Goal: Transaction & Acquisition: Purchase product/service

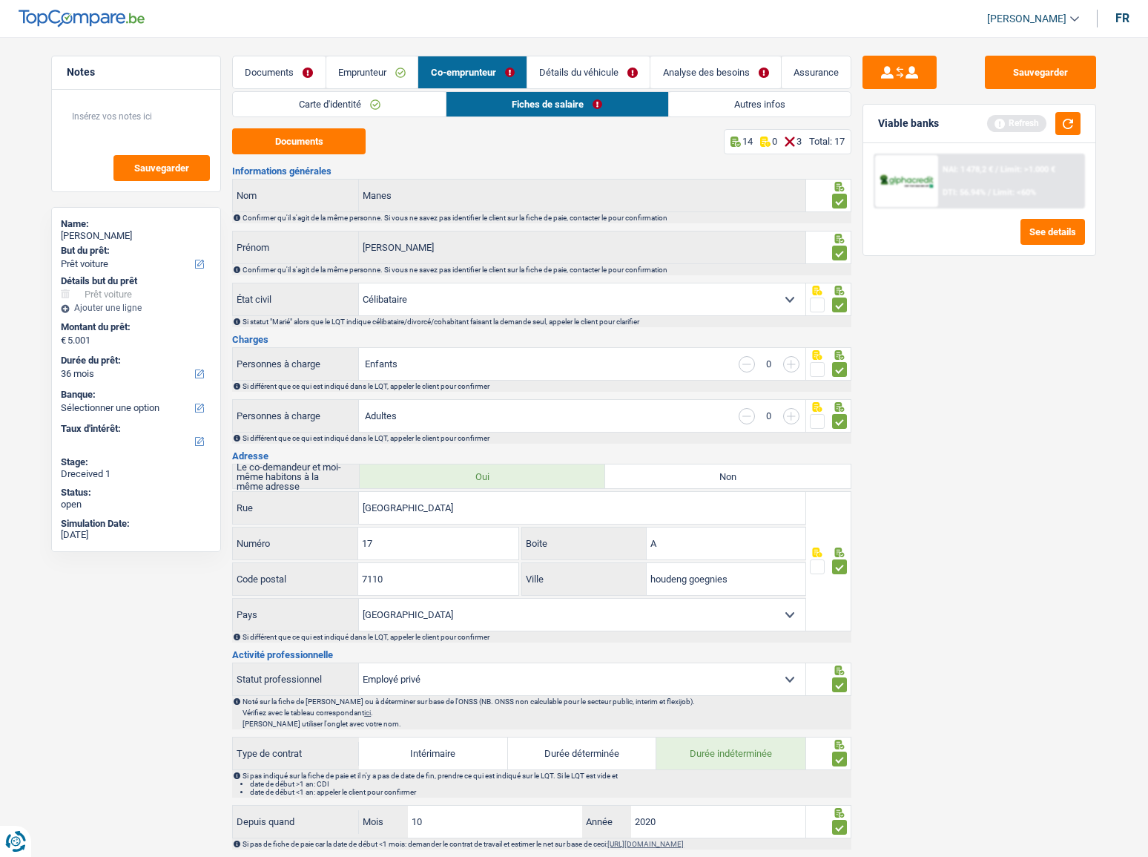
select select "car"
select select "36"
select select "single"
select select "BE"
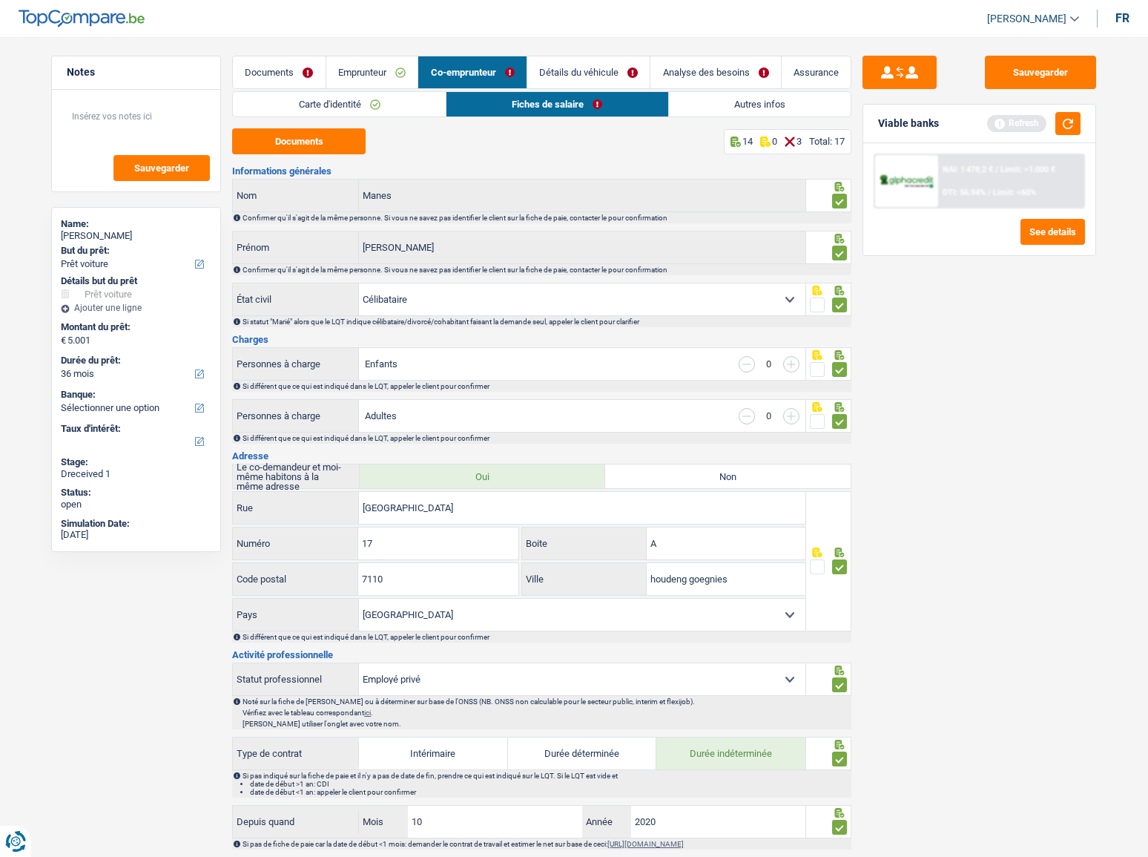
select select "privateEmployee"
select select "netSalary"
select select "mealVouchers"
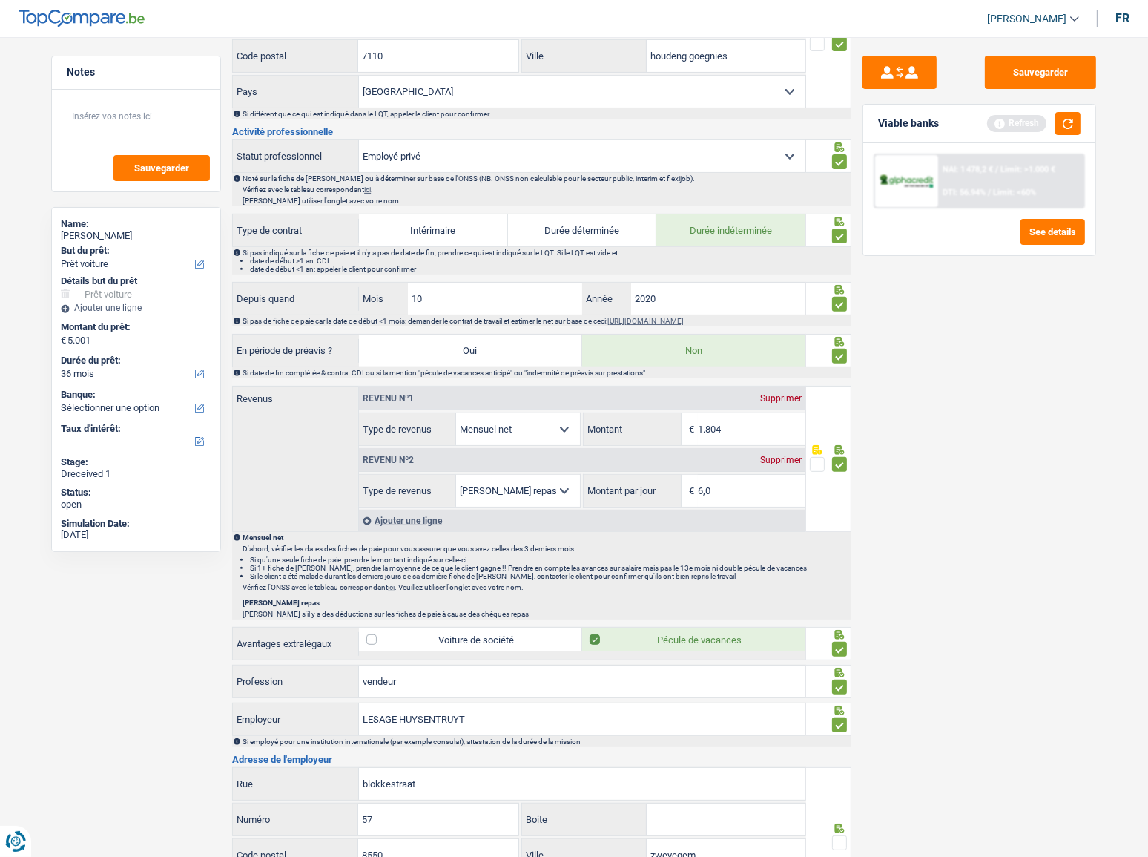
scroll to position [757, 0]
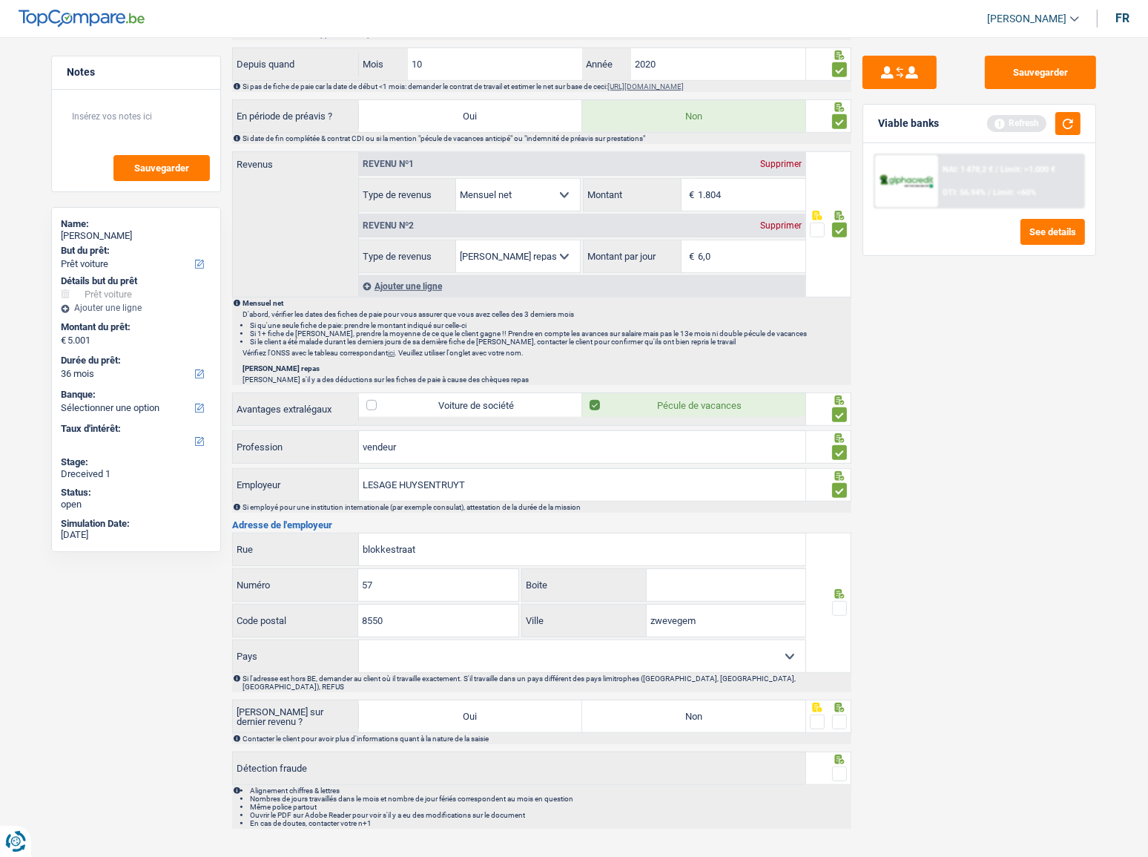
click at [407, 651] on select "[GEOGRAPHIC_DATA] [GEOGRAPHIC_DATA] [GEOGRAPHIC_DATA] [GEOGRAPHIC_DATA] [GEOGRA…" at bounding box center [582, 656] width 447 height 32
select select "BE"
click at [359, 640] on select "Belgique France Allemagne Italie Luxembourg Pays-Bas Espagne Suisse Sélectionne…" at bounding box center [582, 656] width 447 height 32
click at [844, 601] on span at bounding box center [839, 608] width 15 height 15
click at [0, 0] on input "radio" at bounding box center [0, 0] width 0 height 0
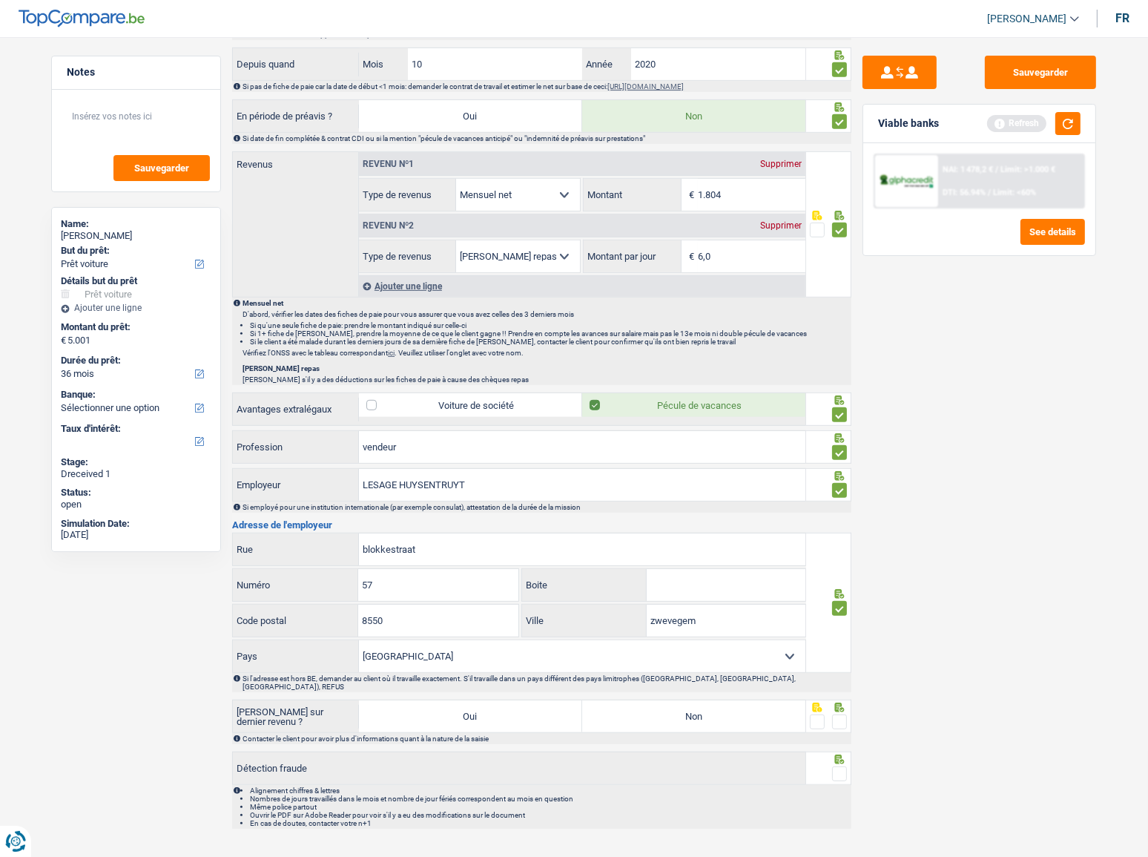
click at [757, 703] on label "Non" at bounding box center [693, 716] width 223 height 32
click at [757, 703] on input "Non" at bounding box center [693, 716] width 223 height 32
radio input "true"
click at [843, 714] on span at bounding box center [839, 721] width 15 height 15
click at [0, 0] on input "radio" at bounding box center [0, 0] width 0 height 0
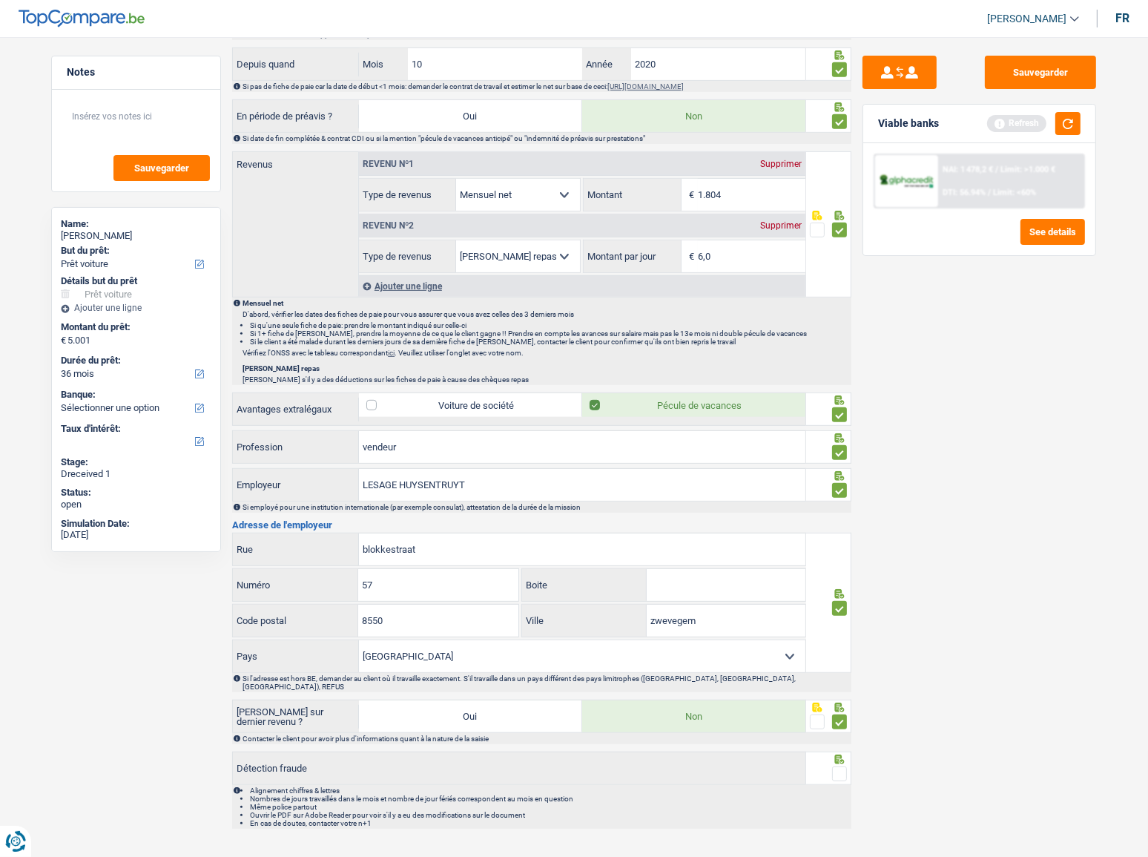
click at [838, 770] on div at bounding box center [839, 774] width 15 height 19
click at [841, 766] on span at bounding box center [839, 773] width 15 height 15
click at [0, 0] on input "radio" at bounding box center [0, 0] width 0 height 0
drag, startPoint x: 1063, startPoint y: 128, endPoint x: 795, endPoint y: 460, distance: 426.3
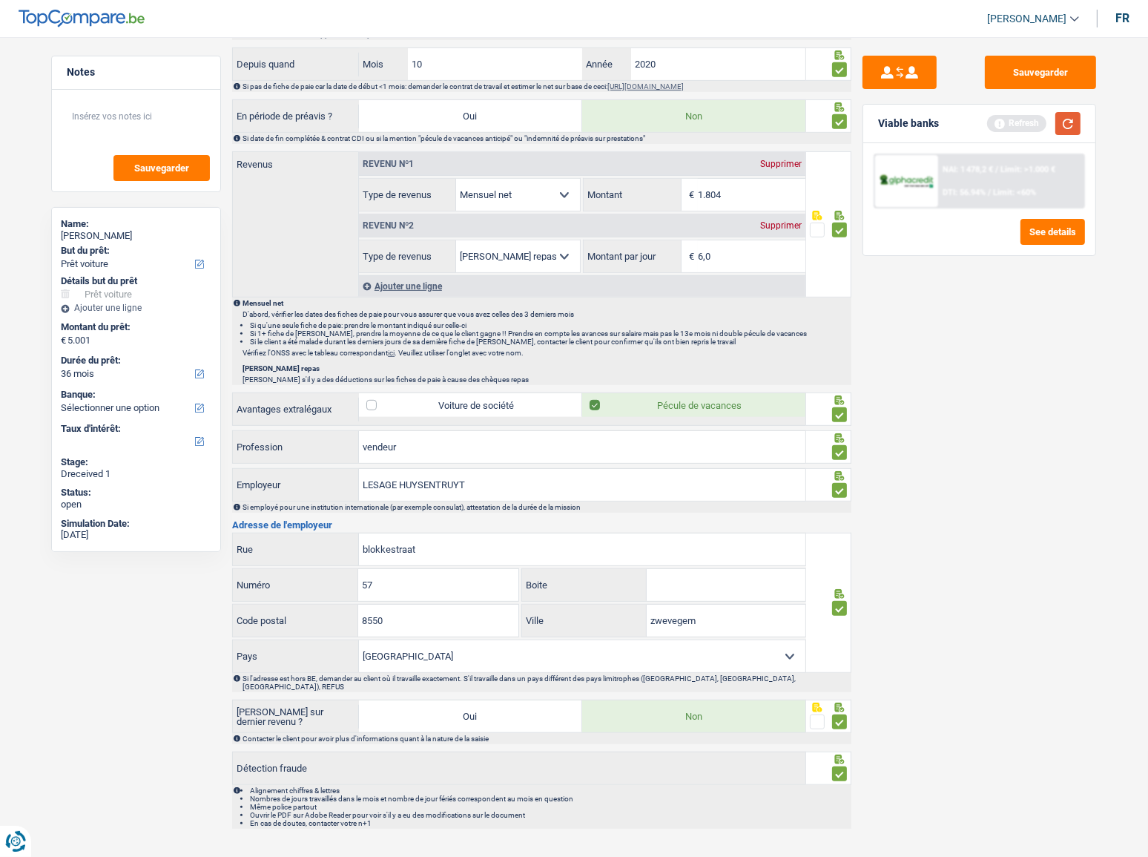
click at [1062, 133] on button "button" at bounding box center [1068, 123] width 25 height 23
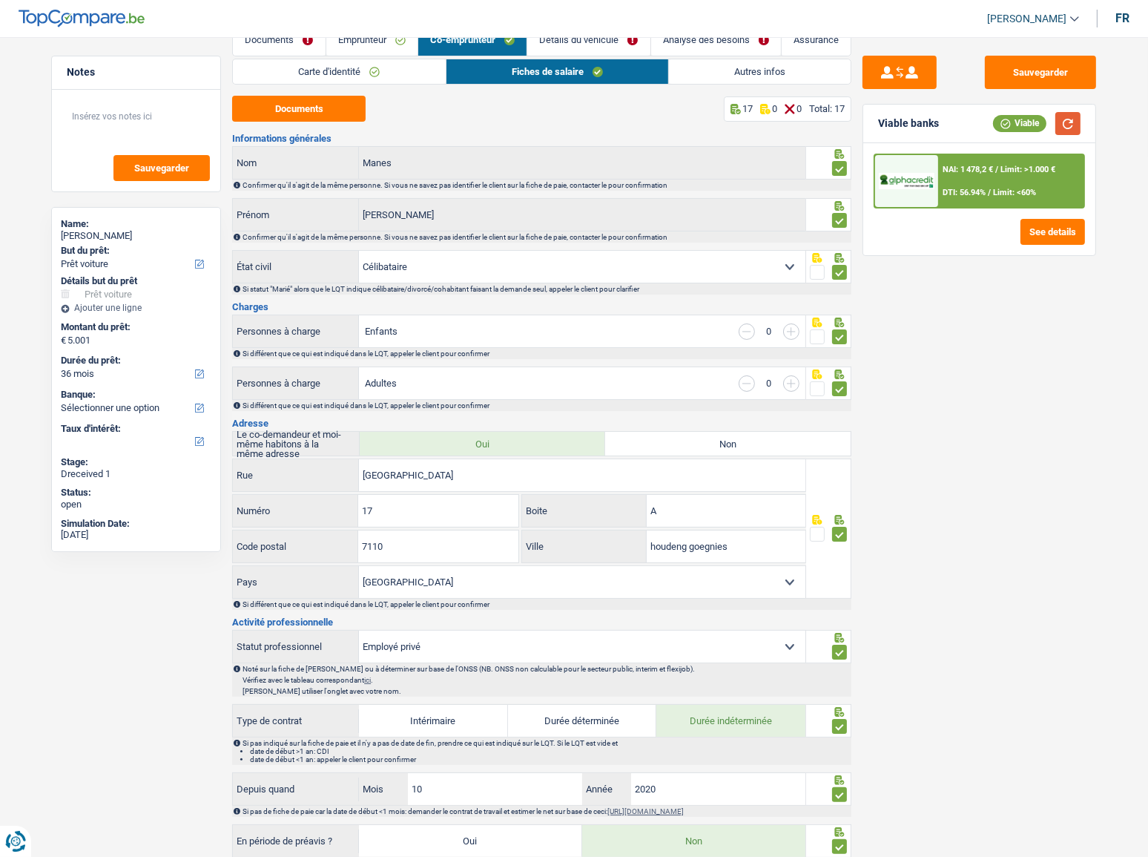
scroll to position [0, 0]
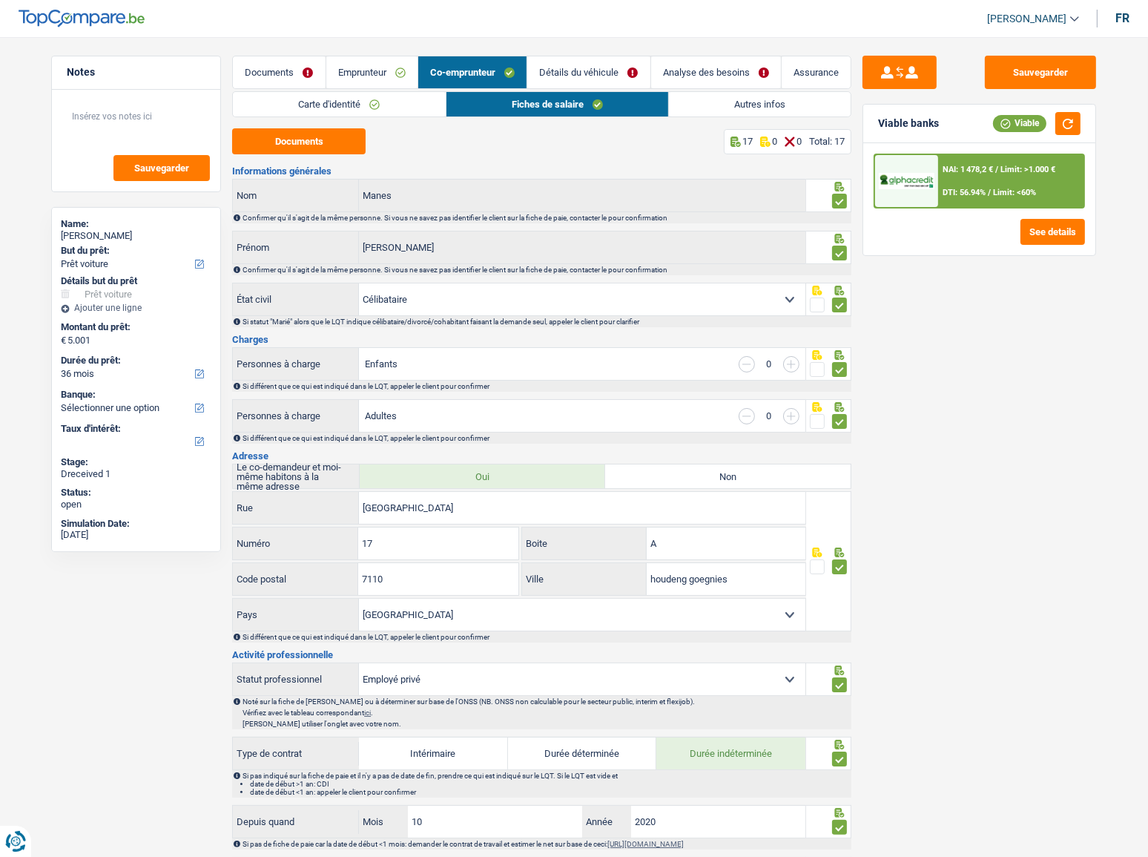
click at [573, 60] on link "Détails du véhicule" at bounding box center [588, 72] width 122 height 32
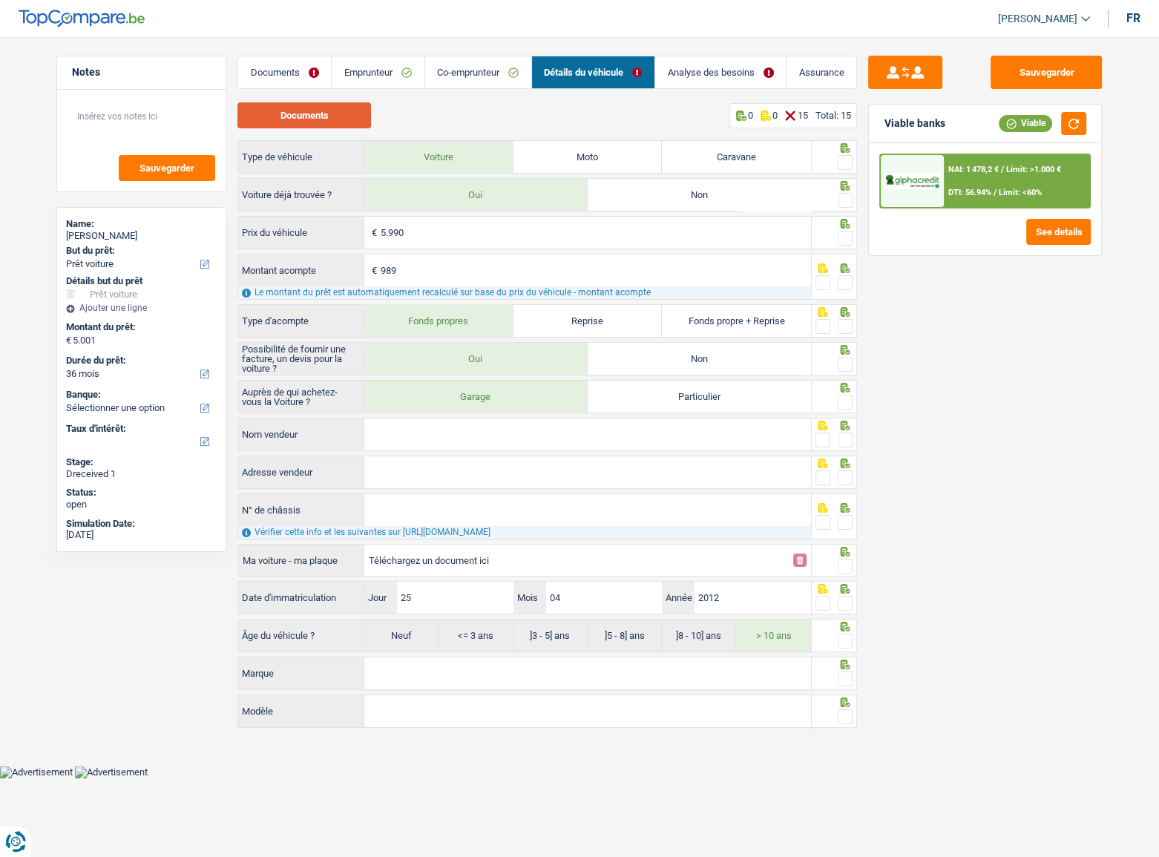
click at [338, 117] on button "Documents" at bounding box center [304, 115] width 134 height 26
drag, startPoint x: 838, startPoint y: 156, endPoint x: 844, endPoint y: 176, distance: 20.9
click at [840, 160] on span at bounding box center [845, 162] width 15 height 15
click at [0, 0] on input "radio" at bounding box center [0, 0] width 0 height 0
click at [844, 201] on span at bounding box center [845, 200] width 15 height 15
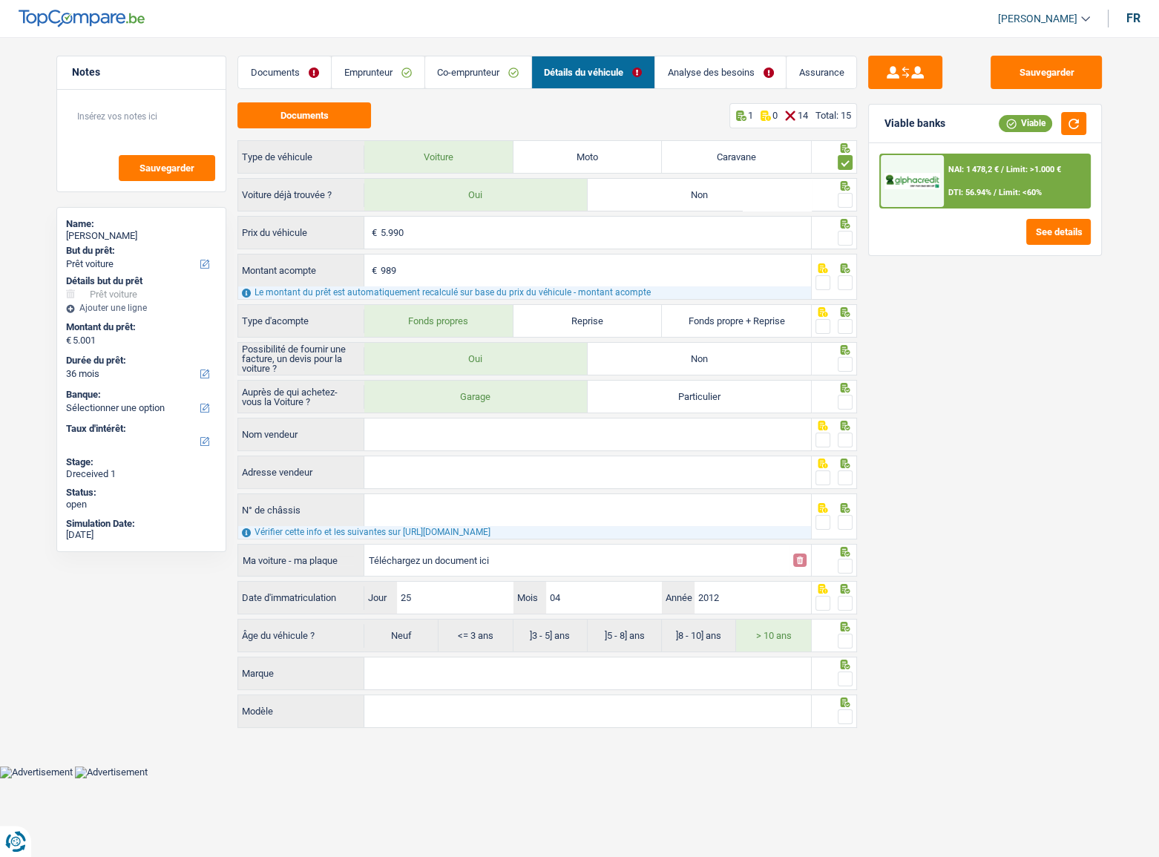
click at [0, 0] on input "radio" at bounding box center [0, 0] width 0 height 0
click at [849, 242] on span at bounding box center [845, 238] width 15 height 15
click at [0, 0] on input "radio" at bounding box center [0, 0] width 0 height 0
click at [841, 277] on span at bounding box center [845, 282] width 15 height 15
click at [0, 0] on input "radio" at bounding box center [0, 0] width 0 height 0
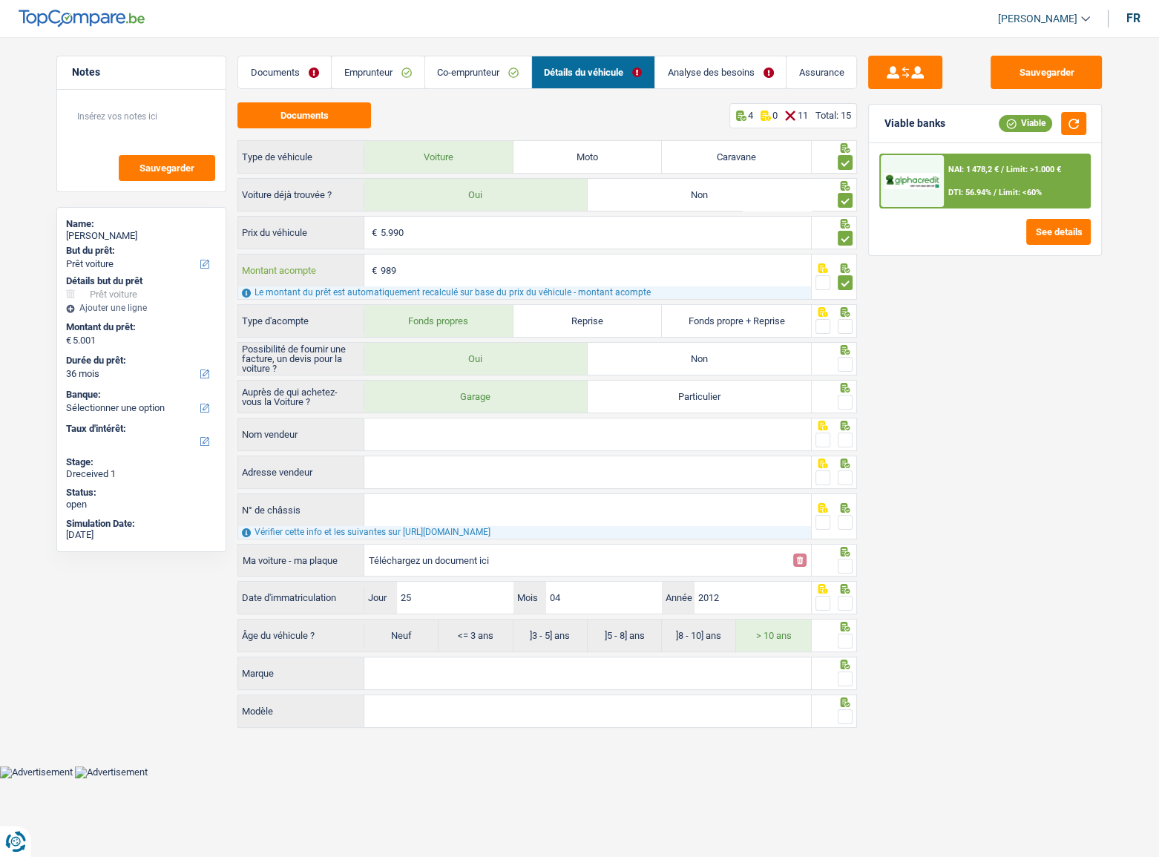
click at [414, 276] on input "989" at bounding box center [596, 270] width 430 height 32
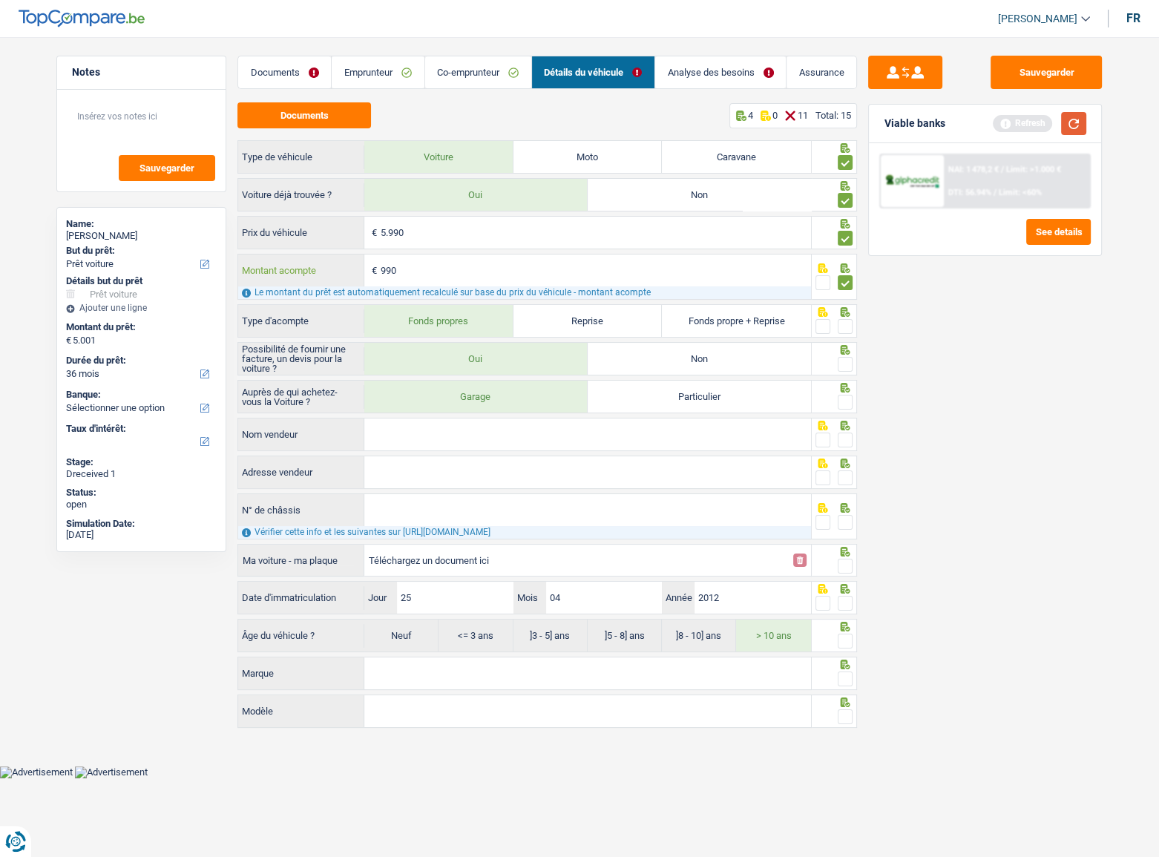
type input "990"
type input "5.000"
click at [1073, 126] on button "button" at bounding box center [1073, 123] width 25 height 23
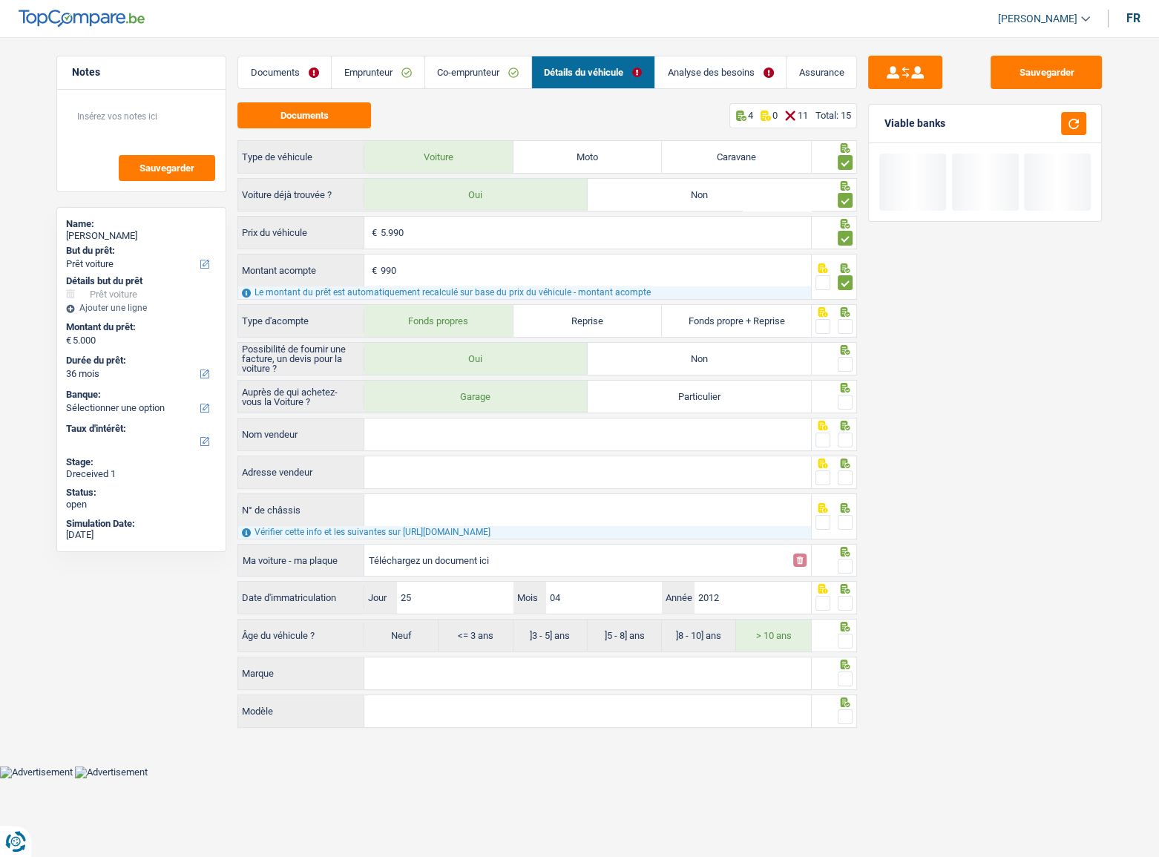
click at [854, 324] on div at bounding box center [835, 320] width 46 height 33
click at [848, 324] on span at bounding box center [845, 326] width 15 height 15
click at [0, 0] on input "radio" at bounding box center [0, 0] width 0 height 0
click at [846, 364] on span at bounding box center [845, 364] width 15 height 15
click at [0, 0] on input "radio" at bounding box center [0, 0] width 0 height 0
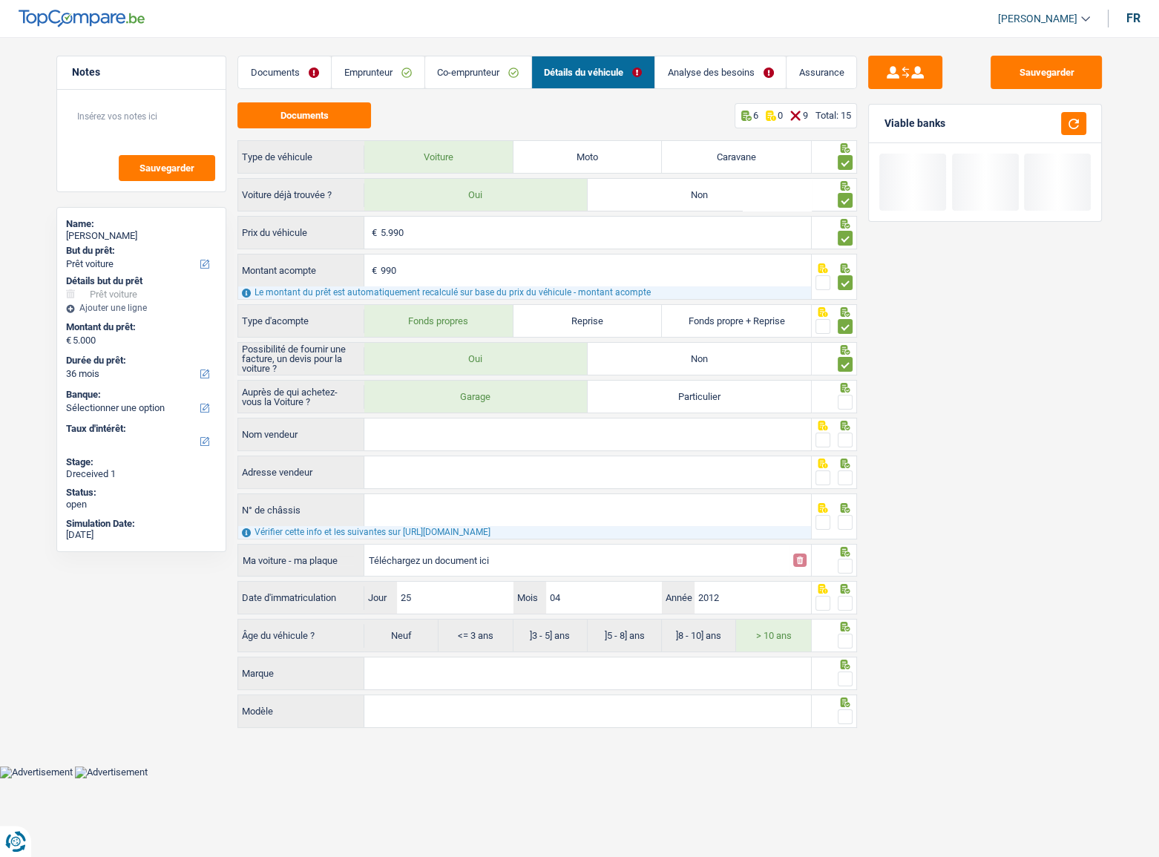
click at [844, 404] on span at bounding box center [845, 402] width 15 height 15
click at [0, 0] on input "radio" at bounding box center [0, 0] width 0 height 0
click at [509, 438] on input "Nom vendeur" at bounding box center [587, 434] width 447 height 32
type input "garage picardo"
click at [838, 441] on span at bounding box center [845, 440] width 15 height 15
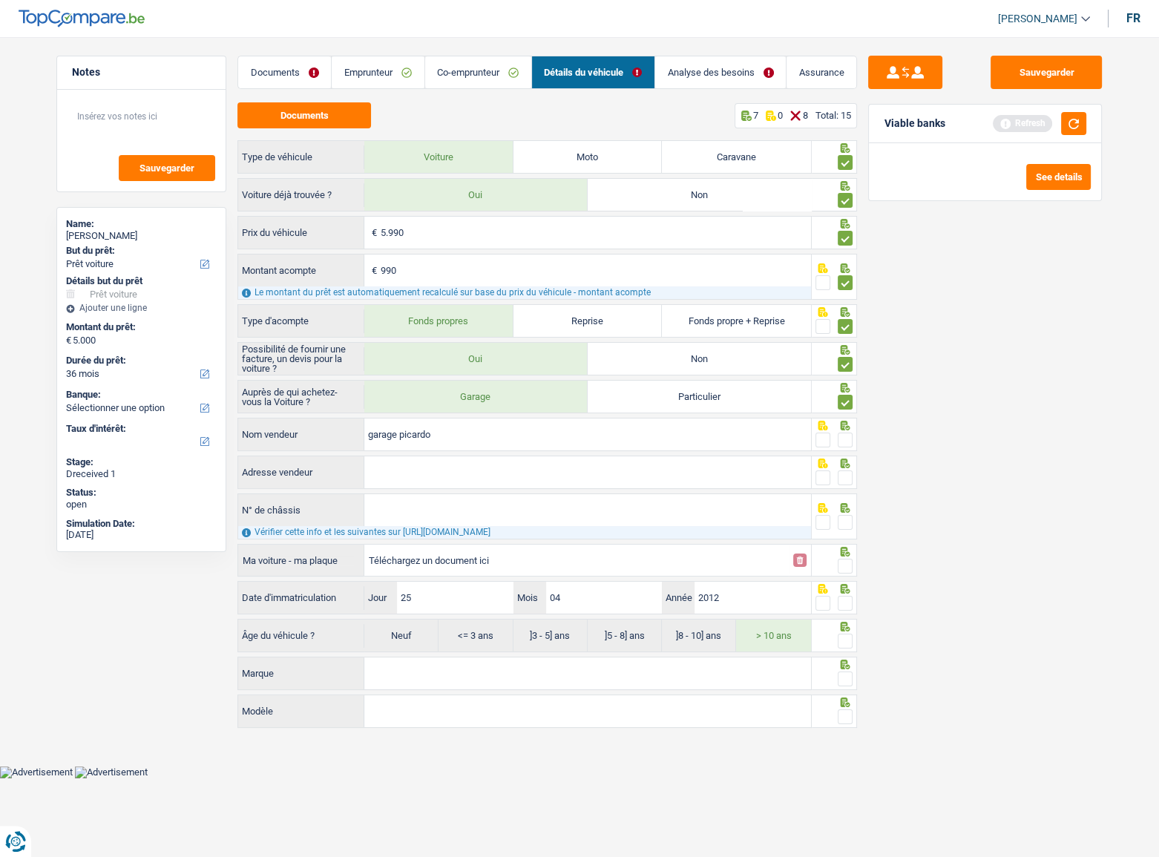
click at [0, 0] on input "radio" at bounding box center [0, 0] width 0 height 0
click at [533, 475] on input "Adresse vendeur" at bounding box center [587, 472] width 447 height 32
drag, startPoint x: 850, startPoint y: 471, endPoint x: 705, endPoint y: 493, distance: 147.1
click at [845, 475] on span at bounding box center [845, 477] width 15 height 15
click at [0, 0] on input "radio" at bounding box center [0, 0] width 0 height 0
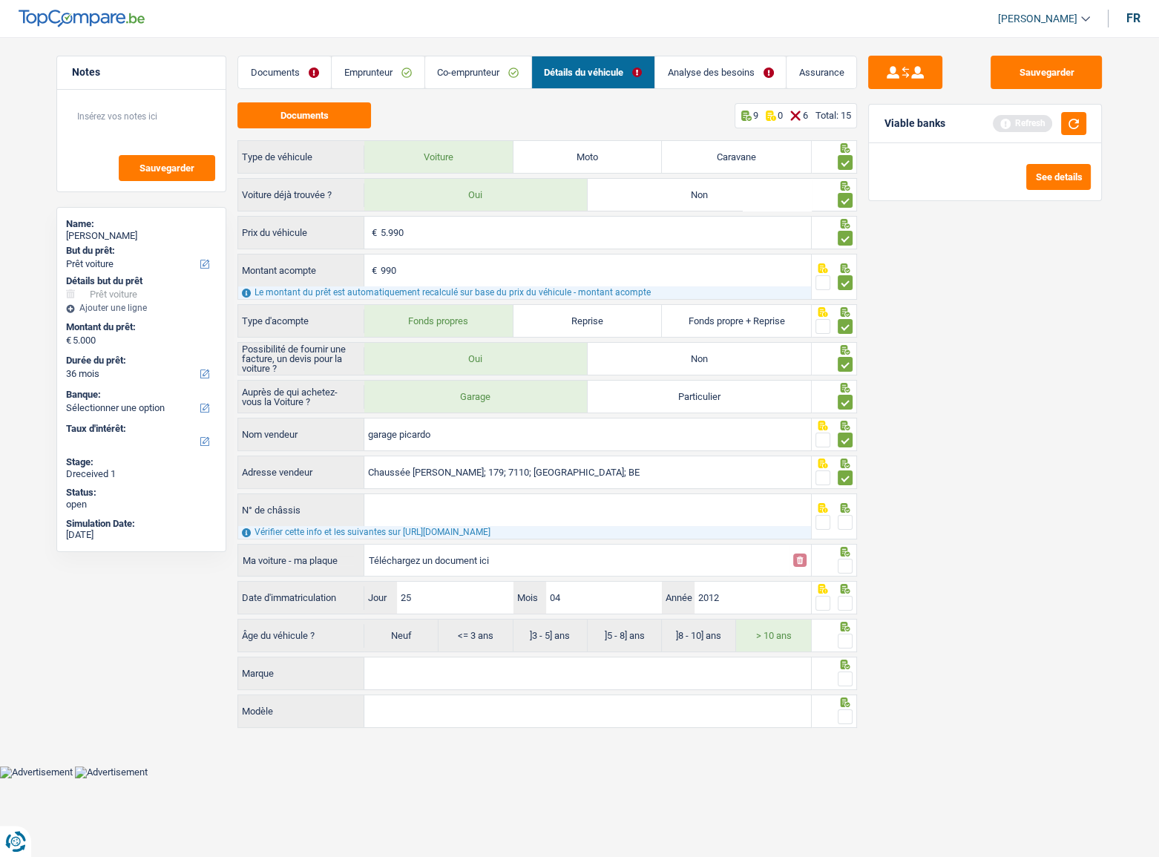
click at [429, 510] on input "N° de châssis" at bounding box center [587, 510] width 447 height 32
drag, startPoint x: 565, startPoint y: 471, endPoint x: 519, endPoint y: 467, distance: 46.9
click at [519, 467] on input "Chaussée Paul Houtart; 179; 7110; La Louvière; BE" at bounding box center [587, 472] width 447 height 32
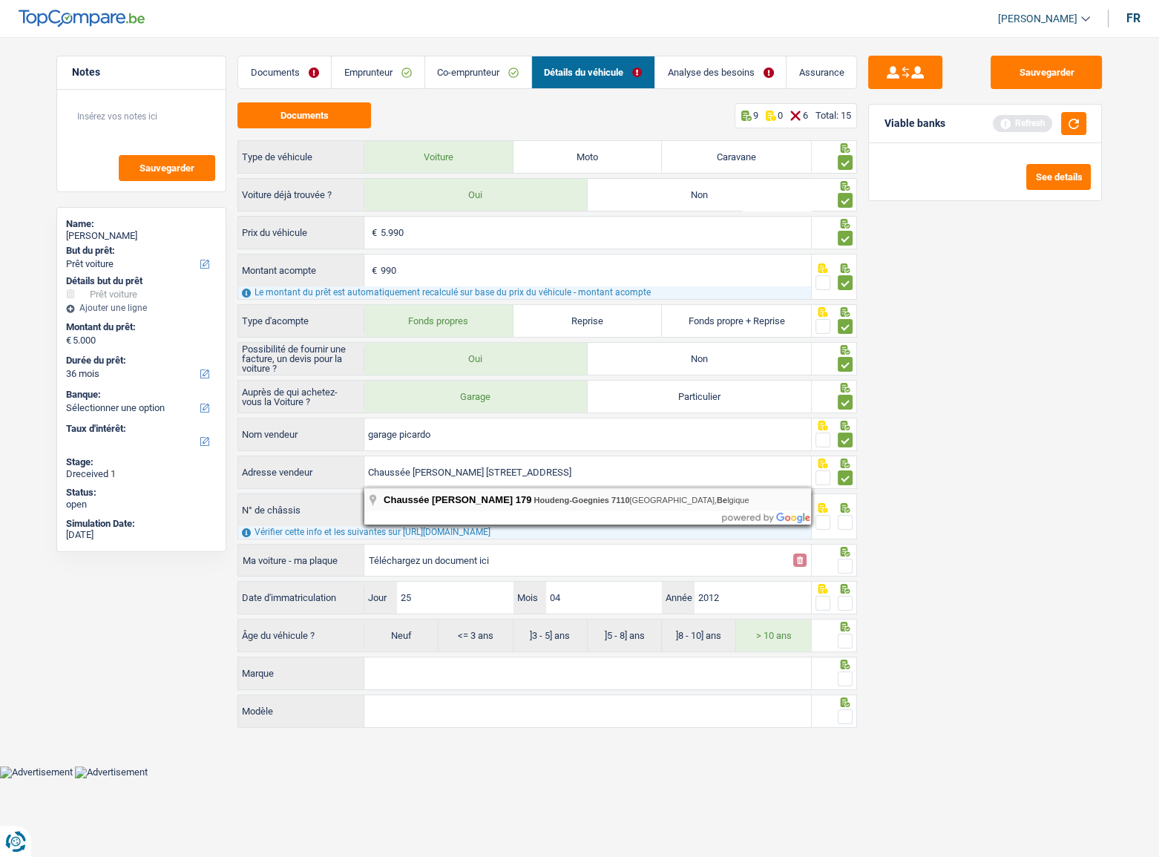
type input "Chaussée Paul Houtart; 179; 7110; La Louvière; BE"
click at [613, 463] on input "Chaussée Paul Houtart; 179; 7110; La Louvière; BE" at bounding box center [587, 472] width 447 height 32
drag, startPoint x: 1098, startPoint y: 522, endPoint x: 756, endPoint y: 515, distance: 342.1
click at [1092, 522] on div "Sauvegarder Viable banks Refresh See details" at bounding box center [985, 443] width 256 height 774
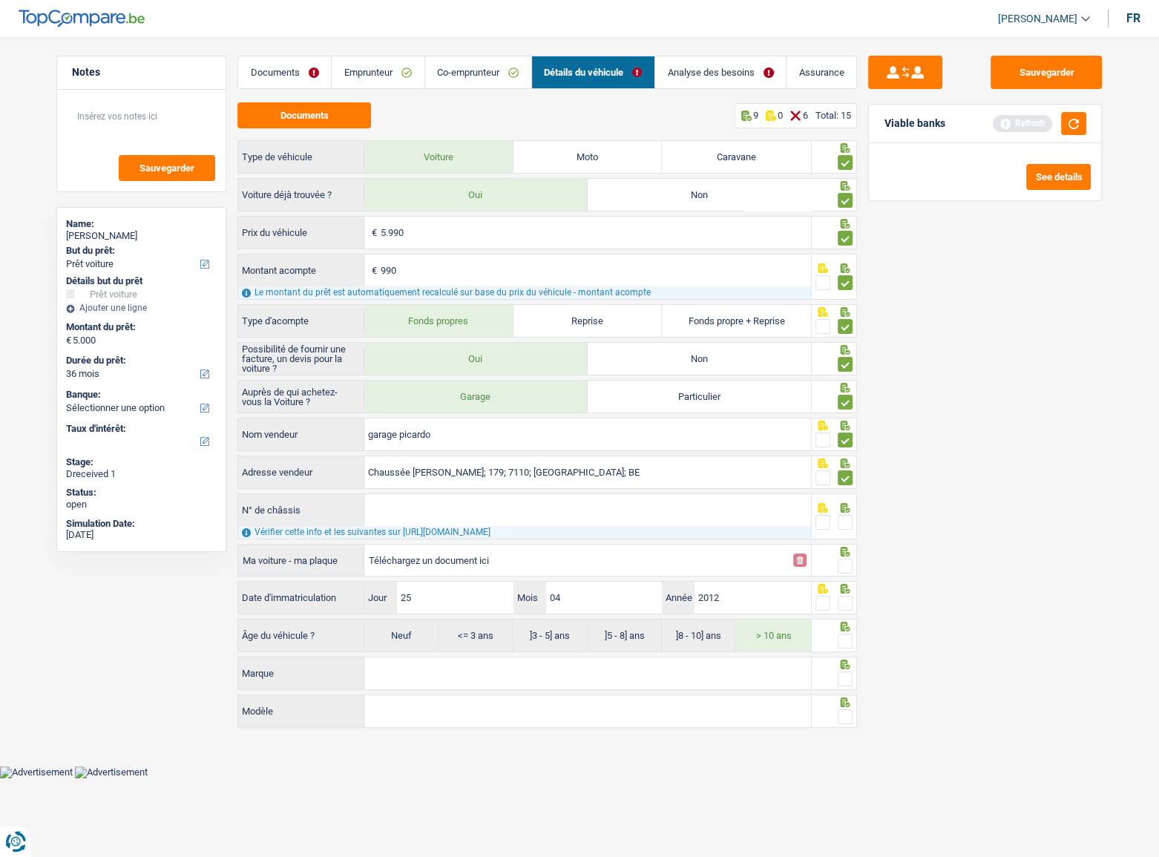
click at [599, 510] on input "N° de châssis" at bounding box center [587, 510] width 447 height 32
click at [415, 562] on input "Téléchargez un document ici" at bounding box center [576, 560] width 415 height 22
click at [402, 565] on input "Téléchargez un document ici" at bounding box center [576, 560] width 415 height 22
type input "C:\fakepath\CHASSIS.png"
click at [443, 502] on input "N° de châssis" at bounding box center [587, 510] width 447 height 32
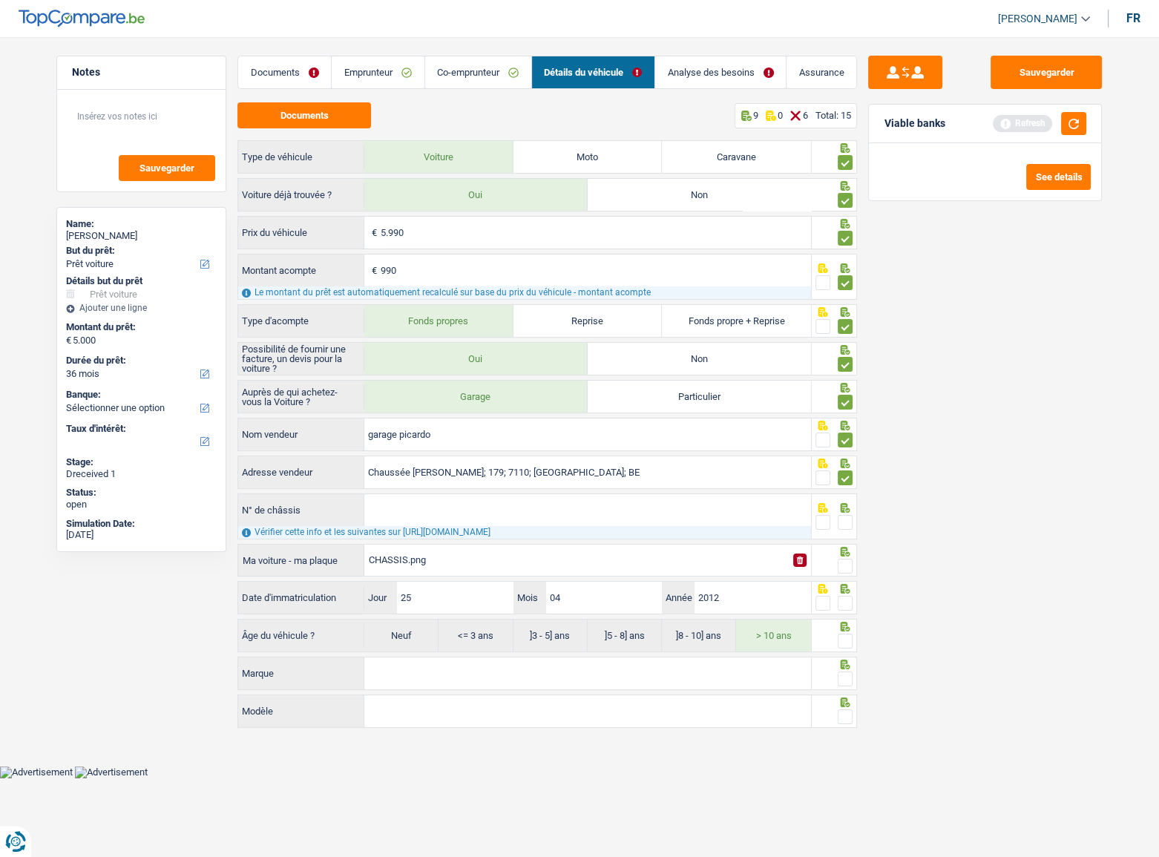
paste input "ZFA31200000833125"
type input "ZFA31200000833125"
click at [846, 519] on span at bounding box center [845, 522] width 15 height 15
click at [0, 0] on input "radio" at bounding box center [0, 0] width 0 height 0
click at [841, 565] on span at bounding box center [845, 566] width 15 height 15
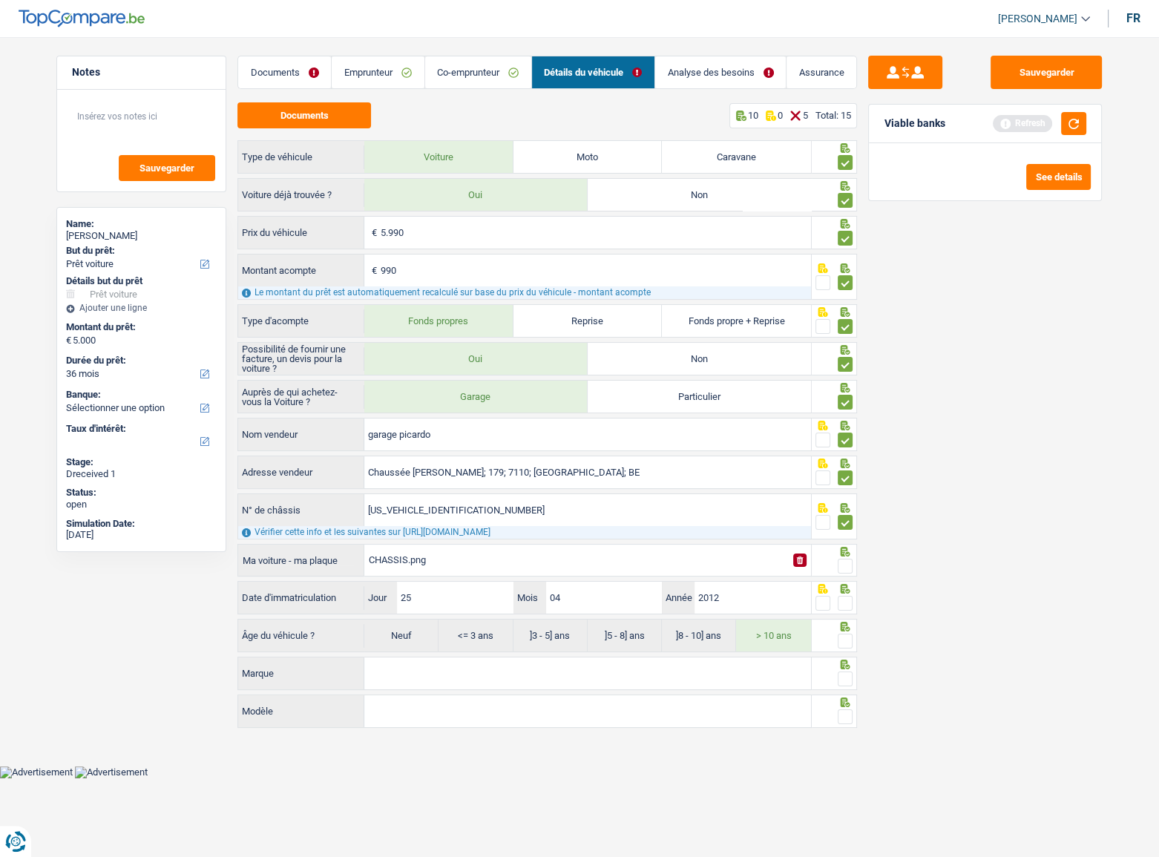
click at [0, 0] on input "radio" at bounding box center [0, 0] width 0 height 0
drag, startPoint x: 846, startPoint y: 599, endPoint x: 846, endPoint y: 641, distance: 41.5
click at [846, 603] on span at bounding box center [845, 603] width 15 height 15
click at [0, 0] on input "radio" at bounding box center [0, 0] width 0 height 0
click at [849, 640] on span at bounding box center [845, 641] width 15 height 15
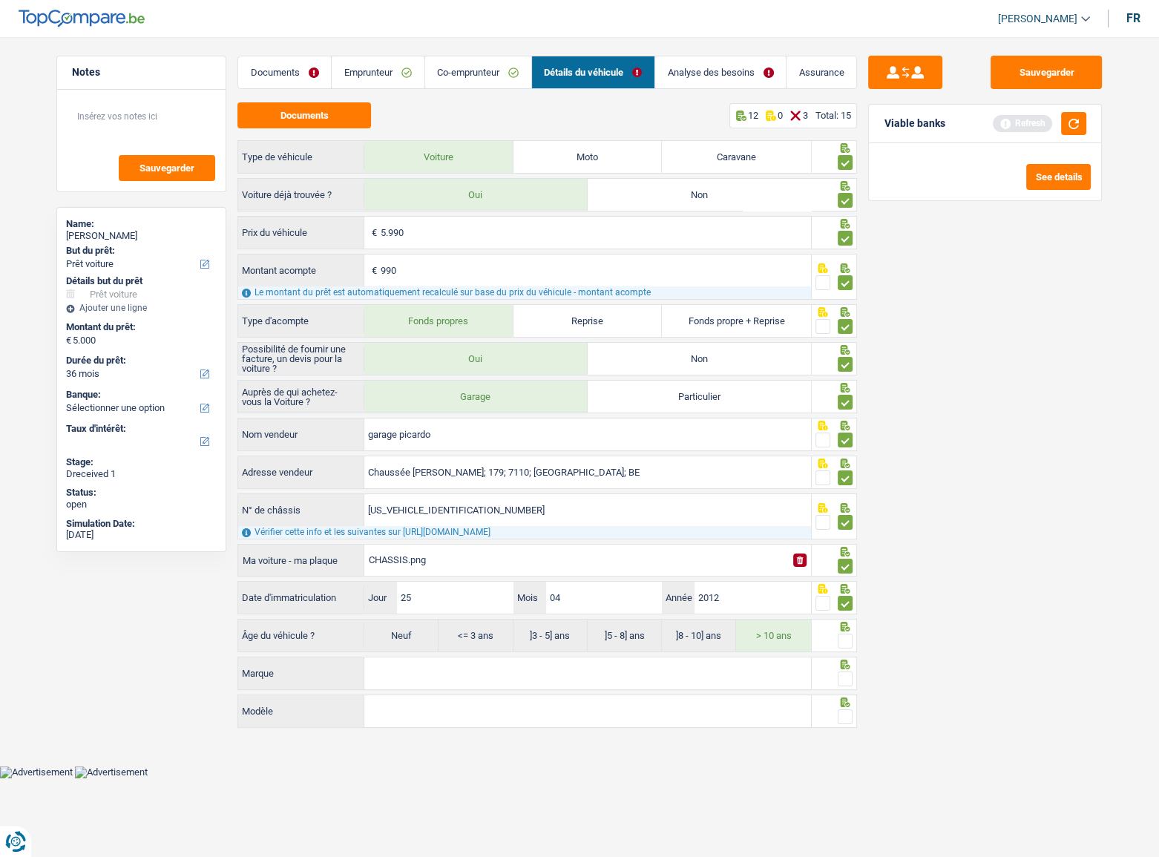
click at [0, 0] on input "radio" at bounding box center [0, 0] width 0 height 0
click at [579, 680] on input "Marque" at bounding box center [587, 673] width 447 height 32
type input "FIAT"
type input "500"
drag, startPoint x: 846, startPoint y: 673, endPoint x: 846, endPoint y: 685, distance: 11.9
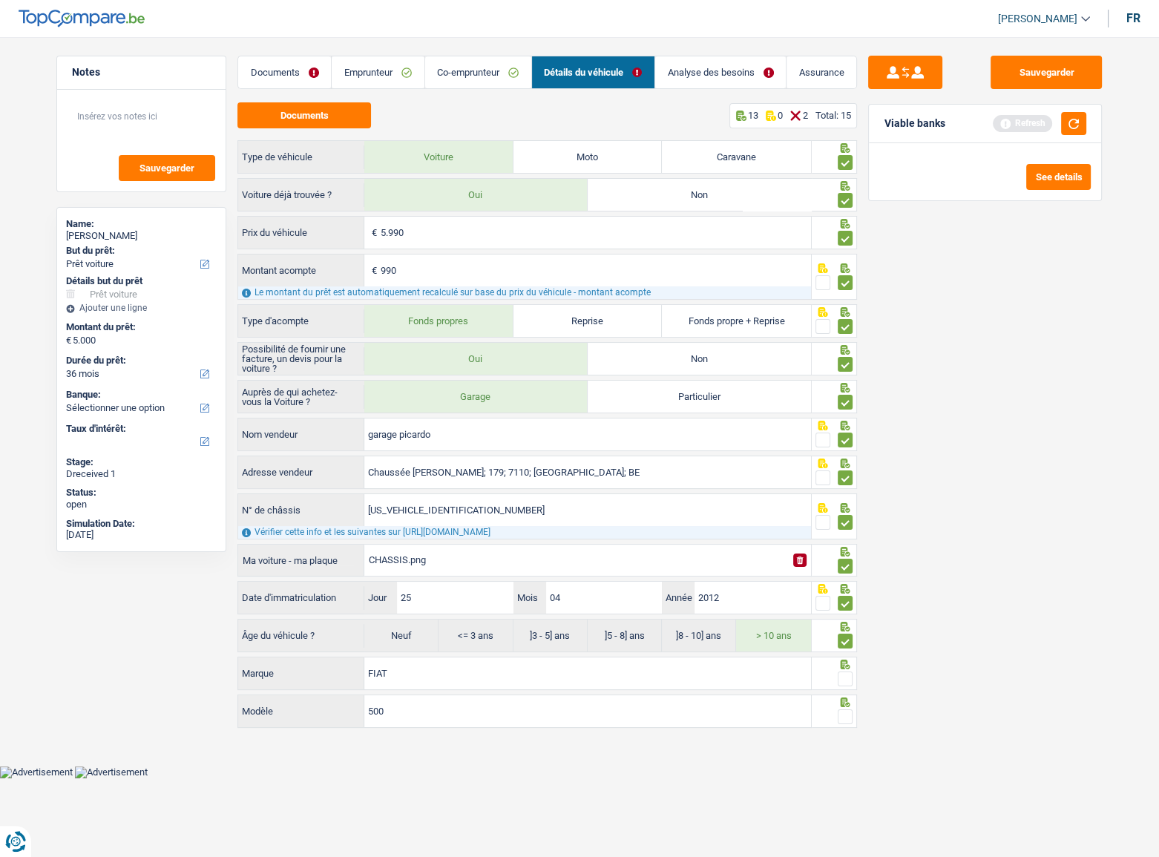
click at [846, 676] on span at bounding box center [845, 678] width 15 height 15
click at [0, 0] on input "radio" at bounding box center [0, 0] width 0 height 0
click at [849, 709] on span at bounding box center [845, 716] width 15 height 15
click at [0, 0] on input "radio" at bounding box center [0, 0] width 0 height 0
drag, startPoint x: 1069, startPoint y: 130, endPoint x: 1062, endPoint y: 136, distance: 8.9
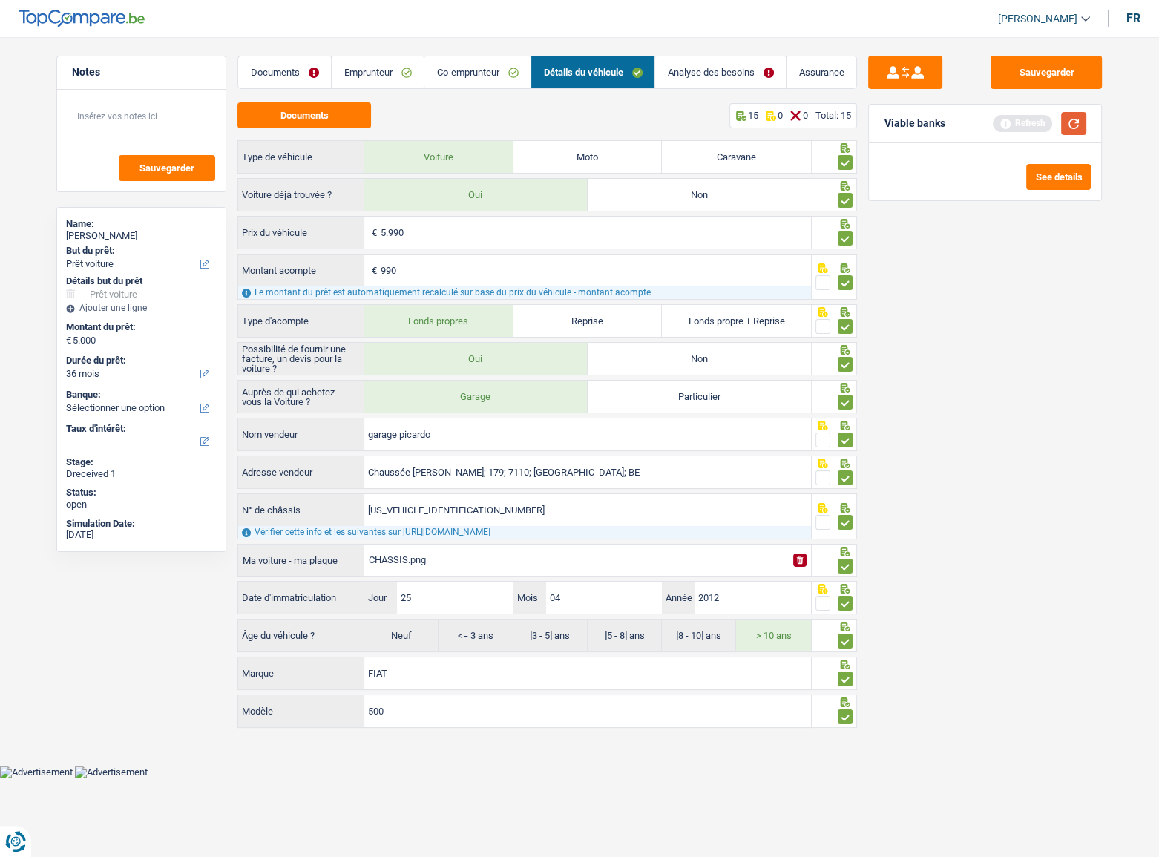
click at [1070, 129] on button "button" at bounding box center [1073, 123] width 25 height 23
drag, startPoint x: 740, startPoint y: 74, endPoint x: 933, endPoint y: 74, distance: 192.1
click at [740, 74] on link "Analyse des besoins" at bounding box center [720, 72] width 131 height 32
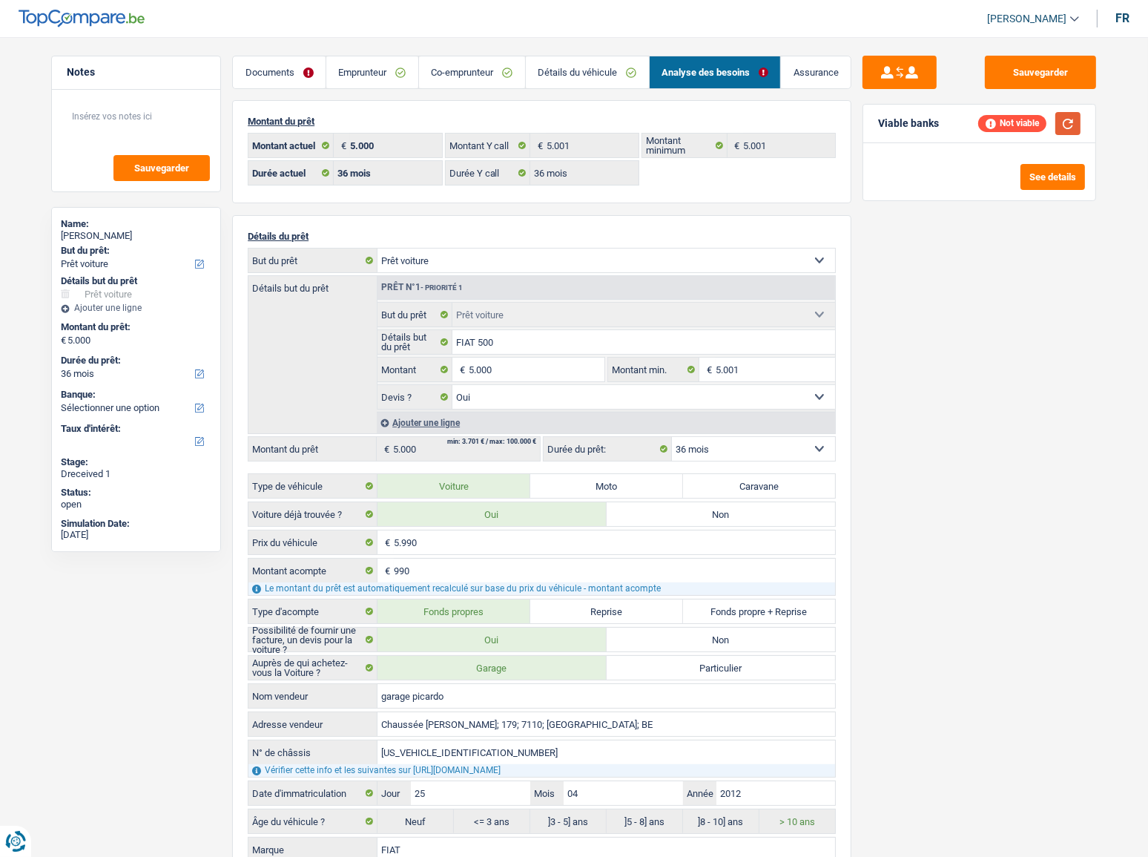
drag, startPoint x: 1076, startPoint y: 126, endPoint x: 1056, endPoint y: 148, distance: 29.5
click at [1076, 126] on button "button" at bounding box center [1068, 123] width 25 height 23
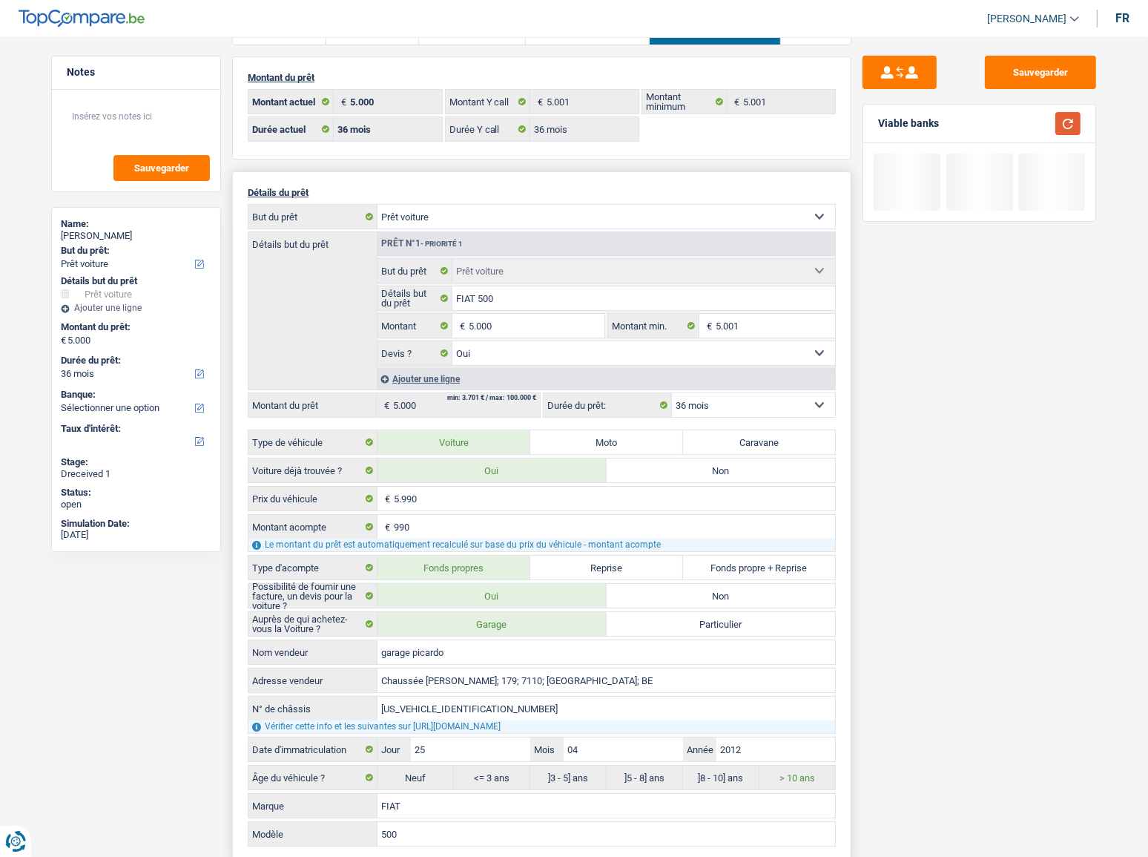
scroll to position [67, 0]
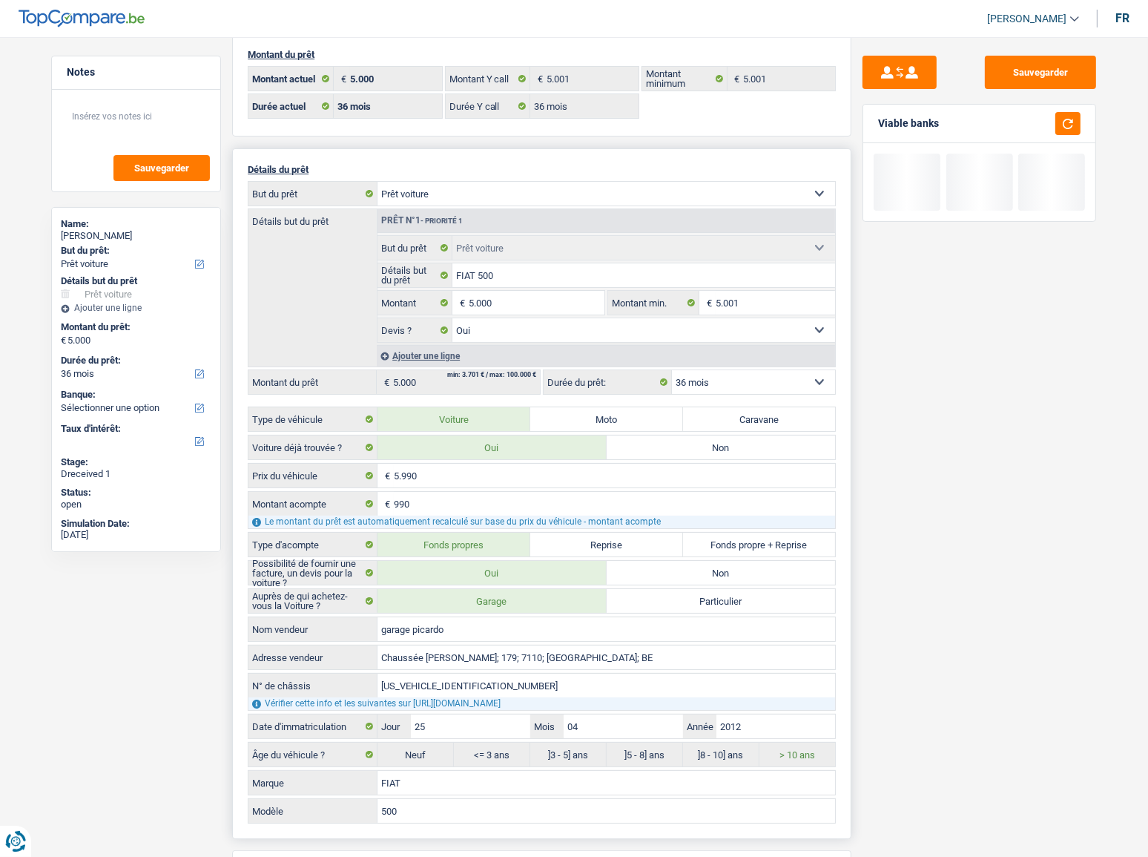
click at [746, 375] on select "12 mois 18 mois 24 mois 30 mois 36 mois Sélectionner une option" at bounding box center [753, 382] width 163 height 24
click at [960, 421] on div "Sauvegarder Viable banks" at bounding box center [980, 443] width 256 height 774
click at [467, 304] on span "€" at bounding box center [461, 303] width 16 height 24
click at [470, 305] on input "5.000" at bounding box center [537, 303] width 136 height 24
type input "15.000"
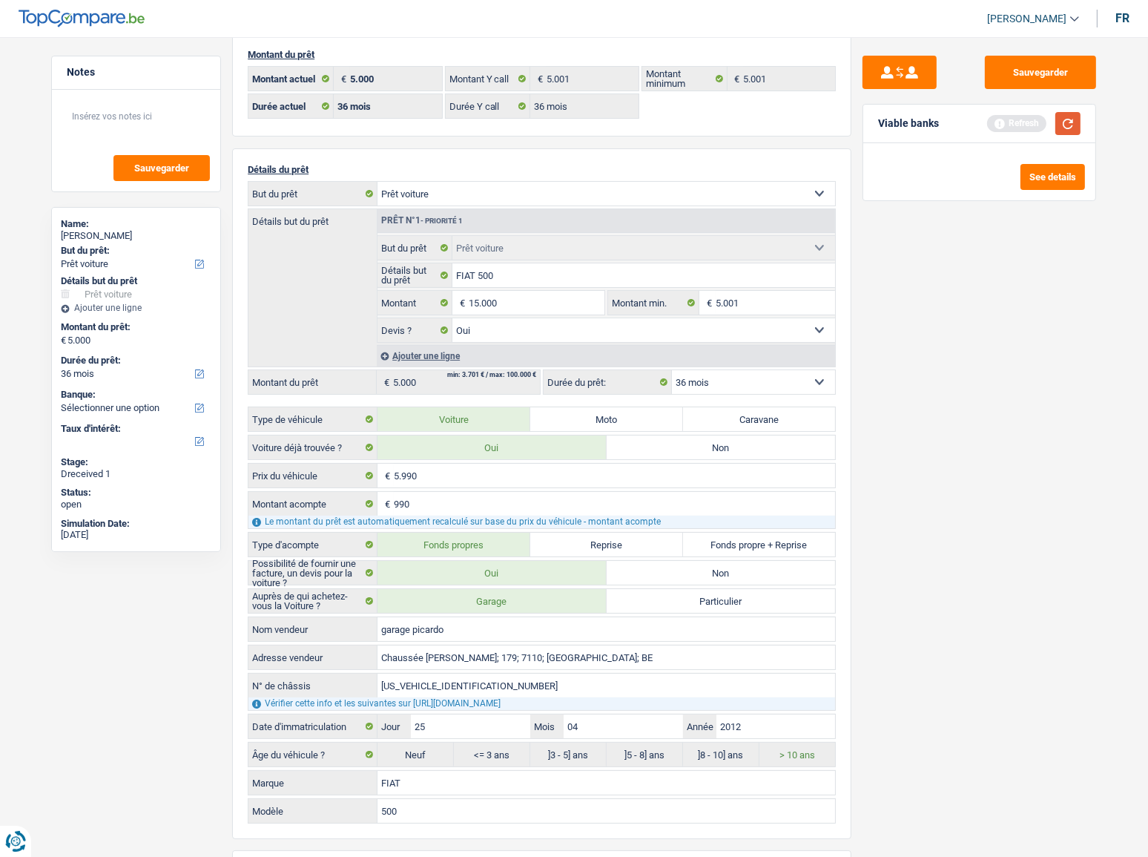
type input "15.000"
select select "60"
type input "15.000"
click at [1066, 119] on button "button" at bounding box center [1068, 123] width 25 height 23
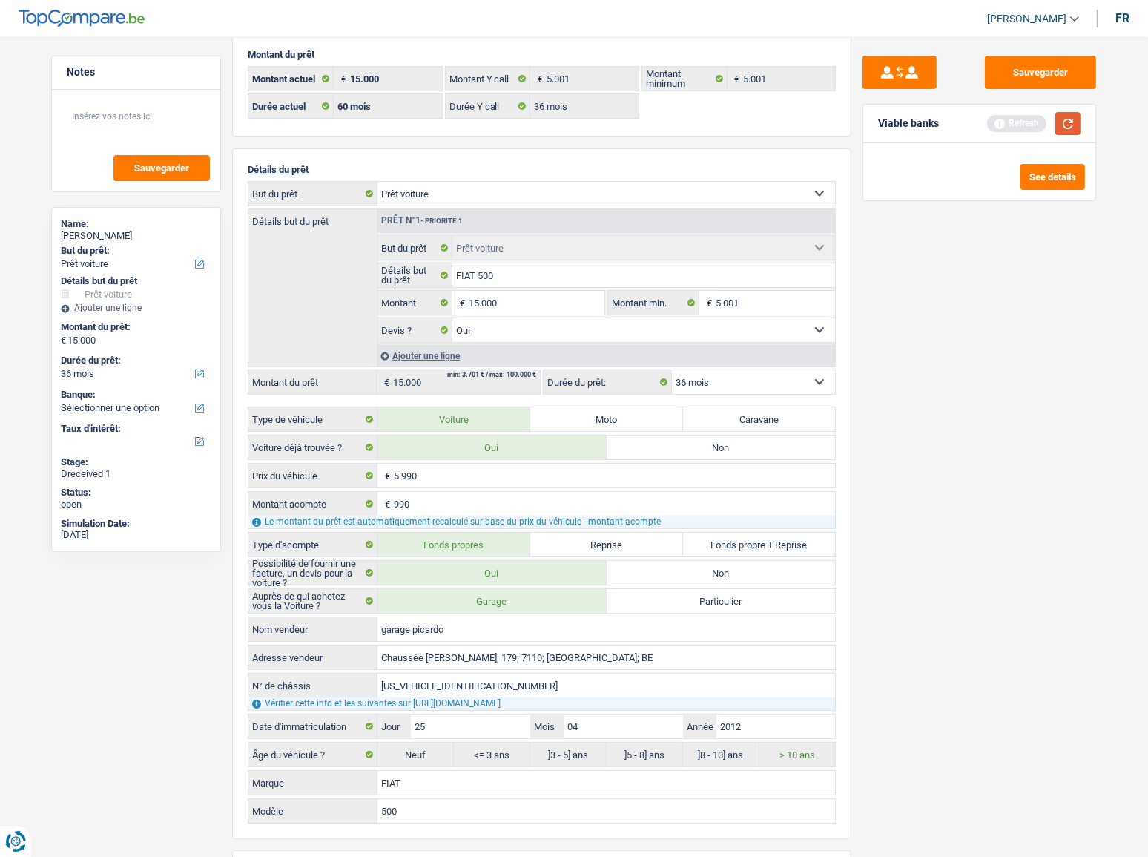
select select "60"
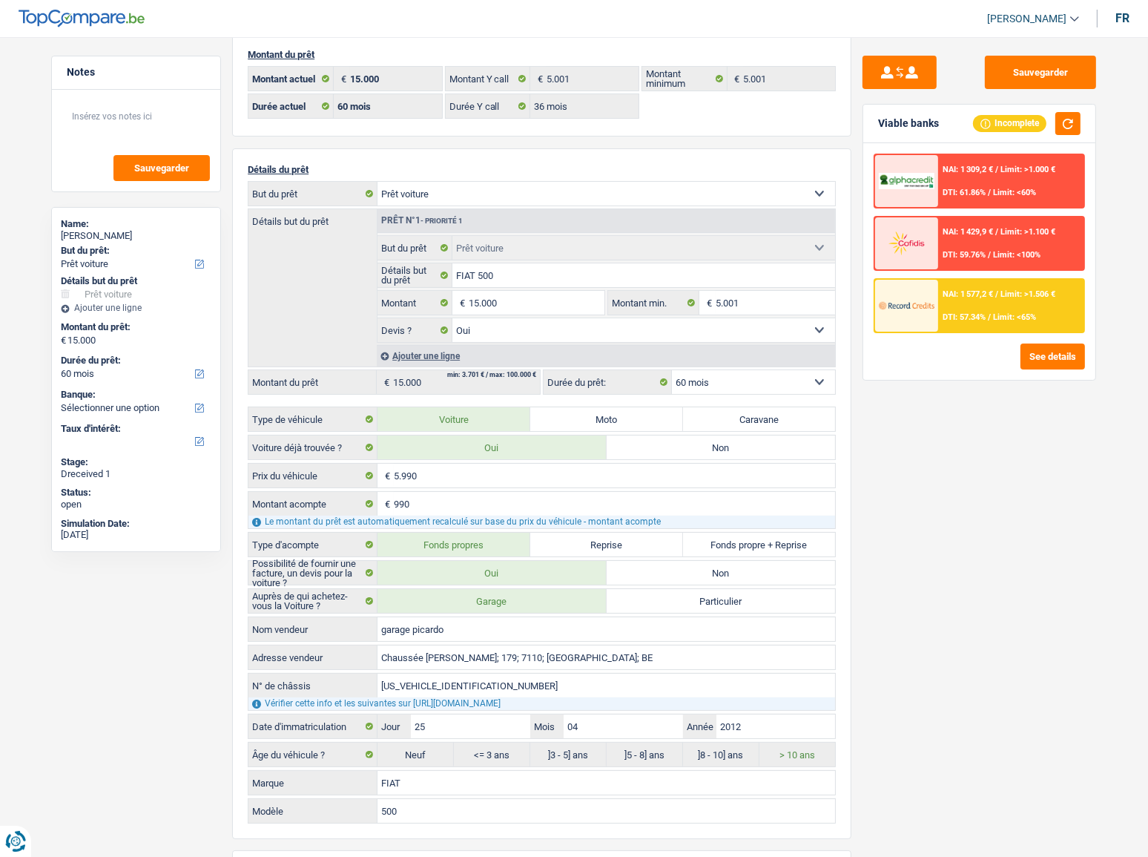
click at [954, 182] on div "NAI: 1 309,2 € / Limit: >1.000 € DTI: 61.86% / Limit: <60%" at bounding box center [1011, 181] width 146 height 52
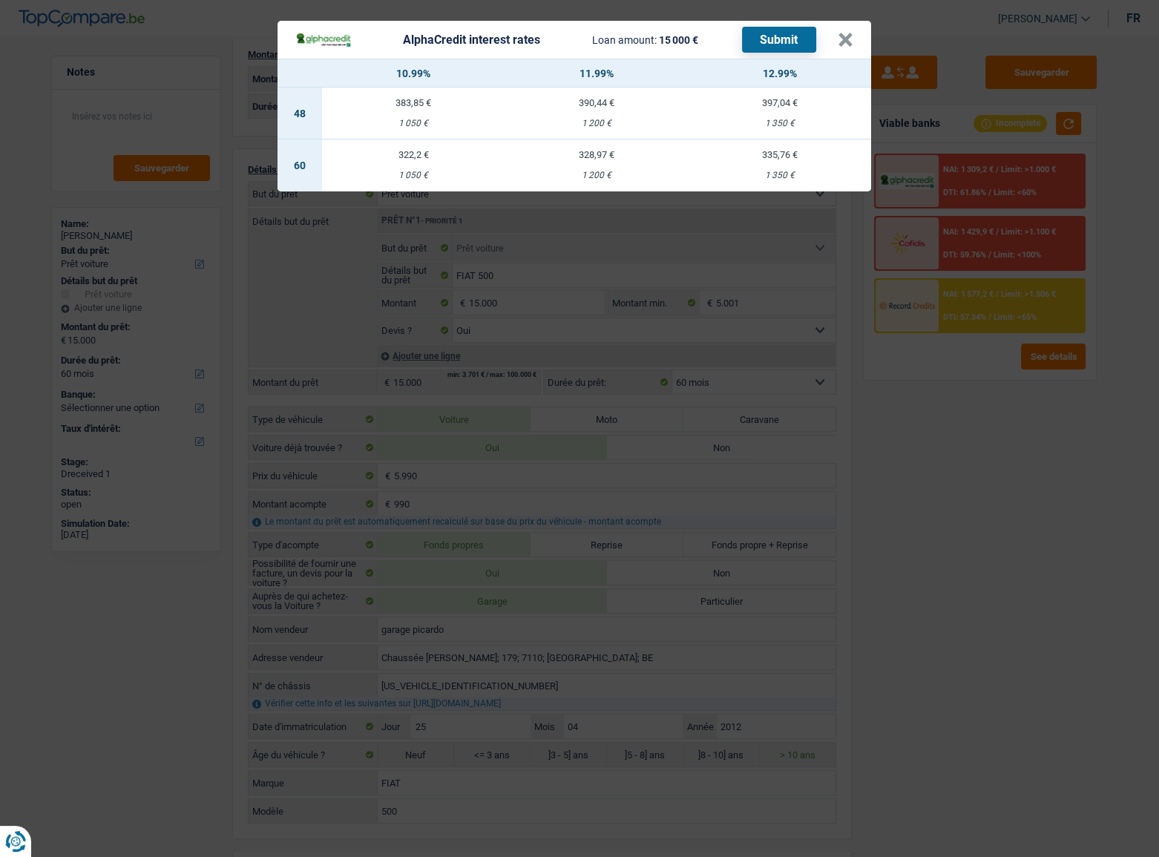
click at [476, 158] on div "322,2 €" at bounding box center [413, 155] width 183 height 10
select select "alphacredit"
type input "10,99"
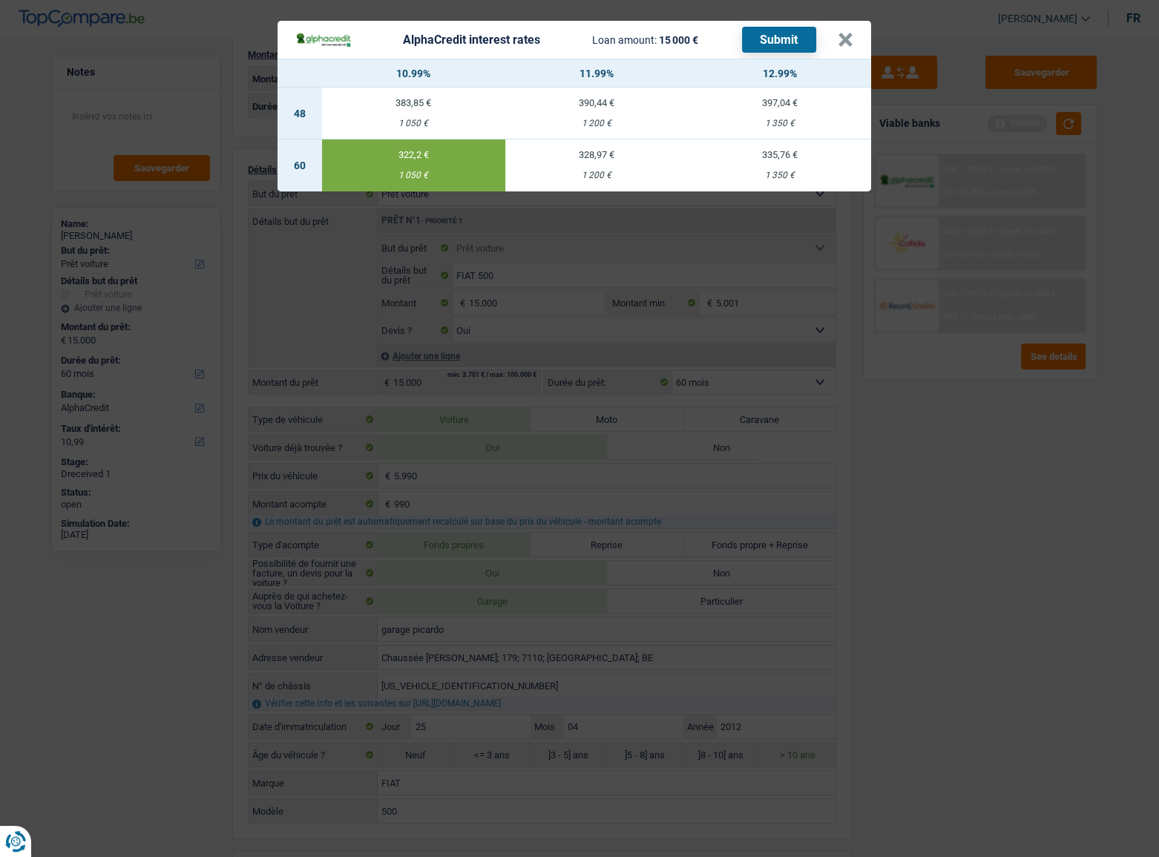
click at [782, 39] on button "Submit" at bounding box center [779, 40] width 74 height 26
click at [845, 41] on button "×" at bounding box center [846, 40] width 16 height 15
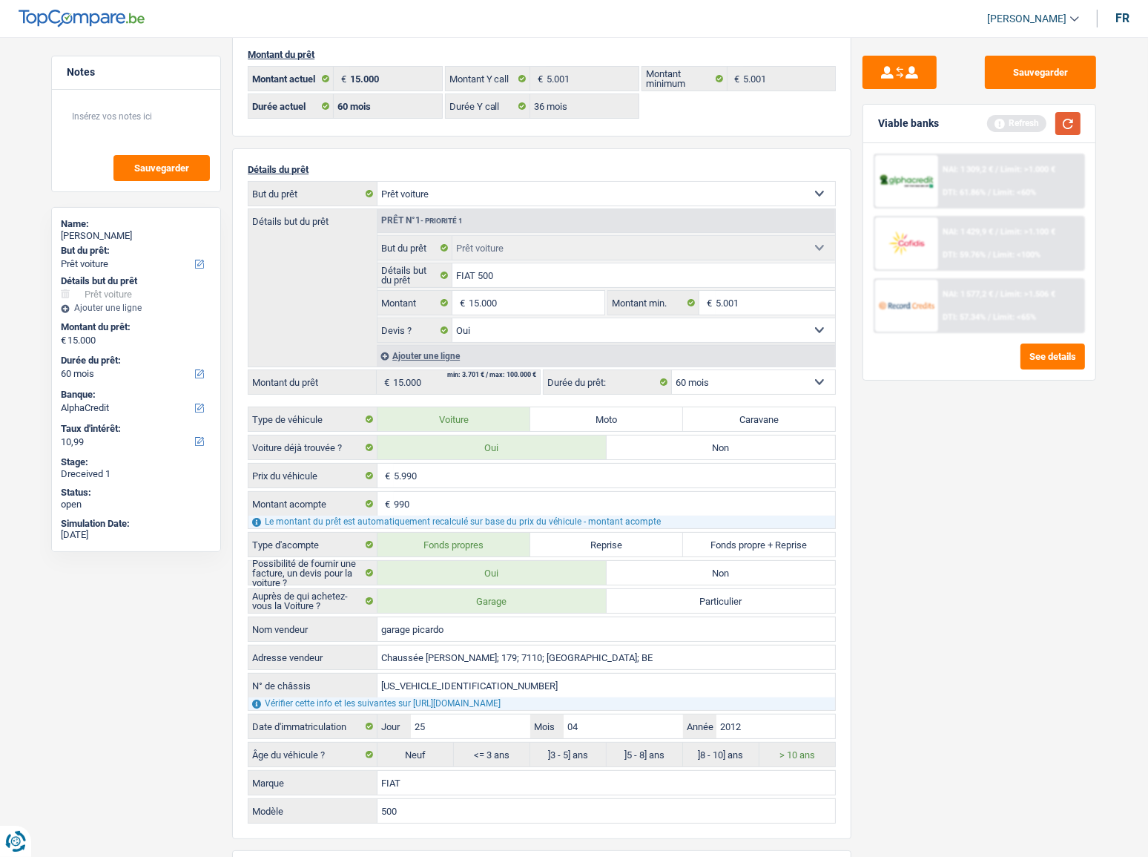
click at [1068, 120] on button "button" at bounding box center [1068, 123] width 25 height 23
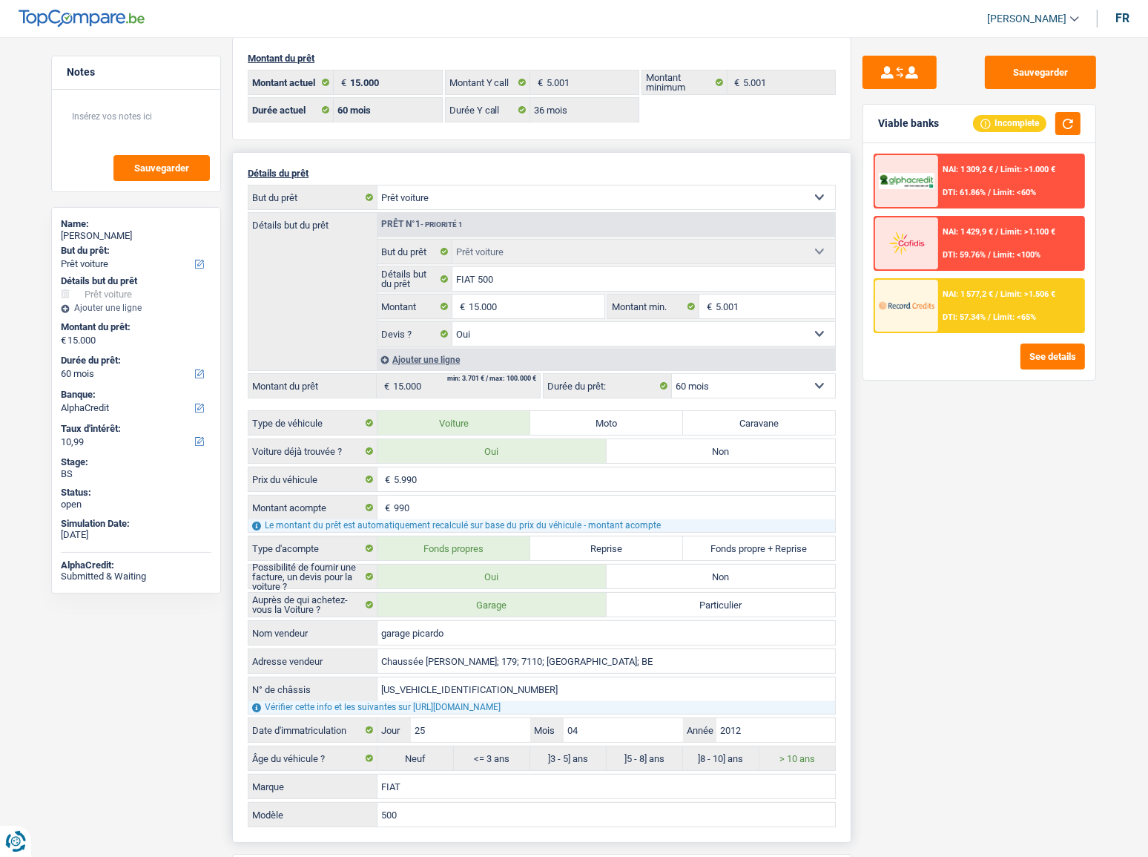
scroll to position [0, 0]
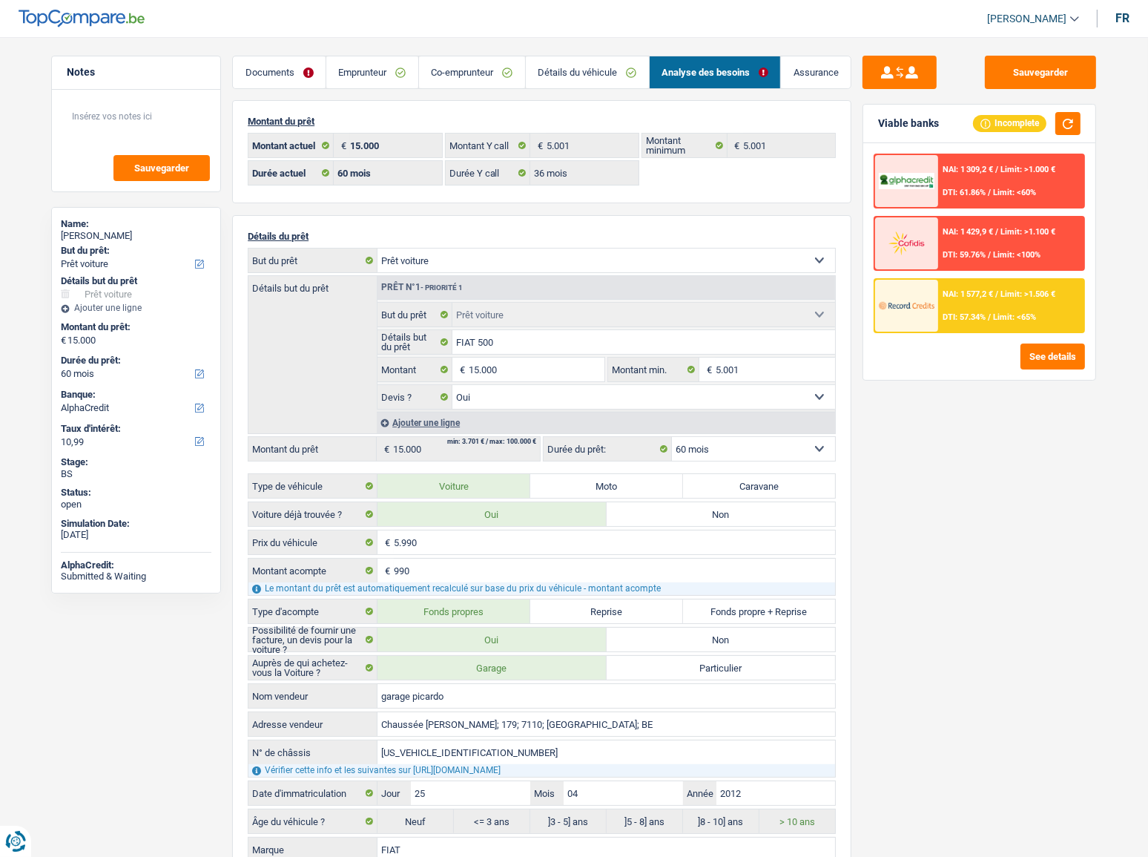
click at [561, 76] on link "Détails du véhicule" at bounding box center [587, 72] width 123 height 32
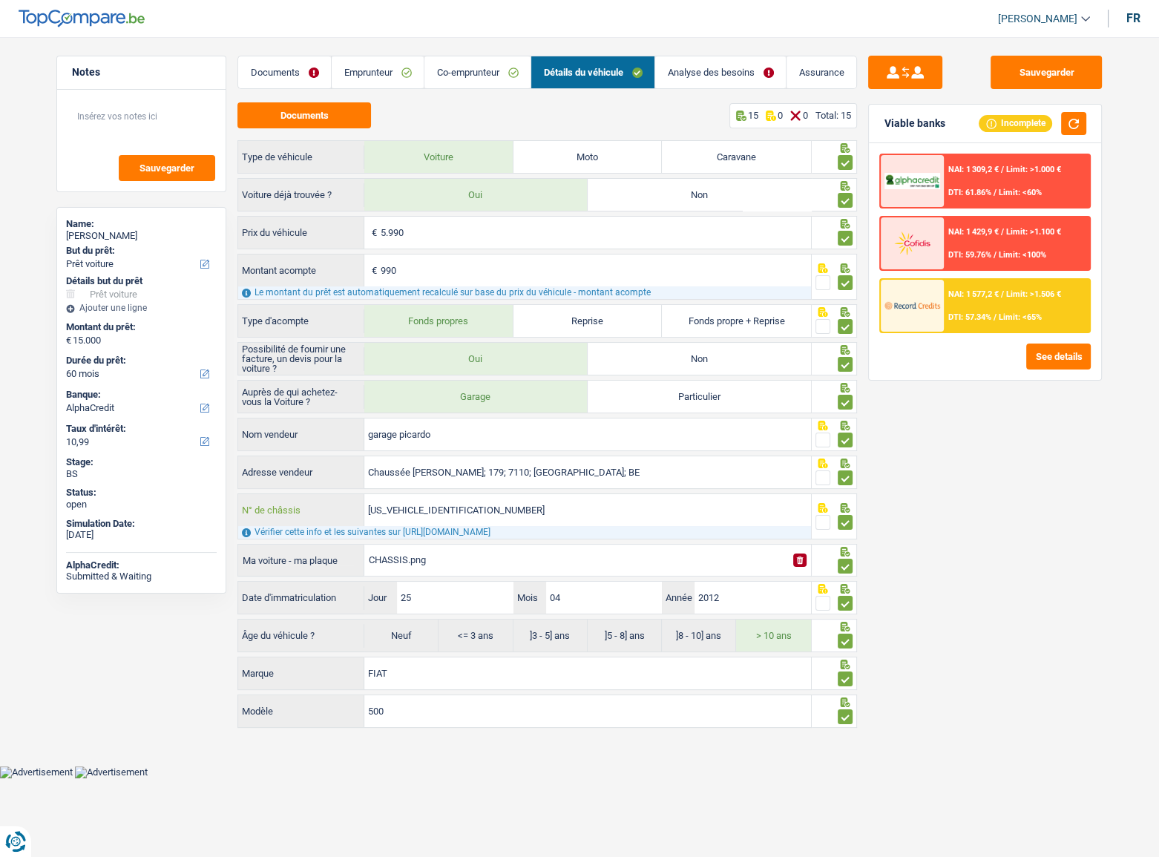
drag, startPoint x: 512, startPoint y: 518, endPoint x: 345, endPoint y: 518, distance: 166.9
click at [345, 518] on div "ZFA31200000833125 N° de châssis" at bounding box center [524, 510] width 573 height 32
click at [1073, 125] on button "button" at bounding box center [1073, 123] width 25 height 23
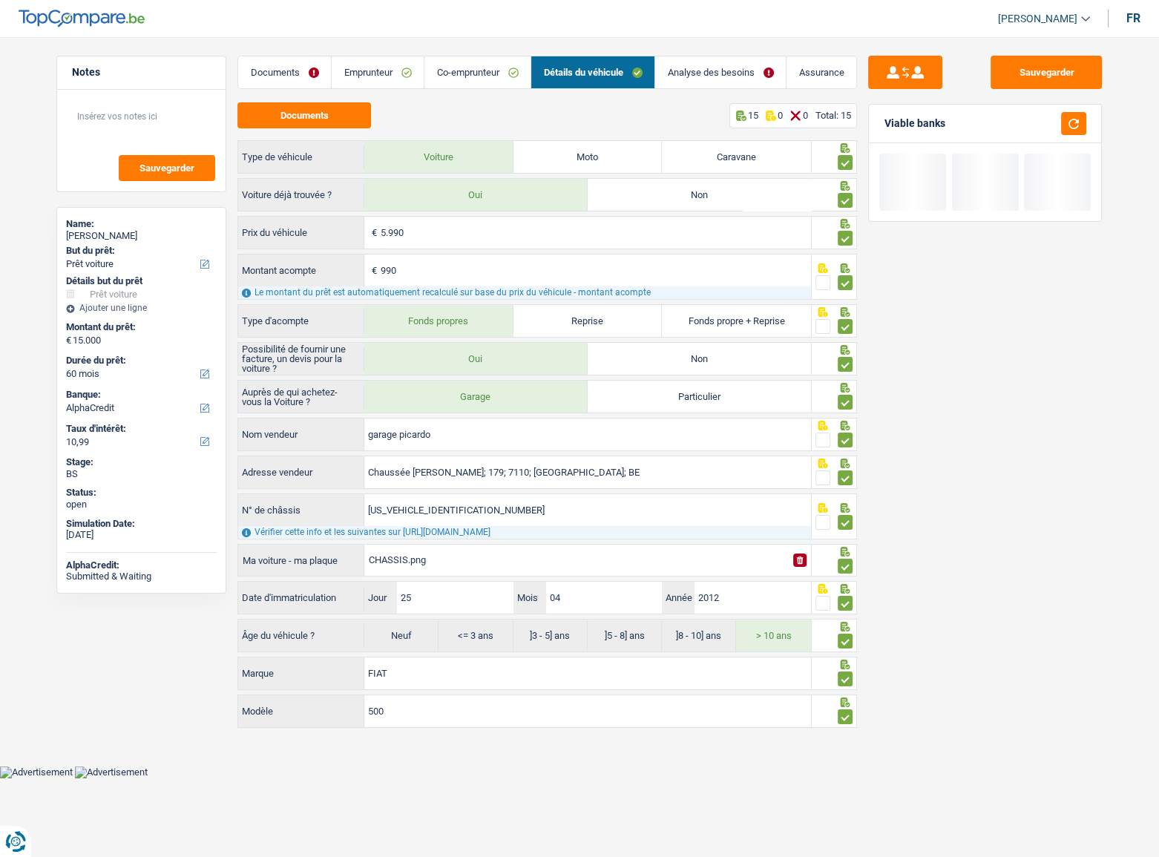
click at [704, 63] on link "Analyse des besoins" at bounding box center [720, 72] width 131 height 32
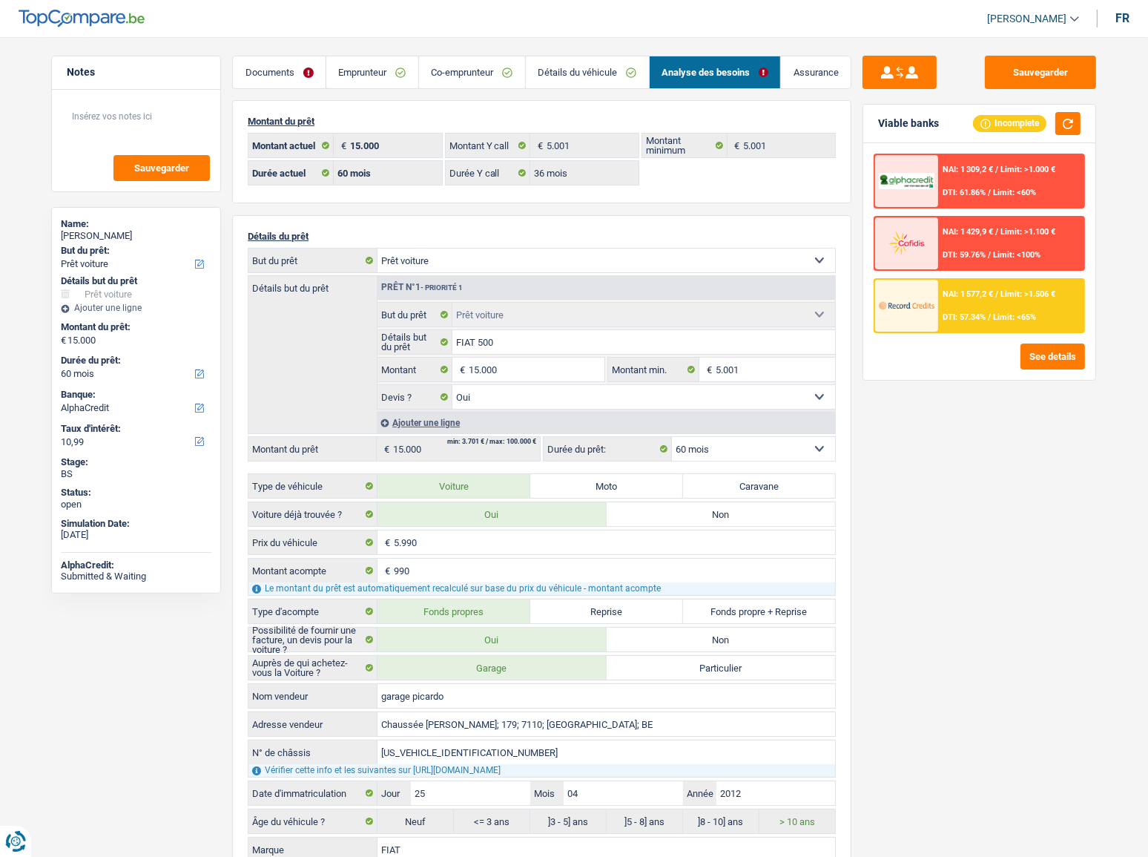
click at [953, 300] on div "NAI: 1 577,2 € / Limit: >1.506 € DTI: 57.34% / Limit: <65%" at bounding box center [1011, 306] width 146 height 52
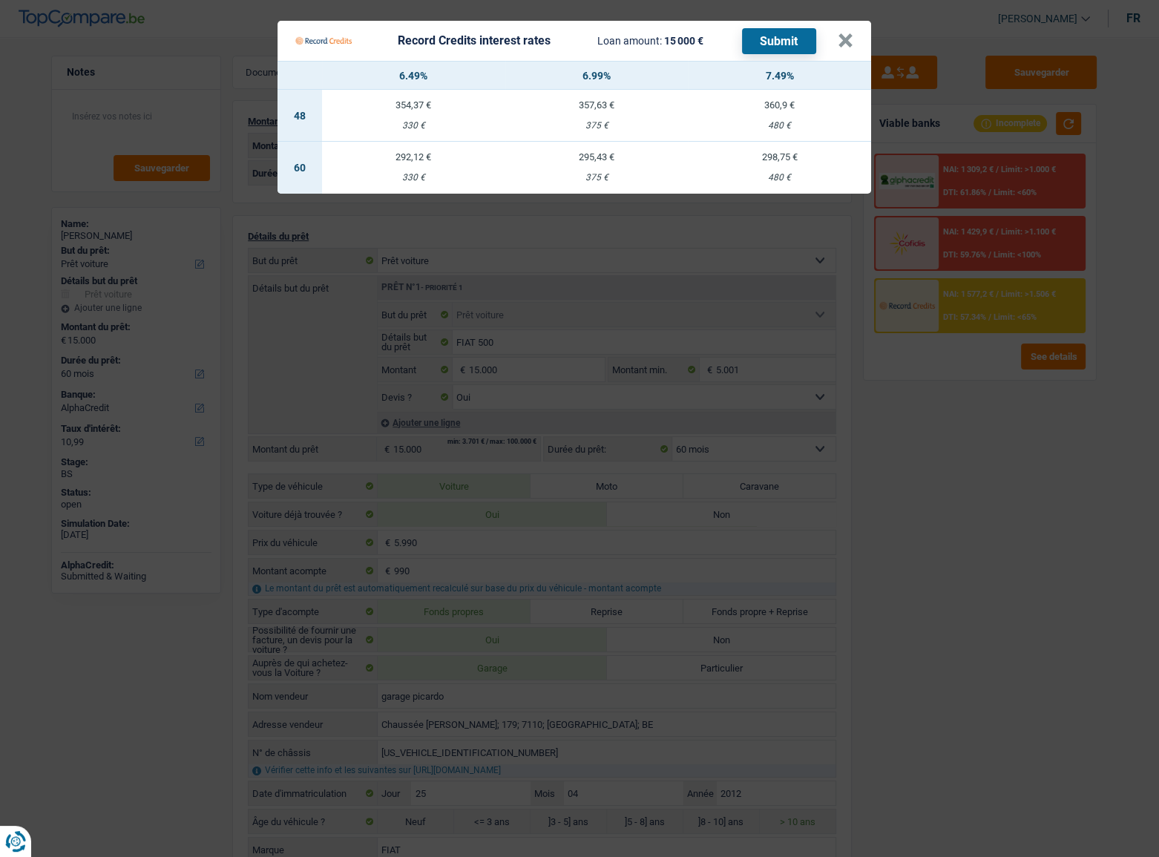
click at [579, 165] on td "295,43 € 375 €" at bounding box center [596, 168] width 183 height 52
select select "record credits"
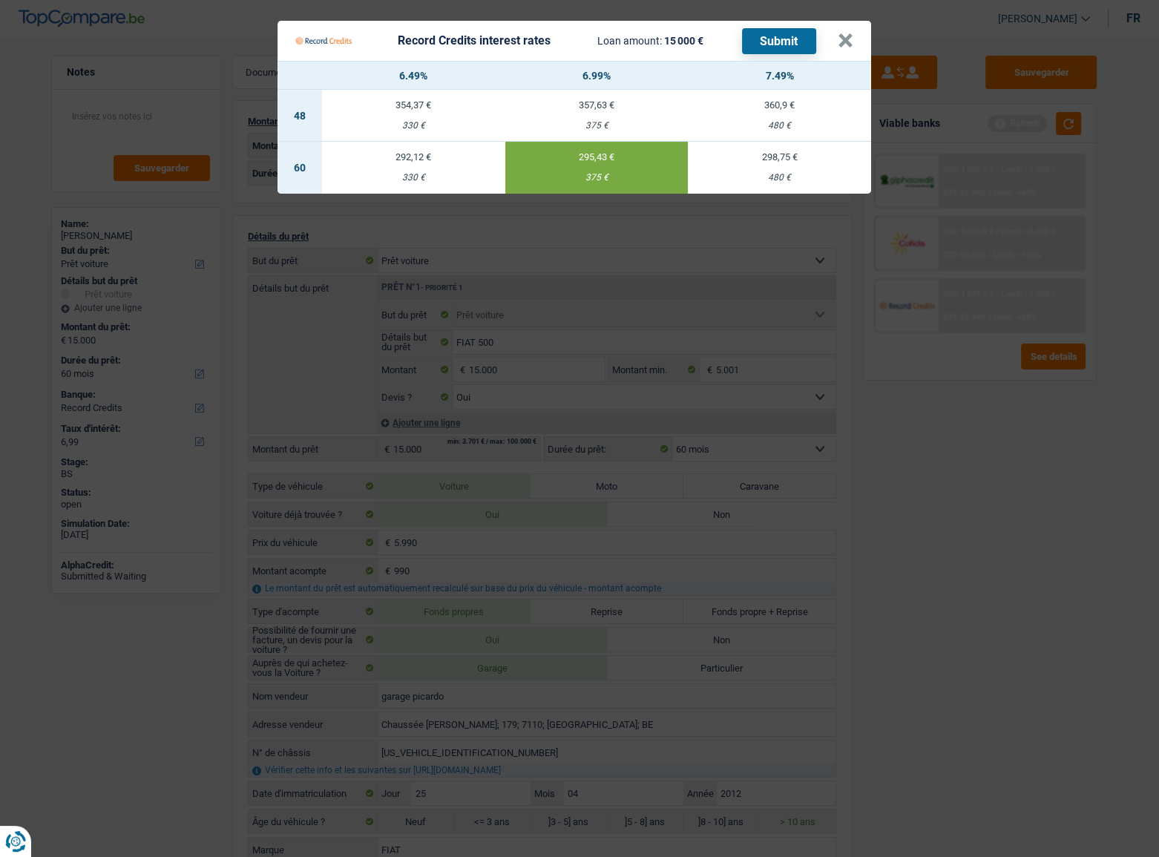
drag, startPoint x: 785, startPoint y: 165, endPoint x: 785, endPoint y: 148, distance: 17.1
click at [785, 162] on td "298,75 € 480 €" at bounding box center [779, 168] width 183 height 52
type input "7,49"
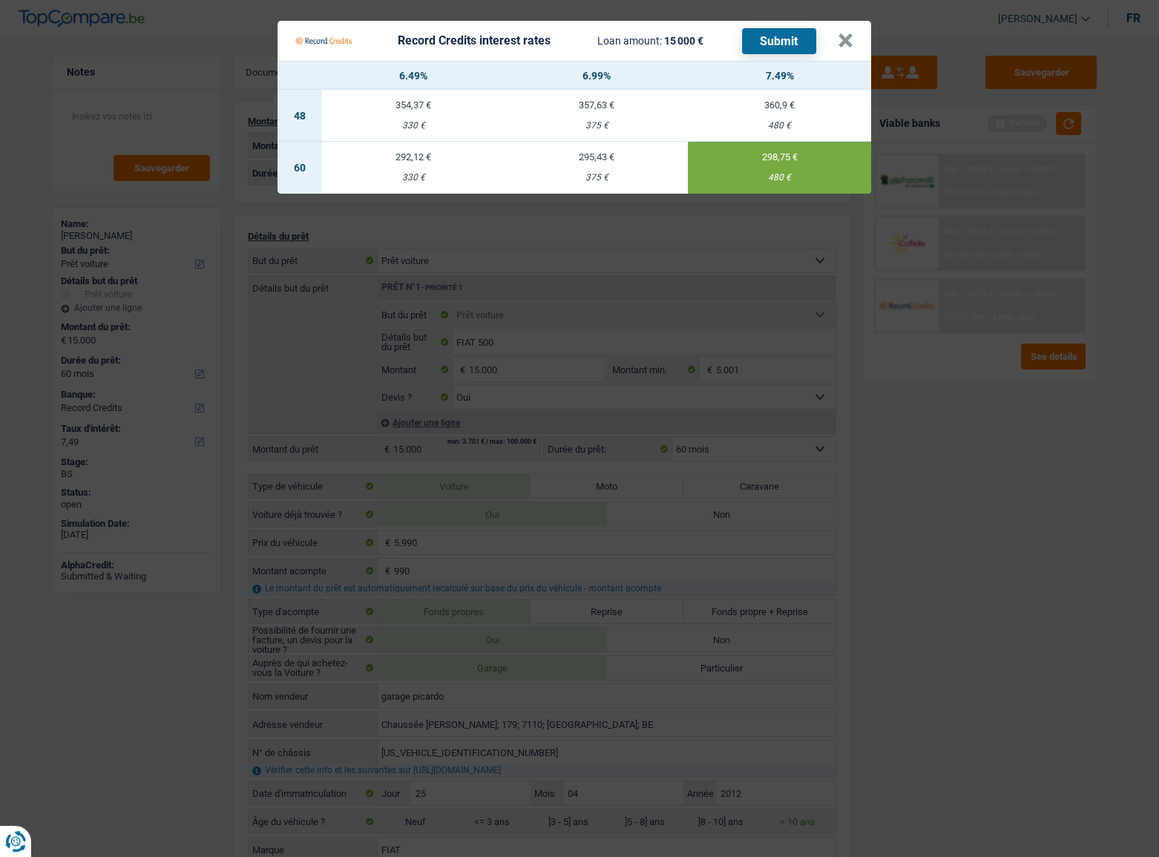
click at [784, 42] on button "Submit" at bounding box center [779, 41] width 74 height 26
drag, startPoint x: 849, startPoint y: 46, endPoint x: 1143, endPoint y: 108, distance: 300.2
click at [849, 45] on button "×" at bounding box center [846, 40] width 16 height 15
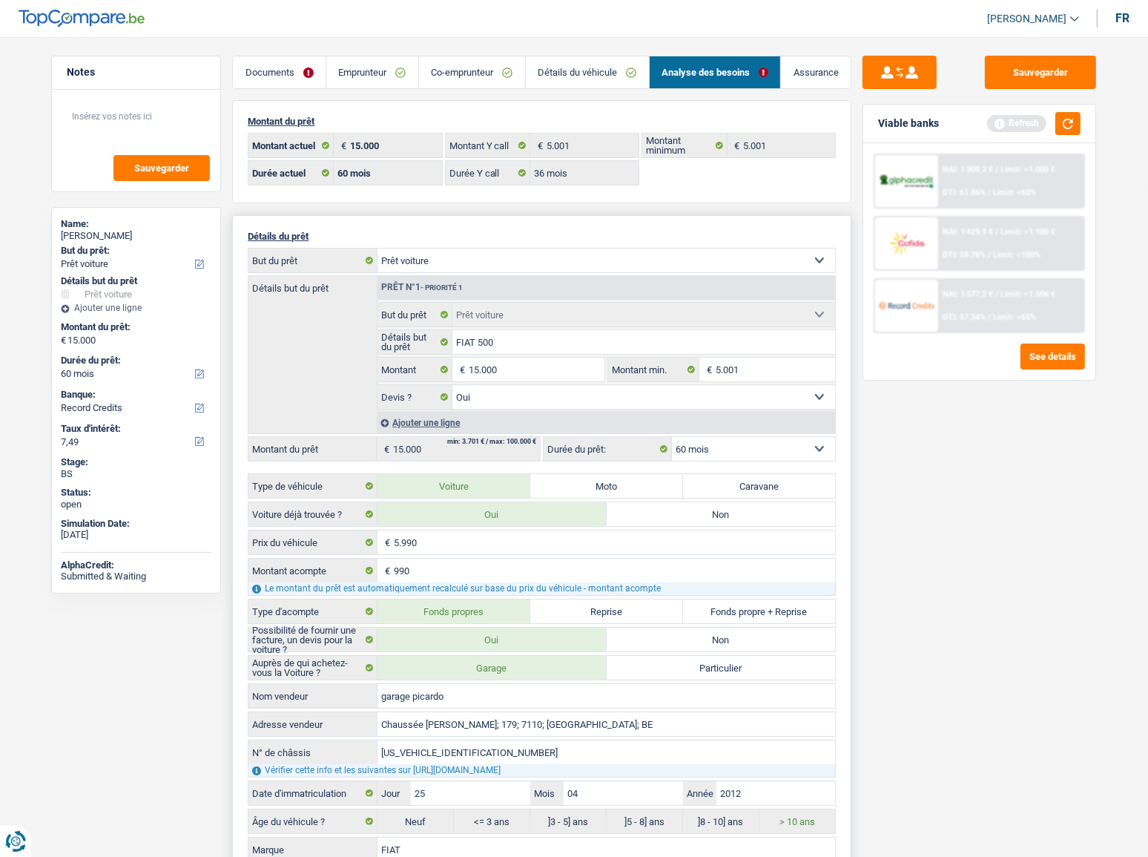
click at [446, 427] on div "Ajouter une ligne" at bounding box center [606, 423] width 458 height 22
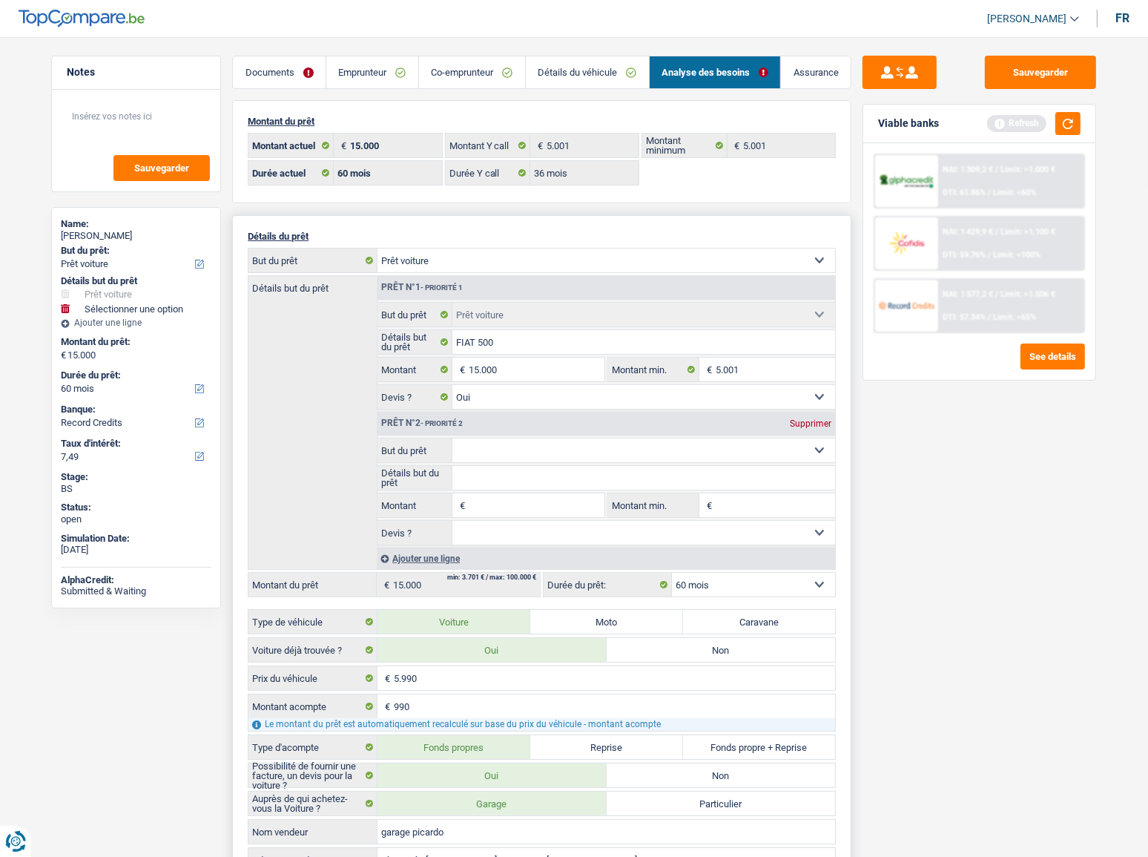
click at [488, 456] on select "Confort maison: meubles, textile, peinture, électroménager, outillage non-profe…" at bounding box center [645, 450] width 384 height 24
select select "other"
click at [453, 438] on select "Confort maison: meubles, textile, peinture, électroménager, outillage non-profe…" at bounding box center [645, 450] width 384 height 24
select select "other"
click at [486, 482] on input "Détails but du prêt" at bounding box center [645, 478] width 384 height 24
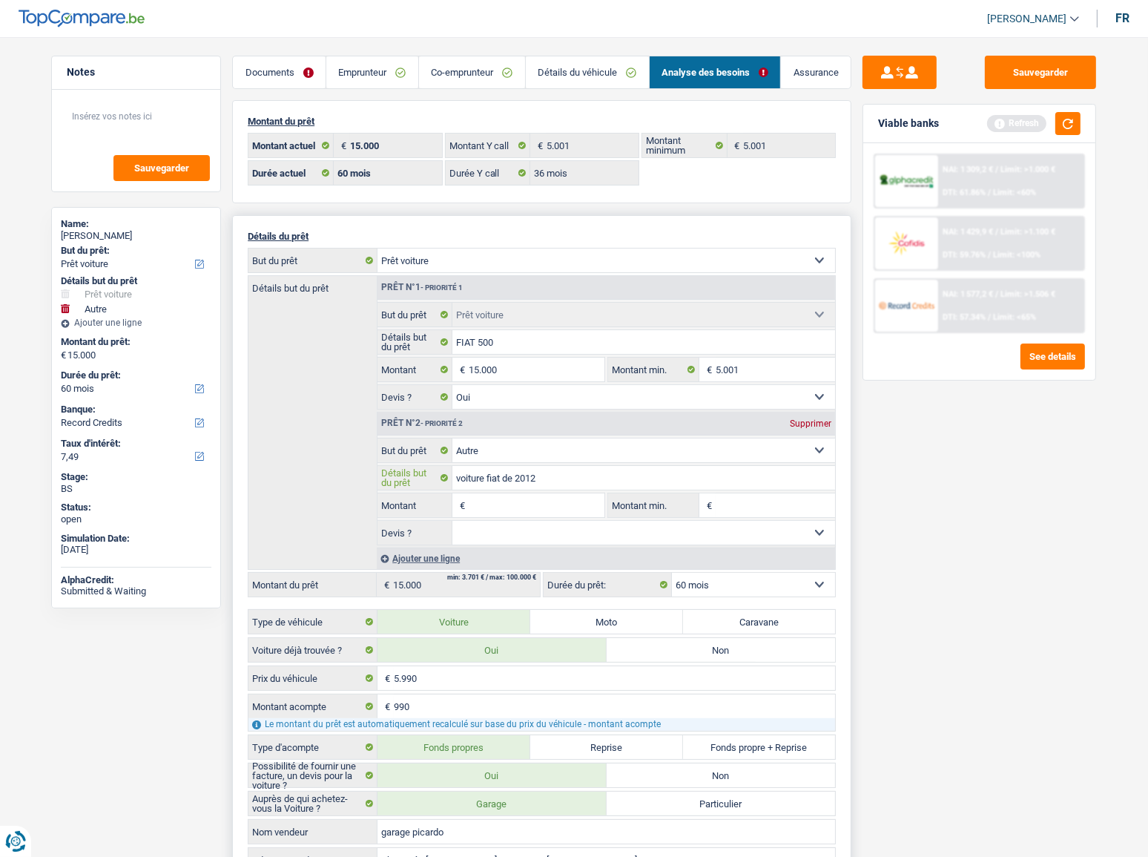
type input "voiture fiat de 2012"
click at [542, 518] on fieldset "€ Montant Tous les champs sont obligatoires. Veuillez fournir une réponse plus …" at bounding box center [492, 505] width 228 height 25
click at [542, 505] on input "Montant" at bounding box center [537, 505] width 136 height 24
type input "2"
type input "5.000"
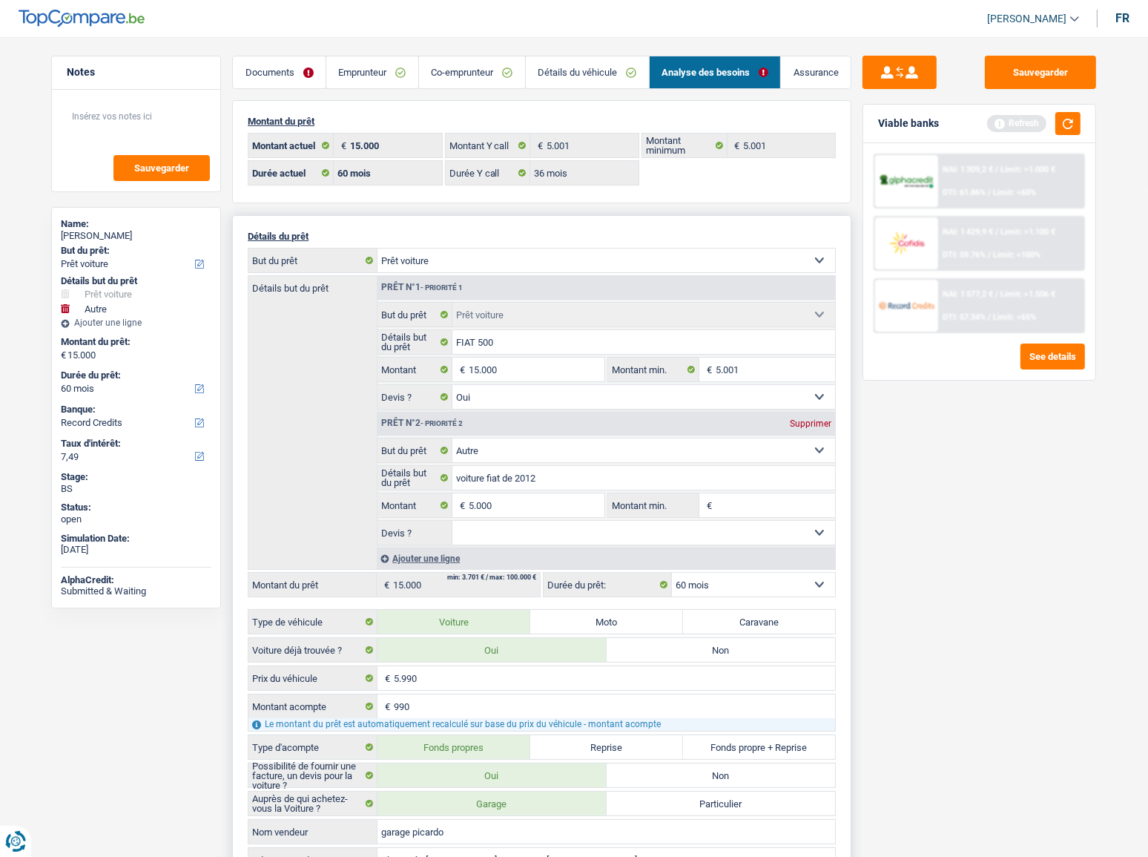
type input "20.000"
drag, startPoint x: 600, startPoint y: 264, endPoint x: 593, endPoint y: 273, distance: 11.1
click at [600, 264] on select "Confort maison: meubles, textile, peinture, électroménager, outillage non-profe…" at bounding box center [607, 261] width 458 height 24
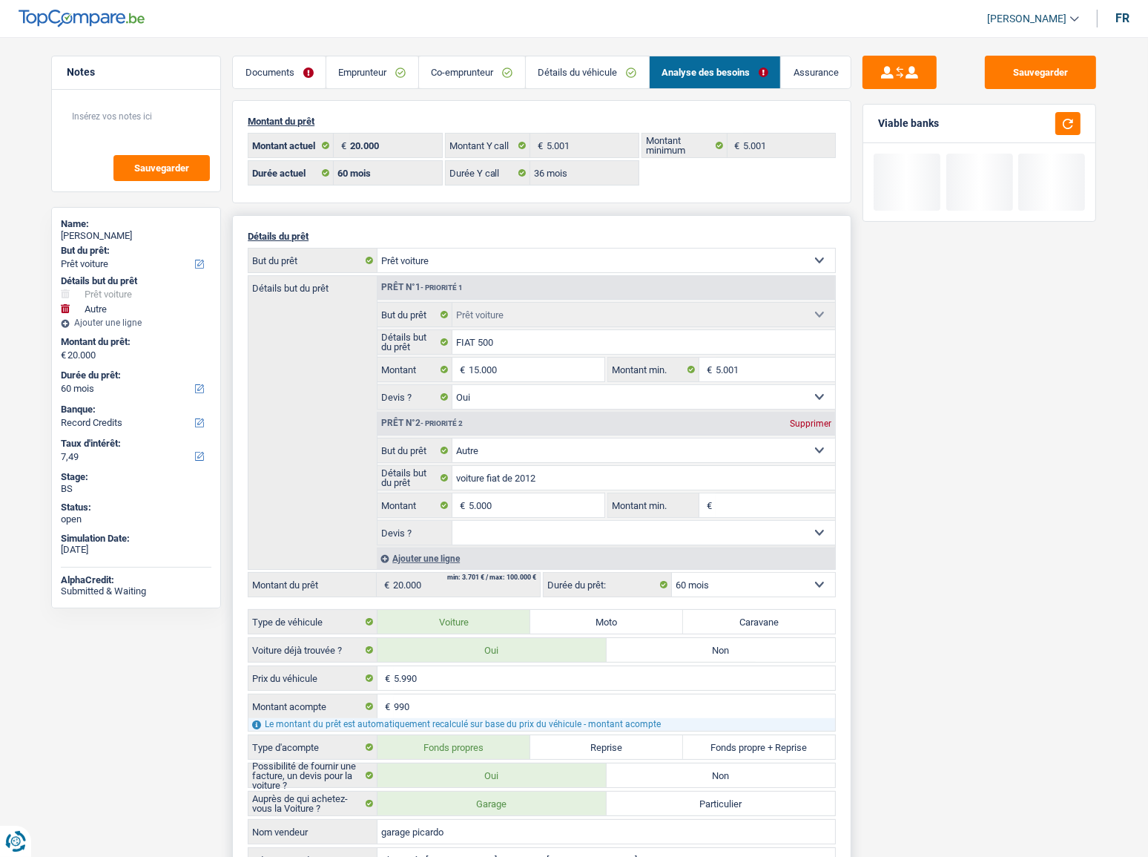
select select "other"
click at [378, 249] on select "Confort maison: meubles, textile, peinture, électroménager, outillage non-profe…" at bounding box center [607, 261] width 458 height 24
select select "other"
select select "84"
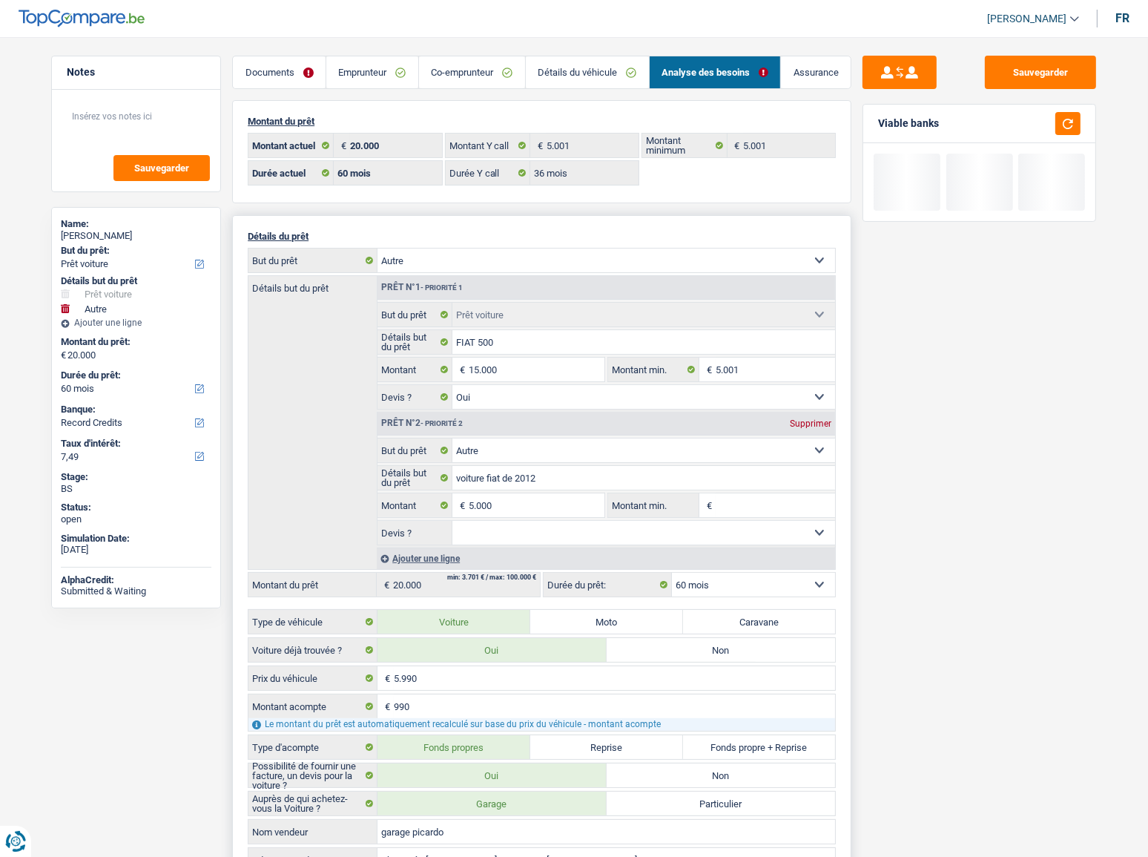
select select "other"
type input "voiture fiat de 2012"
type input "5.000"
select select
select select "car"
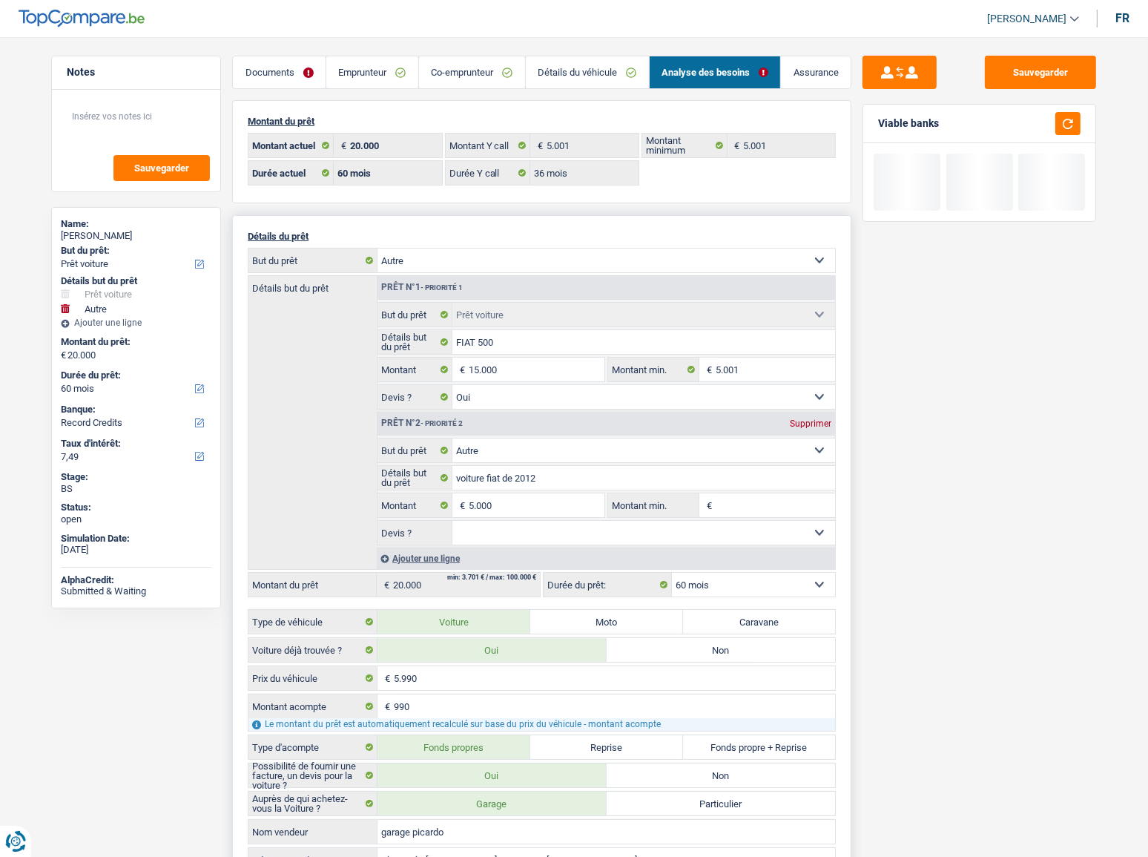
select select "car"
type input "FIAT 500"
type input "15.000"
type input "5.001"
select select "yes"
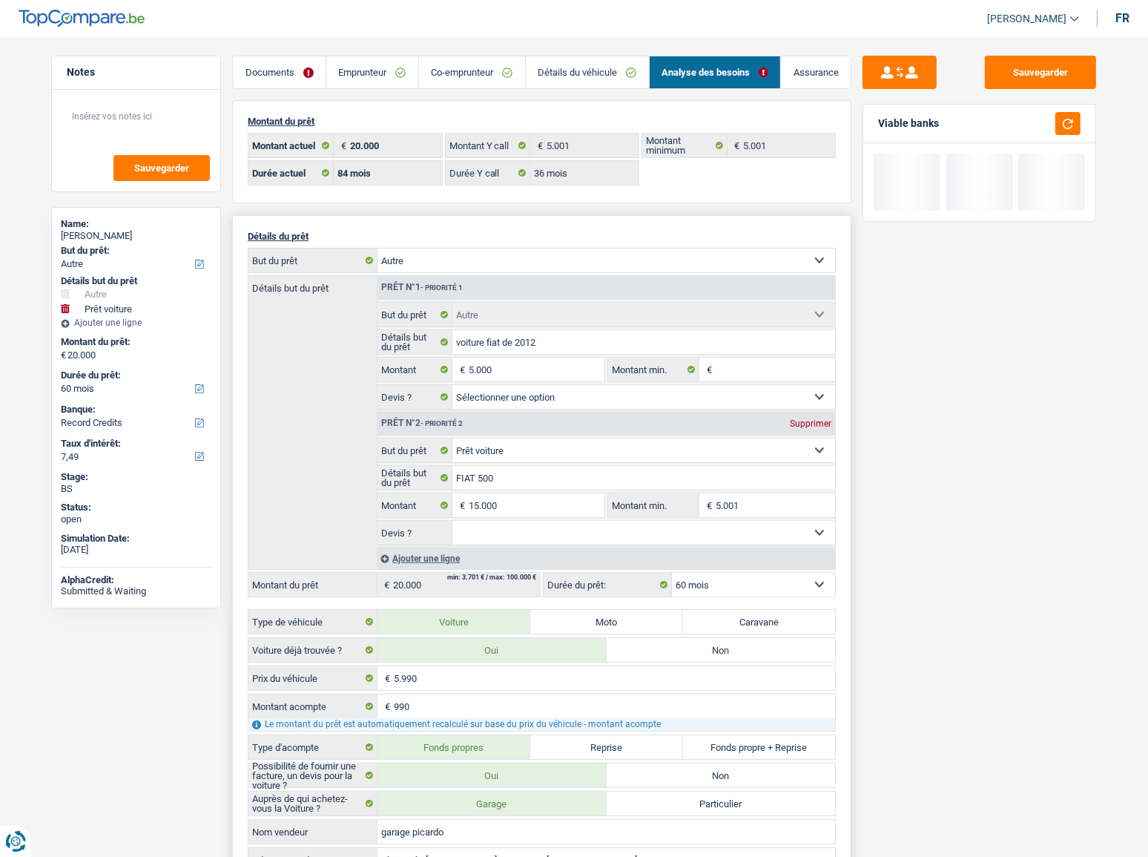
select select "84"
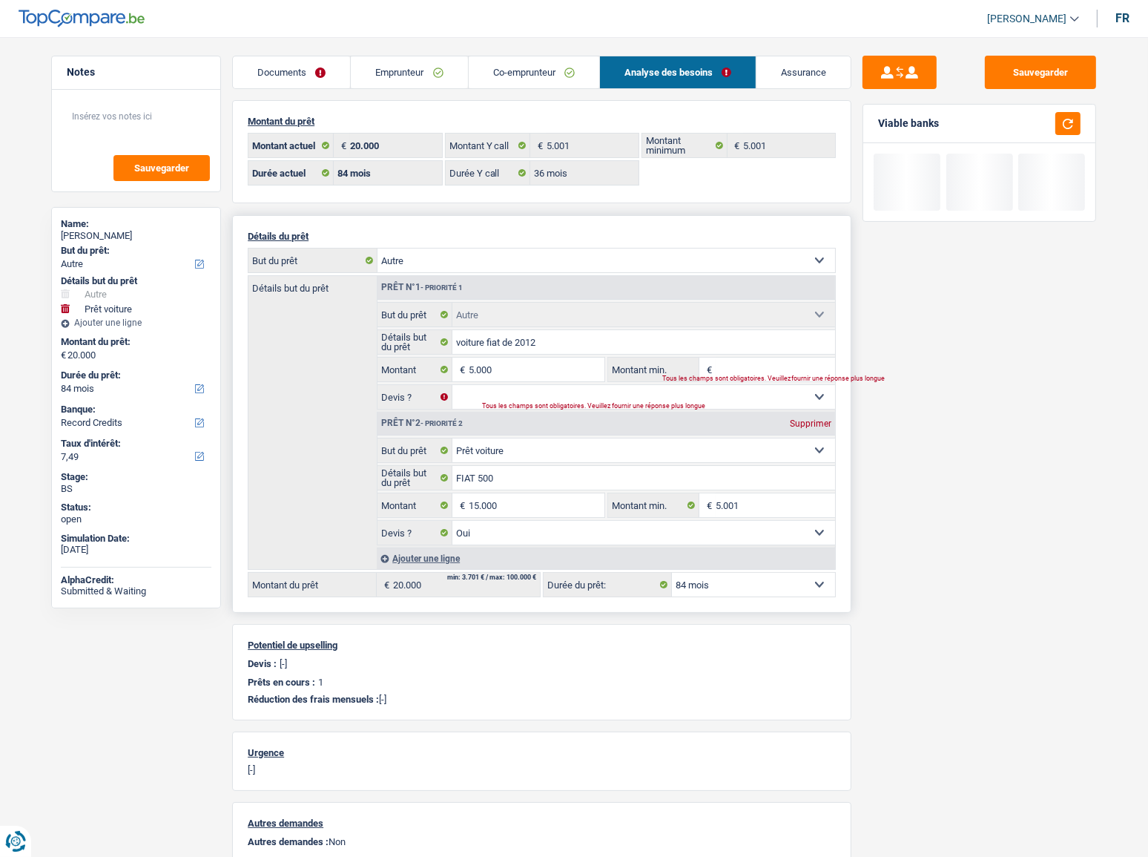
click at [812, 423] on div "Supprimer" at bounding box center [810, 423] width 49 height 9
type input "5.000"
select select "36"
type input "5.000"
select select "36"
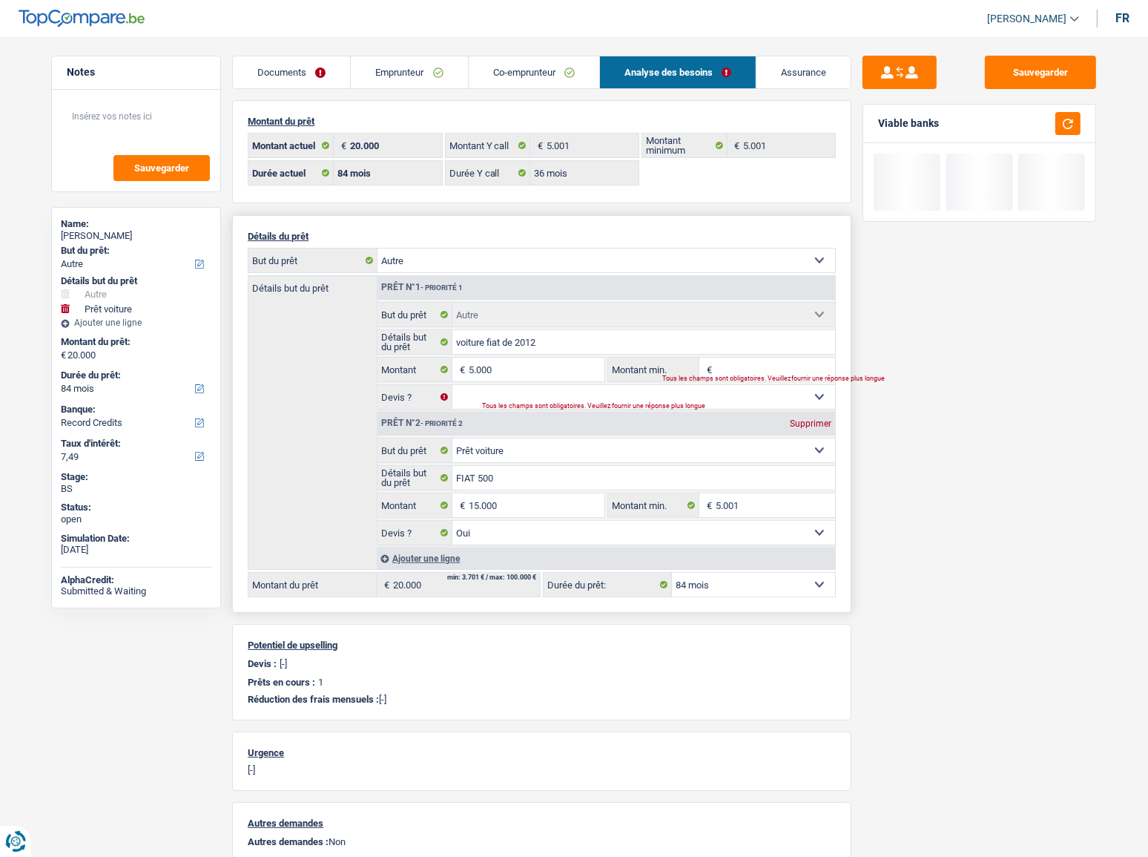
type input "5.000"
select select "36"
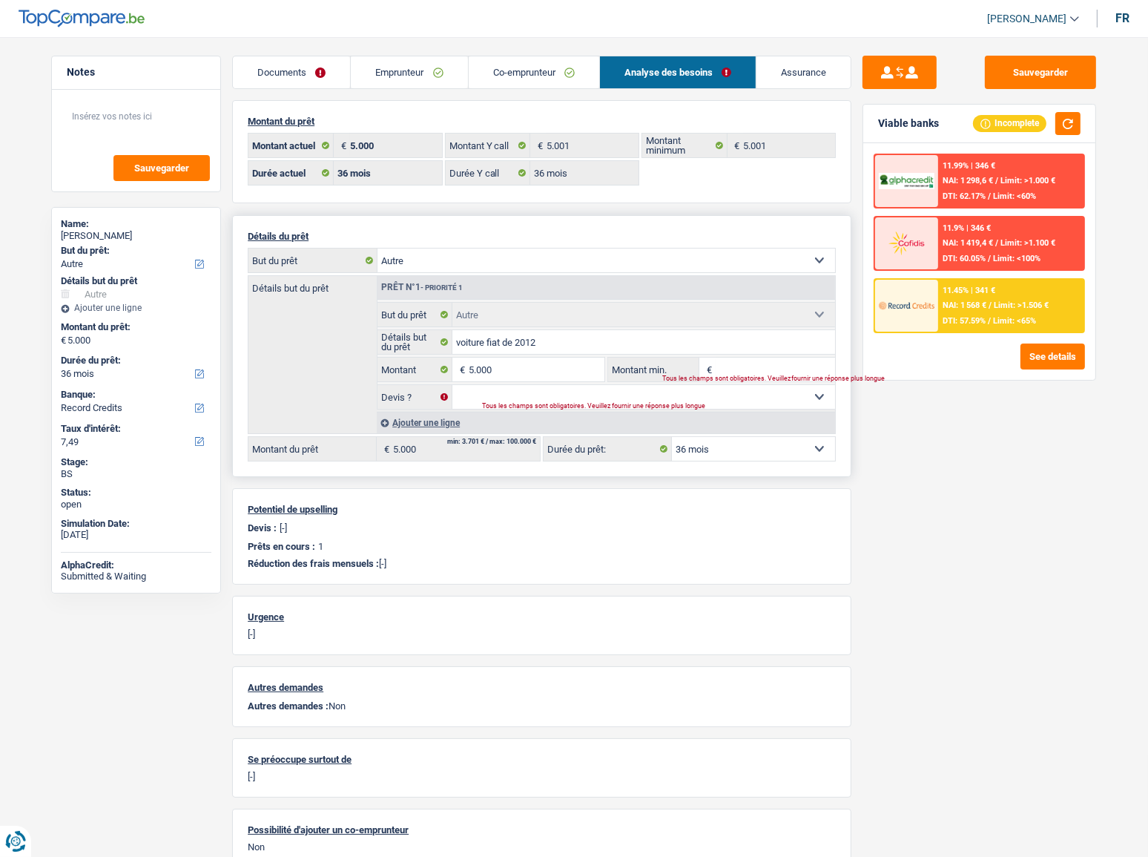
click at [1056, 111] on div "Viable banks Incomplete" at bounding box center [980, 124] width 232 height 39
click at [519, 391] on select "Oui Non Non répondu Sélectionner une option" at bounding box center [645, 397] width 384 height 24
select select "yes"
click at [453, 386] on select "Oui Non Non répondu Sélectionner une option" at bounding box center [645, 397] width 384 height 24
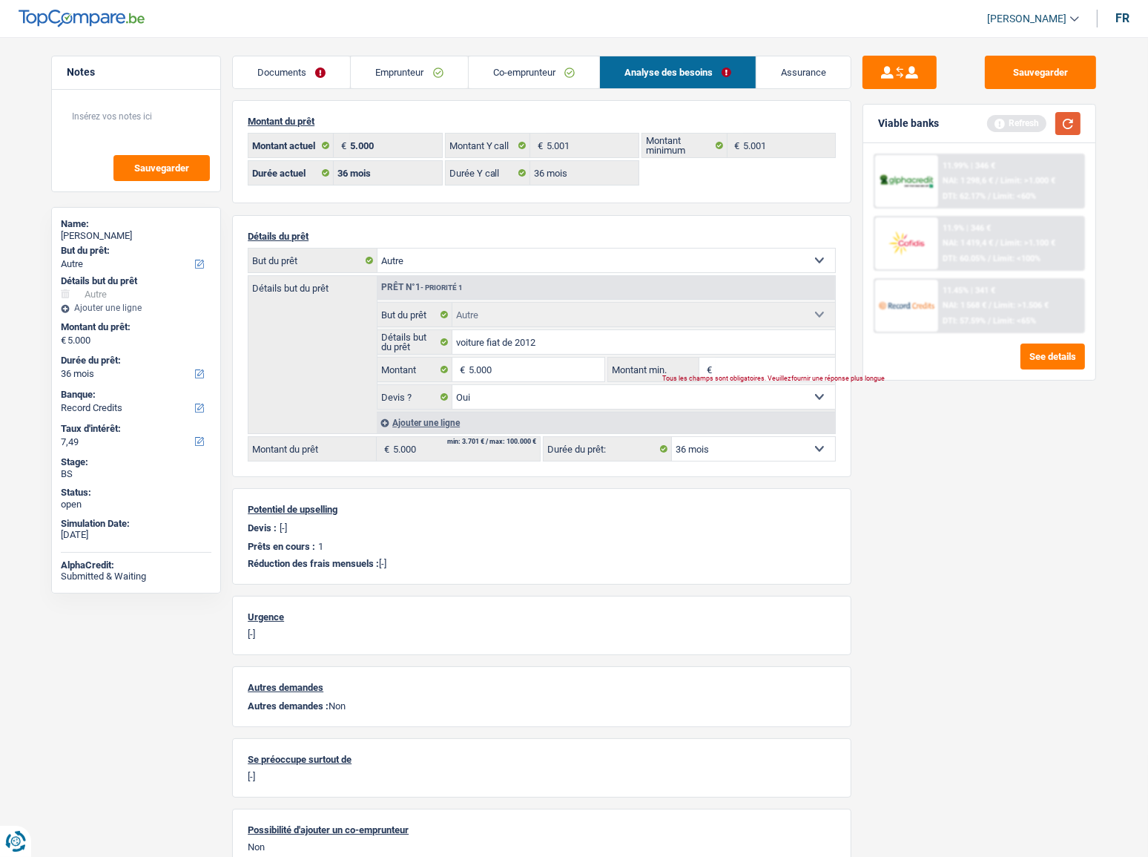
click at [1062, 125] on button "button" at bounding box center [1068, 123] width 25 height 23
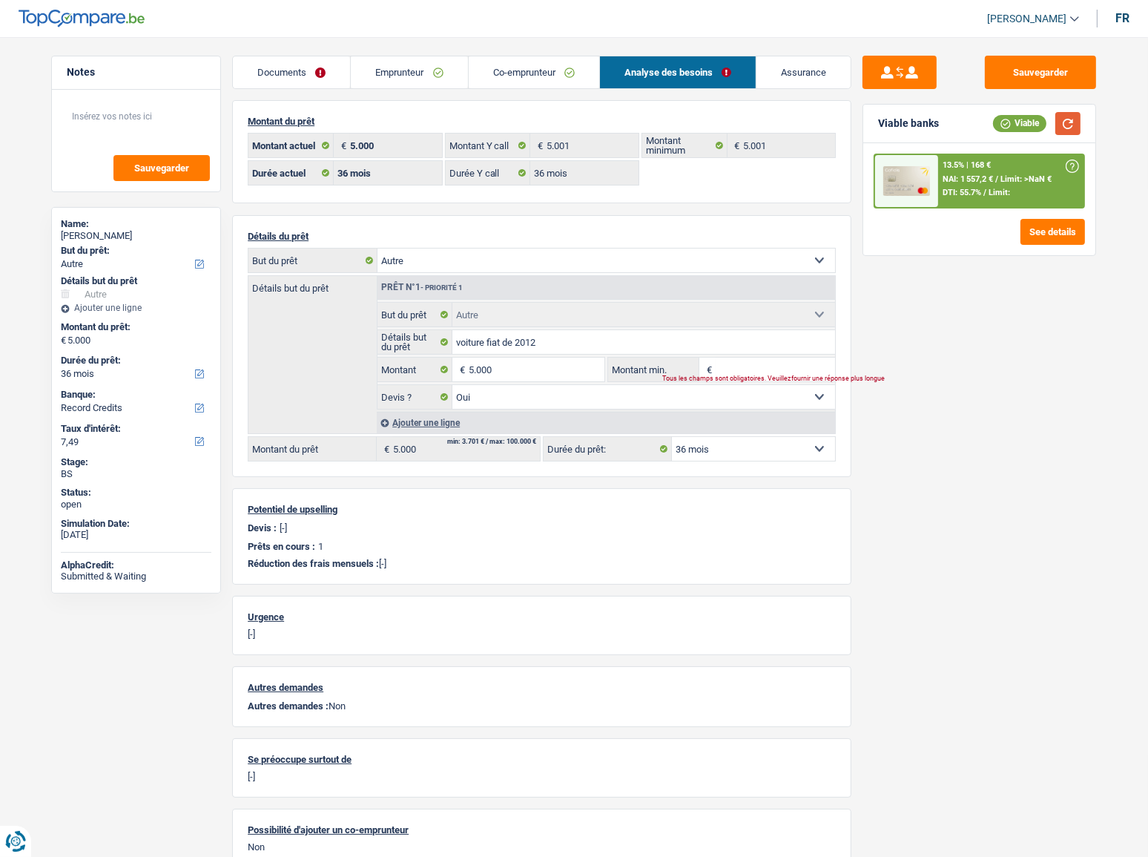
click at [1065, 128] on button "button" at bounding box center [1068, 123] width 25 height 23
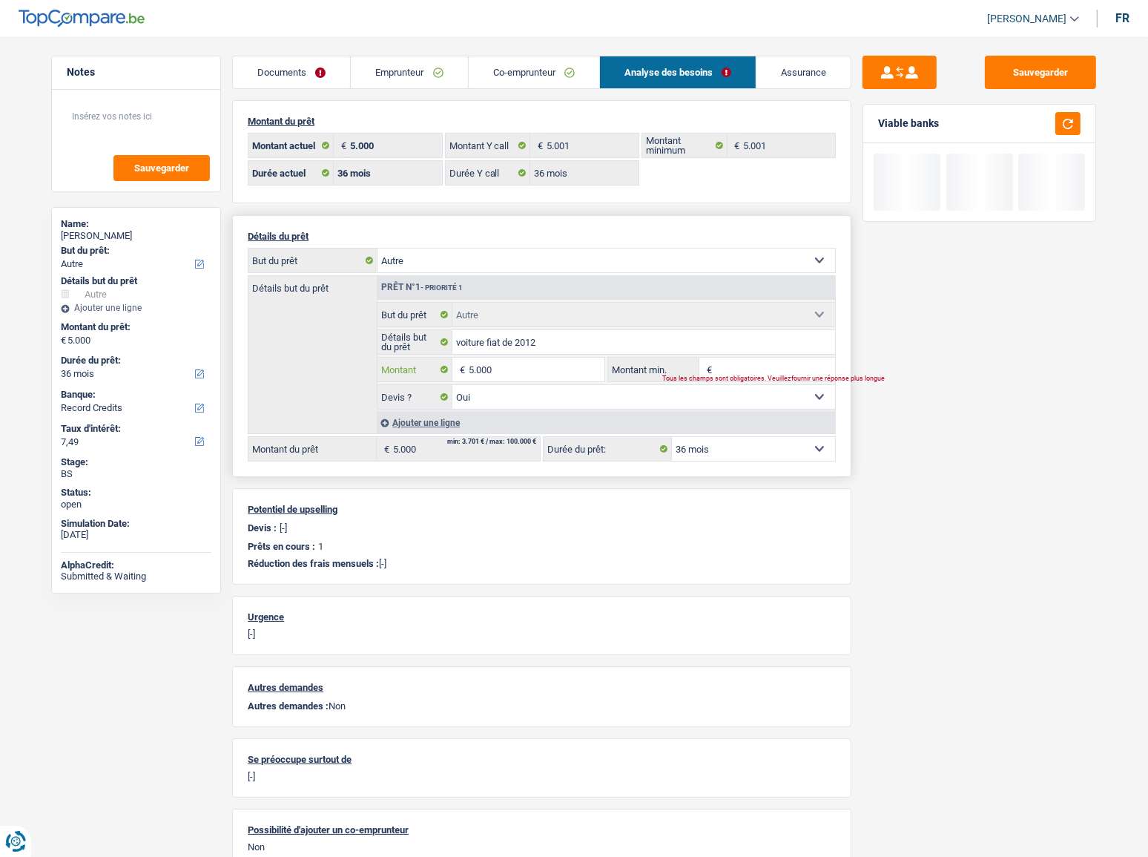
click at [524, 372] on input "5.000" at bounding box center [537, 370] width 136 height 24
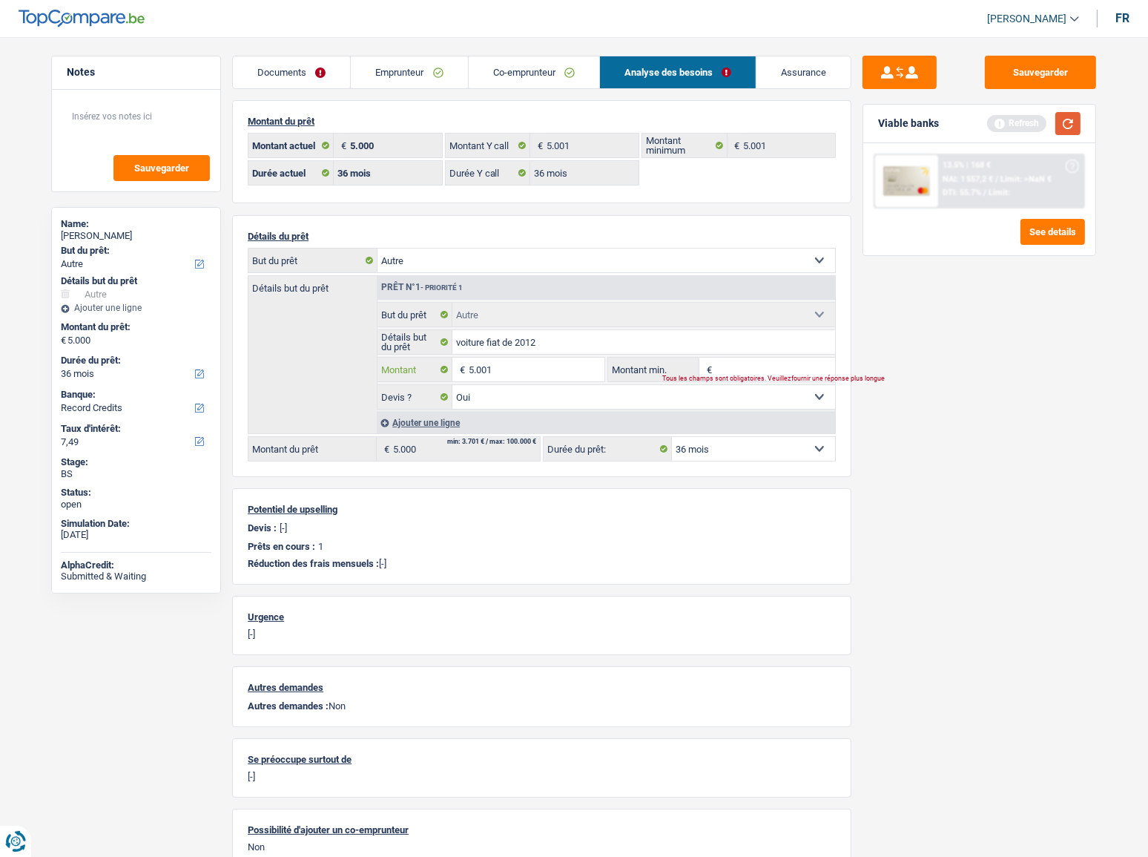
type input "5.001"
click at [1062, 125] on button "button" at bounding box center [1068, 123] width 25 height 23
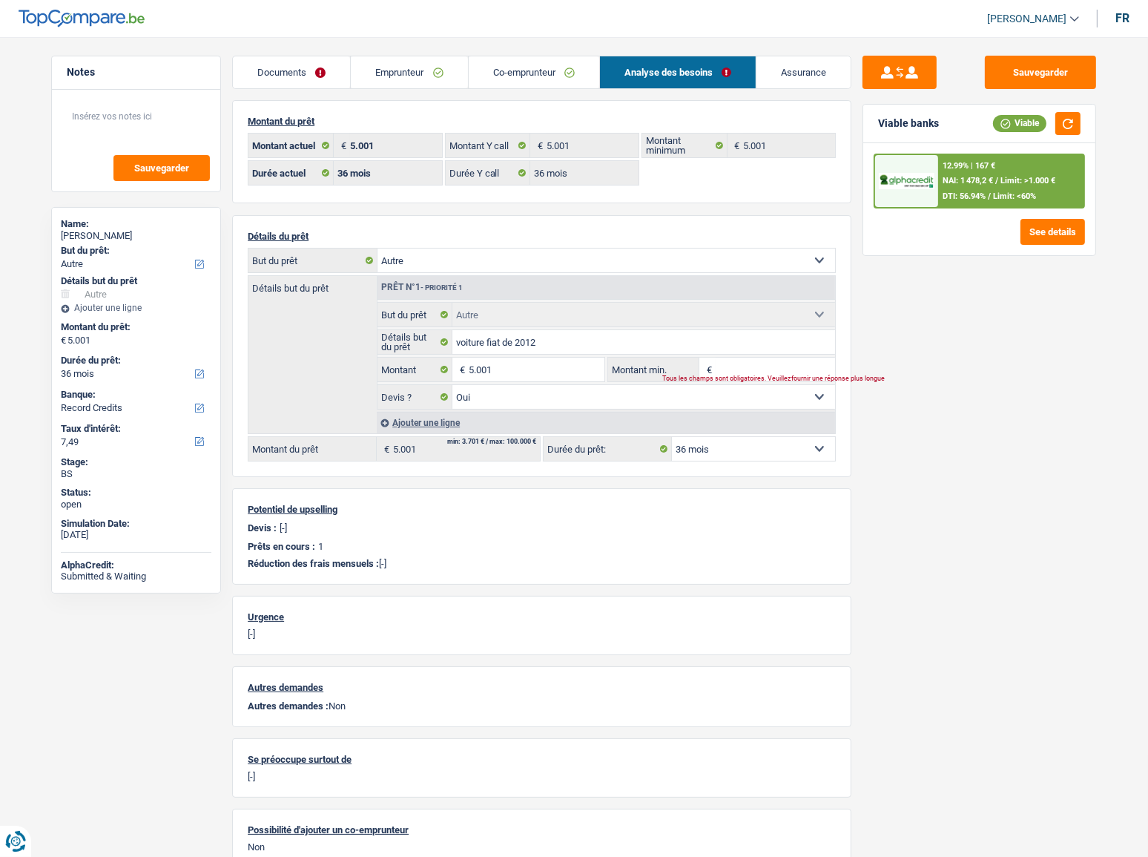
click at [534, 63] on link "Co-emprunteur" at bounding box center [534, 72] width 131 height 32
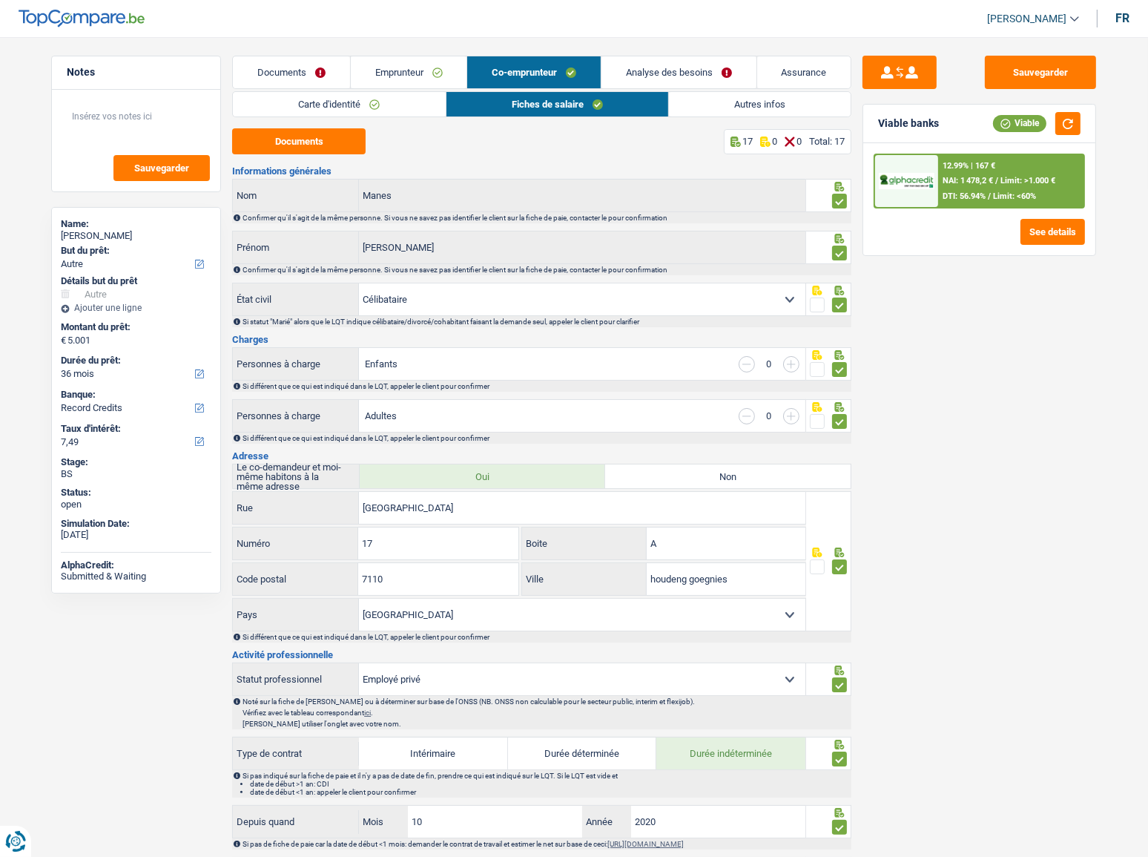
drag, startPoint x: 371, startPoint y: 100, endPoint x: 356, endPoint y: 137, distance: 39.3
click at [369, 100] on link "Carte d'identité" at bounding box center [339, 104] width 212 height 24
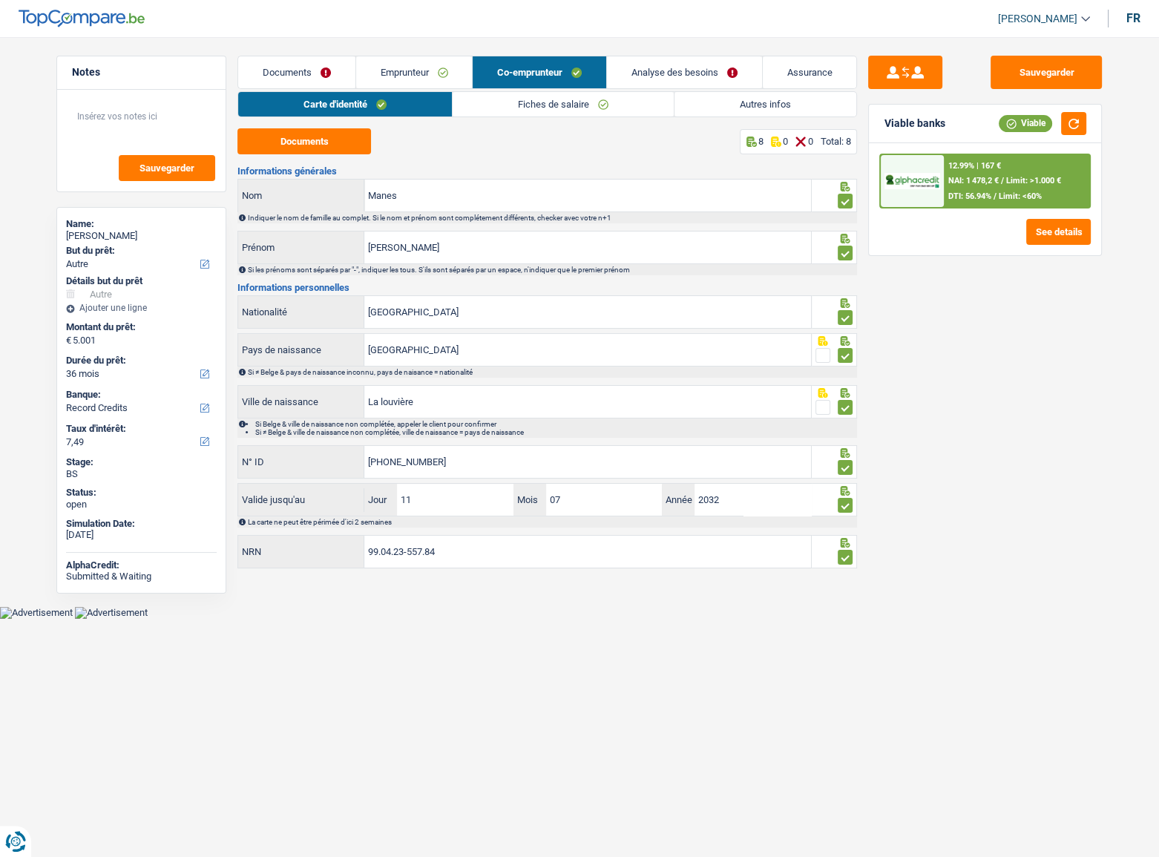
click at [546, 99] on link "Fiches de salaire" at bounding box center [563, 104] width 221 height 24
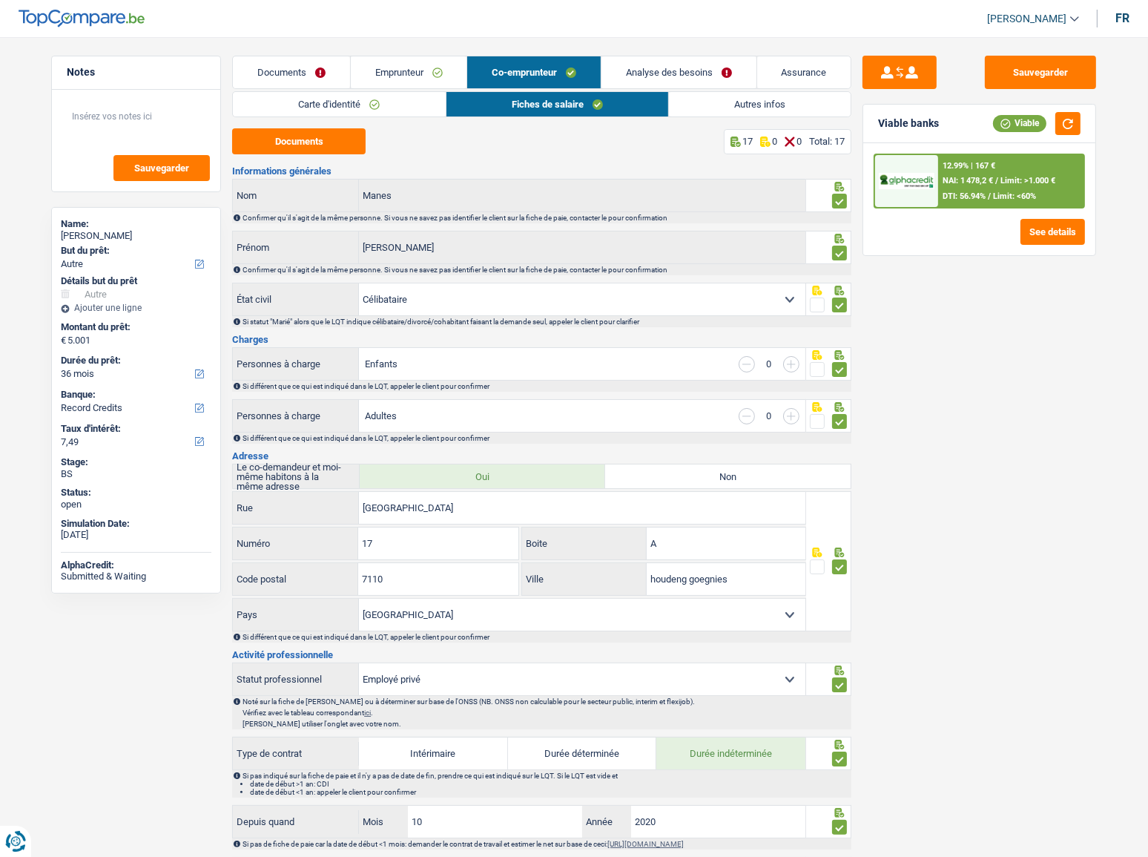
click at [678, 60] on link "Analyse des besoins" at bounding box center [679, 72] width 155 height 32
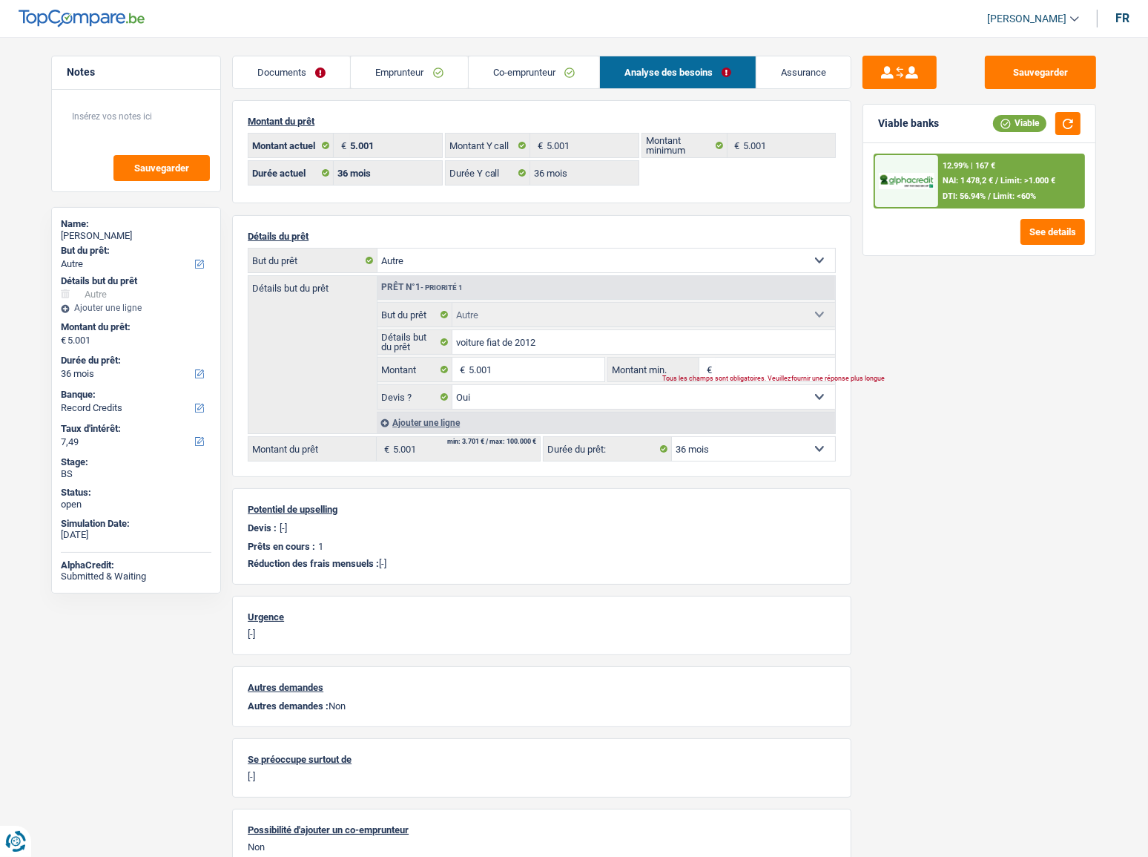
click at [415, 76] on link "Emprunteur" at bounding box center [409, 72] width 116 height 32
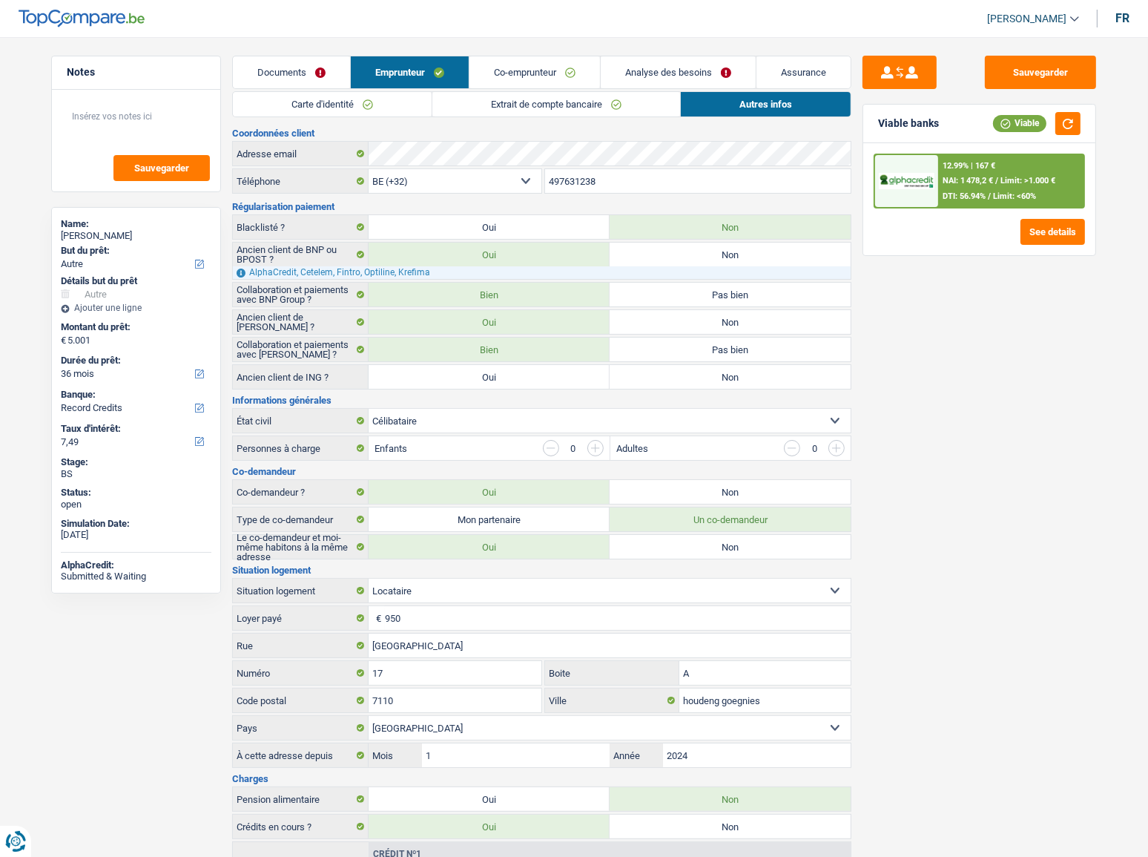
click at [607, 110] on link "Extrait de compte bancaire" at bounding box center [557, 104] width 248 height 24
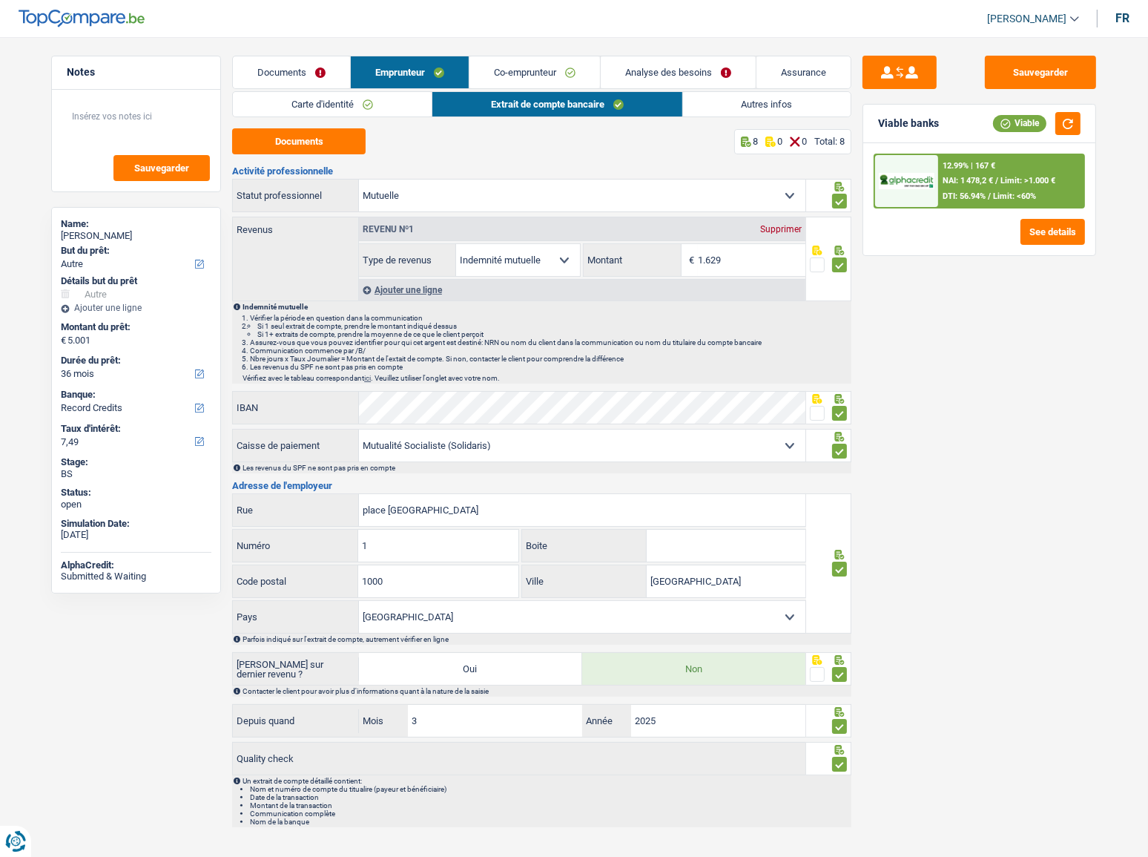
click at [366, 110] on link "Carte d'identité" at bounding box center [332, 104] width 199 height 24
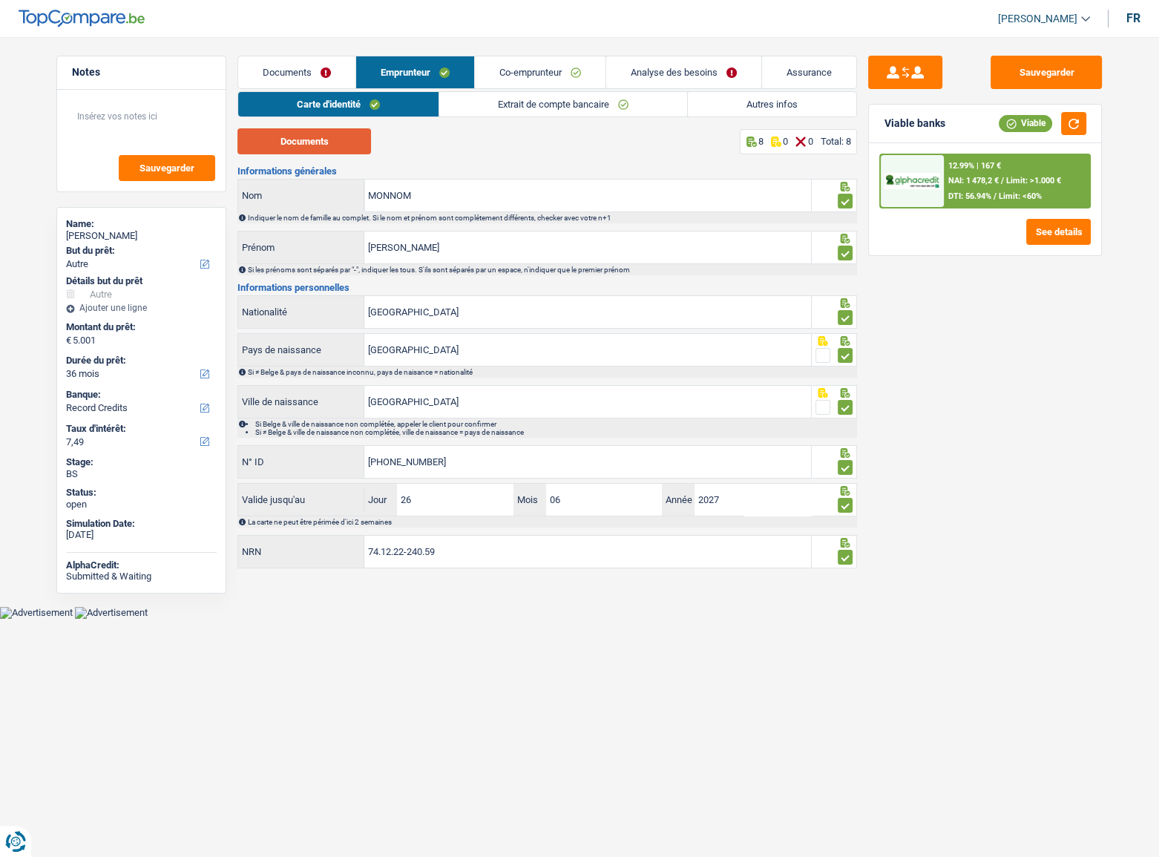
click at [346, 141] on button "Documents" at bounding box center [304, 141] width 134 height 26
click at [513, 96] on link "Extrait de compte bancaire" at bounding box center [563, 104] width 248 height 24
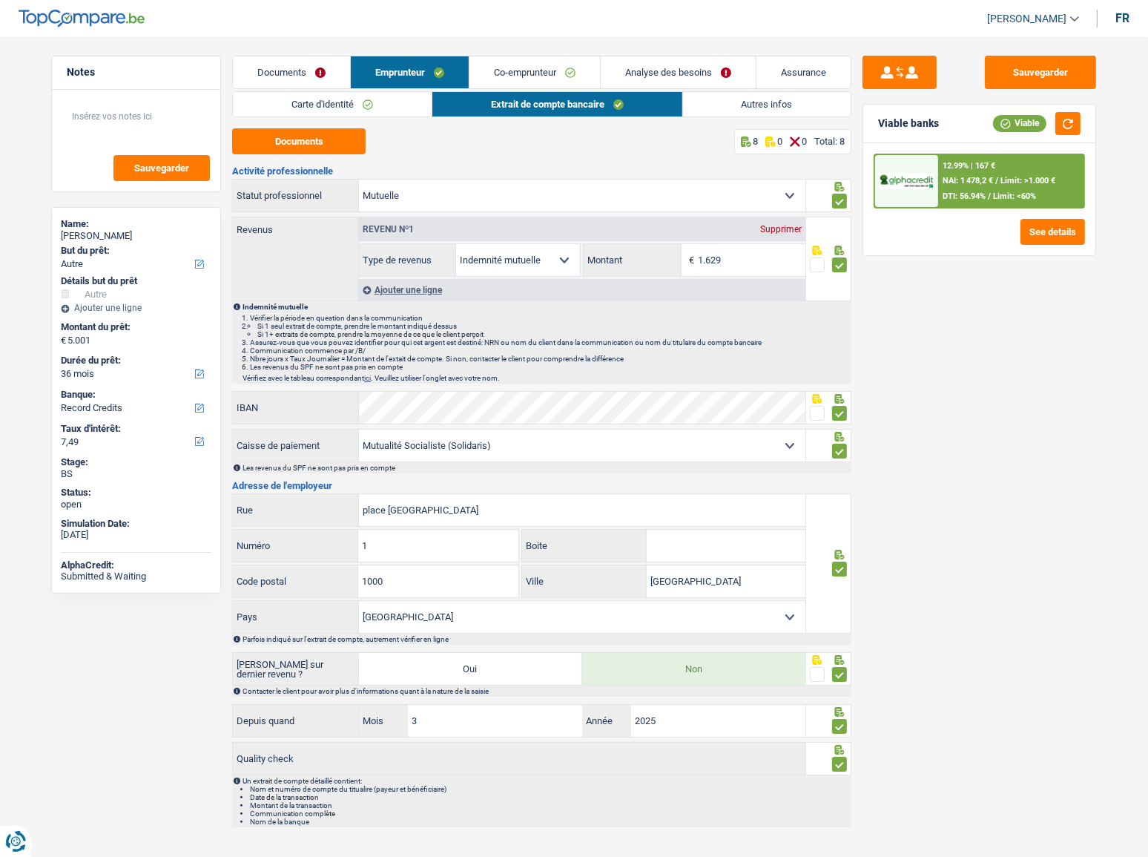
click at [323, 108] on link "Carte d'identité" at bounding box center [332, 104] width 199 height 24
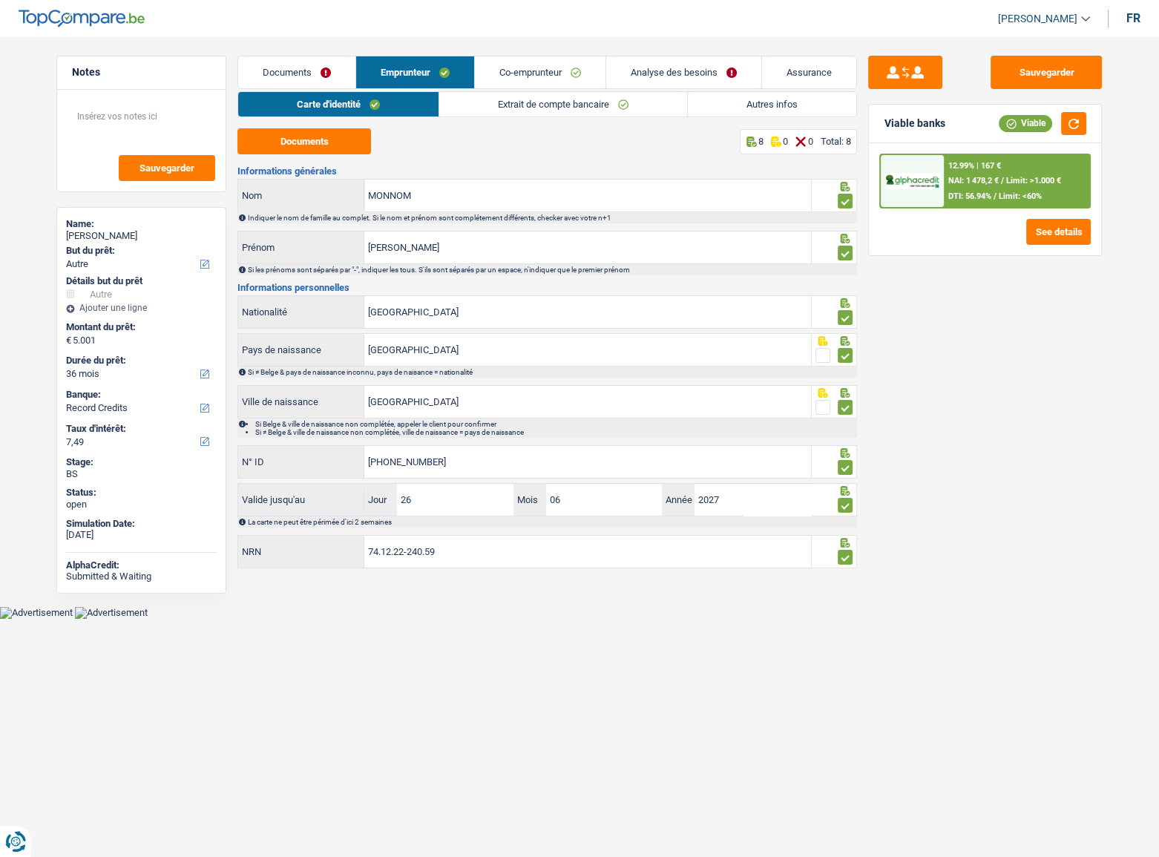
click at [326, 78] on link "Documents" at bounding box center [296, 72] width 117 height 32
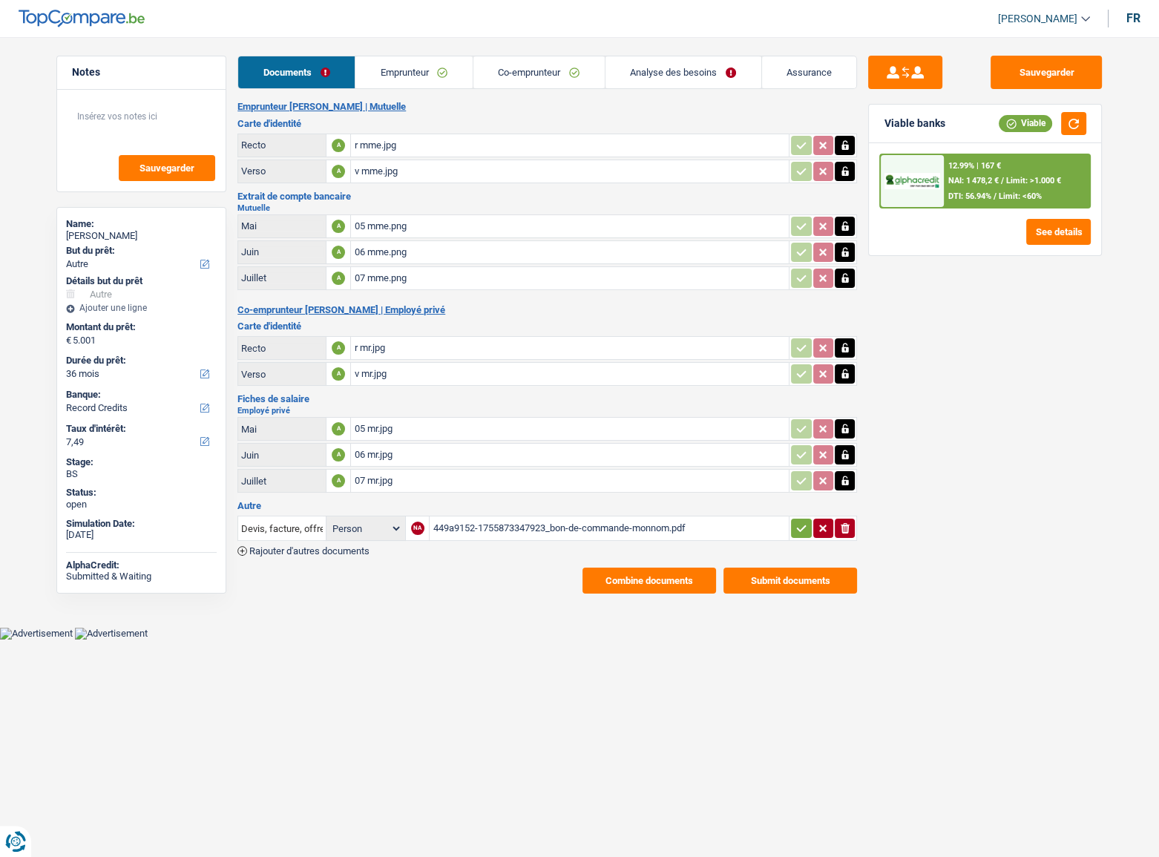
click at [497, 521] on div "449a9152-1755873347923_bon-de-commande-monnom.pdf" at bounding box center [609, 528] width 353 height 22
click at [405, 76] on link "Emprunteur" at bounding box center [413, 72] width 117 height 32
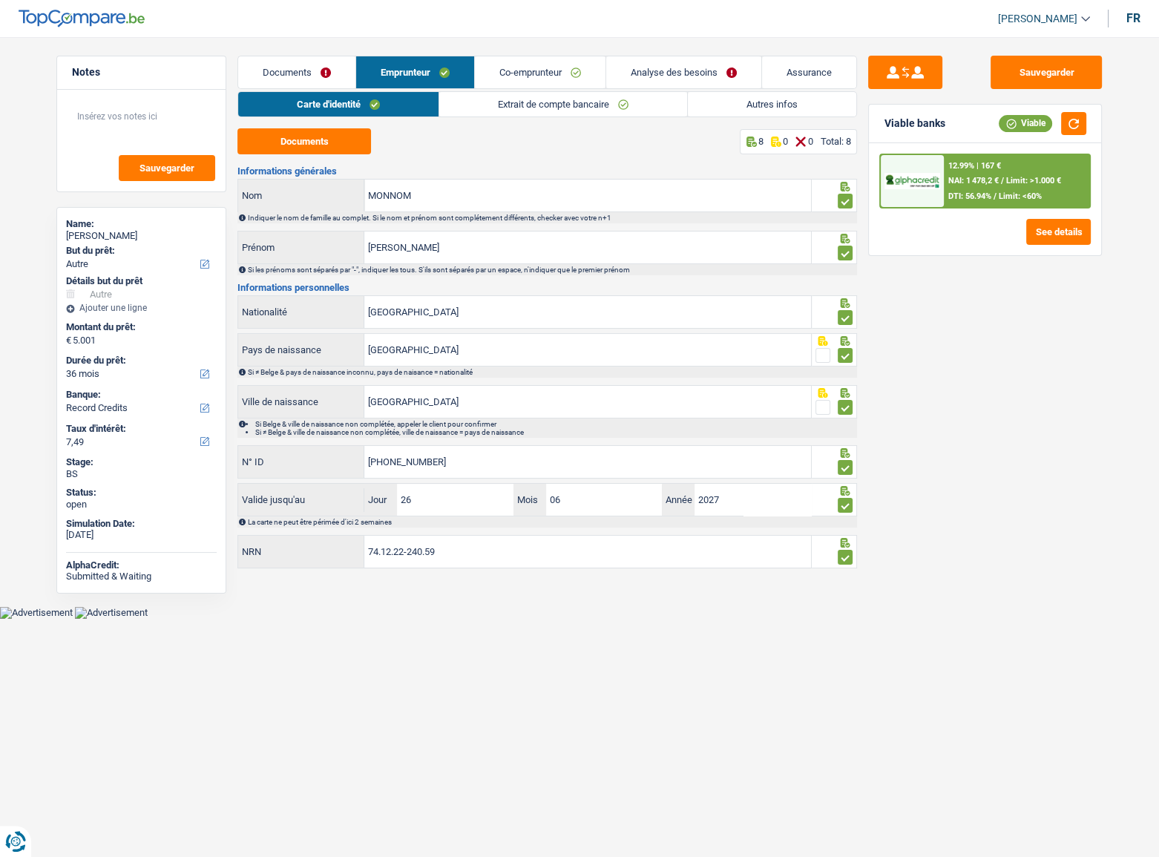
click at [780, 96] on link "Autres infos" at bounding box center [772, 104] width 168 height 24
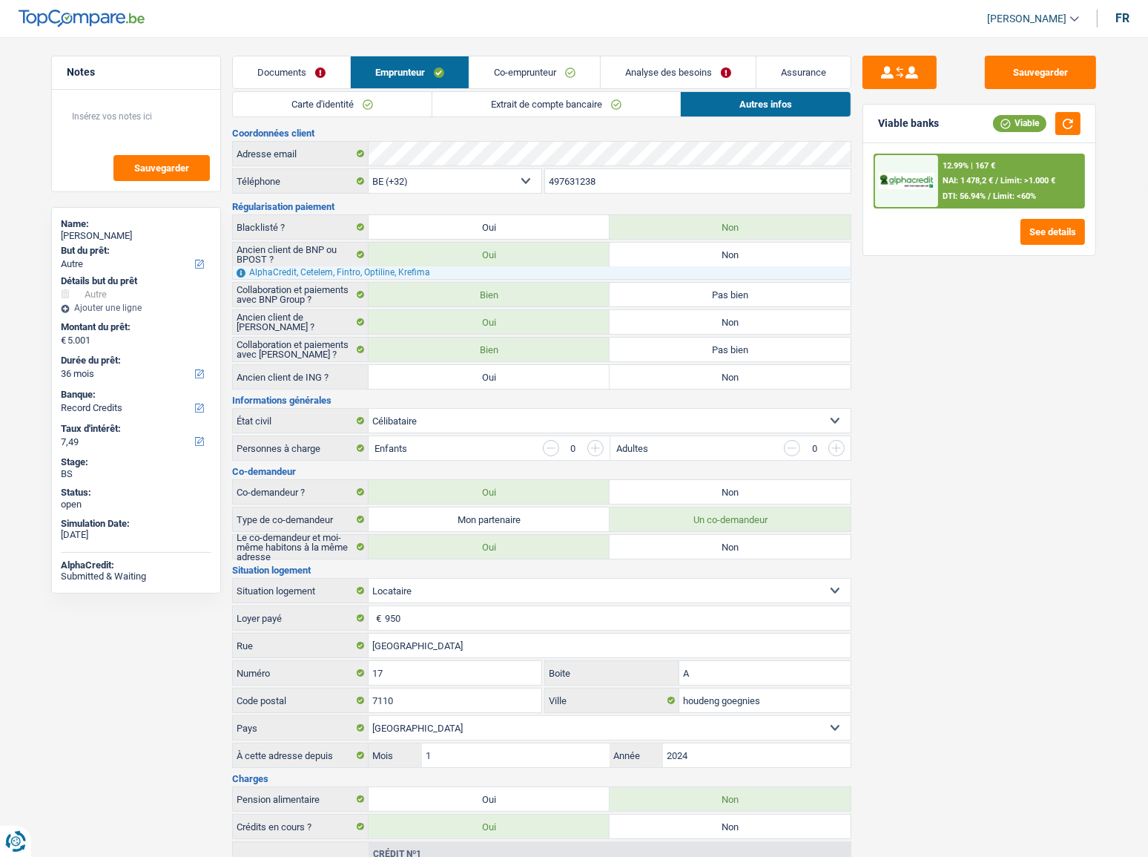
click at [534, 68] on link "Co-emprunteur" at bounding box center [535, 72] width 131 height 32
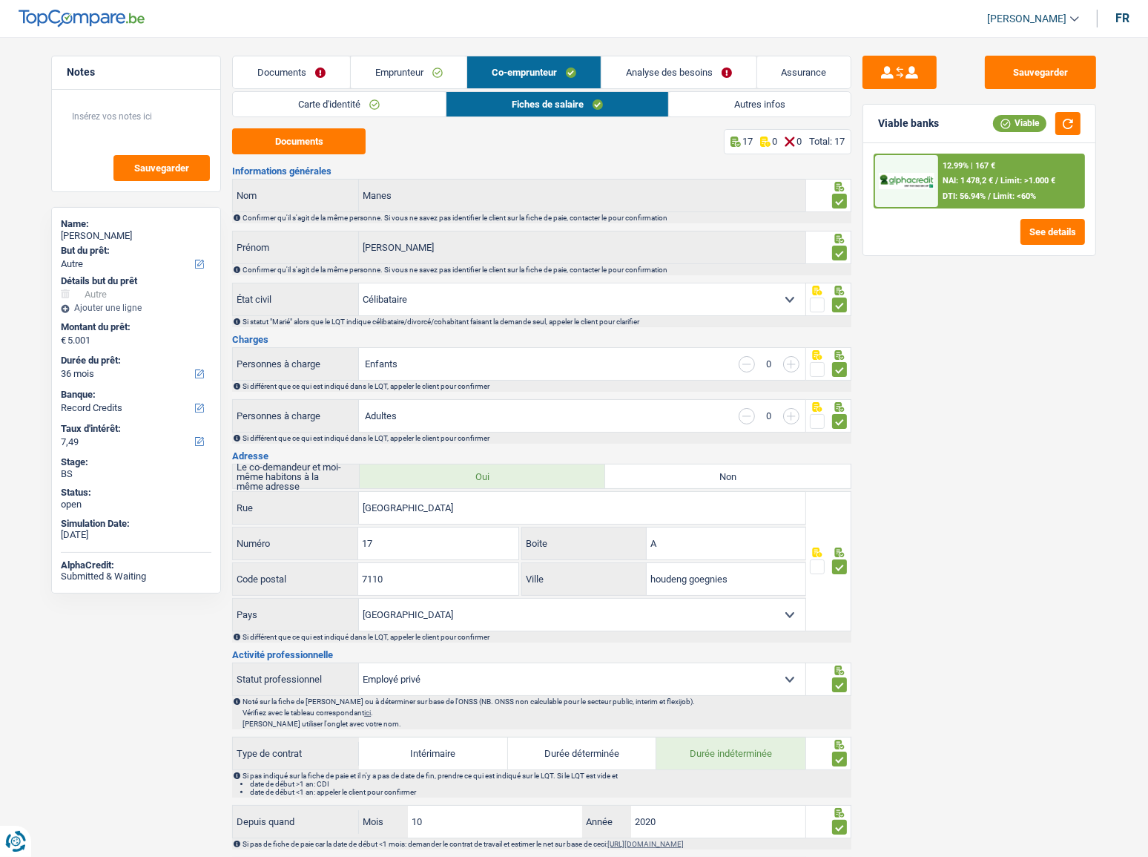
click at [373, 106] on link "Carte d'identité" at bounding box center [339, 104] width 212 height 24
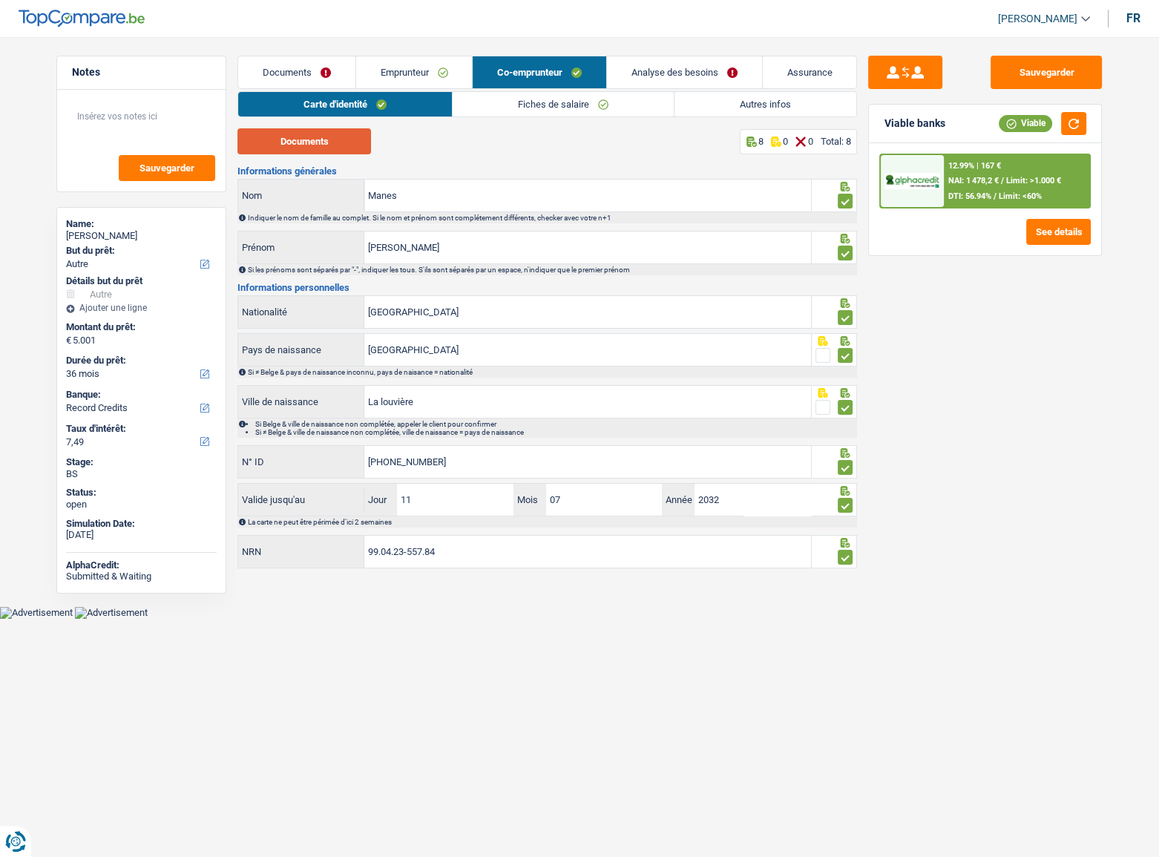
click at [314, 148] on button "Documents" at bounding box center [304, 141] width 134 height 26
click at [432, 73] on link "Emprunteur" at bounding box center [414, 72] width 116 height 32
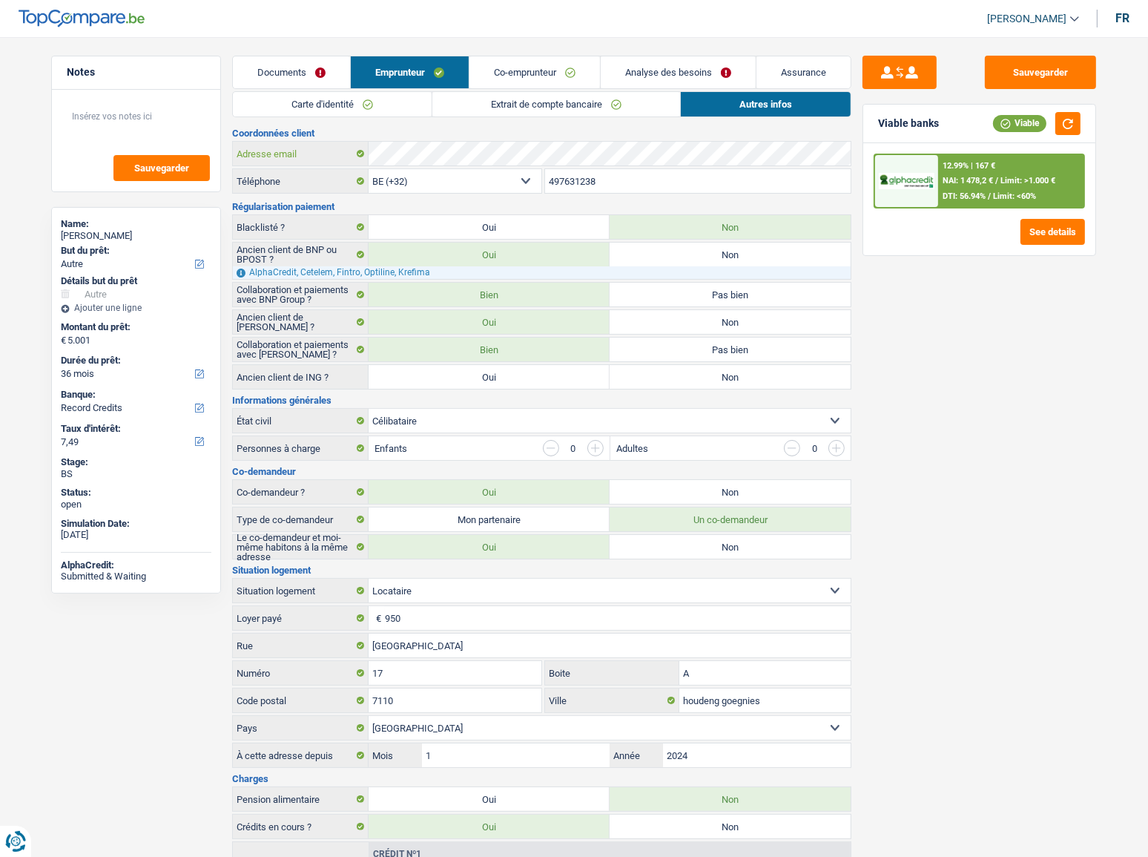
click at [332, 153] on div "Adresse email" at bounding box center [542, 154] width 618 height 24
drag, startPoint x: 525, startPoint y: 74, endPoint x: 400, endPoint y: 93, distance: 126.7
click at [523, 74] on link "Co-emprunteur" at bounding box center [535, 72] width 131 height 32
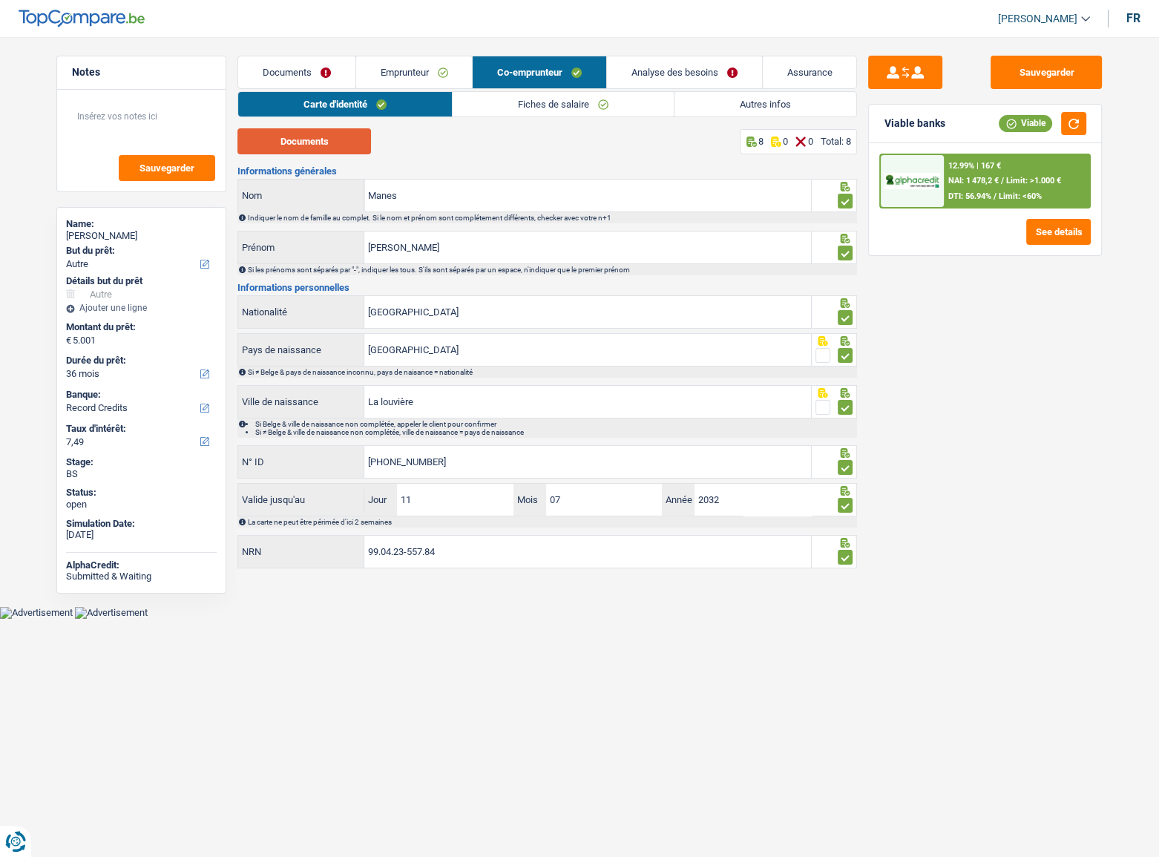
click at [322, 141] on button "Documents" at bounding box center [304, 141] width 134 height 26
click at [553, 111] on link "Fiches de salaire" at bounding box center [563, 104] width 221 height 24
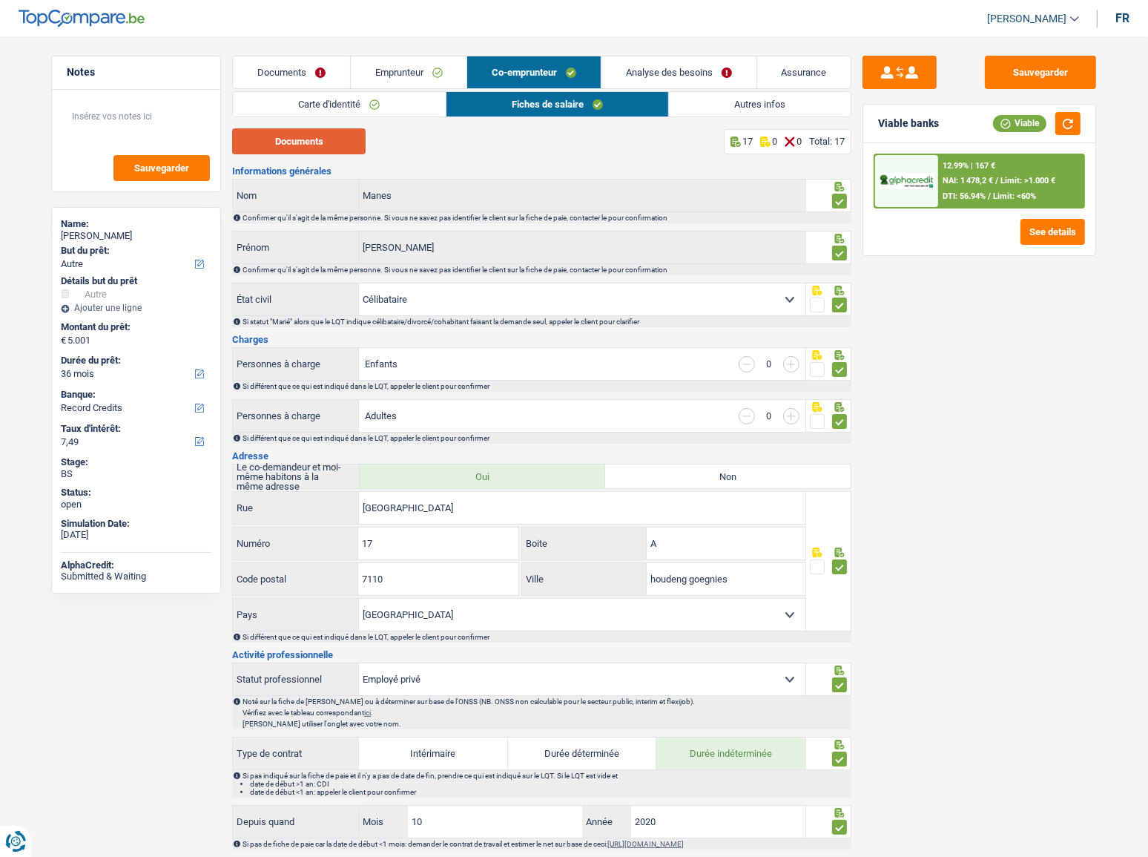
click at [339, 145] on button "Documents" at bounding box center [299, 141] width 134 height 26
click at [440, 75] on link "Emprunteur" at bounding box center [409, 72] width 116 height 32
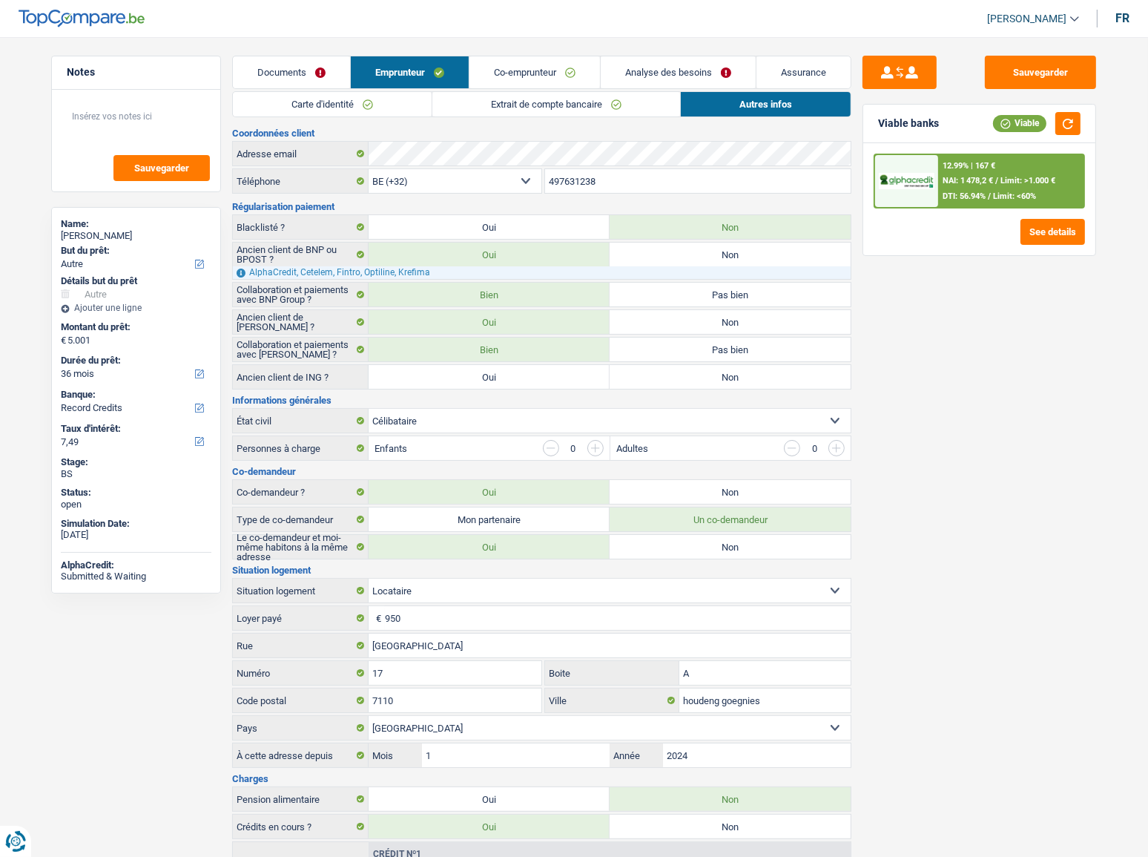
click at [547, 93] on link "Extrait de compte bancaire" at bounding box center [557, 104] width 248 height 24
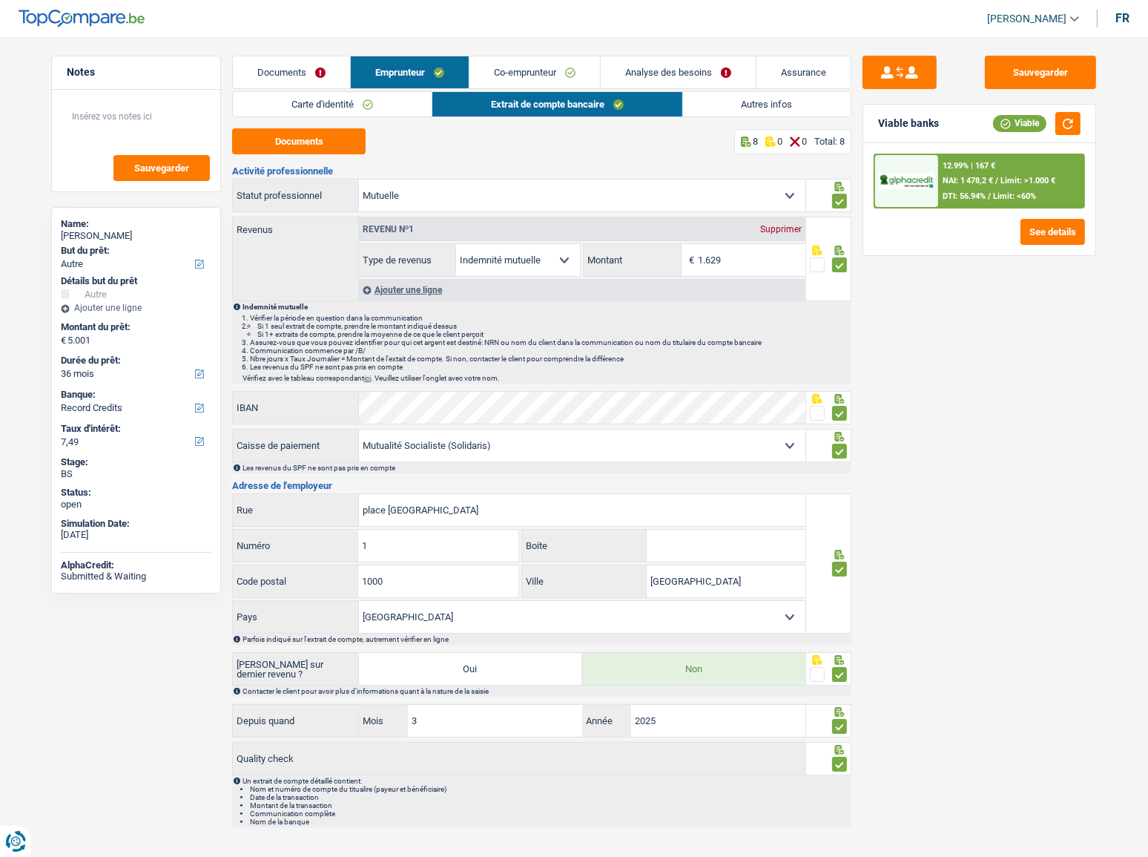
click at [754, 106] on link "Autres infos" at bounding box center [767, 104] width 168 height 24
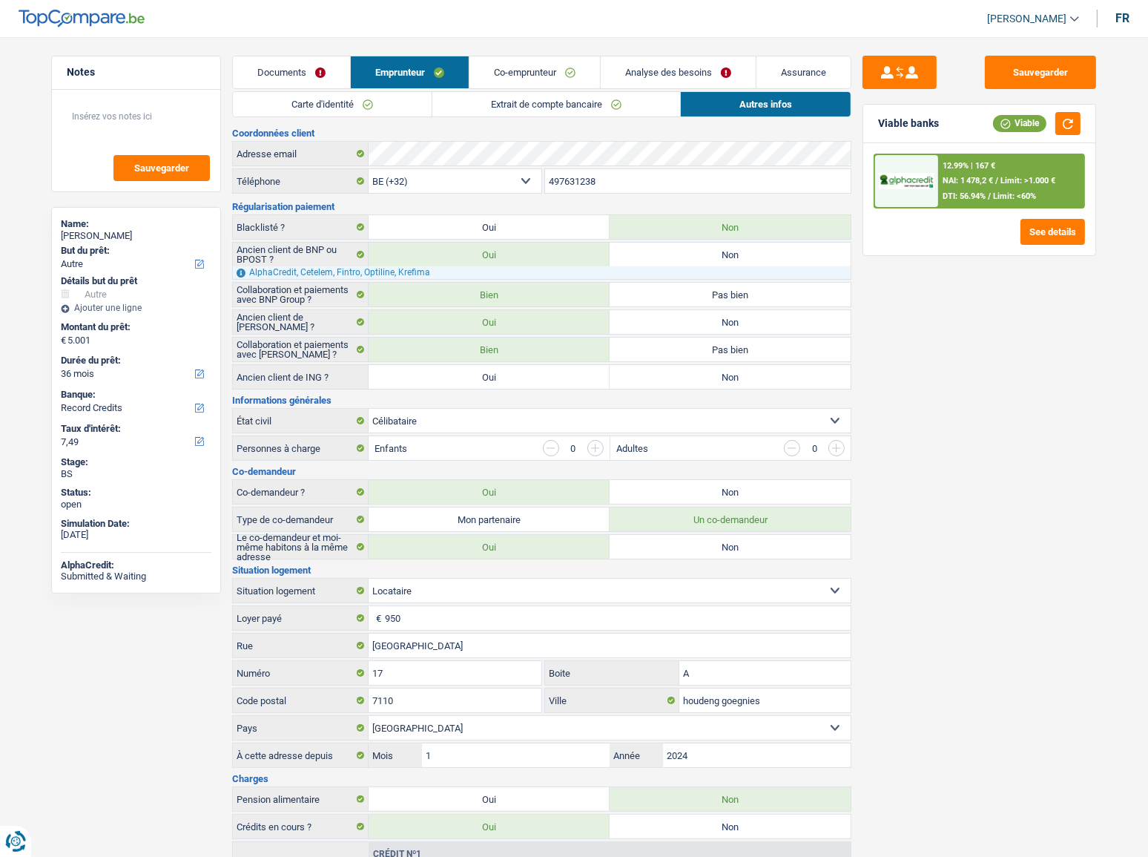
drag, startPoint x: 299, startPoint y: 82, endPoint x: 327, endPoint y: 83, distance: 28.2
click at [299, 82] on link "Documents" at bounding box center [291, 72] width 117 height 32
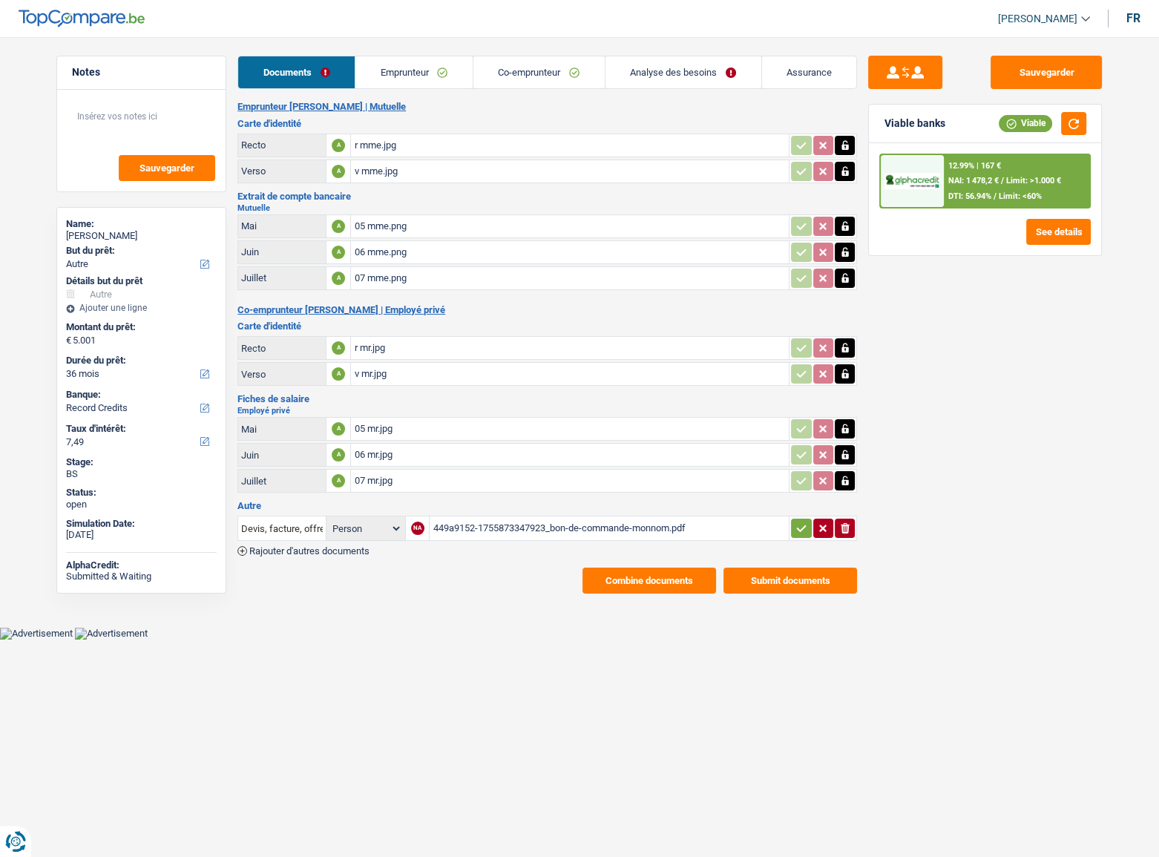
click at [437, 88] on div "Documents Emprunteur Co-emprunteur Analyse des besoins Assurance Emprunteur NAT…" at bounding box center [546, 325] width 619 height 538
click at [407, 74] on link "Emprunteur" at bounding box center [413, 72] width 117 height 32
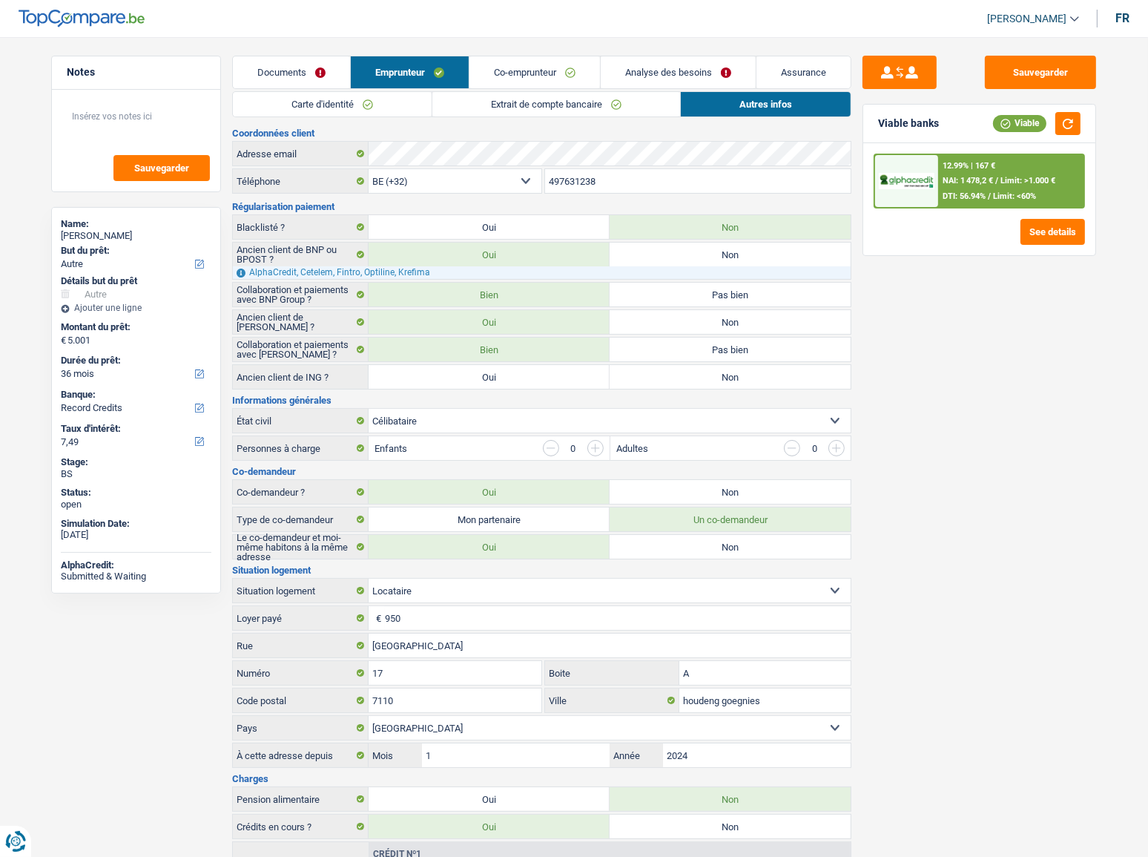
click at [541, 73] on link "Co-emprunteur" at bounding box center [535, 72] width 131 height 32
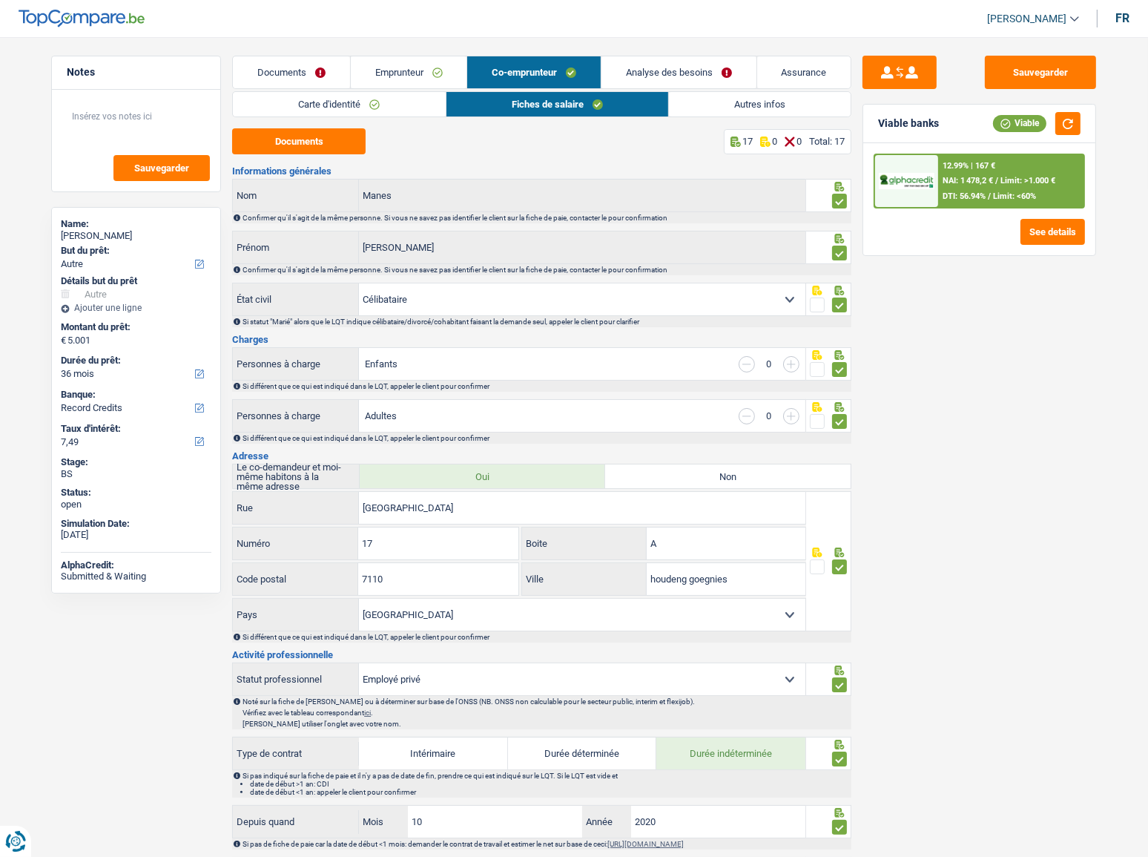
click at [710, 100] on link "Autres infos" at bounding box center [760, 104] width 182 height 24
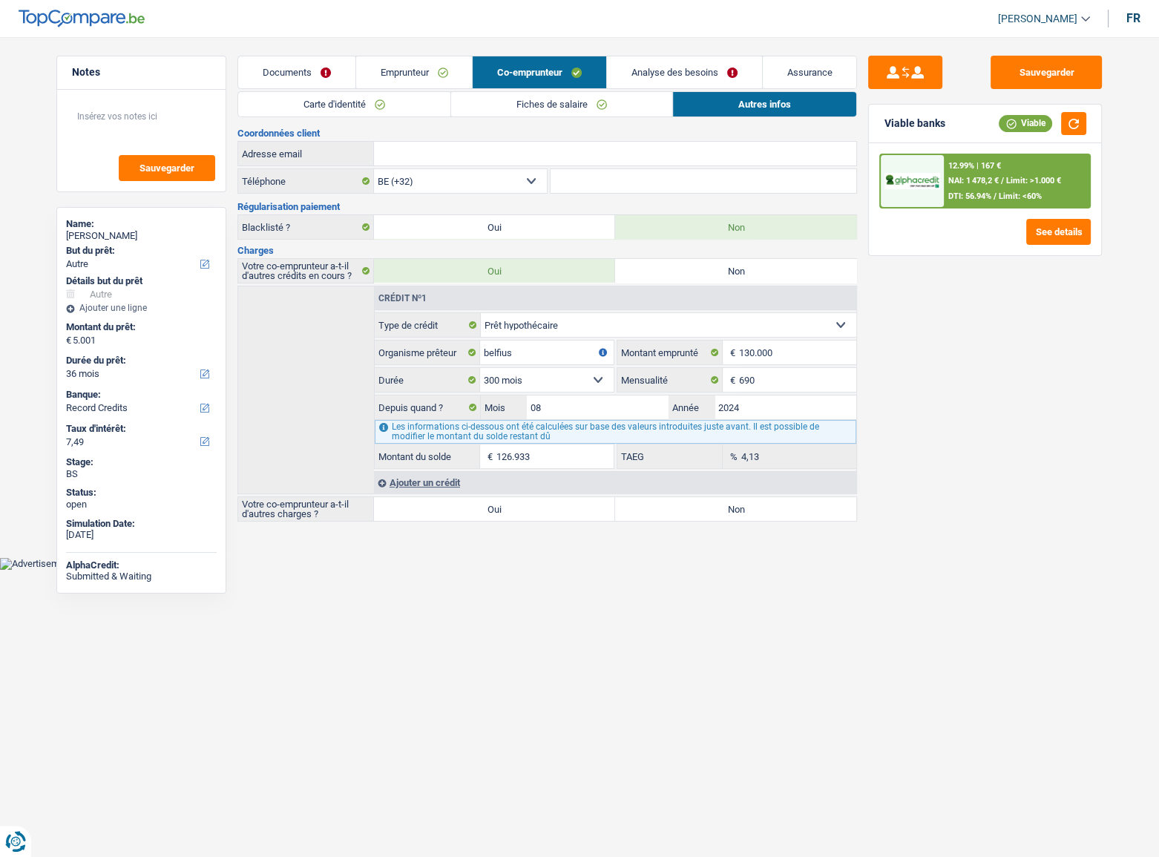
click at [414, 76] on link "Emprunteur" at bounding box center [414, 72] width 116 height 32
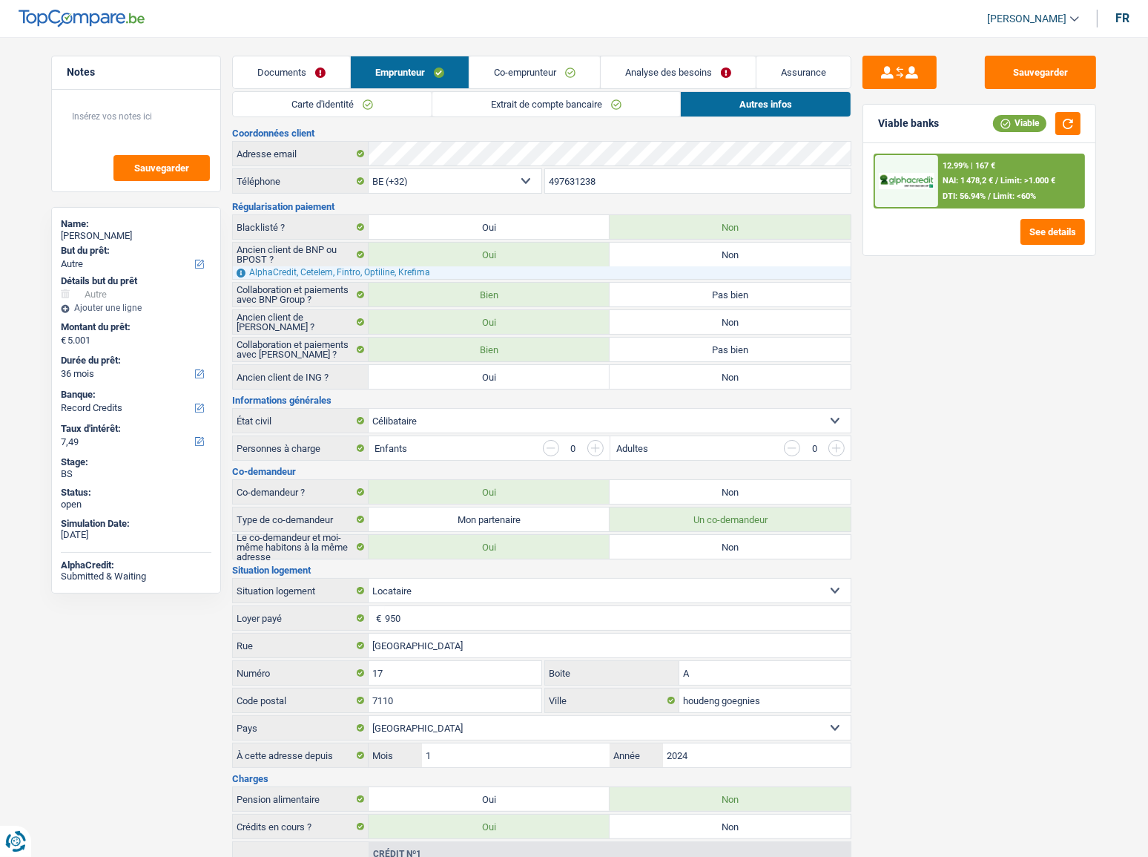
click at [518, 103] on link "Extrait de compte bancaire" at bounding box center [557, 104] width 248 height 24
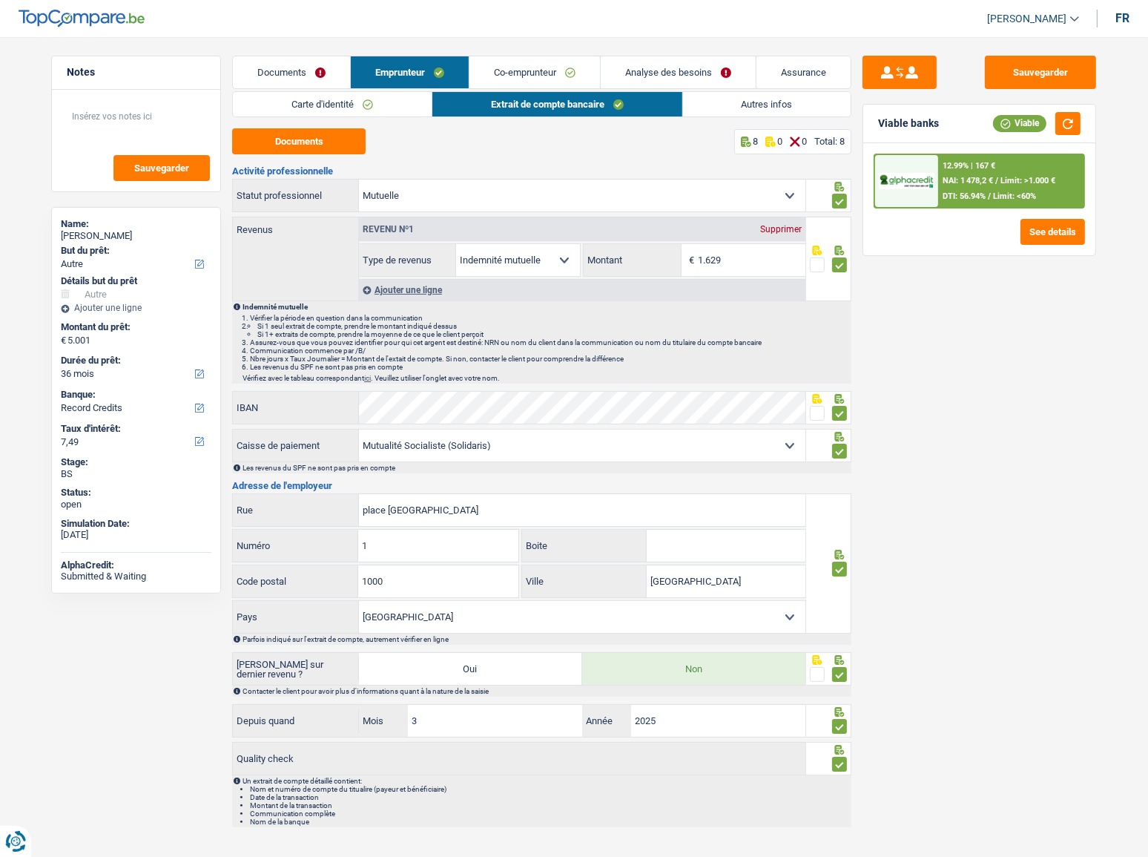
click at [333, 104] on link "Carte d'identité" at bounding box center [332, 104] width 199 height 24
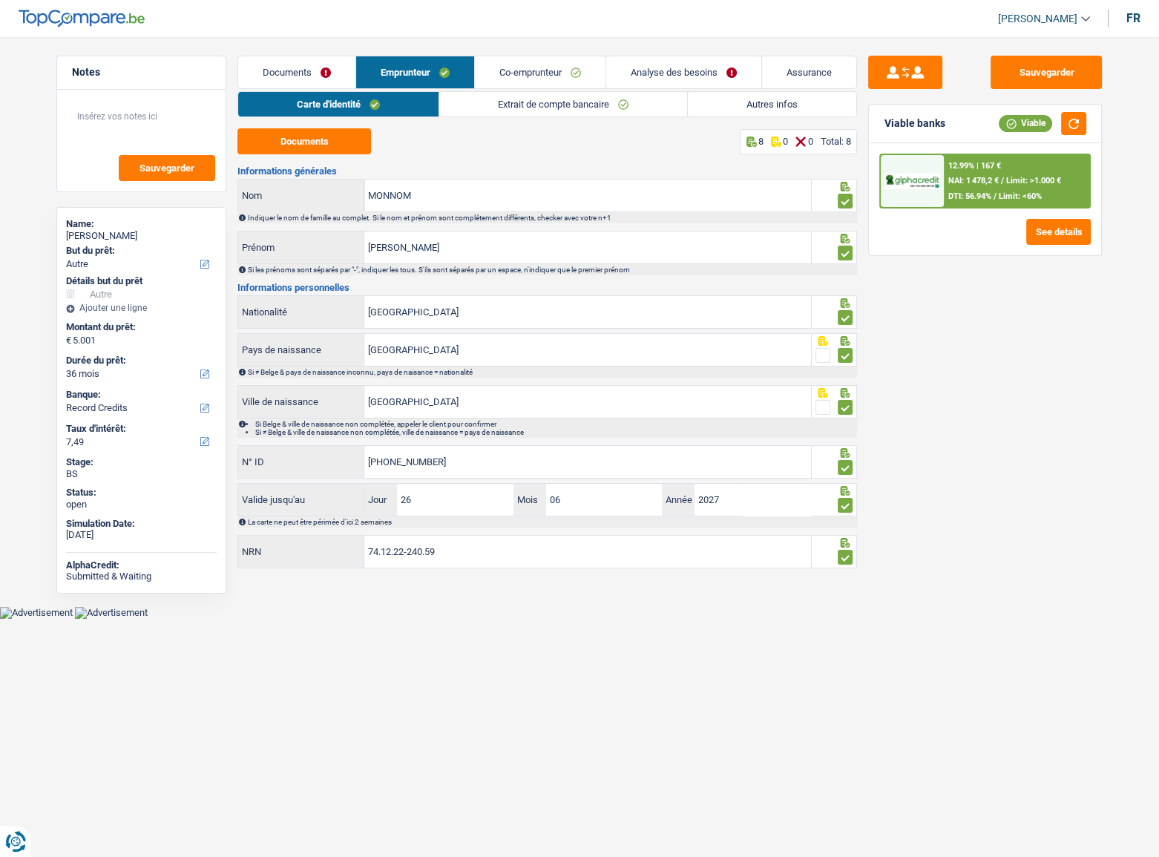
click at [529, 70] on link "Co-emprunteur" at bounding box center [540, 72] width 131 height 32
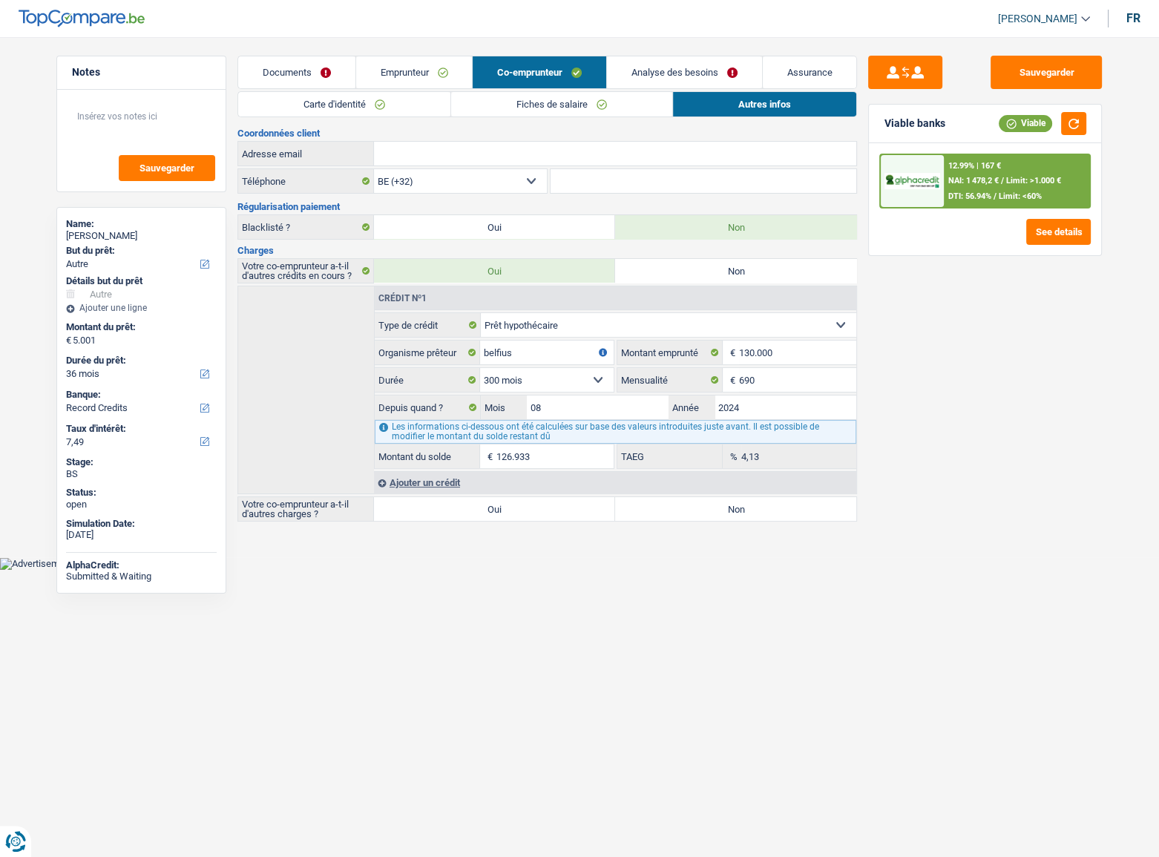
click at [369, 105] on link "Carte d'identité" at bounding box center [344, 104] width 212 height 24
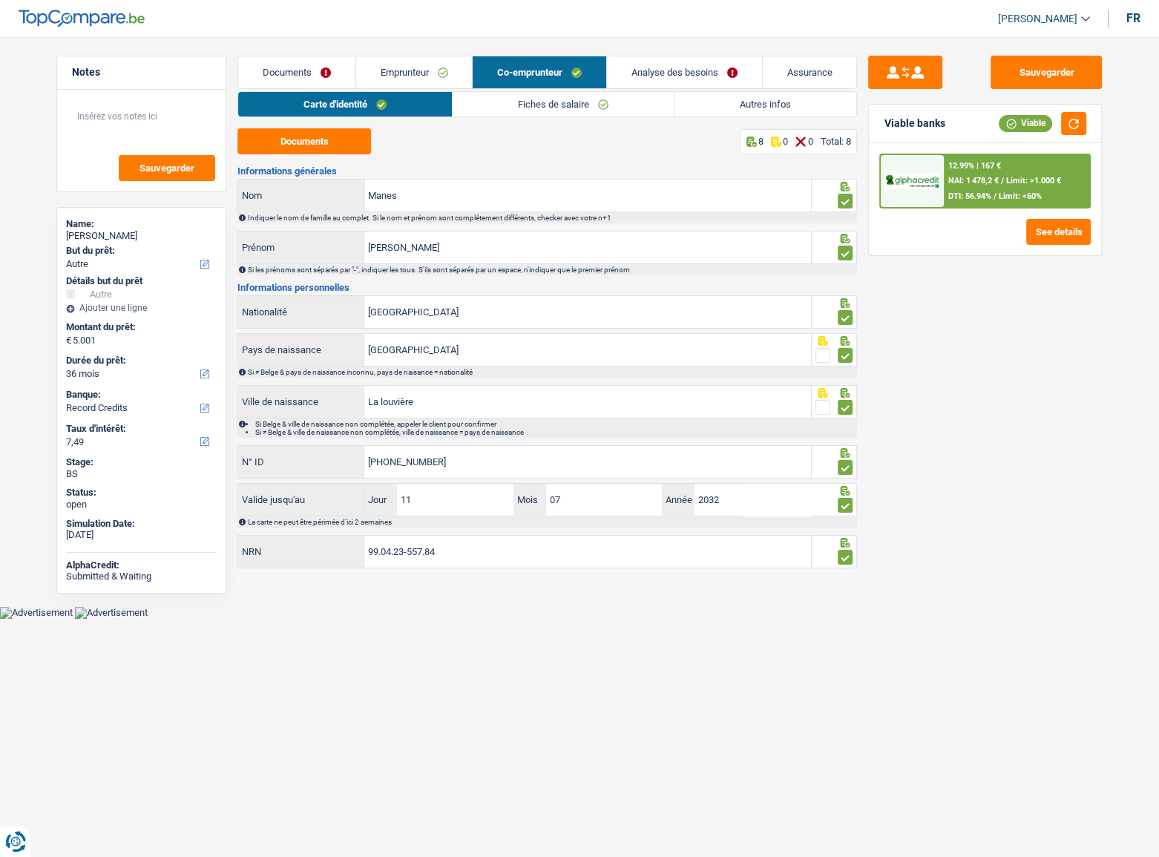
click at [341, 156] on div "Documents 8 0 0 Total: 8 Informations générales Manes Nom Indiquer le nom de fa…" at bounding box center [546, 349] width 619 height 442
click at [340, 147] on button "Documents" at bounding box center [304, 141] width 134 height 26
click at [329, 65] on link "Documents" at bounding box center [296, 72] width 117 height 32
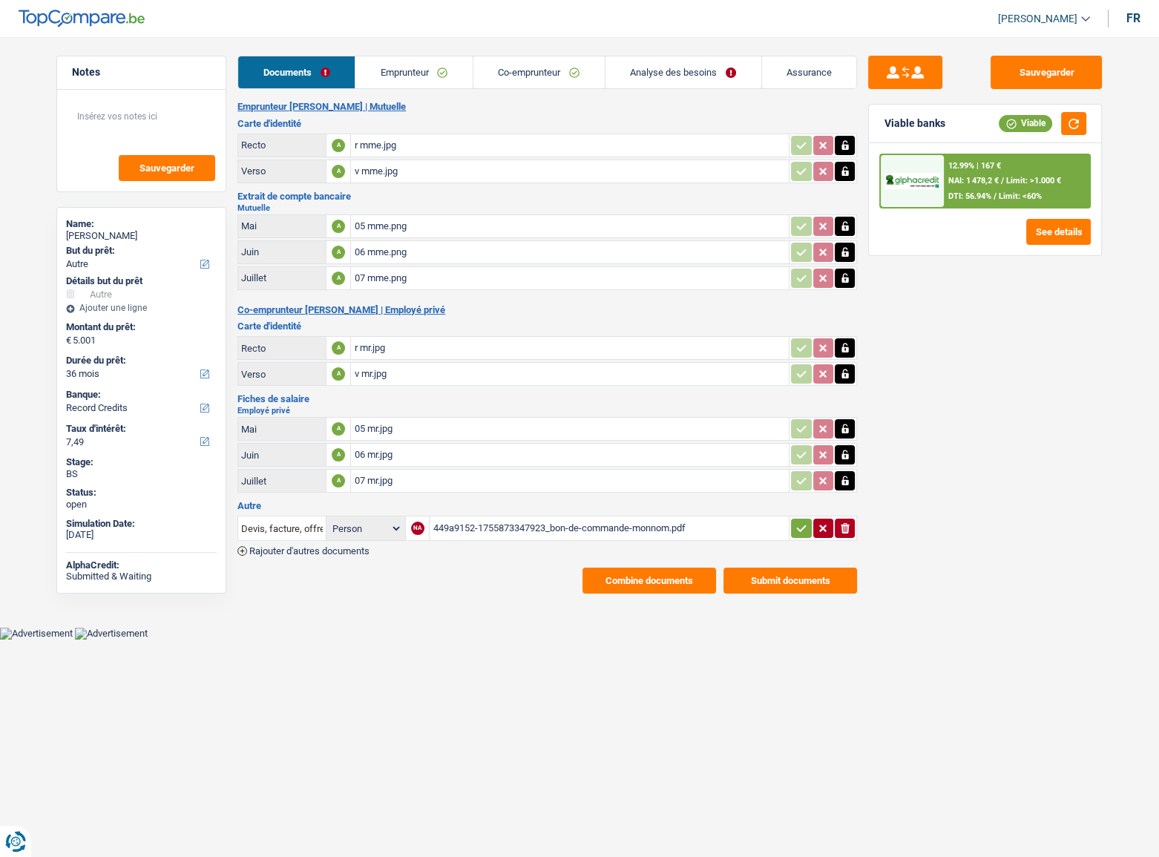
drag, startPoint x: 450, startPoint y: 64, endPoint x: 613, endPoint y: 104, distance: 168.1
click at [452, 64] on link "Emprunteur" at bounding box center [413, 72] width 117 height 32
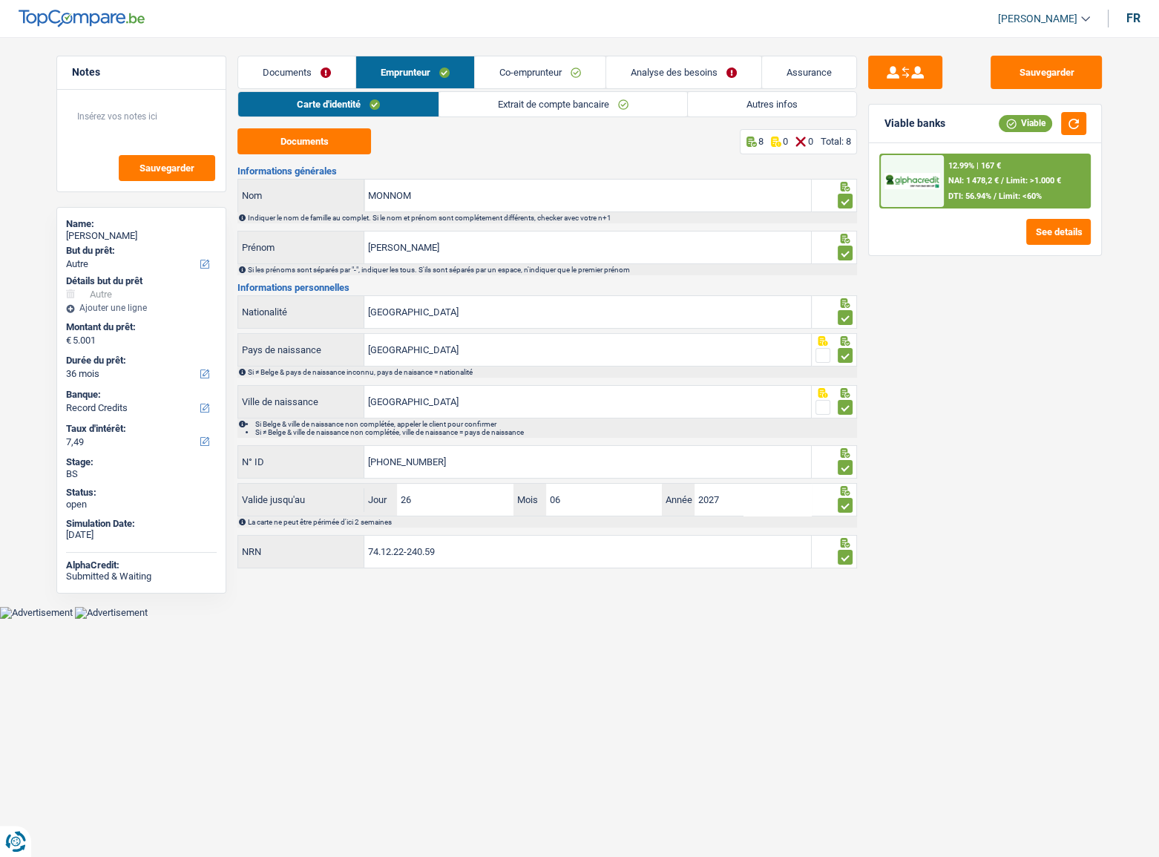
click at [694, 102] on link "Autres infos" at bounding box center [772, 104] width 168 height 24
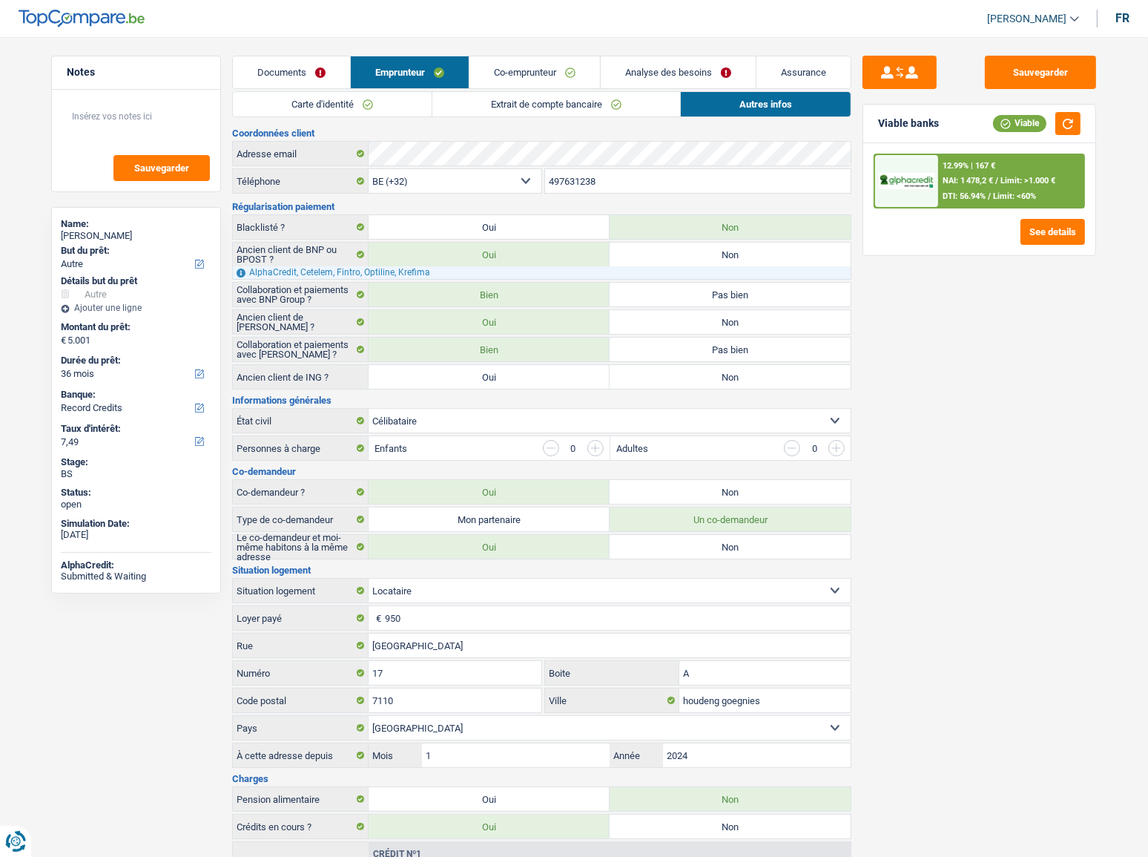
click at [487, 73] on link "Co-emprunteur" at bounding box center [535, 72] width 131 height 32
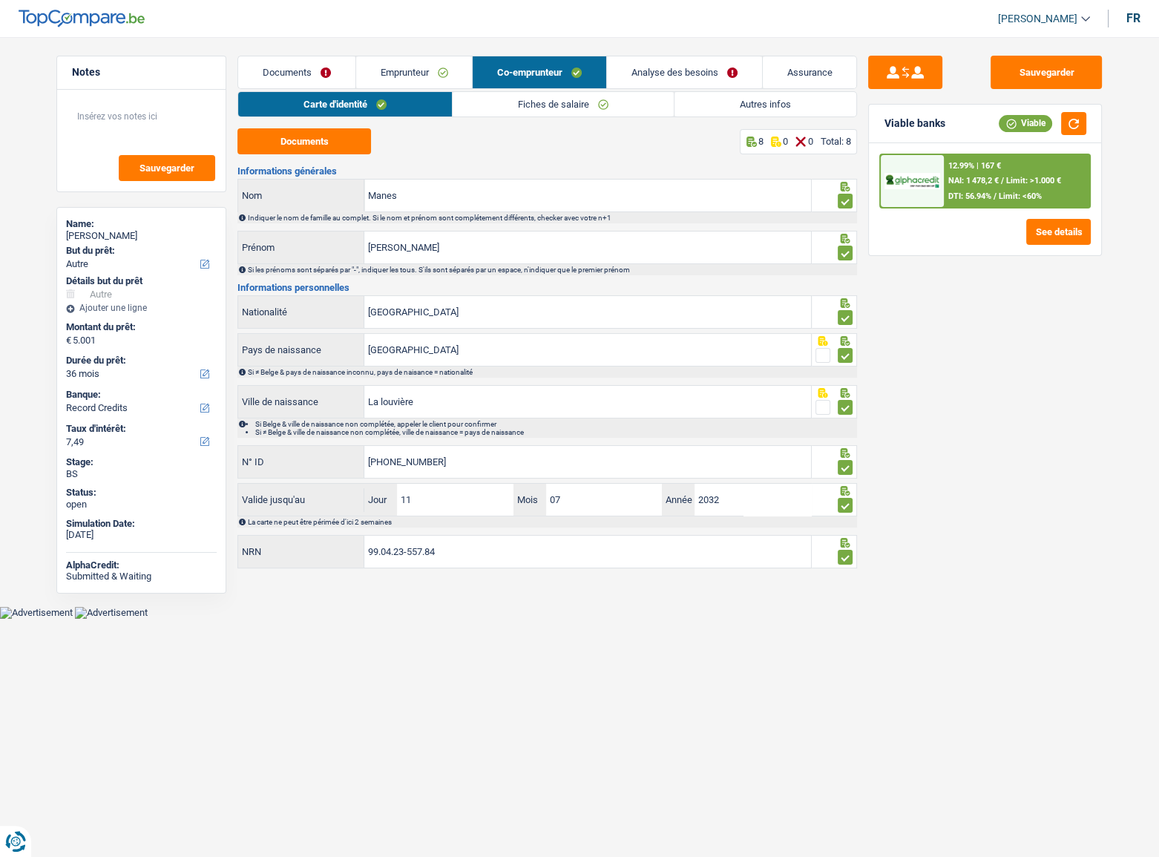
click at [600, 111] on link "Fiches de salaire" at bounding box center [563, 104] width 221 height 24
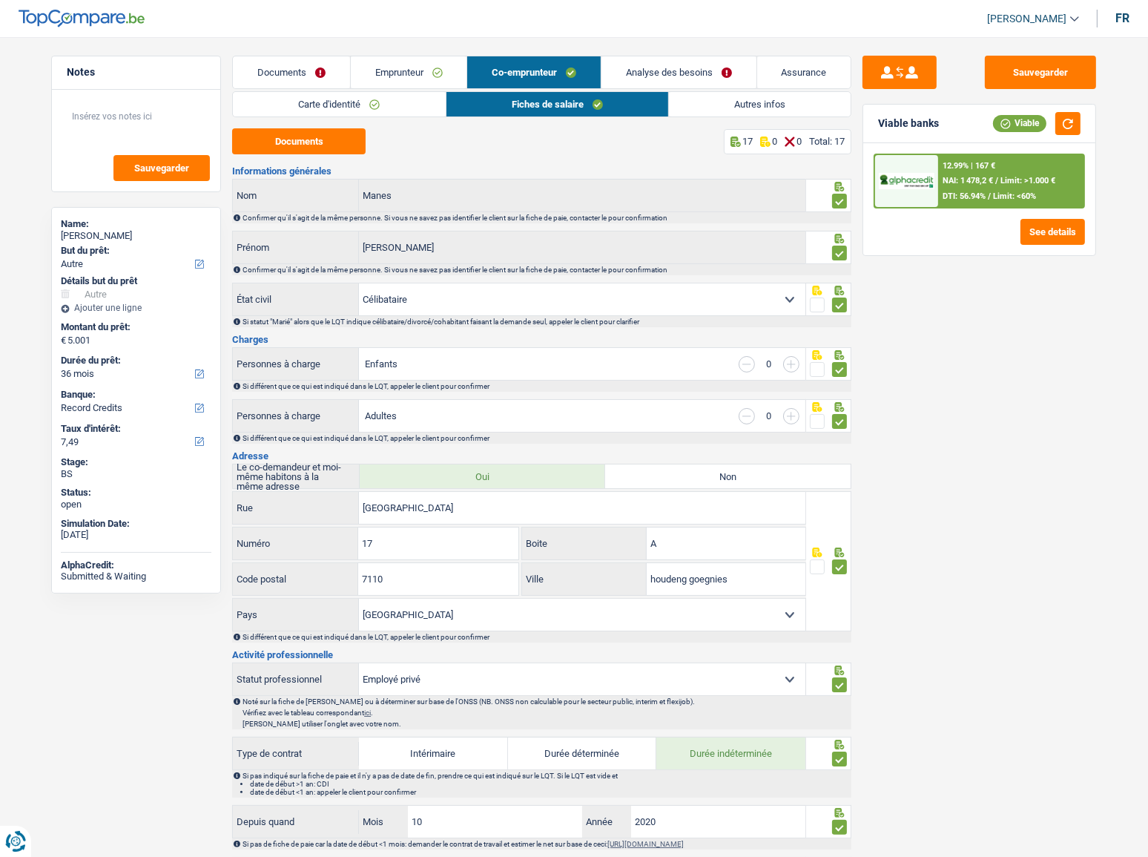
click at [747, 99] on link "Autres infos" at bounding box center [760, 104] width 182 height 24
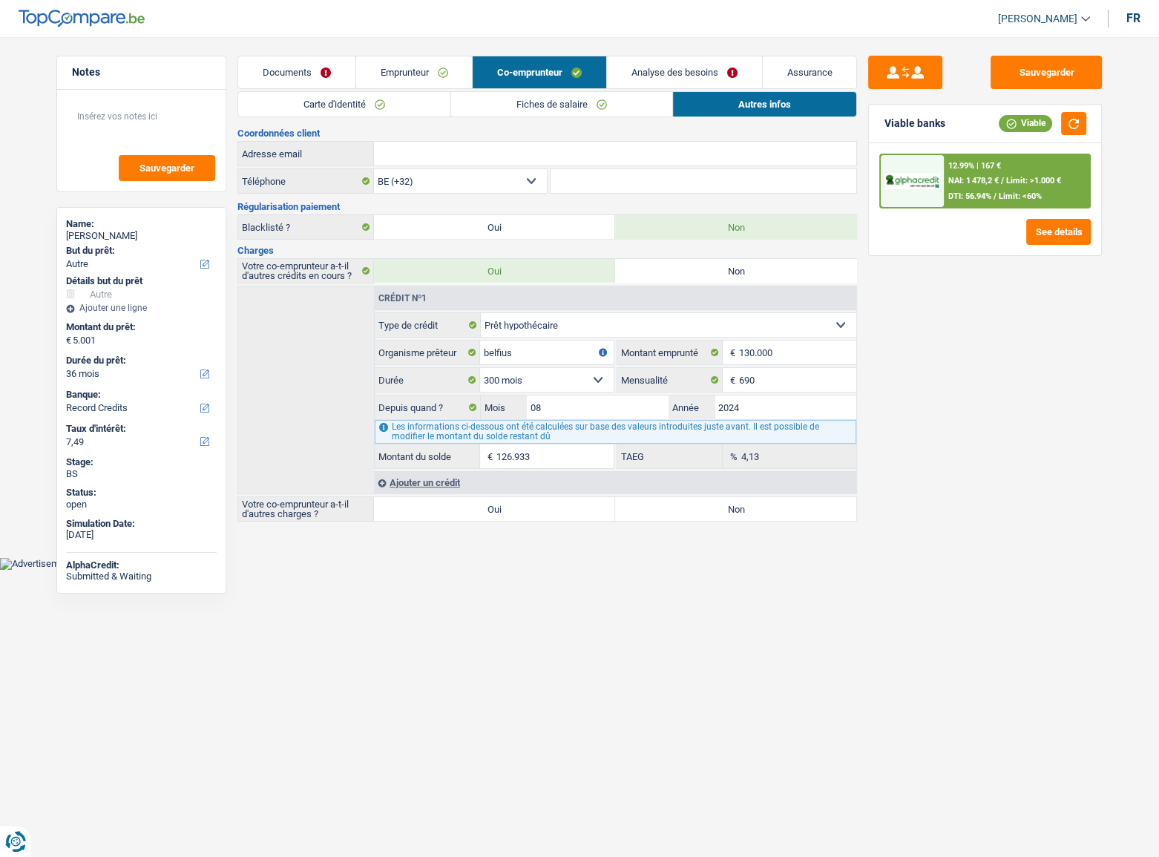
click at [592, 103] on link "Fiches de salaire" at bounding box center [561, 104] width 221 height 24
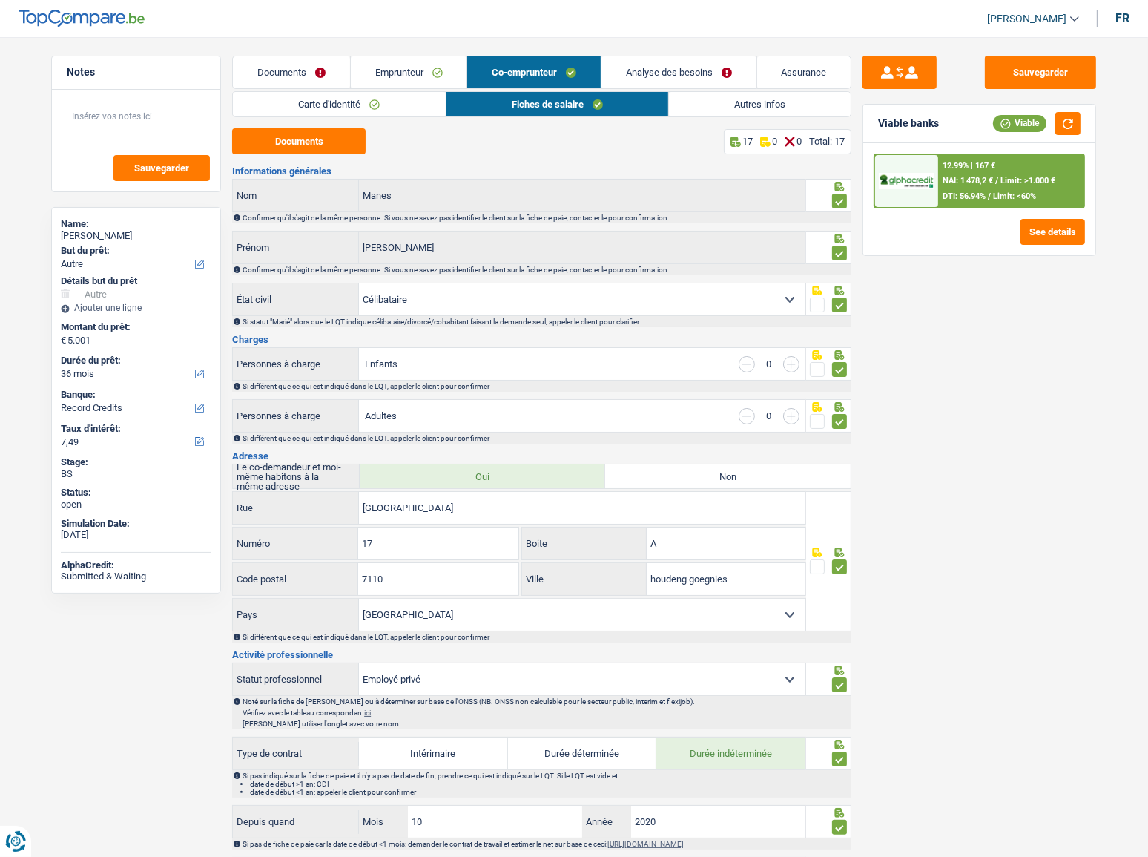
drag, startPoint x: 717, startPoint y: 110, endPoint x: 608, endPoint y: 110, distance: 109.1
click at [717, 110] on link "Autres infos" at bounding box center [760, 104] width 182 height 24
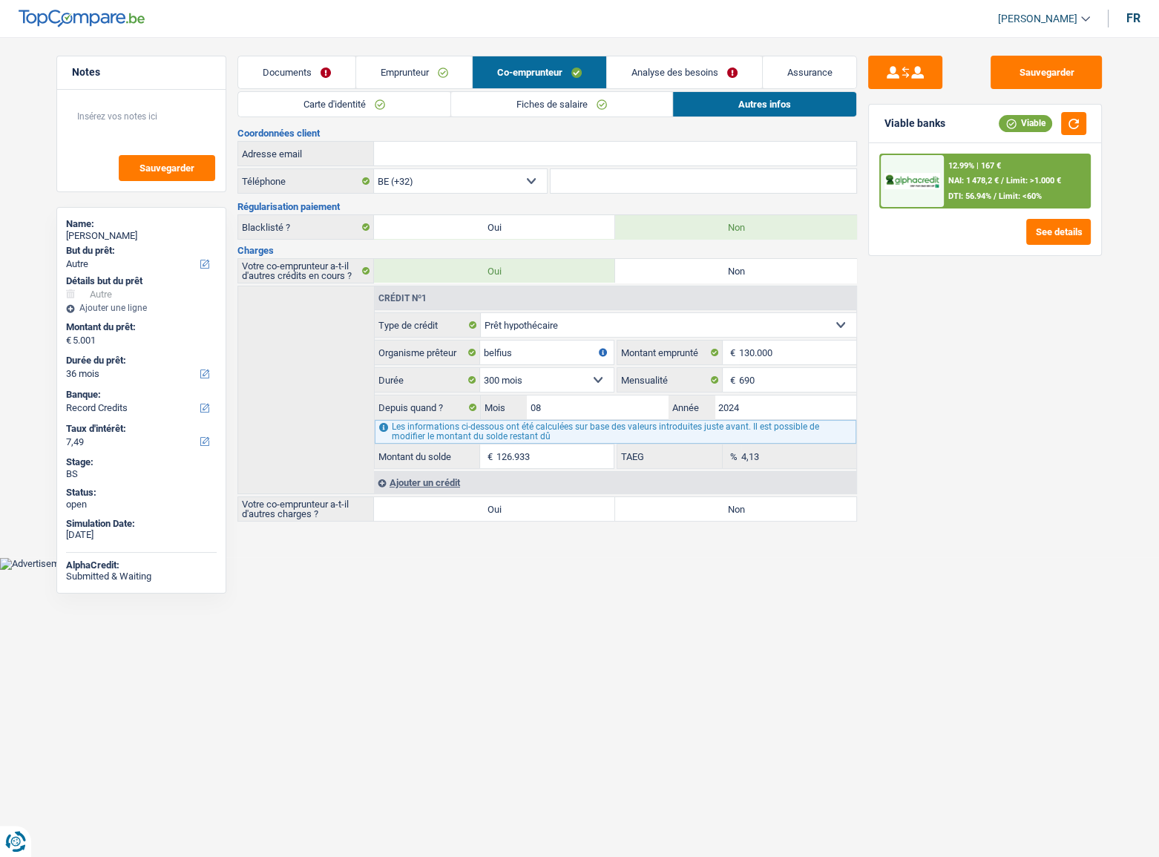
click at [384, 79] on link "Emprunteur" at bounding box center [414, 72] width 116 height 32
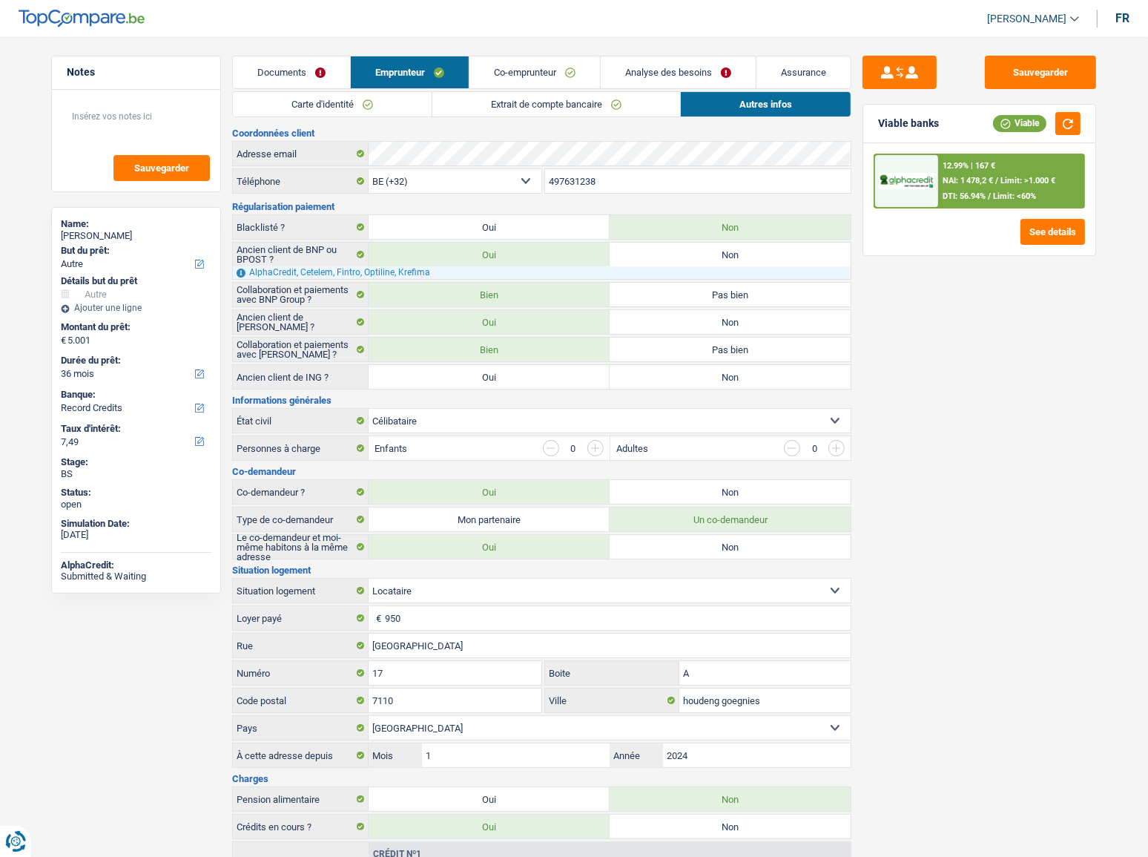
click at [329, 104] on link "Carte d'identité" at bounding box center [332, 104] width 199 height 24
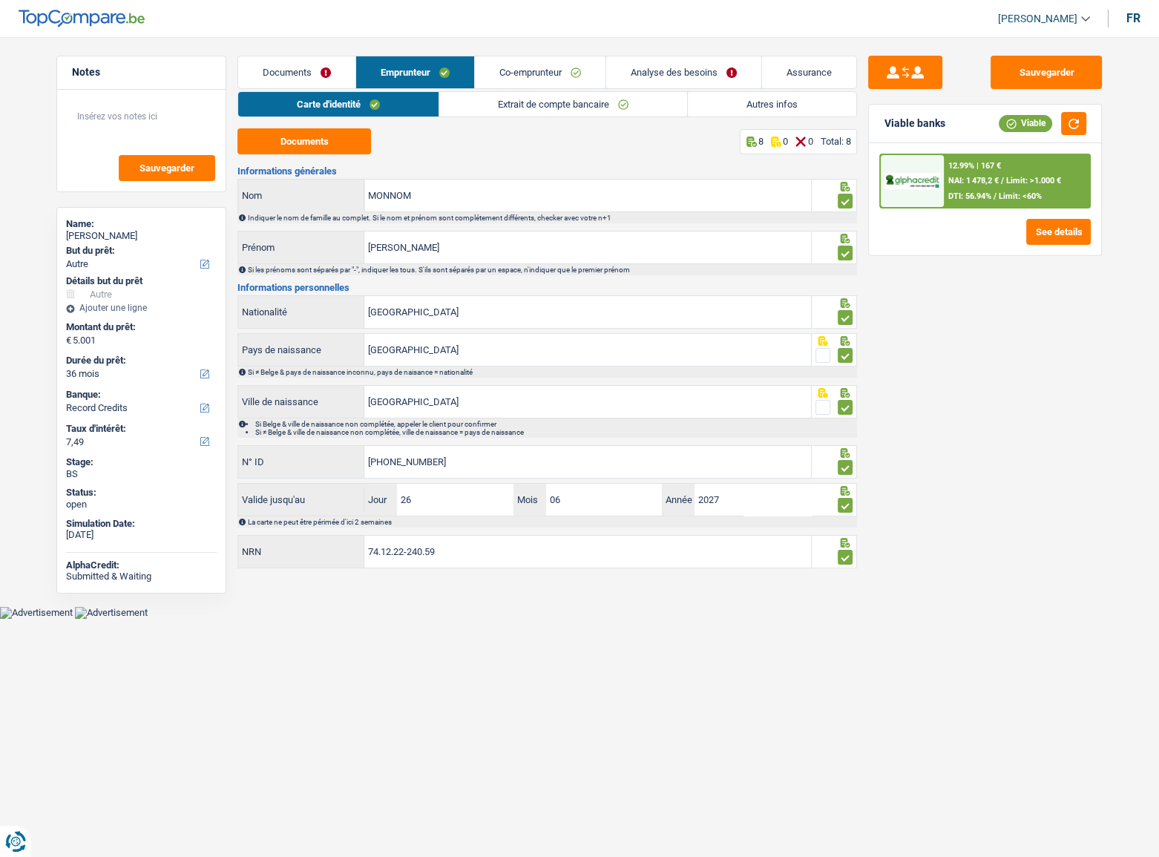
click at [304, 73] on link "Documents" at bounding box center [296, 72] width 117 height 32
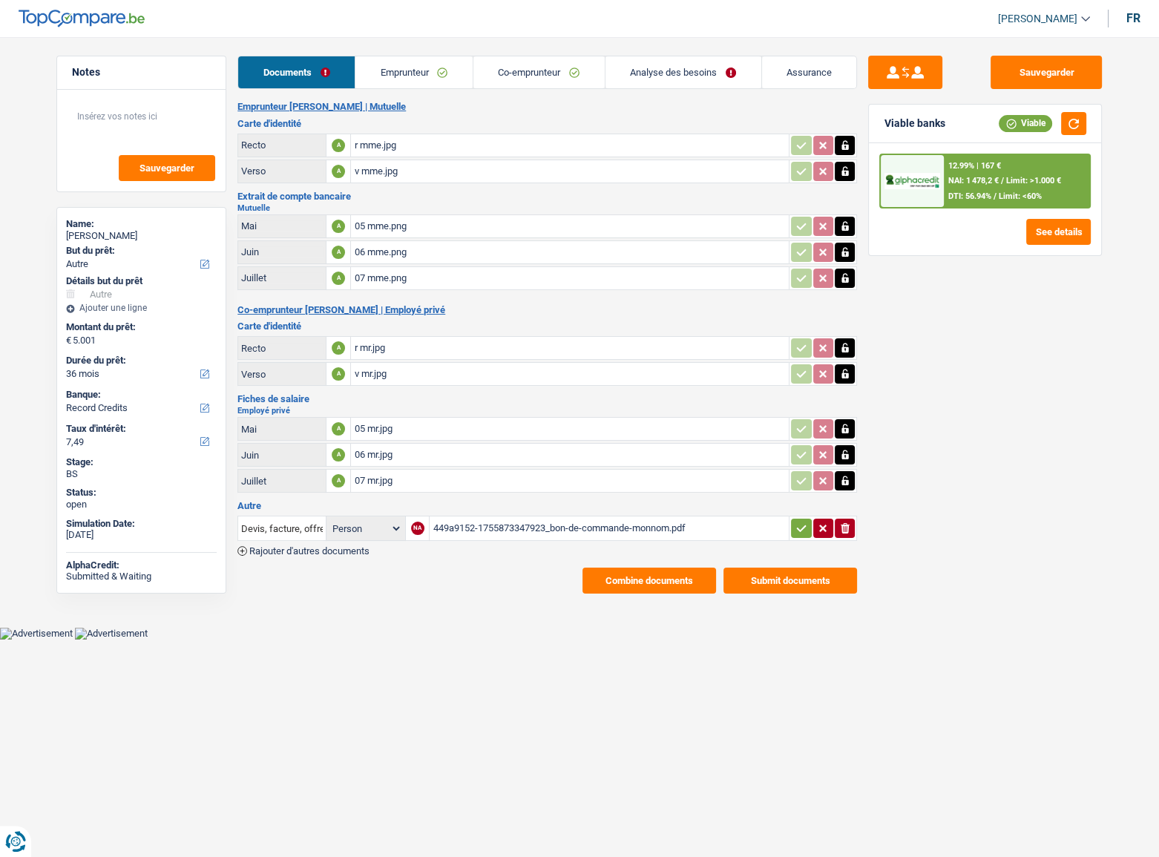
click at [485, 527] on div "449a9152-1755873347923_bon-de-commande-monnom.pdf" at bounding box center [609, 528] width 353 height 22
click at [1053, 74] on button "Sauvegarder" at bounding box center [1045, 72] width 111 height 33
click at [395, 78] on link "Emprunteur" at bounding box center [413, 72] width 117 height 32
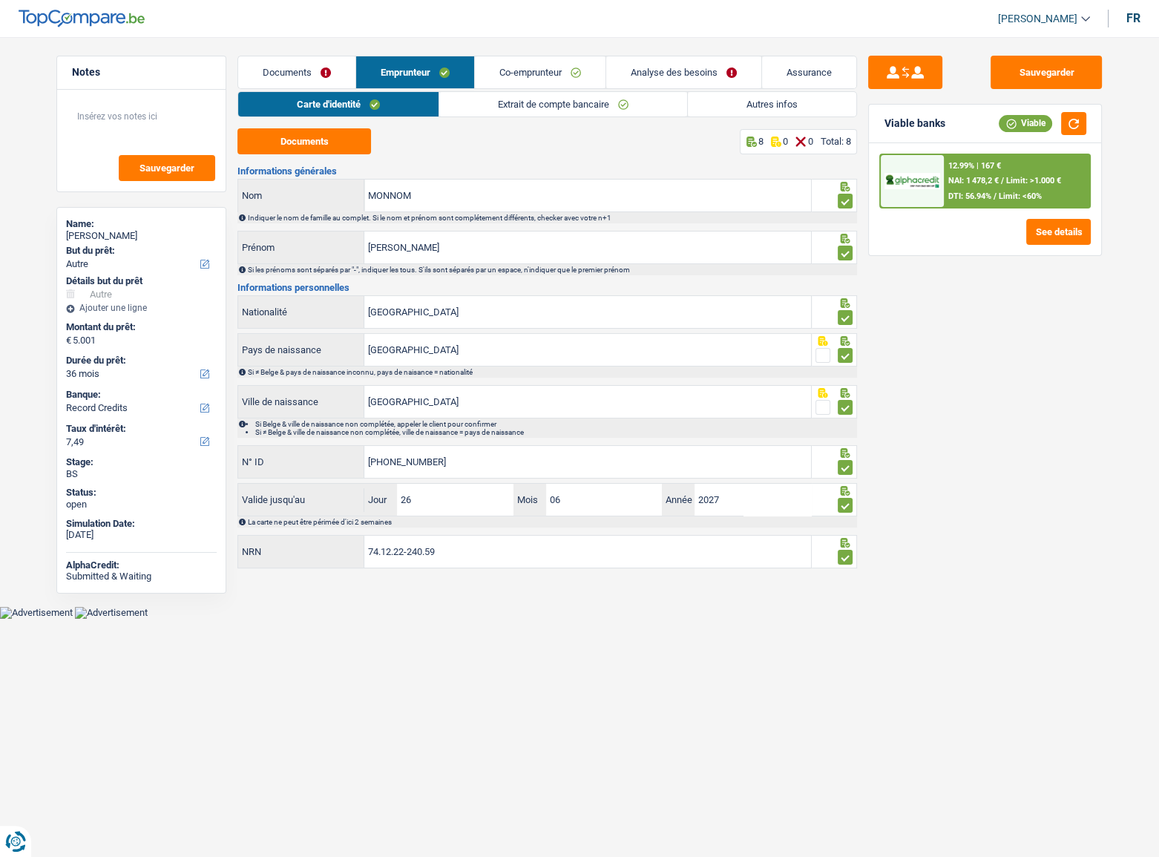
click at [551, 82] on link "Co-emprunteur" at bounding box center [540, 72] width 131 height 32
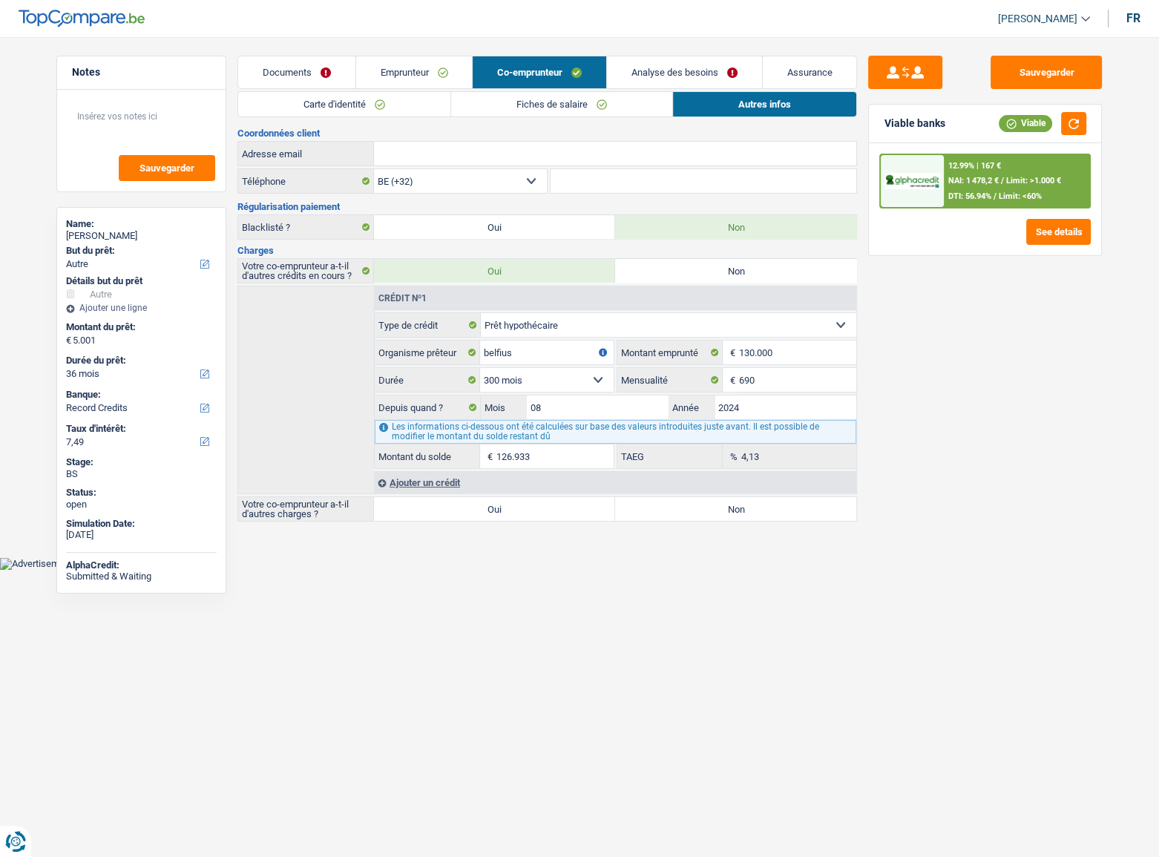
click at [677, 68] on link "Analyse des besoins" at bounding box center [684, 72] width 155 height 32
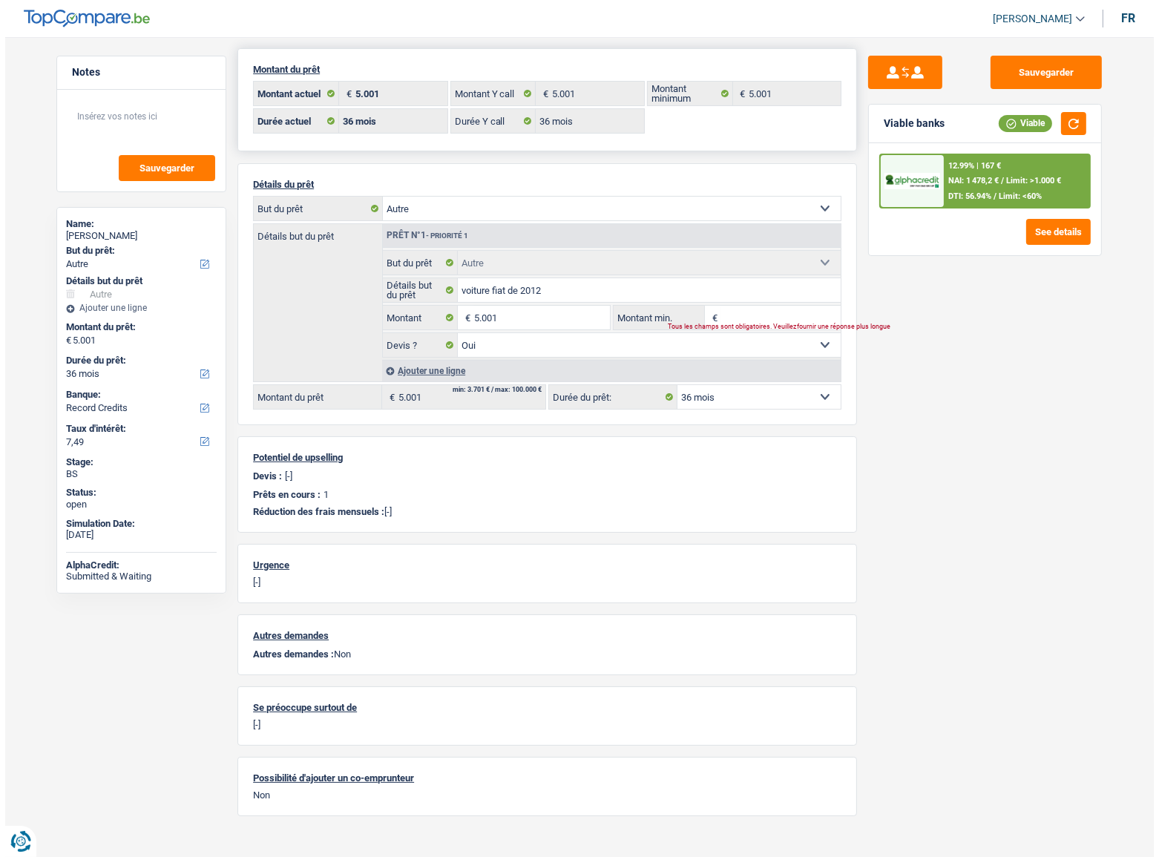
scroll to position [67, 0]
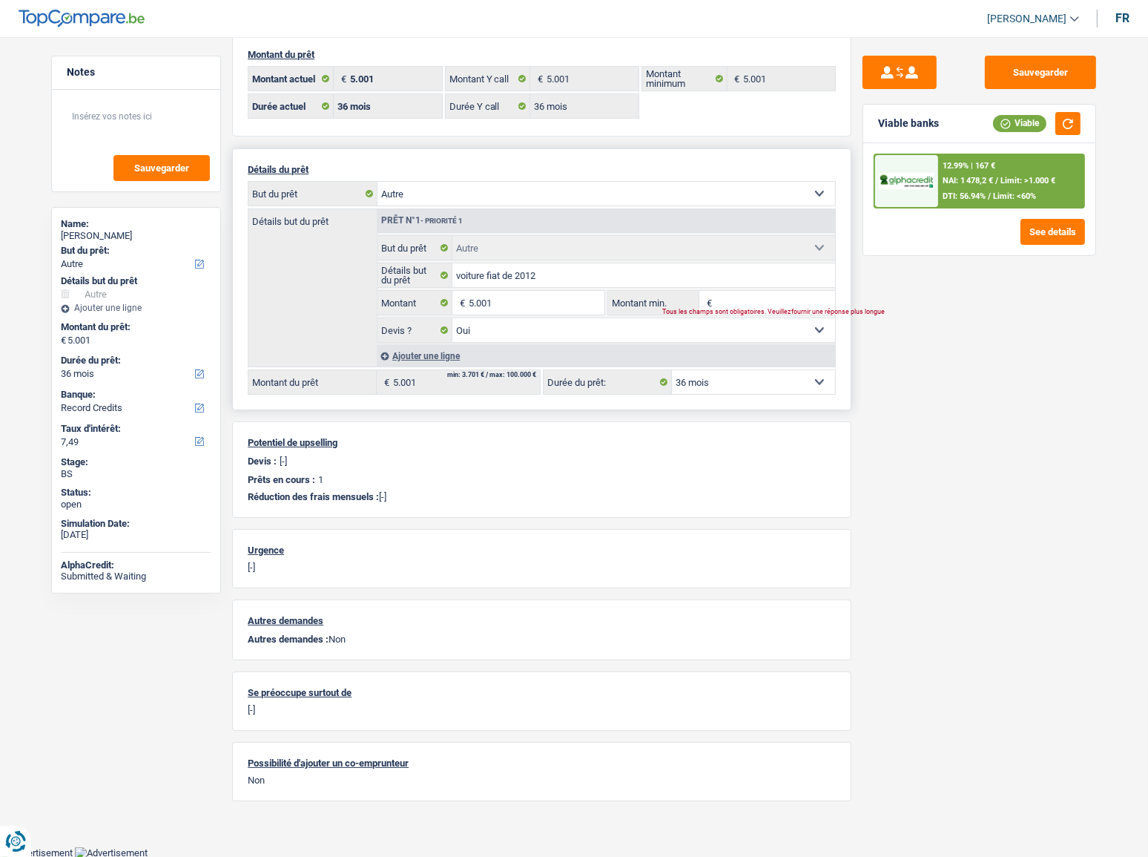
click at [463, 190] on select "Confort maison: meubles, textile, peinture, électroménager, outillage non-profe…" at bounding box center [607, 194] width 458 height 24
click at [967, 453] on div "Sauvegarder Viable banks Viable 12.99% | 167 € NAI: 1 478,2 € / Limit: >1.000 €…" at bounding box center [980, 443] width 256 height 774
click at [530, 303] on input "5.001" at bounding box center [537, 303] width 136 height 24
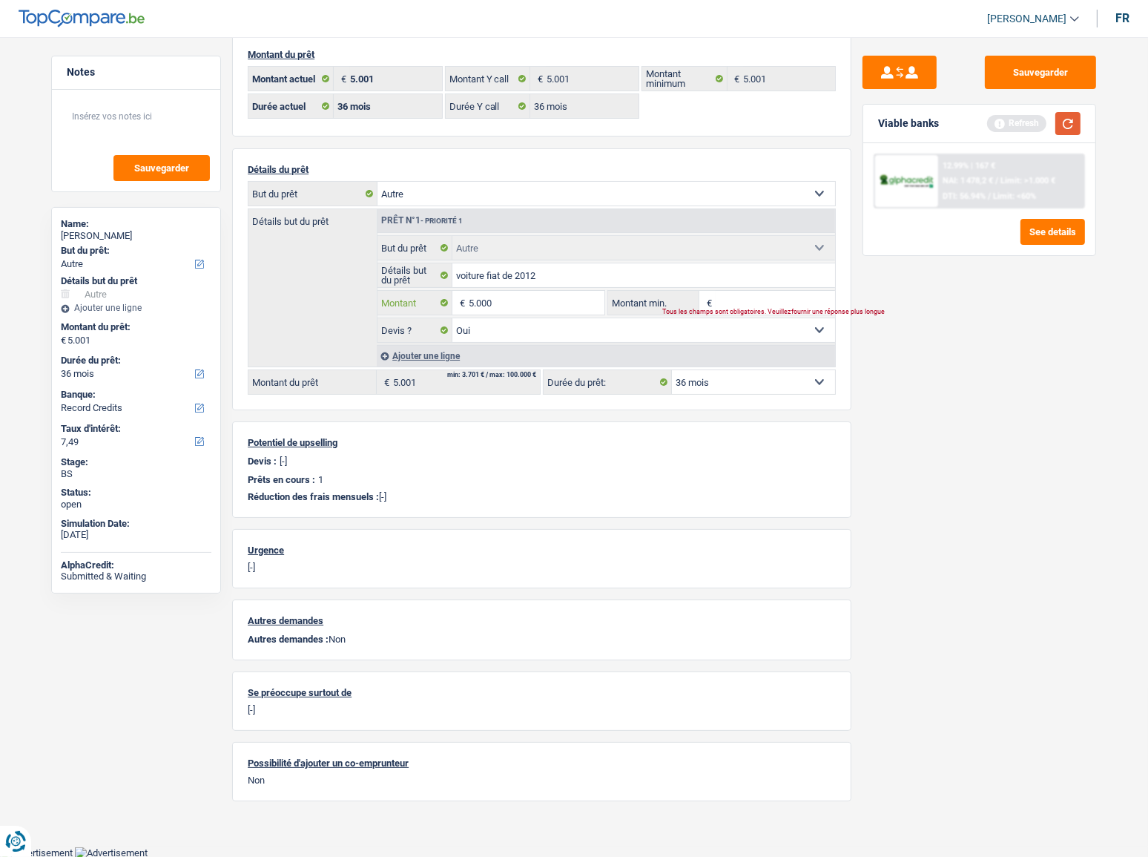
type input "5.000"
click at [1063, 126] on button "button" at bounding box center [1068, 123] width 25 height 23
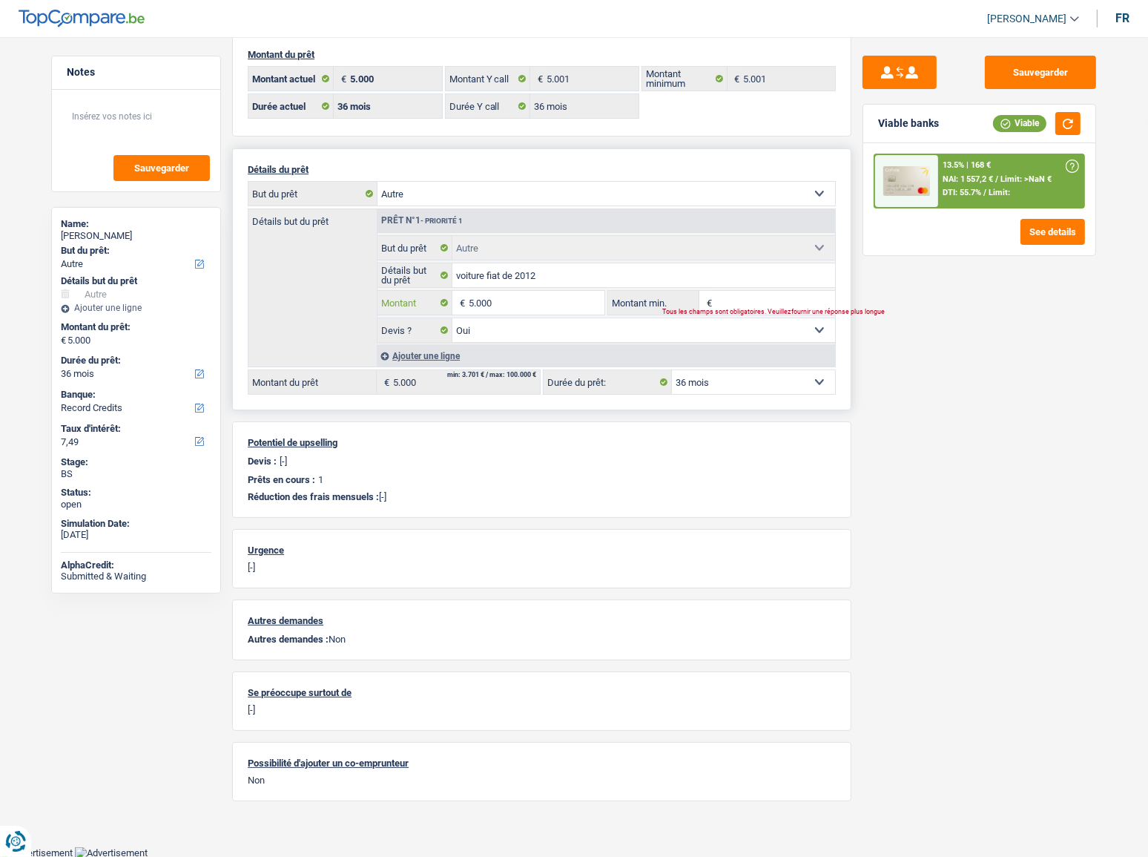
click at [515, 300] on input "5.000" at bounding box center [537, 303] width 136 height 24
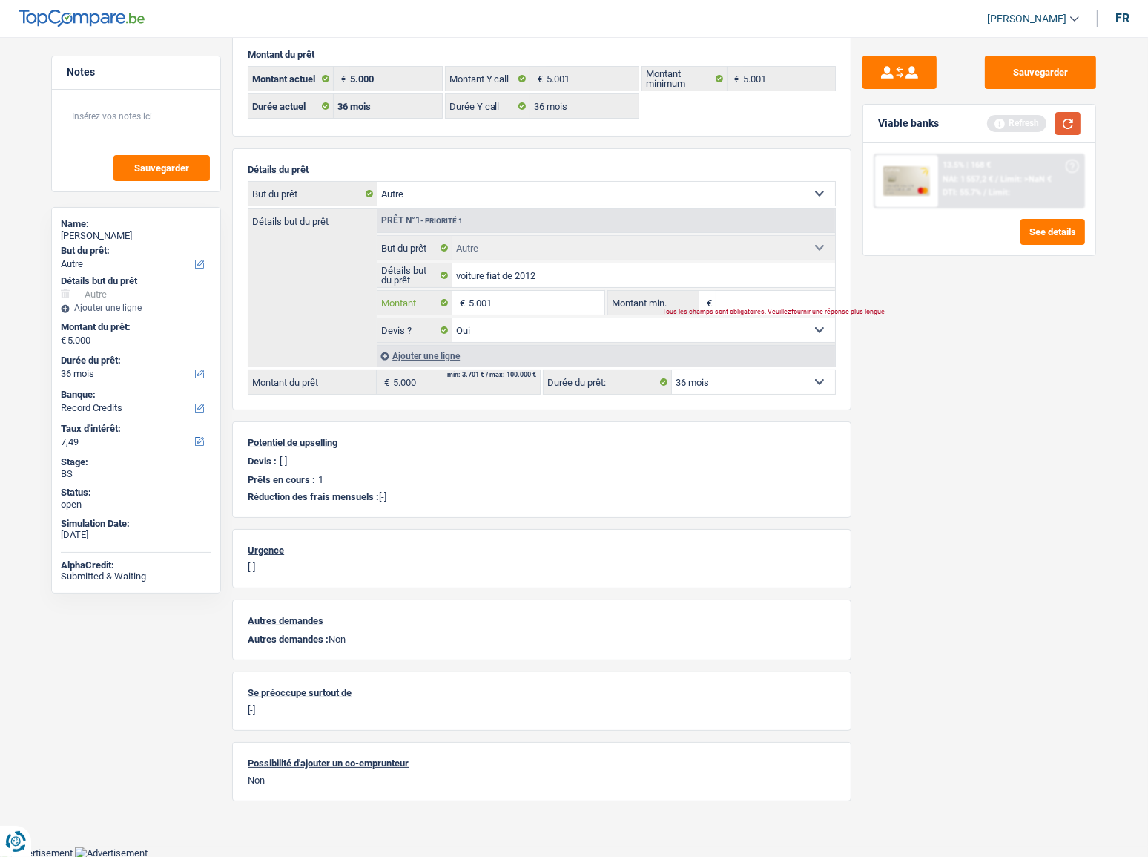
type input "5.001"
click at [1079, 116] on button "button" at bounding box center [1068, 123] width 25 height 23
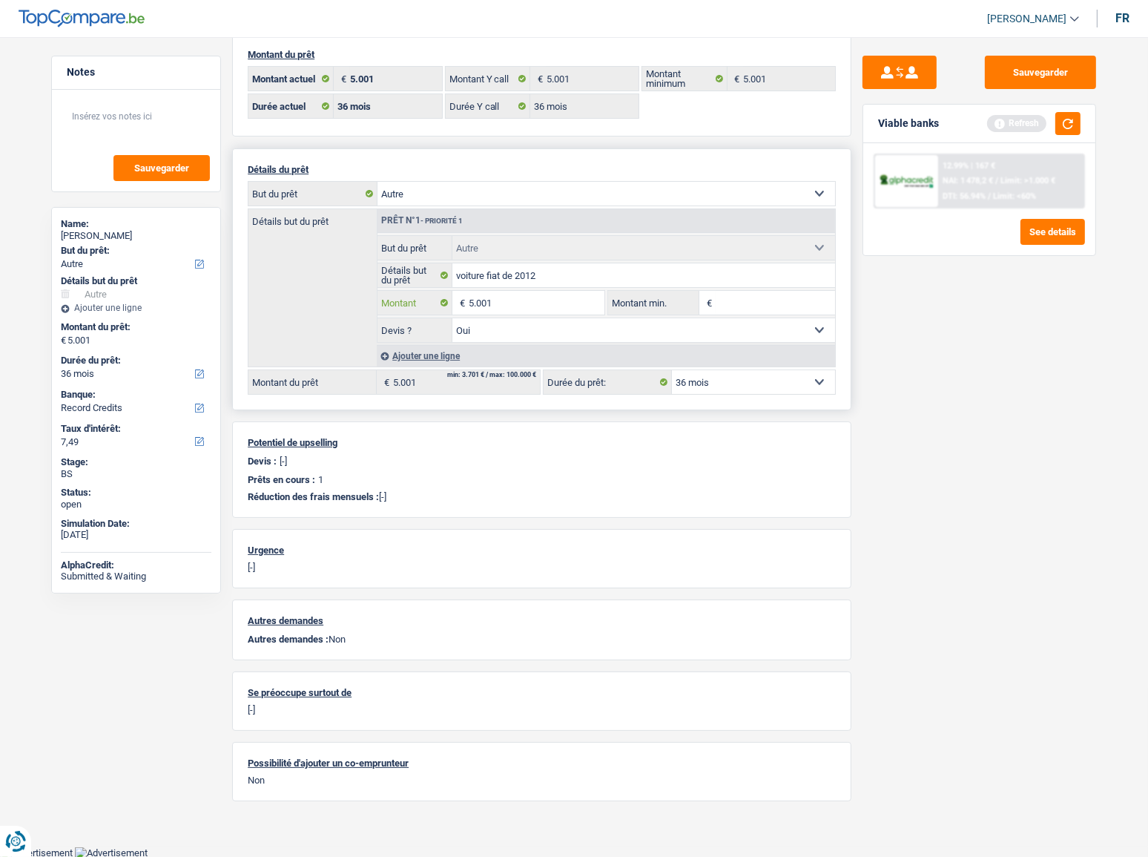
click at [486, 307] on input "5.001" at bounding box center [537, 303] width 136 height 24
click at [486, 308] on input "5.001" at bounding box center [537, 303] width 136 height 24
type input "6.000"
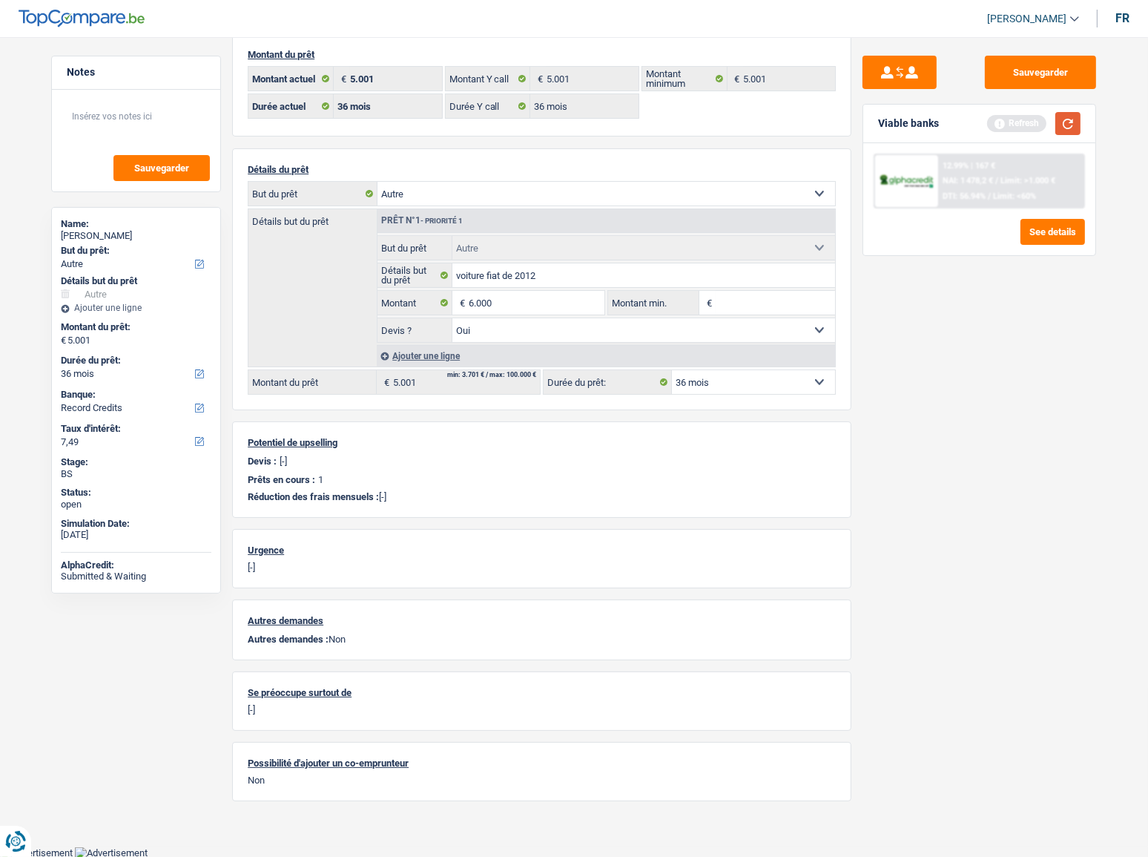
select select "42"
type input "6.000"
click at [1076, 128] on button "button" at bounding box center [1068, 123] width 25 height 23
select select "42"
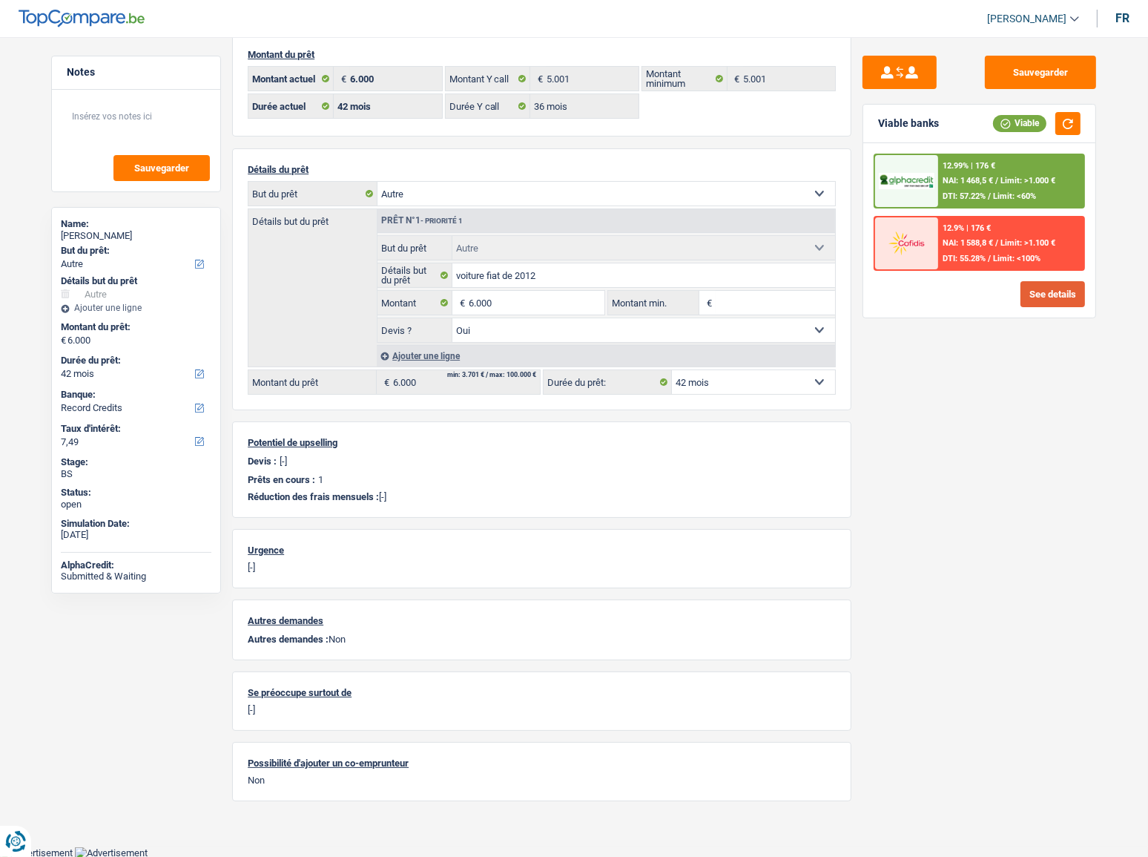
click at [1036, 297] on button "See details" at bounding box center [1053, 294] width 65 height 26
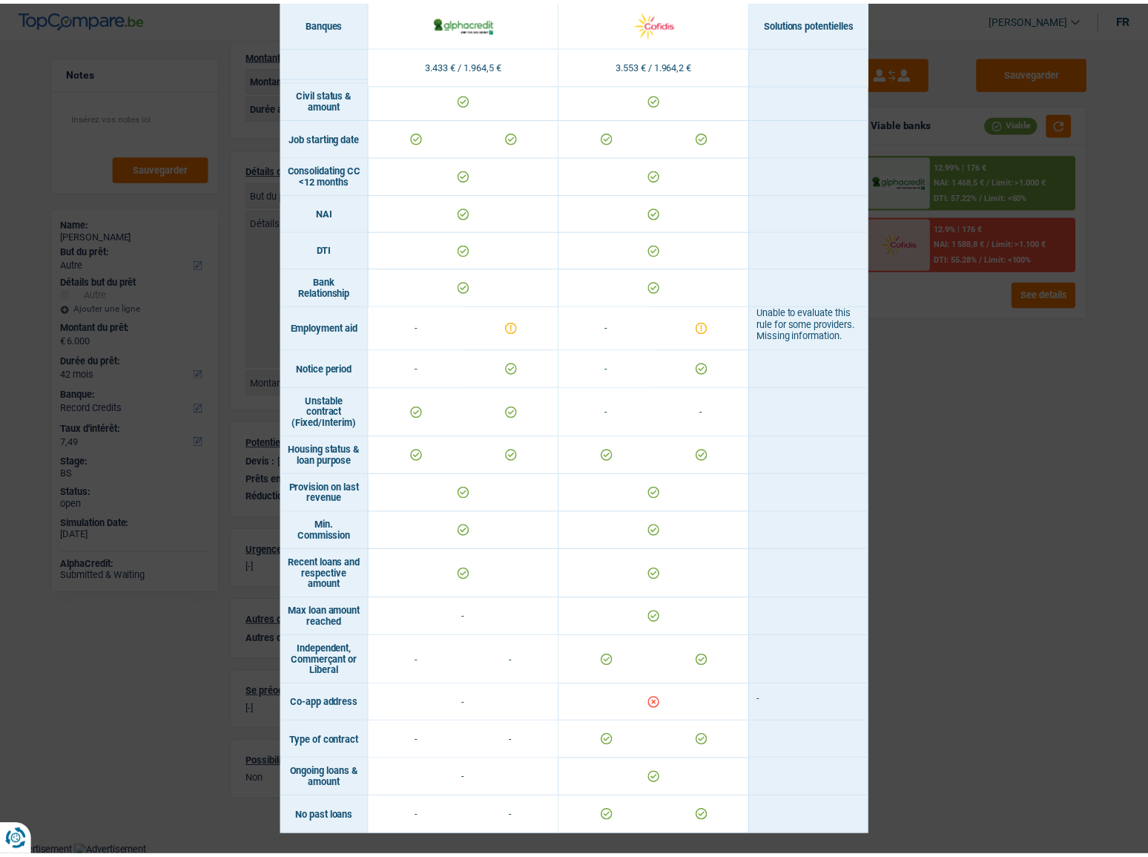
scroll to position [604, 0]
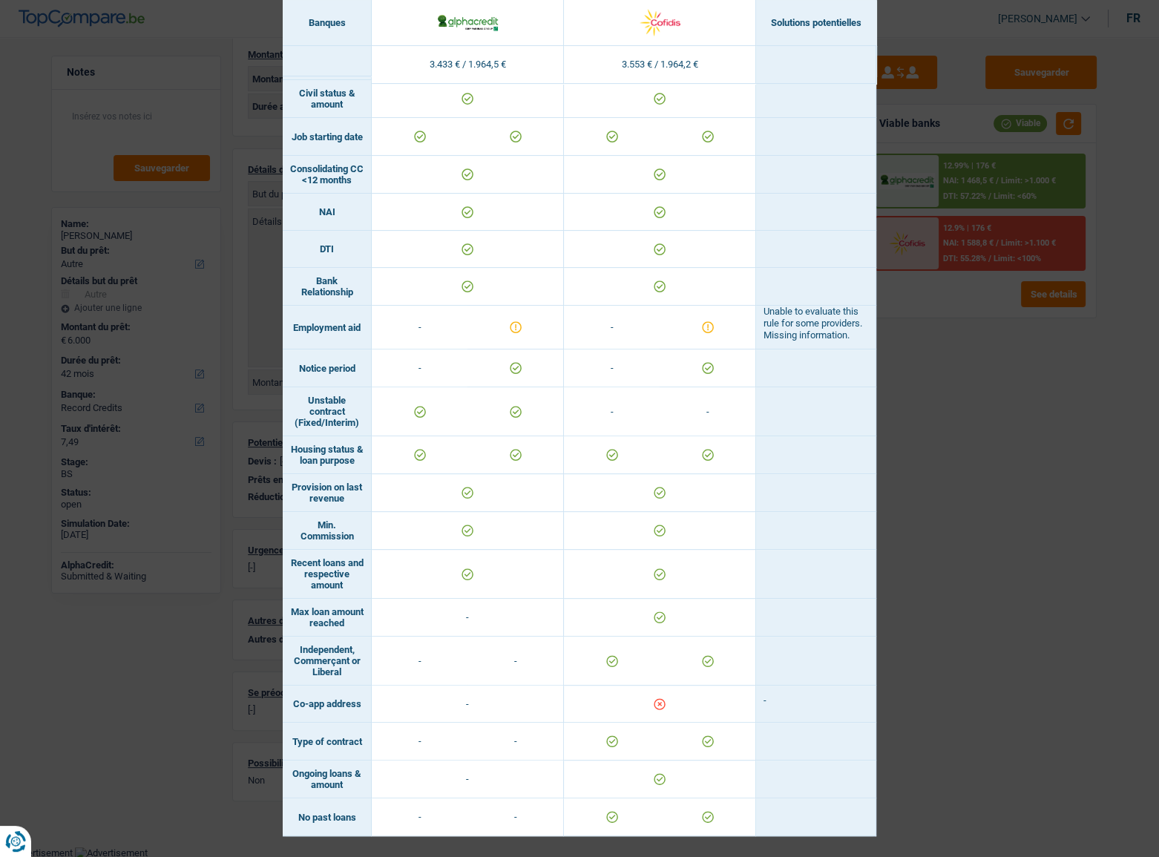
click at [929, 418] on div "Banks conditions × Banques Solutions potentielles Revenus / Charges 3.433 € / 1…" at bounding box center [579, 428] width 1159 height 857
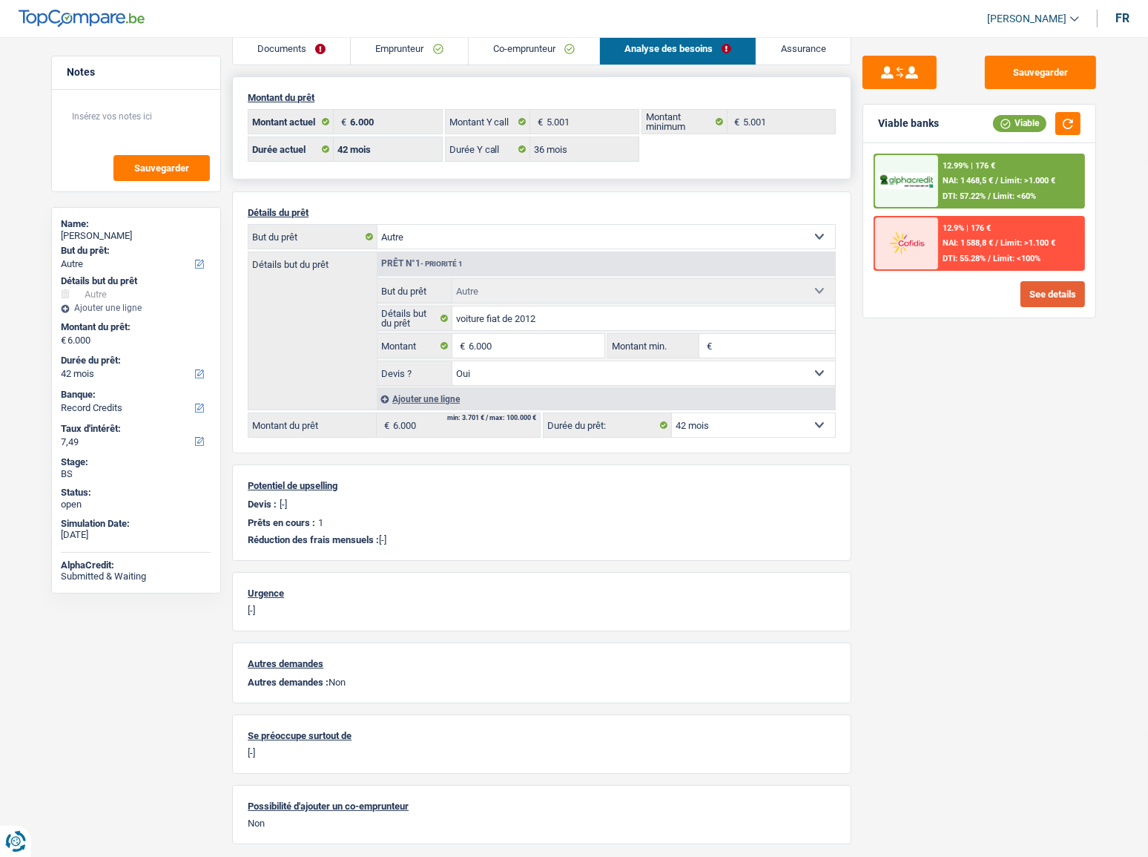
scroll to position [0, 0]
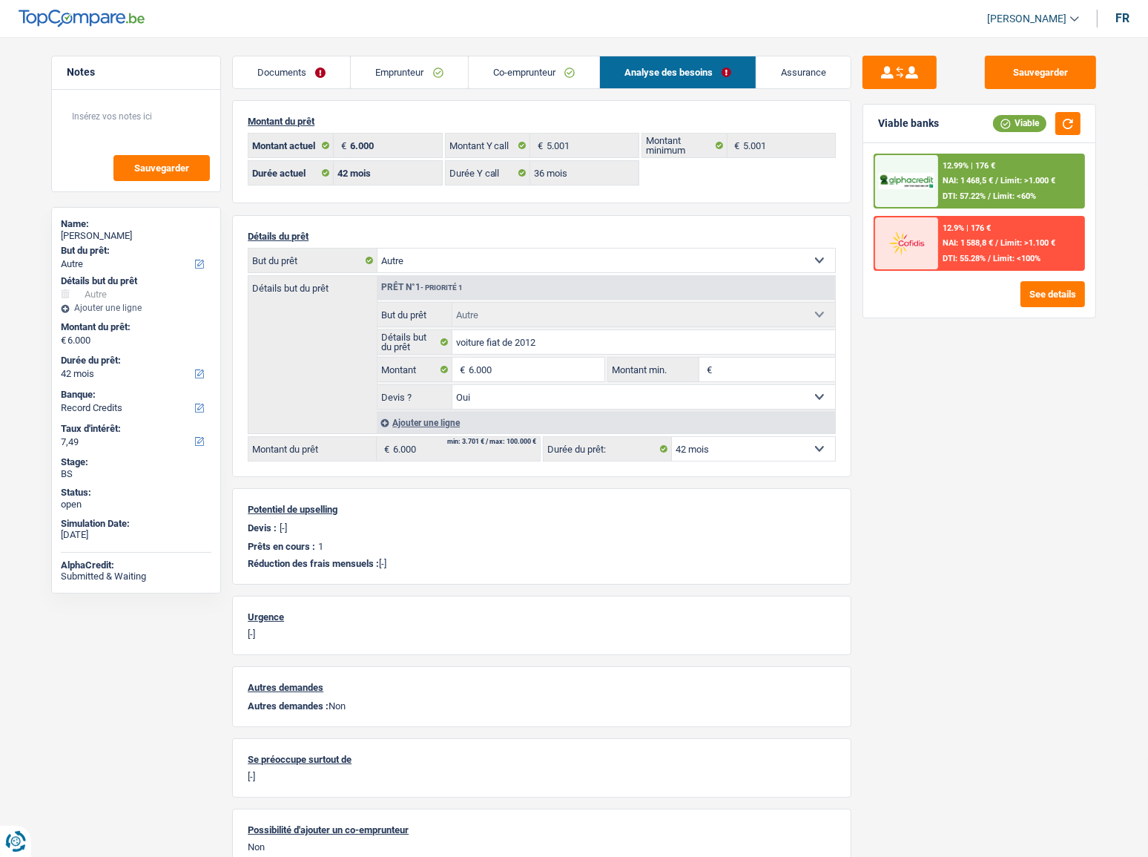
click at [538, 81] on link "Co-emprunteur" at bounding box center [534, 72] width 131 height 32
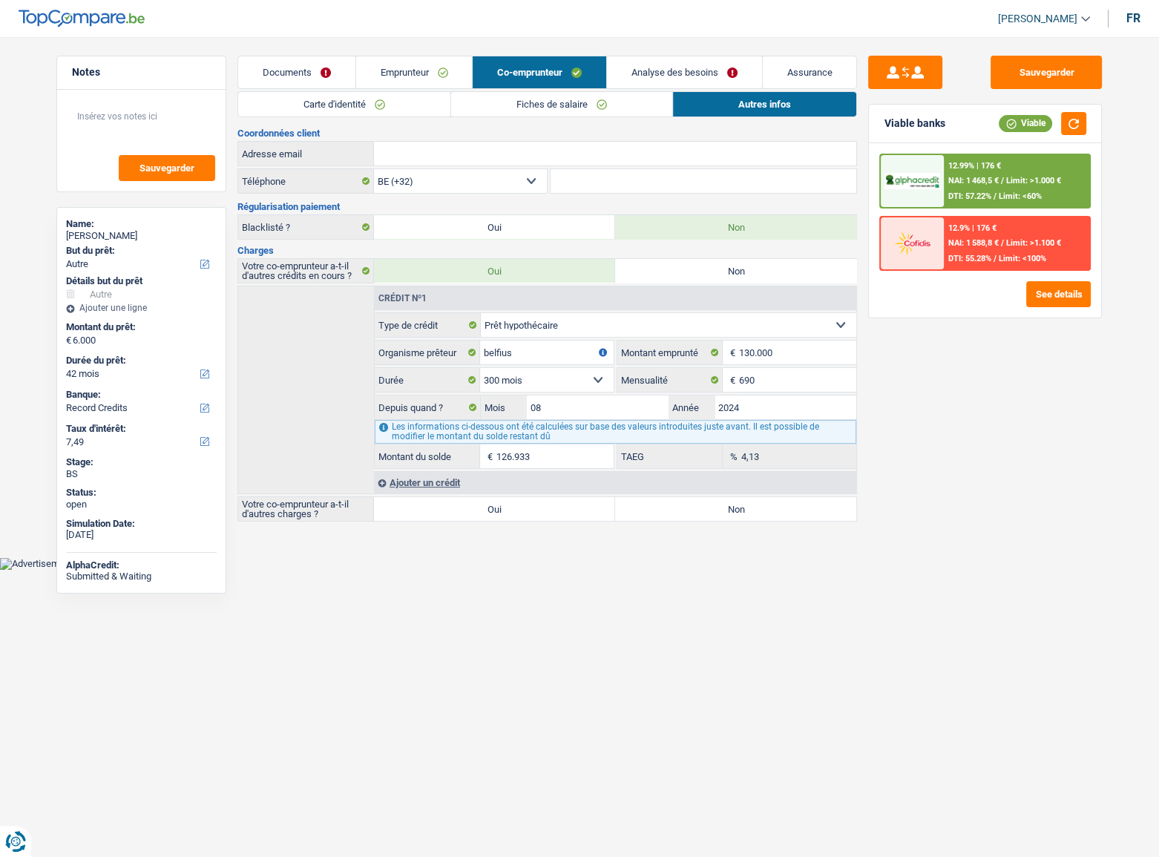
click at [524, 98] on link "Fiches de salaire" at bounding box center [561, 104] width 221 height 24
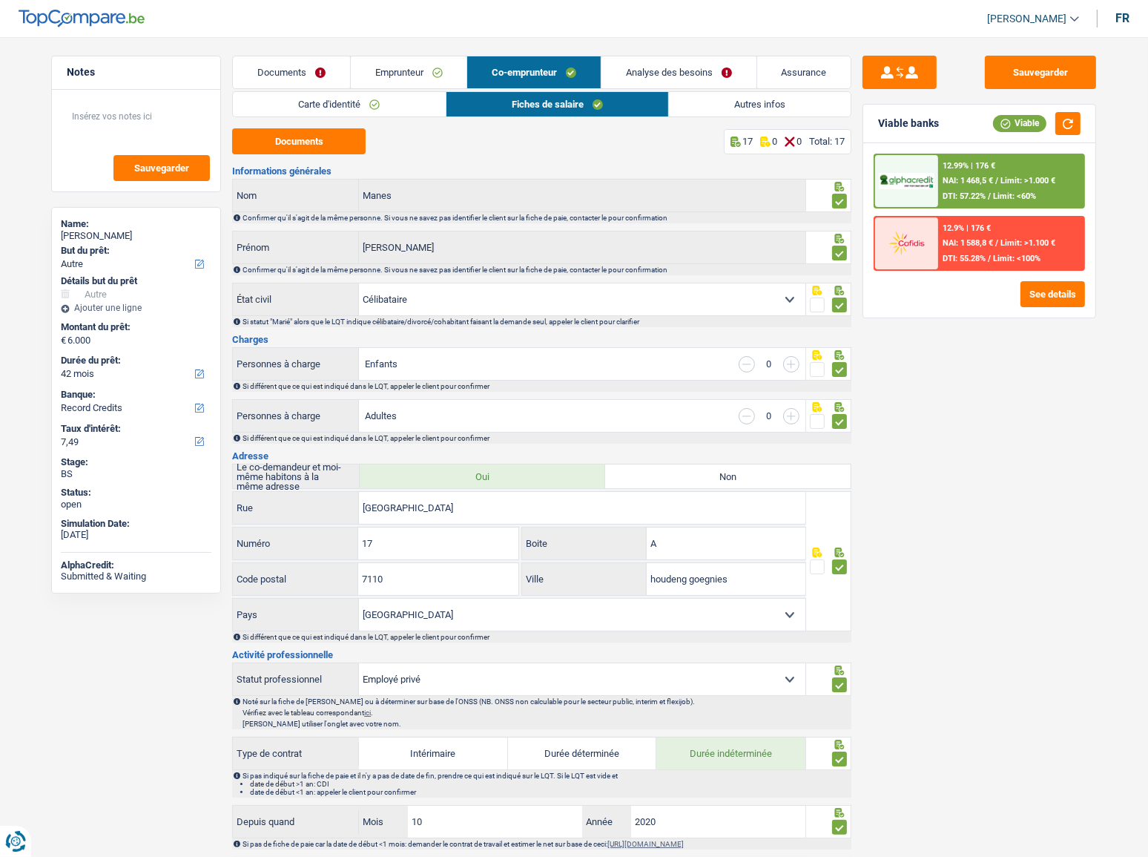
click at [404, 67] on link "Emprunteur" at bounding box center [409, 72] width 116 height 32
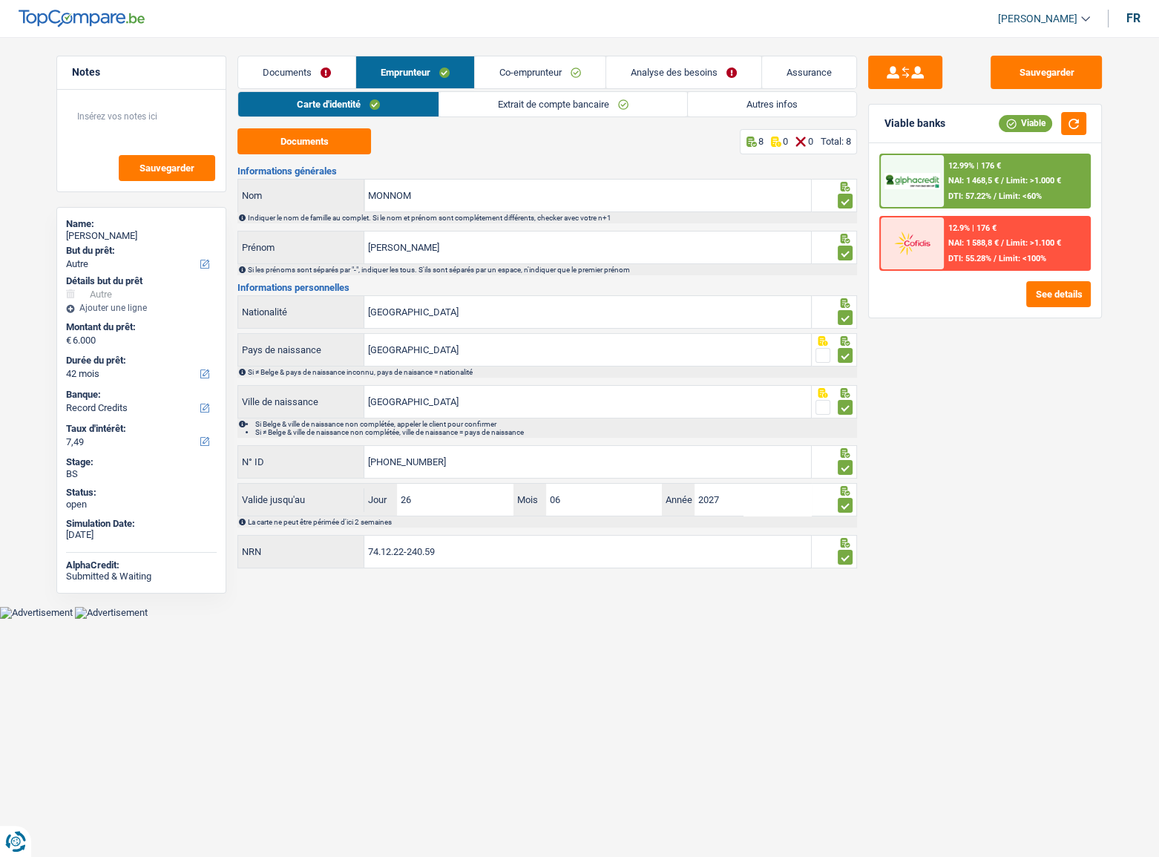
click at [476, 105] on link "Extrait de compte bancaire" at bounding box center [563, 104] width 248 height 24
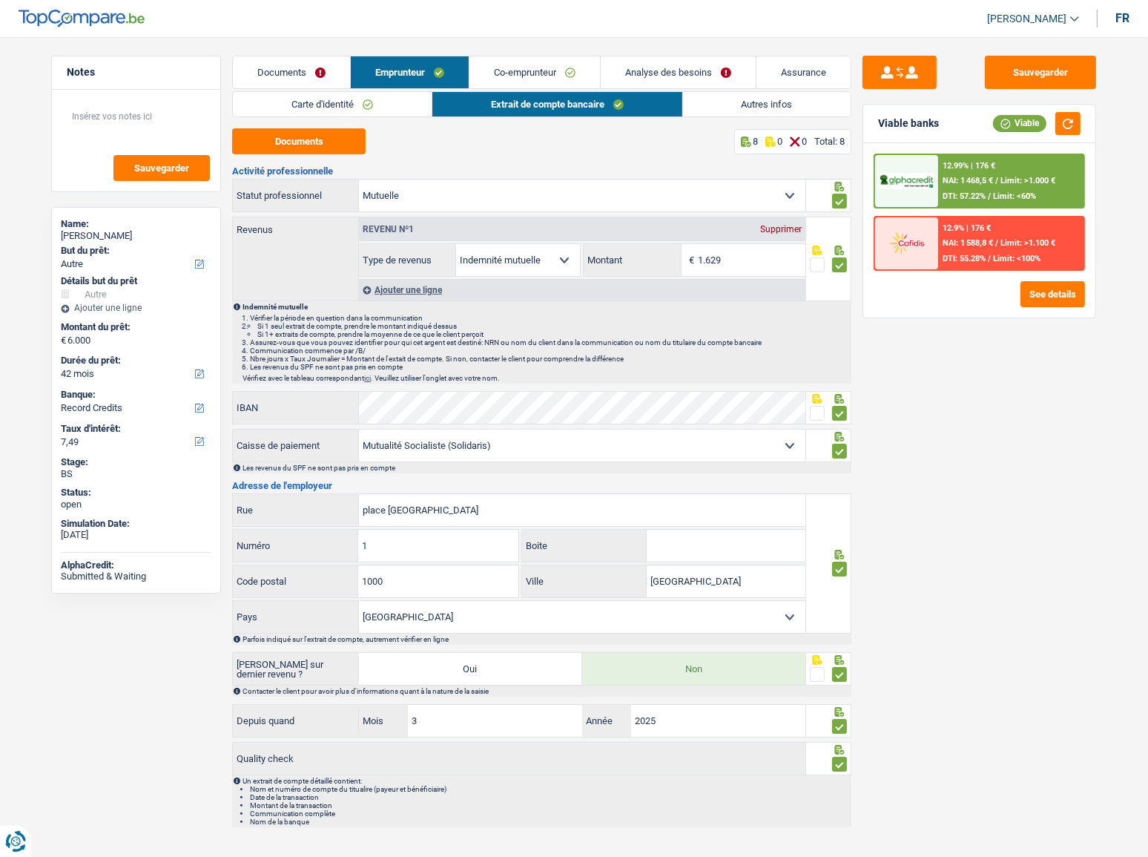
click at [716, 108] on link "Autres infos" at bounding box center [767, 104] width 168 height 24
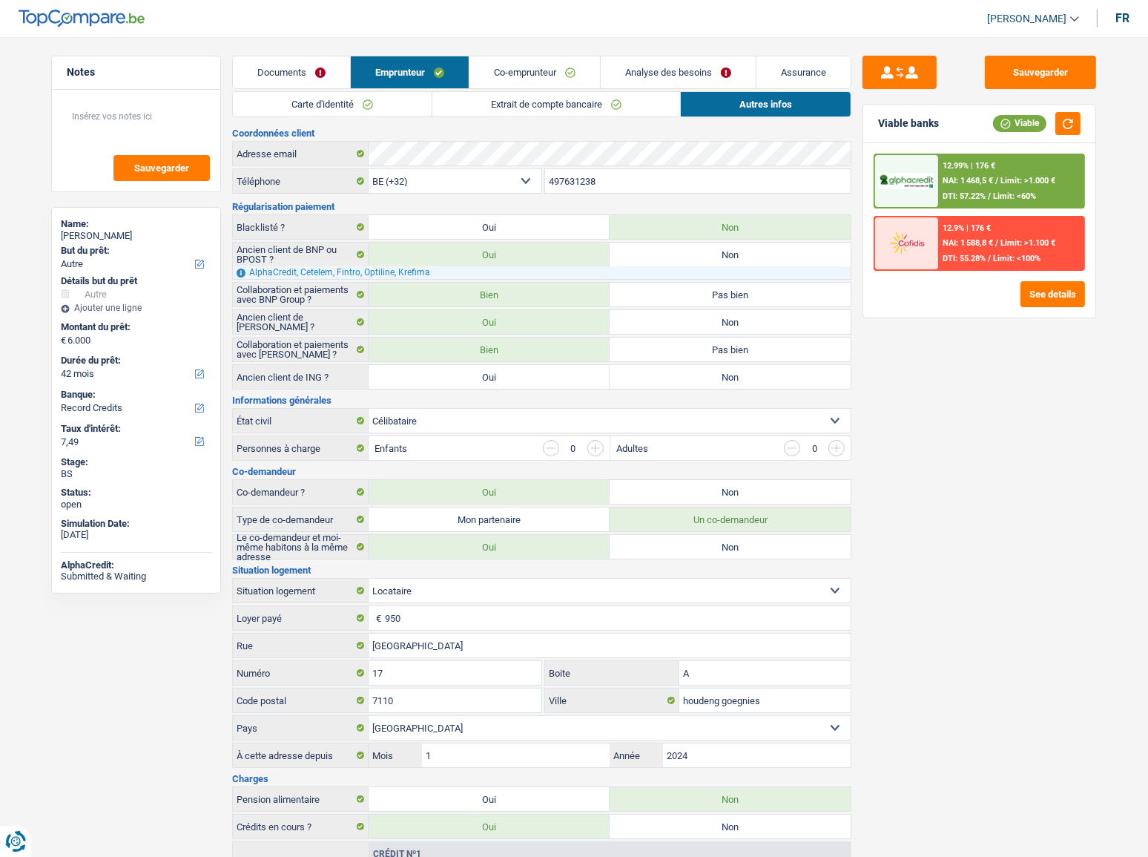
click at [527, 57] on link "Co-emprunteur" at bounding box center [535, 72] width 131 height 32
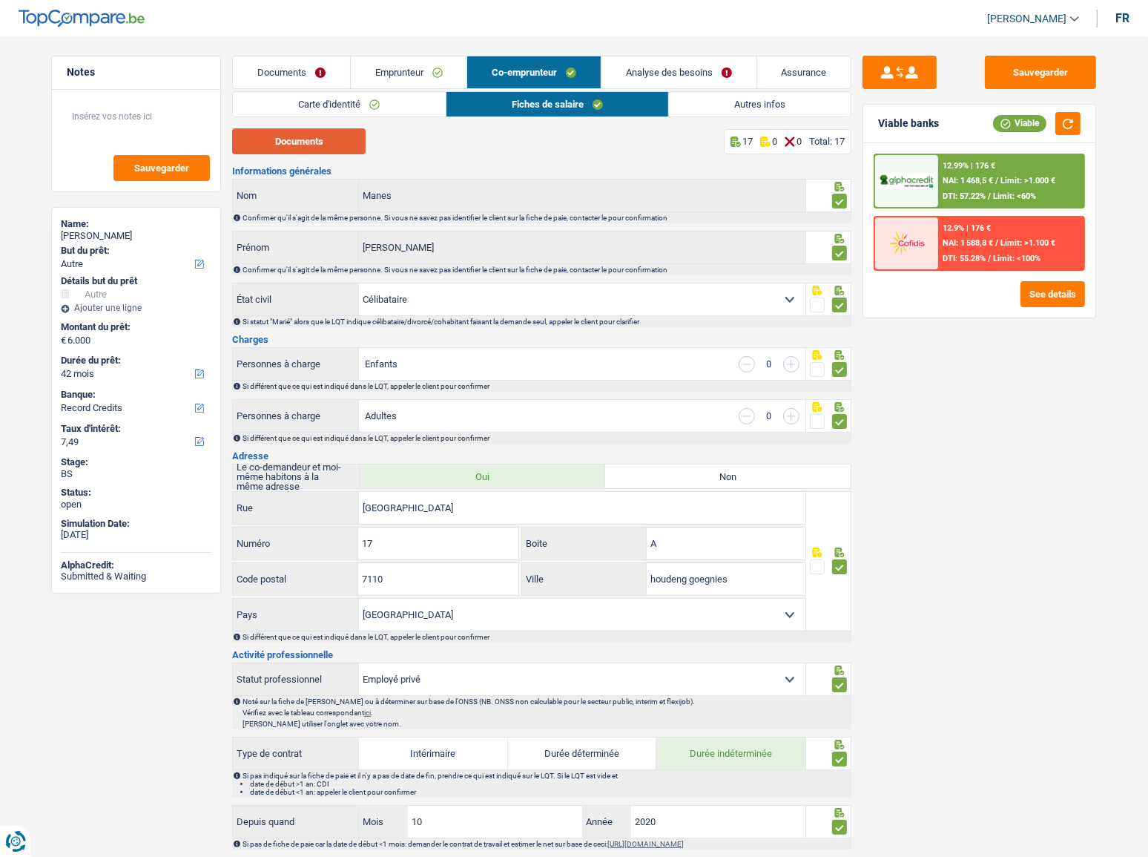
click at [355, 145] on button "Documents" at bounding box center [299, 141] width 134 height 26
click at [378, 51] on main "Notes Sauvegarder Name: NATHALIE MONNOM But du prêt: Confort maison: meubles, t…" at bounding box center [574, 824] width 1148 height 1605
drag, startPoint x: 404, startPoint y: 65, endPoint x: 562, endPoint y: 101, distance: 162.9
click at [405, 66] on link "Emprunteur" at bounding box center [409, 72] width 116 height 32
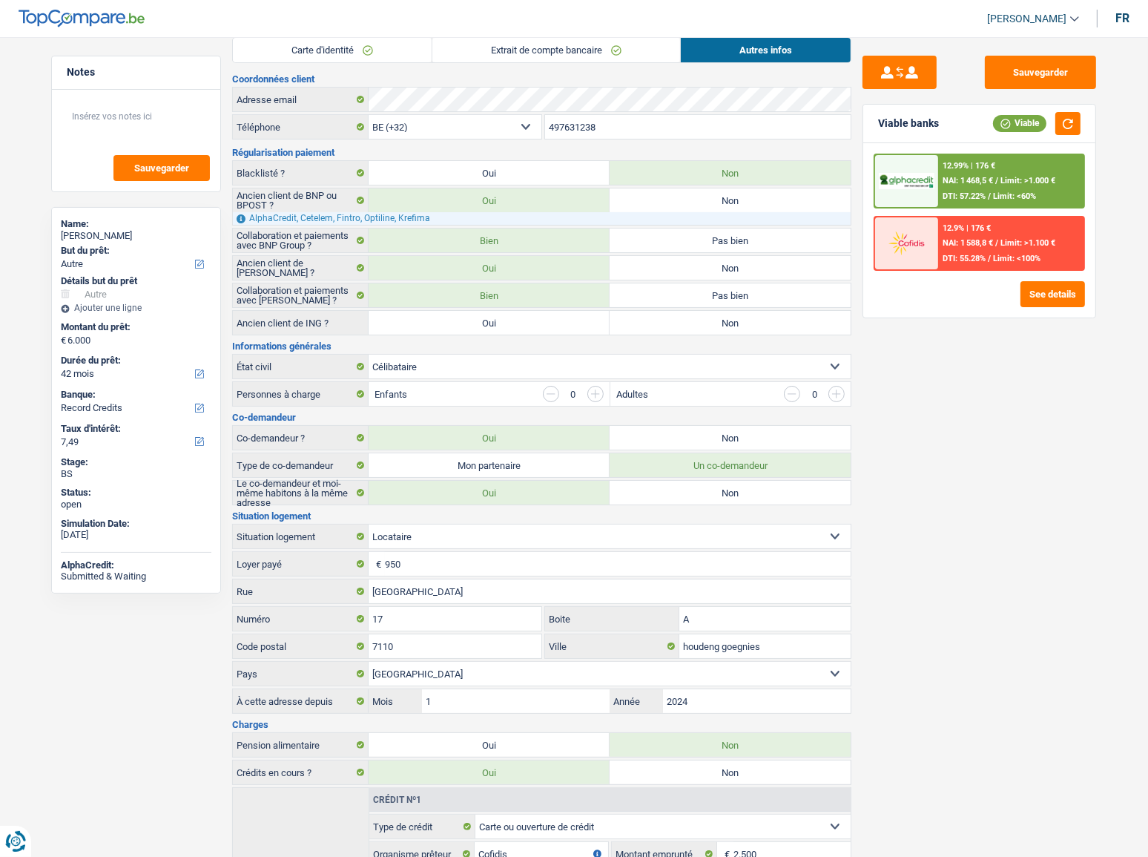
scroll to position [205, 0]
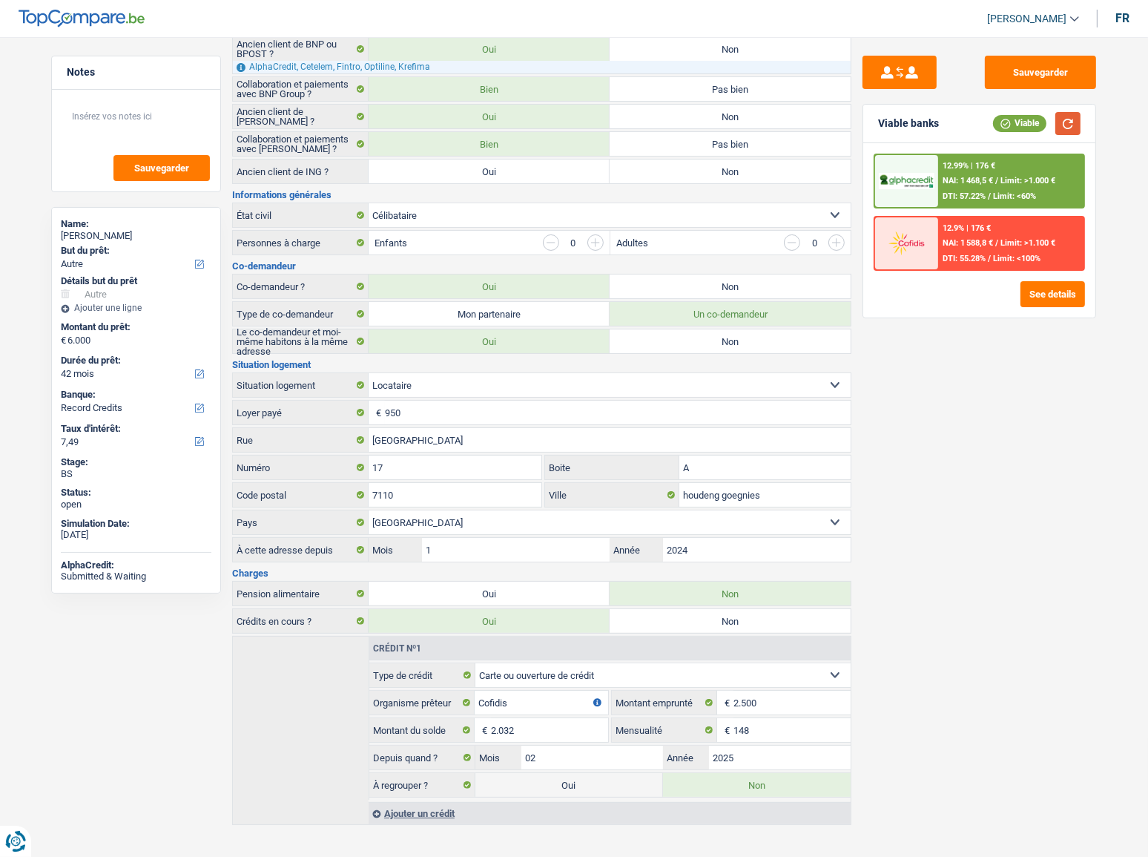
click at [1073, 122] on button "button" at bounding box center [1068, 123] width 25 height 23
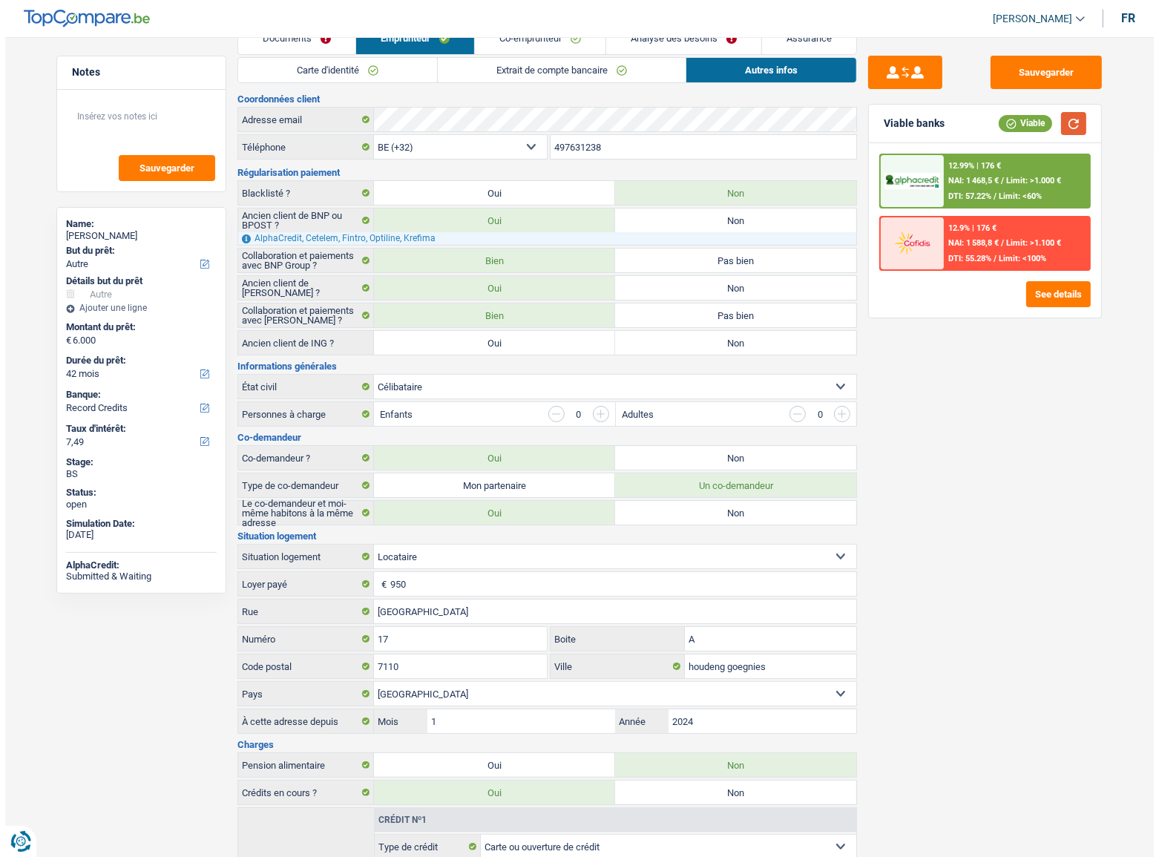
scroll to position [0, 0]
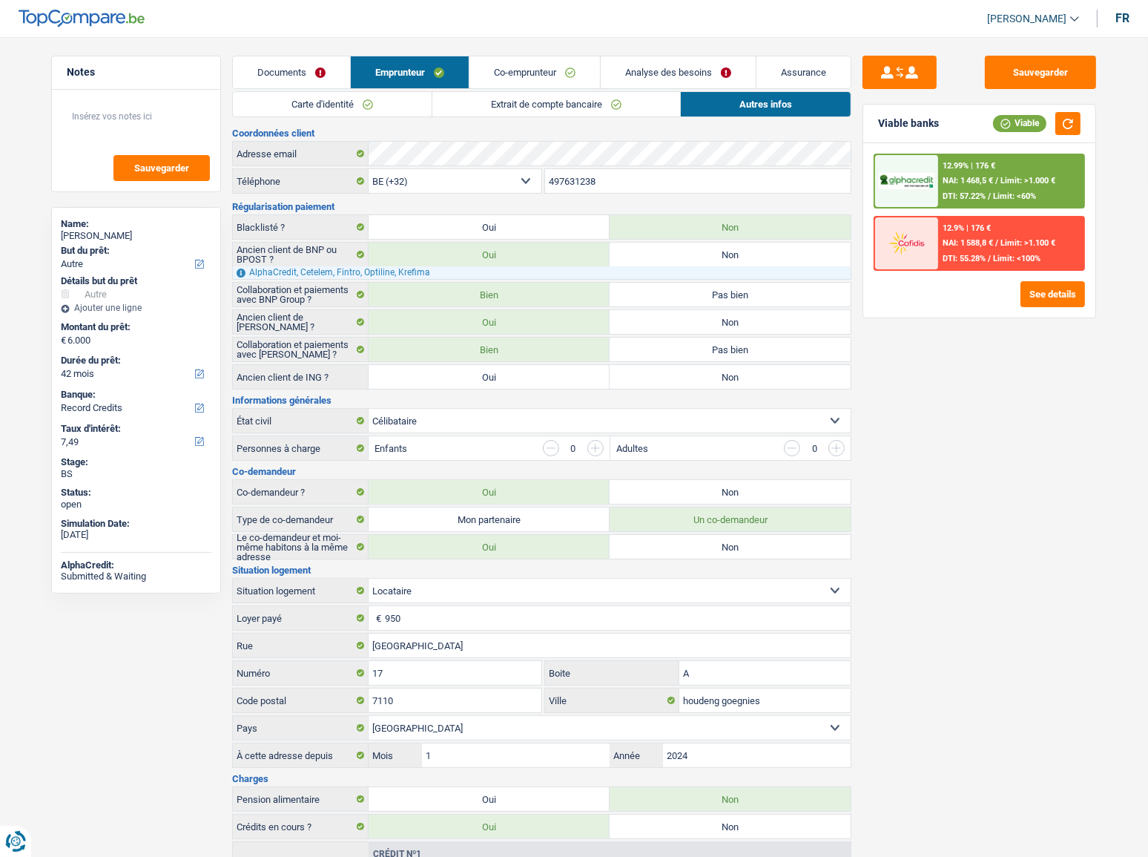
drag, startPoint x: 527, startPoint y: 105, endPoint x: 535, endPoint y: 104, distance: 8.2
click at [527, 105] on link "Extrait de compte bancaire" at bounding box center [557, 104] width 248 height 24
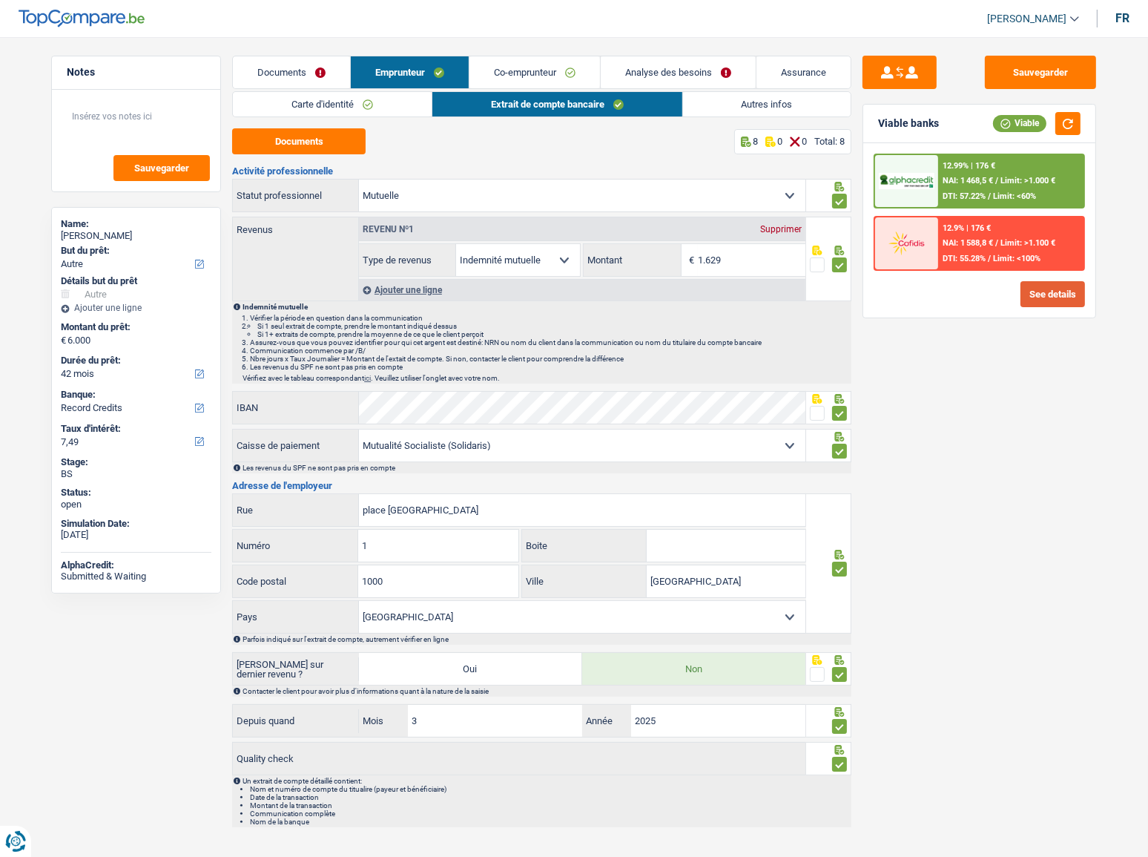
click at [1045, 297] on button "See details" at bounding box center [1053, 294] width 65 height 26
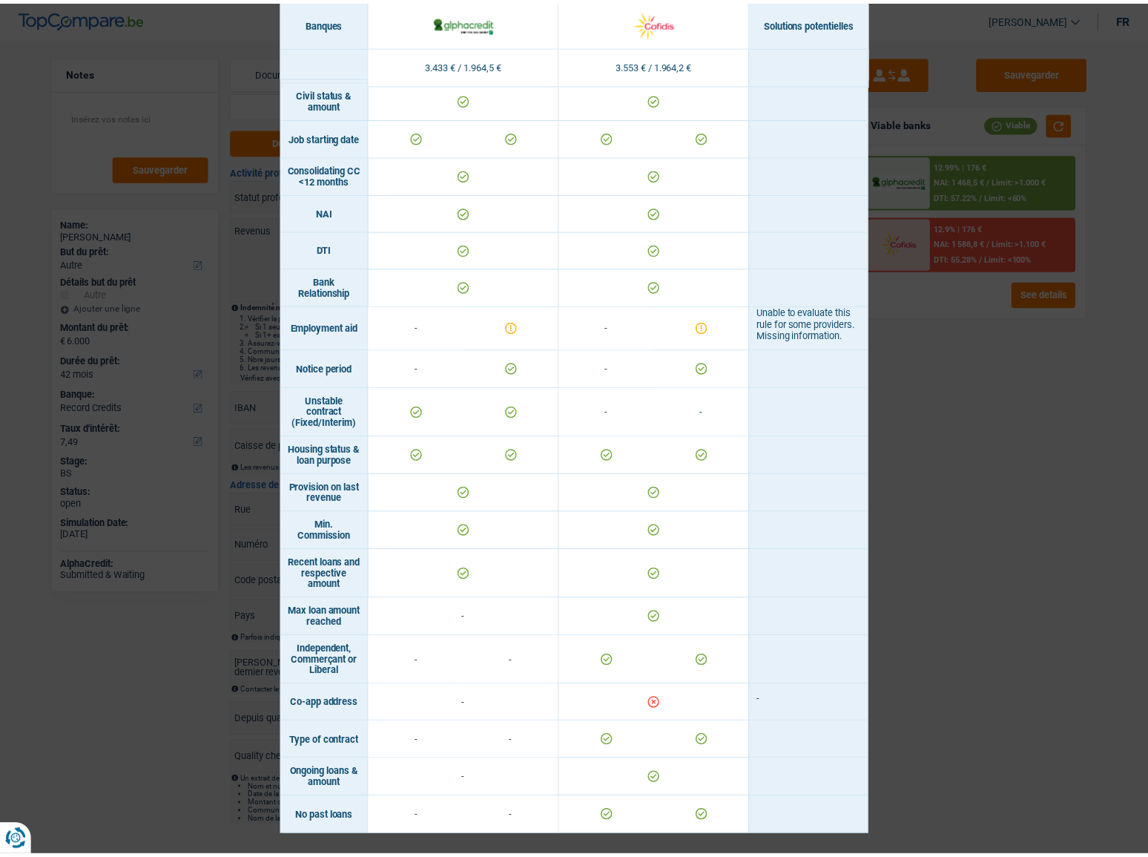
scroll to position [604, 0]
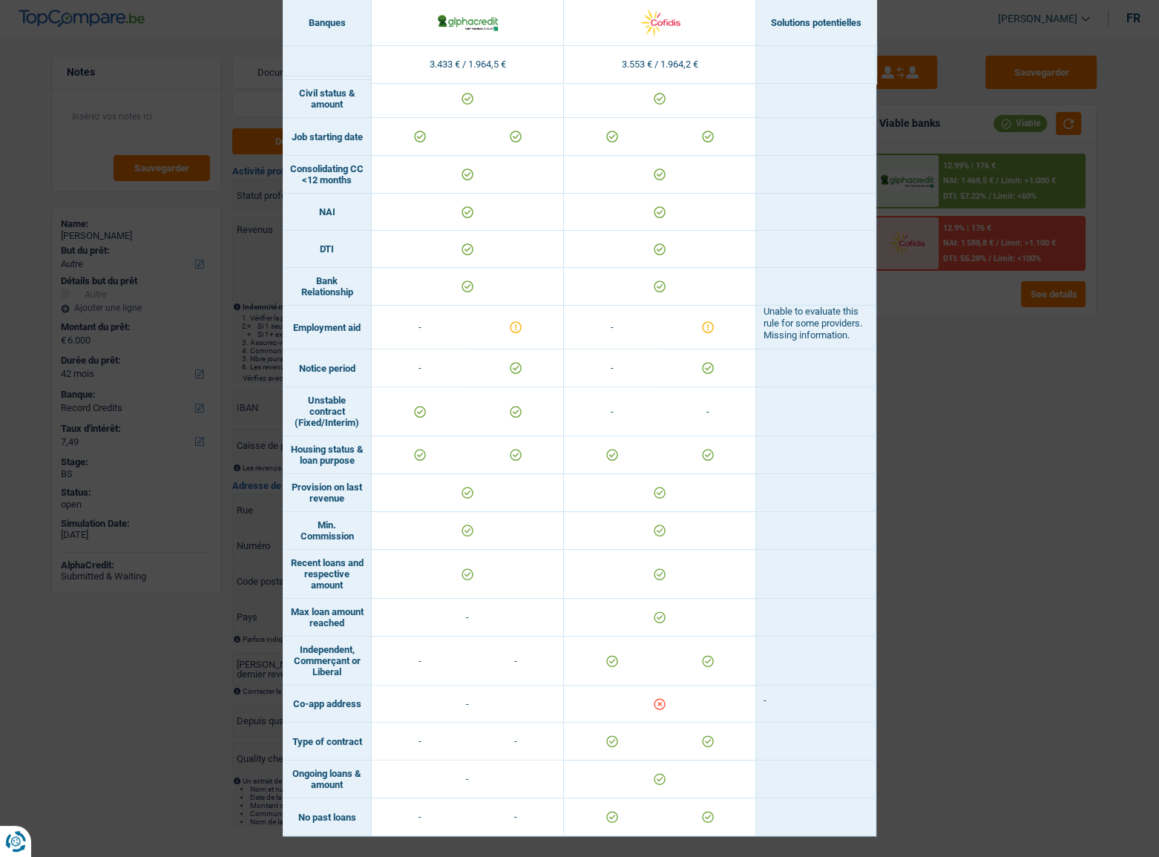
click at [1053, 470] on div "Banks conditions × Banques Solutions potentielles Revenus / Charges 3.433 € / 1…" at bounding box center [579, 428] width 1159 height 857
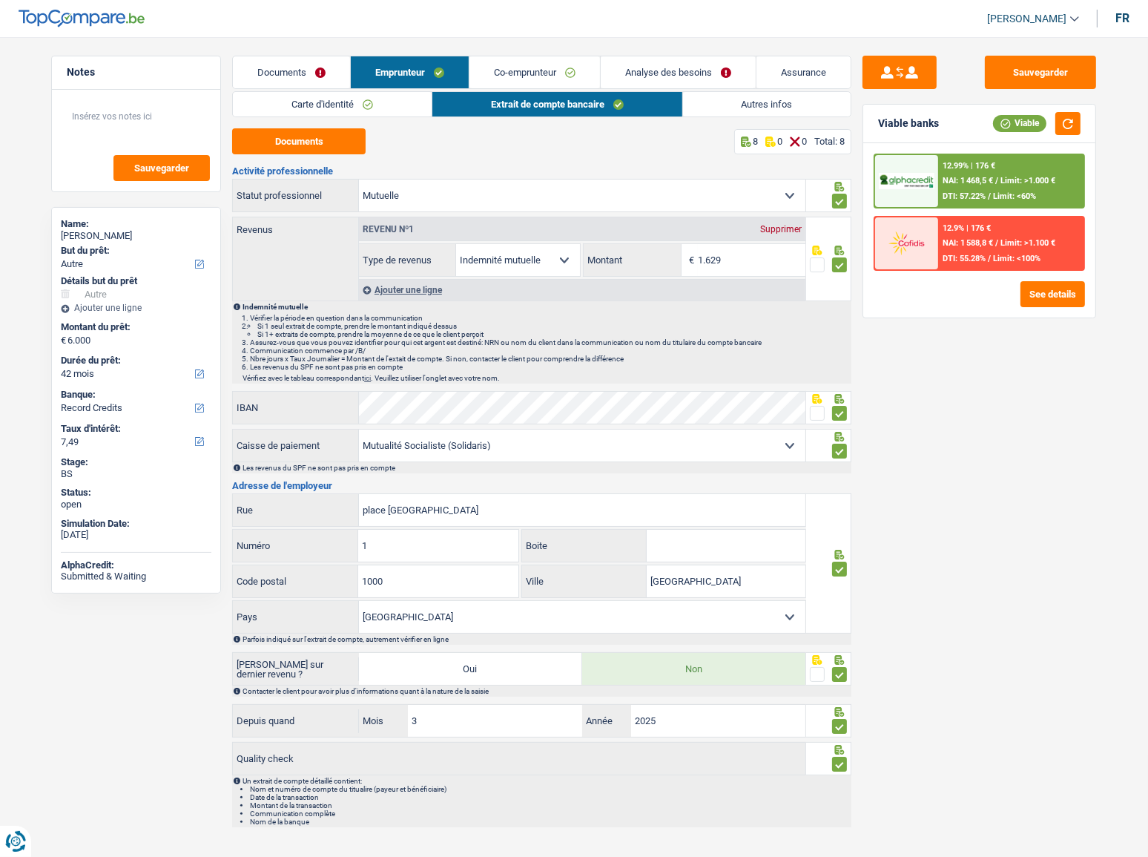
click at [352, 94] on link "Carte d'identité" at bounding box center [332, 104] width 199 height 24
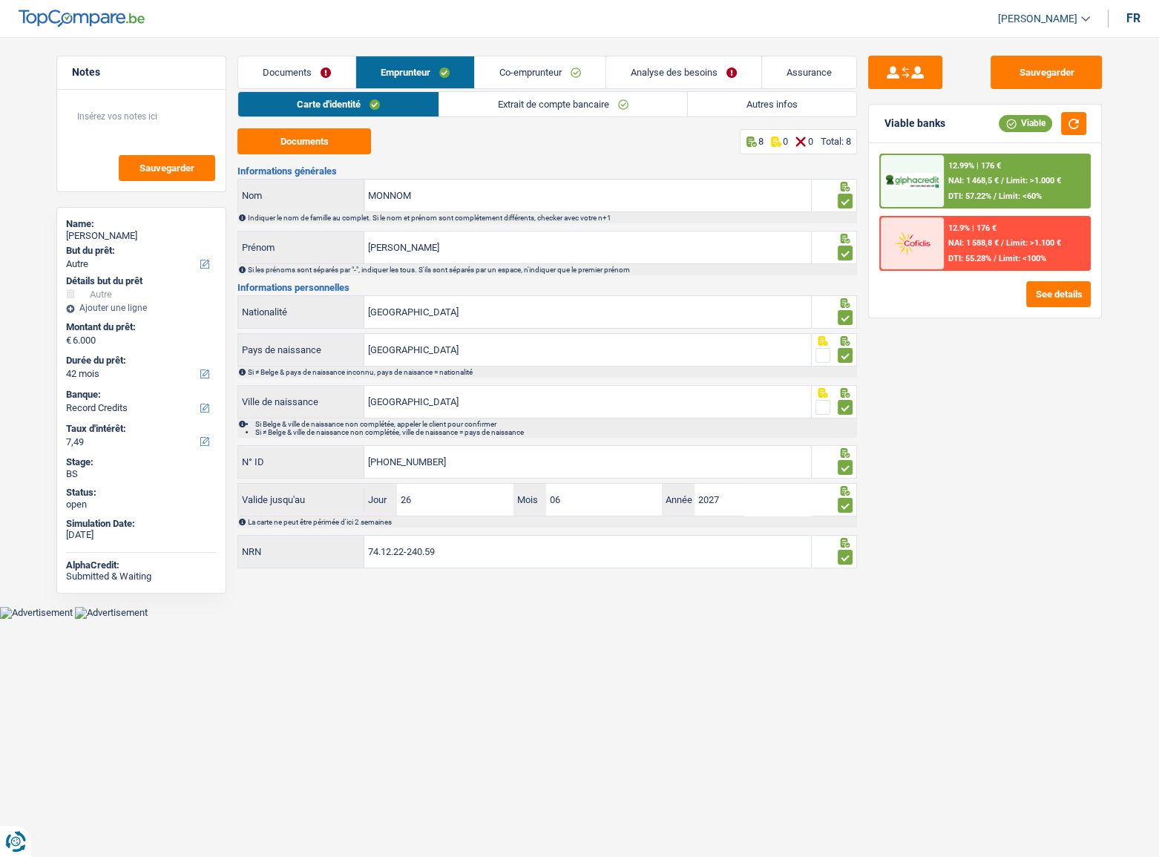
click at [731, 104] on link "Autres infos" at bounding box center [772, 104] width 168 height 24
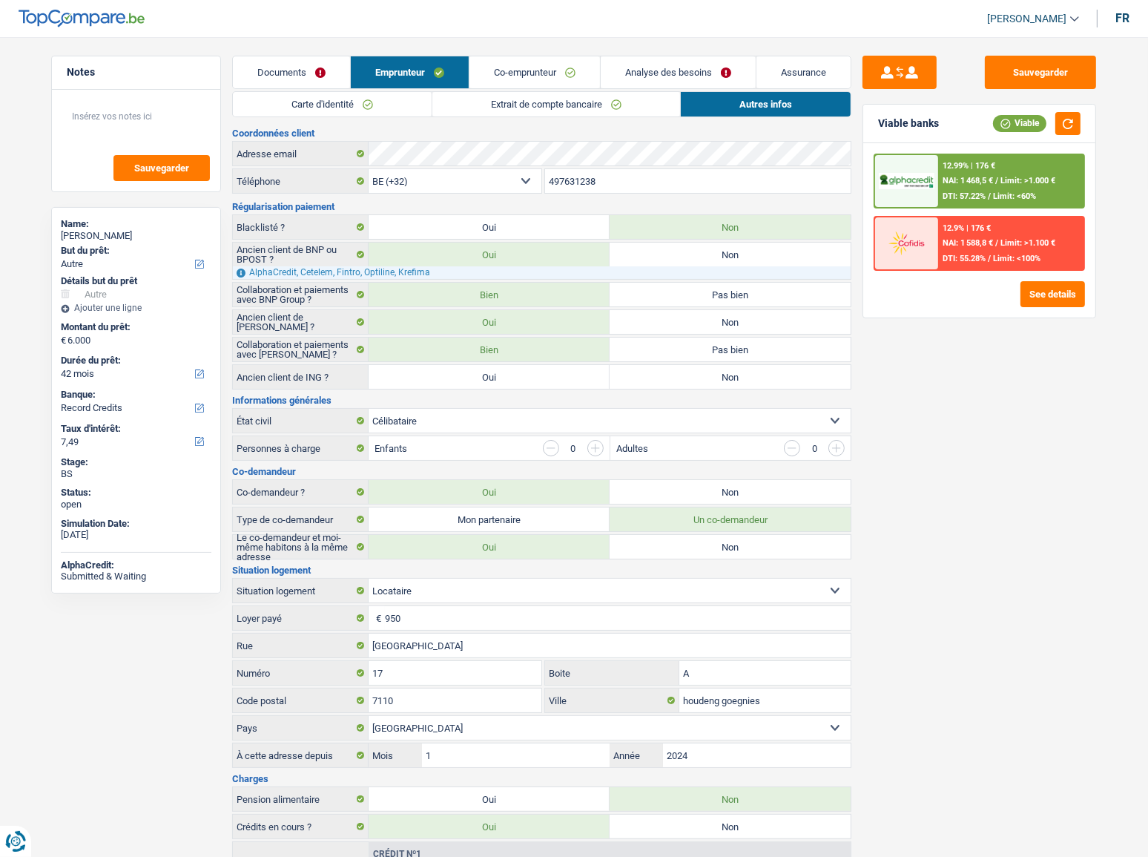
click at [419, 113] on link "Carte d'identité" at bounding box center [332, 104] width 199 height 24
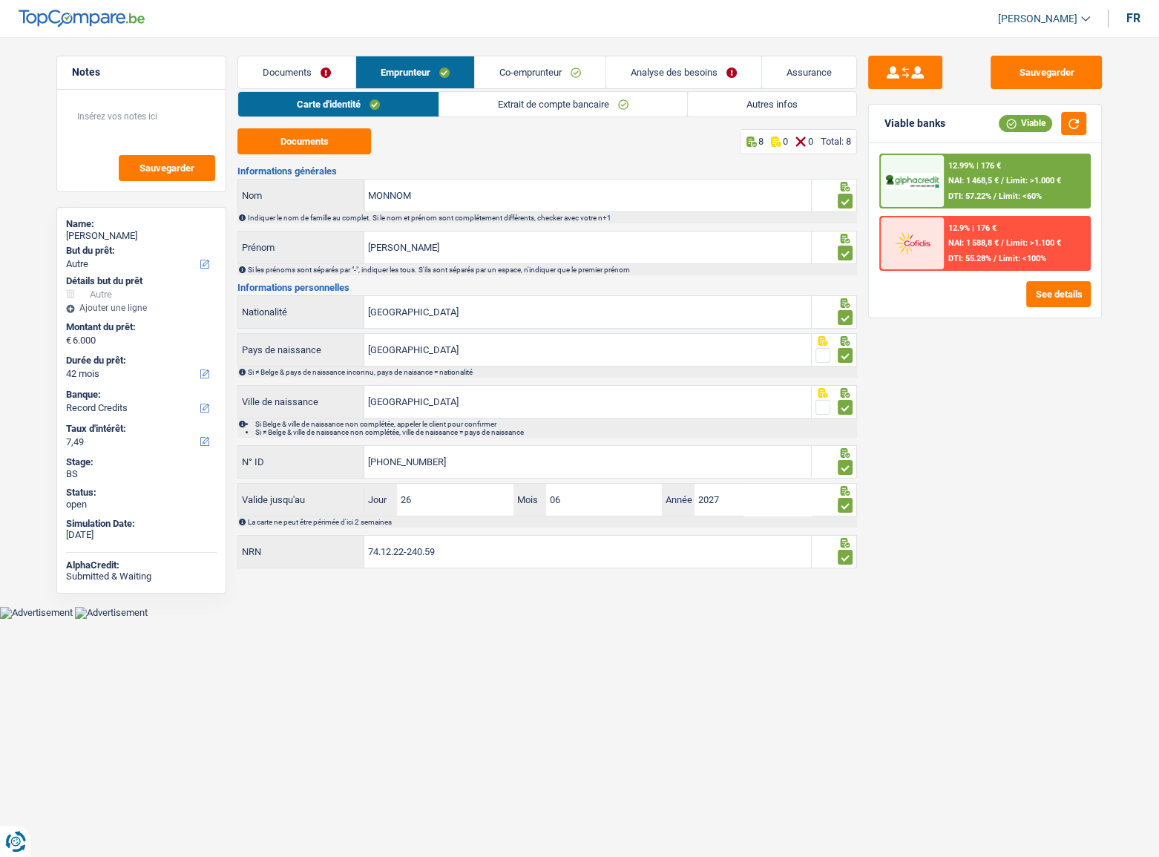
click at [637, 104] on link "Extrait de compte bancaire" at bounding box center [563, 104] width 248 height 24
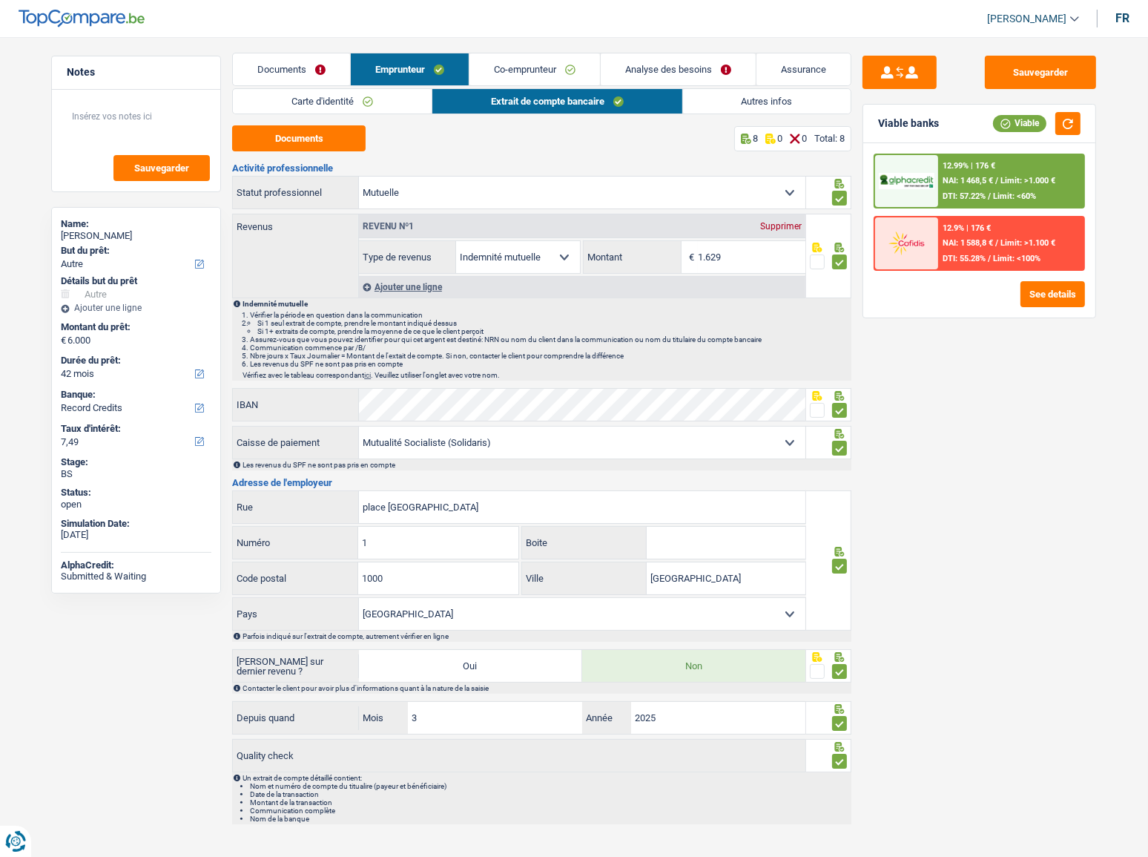
scroll to position [0, 0]
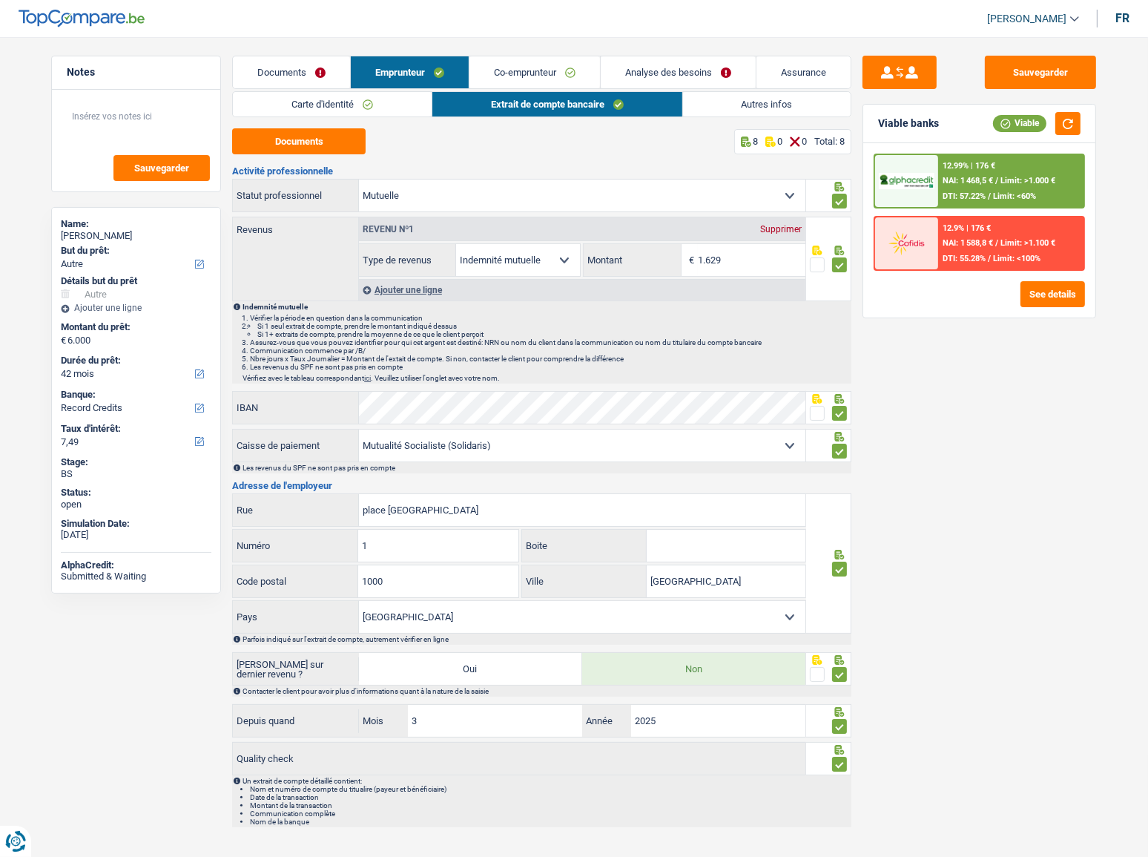
click at [760, 100] on link "Autres infos" at bounding box center [767, 104] width 168 height 24
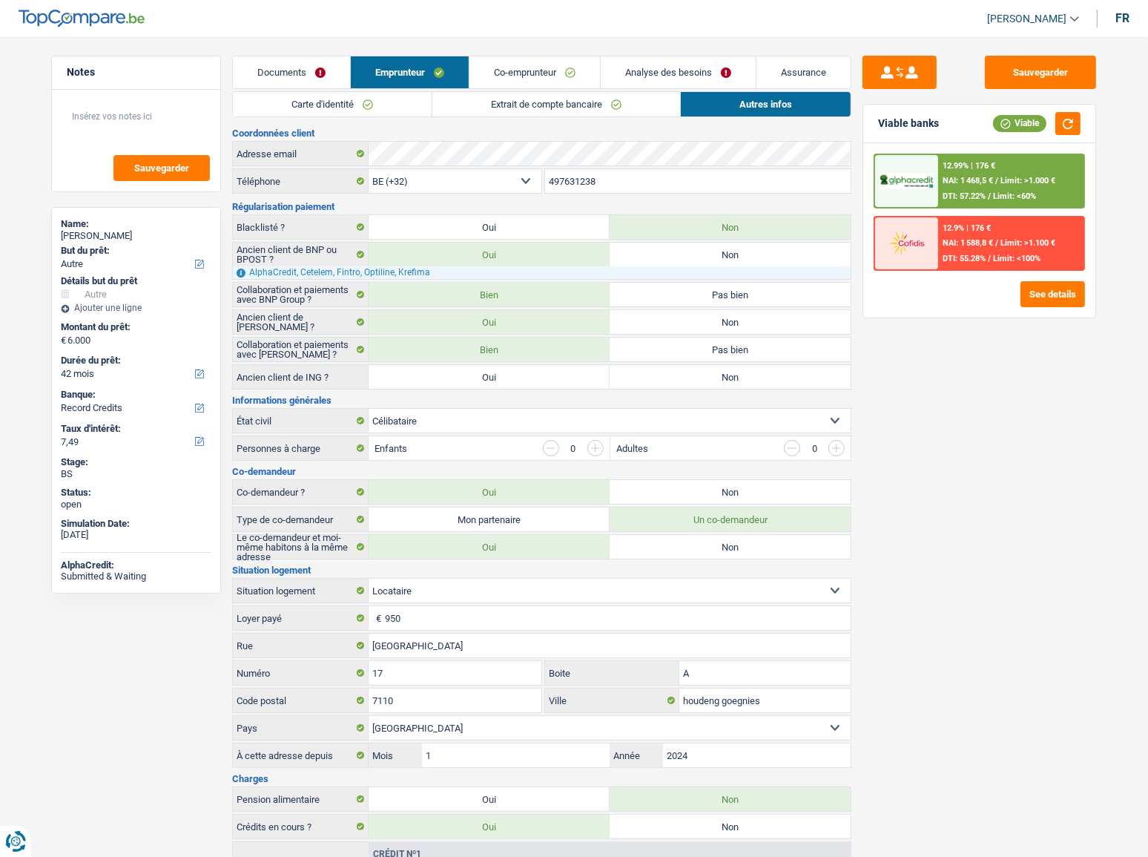
click at [553, 73] on link "Co-emprunteur" at bounding box center [535, 72] width 131 height 32
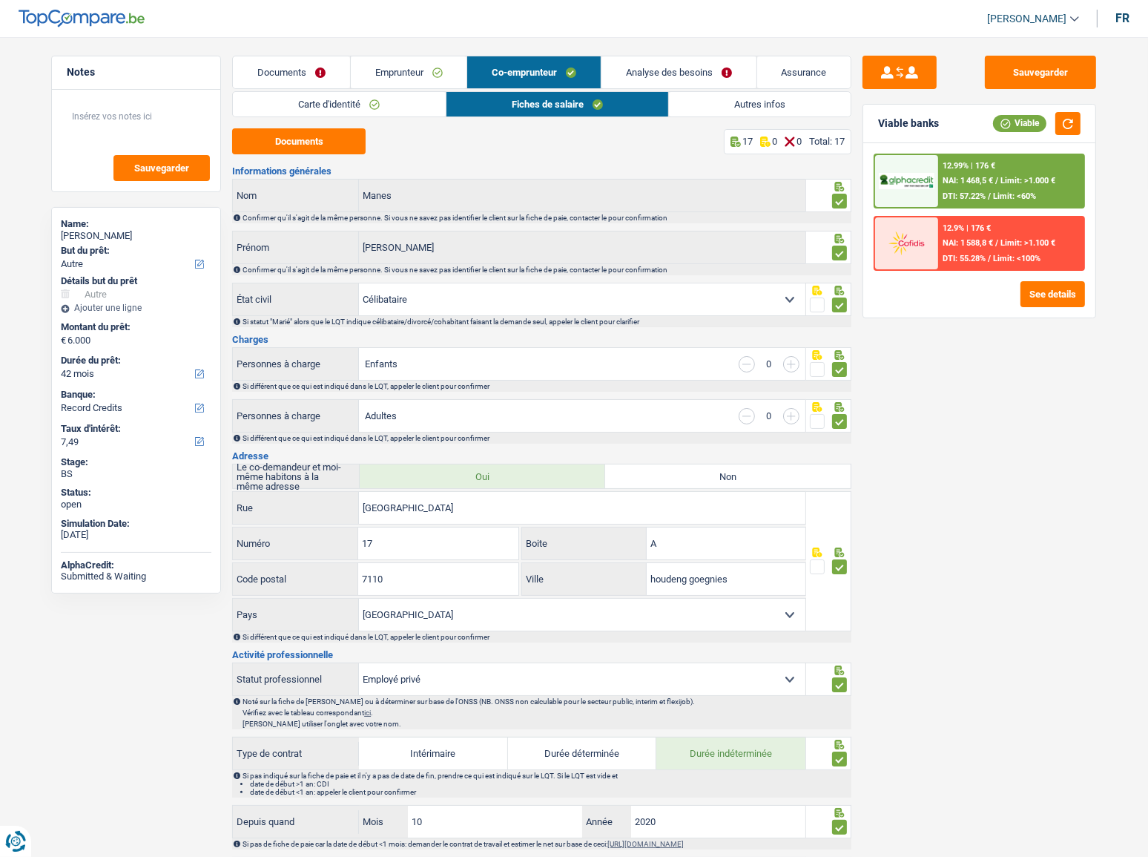
click at [326, 118] on div "Carte d'identité Fiches de salaire Autres infos Documents 8 0 0 Total: 8 Inform…" at bounding box center [541, 838] width 619 height 1495
click at [376, 105] on link "Carte d'identité" at bounding box center [339, 104] width 212 height 24
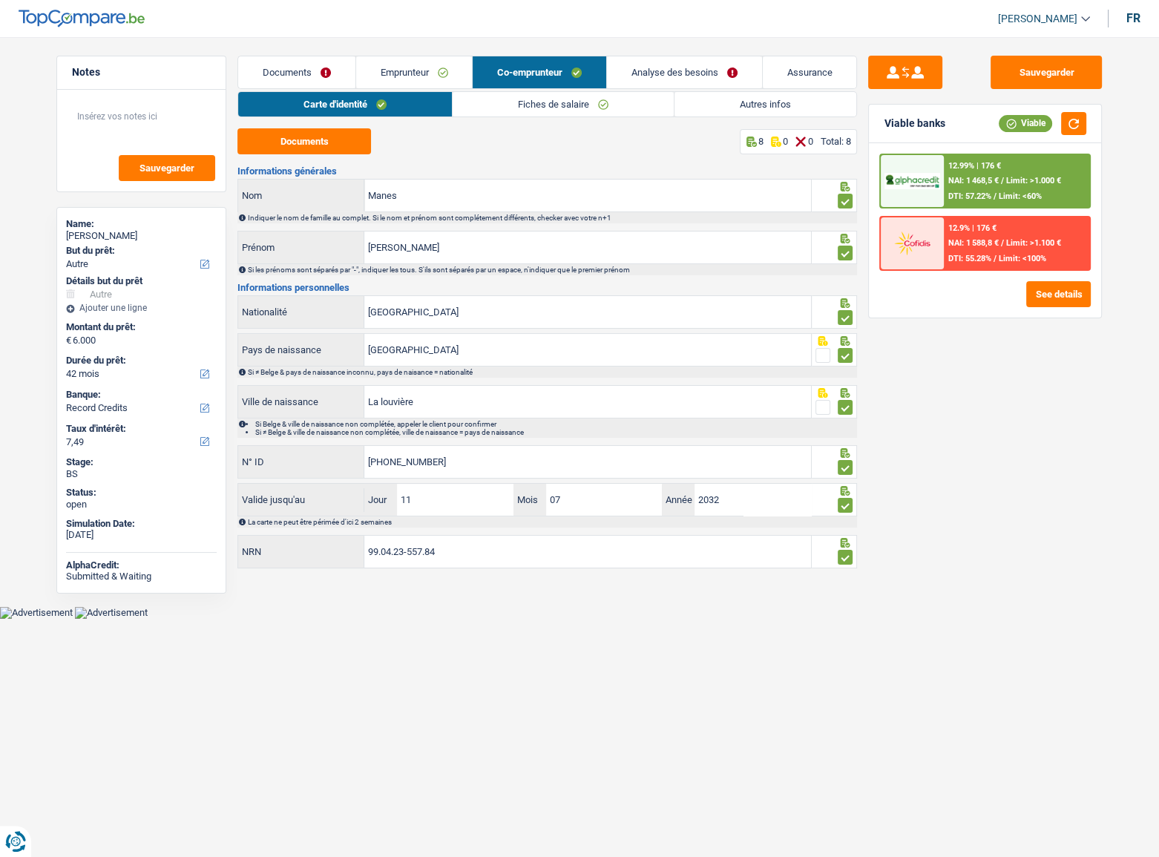
click at [513, 105] on link "Fiches de salaire" at bounding box center [563, 104] width 221 height 24
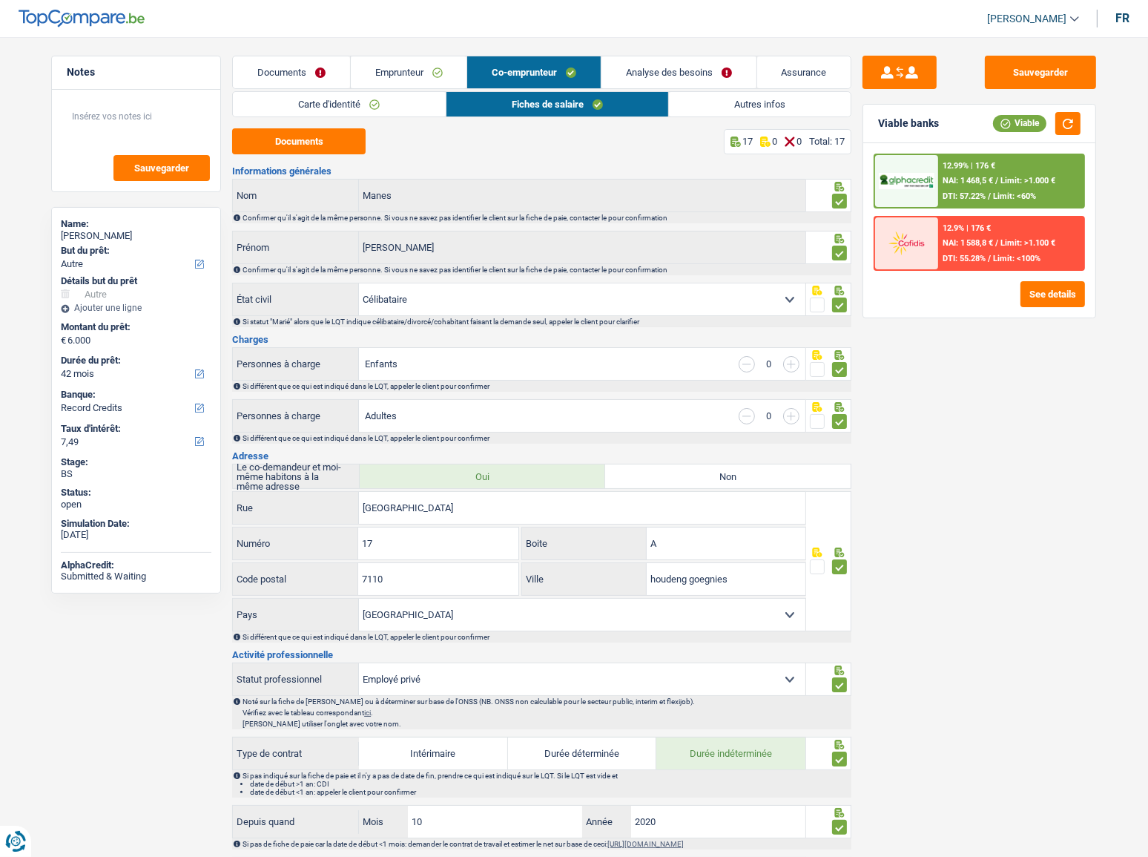
click at [697, 102] on link "Autres infos" at bounding box center [760, 104] width 182 height 24
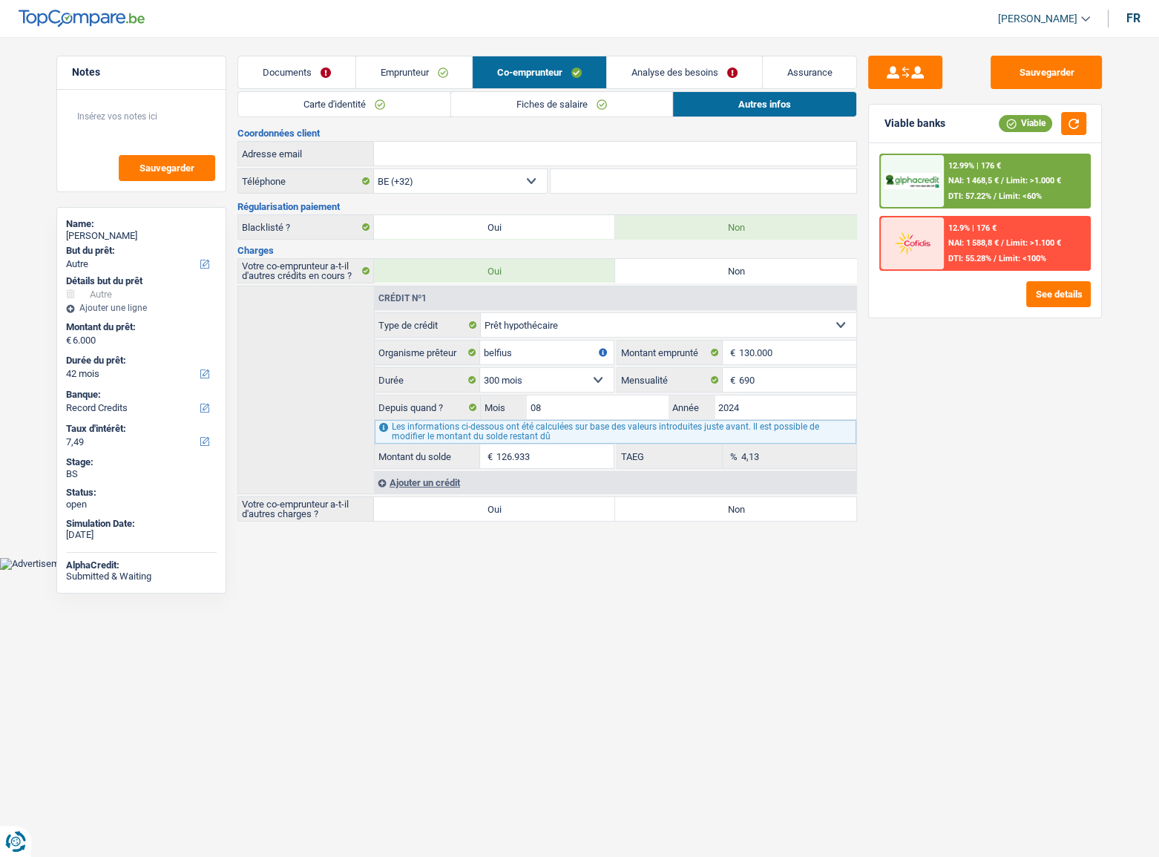
click at [411, 75] on link "Emprunteur" at bounding box center [414, 72] width 116 height 32
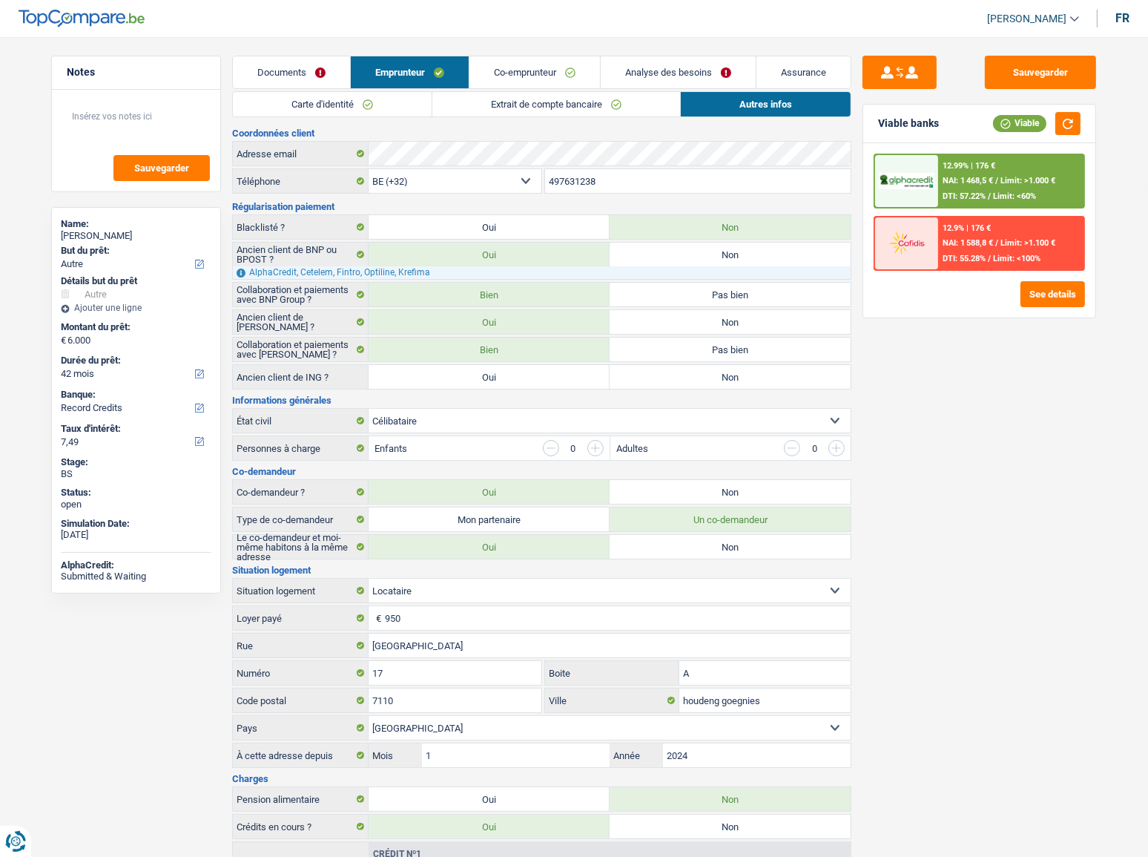
click at [557, 74] on link "Co-emprunteur" at bounding box center [535, 72] width 131 height 32
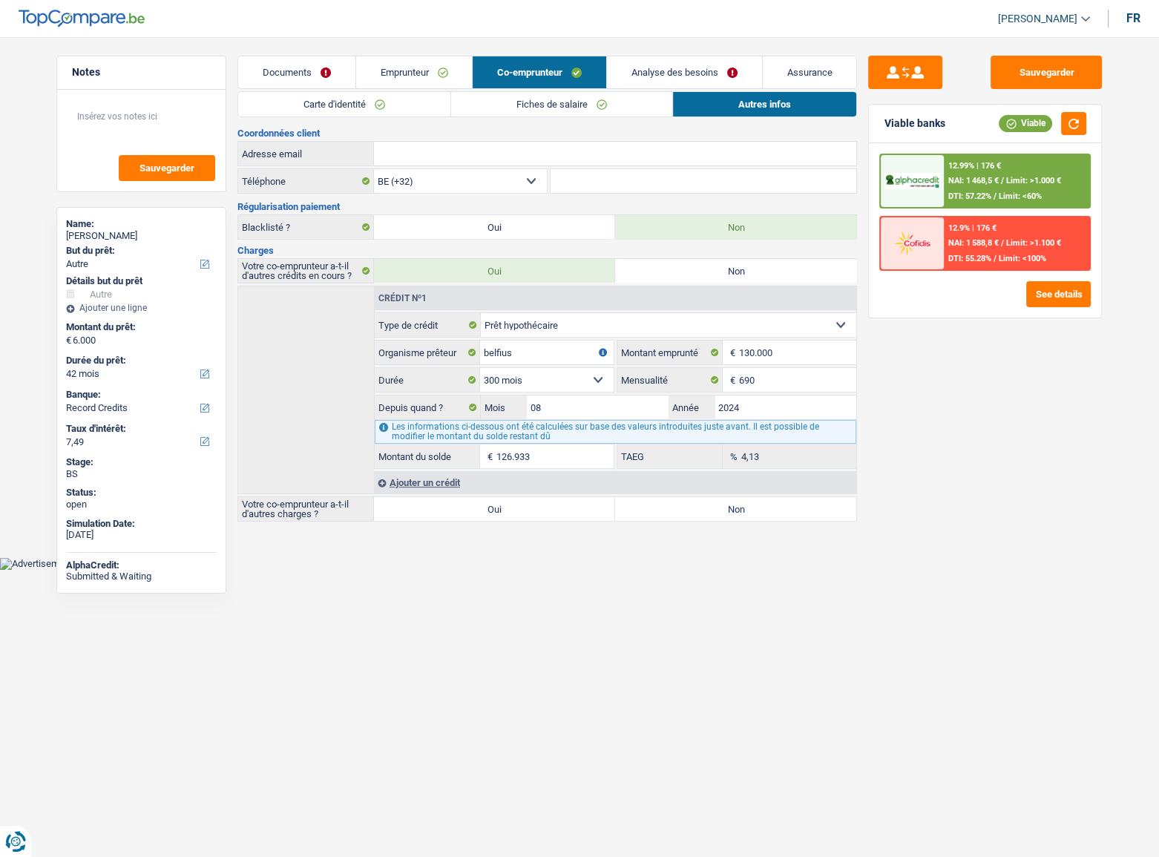
click at [438, 67] on link "Emprunteur" at bounding box center [414, 72] width 116 height 32
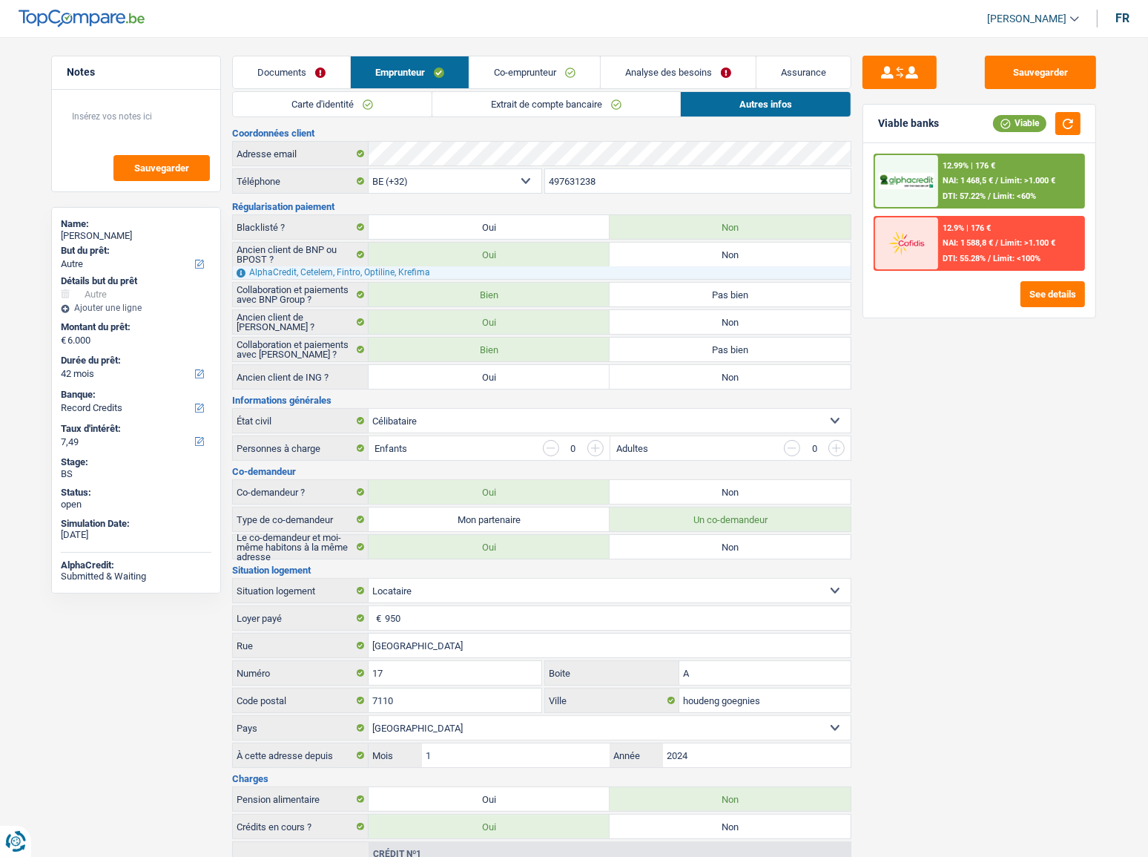
click at [1035, 235] on div "12.9% | 176 € NAI: 1 588,8 € / Limit: >1.100 € DTI: 55.28% / Limit: <100%" at bounding box center [1011, 243] width 146 height 52
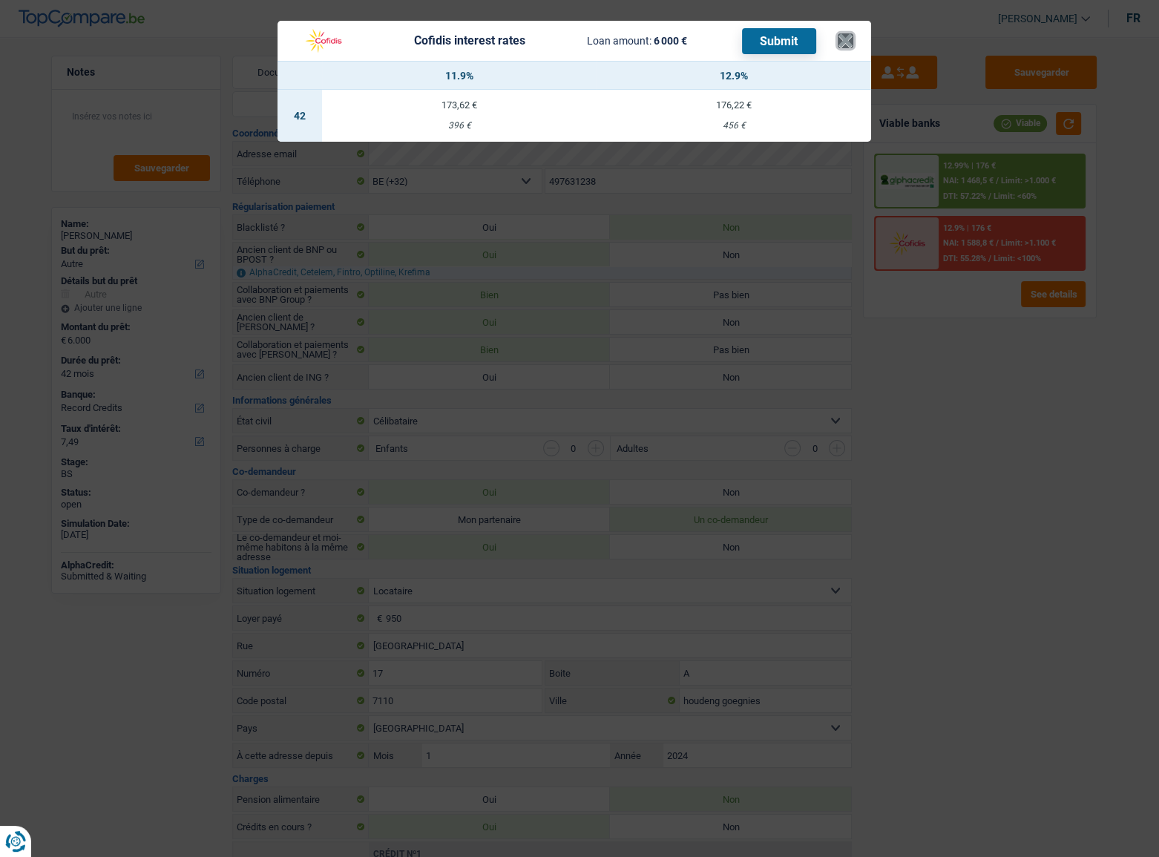
click at [851, 38] on button "×" at bounding box center [846, 40] width 16 height 15
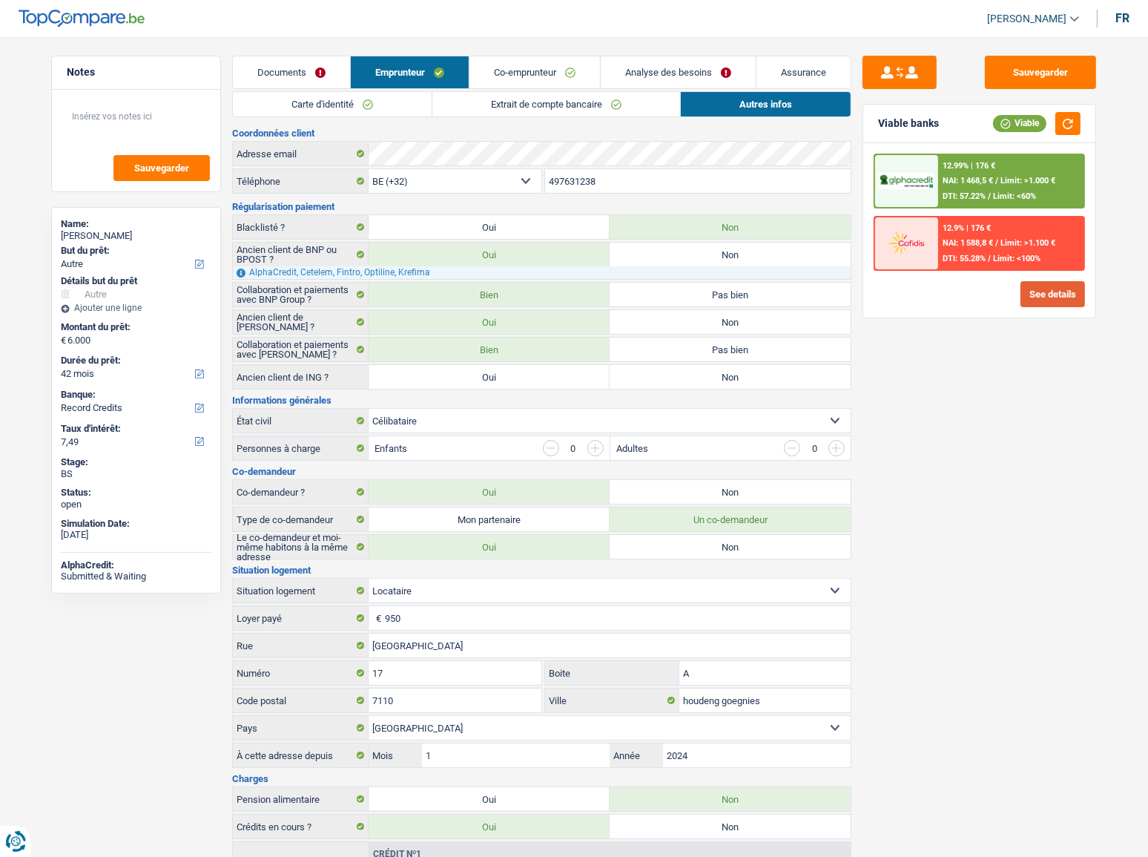
click at [1042, 292] on button "See details" at bounding box center [1053, 294] width 65 height 26
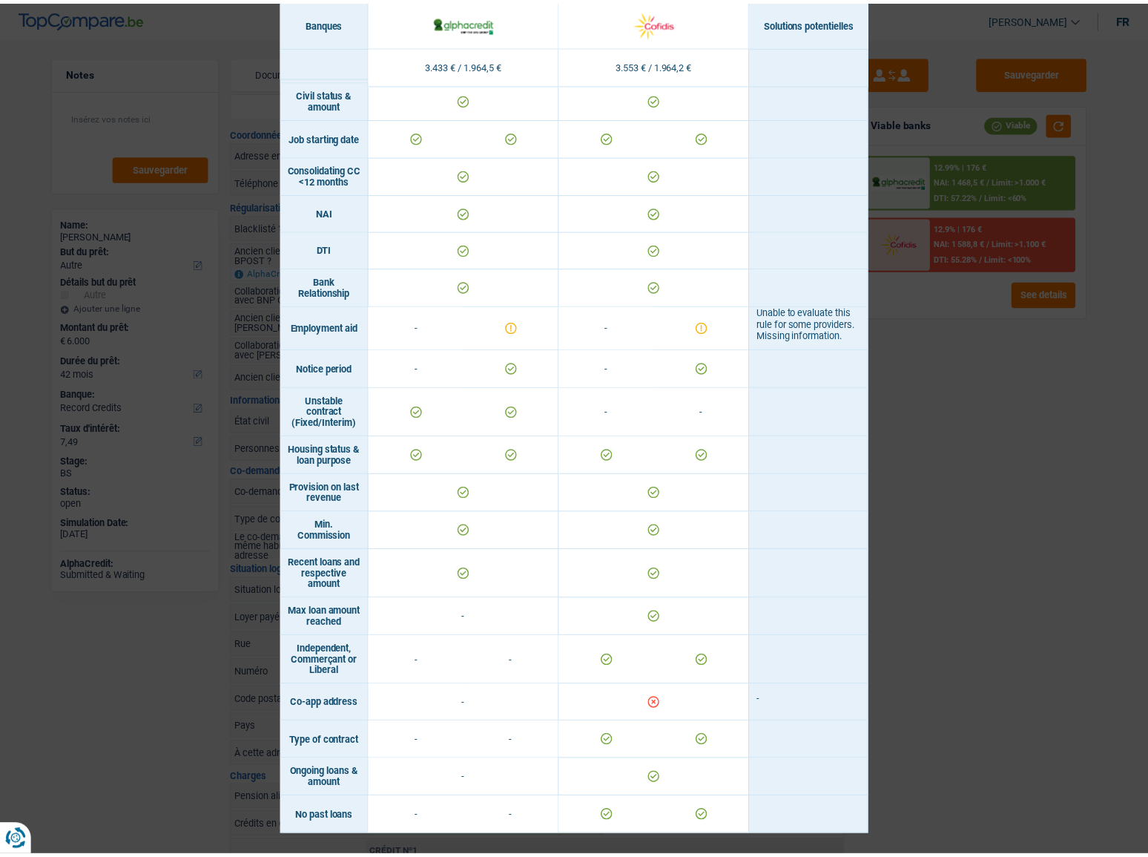
scroll to position [604, 0]
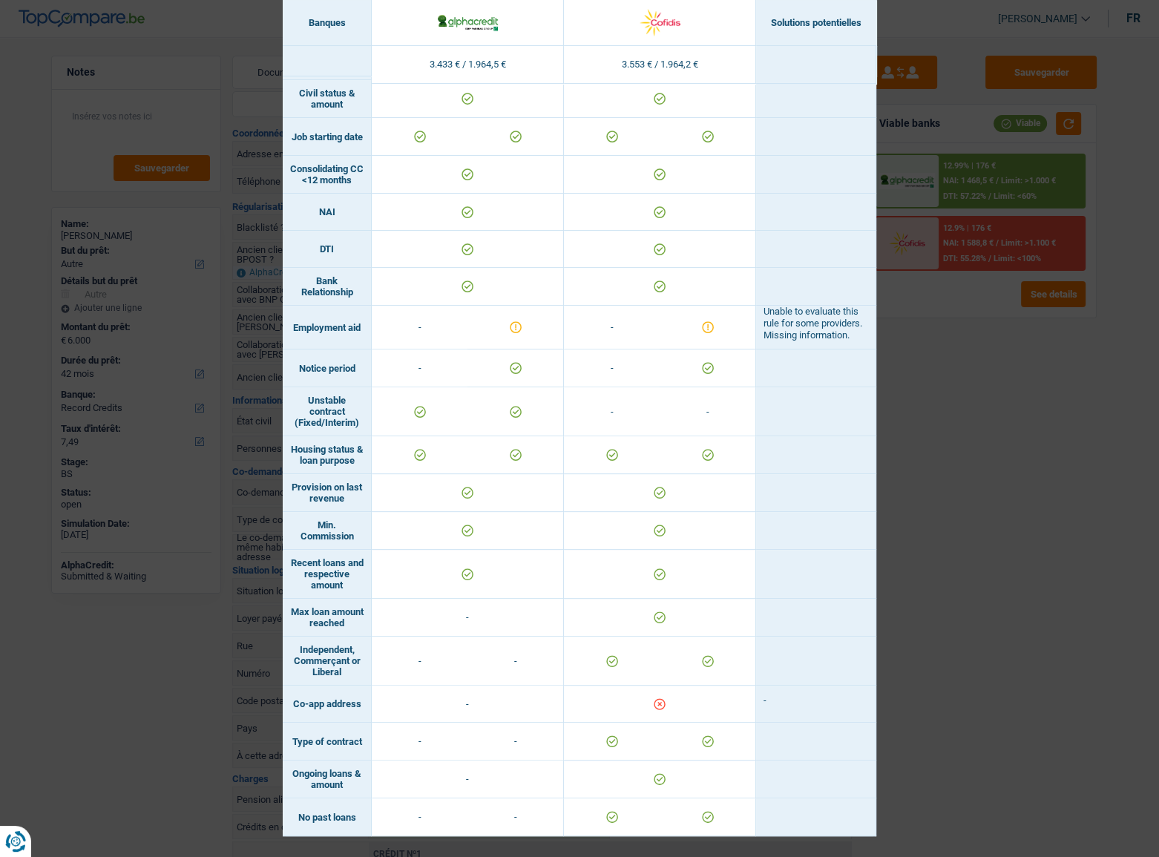
click at [927, 446] on div "Banks conditions × Banques Solutions potentielles Revenus / Charges 3.433 € / 1…" at bounding box center [579, 428] width 1159 height 857
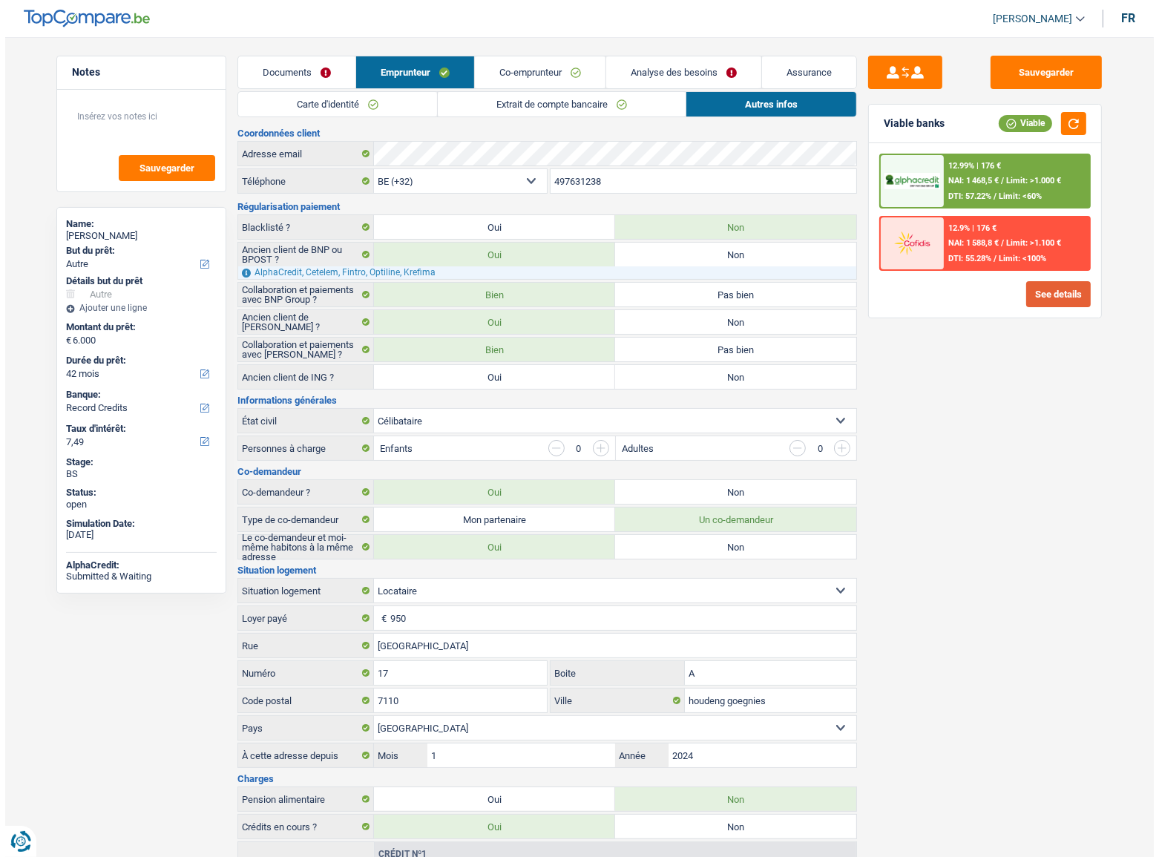
scroll to position [0, 0]
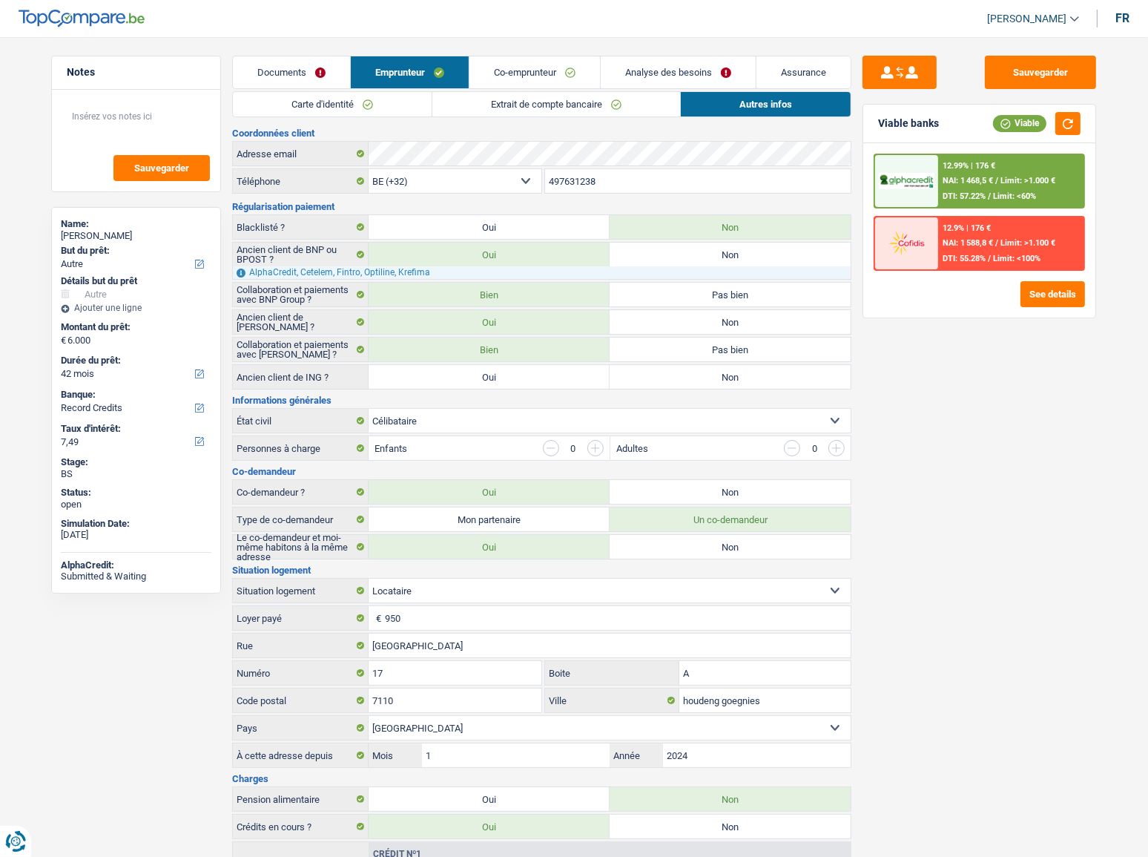
drag, startPoint x: 687, startPoint y: 60, endPoint x: 683, endPoint y: 102, distance: 42.5
click at [687, 60] on link "Analyse des besoins" at bounding box center [678, 72] width 155 height 32
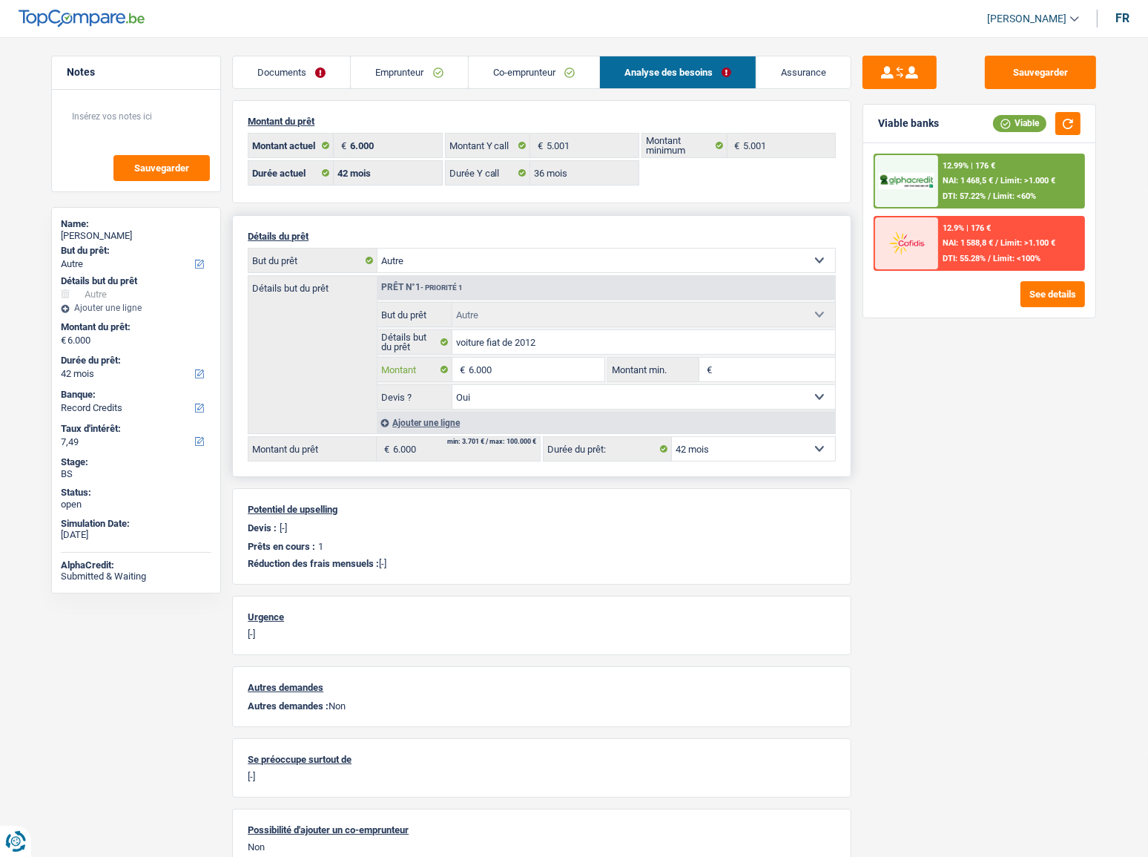
click at [481, 370] on input "6.000" at bounding box center [537, 370] width 136 height 24
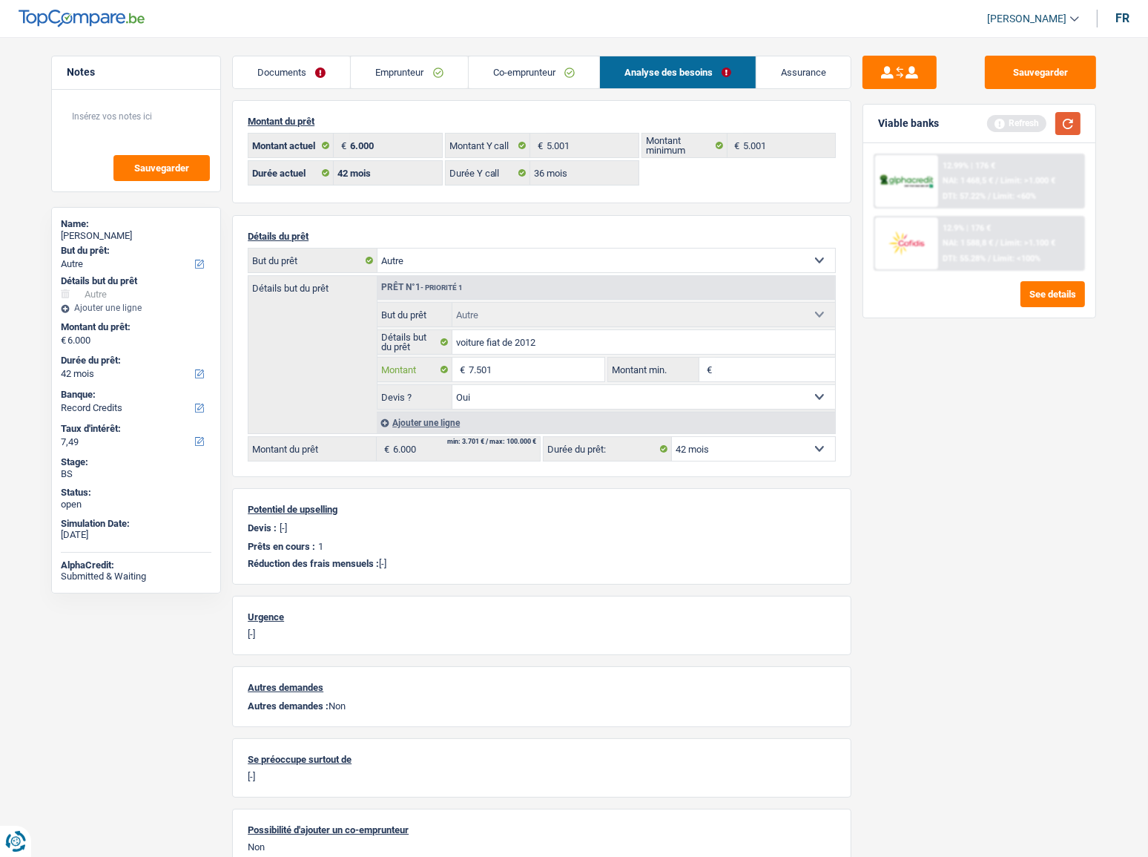
type input "7.501"
select select "48"
type input "7.501"
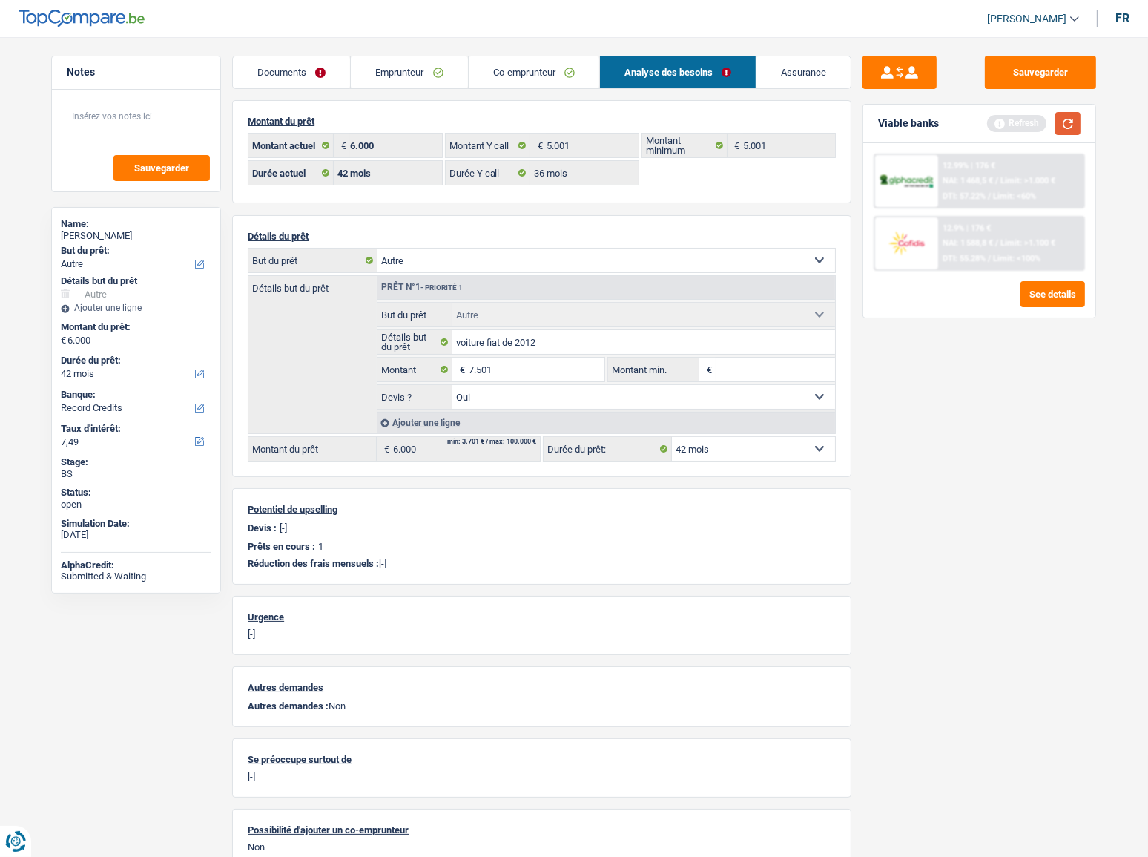
select select "48"
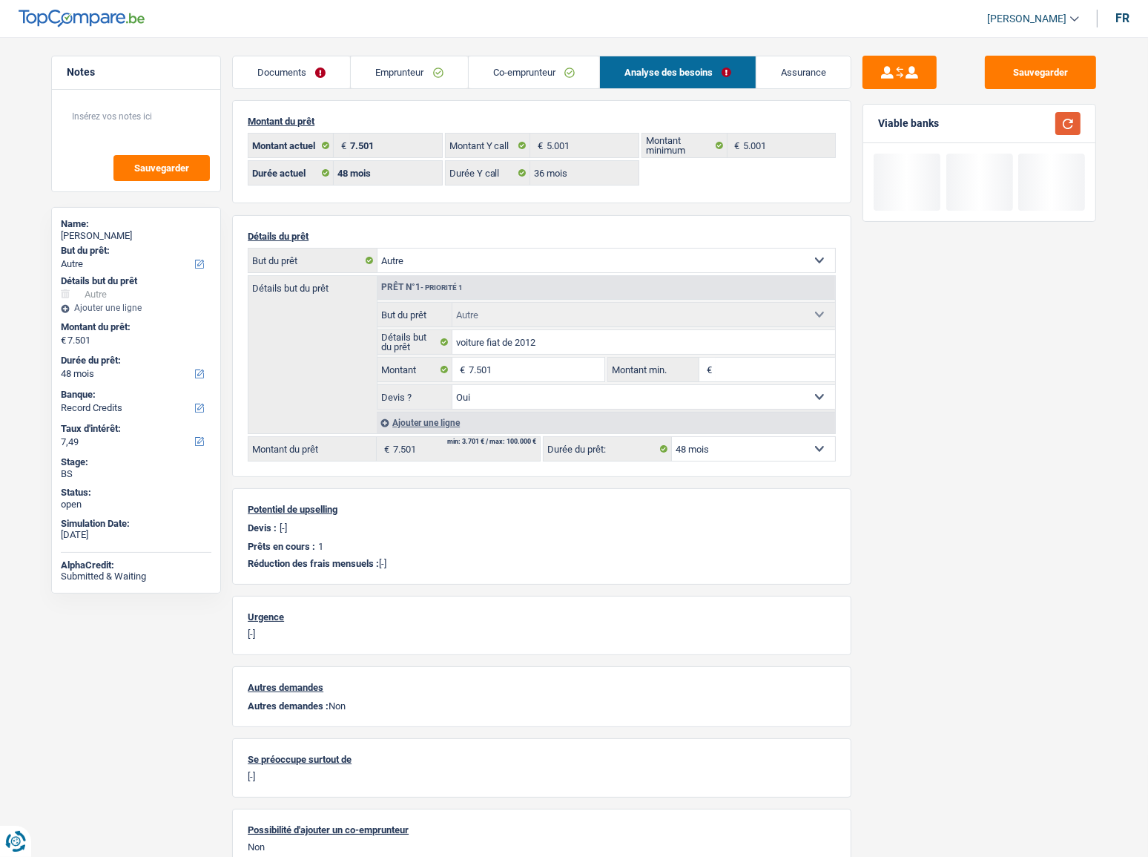
click at [1065, 119] on button "button" at bounding box center [1068, 123] width 25 height 23
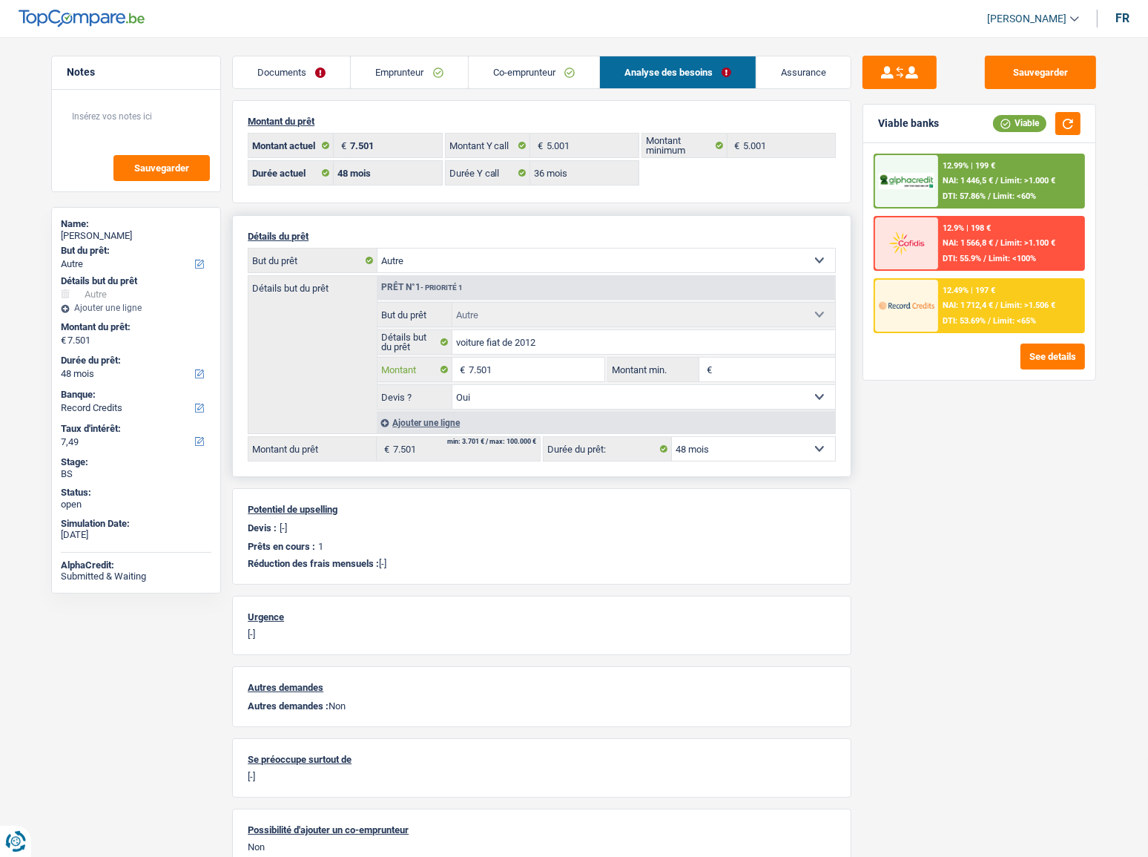
click at [526, 371] on input "7.501" at bounding box center [537, 370] width 136 height 24
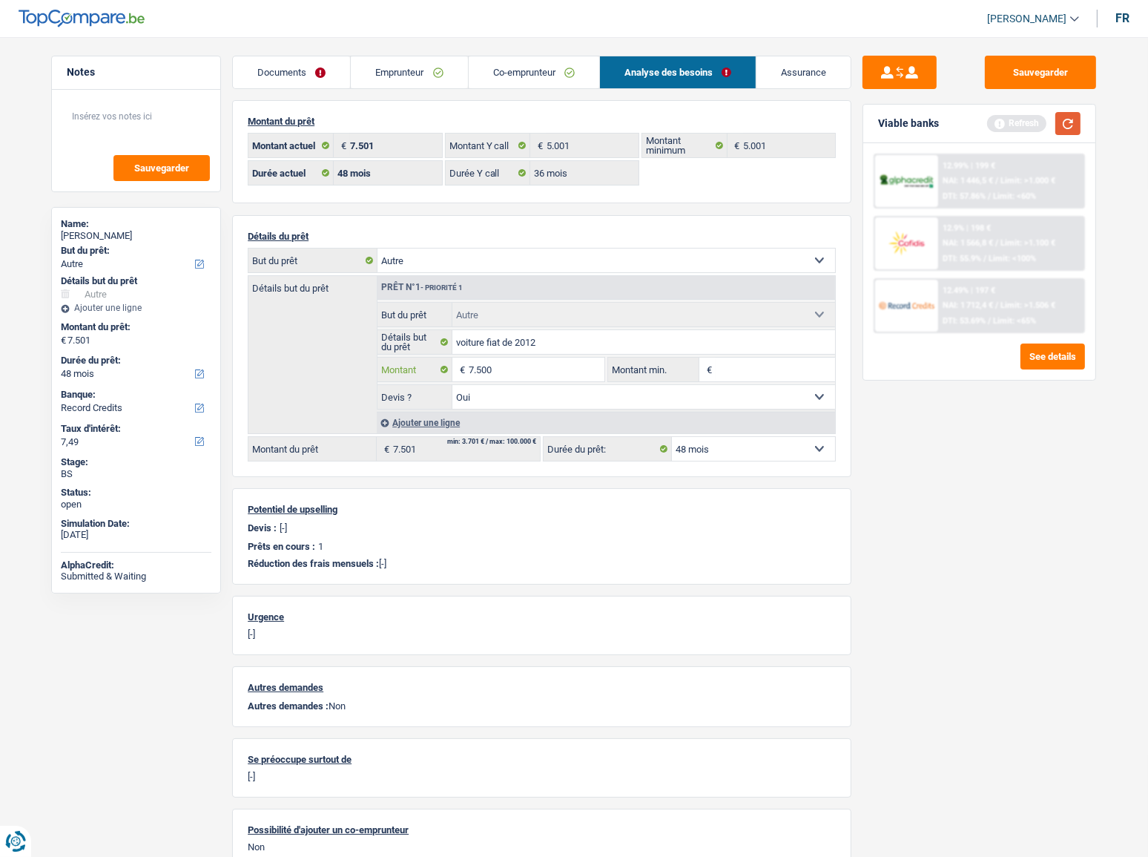
type input "7.500"
select select "42"
type input "7.500"
select select "42"
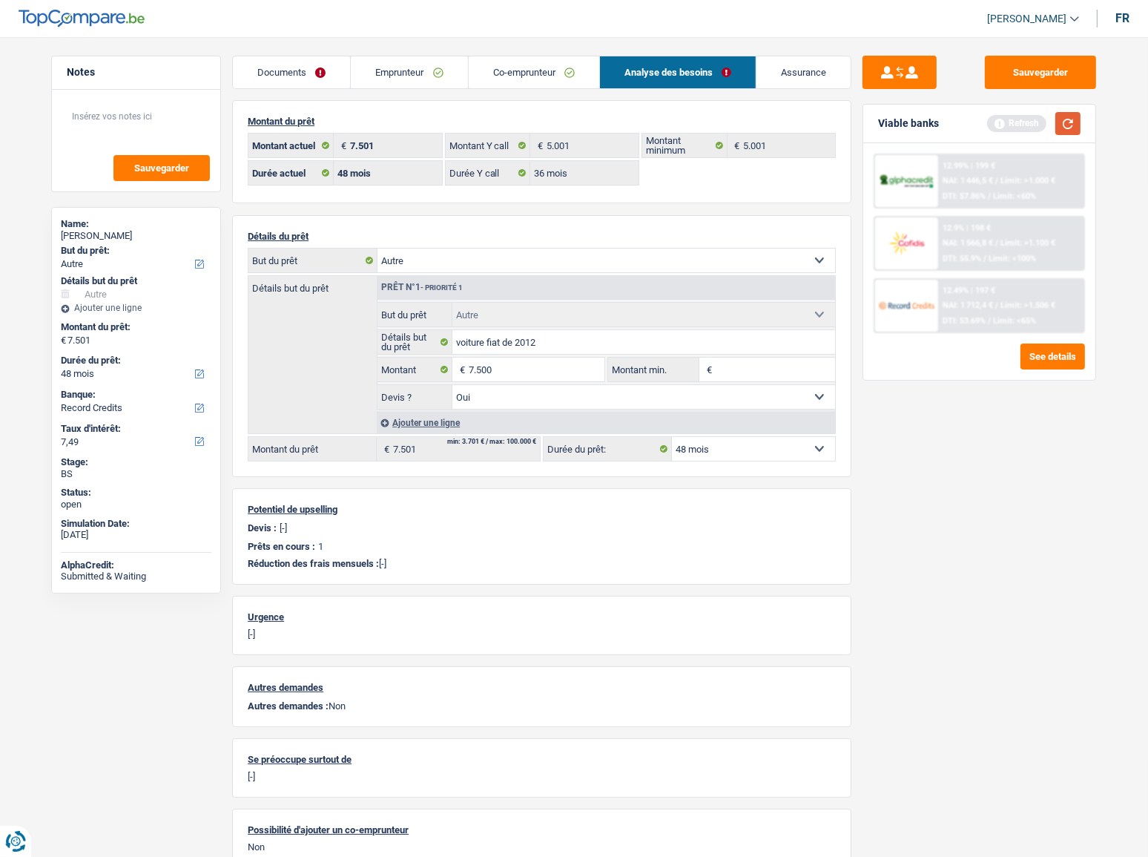
type input "7.500"
select select "42"
click at [1068, 116] on button "button" at bounding box center [1068, 123] width 25 height 23
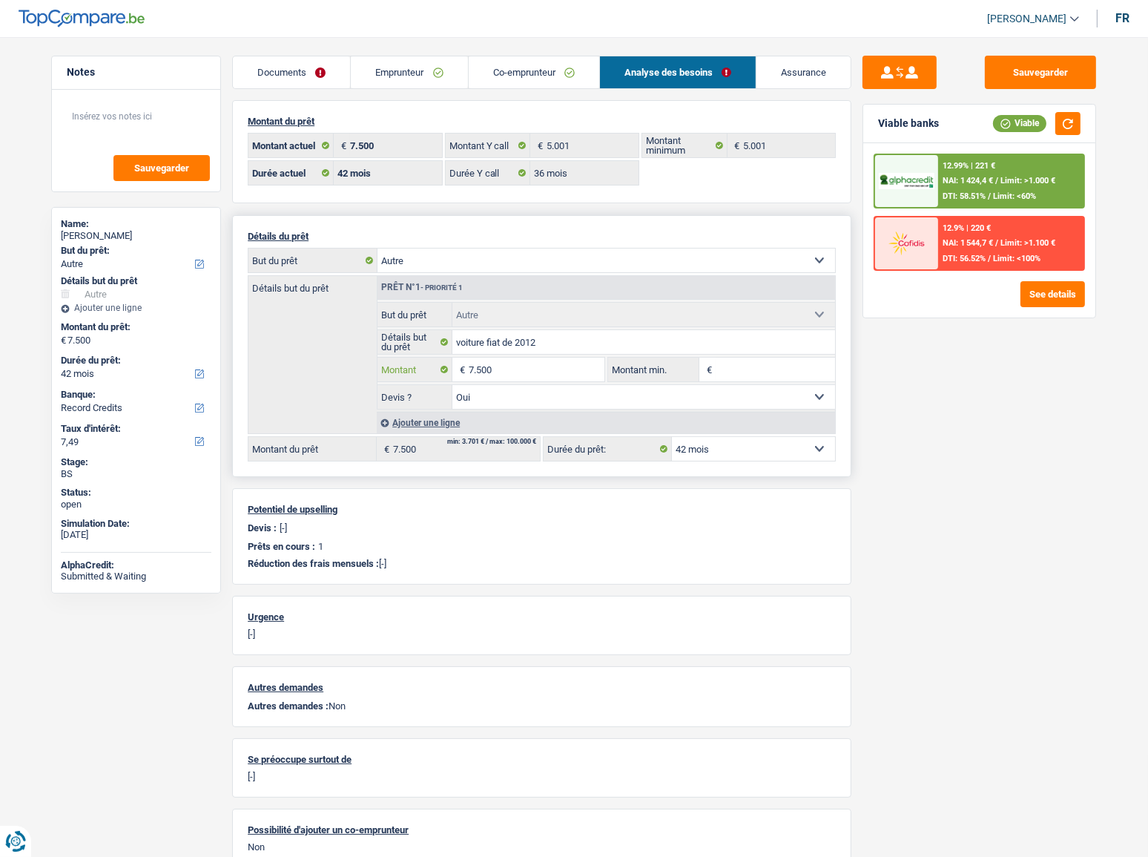
click at [507, 374] on input "7.500" at bounding box center [537, 370] width 136 height 24
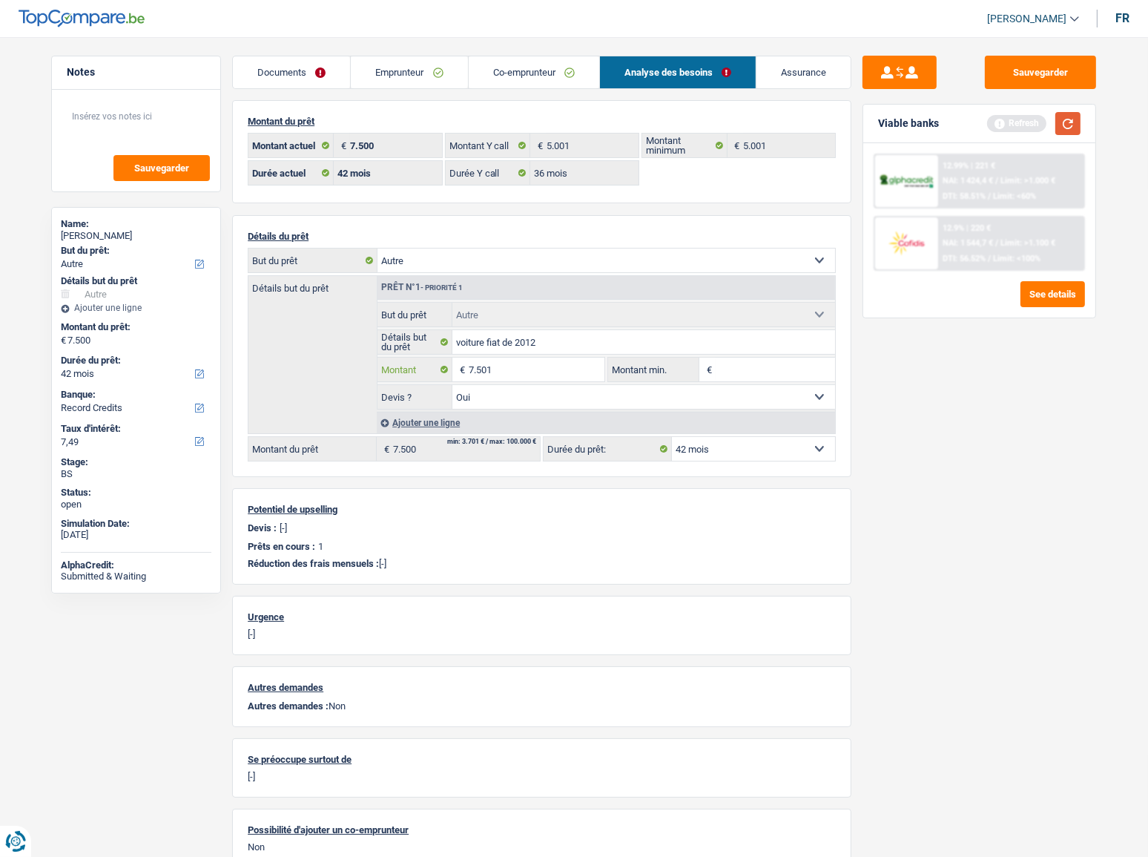
type input "7.501"
select select "48"
type input "7.501"
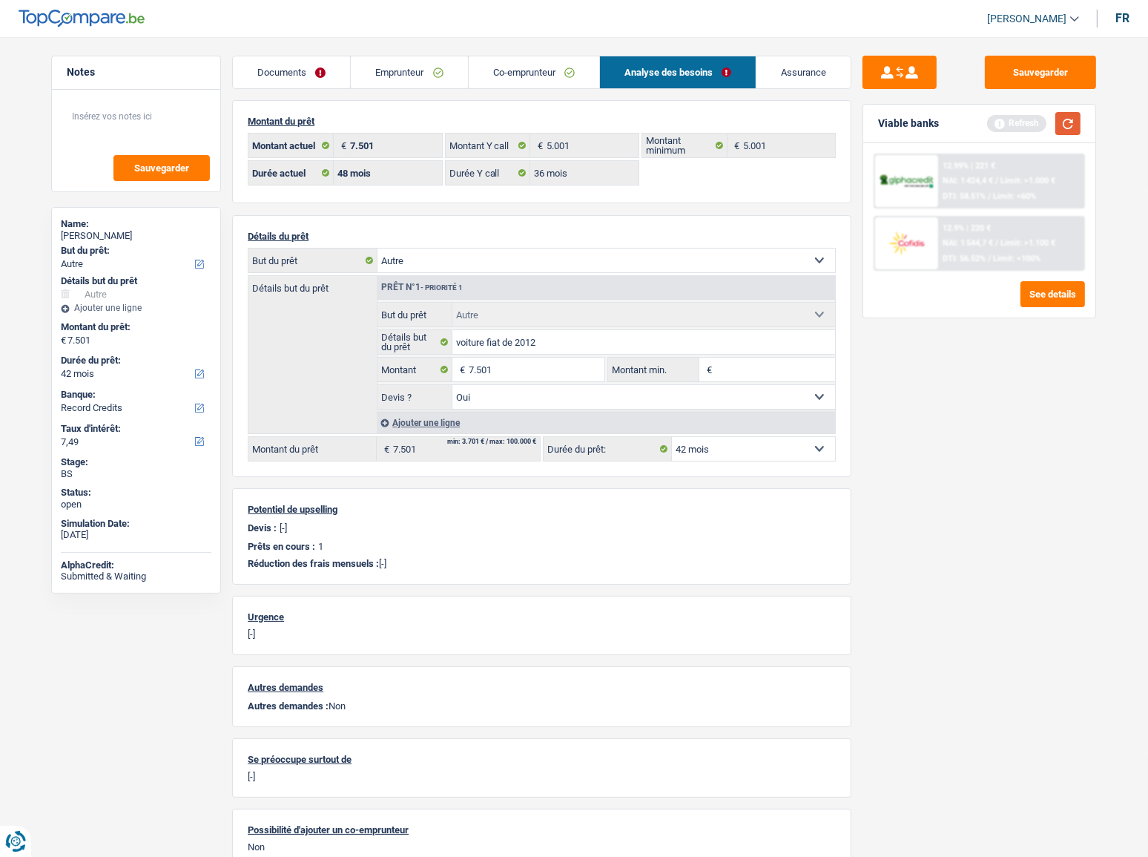
select select "48"
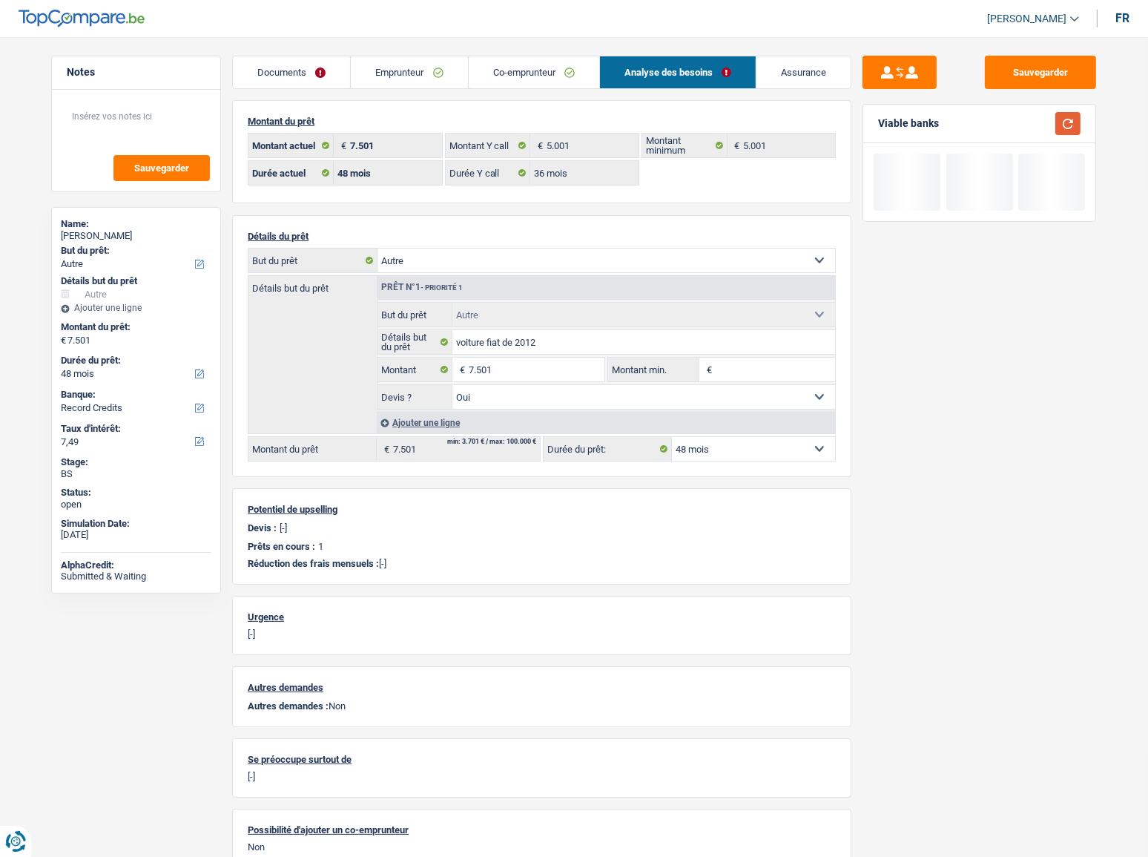
click at [1069, 119] on button "button" at bounding box center [1068, 123] width 25 height 23
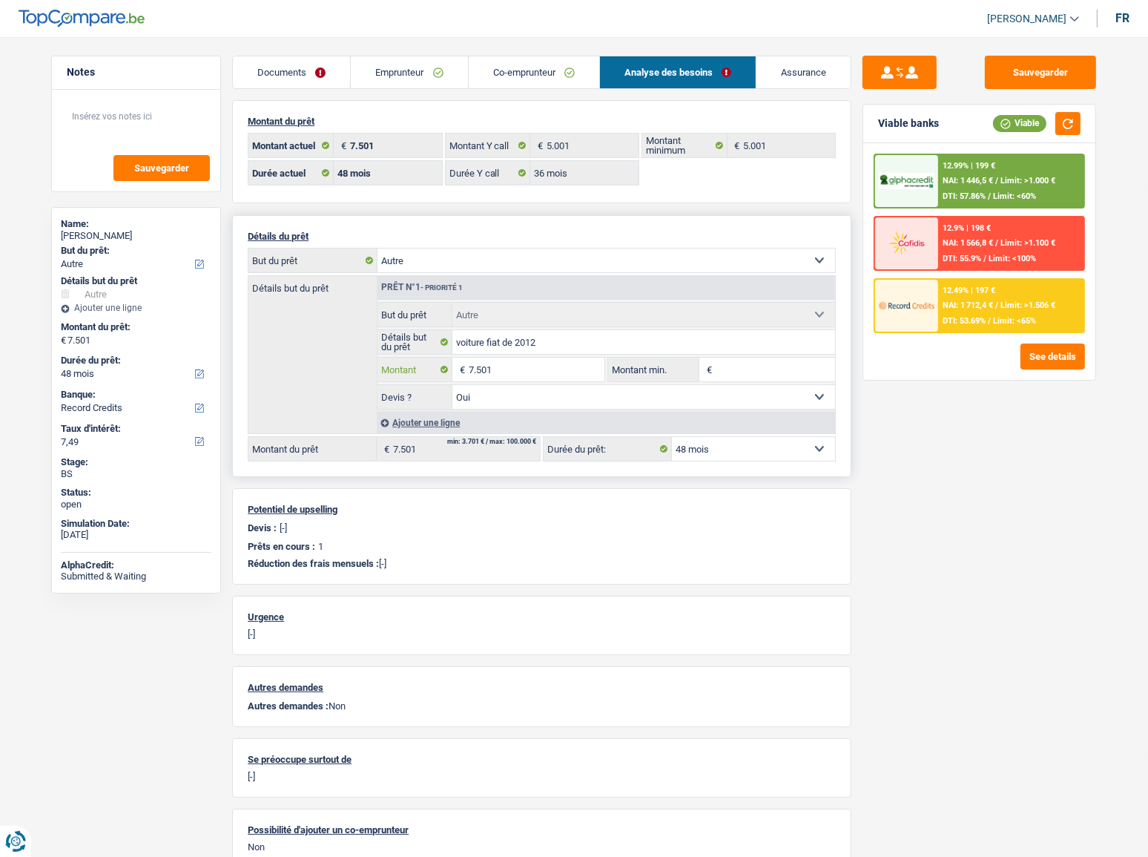
click at [503, 379] on input "7.501" at bounding box center [537, 370] width 136 height 24
click at [502, 378] on input "7.501" at bounding box center [537, 370] width 136 height 24
click at [502, 377] on input "7.501" at bounding box center [537, 370] width 136 height 24
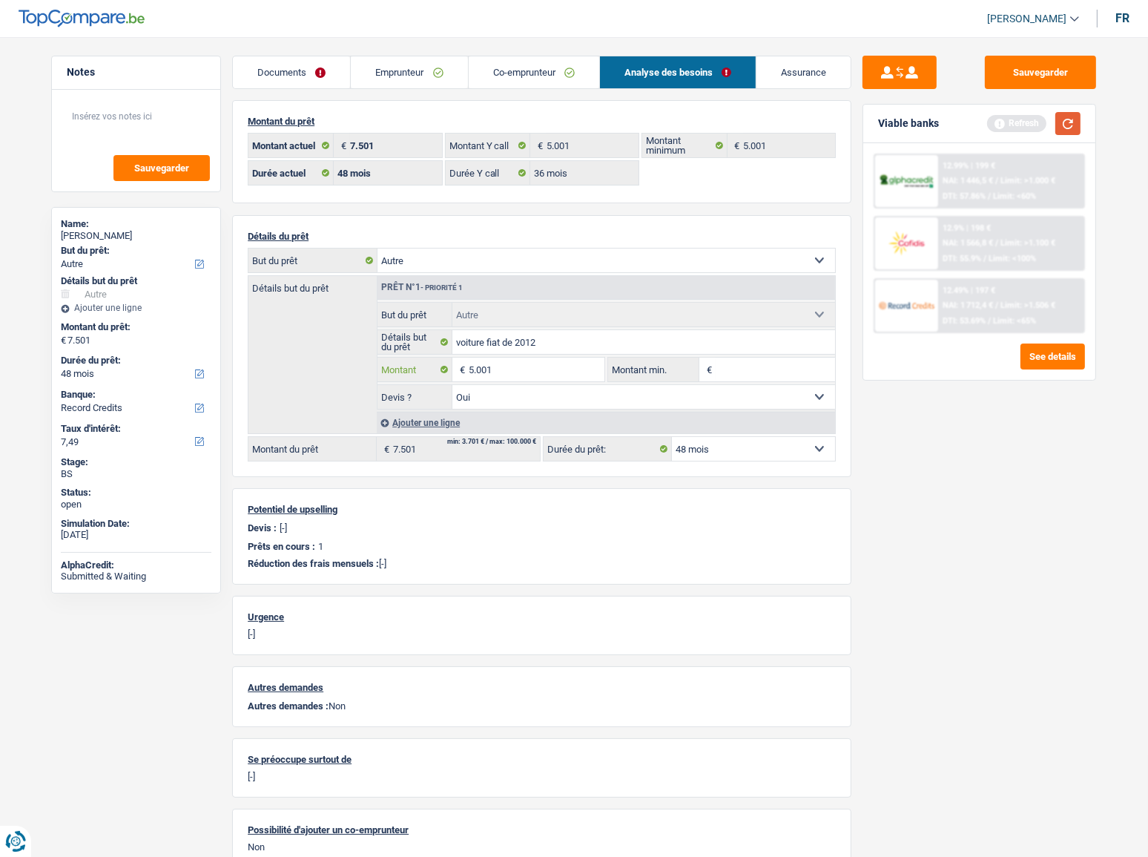
type input "5.001"
select select "36"
type input "5.001"
select select "36"
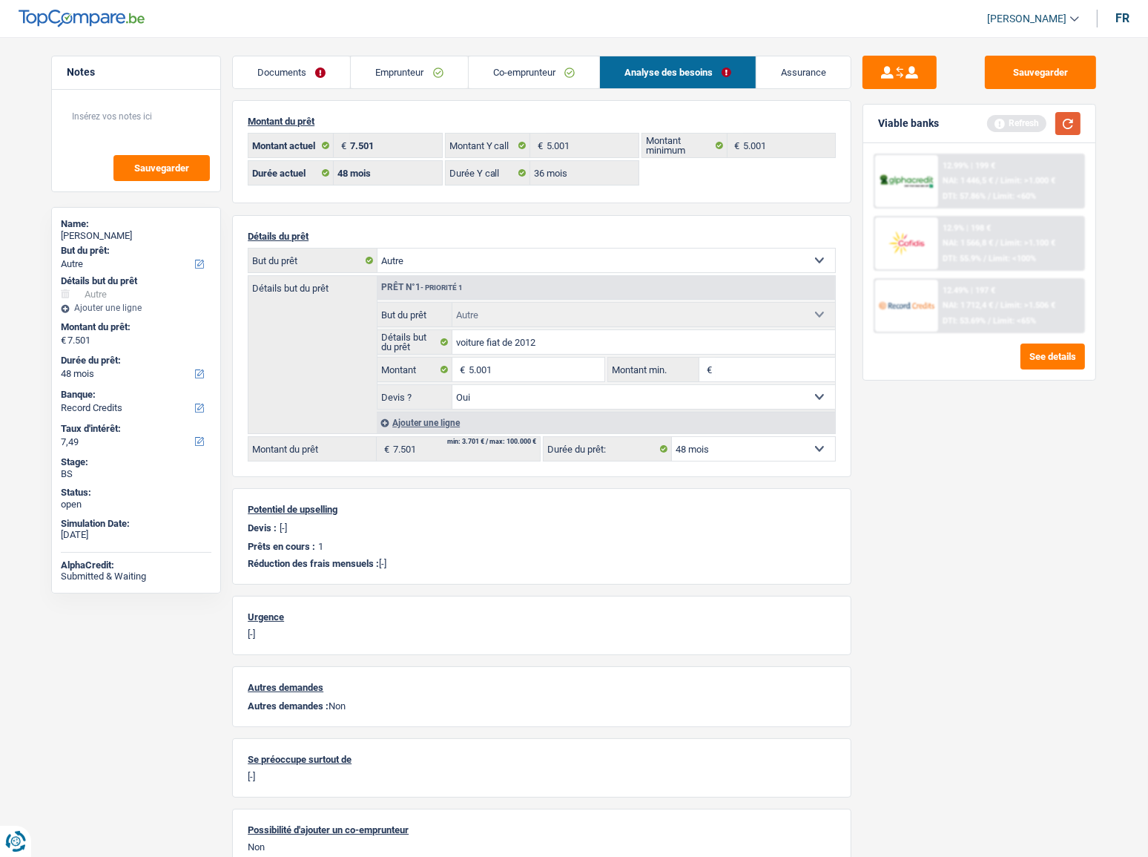
type input "5.001"
select select "36"
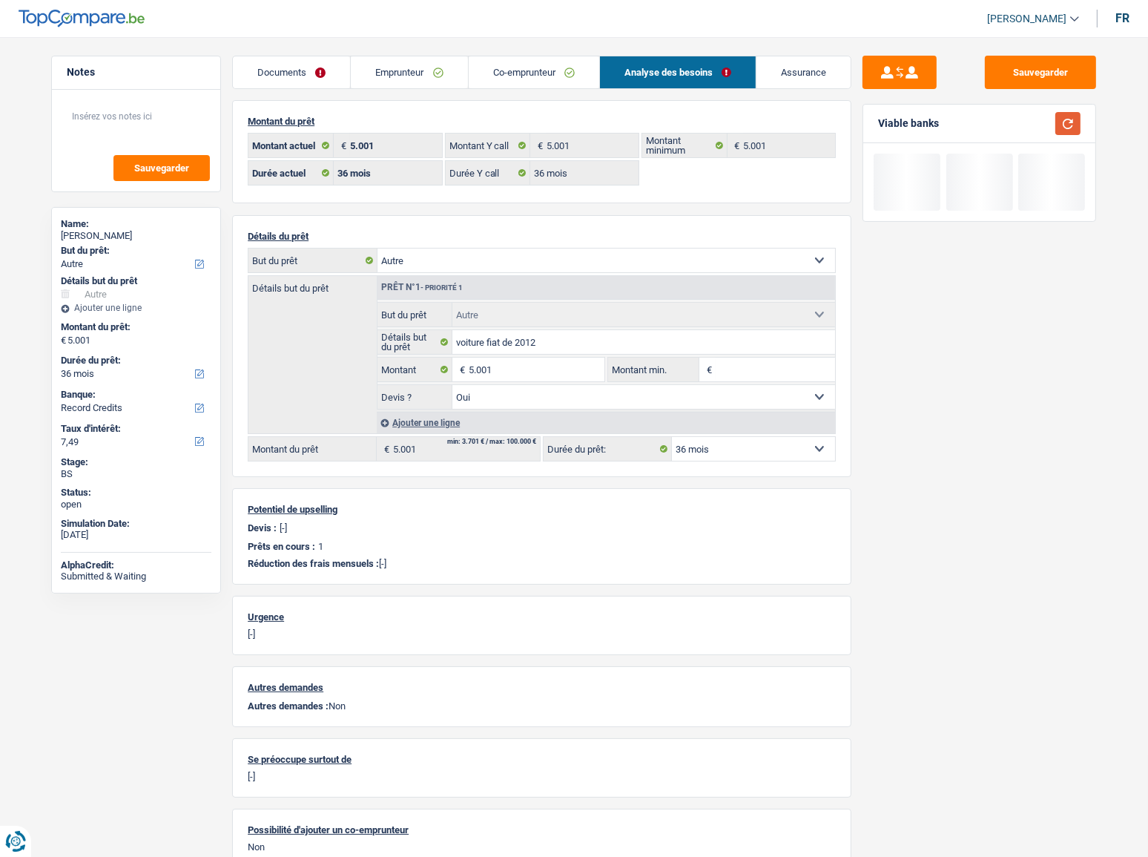
drag, startPoint x: 1071, startPoint y: 122, endPoint x: 1075, endPoint y: 90, distance: 32.1
click at [1071, 121] on button "button" at bounding box center [1068, 123] width 25 height 23
click at [1075, 90] on div "Sauvegarder Viable banks" at bounding box center [980, 443] width 256 height 774
click at [1070, 90] on div "Sauvegarder Viable banks" at bounding box center [980, 443] width 256 height 774
click at [1056, 67] on button "Sauvegarder" at bounding box center [1040, 72] width 111 height 33
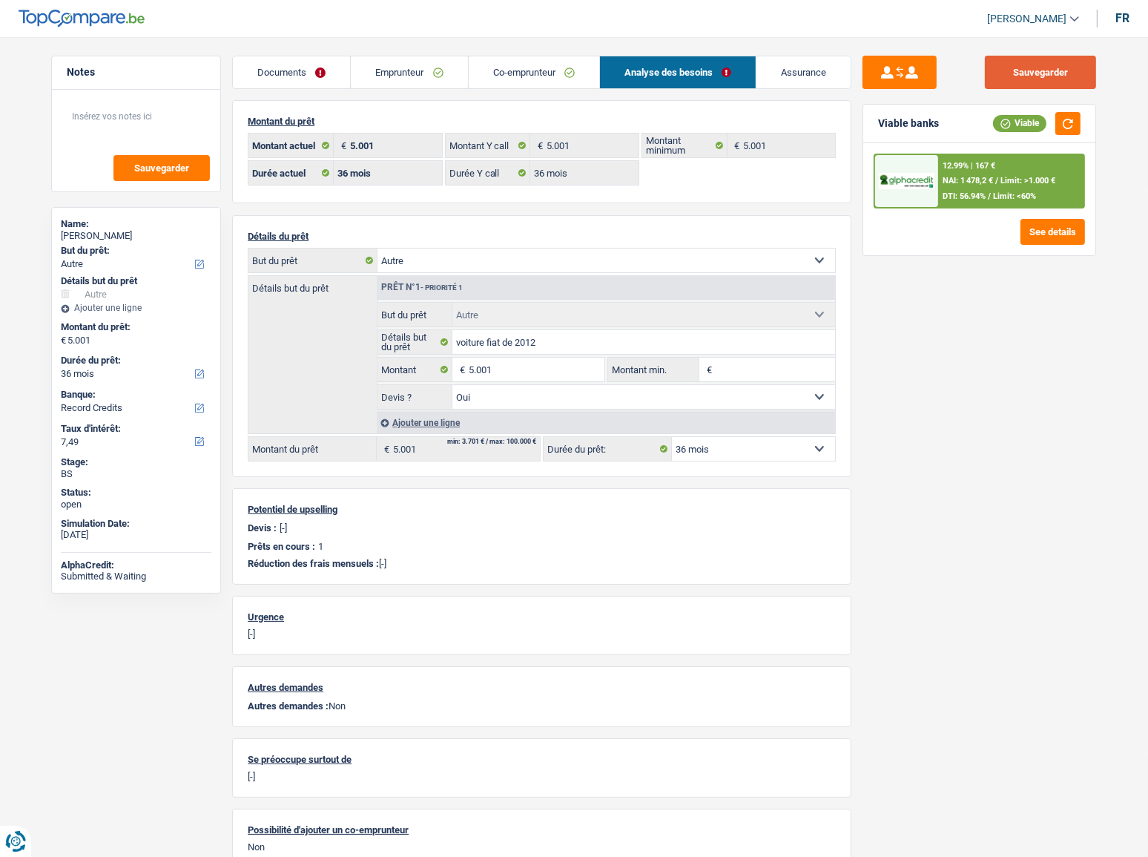
click at [1043, 59] on button "Sauvegarder" at bounding box center [1040, 72] width 111 height 33
click at [314, 74] on link "Documents" at bounding box center [291, 72] width 117 height 32
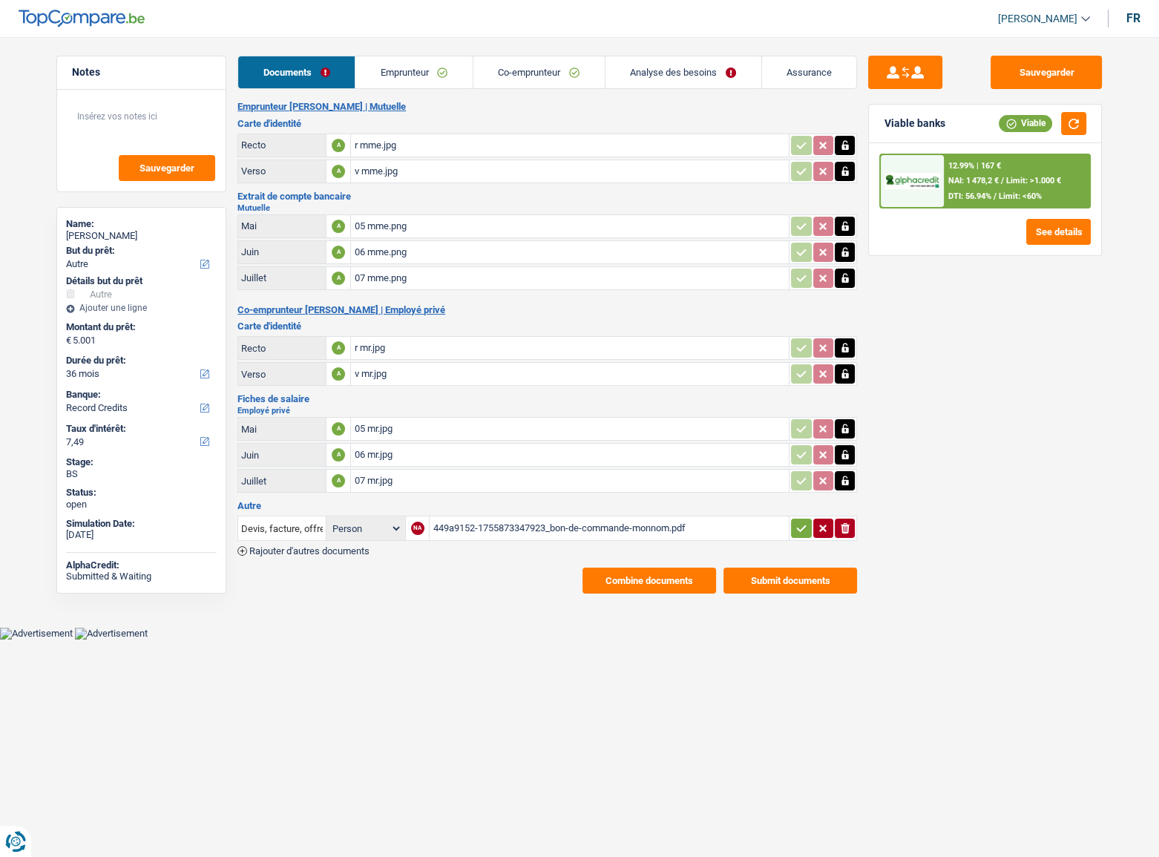
click at [682, 575] on button "Combine documents" at bounding box center [649, 581] width 134 height 26
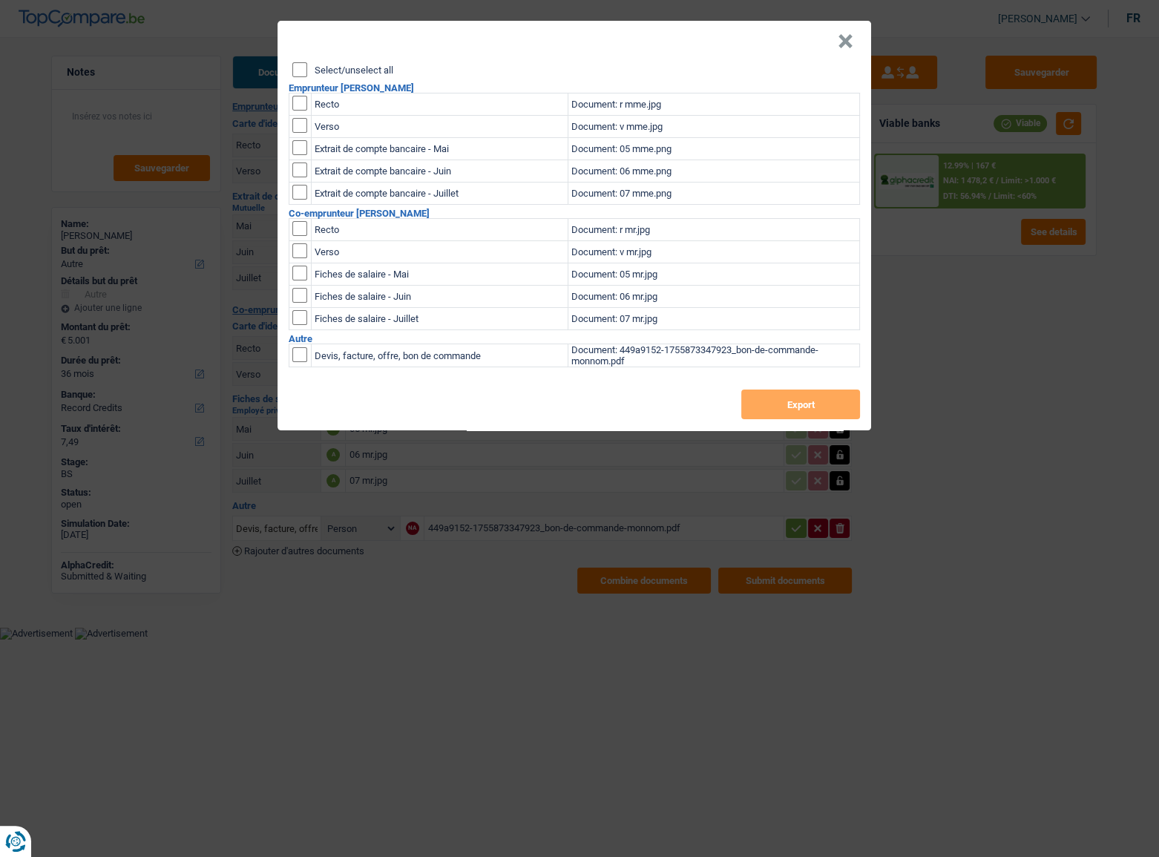
click at [302, 68] on input "Select/unselect all" at bounding box center [299, 69] width 15 height 15
checkbox input "true"
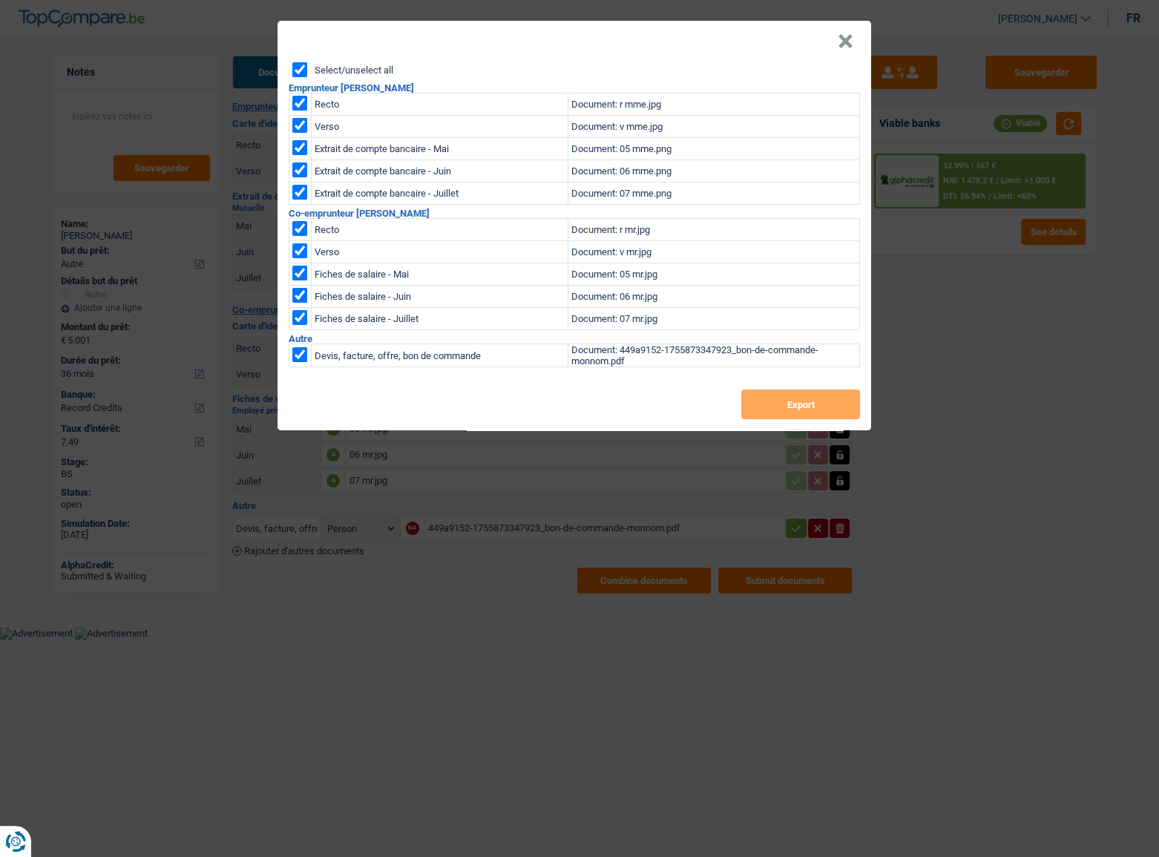
checkbox input "true"
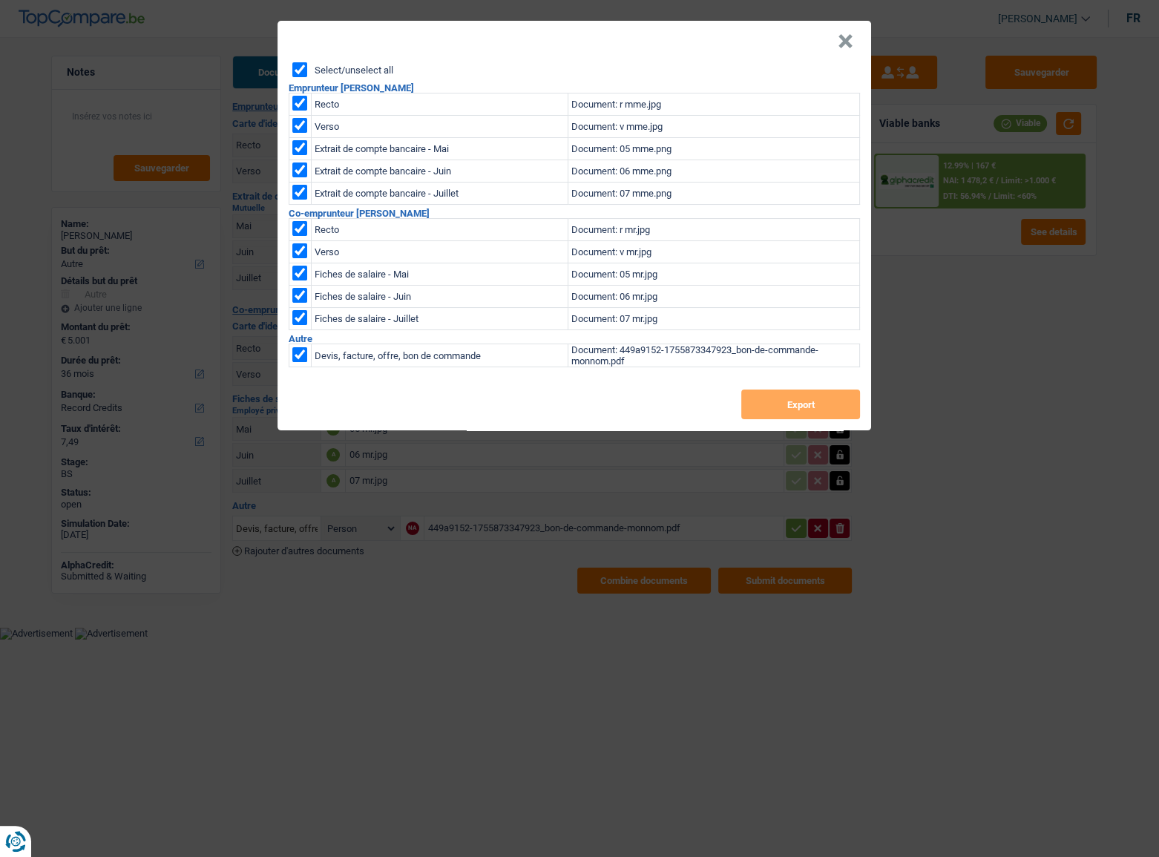
checkbox input "true"
click at [295, 236] on input "checkbox" at bounding box center [299, 228] width 15 height 15
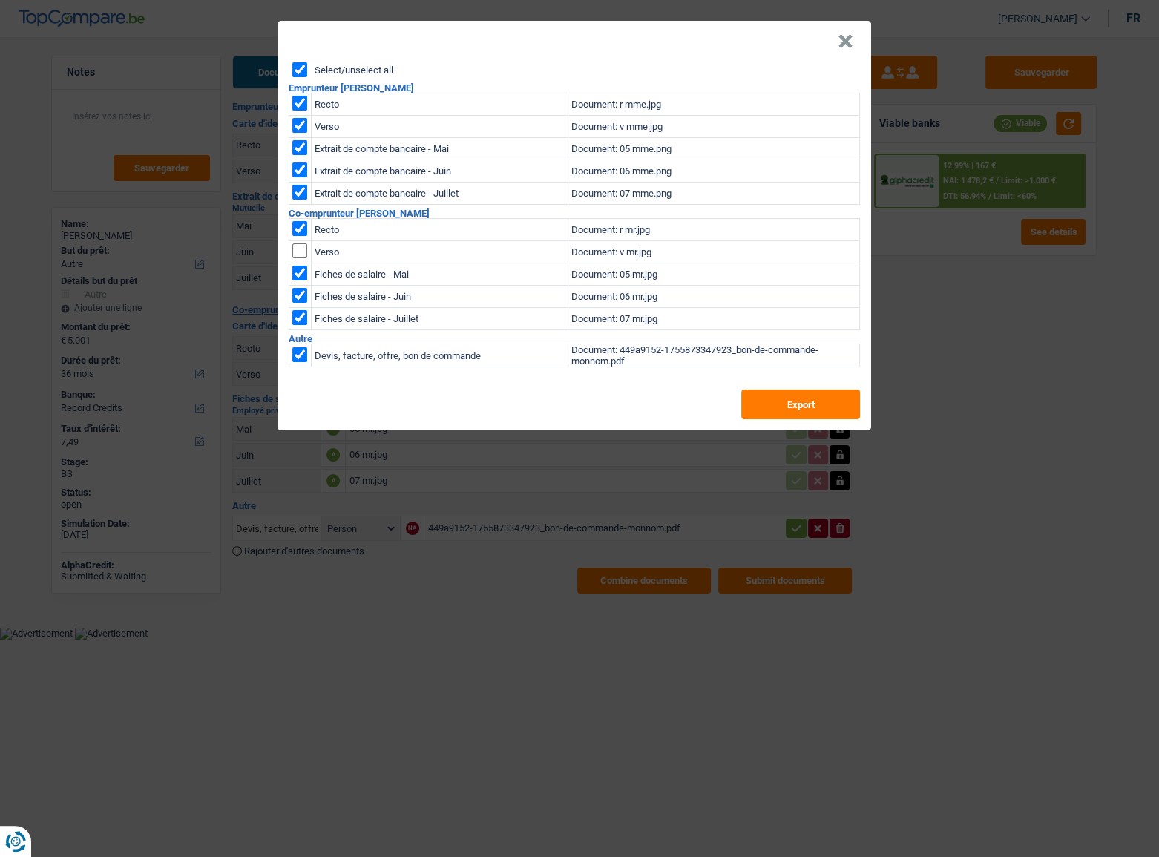
checkbox input "true"
click at [303, 65] on input "Select/unselect all" at bounding box center [299, 69] width 15 height 15
checkbox input "false"
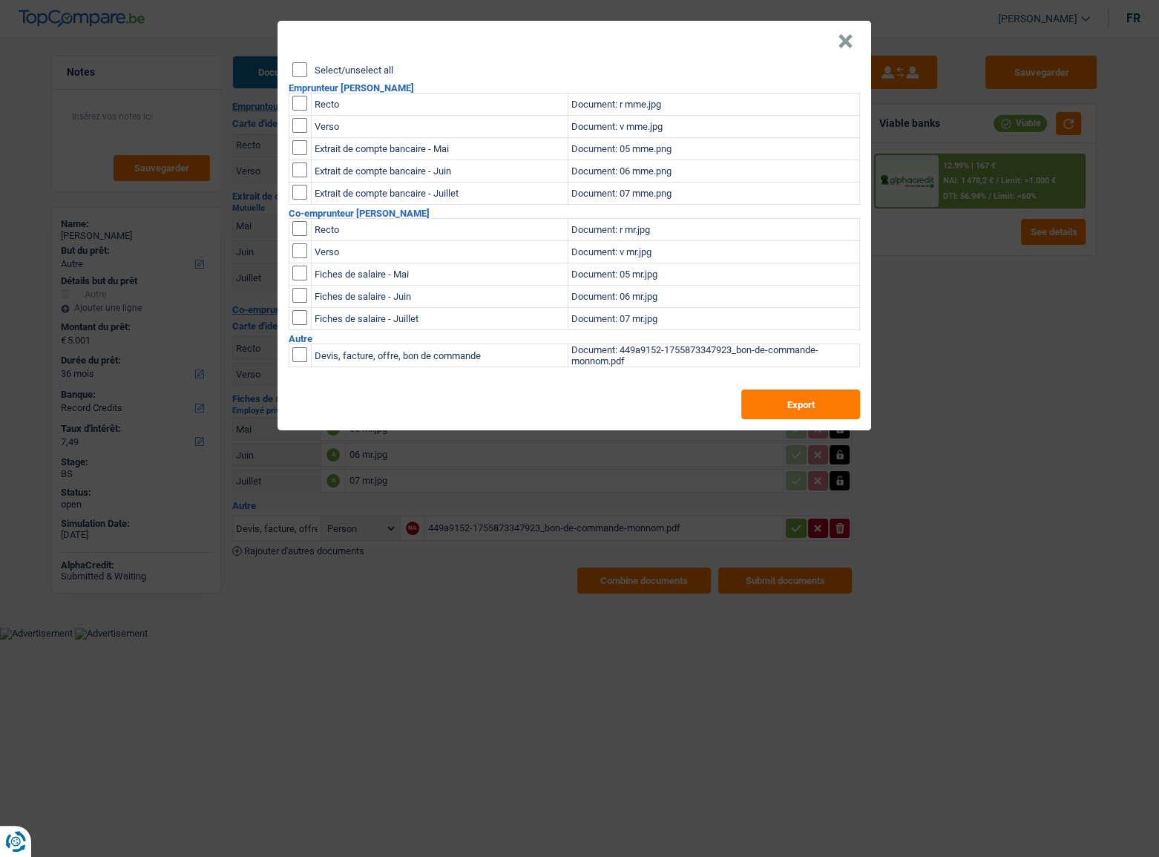
checkbox input "false"
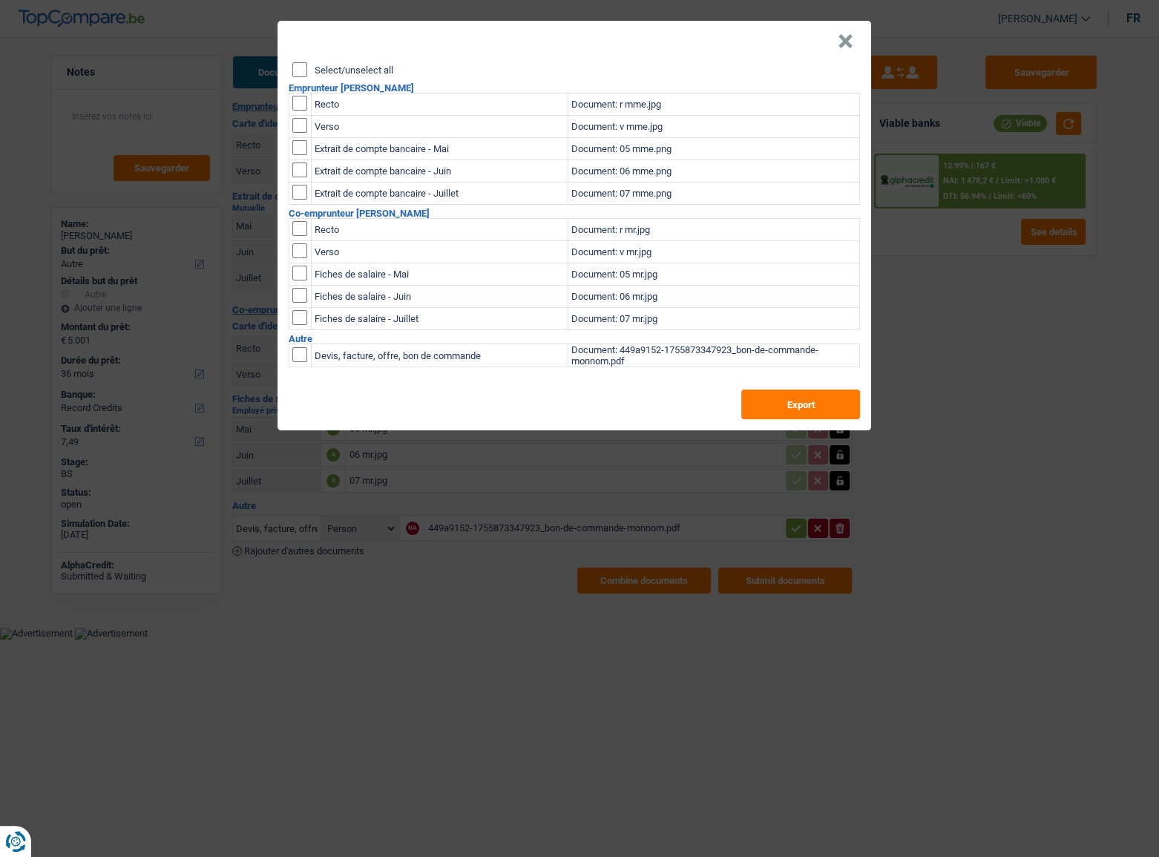
checkbox input "false"
click at [295, 68] on input "Select/unselect all" at bounding box center [299, 69] width 15 height 15
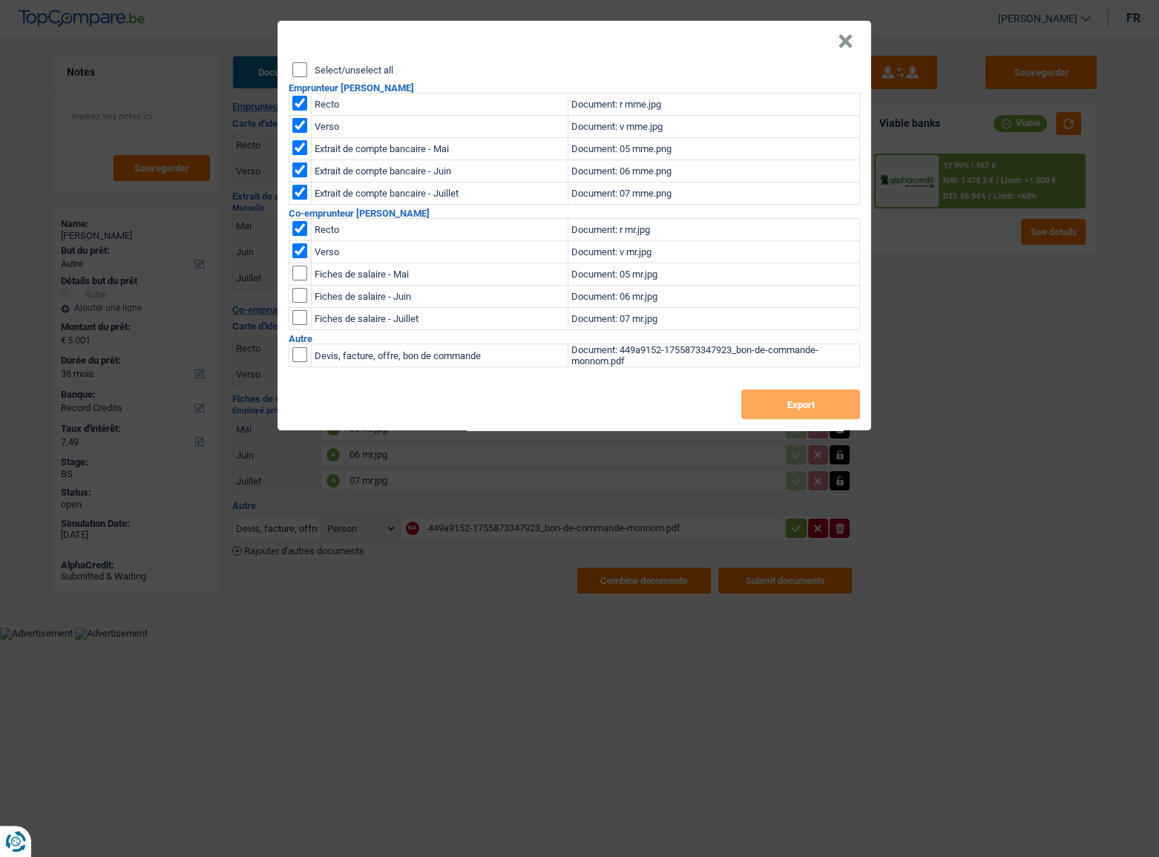
checkbox input "true"
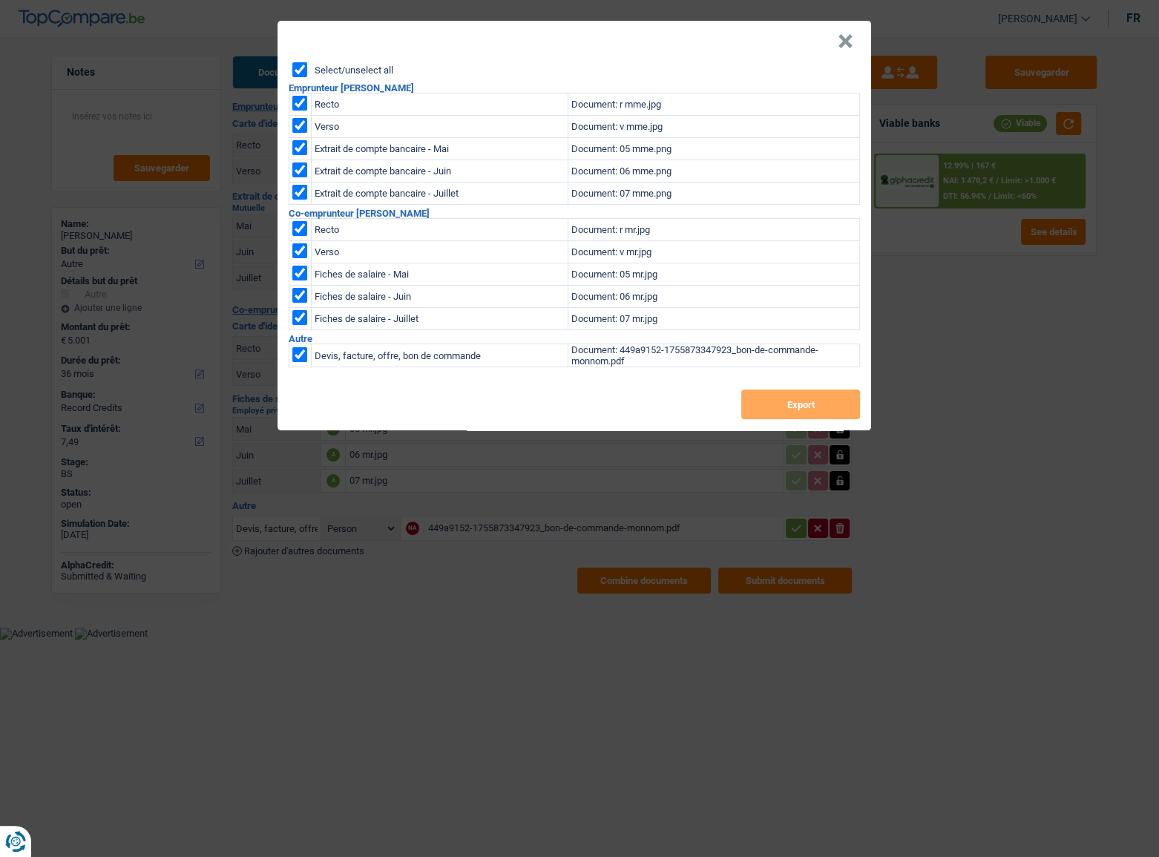
checkbox input "true"
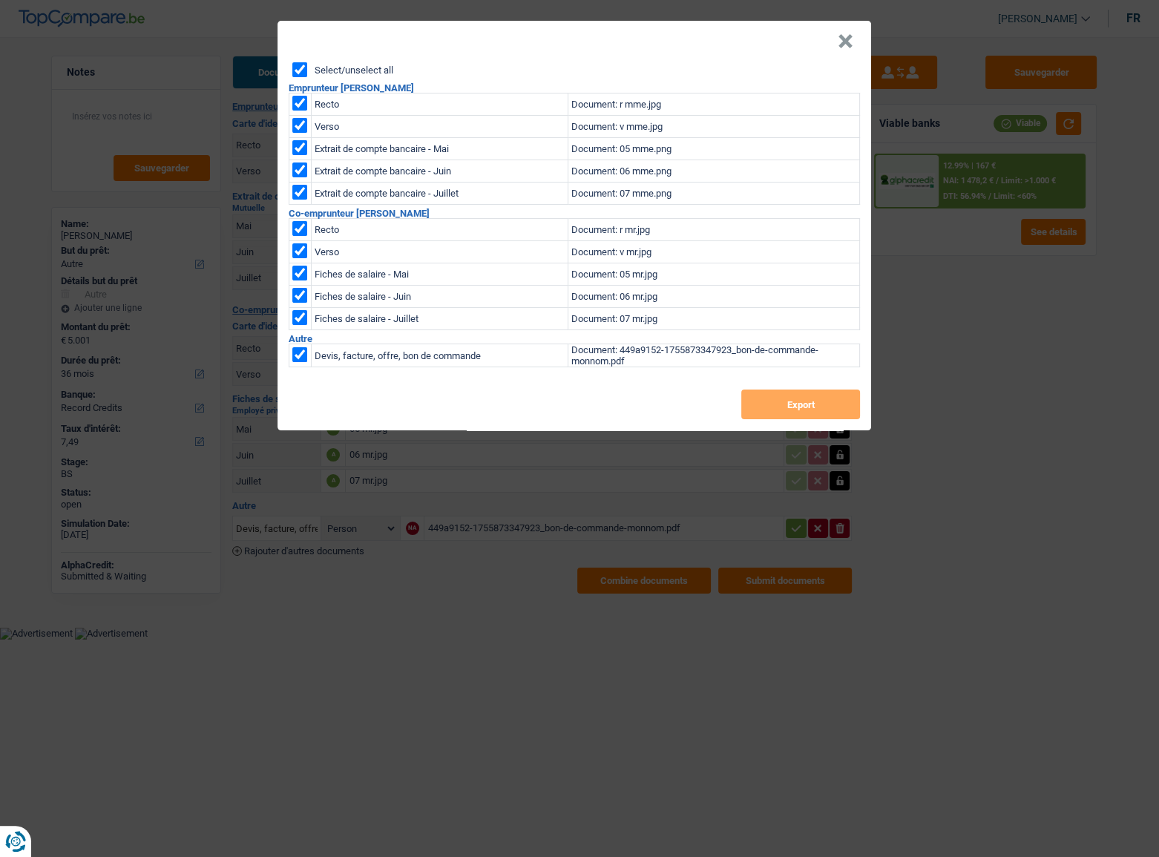
checkbox input "true"
click at [808, 407] on button "Export" at bounding box center [800, 404] width 119 height 30
click at [1016, 413] on div "× Select/unselect all Emprunteur NATHALIE MONNOM Recto Document: r mme.jpg Vers…" at bounding box center [579, 428] width 1159 height 857
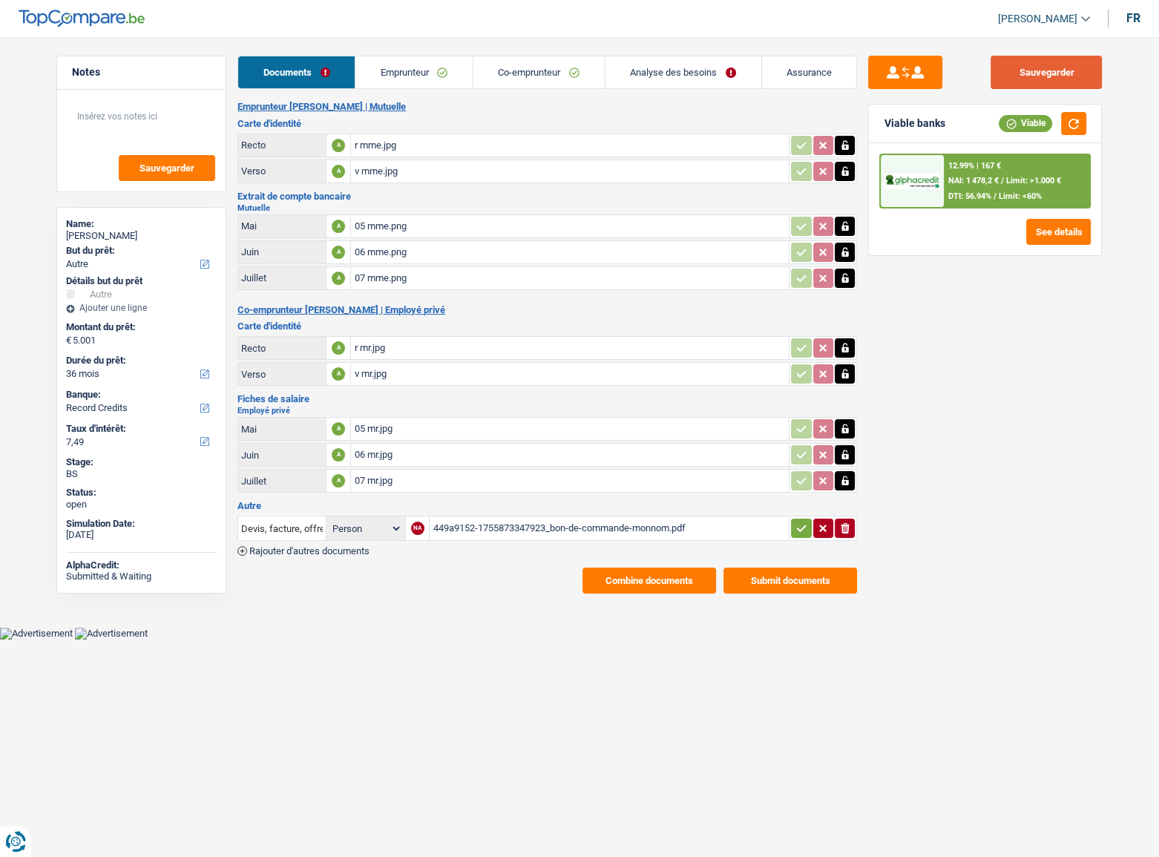
click at [1067, 63] on button "Sauvegarder" at bounding box center [1045, 72] width 111 height 33
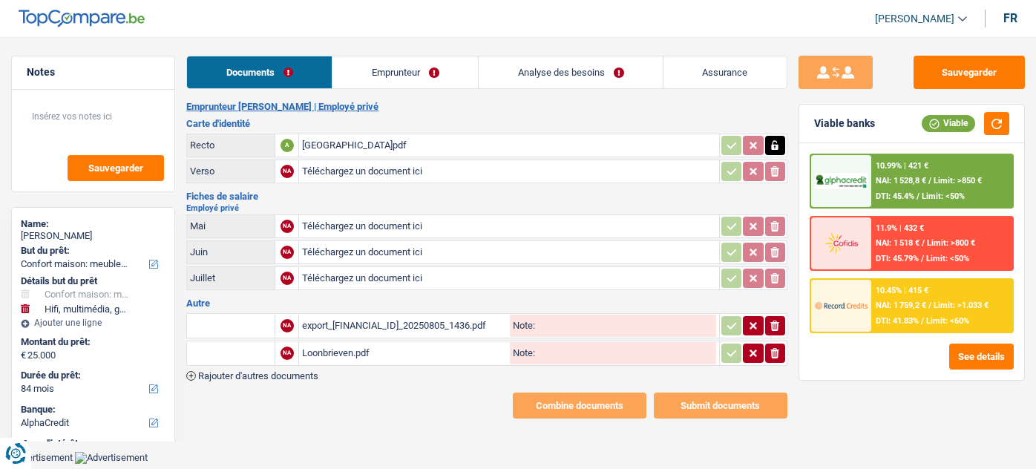
select select "household"
select select "tech"
select select "84"
select select "alphacredit"
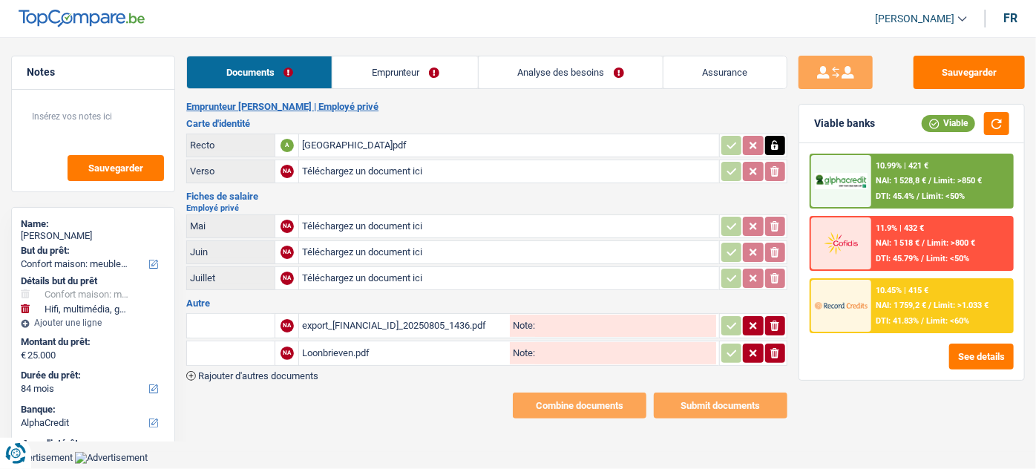
click at [354, 141] on div "BELGIQUE.pdf" at bounding box center [508, 145] width 413 height 22
click at [341, 323] on div "export_BE06734067697622_20250805_1436.pdf" at bounding box center [404, 326] width 205 height 22
click at [352, 350] on div "Loonbrieven.pdf" at bounding box center [404, 353] width 205 height 22
click at [401, 324] on div "export_BE06734067697622_20250805_1436.pdf" at bounding box center [404, 326] width 205 height 22
click at [958, 85] on button "Sauvegarder" at bounding box center [968, 72] width 111 height 33
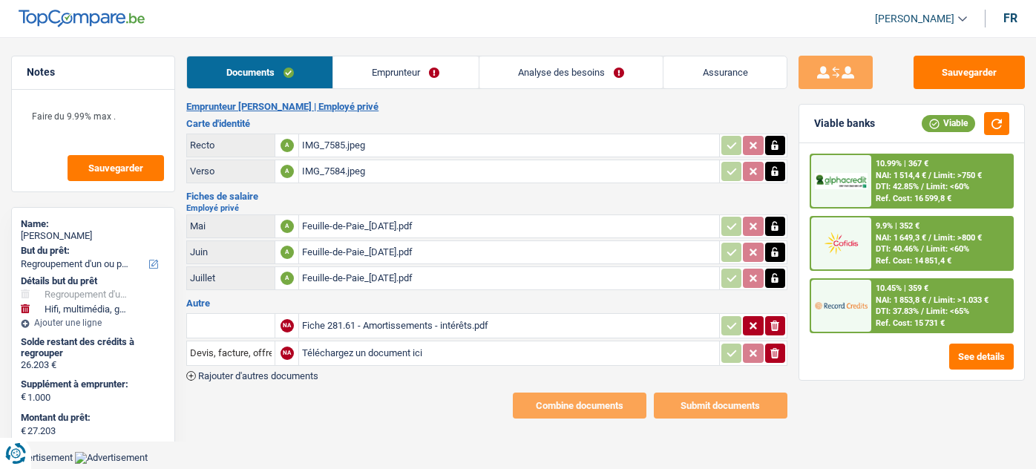
select select "refinancing"
select select "tech"
select select "120"
select select "cofidis"
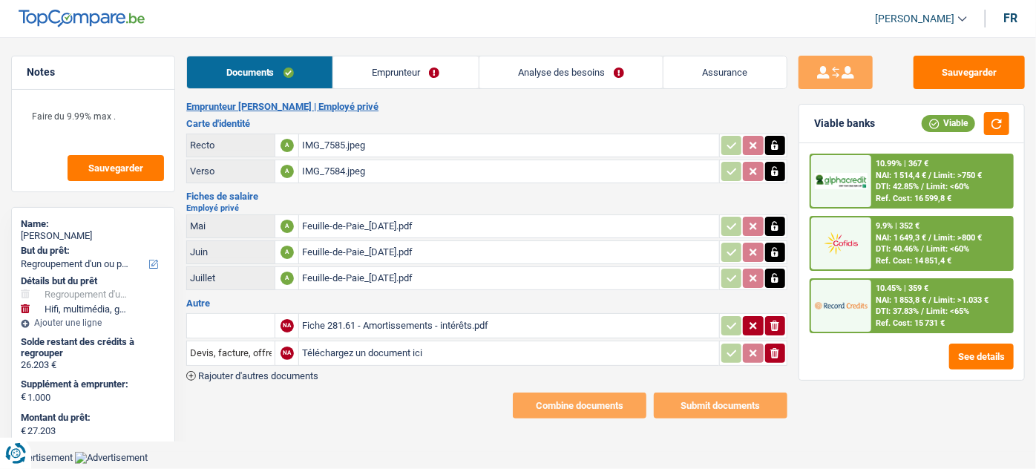
click at [400, 227] on div "Feuille-de-Paie_25-07-2025.pdf" at bounding box center [508, 226] width 413 height 22
click at [401, 274] on div "Feuille-de-Paie_22-05-2025.pdf" at bounding box center [508, 278] width 413 height 22
click at [352, 249] on div "Feuille-de-Paie_25-06-2025.pdf" at bounding box center [508, 252] width 413 height 22
click at [466, 322] on div "Fiche 281.61 - Amortissements - intérêts.pdf" at bounding box center [508, 326] width 413 height 22
click at [403, 65] on link "Emprunteur" at bounding box center [405, 72] width 145 height 32
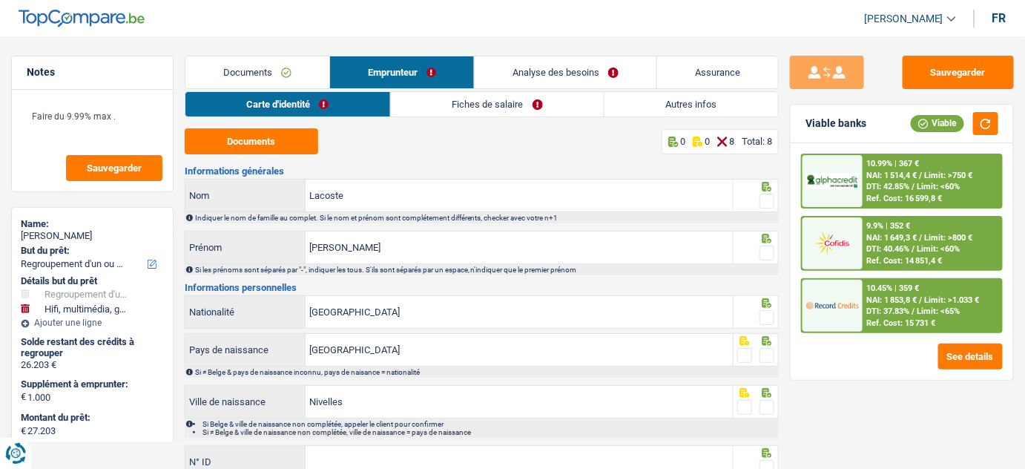
click at [284, 70] on link "Documents" at bounding box center [257, 72] width 144 height 32
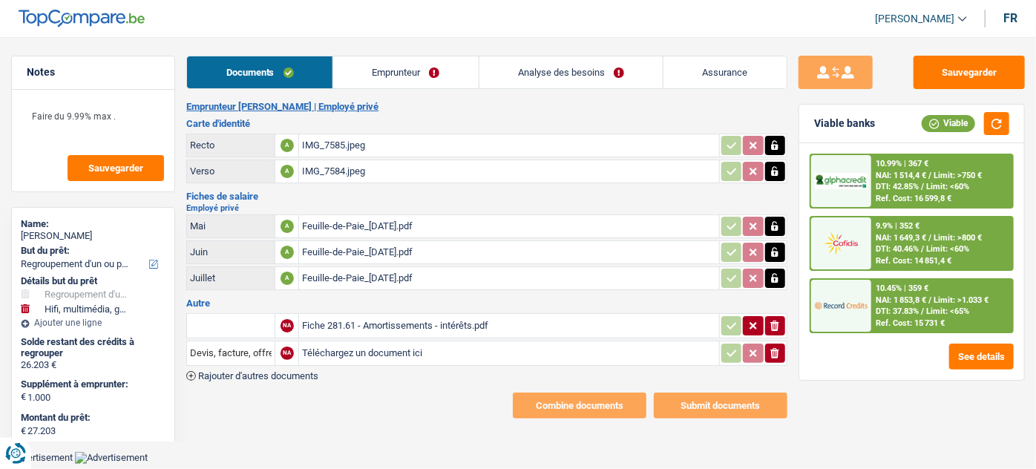
click at [416, 75] on link "Emprunteur" at bounding box center [405, 72] width 145 height 32
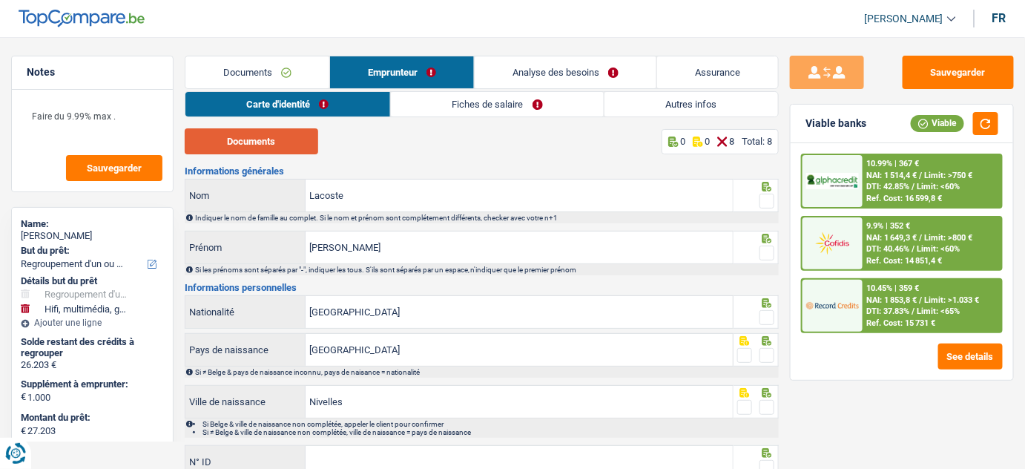
click at [259, 152] on button "Documents" at bounding box center [252, 141] width 134 height 26
click at [773, 203] on span at bounding box center [767, 201] width 15 height 15
click at [0, 0] on input "radio" at bounding box center [0, 0] width 0 height 0
click at [768, 249] on span at bounding box center [767, 253] width 15 height 15
click at [0, 0] on input "radio" at bounding box center [0, 0] width 0 height 0
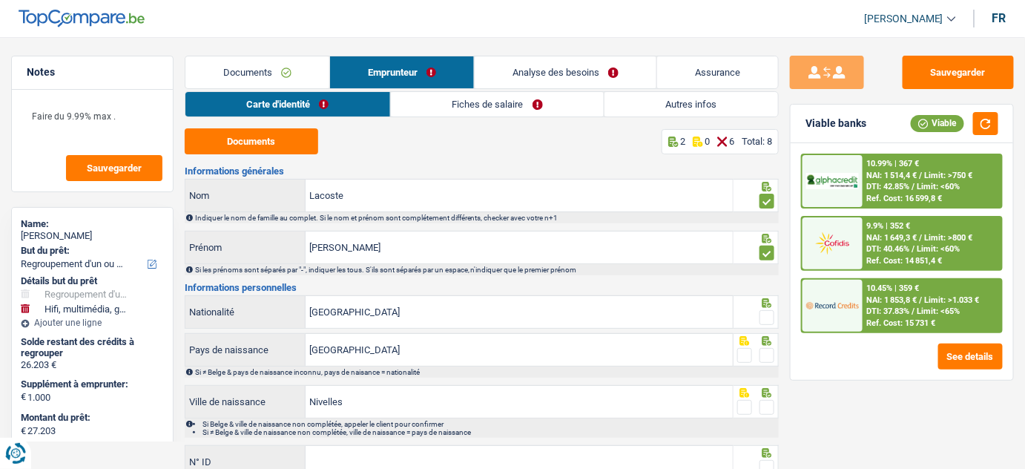
scroll to position [67, 0]
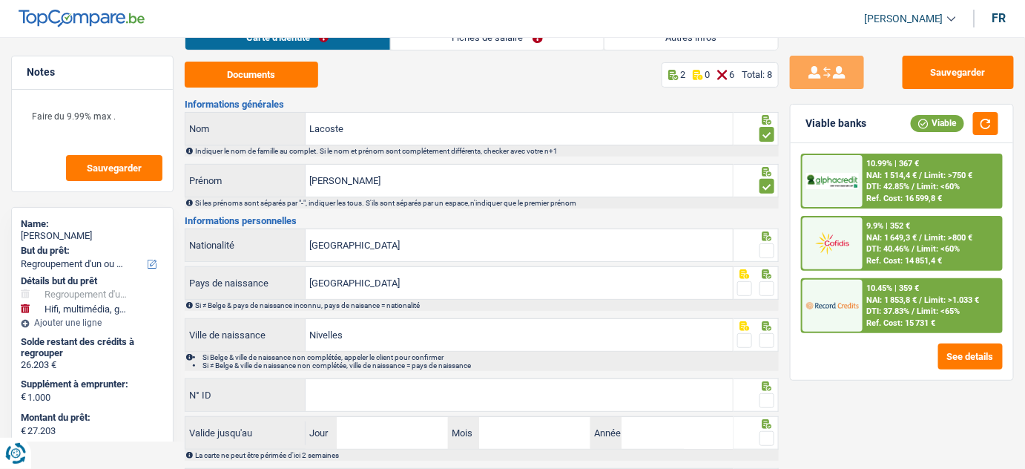
click at [765, 250] on span at bounding box center [767, 250] width 15 height 15
click at [0, 0] on input "radio" at bounding box center [0, 0] width 0 height 0
click at [763, 283] on span at bounding box center [767, 288] width 15 height 15
click at [0, 0] on input "radio" at bounding box center [0, 0] width 0 height 0
click at [772, 333] on span at bounding box center [767, 340] width 15 height 15
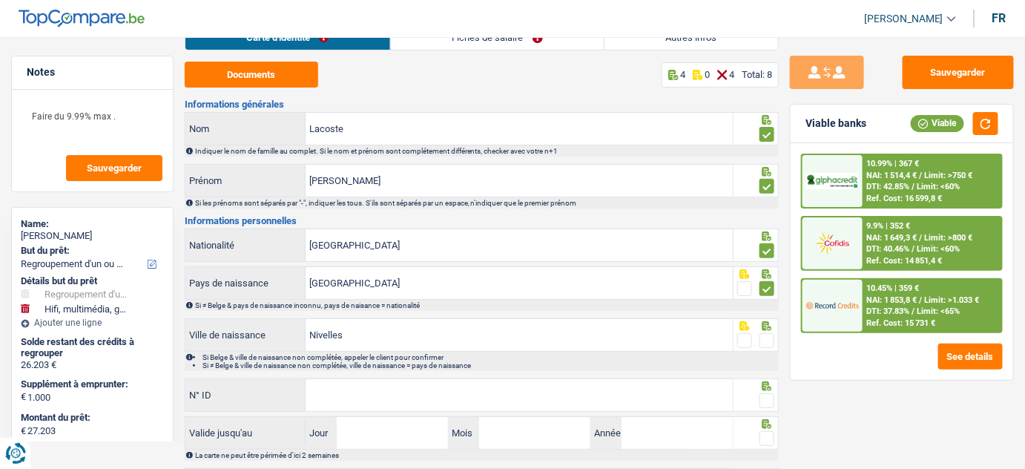
click at [0, 0] on input "radio" at bounding box center [0, 0] width 0 height 0
drag, startPoint x: 544, startPoint y: 399, endPoint x: 924, endPoint y: 372, distance: 380.8
click at [544, 399] on input "N° ID" at bounding box center [519, 395] width 427 height 32
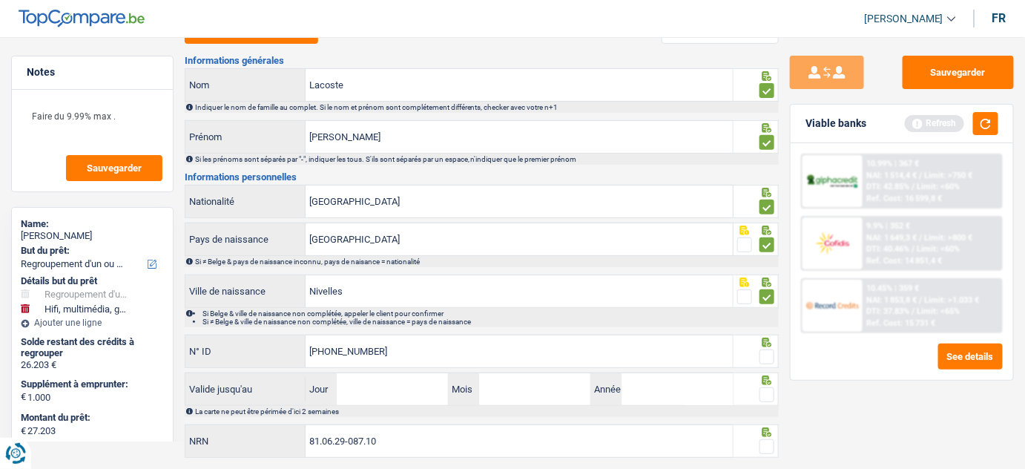
scroll to position [134, 0]
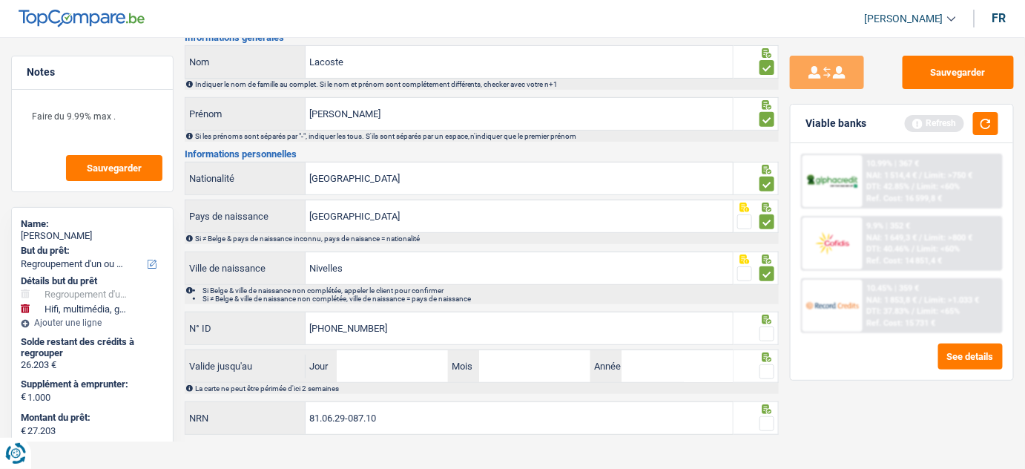
type input "595-0958920-93"
drag, startPoint x: 763, startPoint y: 331, endPoint x: 781, endPoint y: 312, distance: 25.7
click at [766, 326] on span at bounding box center [767, 333] width 15 height 15
click at [0, 0] on input "radio" at bounding box center [0, 0] width 0 height 0
click at [987, 132] on button "button" at bounding box center [985, 123] width 25 height 23
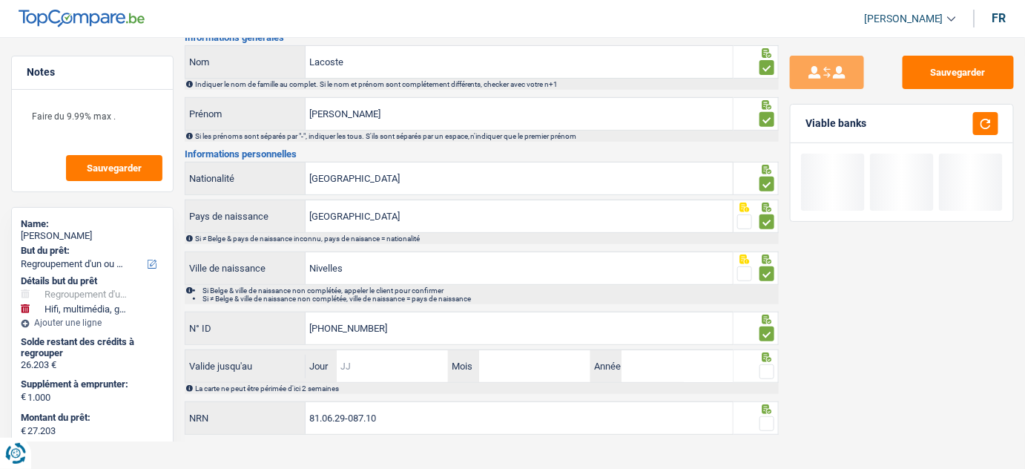
click at [404, 361] on input "Jour" at bounding box center [392, 366] width 111 height 32
type input "08"
type input "06"
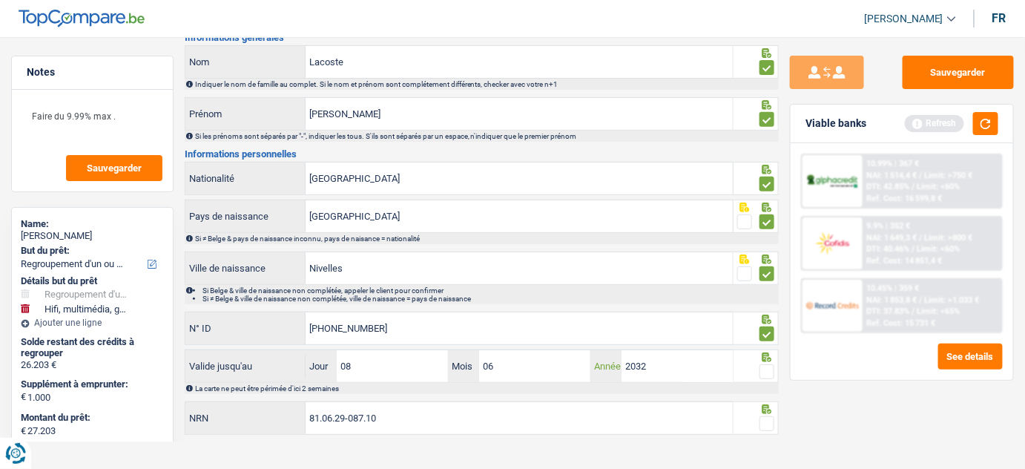
type input "2032"
drag, startPoint x: 766, startPoint y: 365, endPoint x: 1033, endPoint y: 174, distance: 328.6
click at [772, 364] on span at bounding box center [767, 371] width 15 height 15
click at [0, 0] on input "radio" at bounding box center [0, 0] width 0 height 0
click at [990, 116] on button "button" at bounding box center [985, 123] width 25 height 23
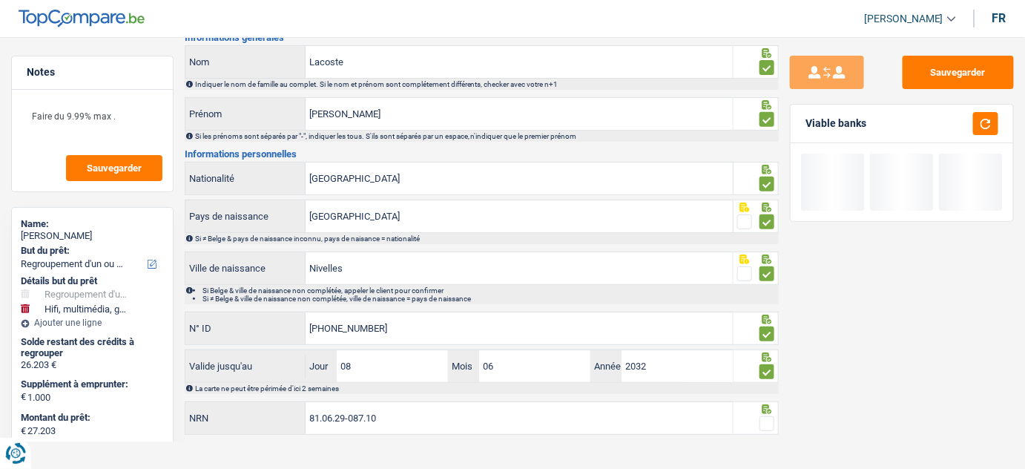
click at [775, 418] on span at bounding box center [767, 423] width 15 height 15
click at [0, 0] on input "radio" at bounding box center [0, 0] width 0 height 0
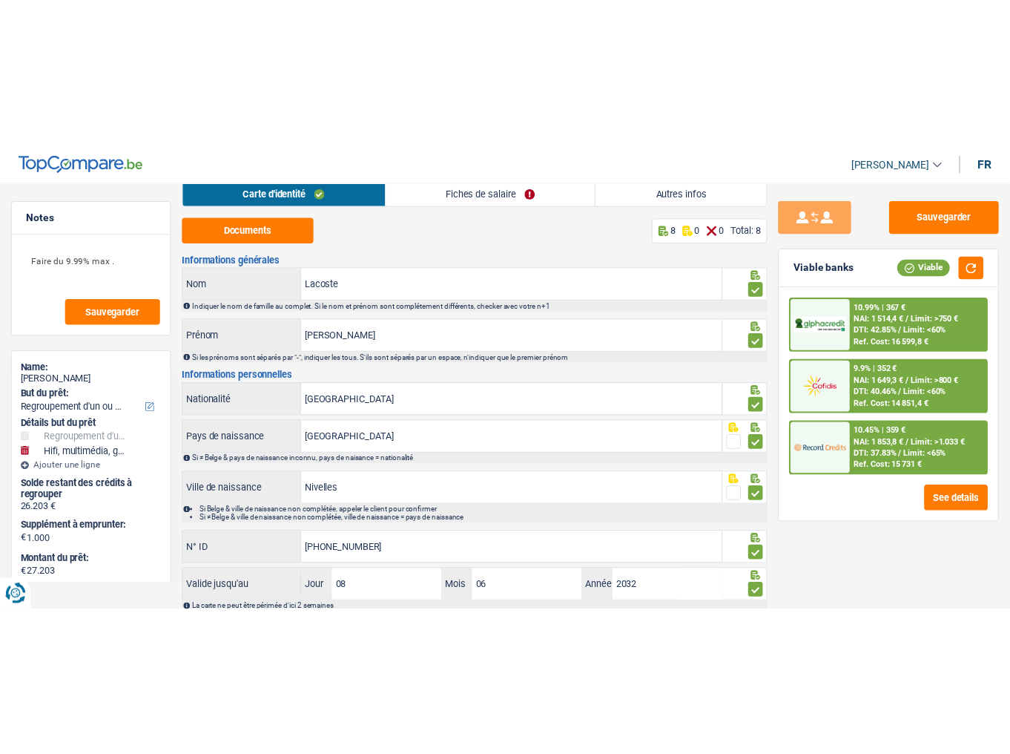
scroll to position [0, 0]
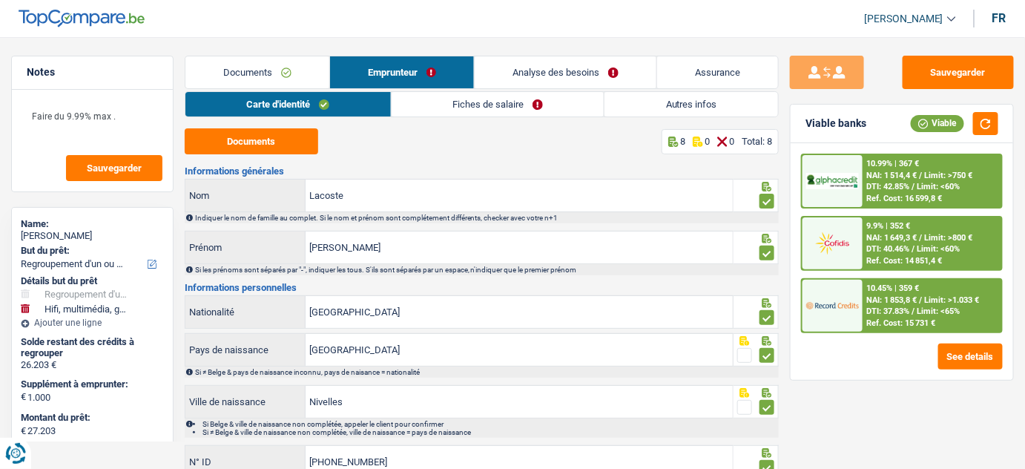
drag, startPoint x: 449, startPoint y: 109, endPoint x: 429, endPoint y: 118, distance: 21.9
click at [449, 109] on link "Fiches de salaire" at bounding box center [498, 104] width 213 height 24
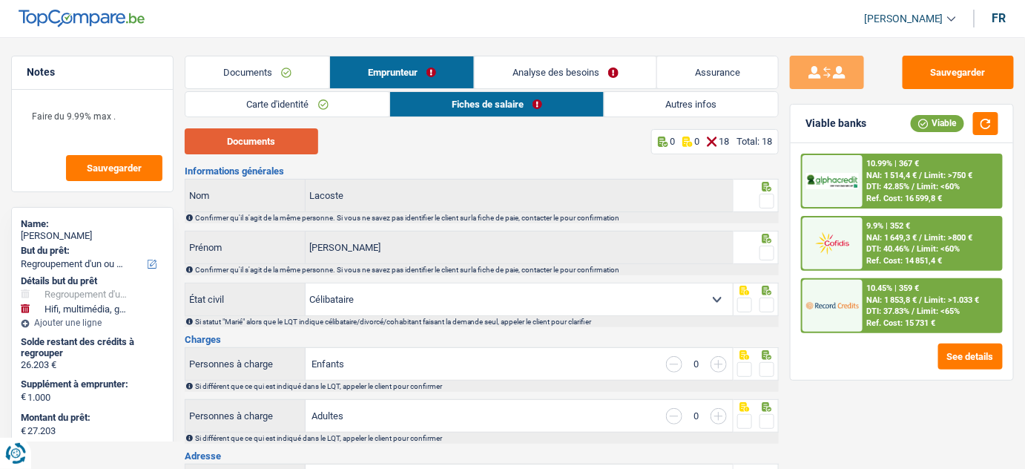
click at [272, 140] on button "Documents" at bounding box center [252, 141] width 134 height 26
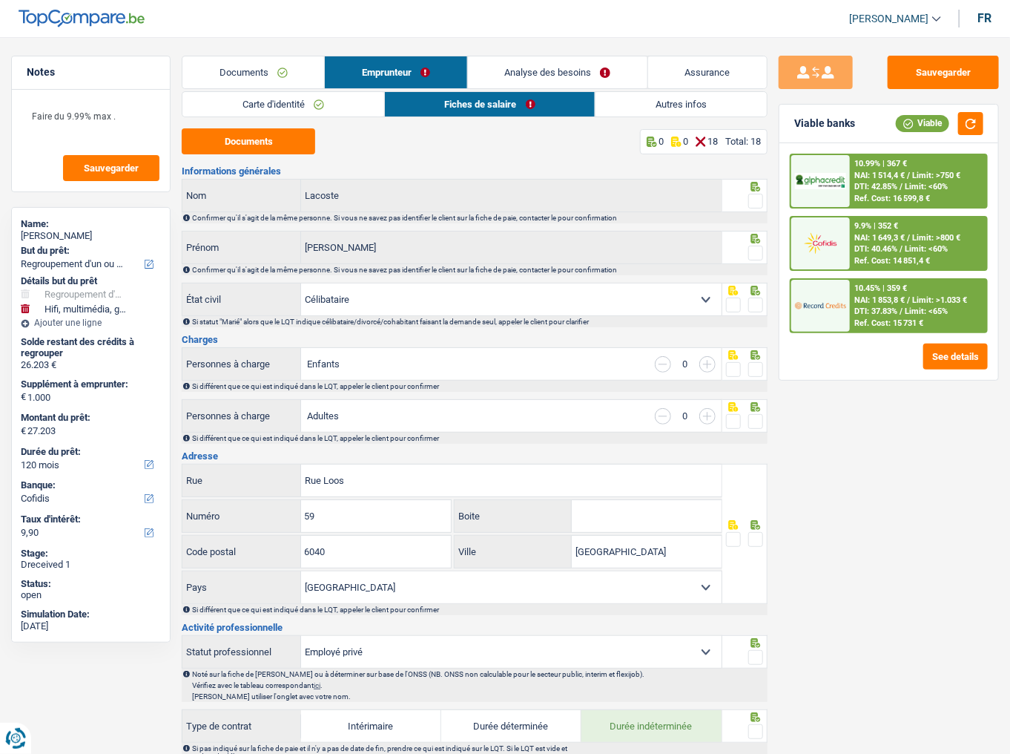
drag, startPoint x: 760, startPoint y: 200, endPoint x: 759, endPoint y: 224, distance: 24.5
click at [760, 200] on span at bounding box center [756, 201] width 15 height 15
click at [0, 0] on input "radio" at bounding box center [0, 0] width 0 height 0
click at [757, 257] on span at bounding box center [756, 253] width 15 height 15
click at [0, 0] on input "radio" at bounding box center [0, 0] width 0 height 0
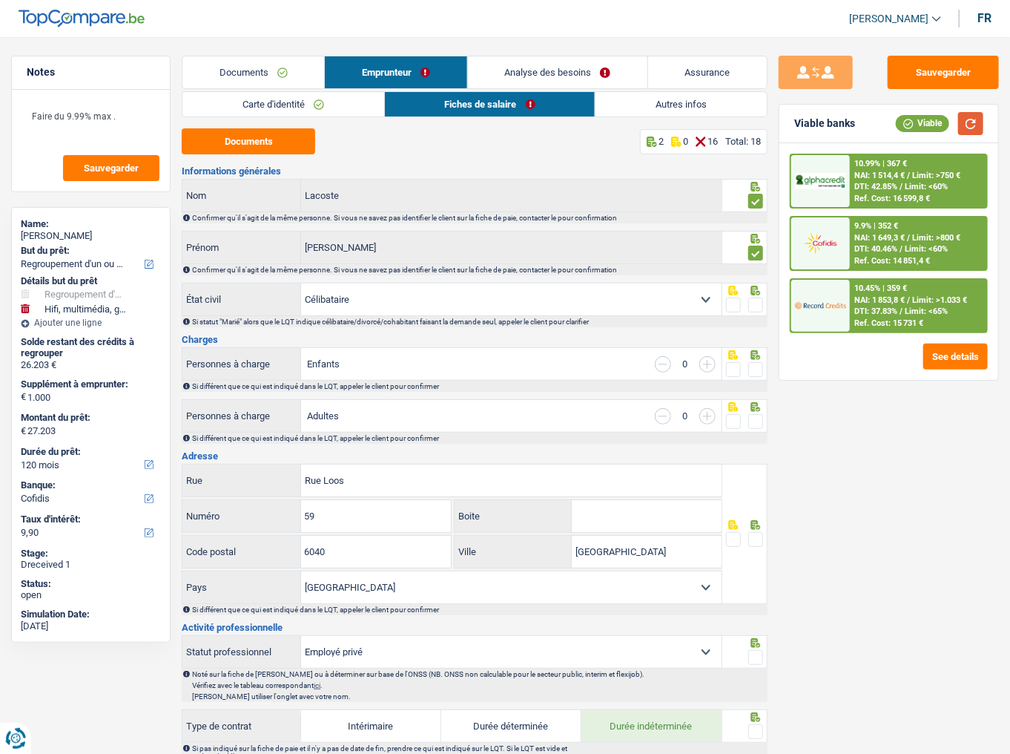
click at [967, 119] on button "button" at bounding box center [970, 123] width 25 height 23
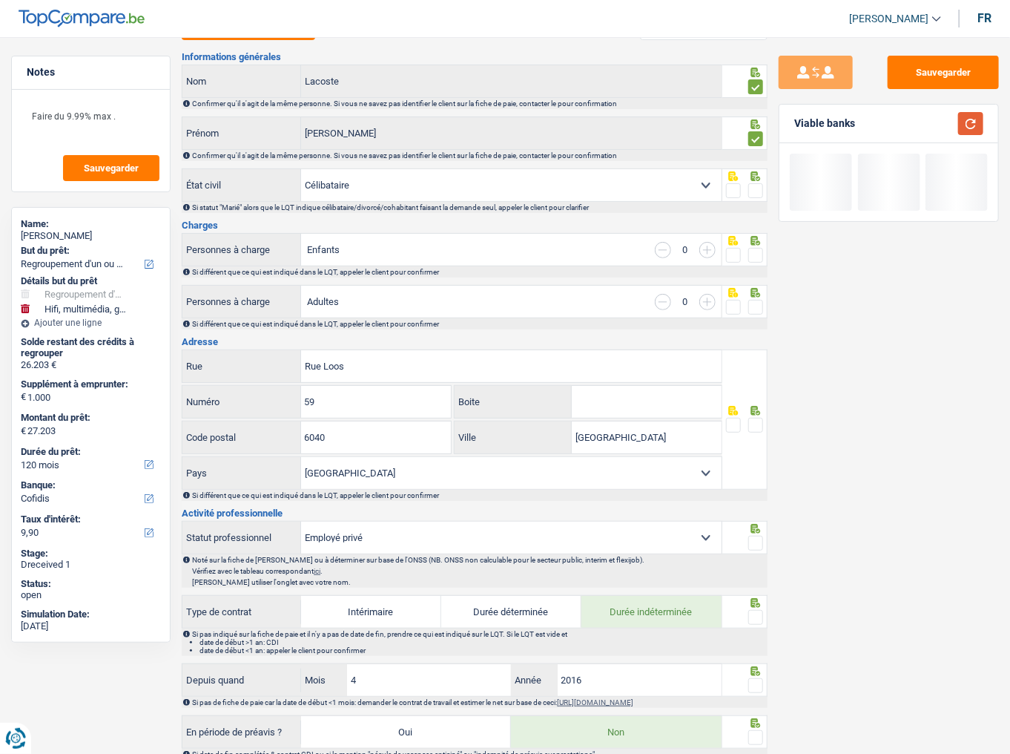
scroll to position [119, 0]
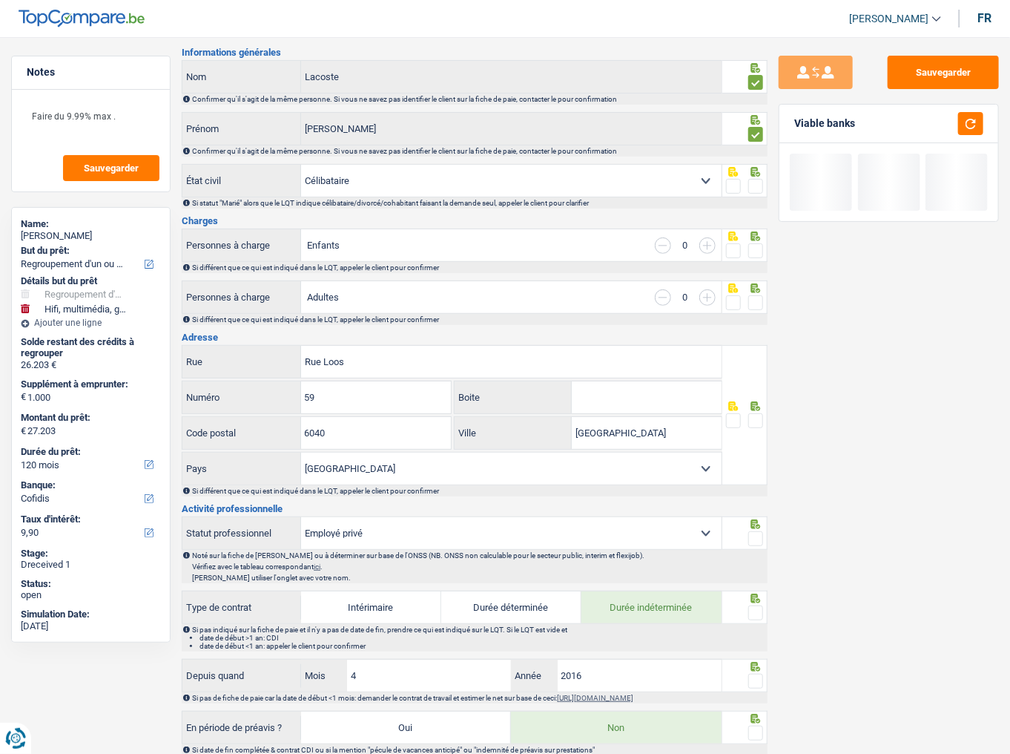
click at [754, 188] on span at bounding box center [756, 186] width 15 height 15
click at [0, 0] on input "radio" at bounding box center [0, 0] width 0 height 0
click at [760, 249] on span at bounding box center [756, 250] width 15 height 15
click at [0, 0] on input "radio" at bounding box center [0, 0] width 0 height 0
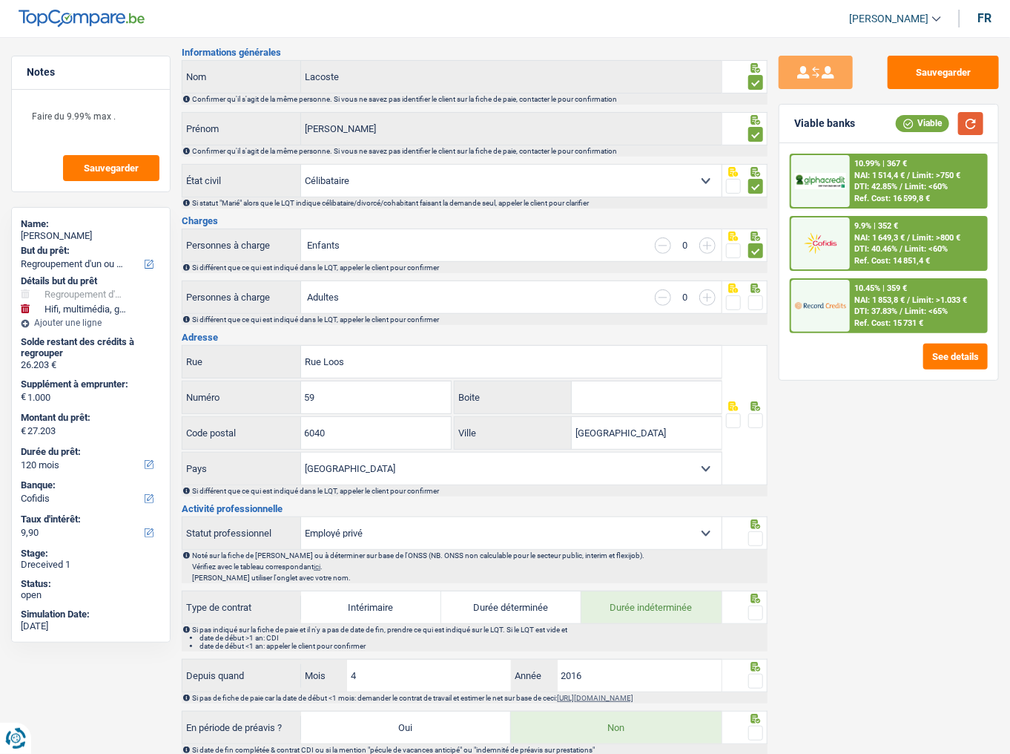
drag, startPoint x: 979, startPoint y: 121, endPoint x: 972, endPoint y: 137, distance: 17.3
click at [979, 120] on button "button" at bounding box center [970, 123] width 25 height 23
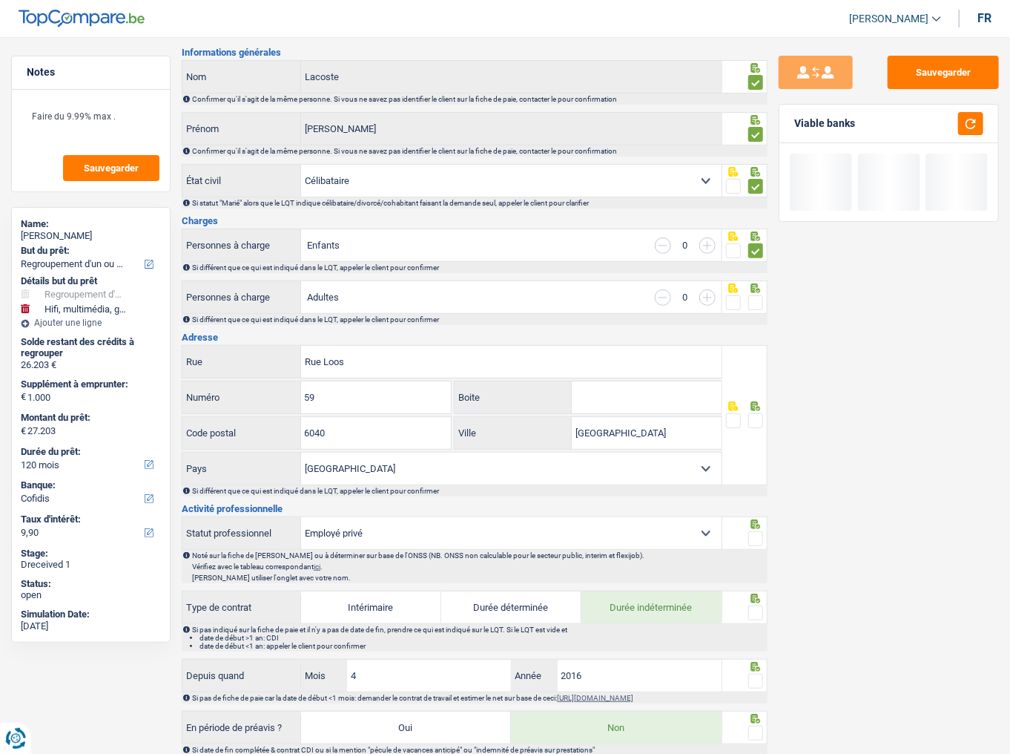
click at [757, 297] on div at bounding box center [745, 296] width 45 height 33
click at [754, 306] on span at bounding box center [756, 302] width 15 height 15
click at [0, 0] on input "radio" at bounding box center [0, 0] width 0 height 0
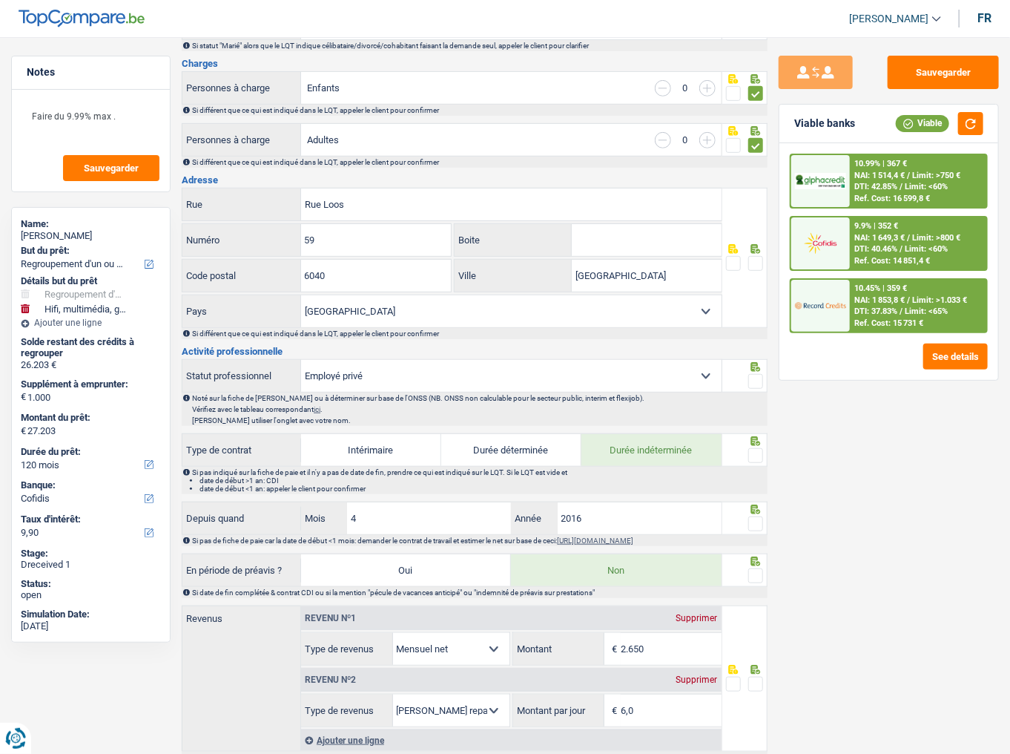
scroll to position [297, 0]
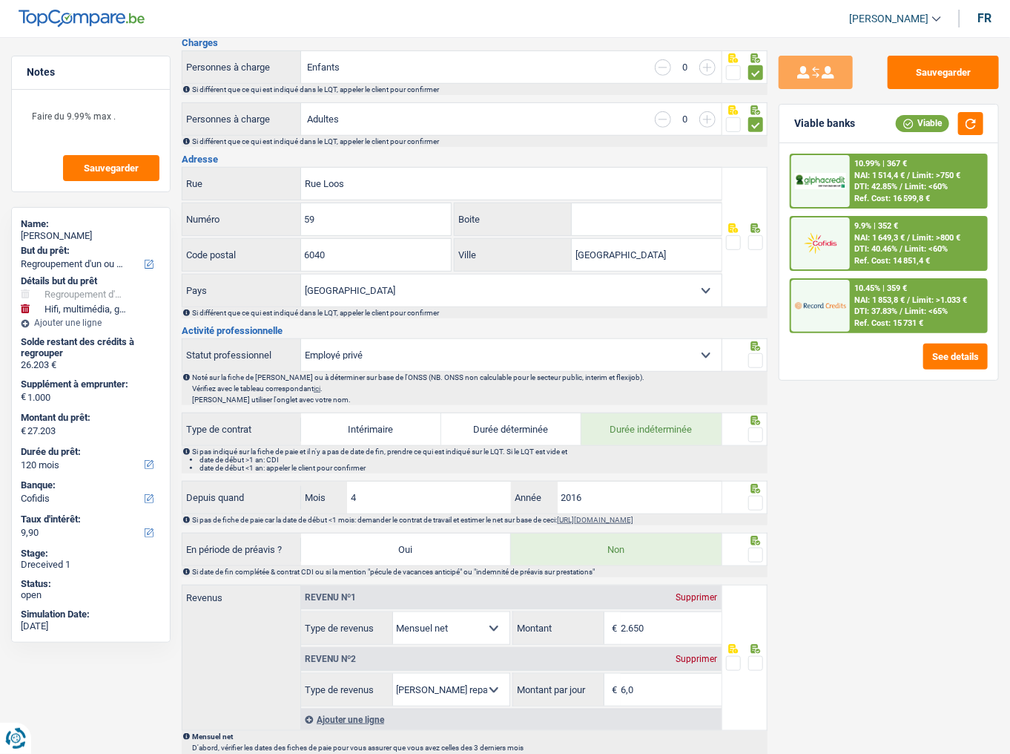
click at [757, 239] on span at bounding box center [756, 242] width 15 height 15
click at [0, 0] on input "radio" at bounding box center [0, 0] width 0 height 0
click at [964, 122] on button "button" at bounding box center [970, 123] width 25 height 23
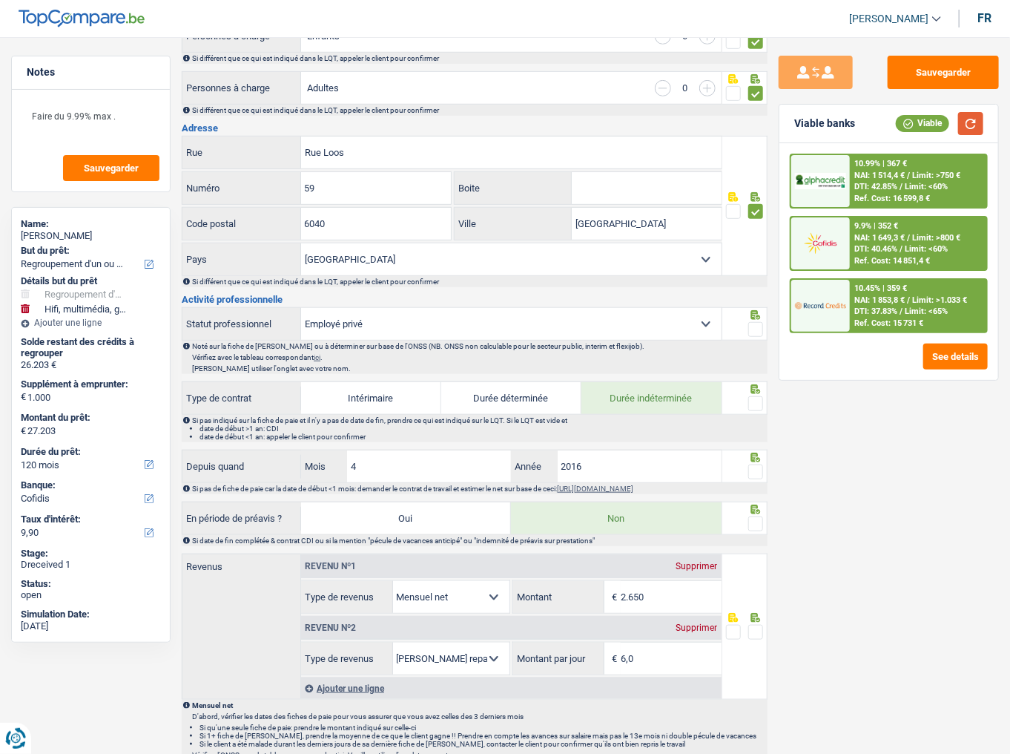
scroll to position [356, 0]
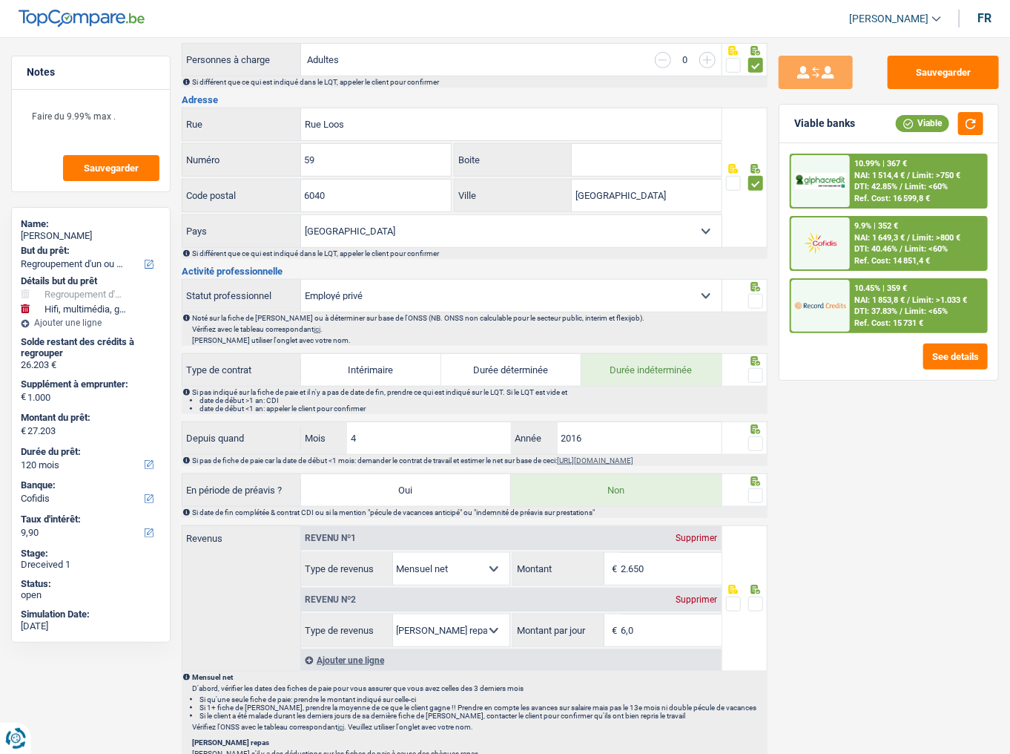
click at [754, 294] on span at bounding box center [756, 301] width 15 height 15
click at [0, 0] on input "radio" at bounding box center [0, 0] width 0 height 0
click at [967, 124] on button "button" at bounding box center [970, 123] width 25 height 23
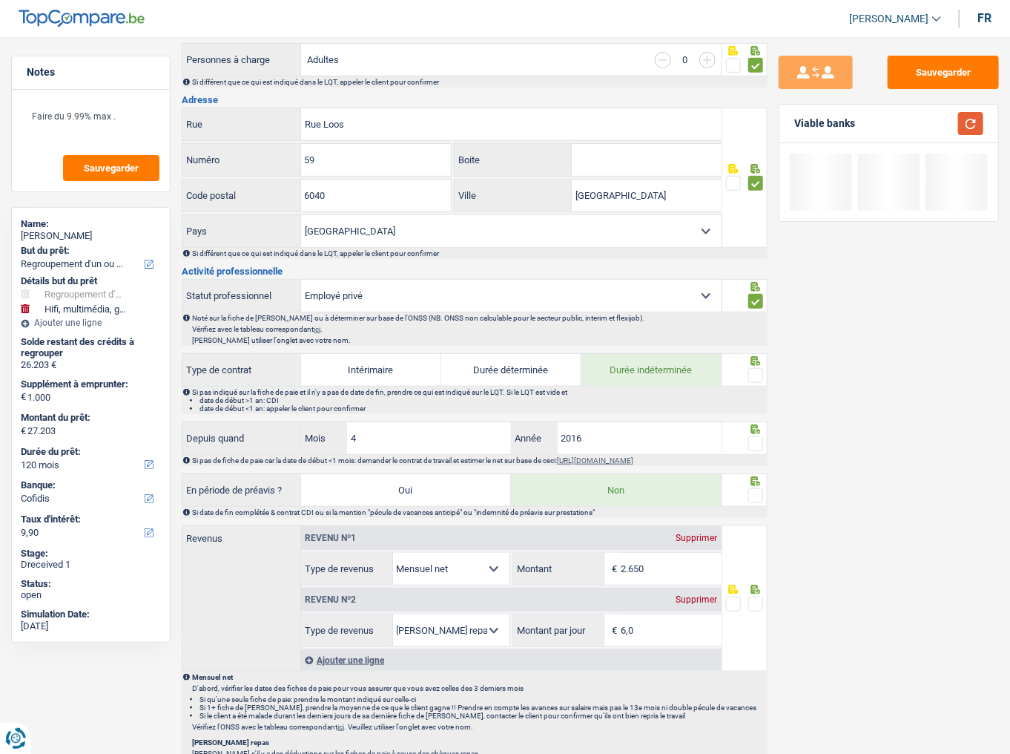
scroll to position [415, 0]
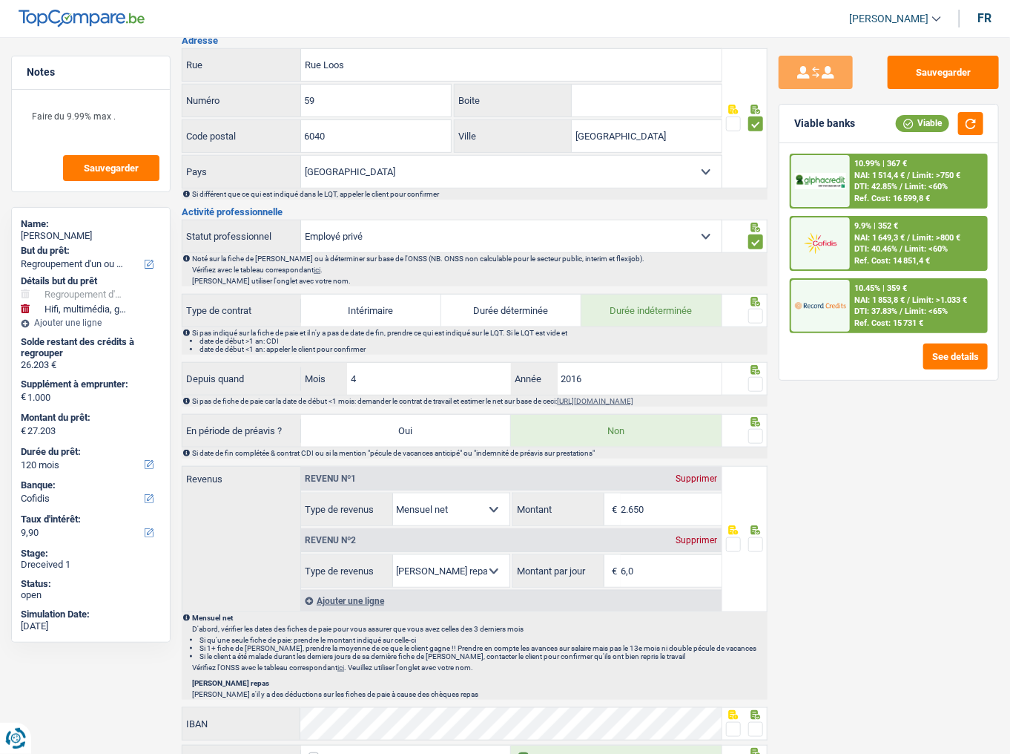
click at [763, 309] on span at bounding box center [756, 316] width 15 height 15
click at [0, 0] on input "radio" at bounding box center [0, 0] width 0 height 0
click at [762, 381] on span at bounding box center [756, 384] width 15 height 15
click at [0, 0] on input "radio" at bounding box center [0, 0] width 0 height 0
click at [973, 127] on button "button" at bounding box center [970, 123] width 25 height 23
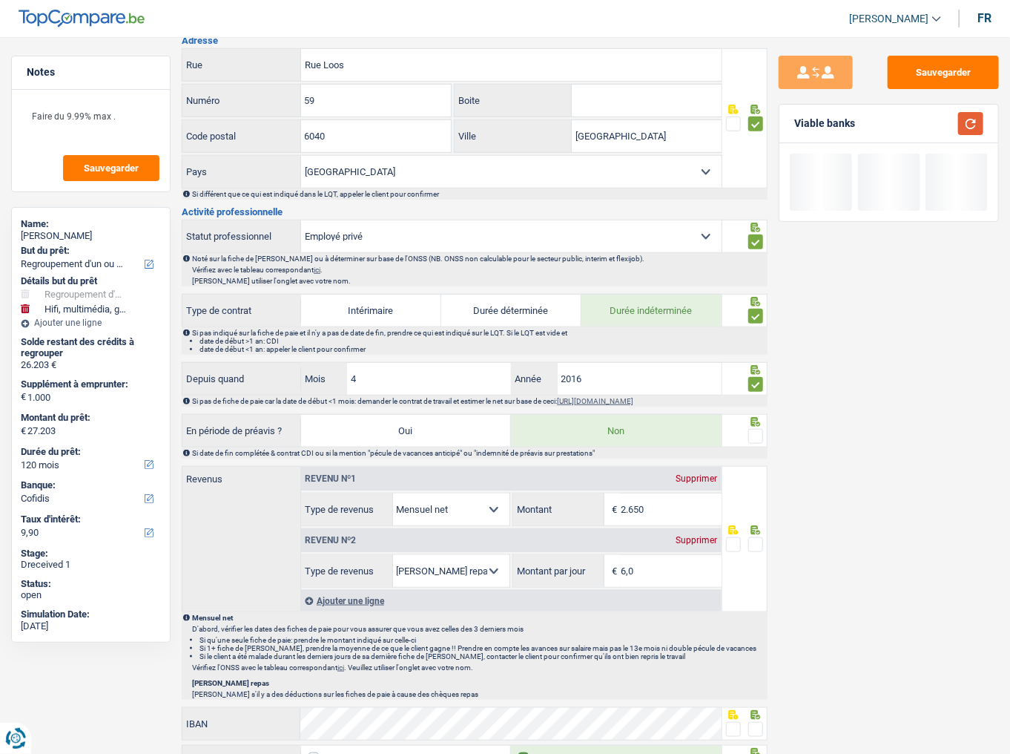
scroll to position [475, 0]
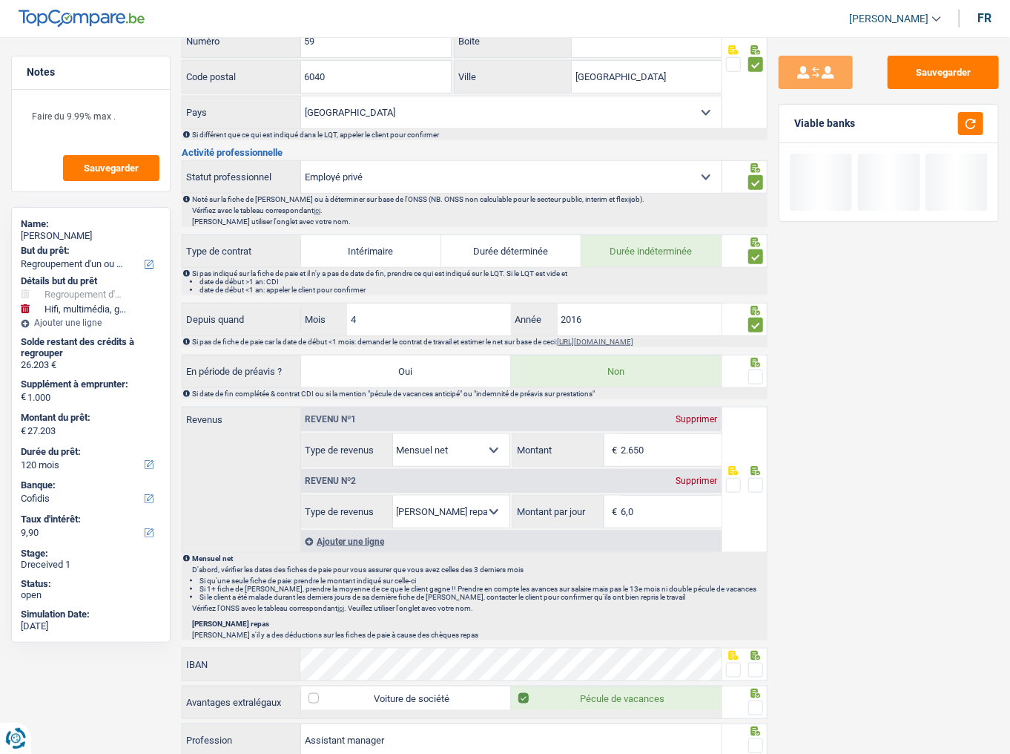
click at [750, 370] on fieldset at bounding box center [744, 377] width 37 height 19
click at [758, 370] on span at bounding box center [756, 376] width 15 height 15
click at [0, 0] on input "radio" at bounding box center [0, 0] width 0 height 0
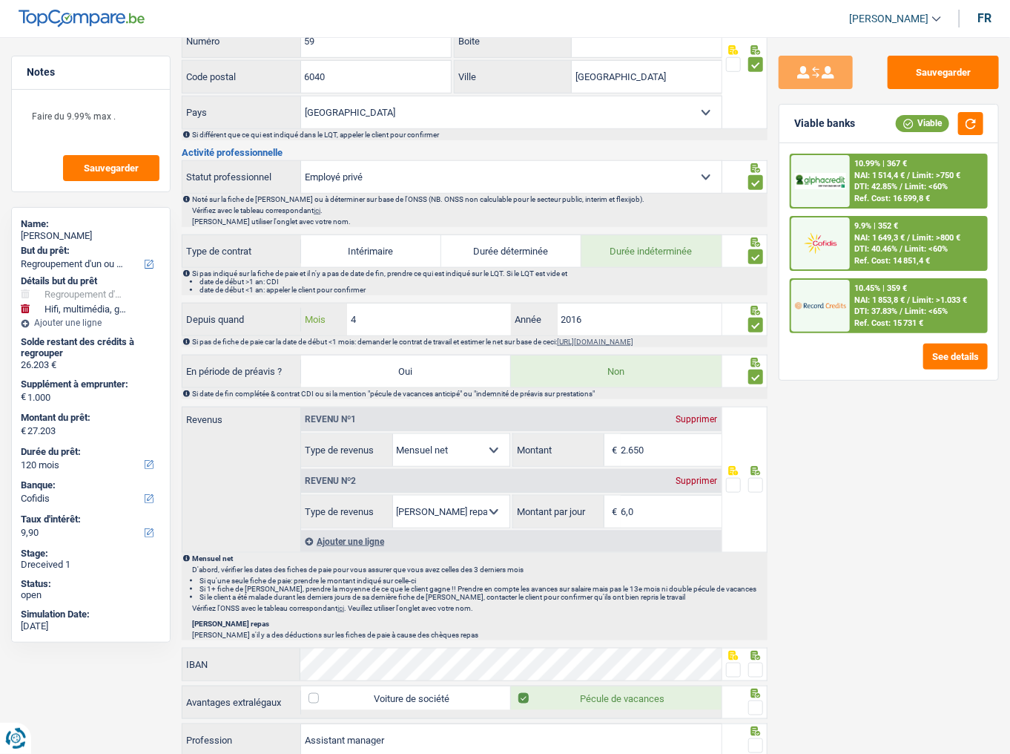
drag, startPoint x: 412, startPoint y: 318, endPoint x: 110, endPoint y: 337, distance: 303.2
click at [110, 335] on div "Notes Faire du 9.99% max . Sauvegarder Name: Nicolas Lacoste But du prêt: Confo…" at bounding box center [505, 355] width 1010 height 1548
type input "05"
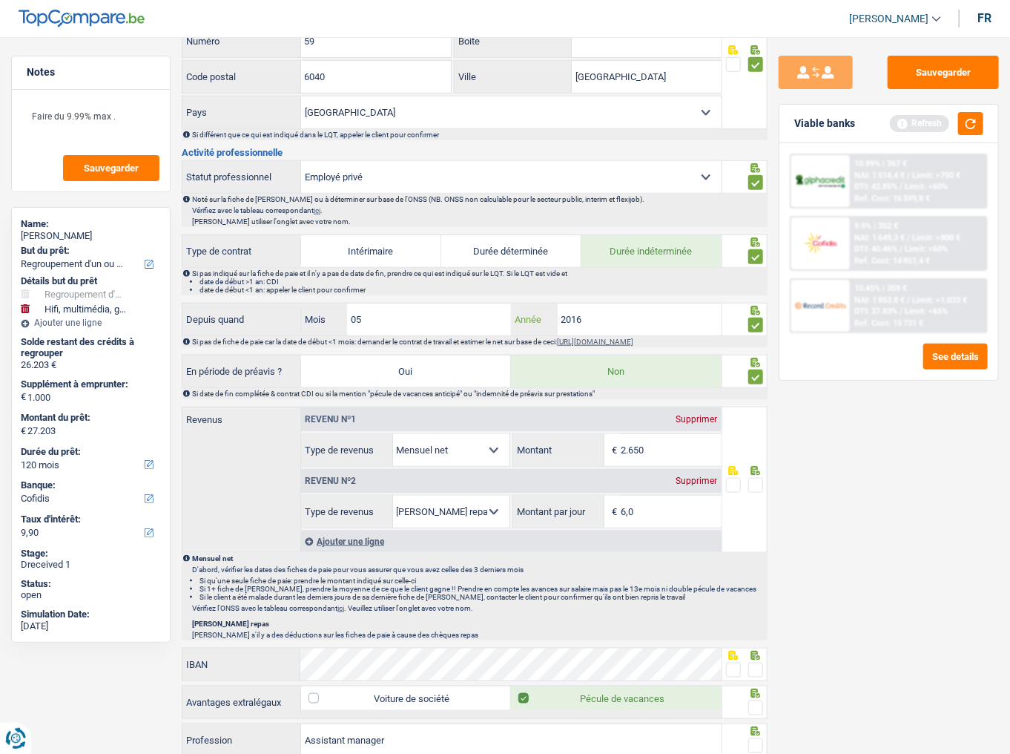
click at [614, 316] on input "2016" at bounding box center [640, 319] width 164 height 32
type input "2017"
click at [970, 124] on button "button" at bounding box center [970, 123] width 25 height 23
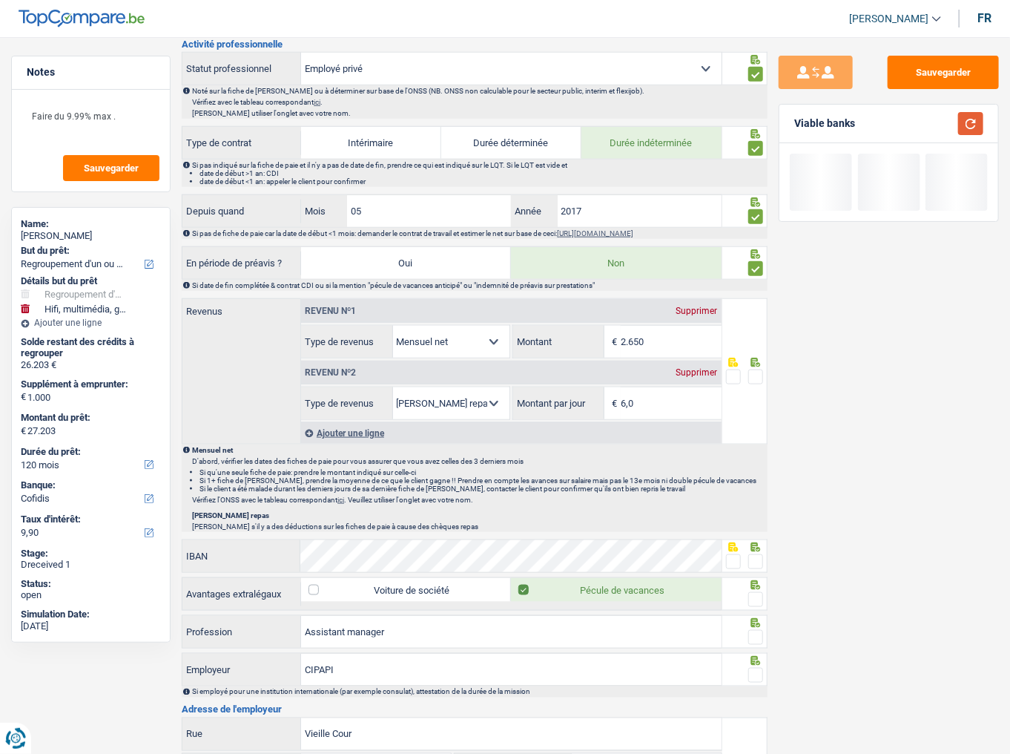
scroll to position [593, 0]
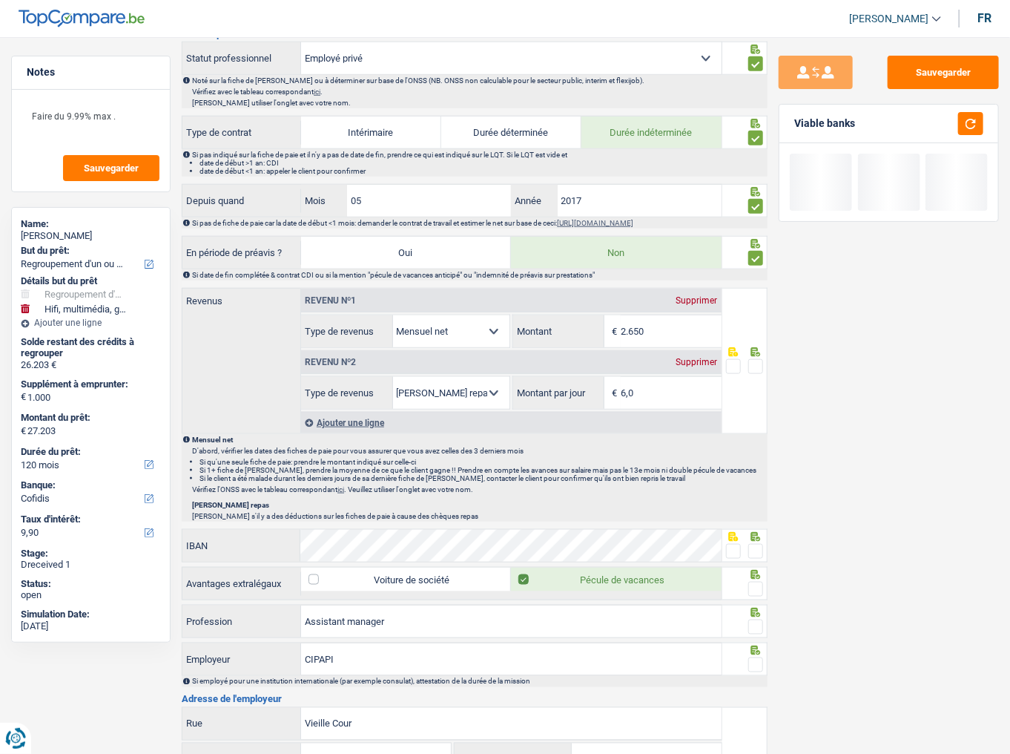
click at [760, 359] on span at bounding box center [756, 366] width 15 height 15
click at [0, 0] on input "radio" at bounding box center [0, 0] width 0 height 0
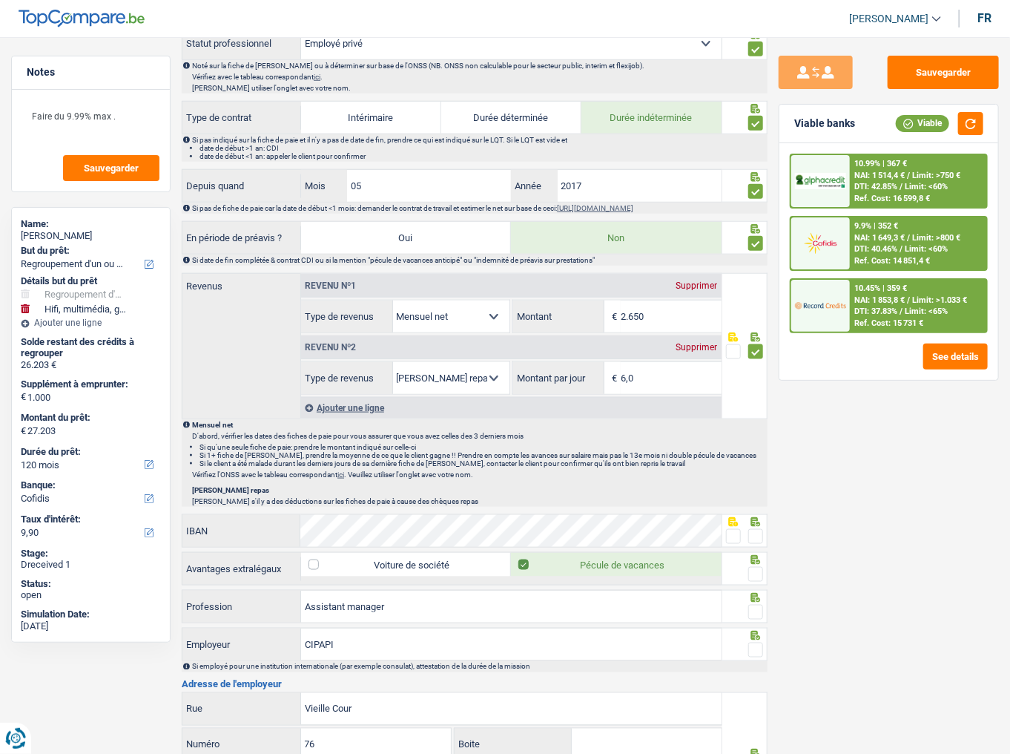
scroll to position [653, 0]
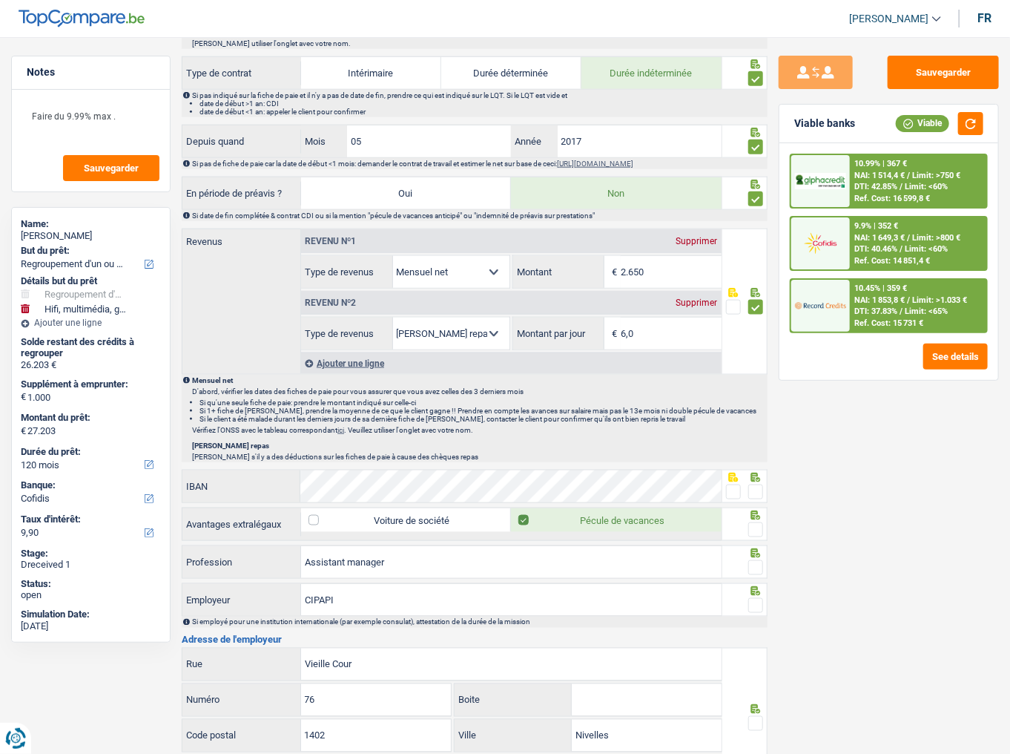
click at [754, 301] on span at bounding box center [756, 307] width 15 height 15
click at [0, 0] on input "radio" at bounding box center [0, 0] width 0 height 0
click at [904, 468] on div "Sauvegarder Viable banks Viable 10.99% | 367 € NAI: 1 514,4 € / Limit: >750 € D…" at bounding box center [889, 391] width 243 height 671
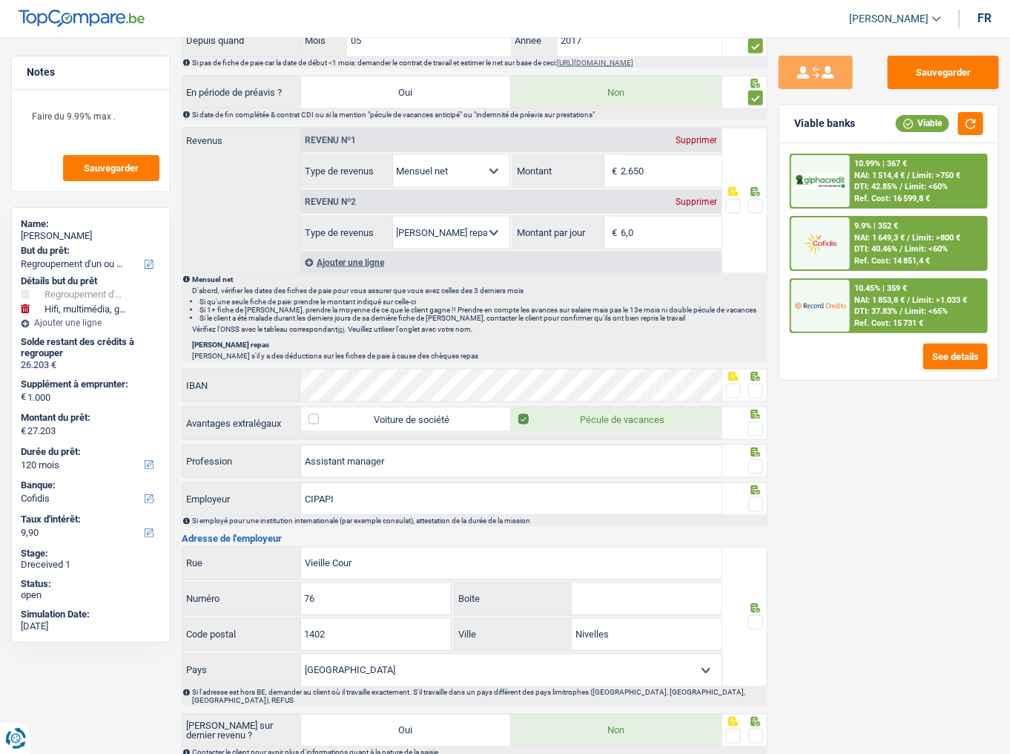
scroll to position [749, 0]
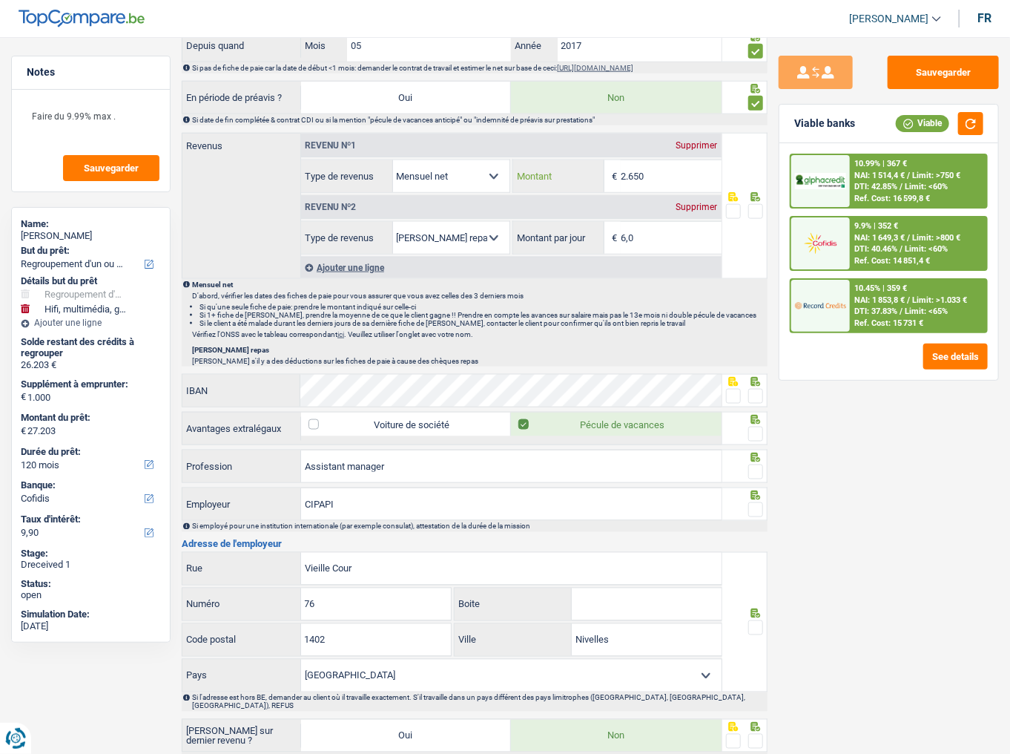
drag, startPoint x: 661, startPoint y: 180, endPoint x: 469, endPoint y: 159, distance: 193.3
click at [469, 160] on div "Allocation d'handicap Allocations chômage Allocations familiales Chèques repas …" at bounding box center [511, 176] width 421 height 33
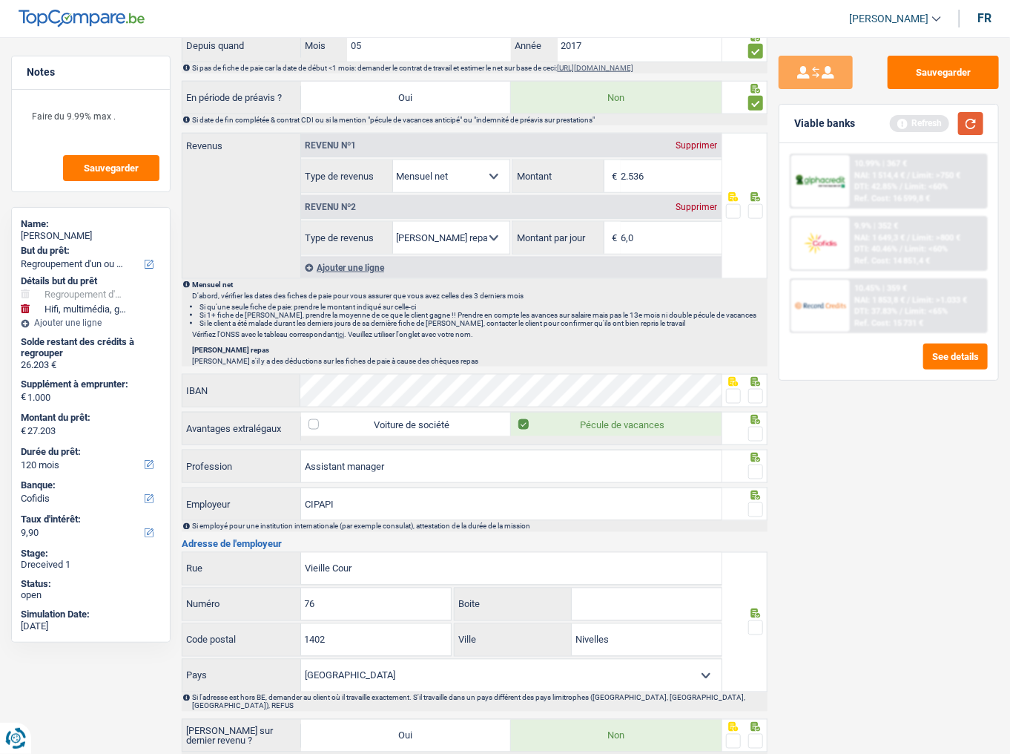
click at [978, 127] on button "button" at bounding box center [970, 123] width 25 height 23
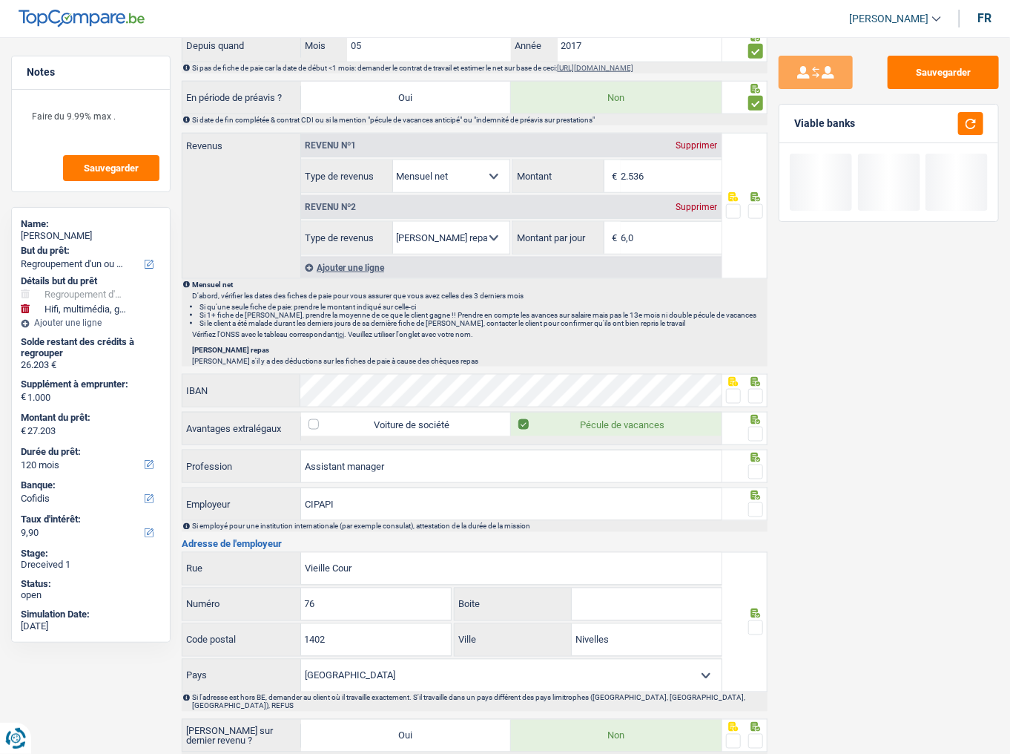
click at [752, 204] on span at bounding box center [756, 211] width 15 height 15
click at [0, 0] on input "radio" at bounding box center [0, 0] width 0 height 0
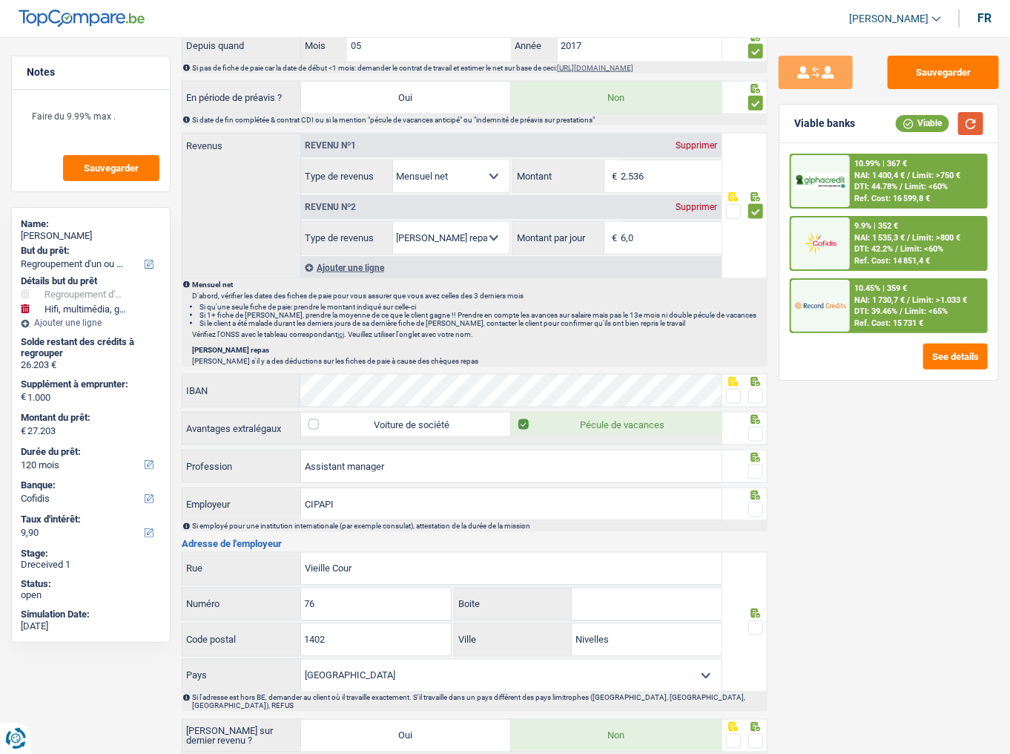
click at [970, 127] on button "button" at bounding box center [970, 123] width 25 height 23
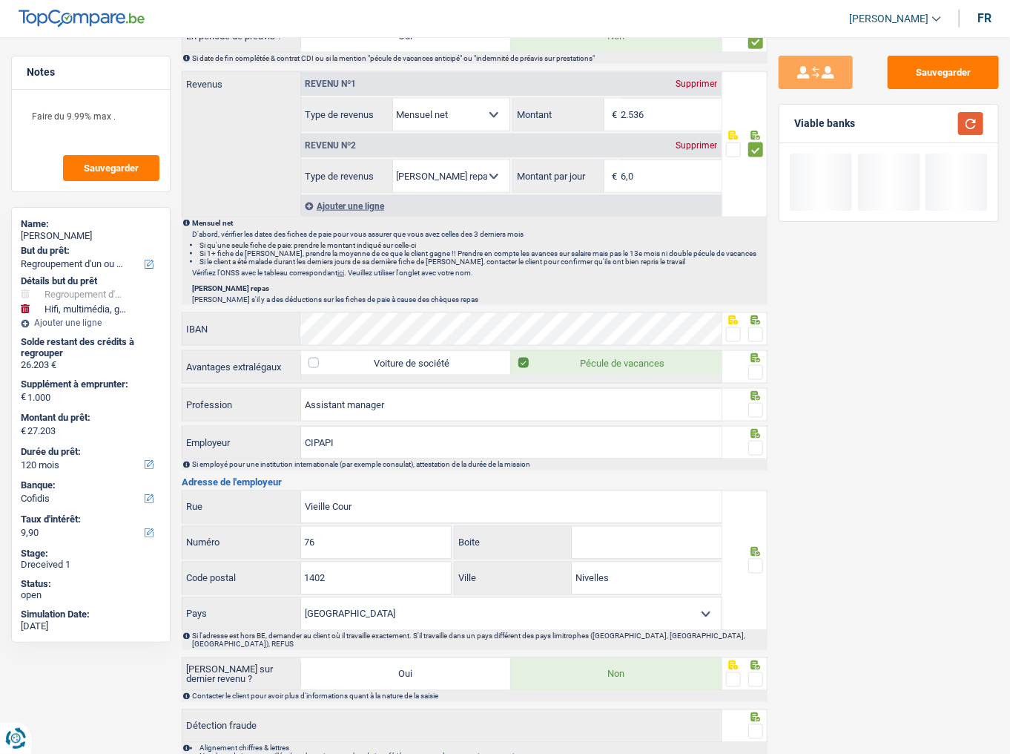
scroll to position [867, 0]
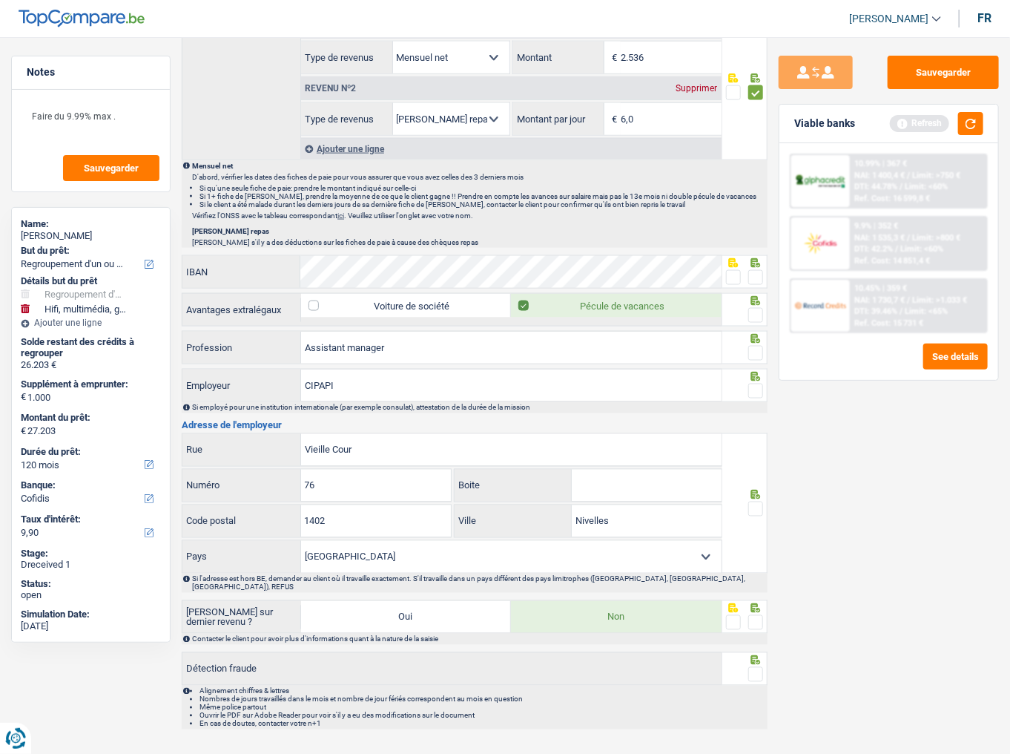
drag, startPoint x: 751, startPoint y: 266, endPoint x: 752, endPoint y: 273, distance: 7.5
click at [752, 270] on span at bounding box center [756, 277] width 15 height 15
click at [0, 0] on input "radio" at bounding box center [0, 0] width 0 height 0
click at [757, 314] on span at bounding box center [756, 315] width 15 height 15
click at [0, 0] on input "radio" at bounding box center [0, 0] width 0 height 0
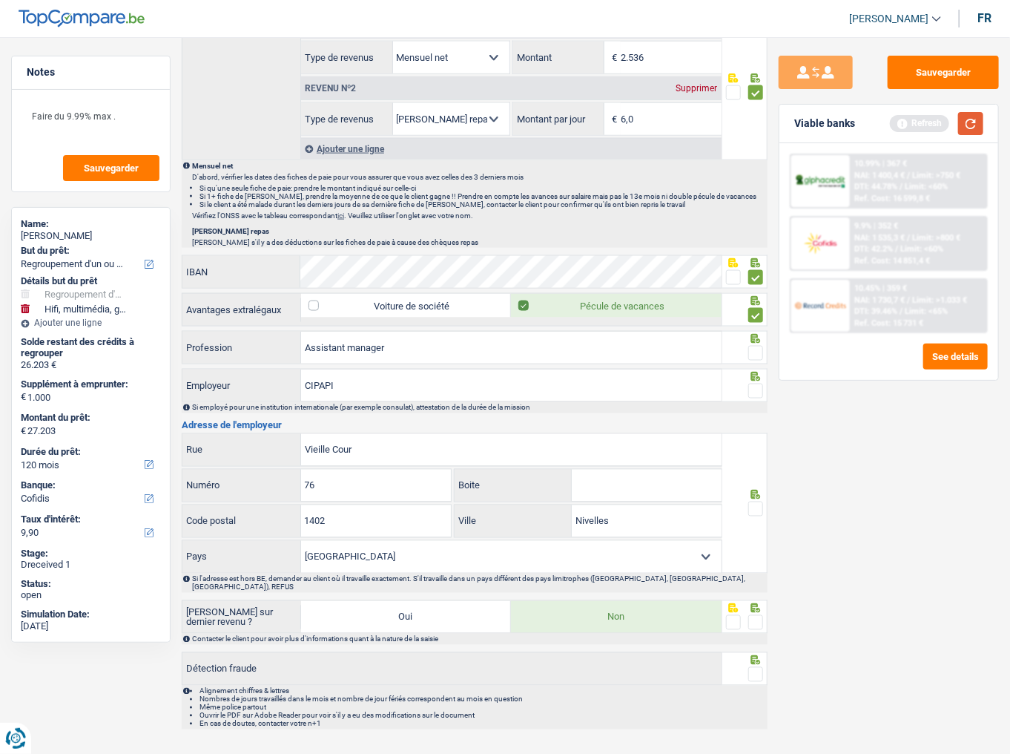
click at [961, 124] on button "button" at bounding box center [970, 123] width 25 height 23
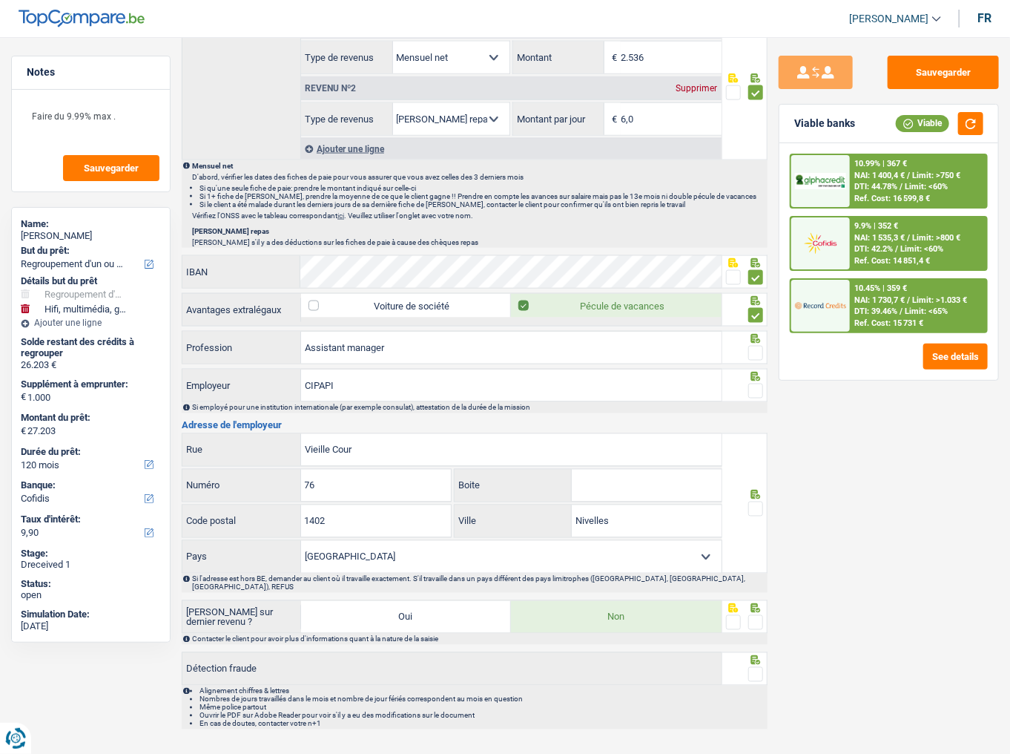
click at [757, 350] on span at bounding box center [756, 353] width 15 height 15
click at [0, 0] on input "radio" at bounding box center [0, 0] width 0 height 0
click at [979, 125] on button "button" at bounding box center [970, 123] width 25 height 23
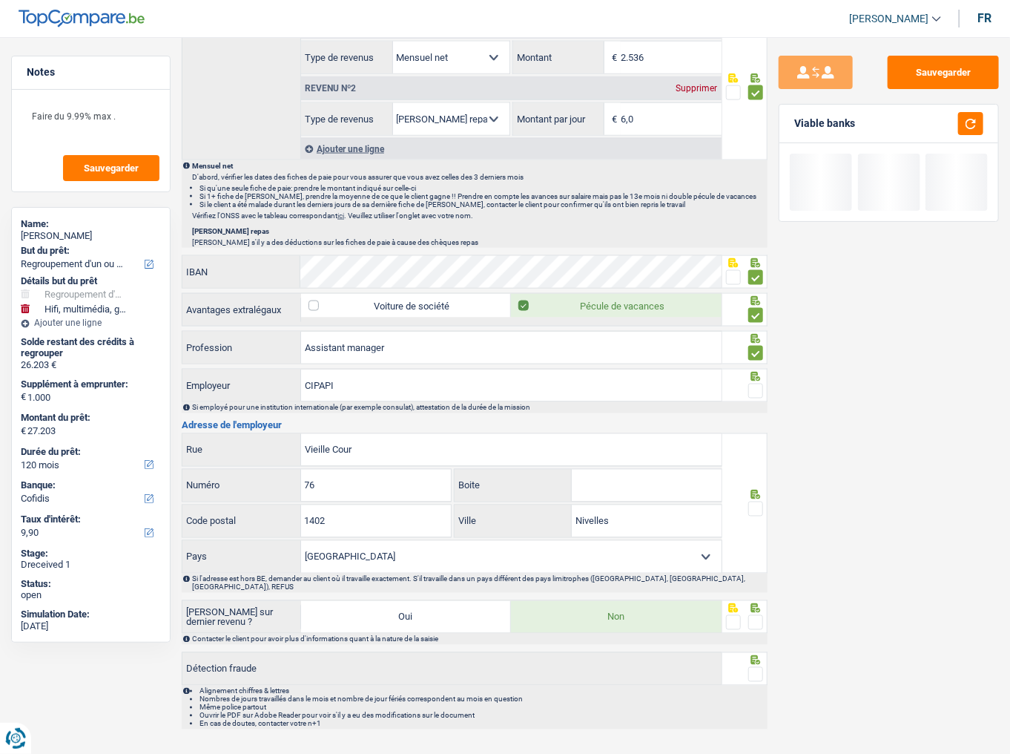
click at [763, 384] on span at bounding box center [756, 391] width 15 height 15
click at [0, 0] on input "radio" at bounding box center [0, 0] width 0 height 0
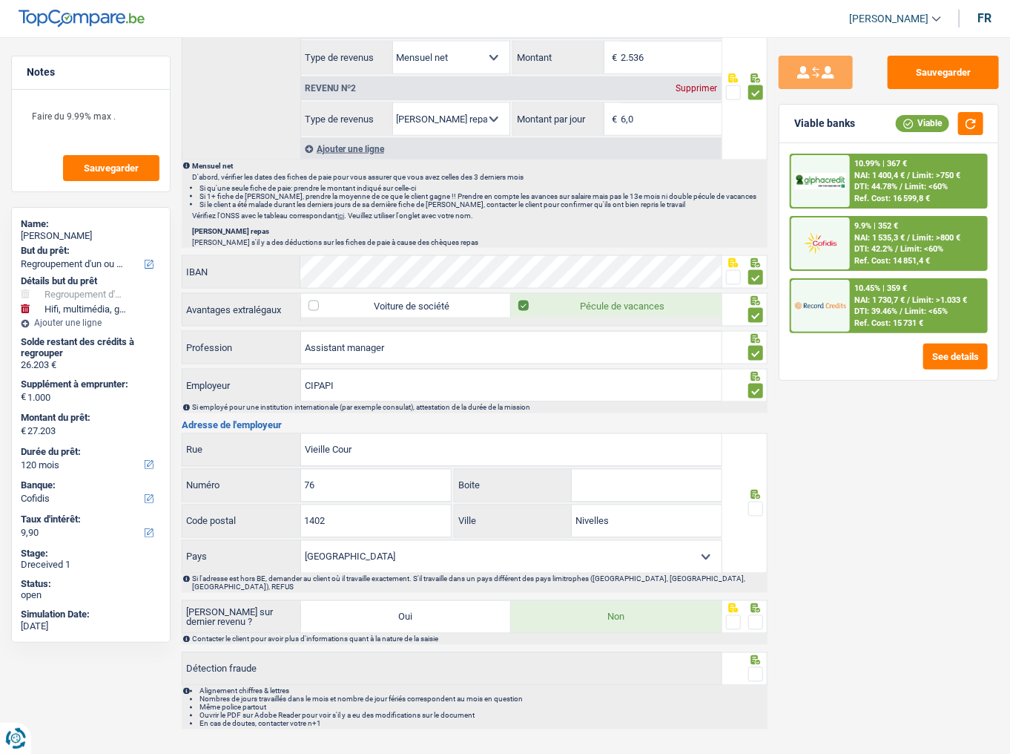
click at [754, 468] on span at bounding box center [756, 509] width 15 height 15
click at [0, 0] on input "radio" at bounding box center [0, 0] width 0 height 0
click at [759, 468] on span at bounding box center [756, 622] width 15 height 15
click at [0, 0] on input "radio" at bounding box center [0, 0] width 0 height 0
drag, startPoint x: 754, startPoint y: 664, endPoint x: 754, endPoint y: 632, distance: 31.9
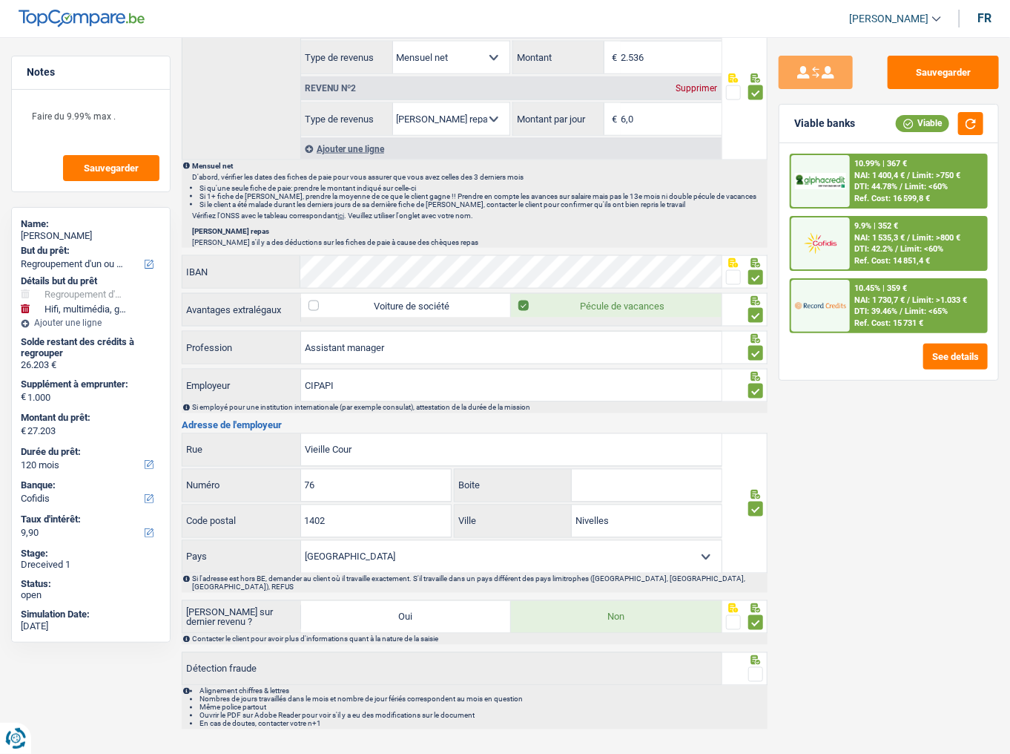
click at [754, 468] on span at bounding box center [756, 674] width 15 height 15
click at [0, 0] on input "radio" at bounding box center [0, 0] width 0 height 0
click at [970, 119] on button "button" at bounding box center [970, 123] width 25 height 23
click at [967, 128] on button "button" at bounding box center [970, 123] width 25 height 23
click at [973, 128] on button "button" at bounding box center [970, 123] width 25 height 23
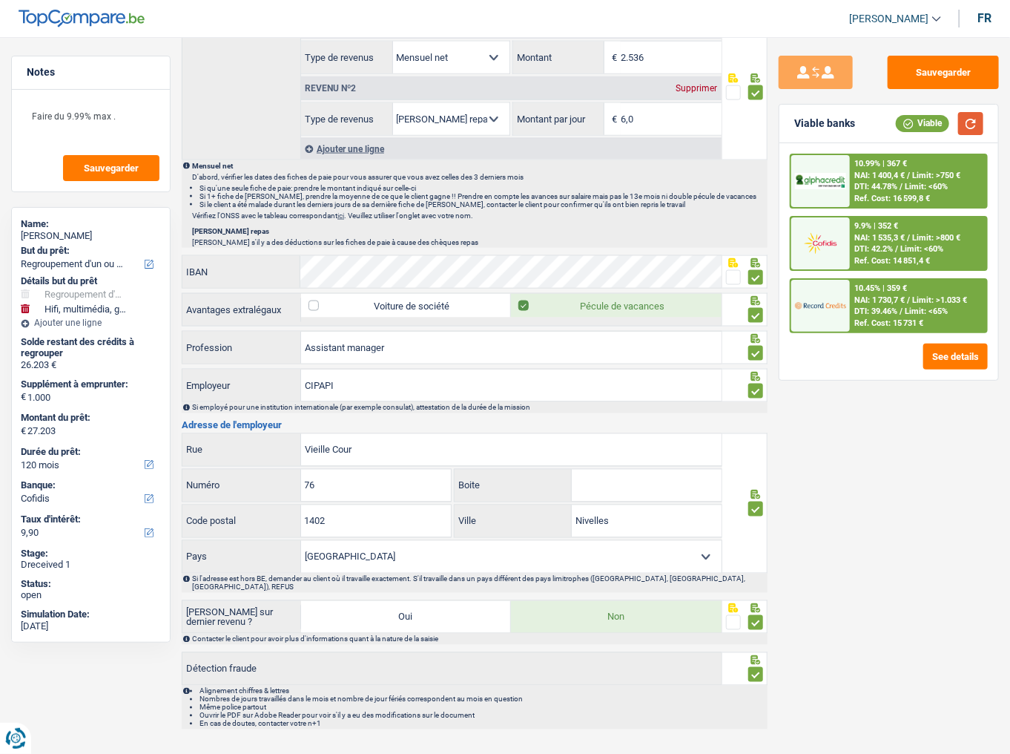
click at [973, 119] on button "button" at bounding box center [970, 123] width 25 height 23
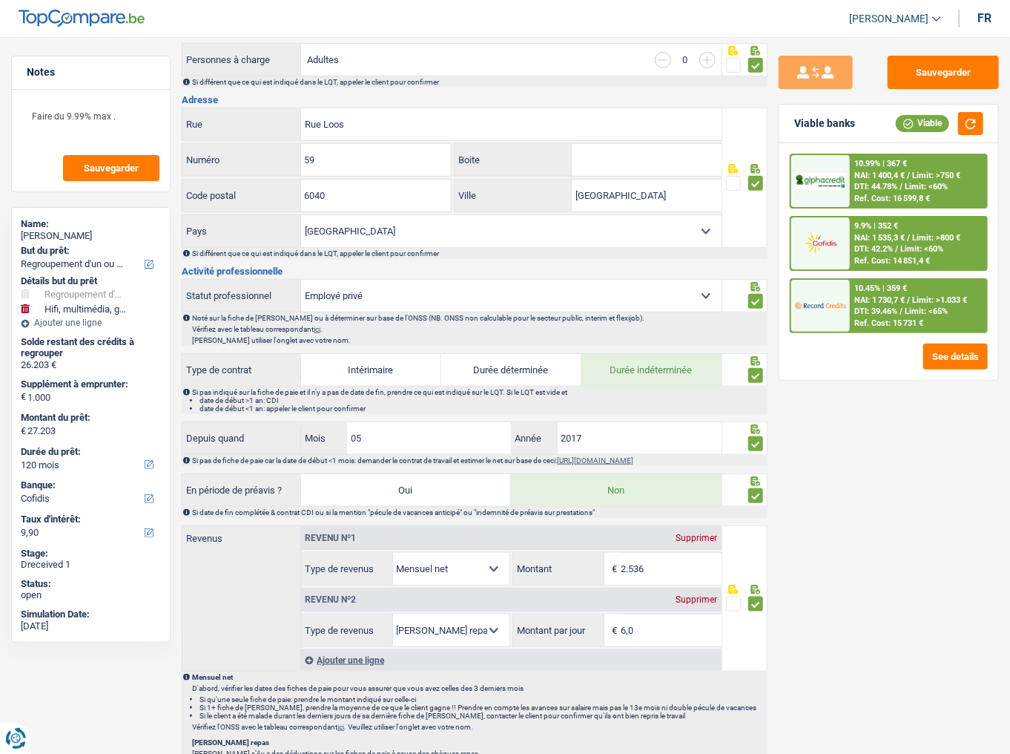
scroll to position [534, 0]
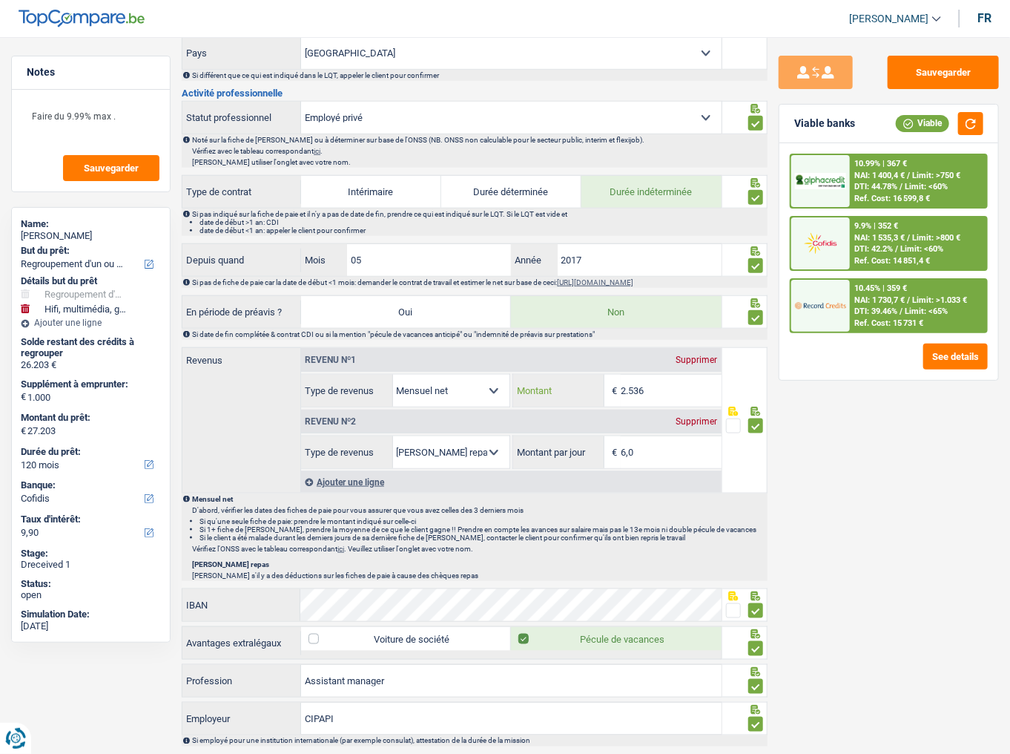
drag, startPoint x: 629, startPoint y: 392, endPoint x: 527, endPoint y: 406, distance: 102.6
click at [527, 406] on div "Revenu nº1 Supprimer Allocation d'handicap Allocations chômage Allocations fami…" at bounding box center [511, 408] width 421 height 121
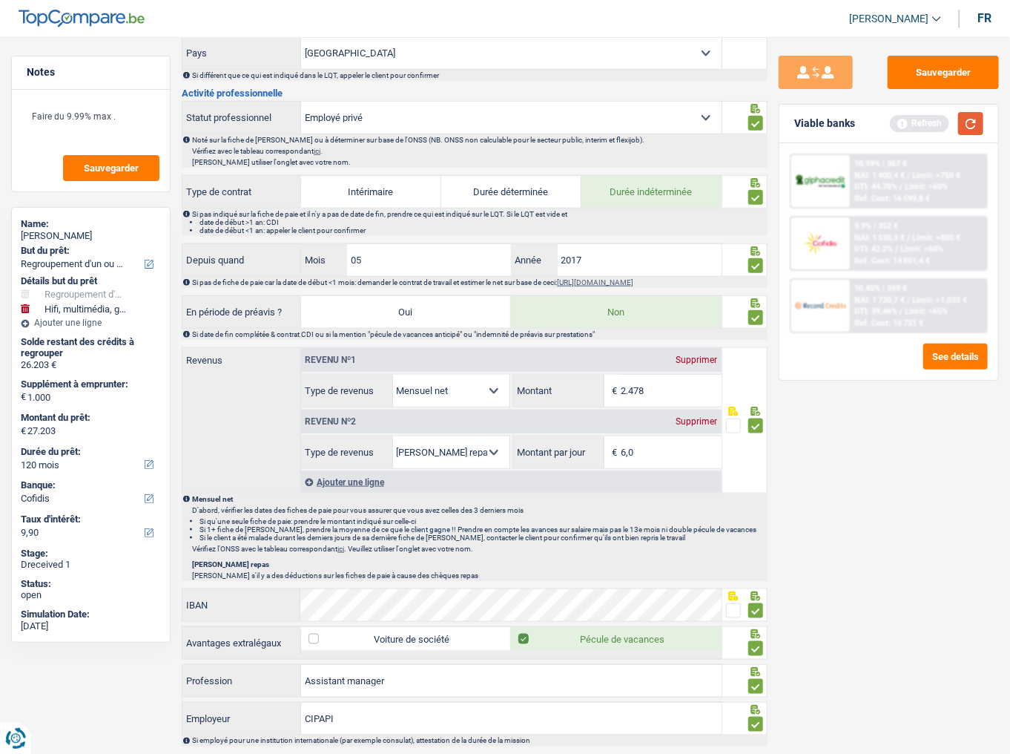
type input "2.478"
click at [964, 129] on button "button" at bounding box center [970, 123] width 25 height 23
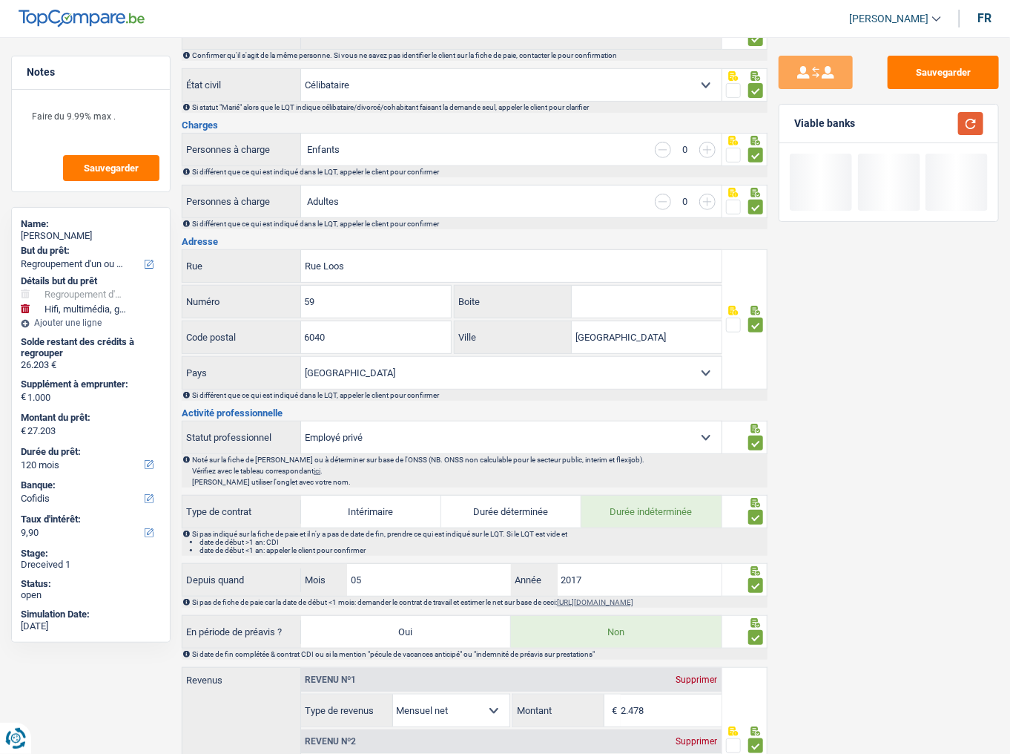
scroll to position [76, 0]
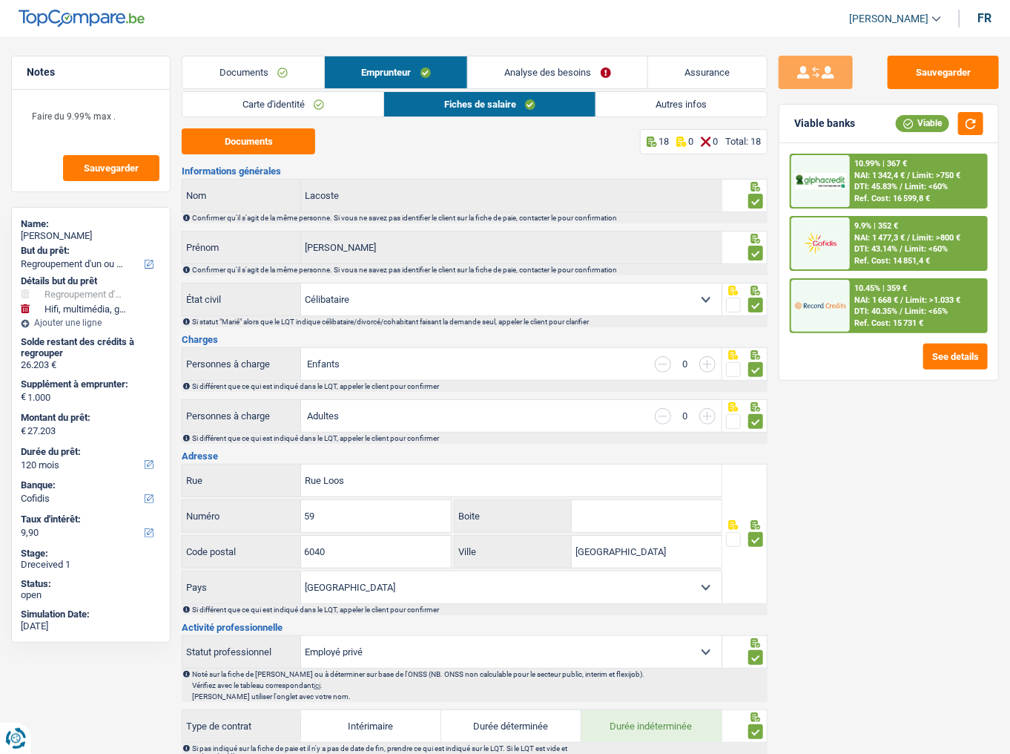
click at [641, 108] on link "Autres infos" at bounding box center [681, 104] width 171 height 24
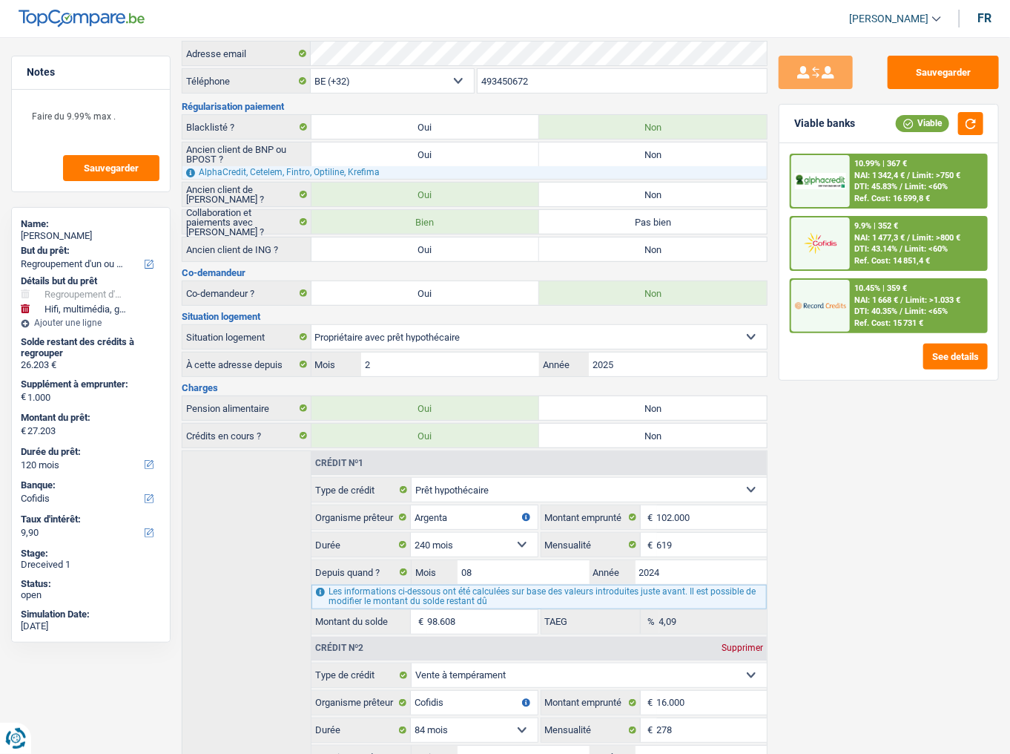
scroll to position [0, 0]
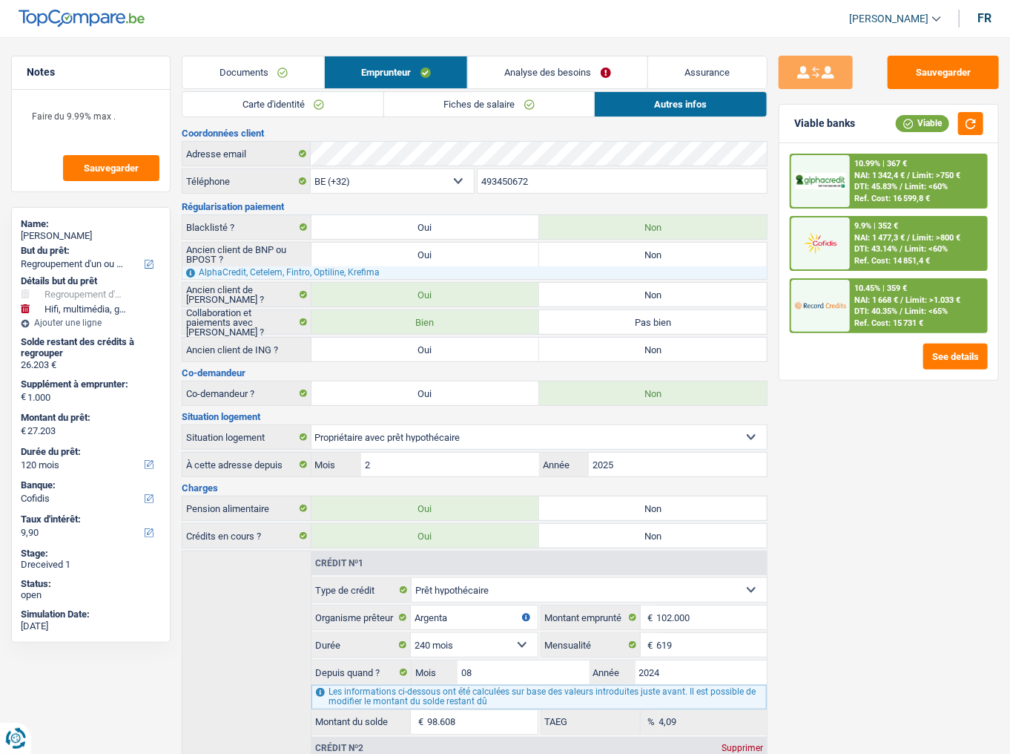
click at [585, 74] on link "Analyse des besoins" at bounding box center [558, 72] width 180 height 32
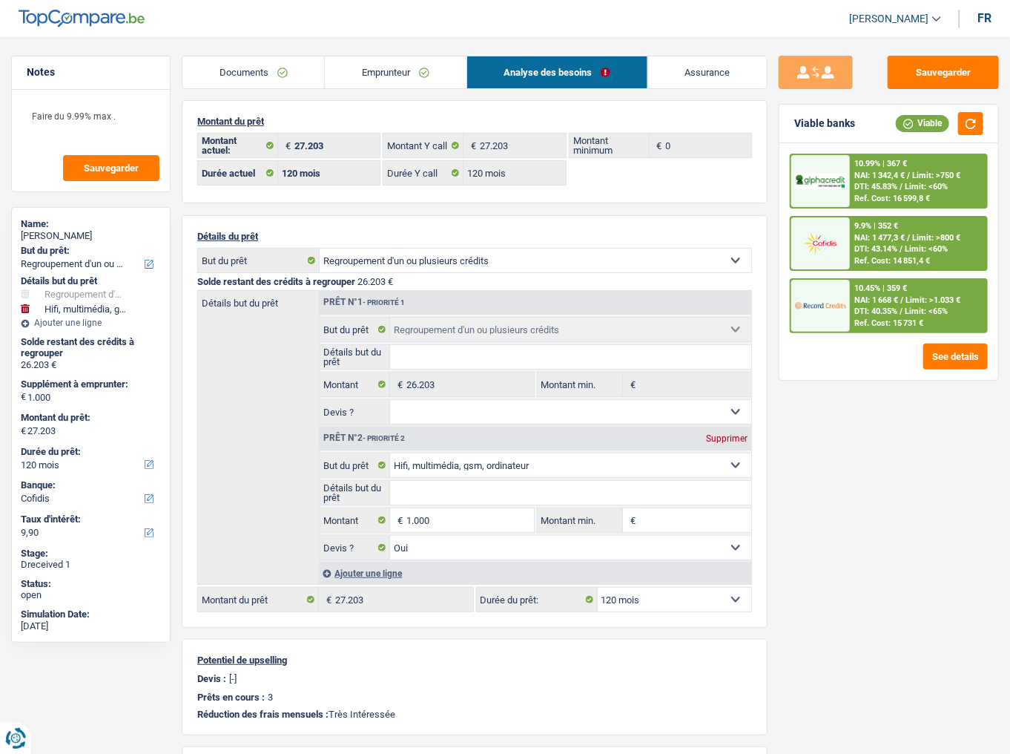
click at [408, 68] on link "Emprunteur" at bounding box center [395, 72] width 141 height 32
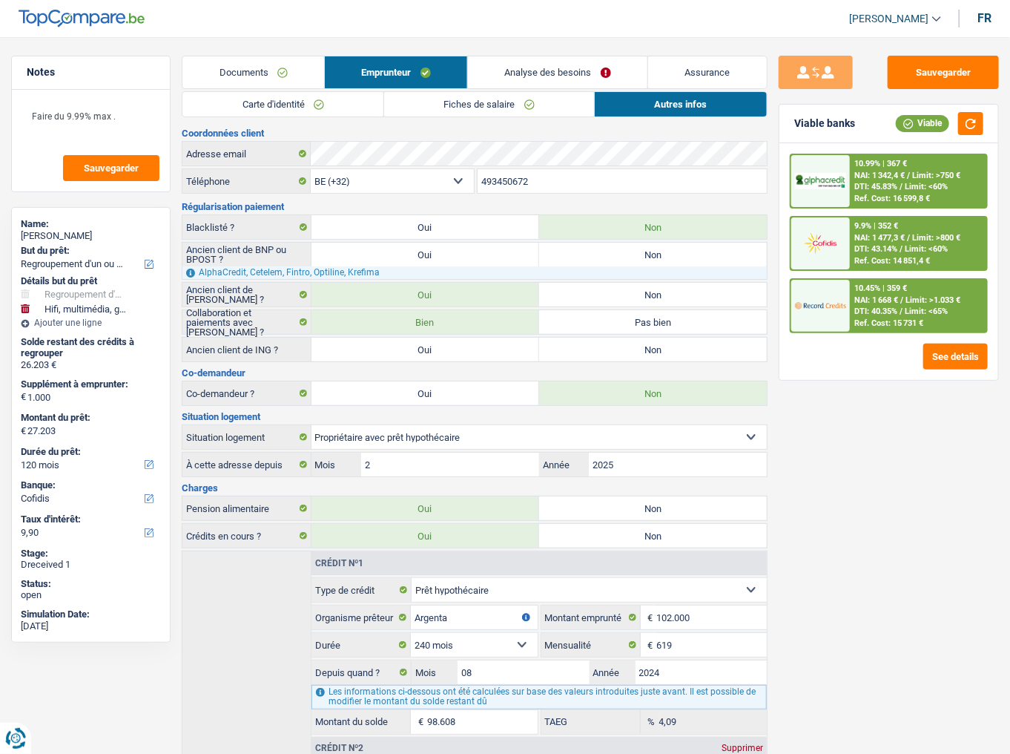
click at [312, 104] on link "Carte d'identité" at bounding box center [282, 104] width 201 height 24
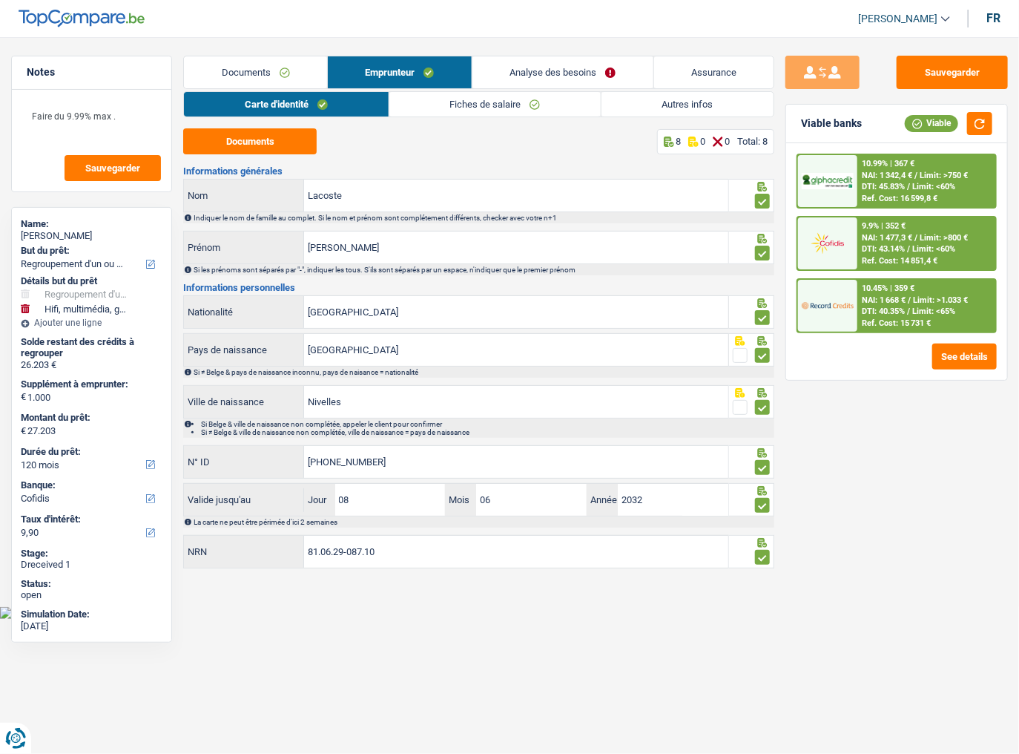
click at [510, 101] on link "Fiches de salaire" at bounding box center [494, 104] width 211 height 24
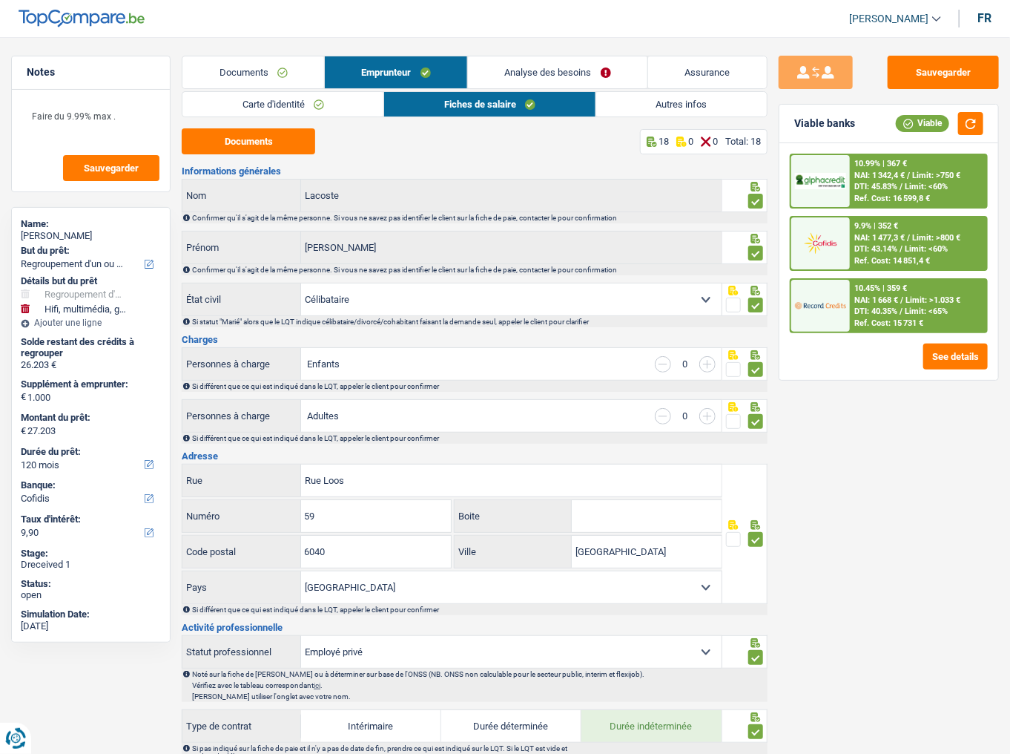
click at [650, 100] on link "Autres infos" at bounding box center [681, 104] width 171 height 24
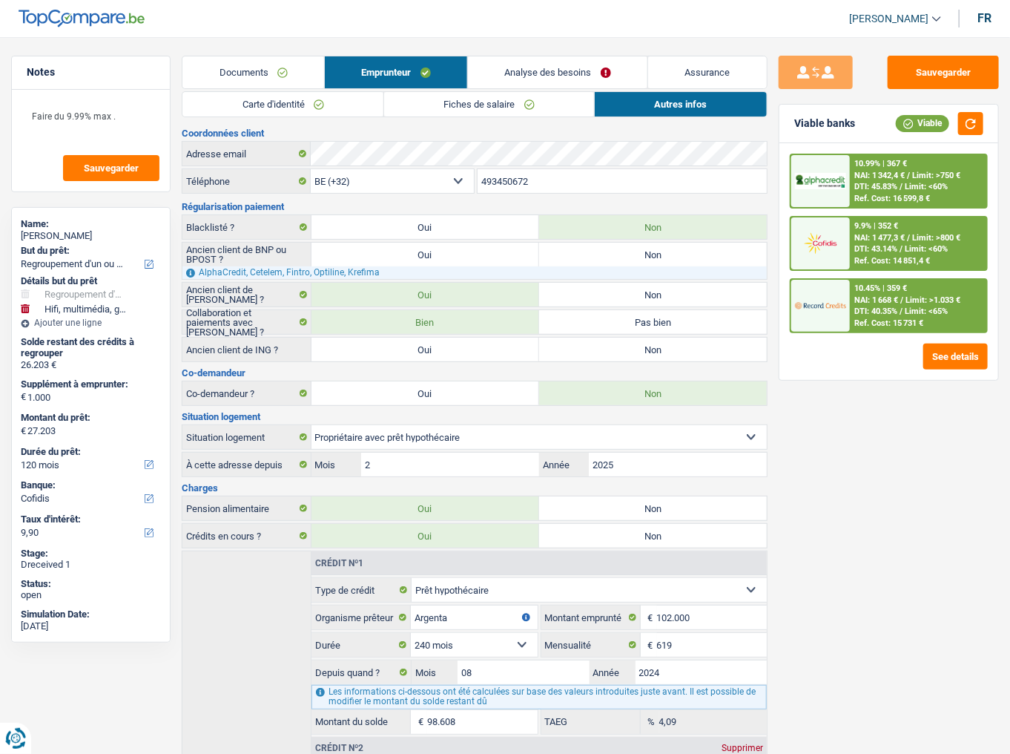
click at [552, 66] on link "Analyse des besoins" at bounding box center [558, 72] width 180 height 32
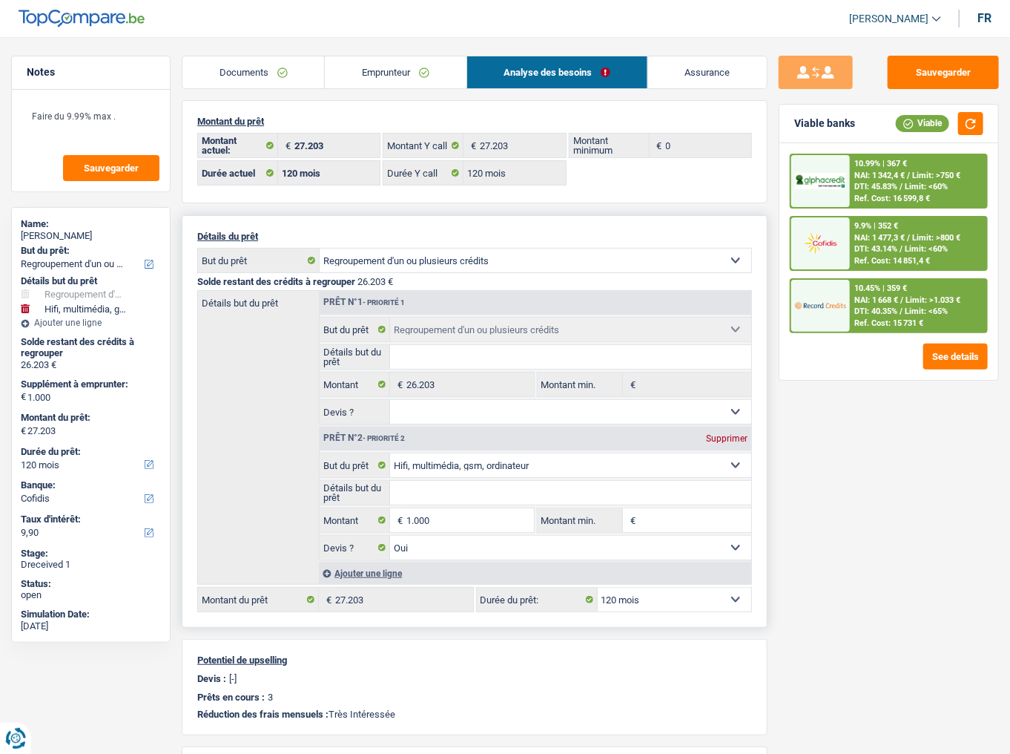
click at [696, 468] on select "12 mois 18 mois 24 mois 30 mois 36 mois 42 mois 48 mois 60 mois 72 mois 84 mois…" at bounding box center [675, 600] width 154 height 24
select select "72"
click at [598, 468] on select "12 mois 18 mois 24 mois 30 mois 36 mois 42 mois 48 mois 60 mois 72 mois 84 mois…" at bounding box center [675, 600] width 154 height 24
select select "72"
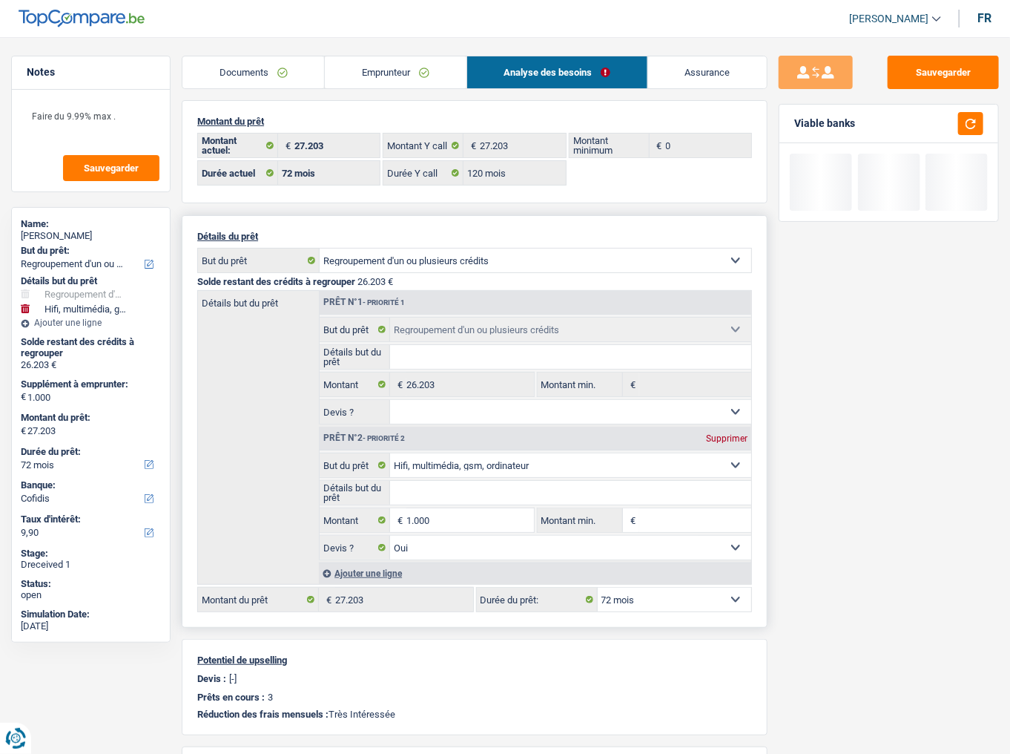
click at [641, 468] on select "12 mois 18 mois 24 mois 30 mois 36 mois 42 mois 48 mois 60 mois 72 mois 84 mois…" at bounding box center [675, 600] width 154 height 24
select select "96"
click at [598, 468] on select "12 mois 18 mois 24 mois 30 mois 36 mois 42 mois 48 mois 60 mois 72 mois 84 mois…" at bounding box center [675, 600] width 154 height 24
select select "96"
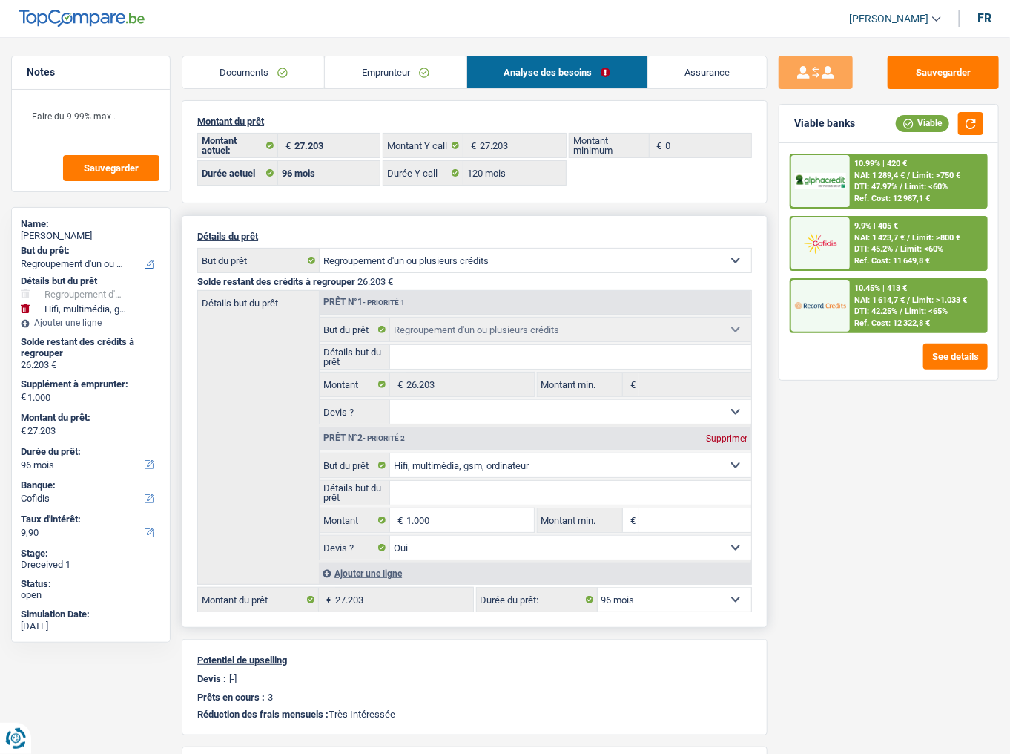
click at [677, 468] on select "12 mois 18 mois 24 mois 30 mois 36 mois 42 mois 48 mois 60 mois 72 mois 84 mois…" at bounding box center [675, 600] width 154 height 24
click at [911, 468] on div "Sauvegarder Viable banks Viable 10.99% | 420 € NAI: 1 289,4 € / Limit: >750 € D…" at bounding box center [889, 391] width 243 height 671
click at [668, 468] on select "12 mois 18 mois 24 mois 30 mois 36 mois 42 mois 48 mois 60 mois 72 mois 84 mois…" at bounding box center [675, 600] width 154 height 24
select select "120"
click at [598, 468] on select "12 mois 18 mois 24 mois 30 mois 36 mois 42 mois 48 mois 60 mois 72 mois 84 mois…" at bounding box center [675, 600] width 154 height 24
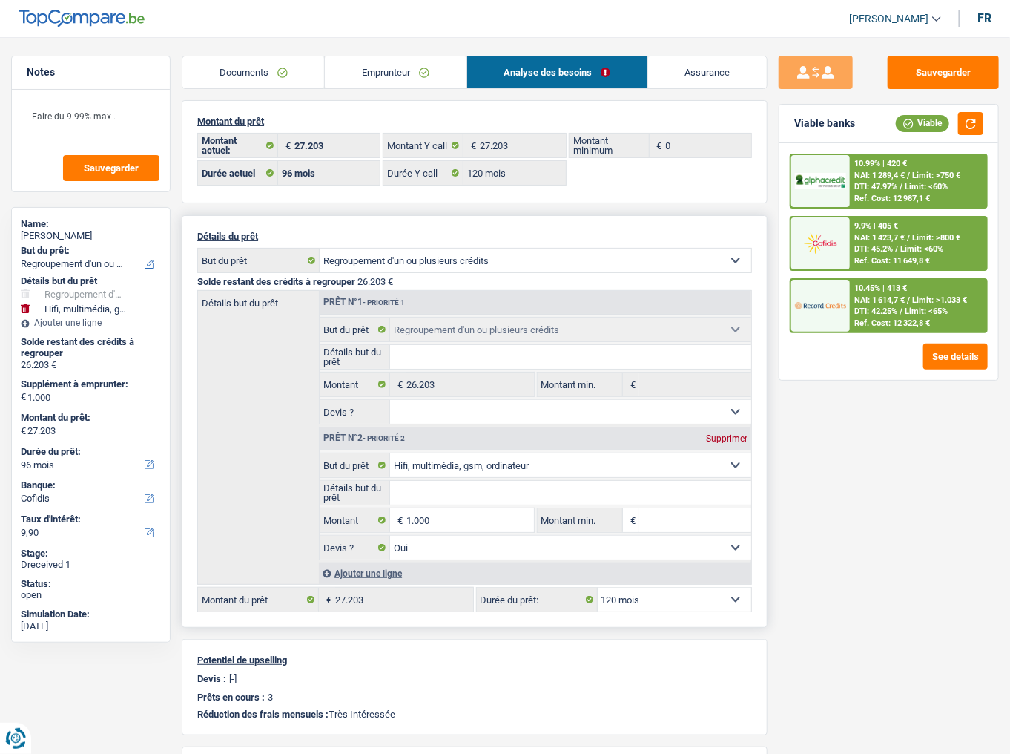
select select "120"
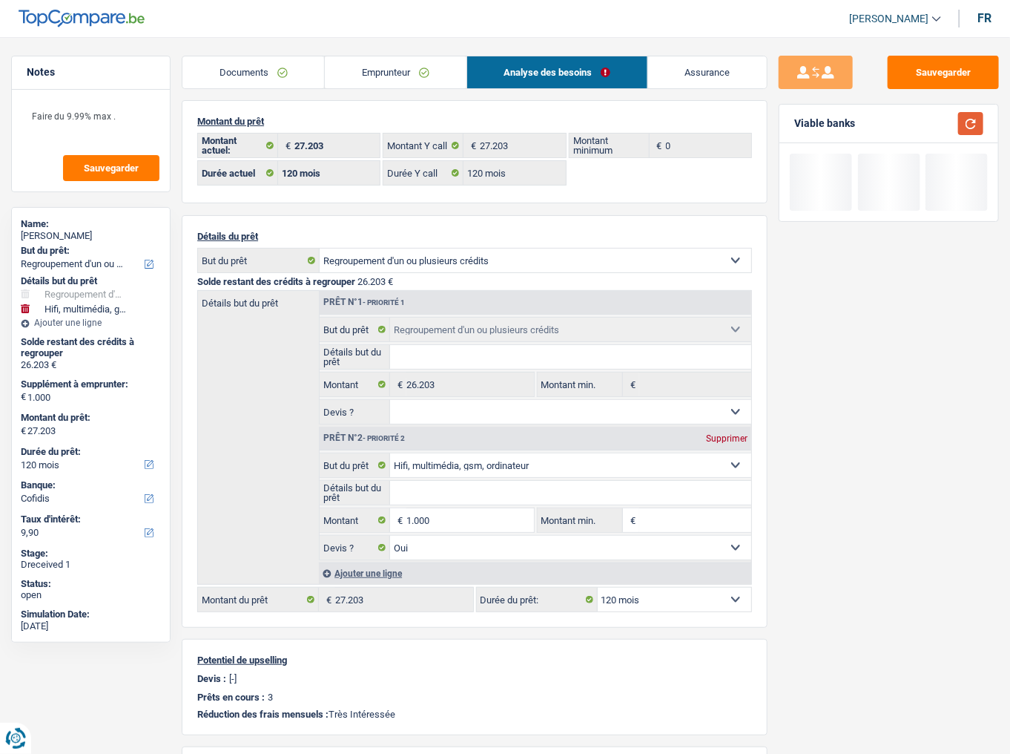
click at [970, 119] on button "button" at bounding box center [970, 123] width 25 height 23
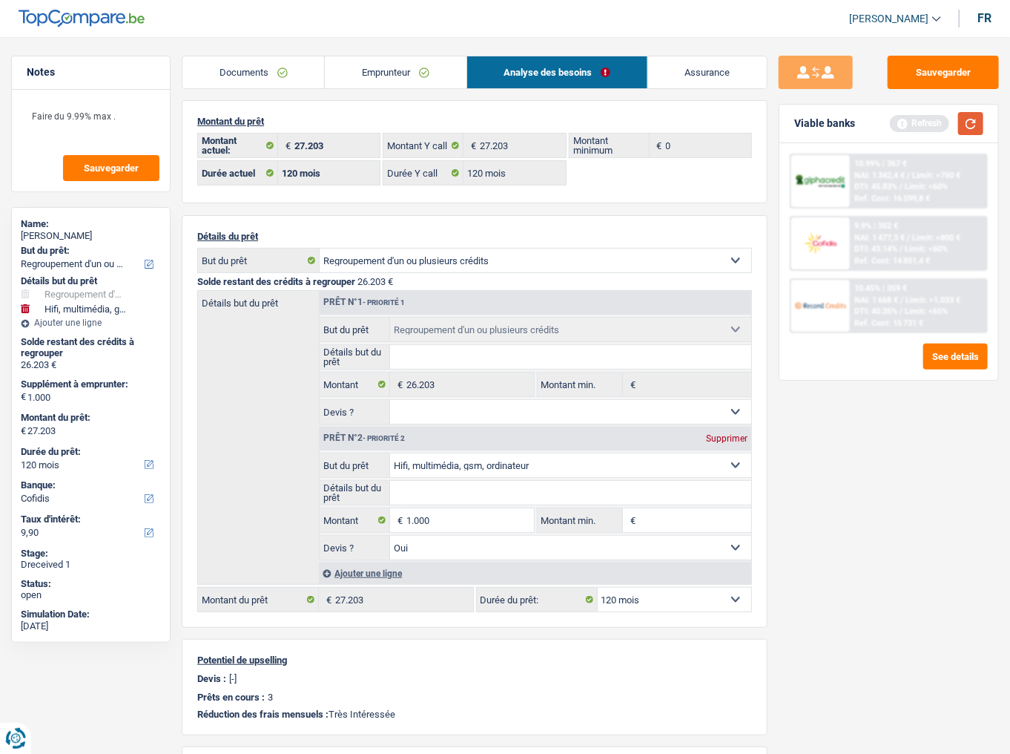
click at [973, 116] on button "button" at bounding box center [970, 123] width 25 height 23
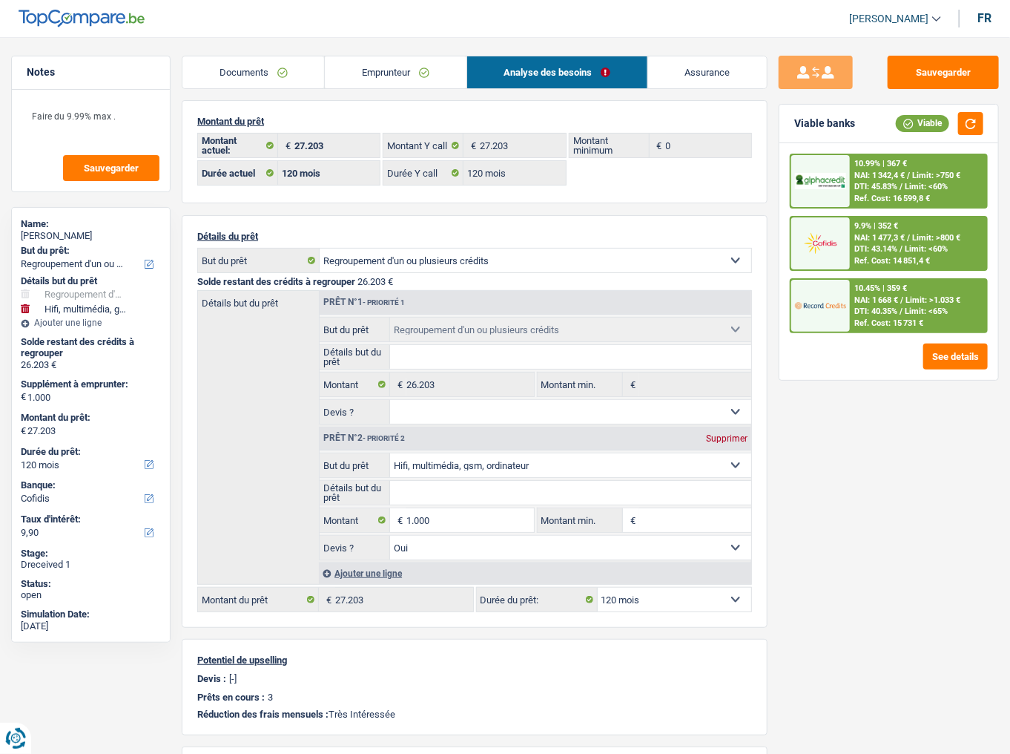
click at [872, 171] on span "NAI: 1 342,4 €" at bounding box center [880, 176] width 50 height 10
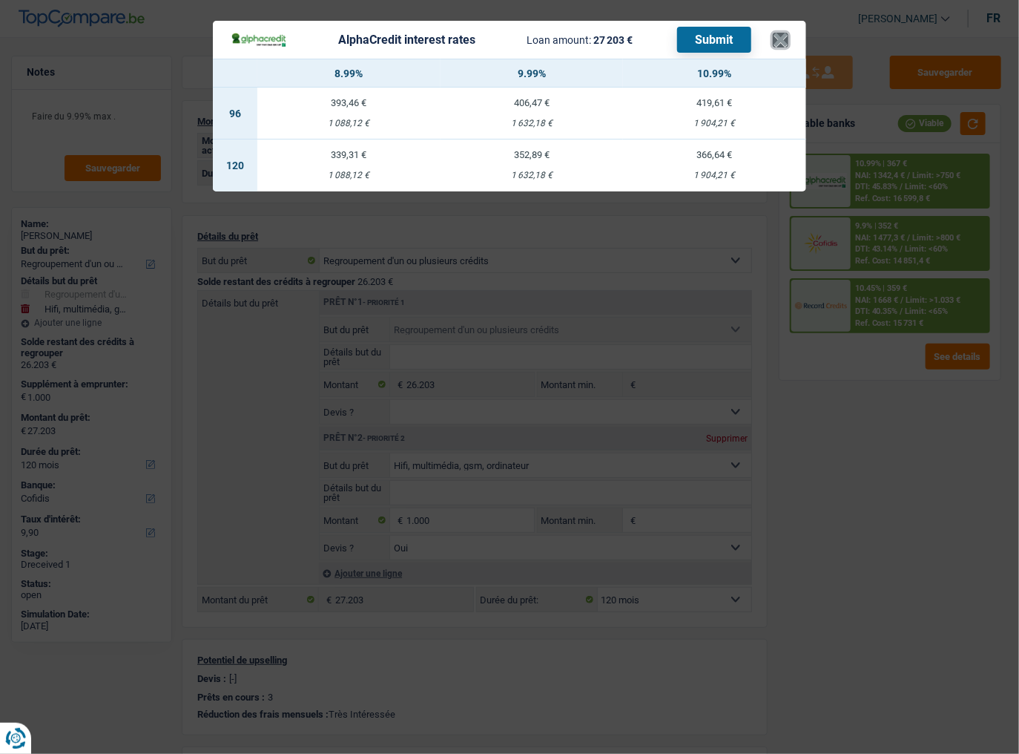
click at [777, 34] on button "×" at bounding box center [781, 40] width 16 height 15
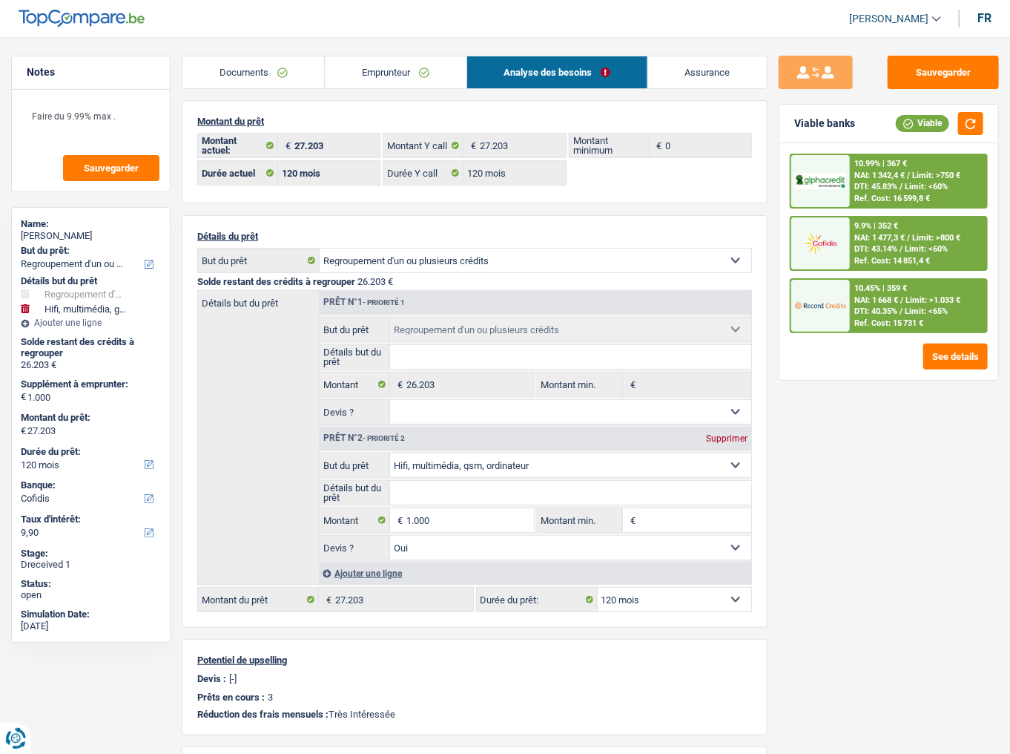
drag, startPoint x: 398, startPoint y: 71, endPoint x: 404, endPoint y: 85, distance: 14.3
click at [398, 71] on link "Emprunteur" at bounding box center [395, 72] width 141 height 32
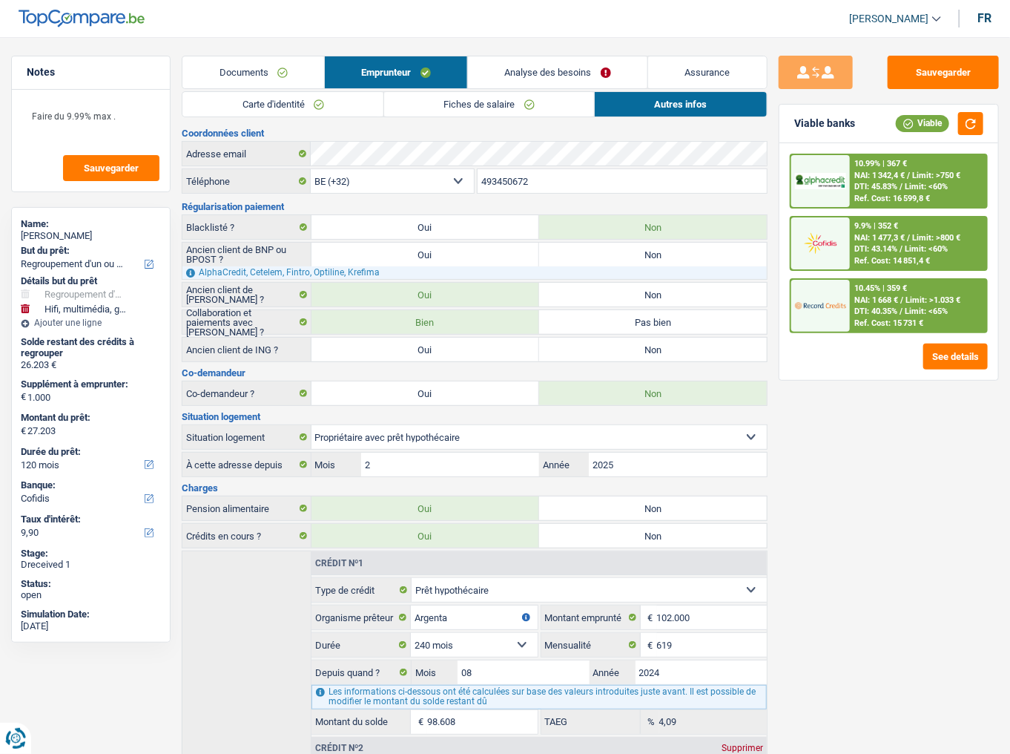
click at [442, 105] on link "Fiches de salaire" at bounding box center [489, 104] width 210 height 24
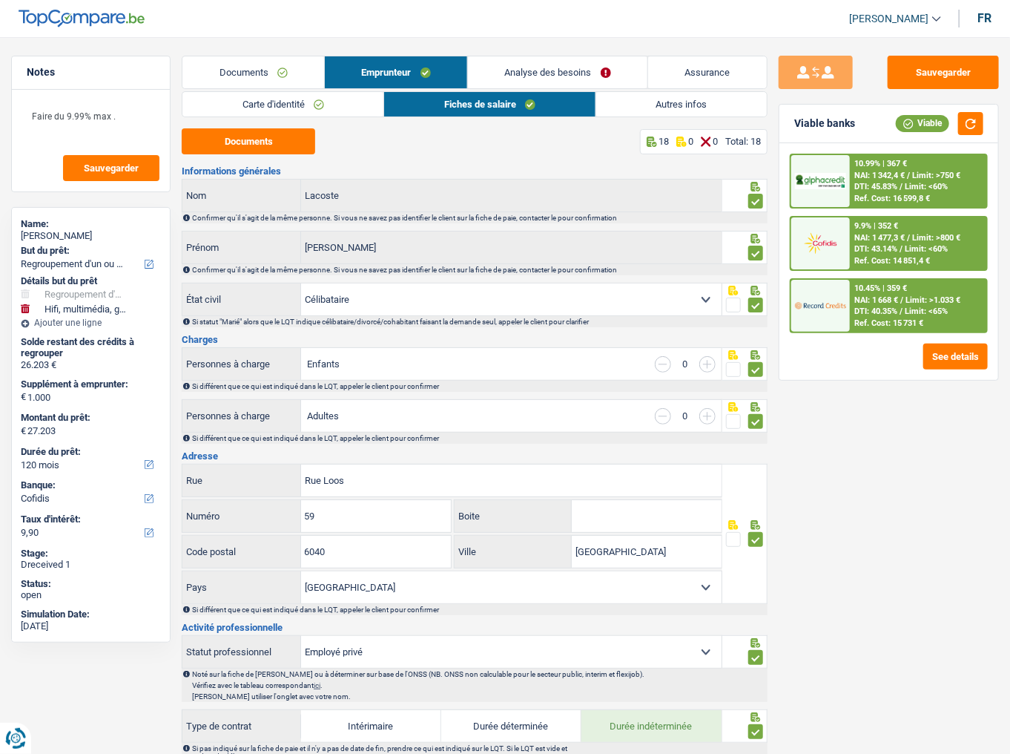
click at [578, 73] on link "Analyse des besoins" at bounding box center [558, 72] width 180 height 32
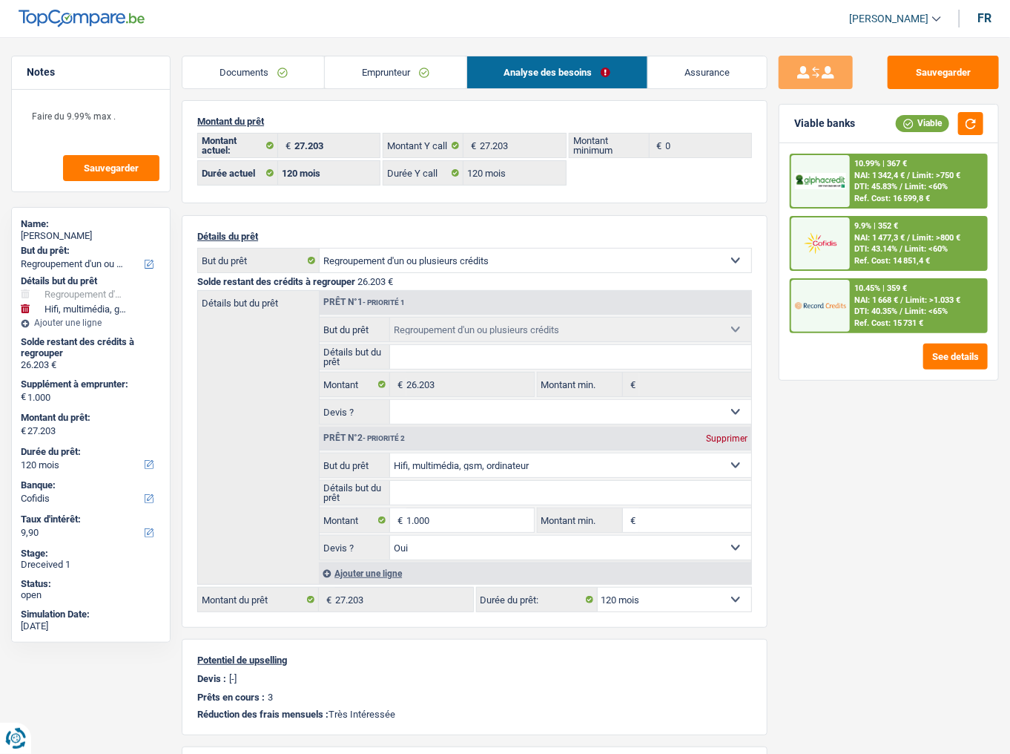
click at [864, 172] on span "NAI: 1 342,4 €" at bounding box center [880, 176] width 50 height 10
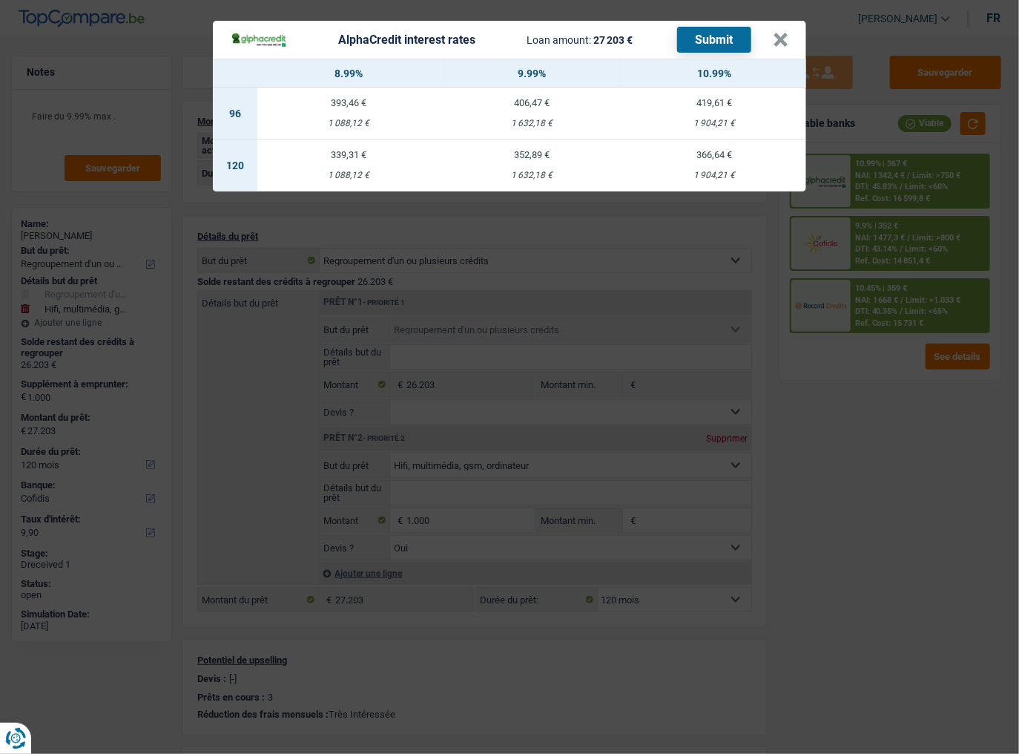
click at [522, 167] on td "352,89 € 1 632,18 €" at bounding box center [532, 165] width 183 height 52
select select "alphacredit"
type input "9,99"
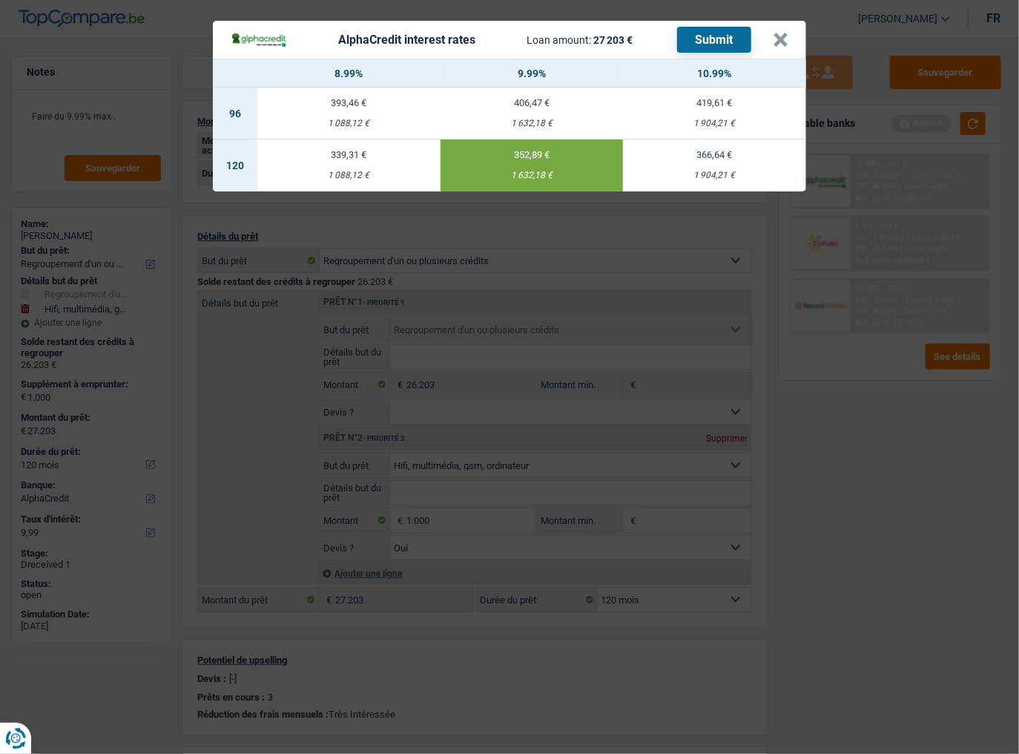
click at [711, 42] on button "Submit" at bounding box center [714, 40] width 74 height 26
drag, startPoint x: 783, startPoint y: 39, endPoint x: 873, endPoint y: 62, distance: 92.9
click at [783, 39] on button "×" at bounding box center [781, 40] width 16 height 15
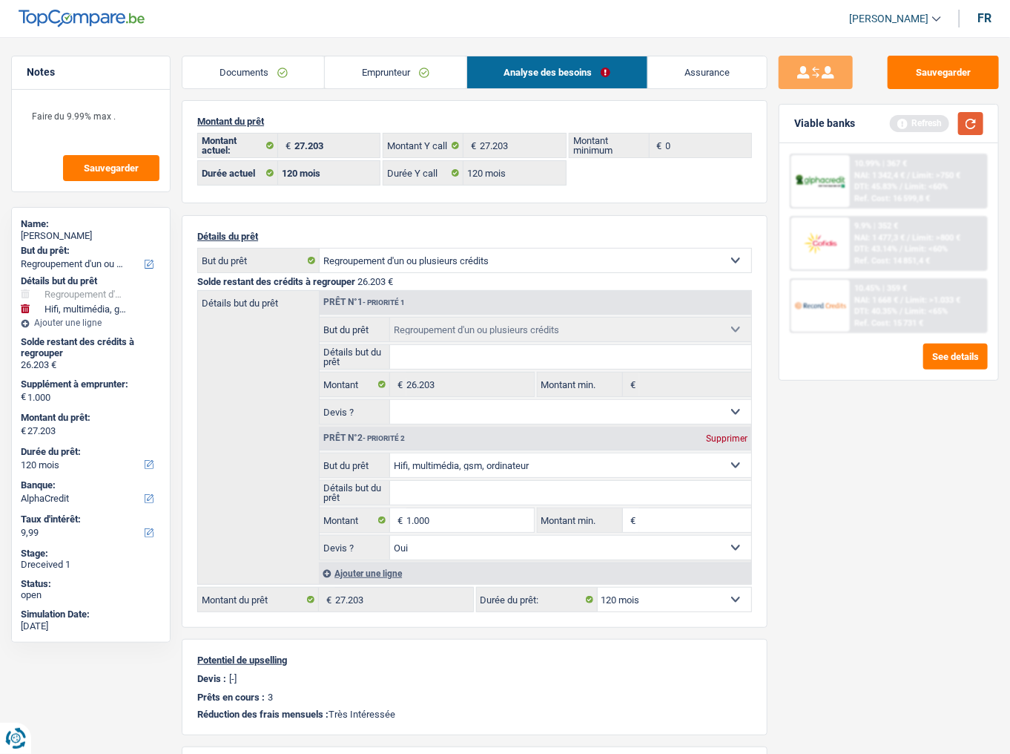
drag, startPoint x: 980, startPoint y: 128, endPoint x: 1010, endPoint y: 131, distance: 30.6
click at [988, 130] on div "Viable banks Refresh" at bounding box center [889, 124] width 219 height 39
click at [387, 71] on link "Emprunteur" at bounding box center [395, 72] width 141 height 32
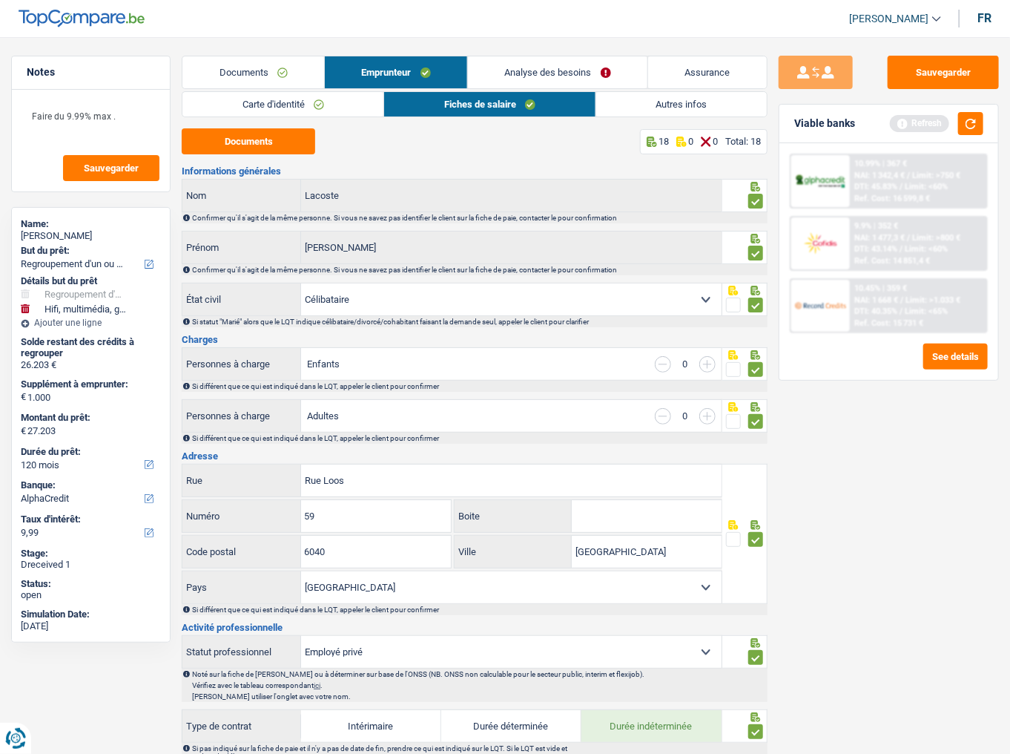
click at [635, 79] on link "Analyse des besoins" at bounding box center [558, 72] width 180 height 32
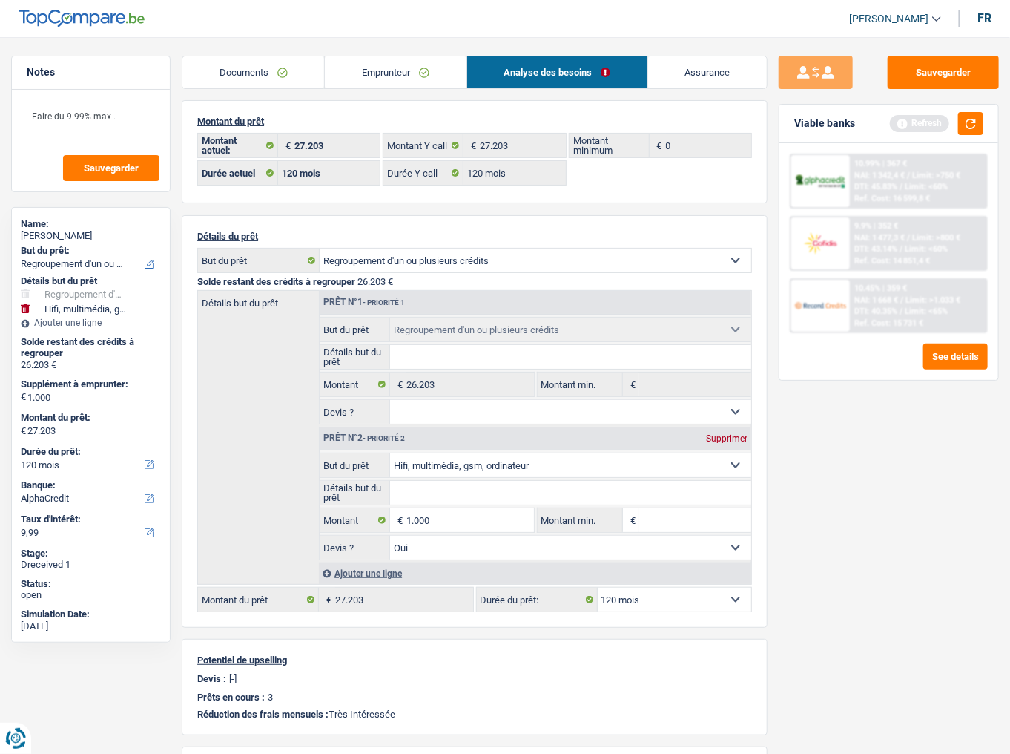
click at [874, 192] on div "10.99% | 367 € NAI: 1 342,4 € / Limit: >750 € DTI: 45.83% / Limit: <60% Ref. Co…" at bounding box center [918, 181] width 137 height 52
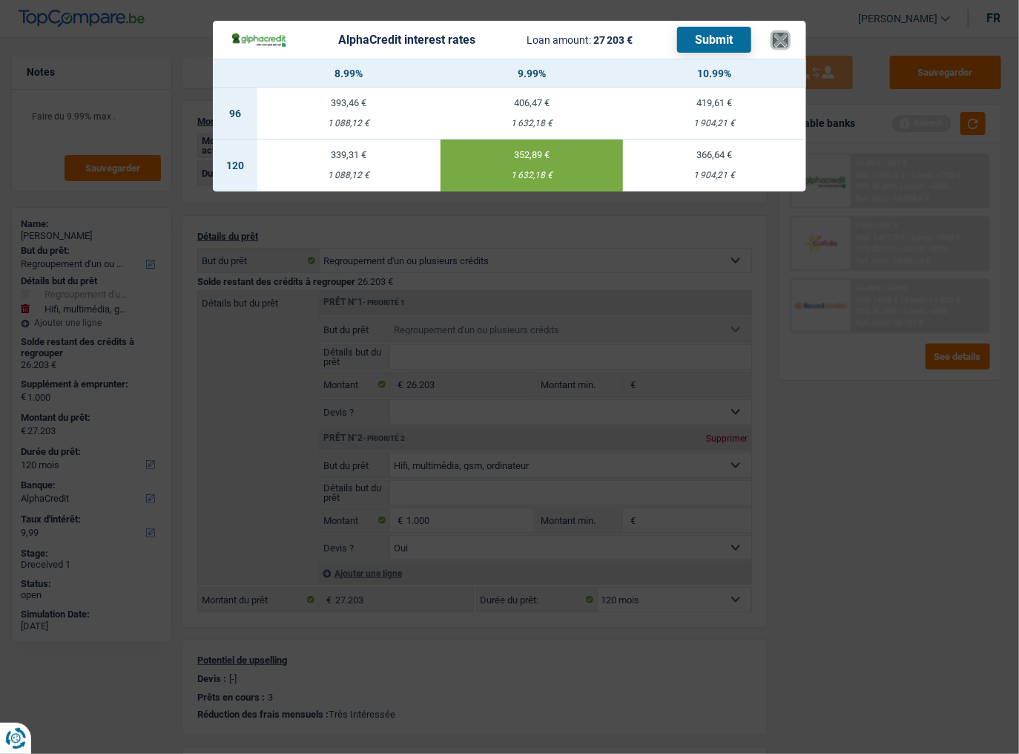
click at [775, 41] on button "×" at bounding box center [781, 40] width 16 height 15
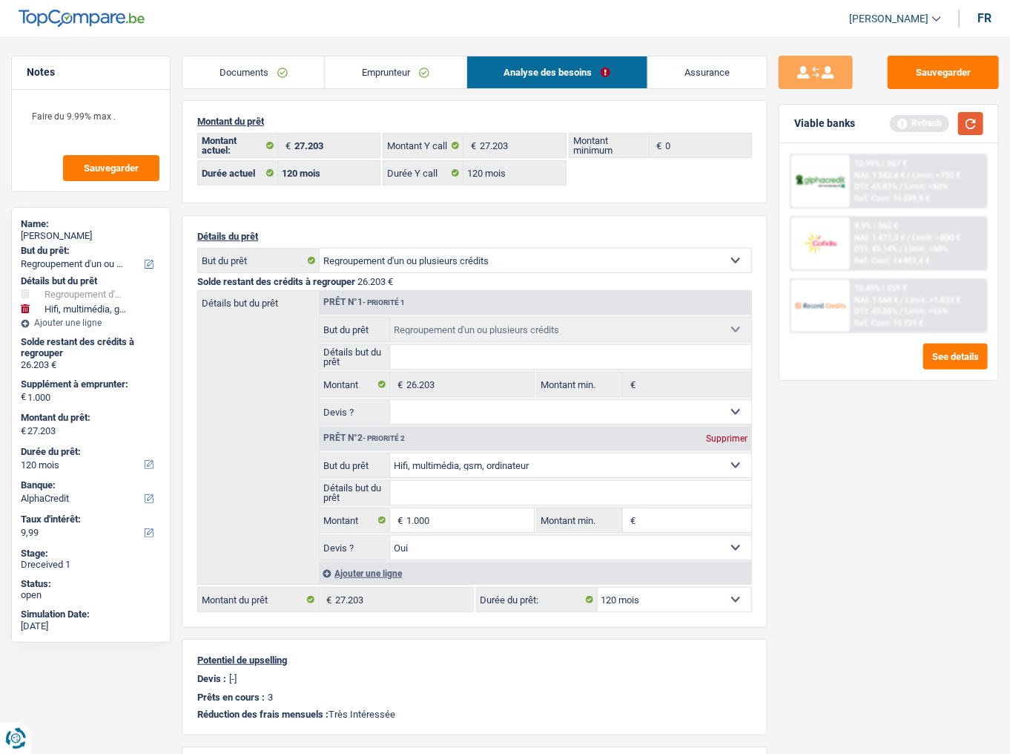
click at [967, 128] on button "button" at bounding box center [970, 123] width 25 height 23
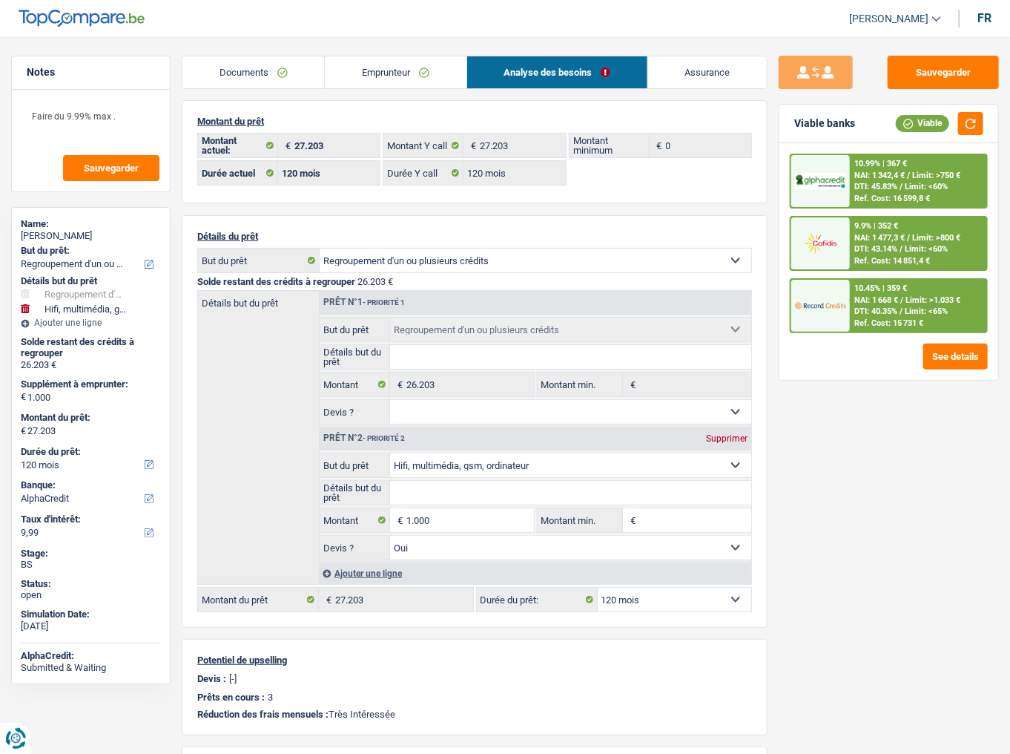
click at [884, 241] on div "9.9% | 352 € NAI: 1 477,3 € / Limit: >800 € DTI: 43.14% / Limit: <60% Ref. Cost…" at bounding box center [918, 243] width 137 height 52
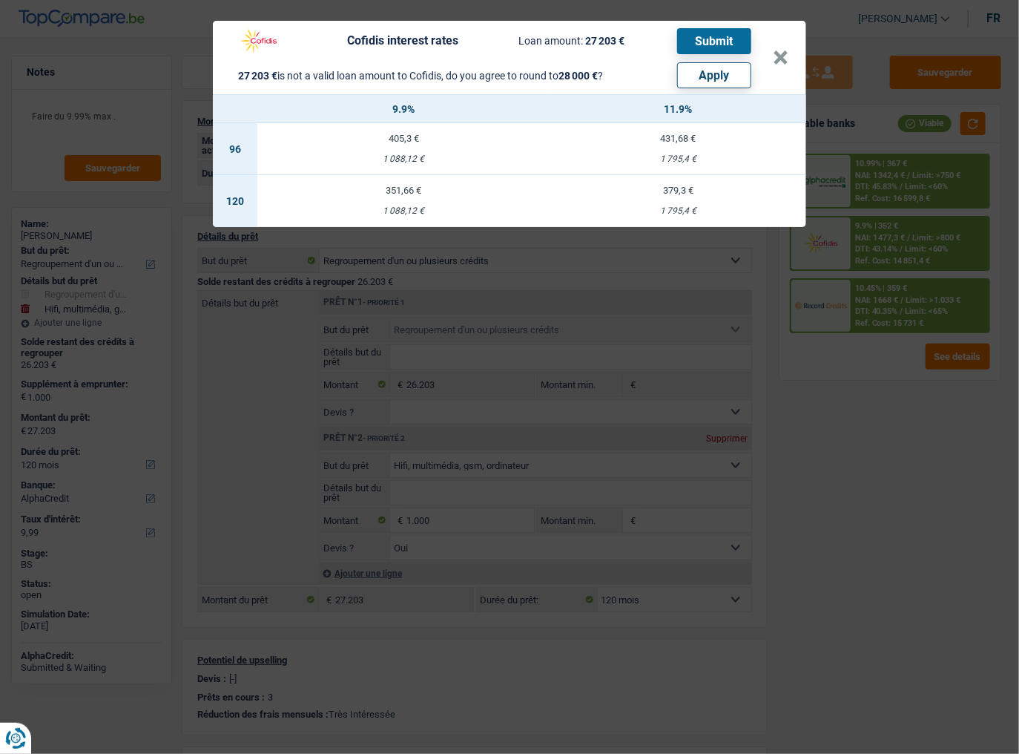
click at [714, 77] on button "Apply" at bounding box center [714, 75] width 74 height 26
type input "1.797"
type input "28.000"
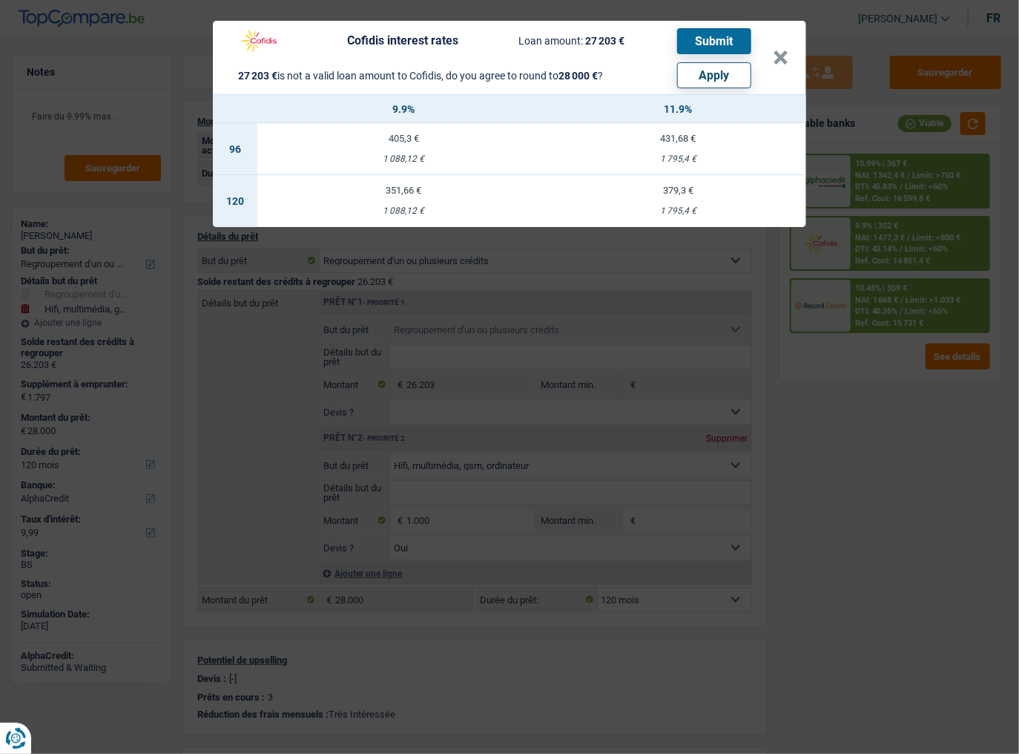
select select "other"
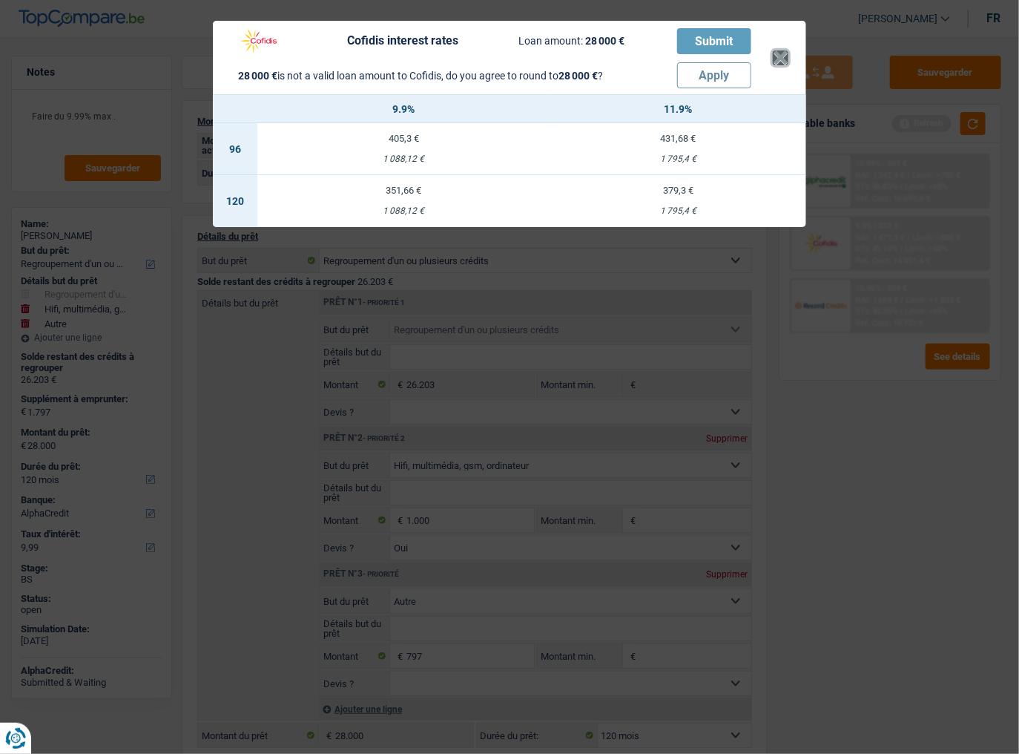
click at [778, 57] on button "×" at bounding box center [781, 57] width 16 height 15
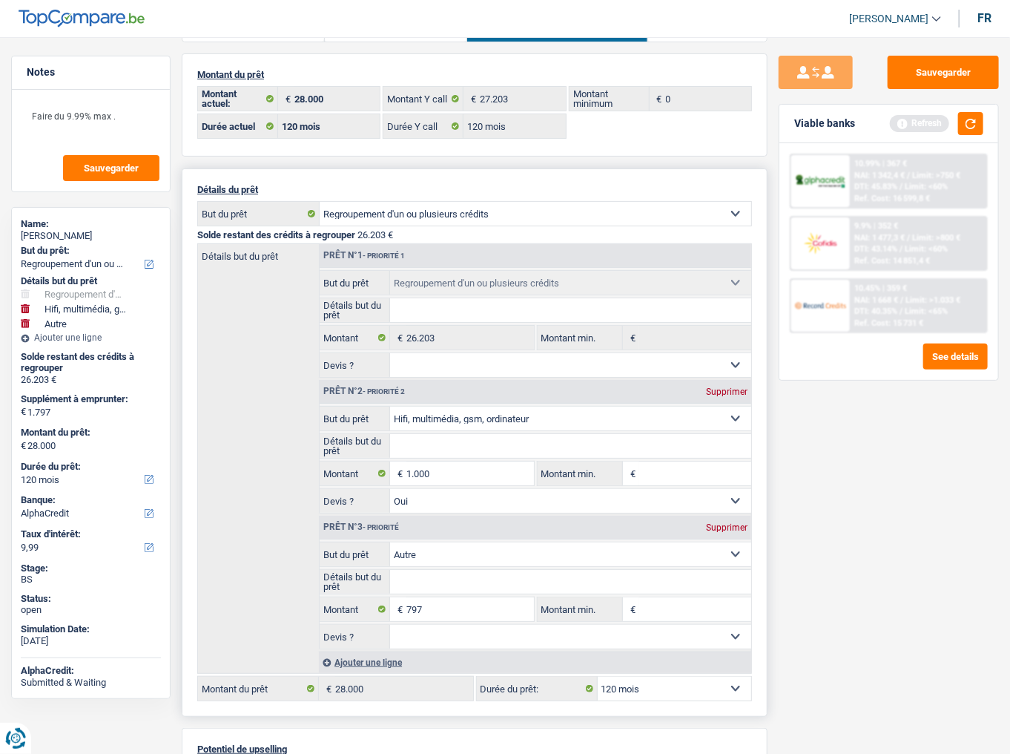
scroll to position [119, 0]
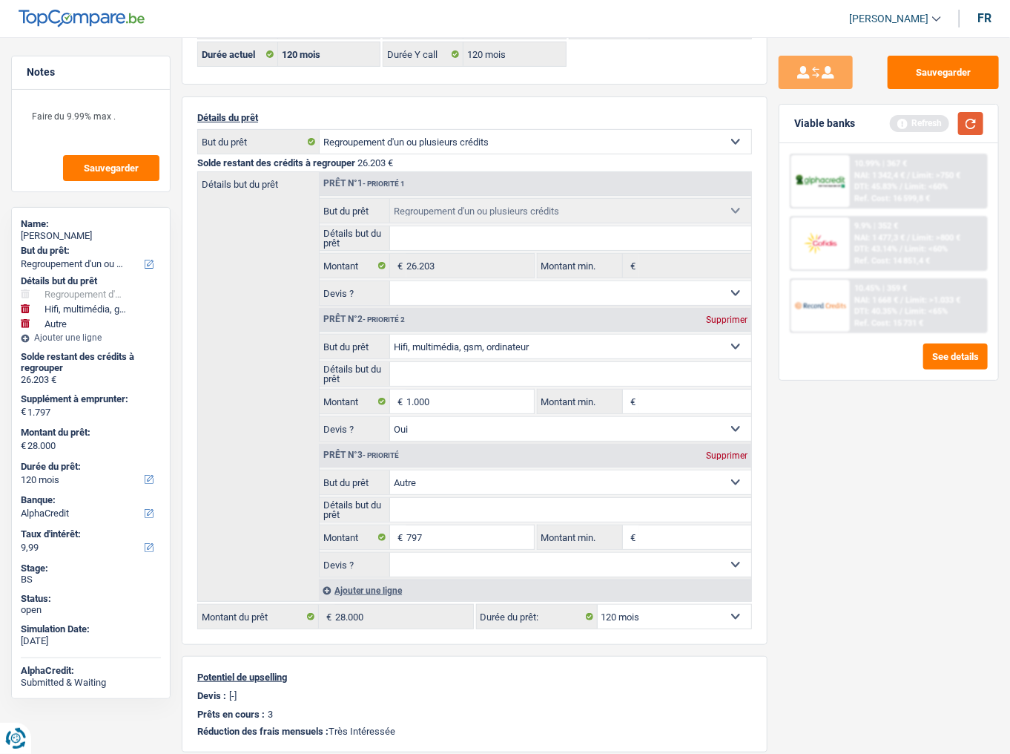
click at [965, 126] on button "button" at bounding box center [970, 123] width 25 height 23
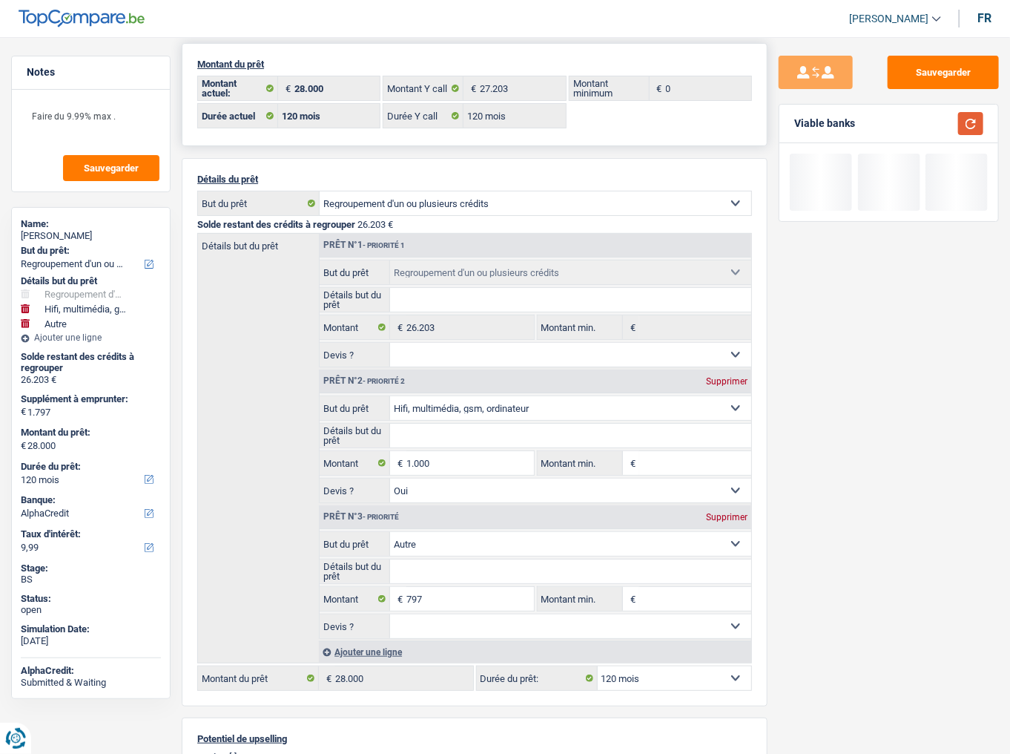
scroll to position [0, 0]
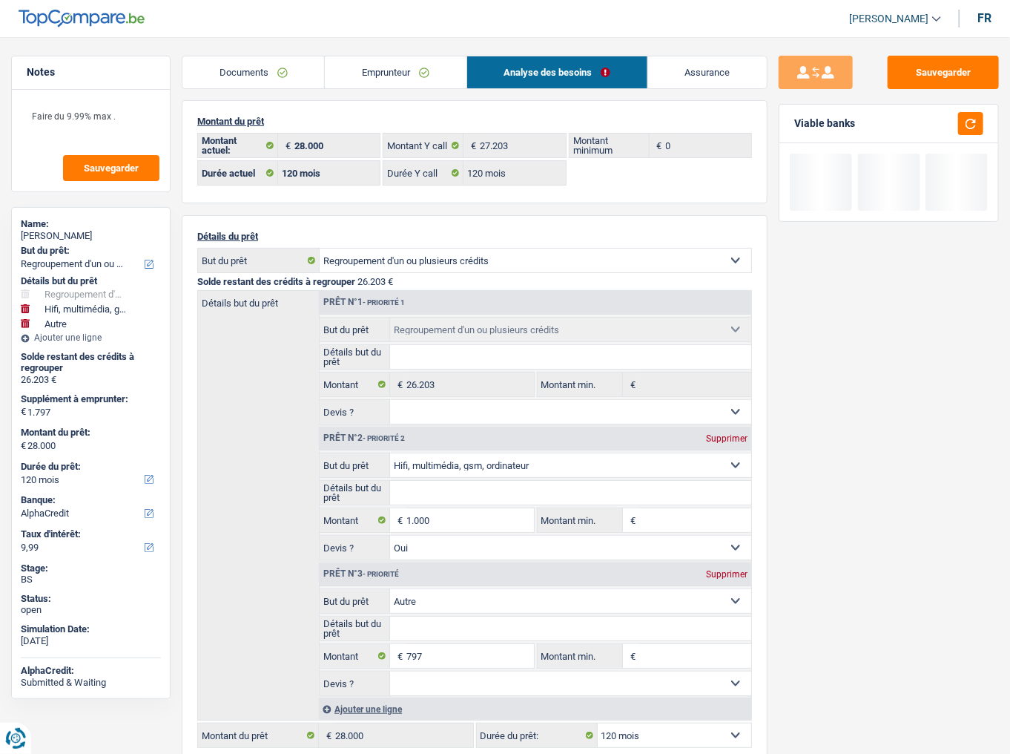
click at [376, 68] on link "Emprunteur" at bounding box center [395, 72] width 141 height 32
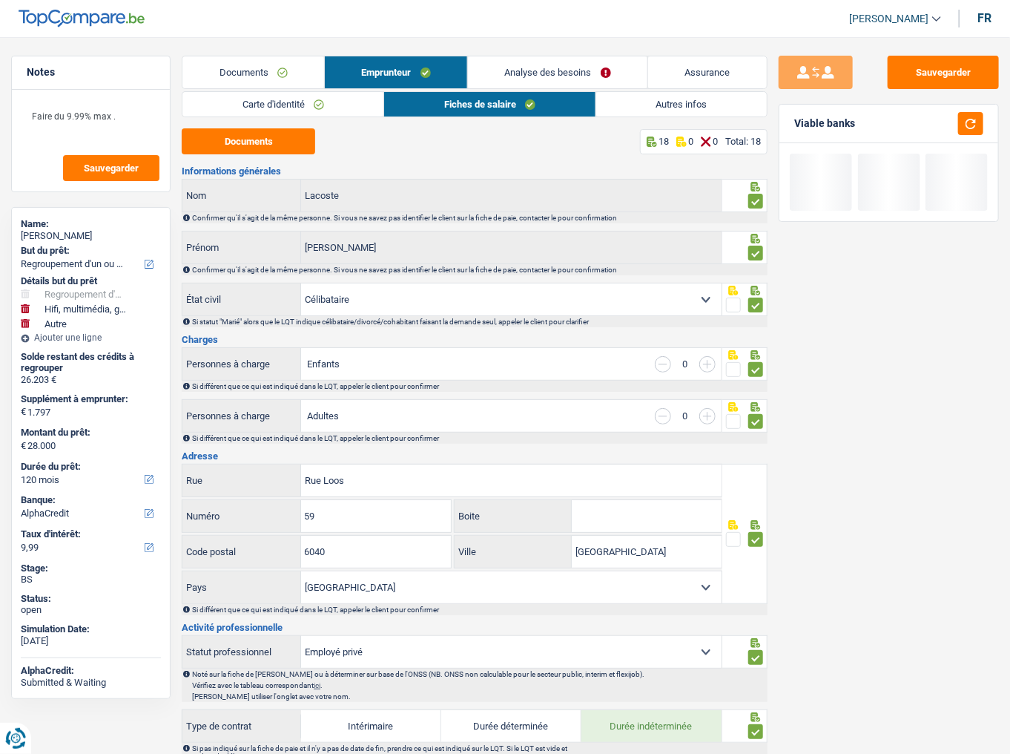
click at [674, 103] on link "Autres infos" at bounding box center [681, 104] width 171 height 24
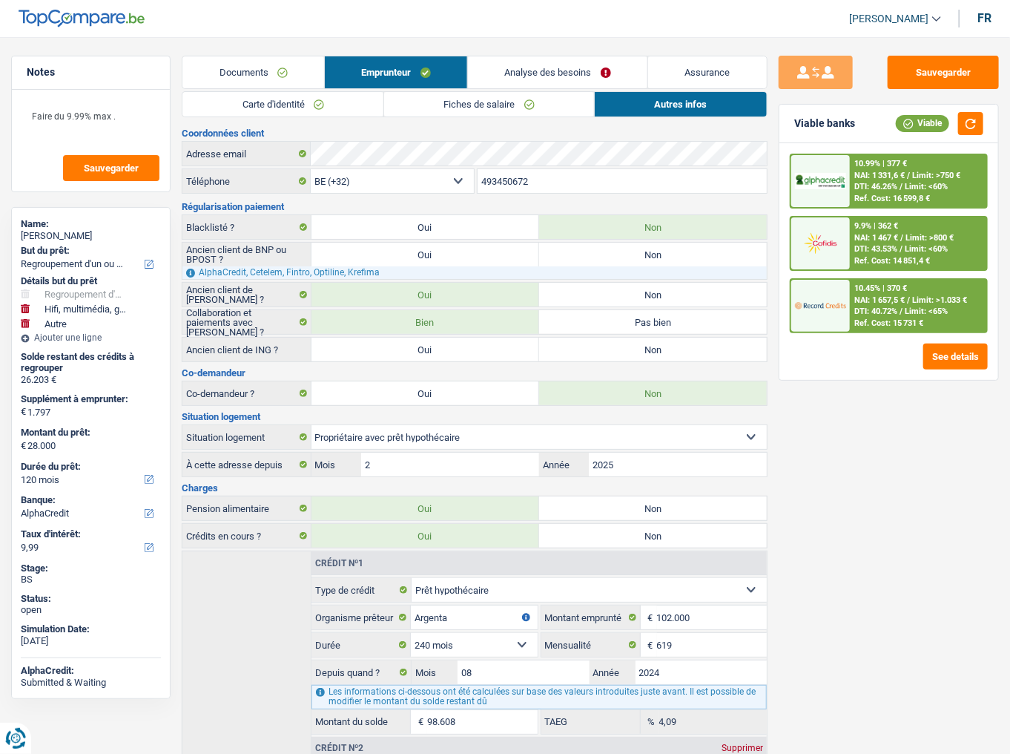
click at [575, 60] on link "Analyse des besoins" at bounding box center [558, 72] width 180 height 32
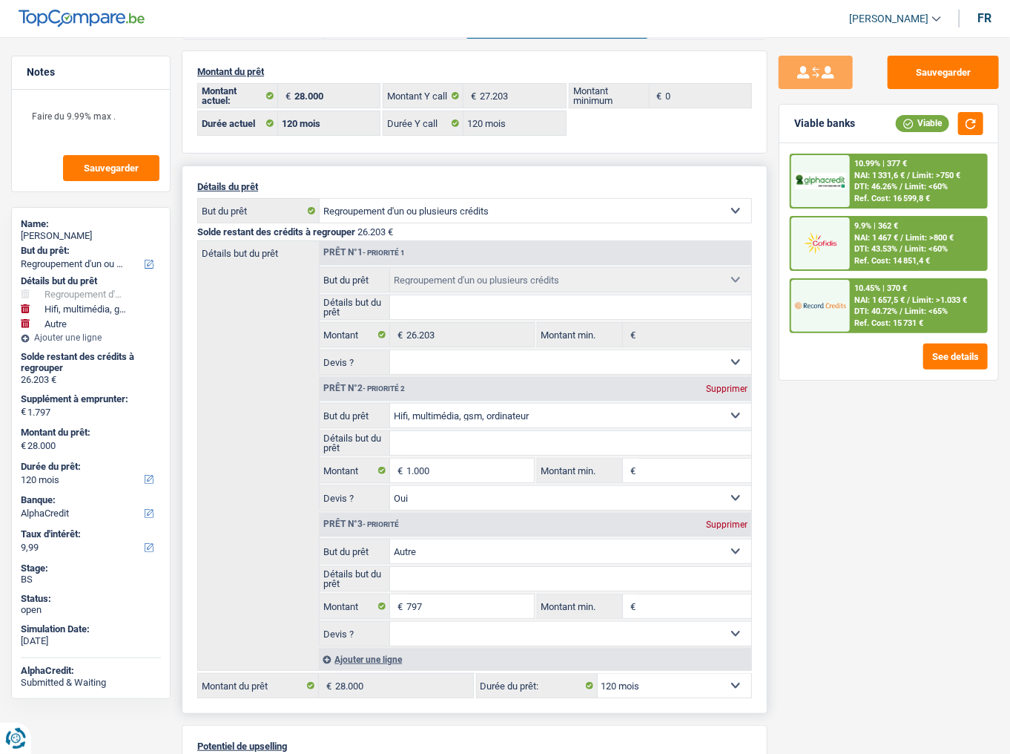
scroll to position [119, 0]
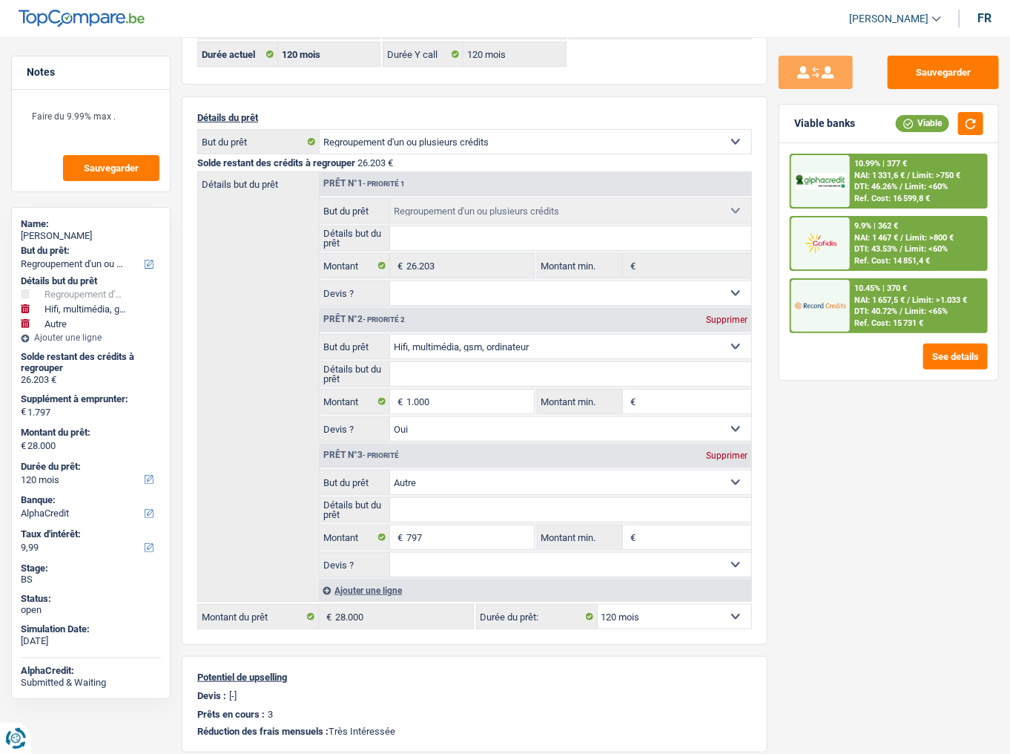
click at [875, 234] on span "NAI: 1 467 €" at bounding box center [877, 238] width 44 height 10
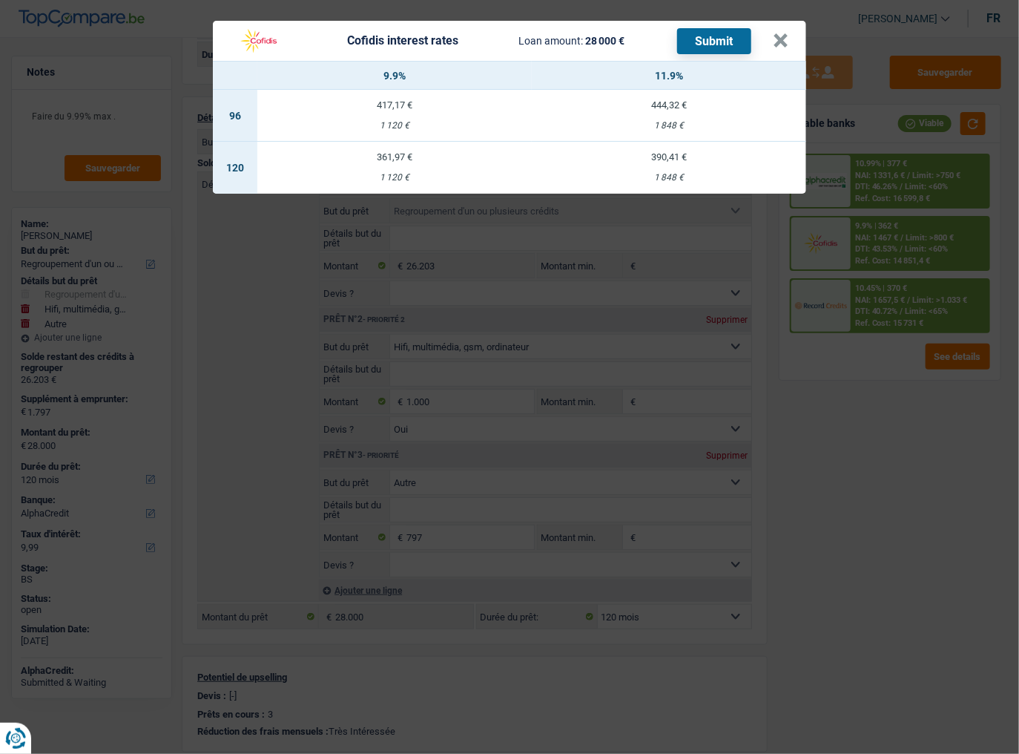
click at [680, 163] on td "390,41 € 1 848 €" at bounding box center [669, 168] width 274 height 52
select select "cofidis"
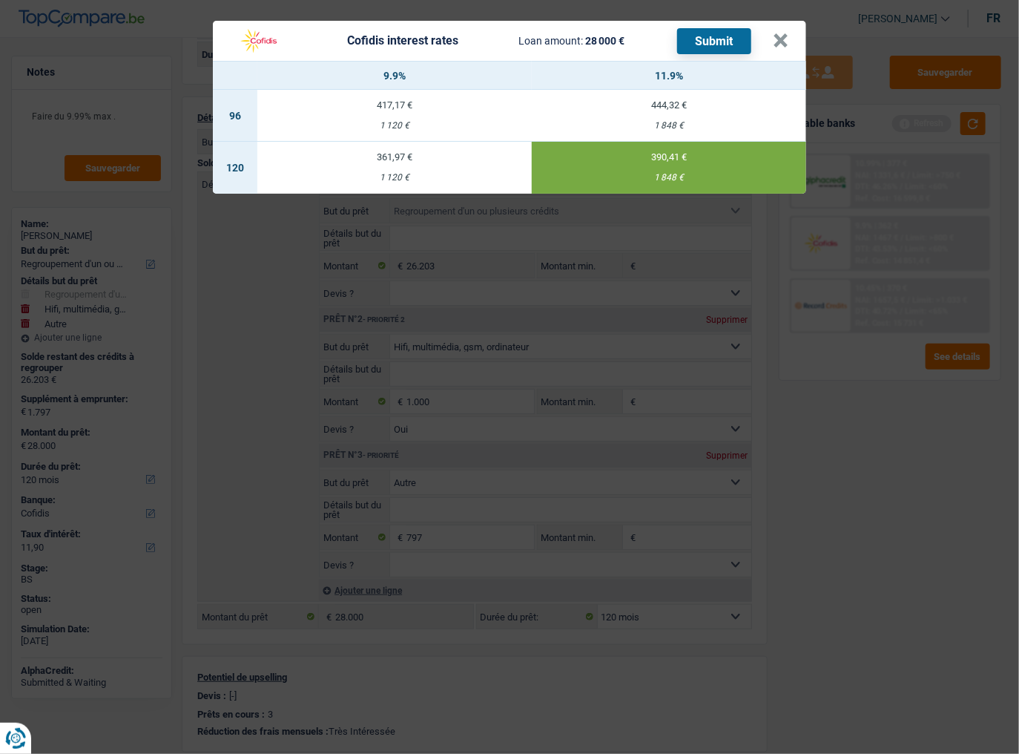
click at [407, 174] on div "1 120 €" at bounding box center [394, 178] width 274 height 10
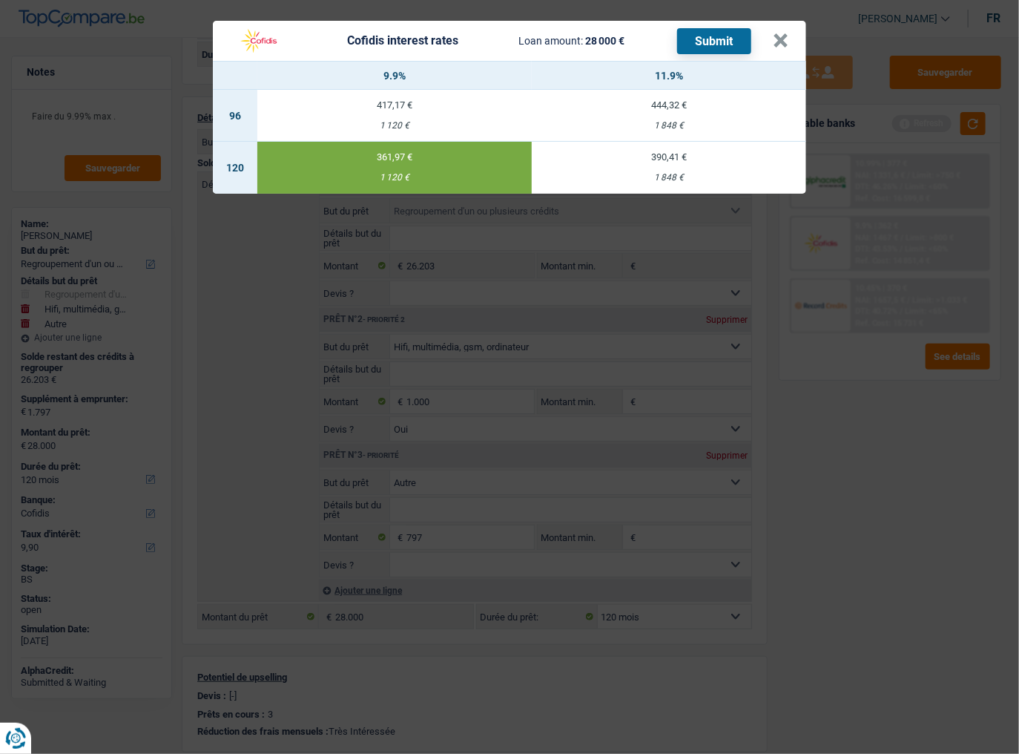
click at [665, 160] on div "390,41 €" at bounding box center [669, 157] width 274 height 10
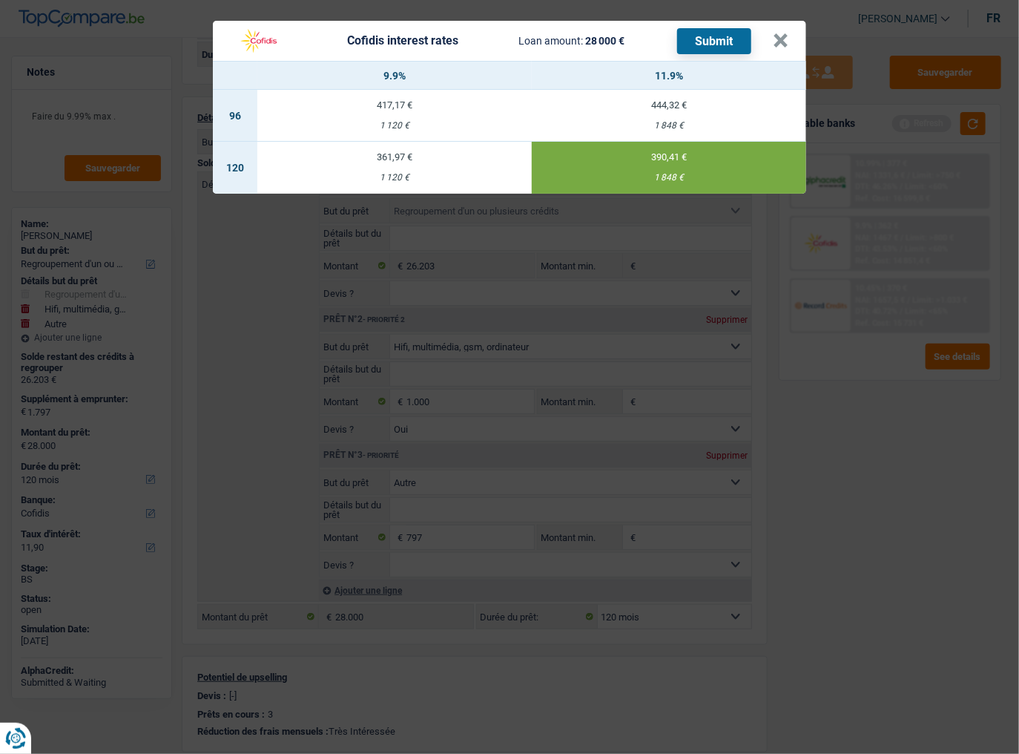
click at [415, 164] on td "361,97 € 1 120 €" at bounding box center [394, 168] width 274 height 52
type input "9,90"
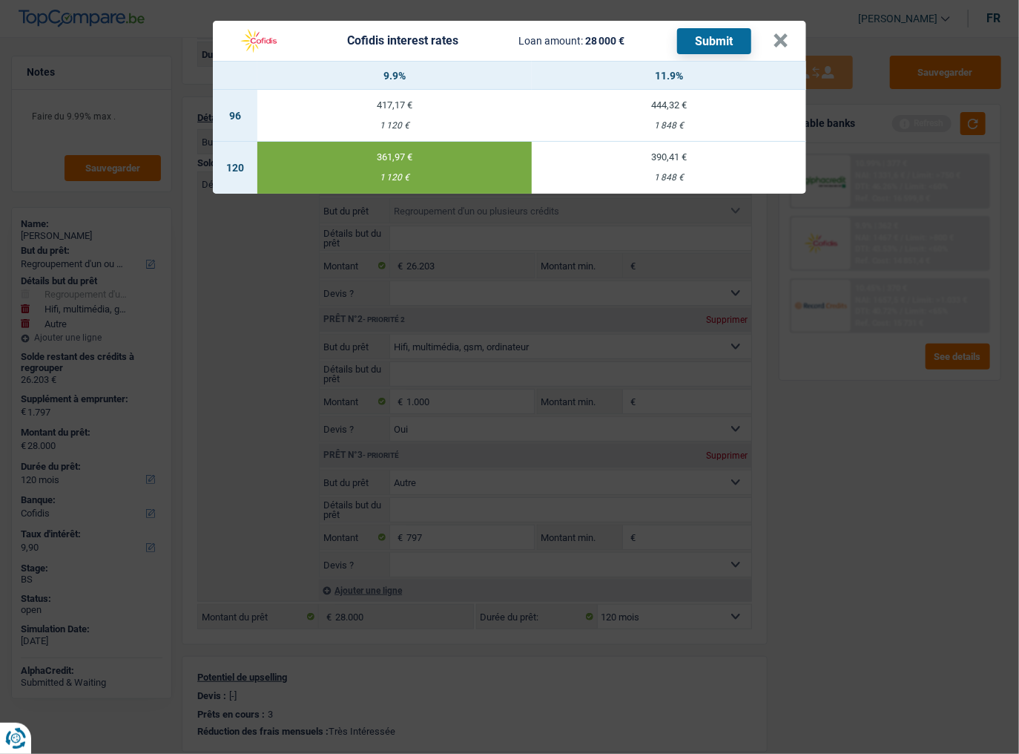
click at [726, 42] on button "Submit" at bounding box center [714, 41] width 74 height 26
click at [780, 35] on button "×" at bounding box center [781, 40] width 16 height 15
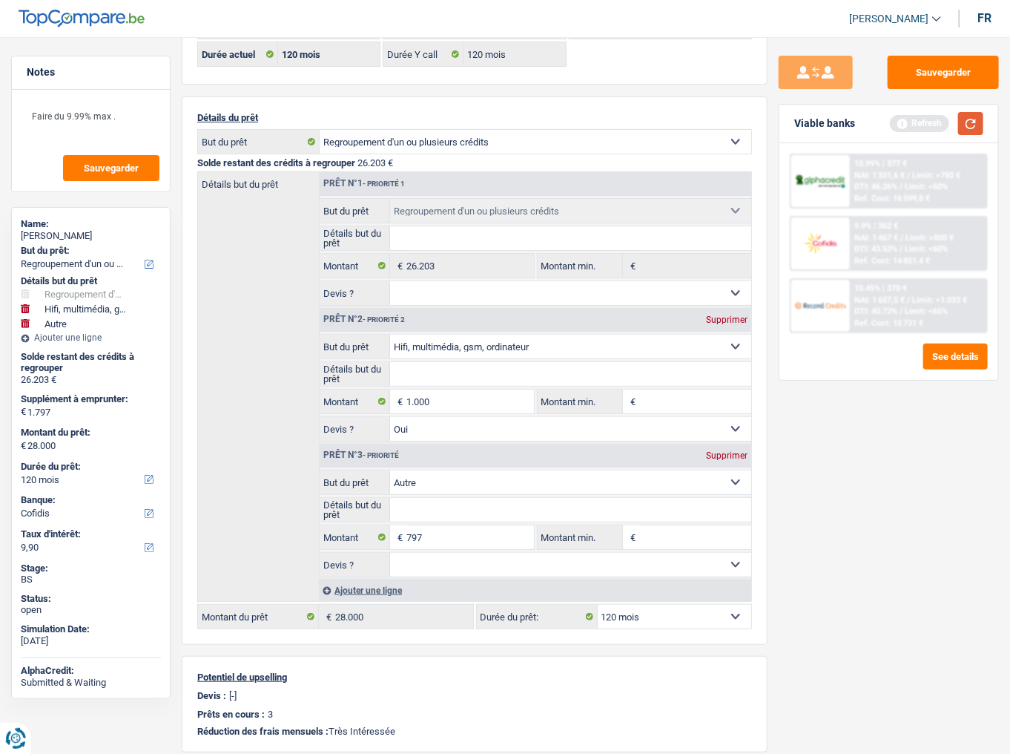
click at [977, 132] on button "button" at bounding box center [970, 123] width 25 height 23
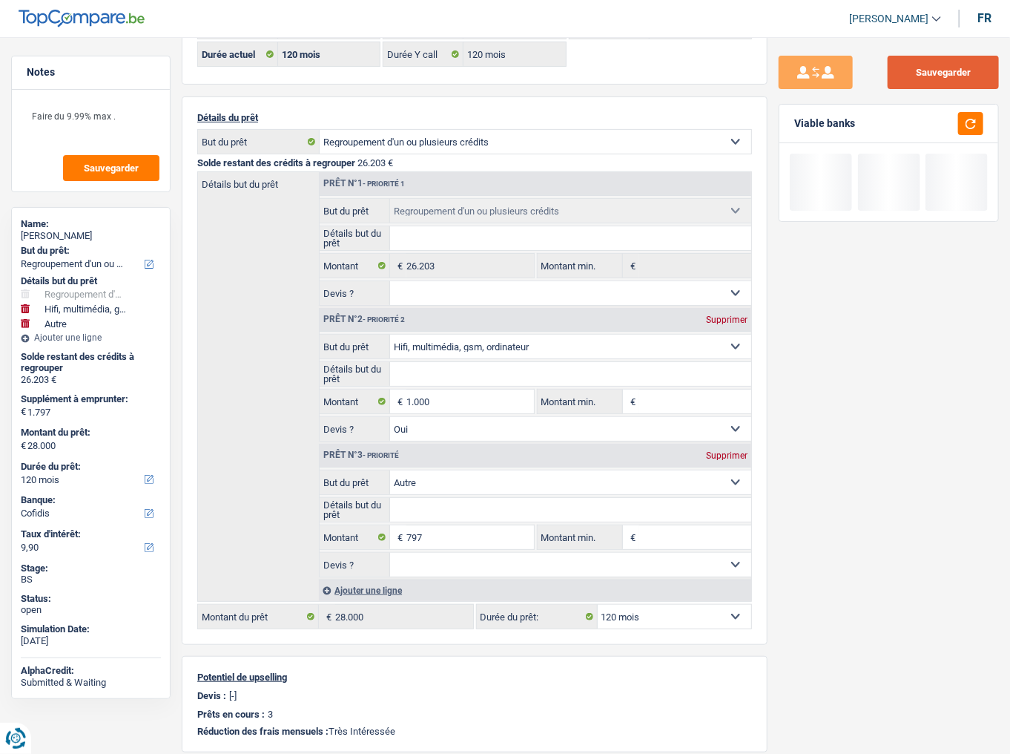
click at [955, 78] on button "Sauvegarder" at bounding box center [943, 72] width 111 height 33
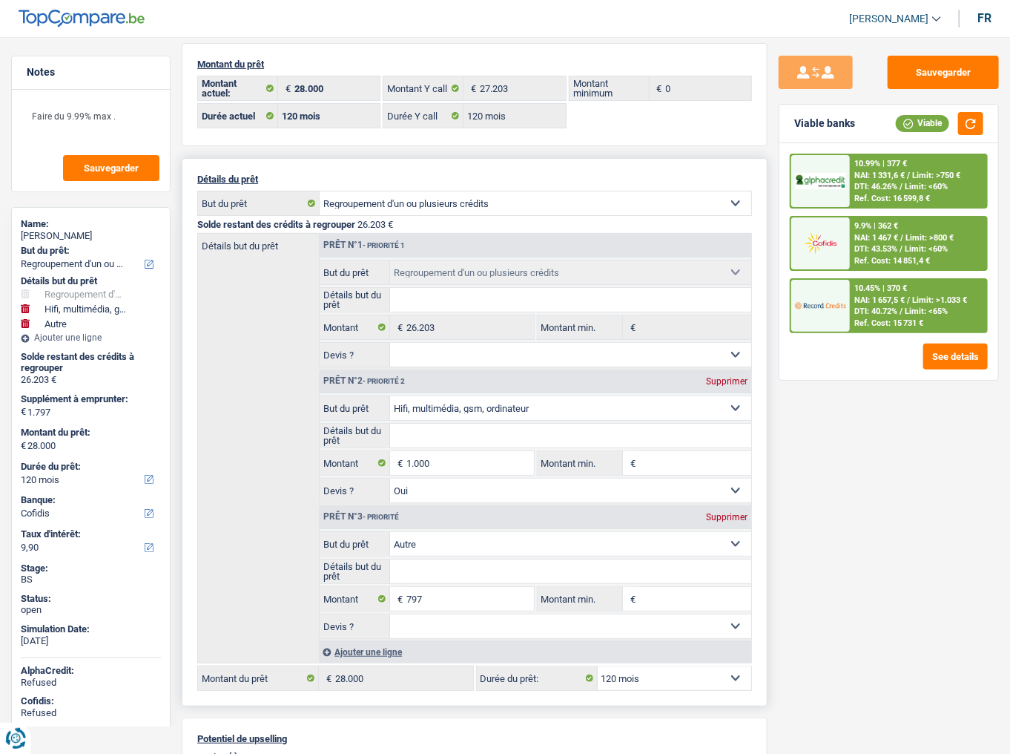
scroll to position [0, 0]
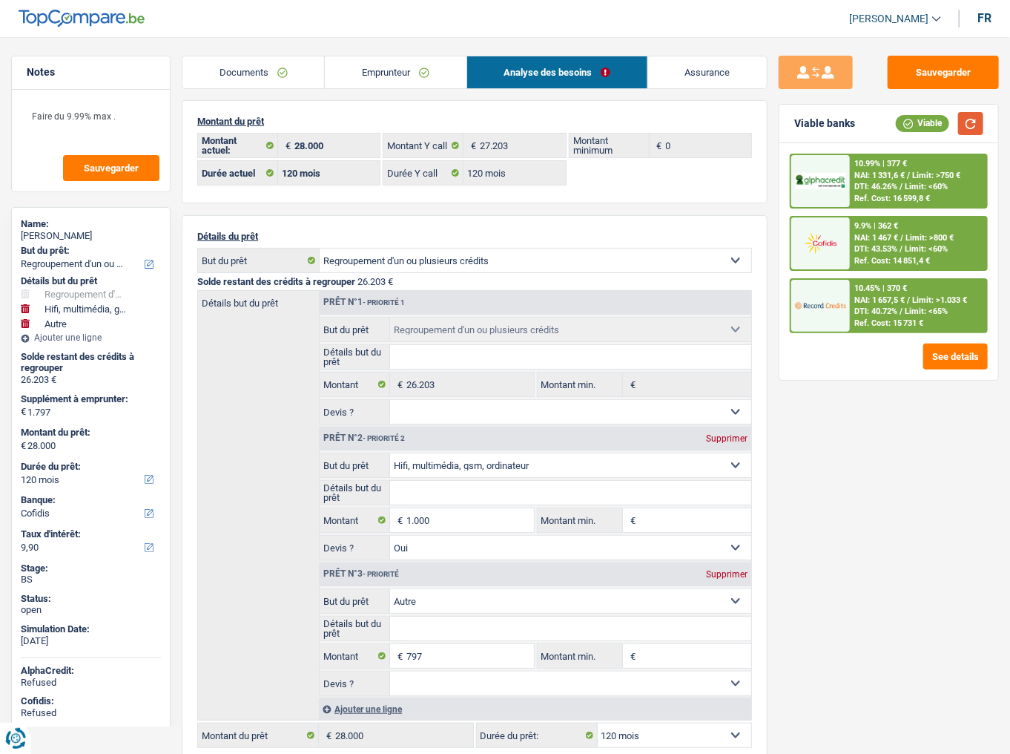
click at [973, 124] on button "button" at bounding box center [970, 123] width 25 height 23
click at [875, 249] on span "DTI: 43.53%" at bounding box center [876, 249] width 43 height 10
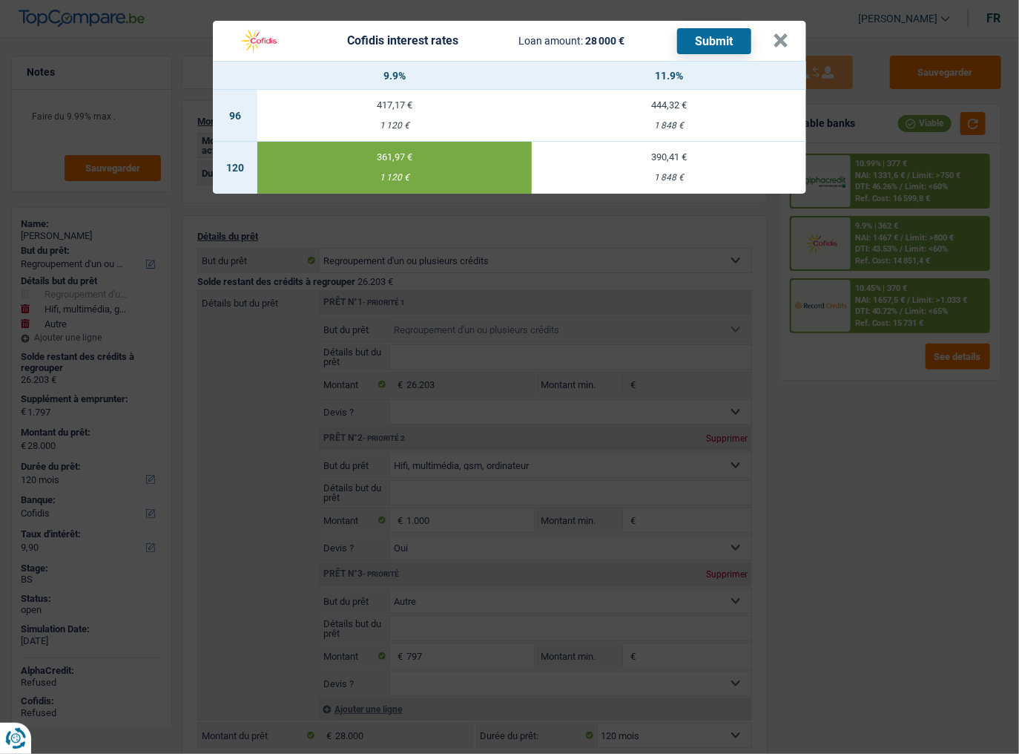
click at [868, 468] on div "Cofidis interest rates Loan amount: 28 000 € Submit × 9.9% 11.9% 96 417,17 € 1 …" at bounding box center [509, 377] width 1019 height 754
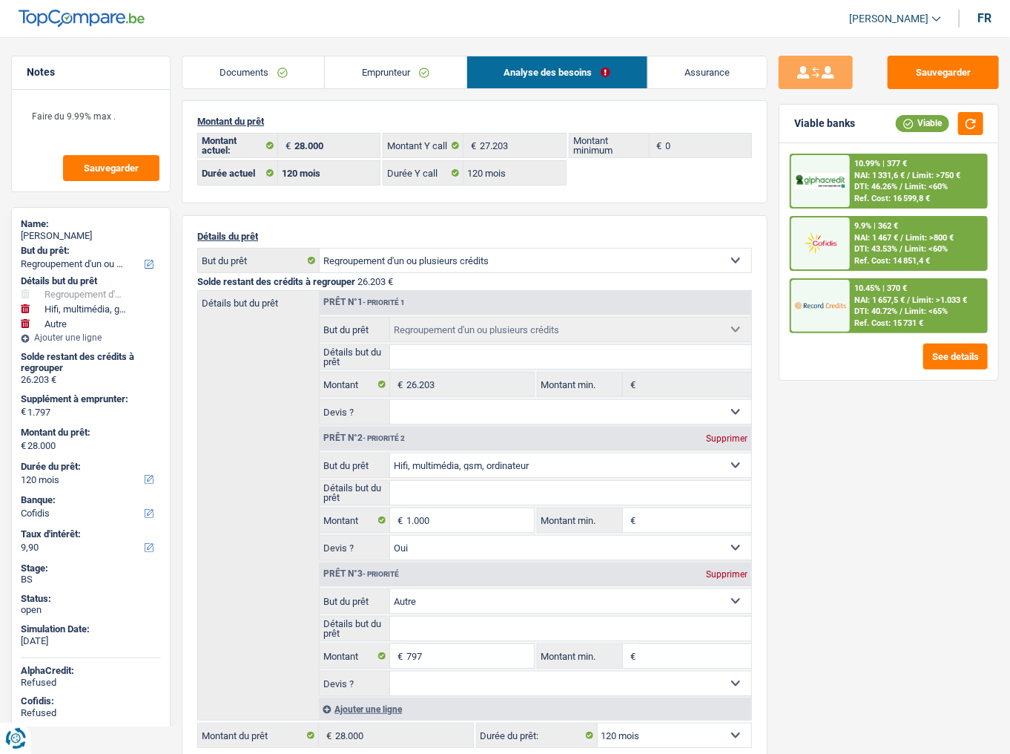
click at [853, 306] on div "10.45% | 370 € NAI: 1 657,5 € / Limit: >1.033 € DTI: 40.72% / Limit: <65% Ref. …" at bounding box center [918, 306] width 137 height 52
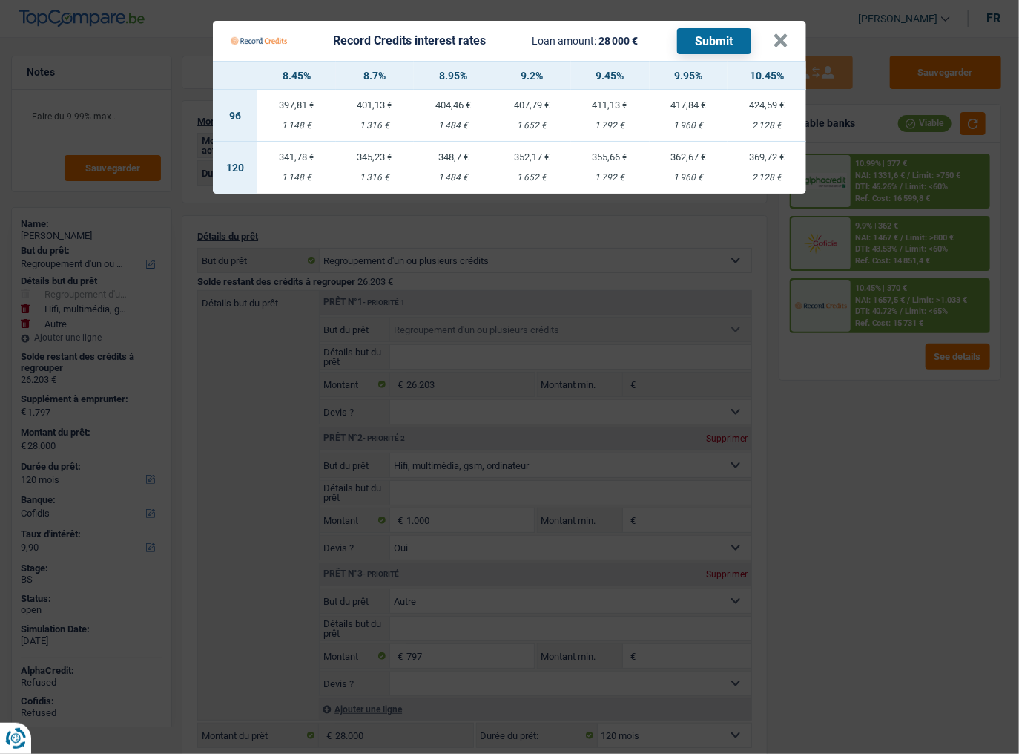
click at [535, 162] on td "352,17 € 1 652 €" at bounding box center [532, 168] width 79 height 52
select select "record credits"
type input "9,20"
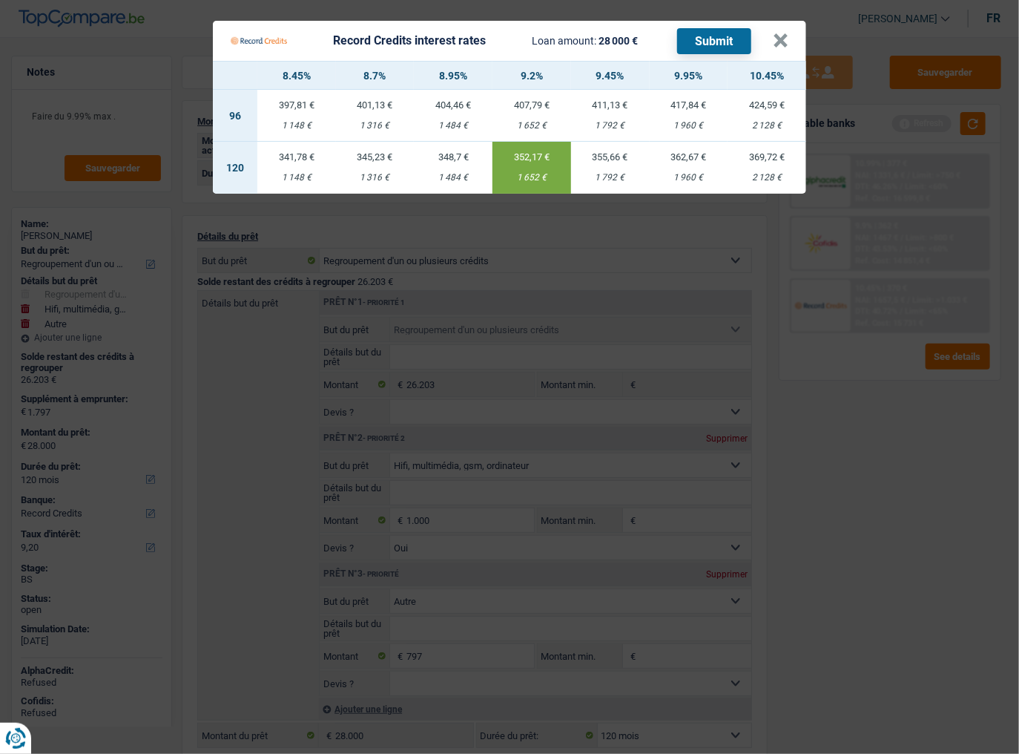
click at [703, 36] on button "Submit" at bounding box center [714, 41] width 74 height 26
click at [783, 38] on button "×" at bounding box center [781, 40] width 16 height 15
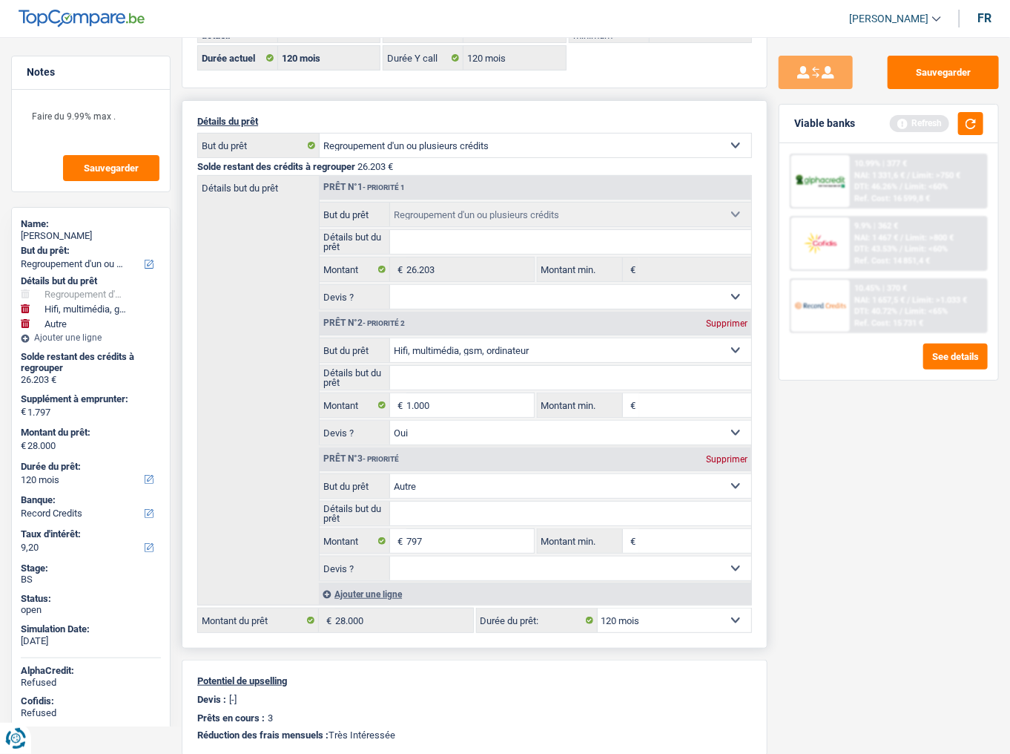
scroll to position [119, 0]
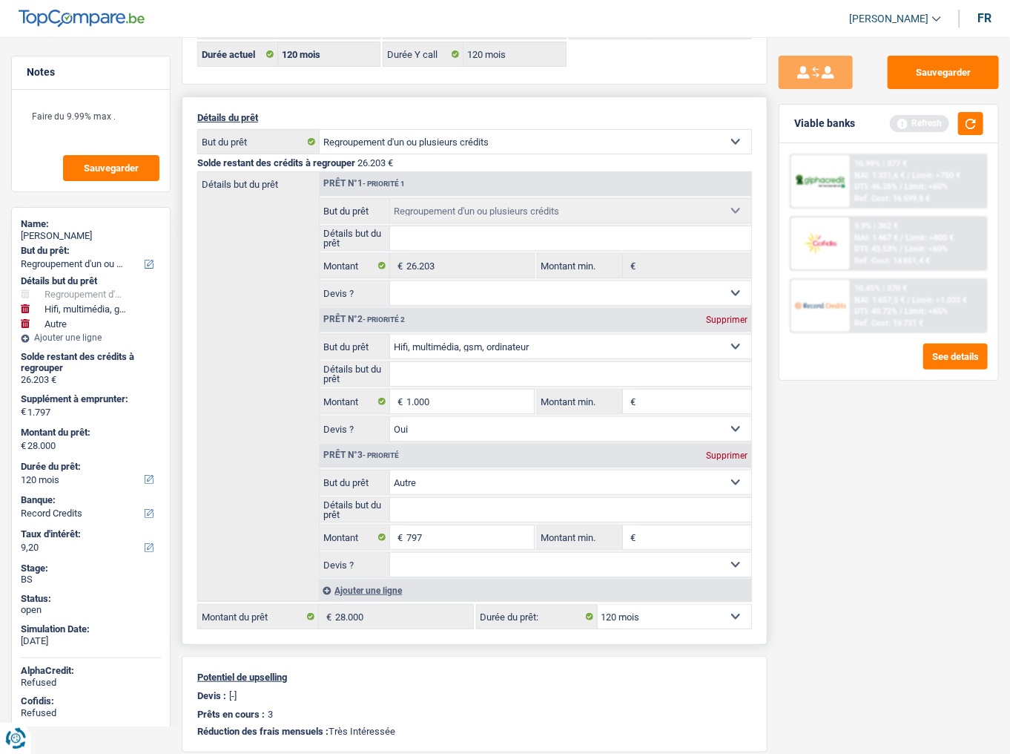
click at [724, 451] on div "Supprimer" at bounding box center [727, 455] width 49 height 9
type input "1.000"
type input "27.203"
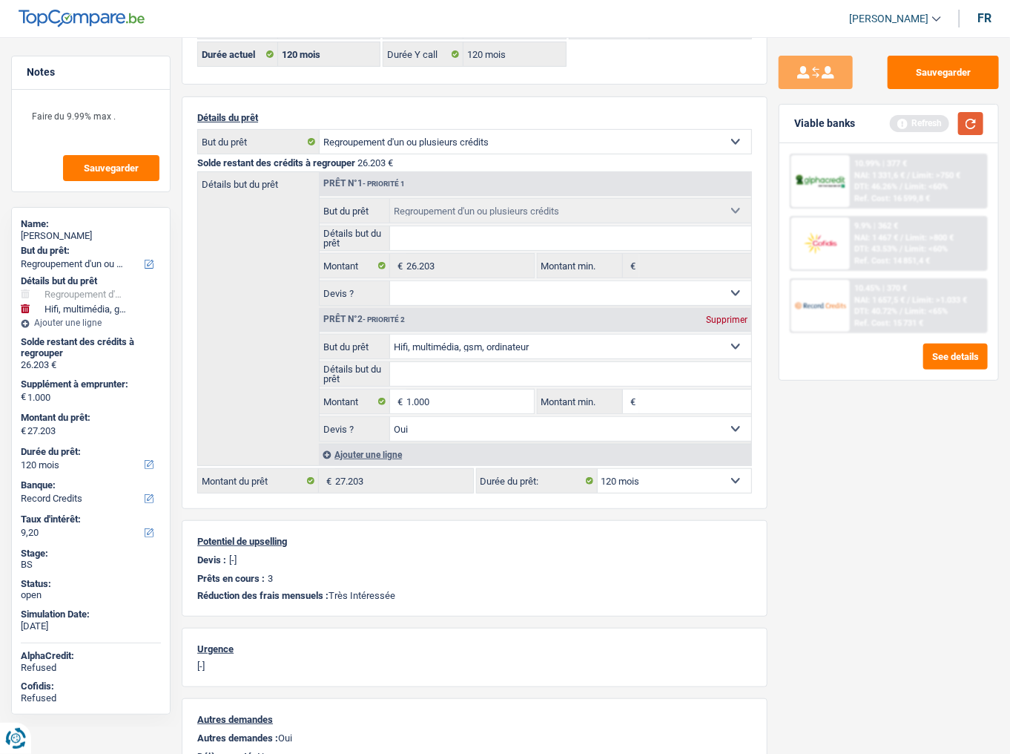
click at [973, 120] on button "button" at bounding box center [970, 123] width 25 height 23
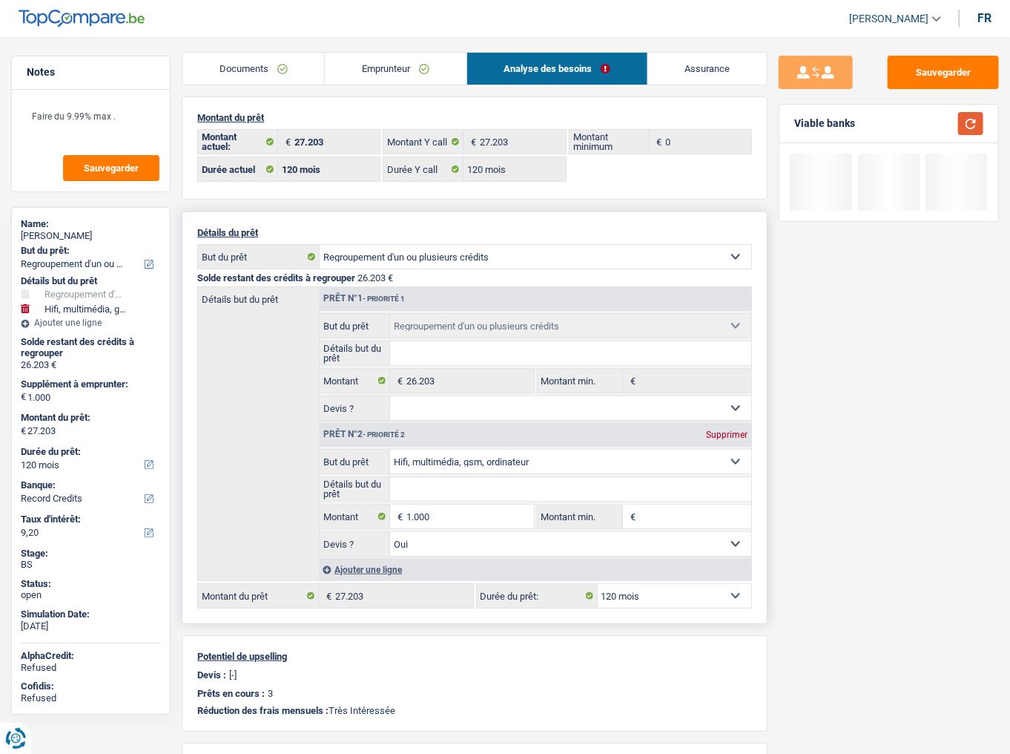
scroll to position [0, 0]
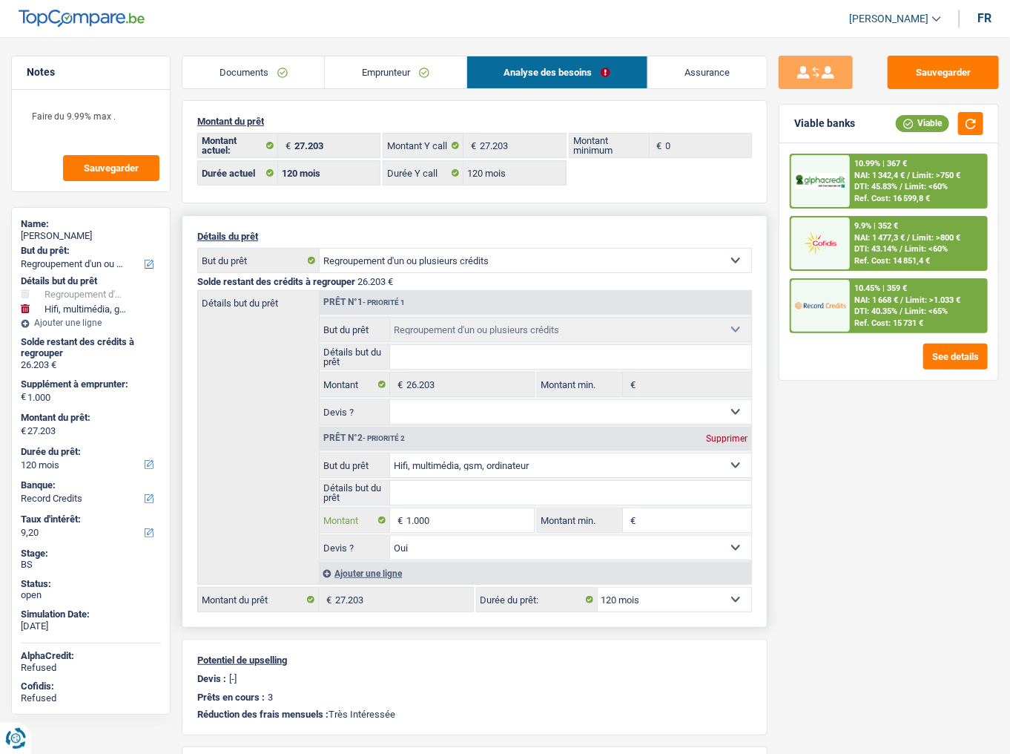
click at [423, 468] on input "1.000" at bounding box center [471, 520] width 128 height 24
click at [433, 468] on input "1.000" at bounding box center [471, 520] width 128 height 24
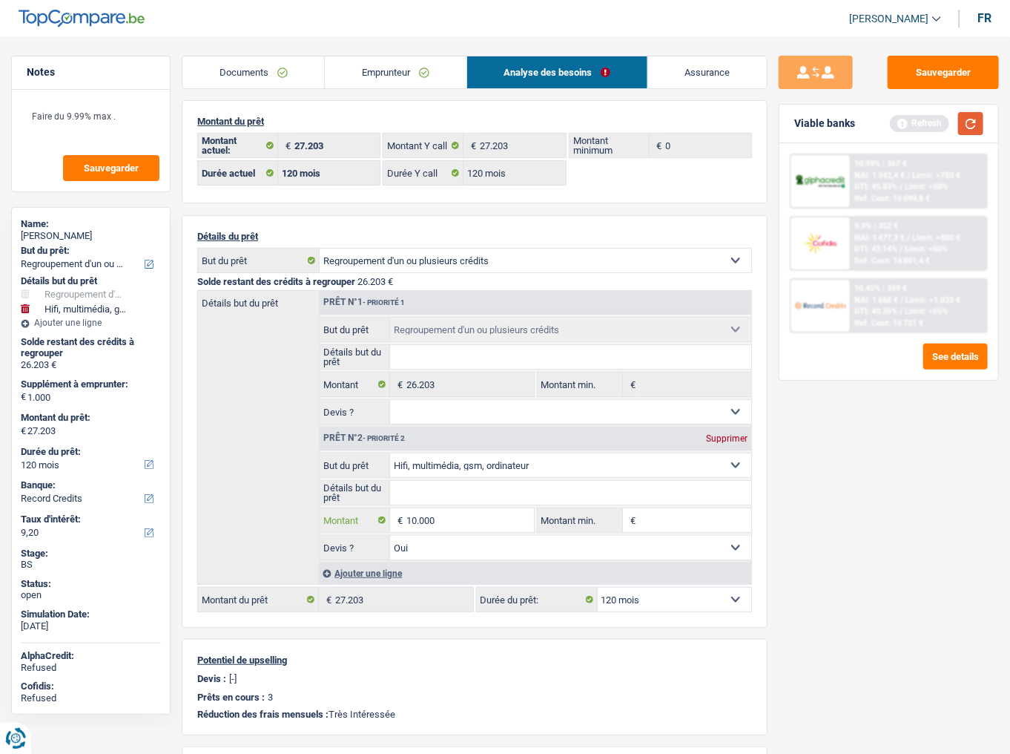
type input "10.000"
type input "36.203"
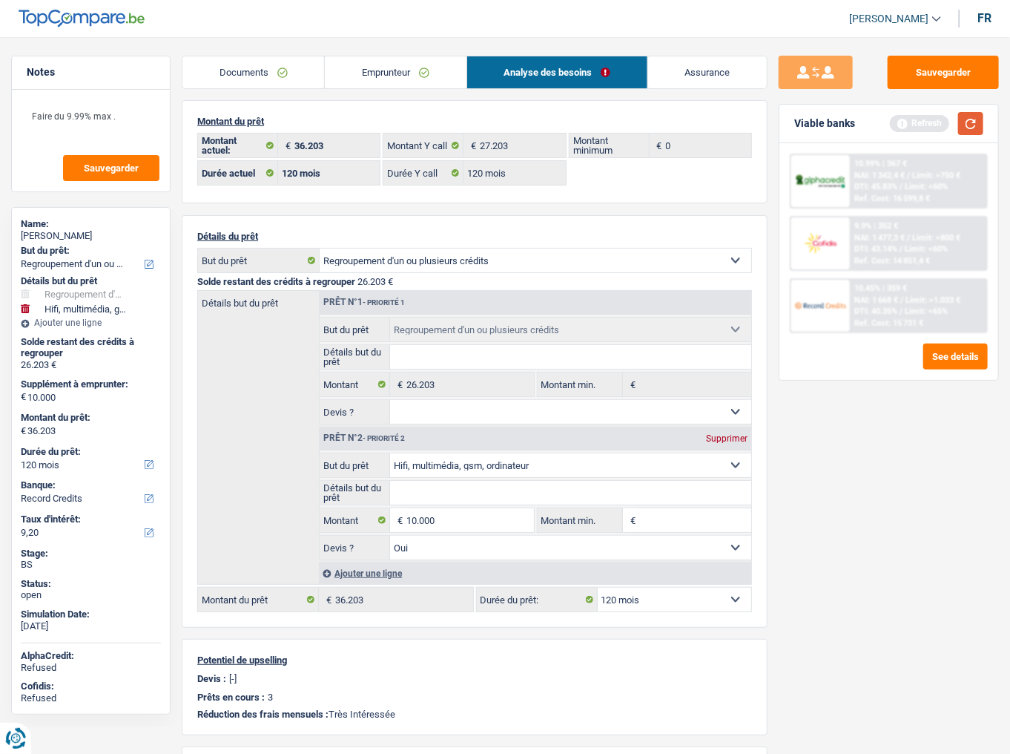
click at [967, 122] on button "button" at bounding box center [970, 123] width 25 height 23
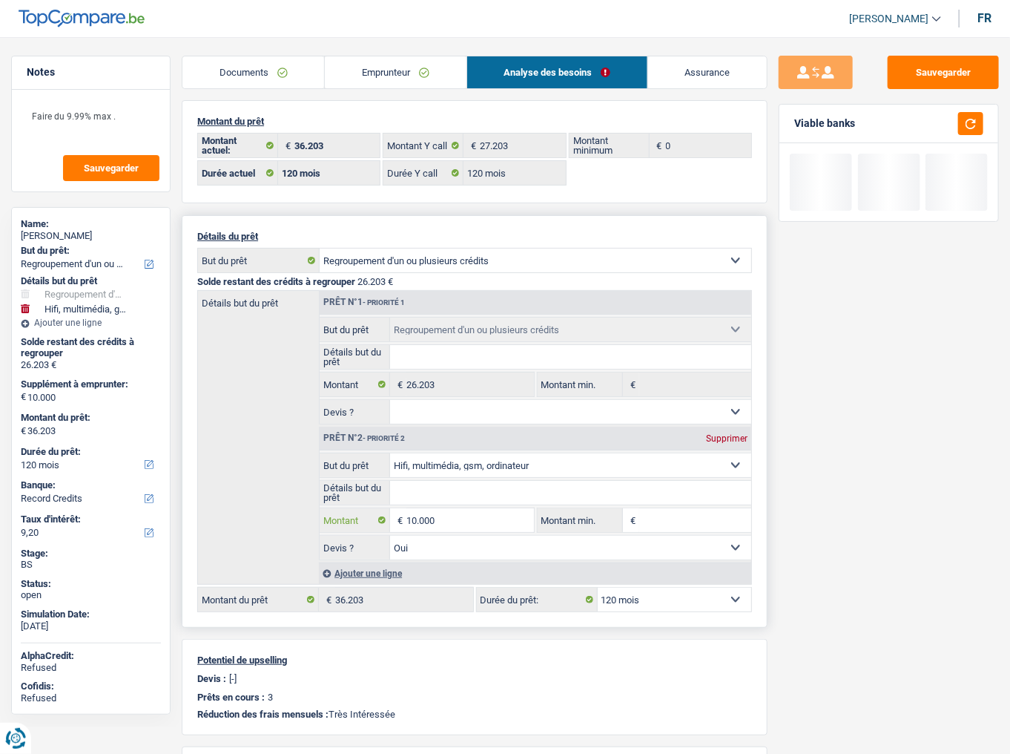
click at [450, 468] on input "10.000" at bounding box center [471, 520] width 128 height 24
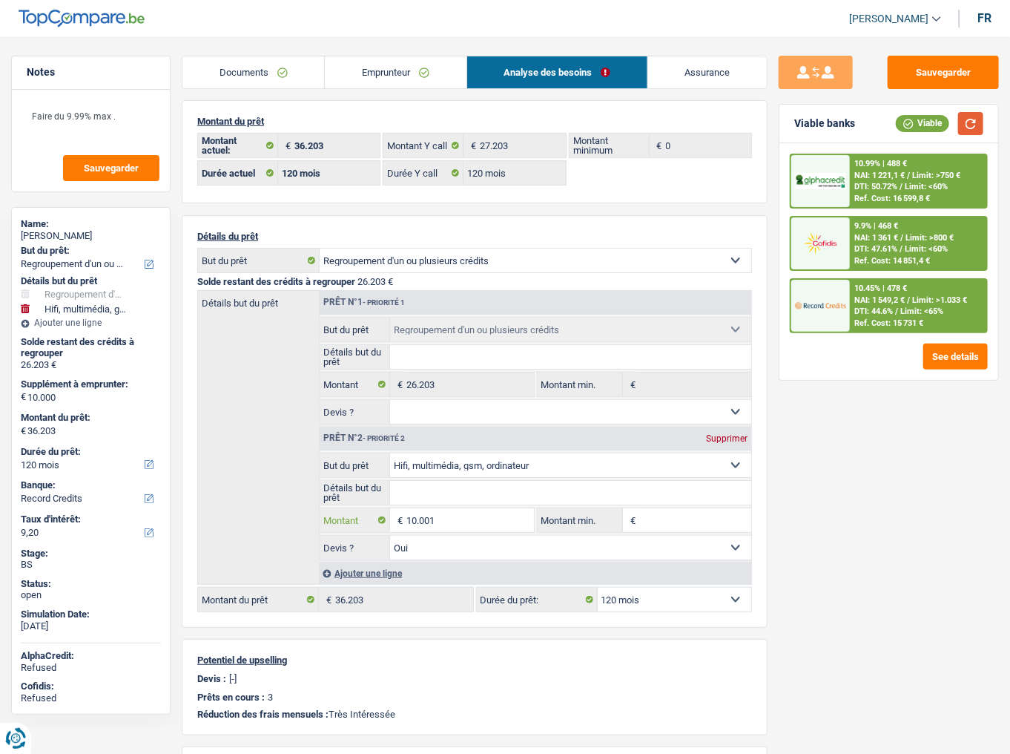
type input "10.001"
type input "36.204"
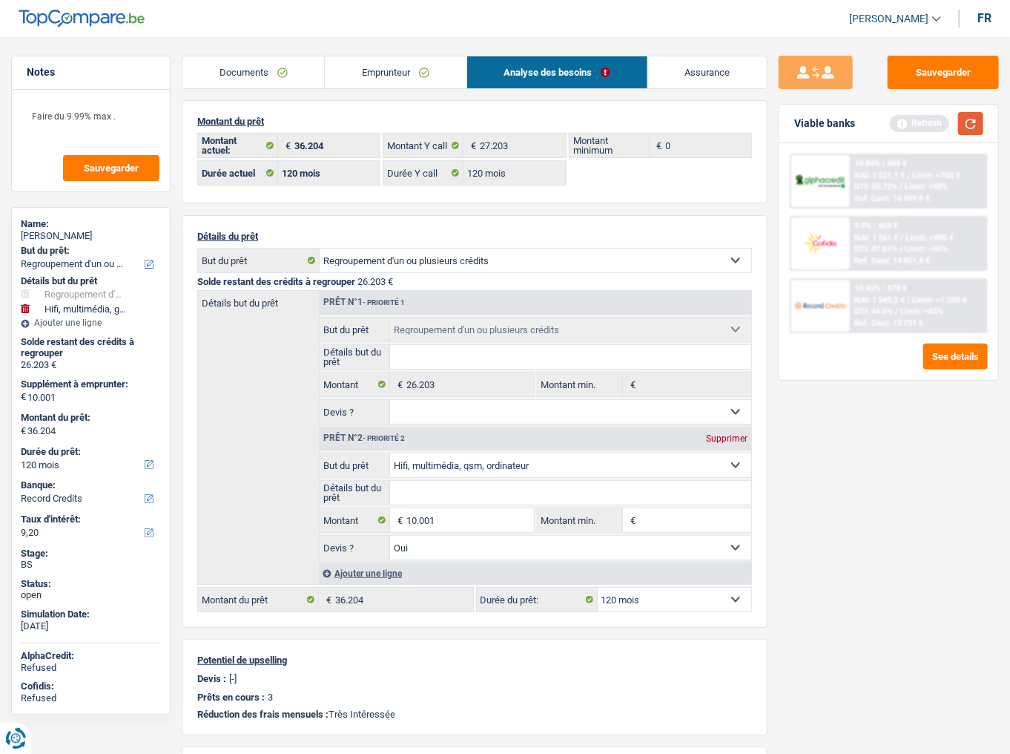
click at [973, 128] on button "button" at bounding box center [970, 123] width 25 height 23
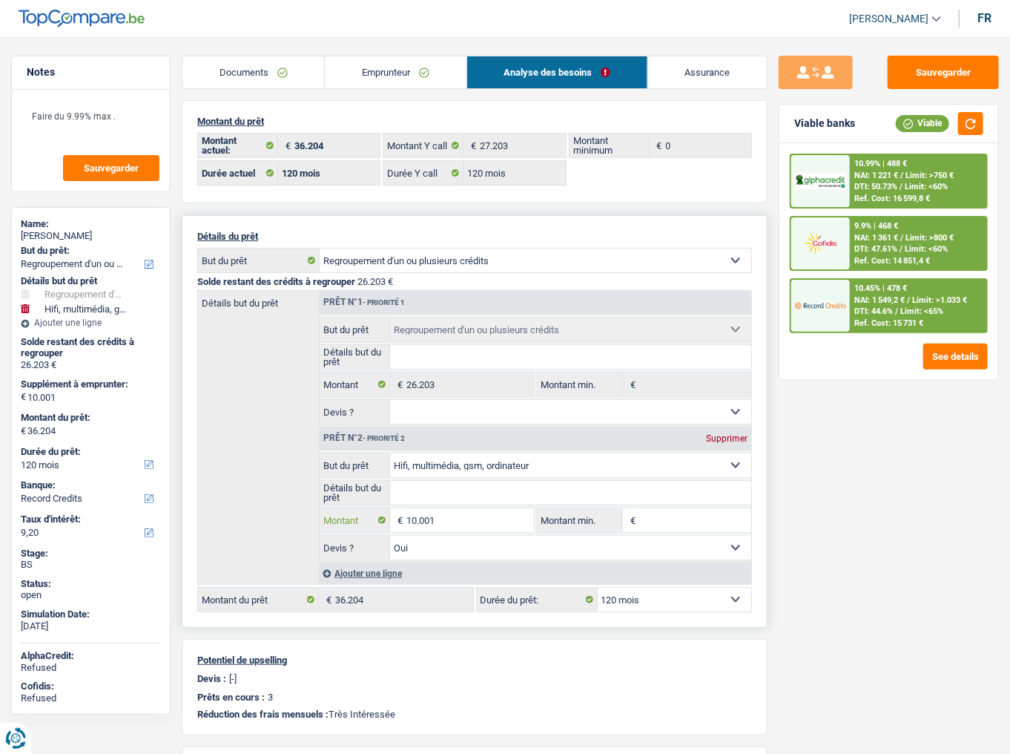
click at [465, 468] on input "10.001" at bounding box center [471, 520] width 128 height 24
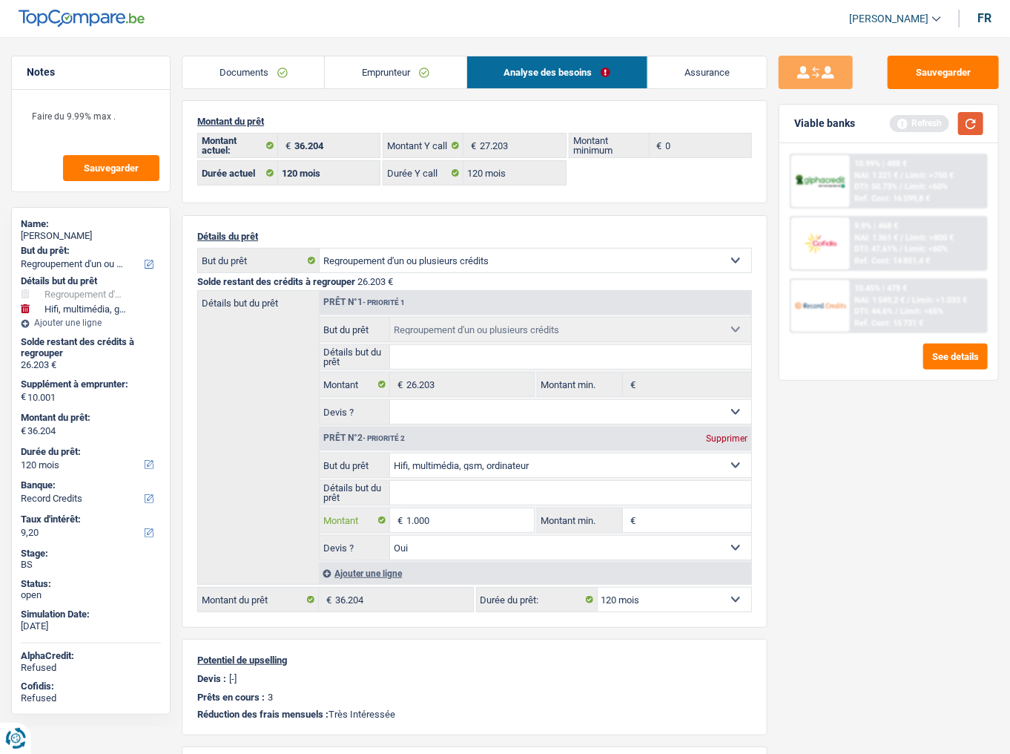
type input "1.000"
type input "27.203"
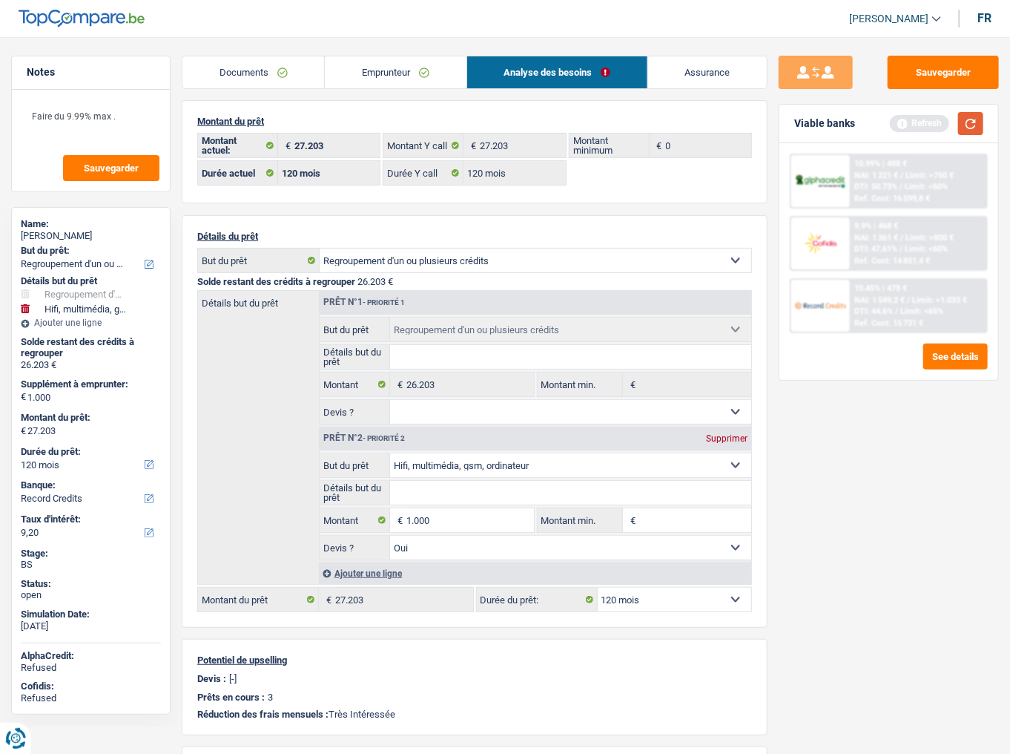
click at [967, 130] on button "button" at bounding box center [970, 123] width 25 height 23
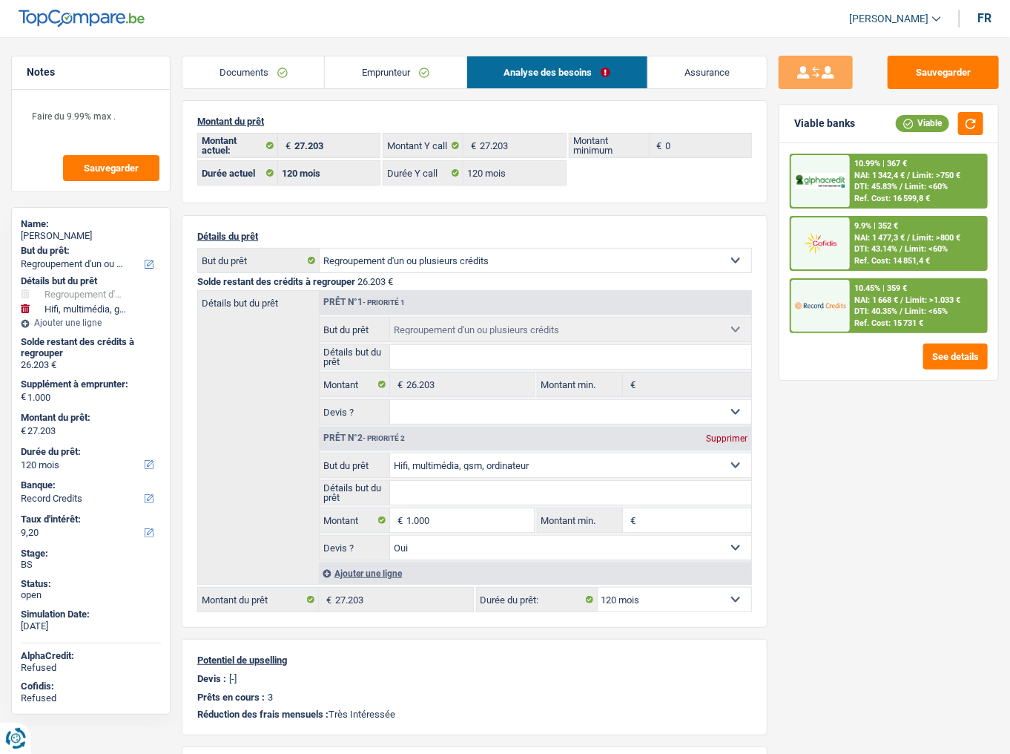
click at [898, 323] on div "Ref. Cost: 15 731 €" at bounding box center [889, 323] width 69 height 10
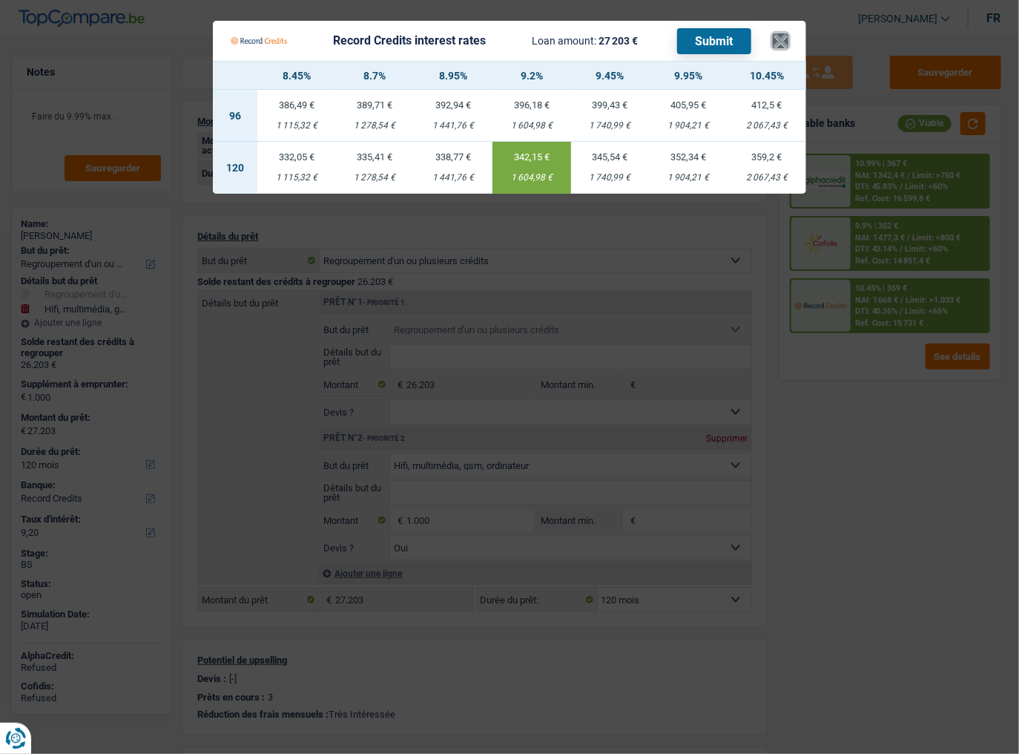
drag, startPoint x: 787, startPoint y: 45, endPoint x: 803, endPoint y: 65, distance: 25.4
click at [787, 45] on button "×" at bounding box center [781, 40] width 16 height 15
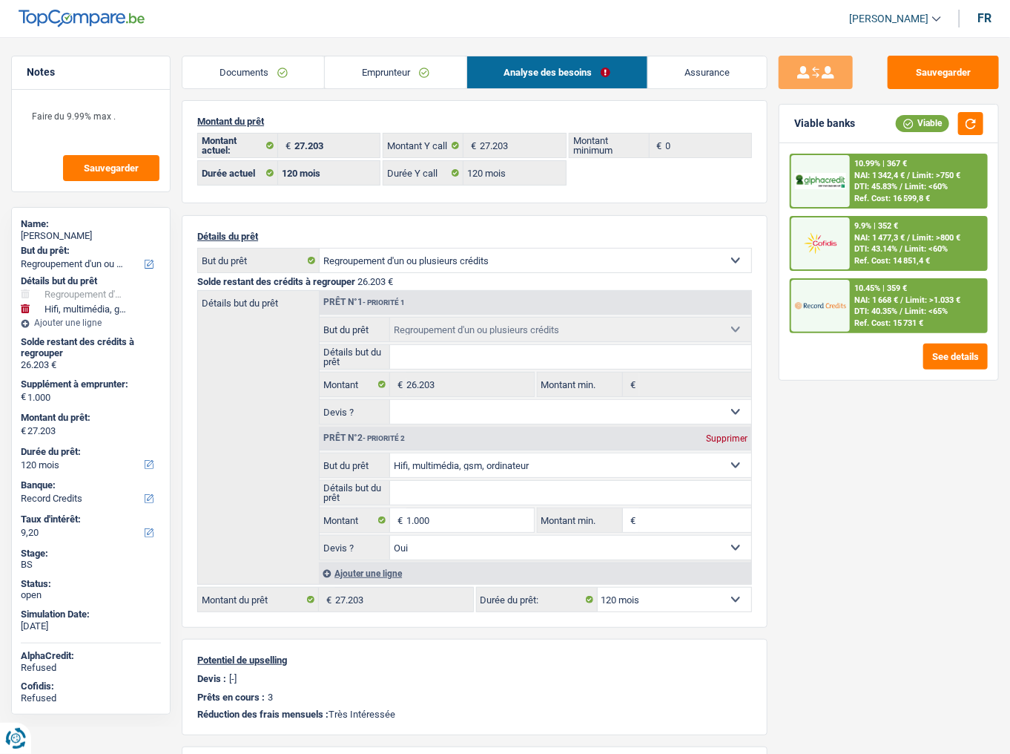
click at [372, 68] on link "Emprunteur" at bounding box center [395, 72] width 141 height 32
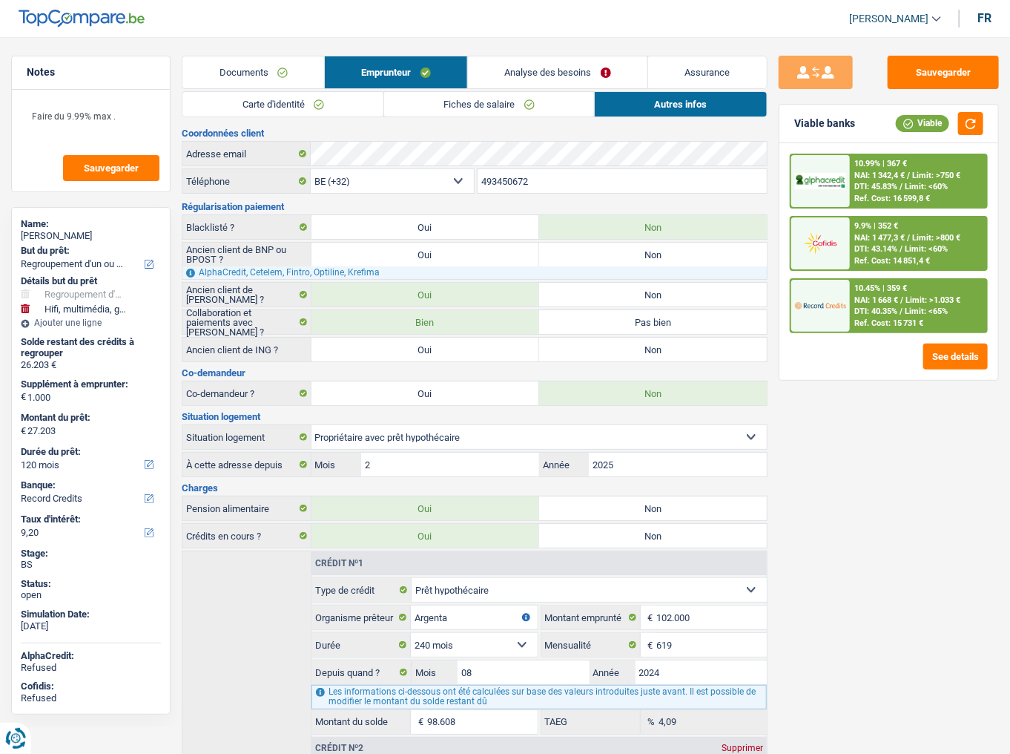
click at [326, 110] on link "Carte d'identité" at bounding box center [282, 104] width 201 height 24
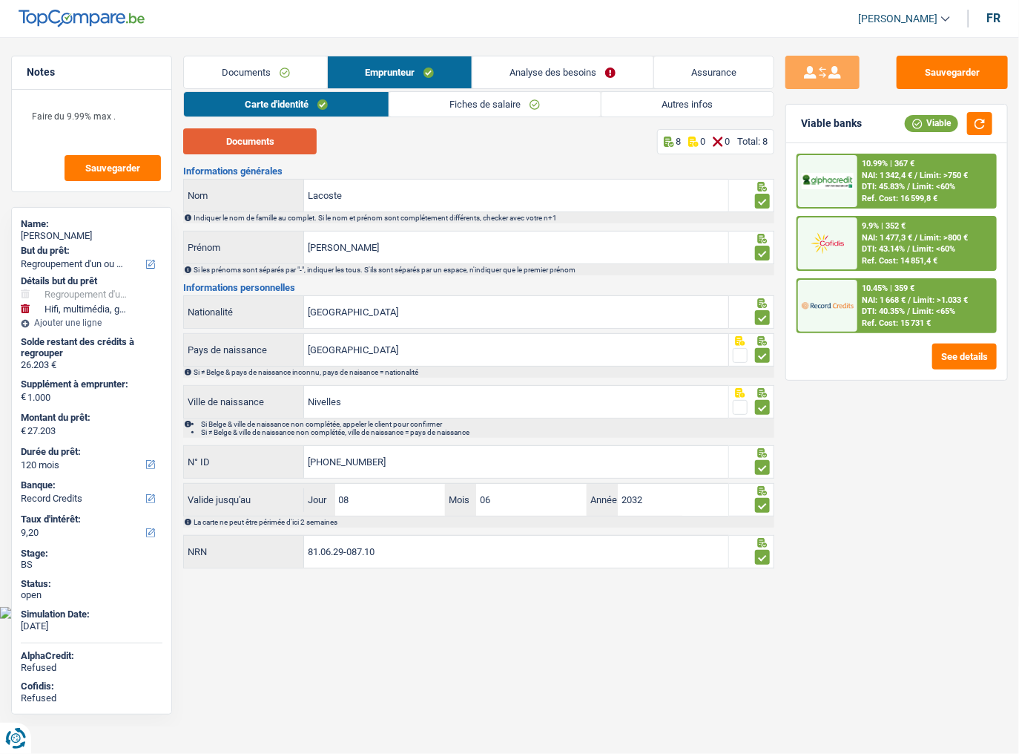
click at [291, 145] on button "Documents" at bounding box center [250, 141] width 134 height 26
click at [453, 110] on link "Fiches de salaire" at bounding box center [494, 104] width 211 height 24
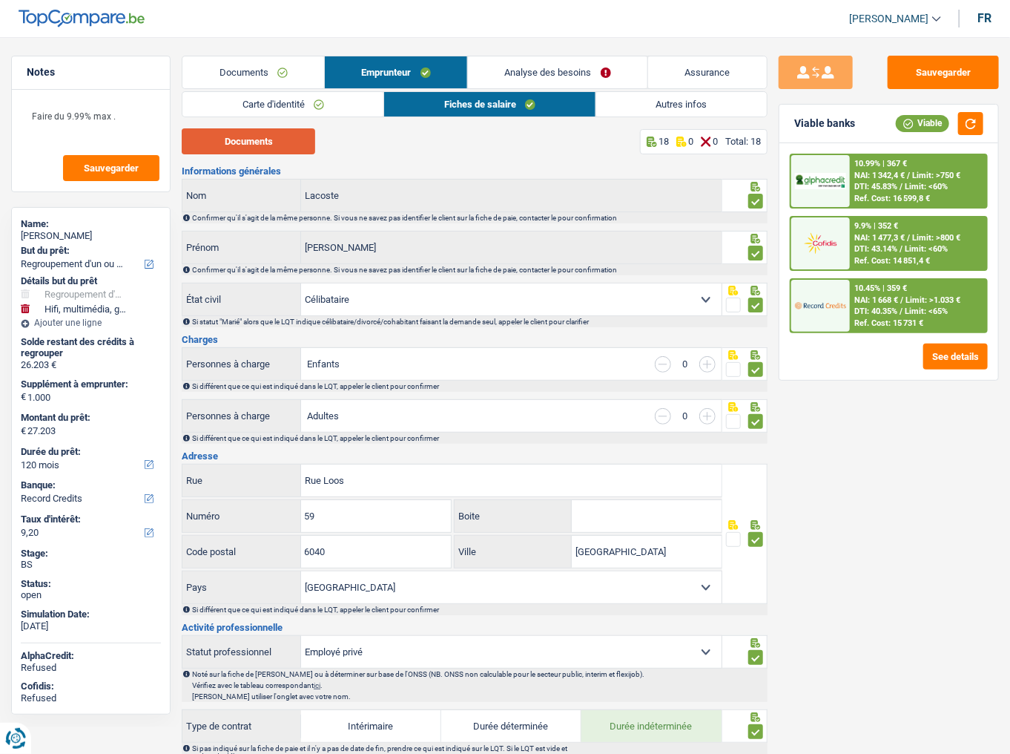
click at [249, 140] on button "Documents" at bounding box center [249, 141] width 134 height 26
click at [557, 71] on link "Analyse des besoins" at bounding box center [558, 72] width 180 height 32
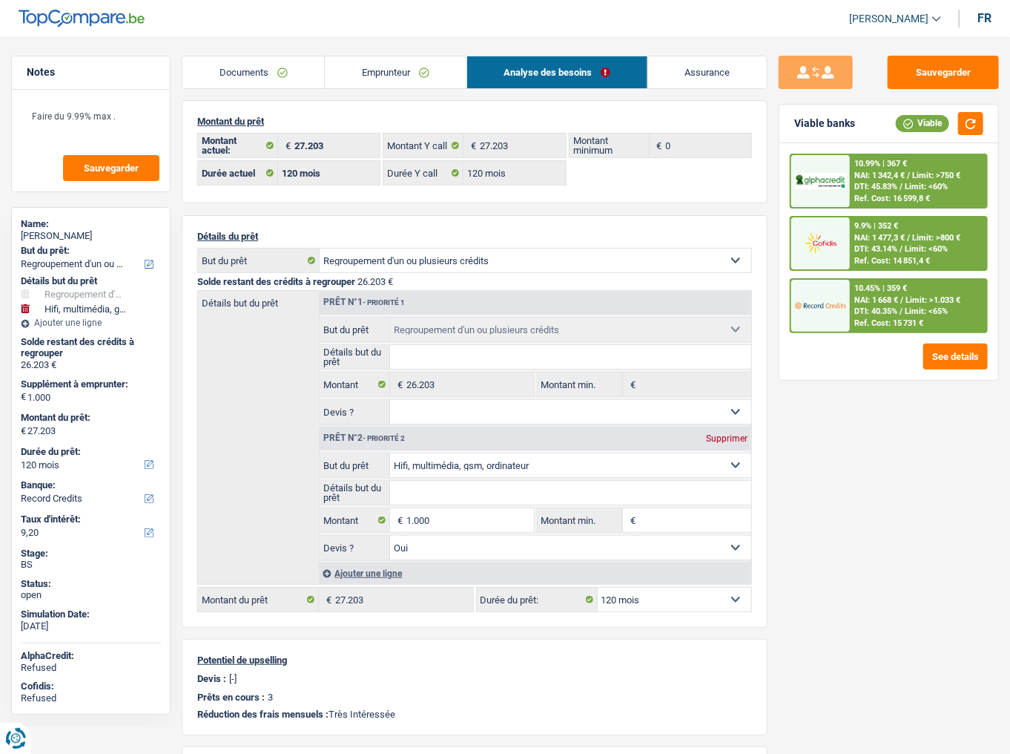
click at [412, 73] on link "Emprunteur" at bounding box center [395, 72] width 141 height 32
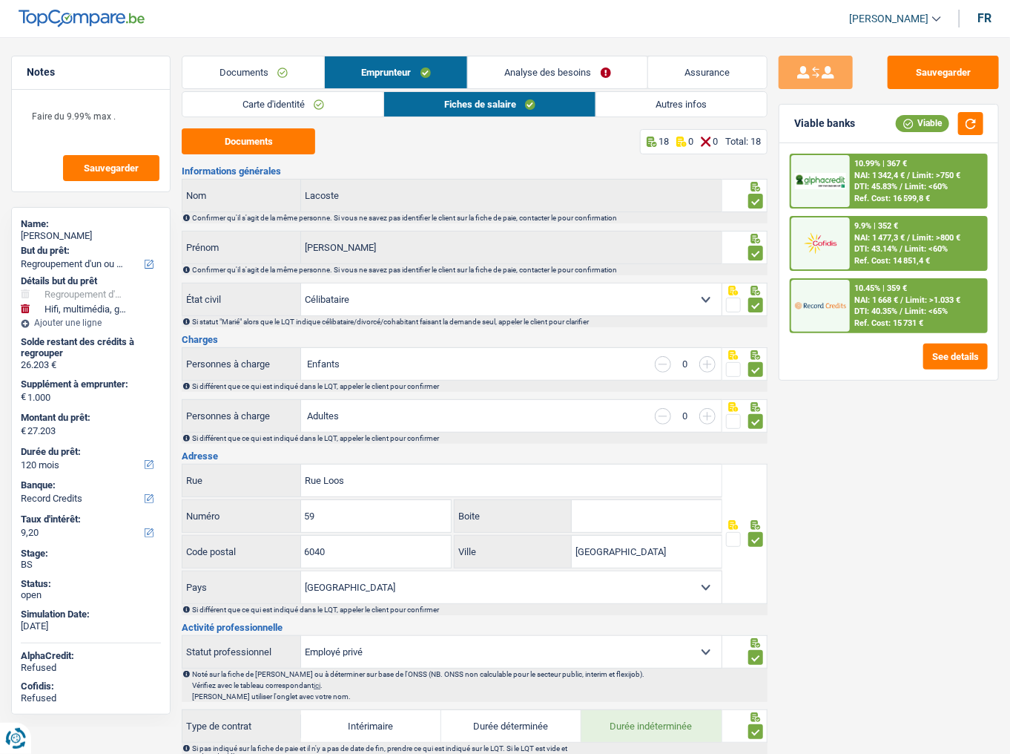
click at [632, 107] on link "Autres infos" at bounding box center [681, 104] width 171 height 24
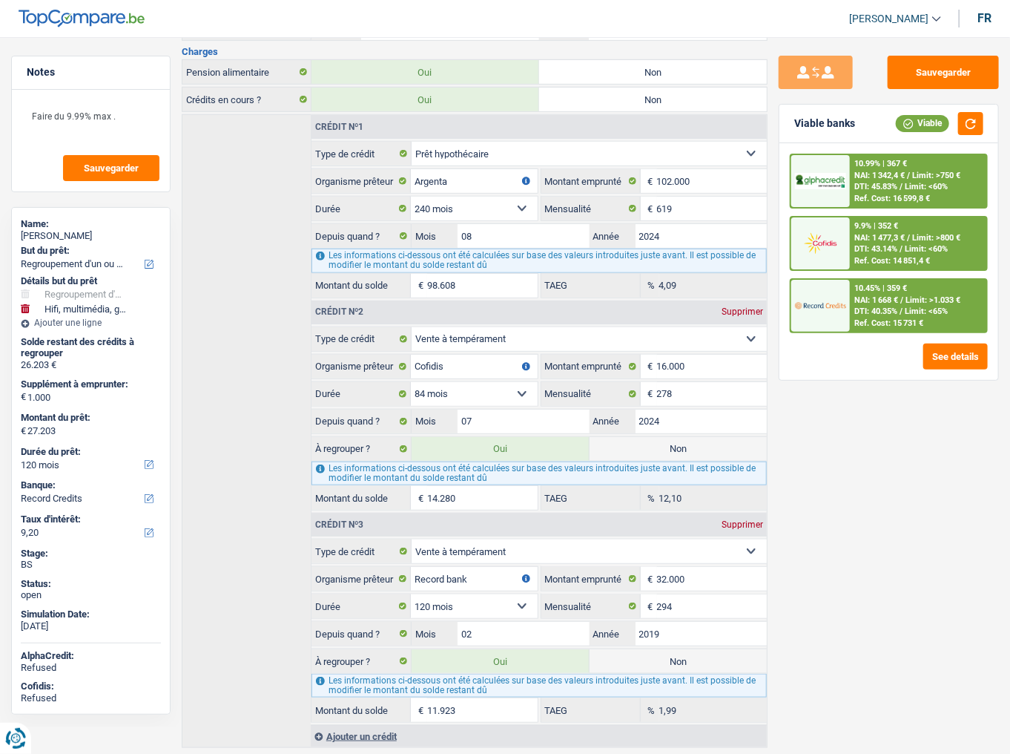
scroll to position [456, 0]
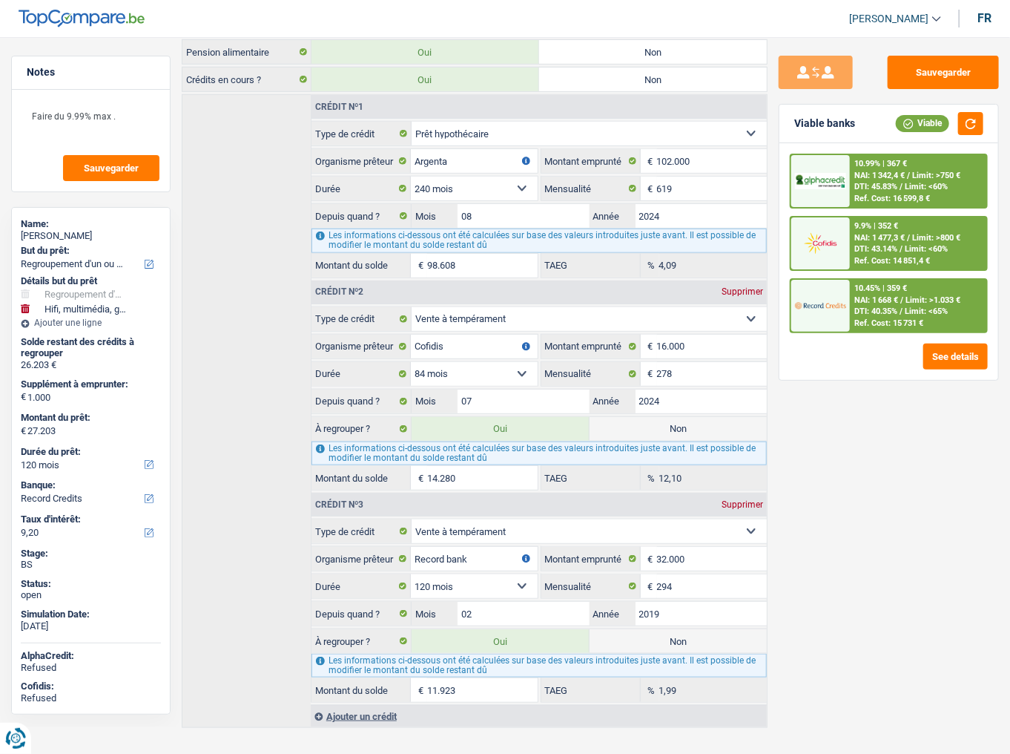
click at [470, 468] on select "12 mois 18 mois 24 mois 30 mois 36 mois 42 mois 48 mois 60 mois 72 mois 84 mois…" at bounding box center [474, 586] width 127 height 24
select select "84"
click at [411, 468] on select "12 mois 18 mois 24 mois 30 mois 36 mois 42 mois 48 mois 60 mois 72 mois 84 mois…" at bounding box center [474, 586] width 127 height 24
type input "17.081"
select select "84"
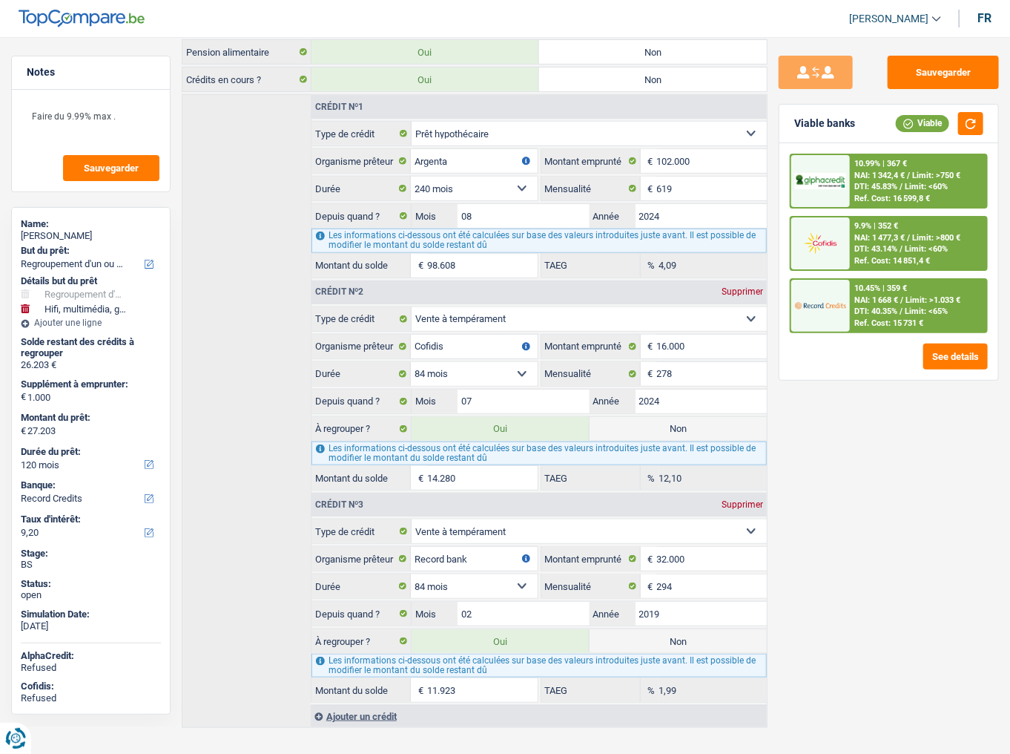
type input "1.801"
type input "0,00"
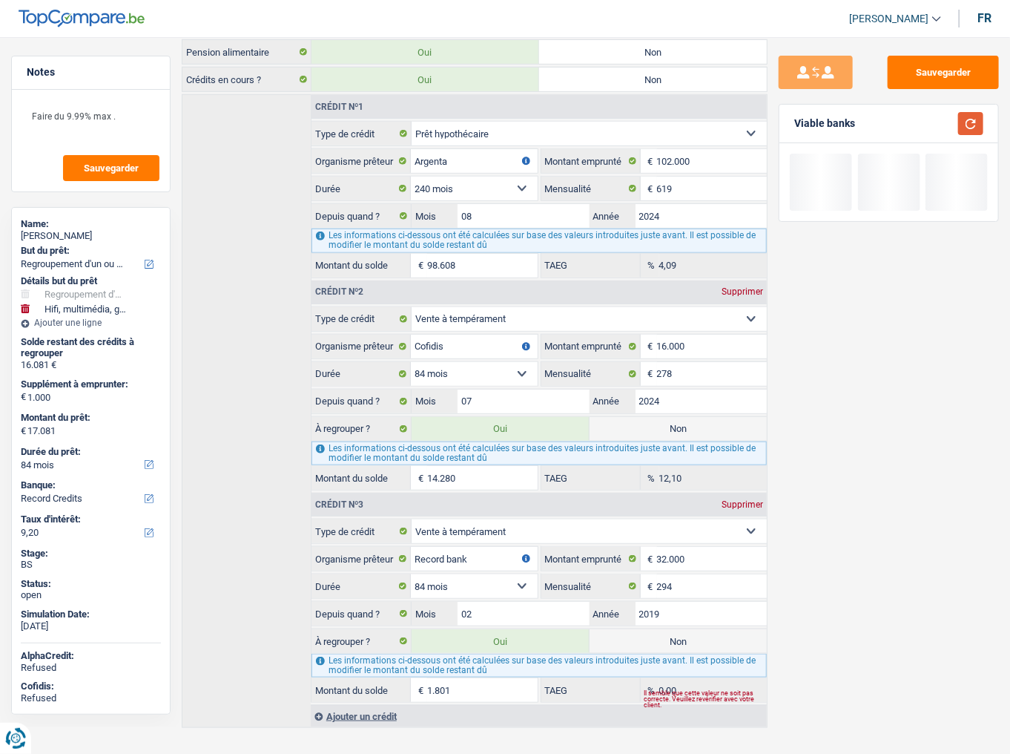
click at [967, 118] on button "button" at bounding box center [970, 123] width 25 height 23
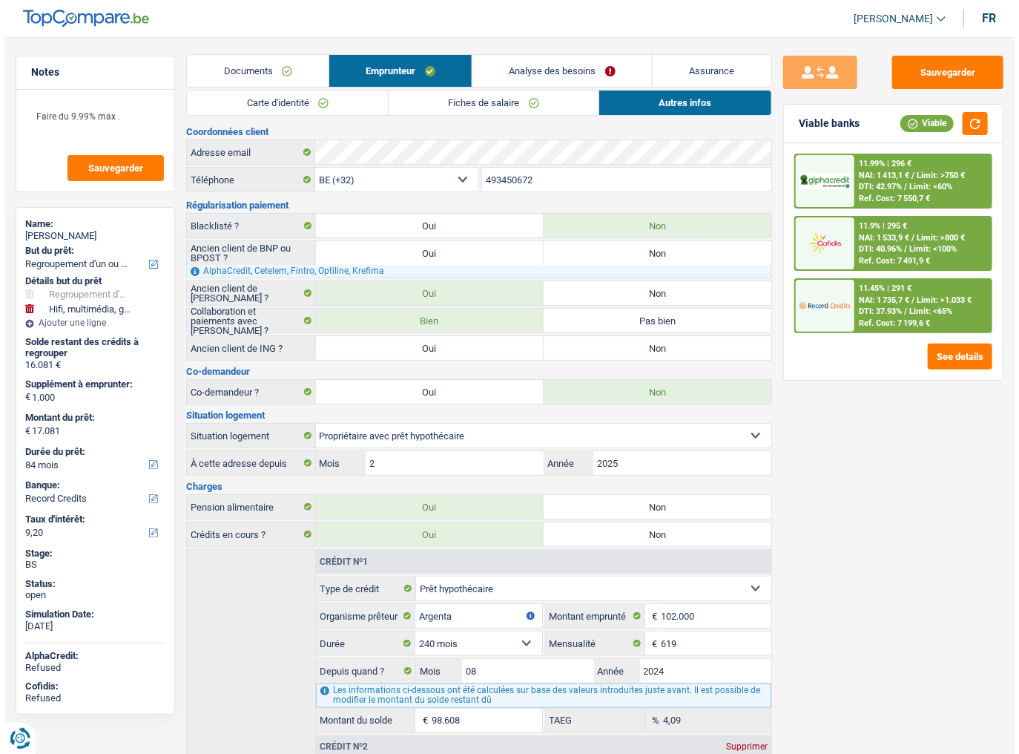
scroll to position [0, 0]
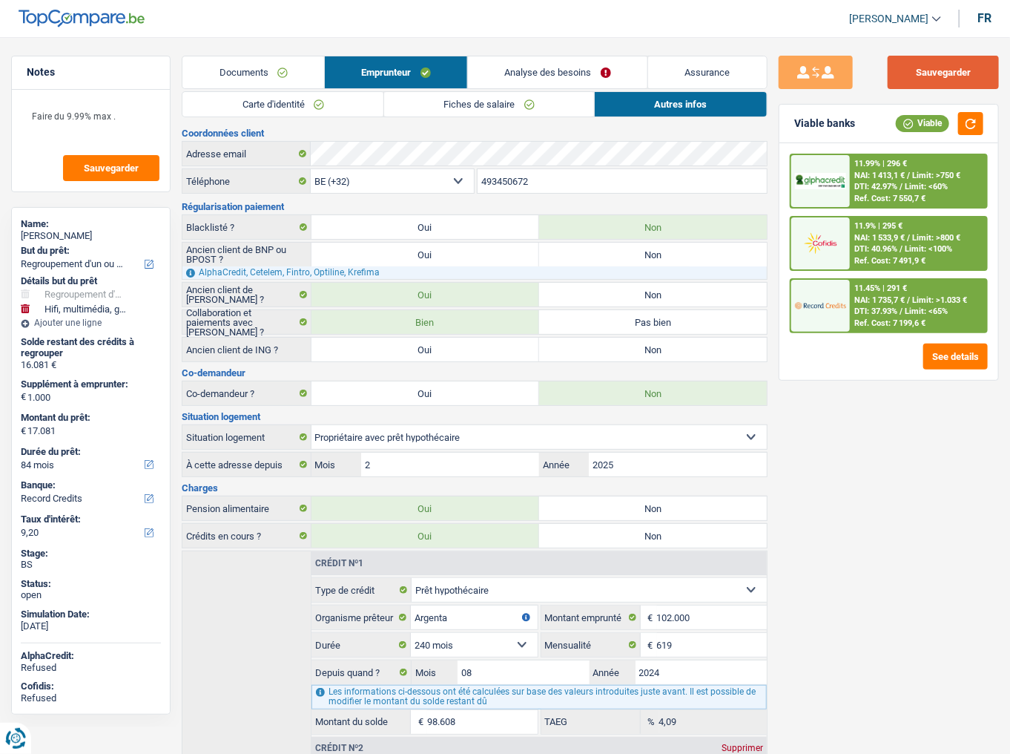
click at [907, 80] on button "Sauvegarder" at bounding box center [943, 72] width 111 height 33
click at [243, 73] on link "Documents" at bounding box center [253, 72] width 142 height 32
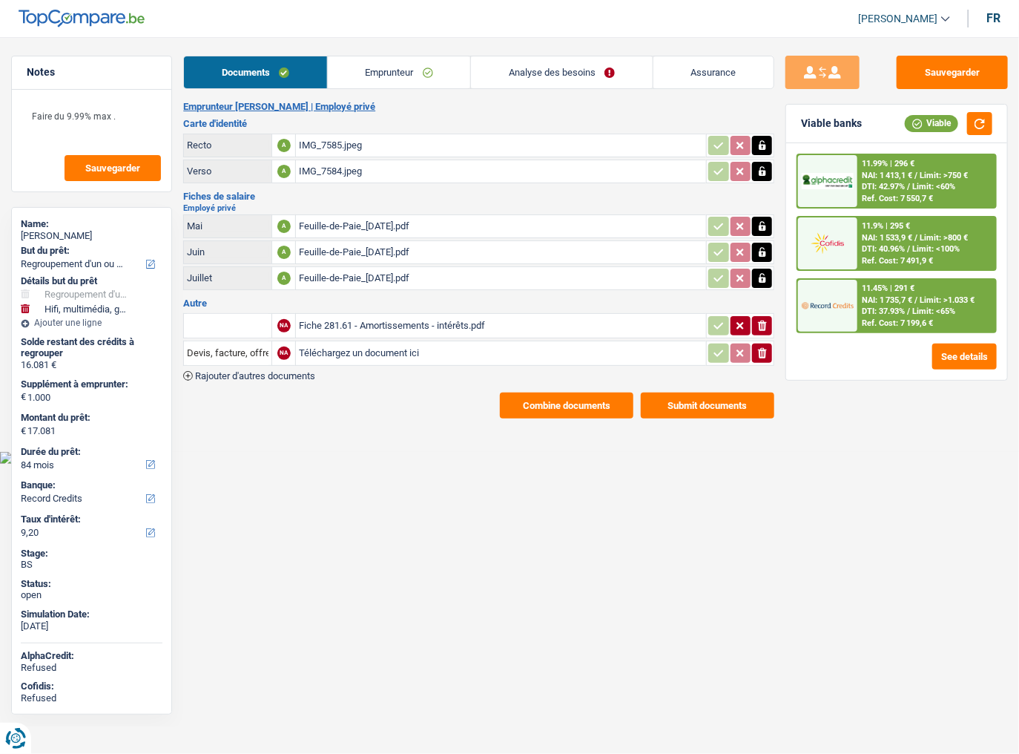
click at [387, 318] on div "Fiche 281.61 - Amortissements - intérêts.pdf" at bounding box center [501, 326] width 404 height 22
click at [758, 350] on icon "ionicons-v5-e" at bounding box center [763, 353] width 12 height 15
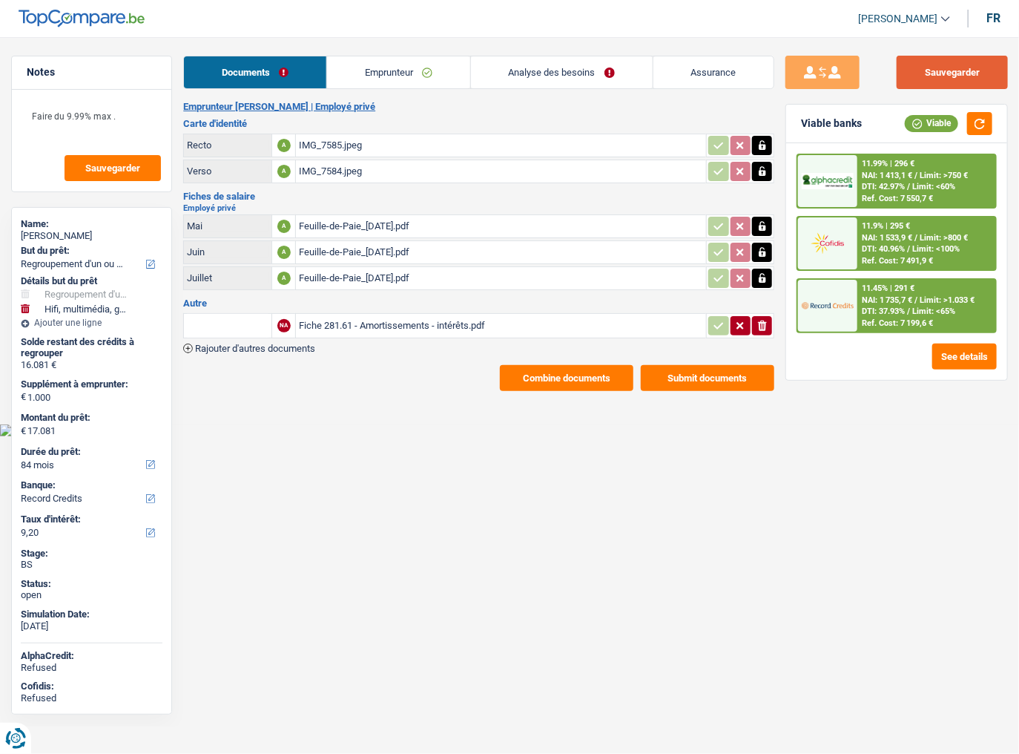
click at [936, 77] on button "Sauvegarder" at bounding box center [952, 72] width 111 height 33
click at [988, 120] on button "button" at bounding box center [979, 123] width 25 height 23
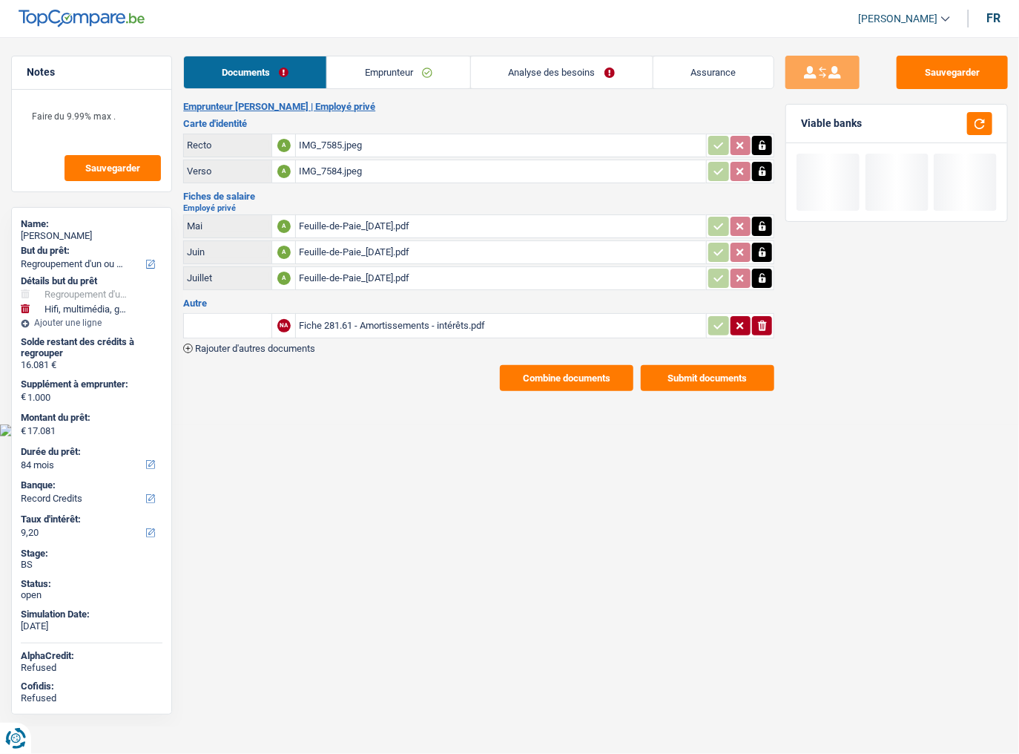
click at [502, 70] on link "Analyse des besoins" at bounding box center [562, 72] width 182 height 32
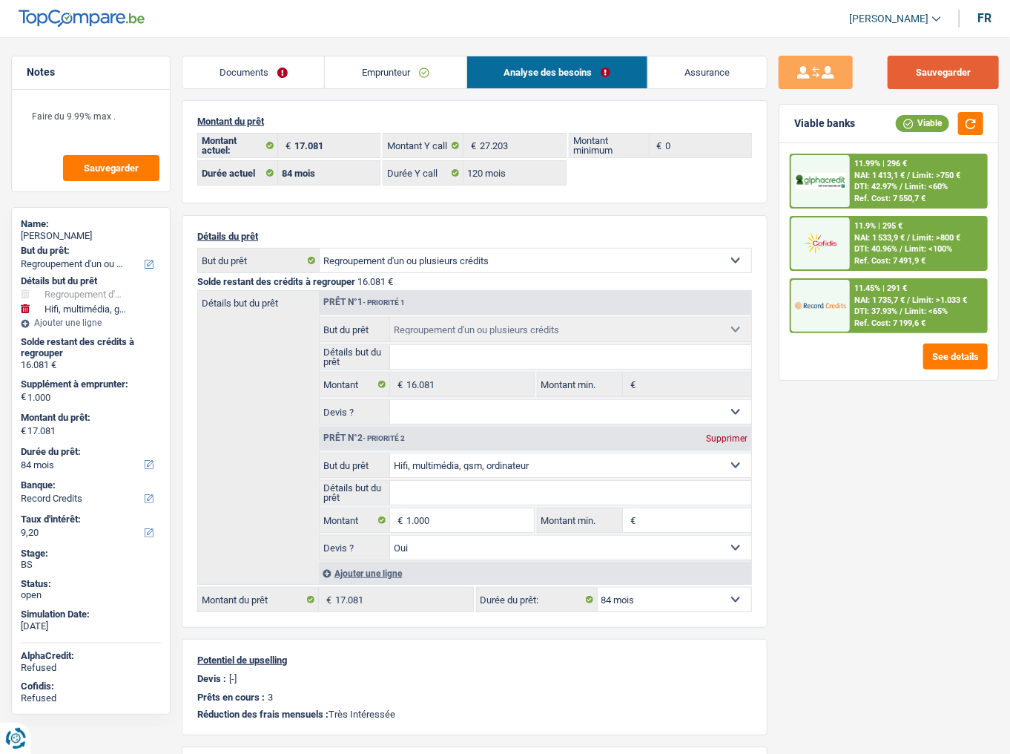
click at [934, 65] on button "Sauvegarder" at bounding box center [943, 72] width 111 height 33
click at [951, 73] on button "Sauvegarder" at bounding box center [943, 72] width 111 height 33
click at [272, 80] on link "Documents" at bounding box center [253, 72] width 142 height 32
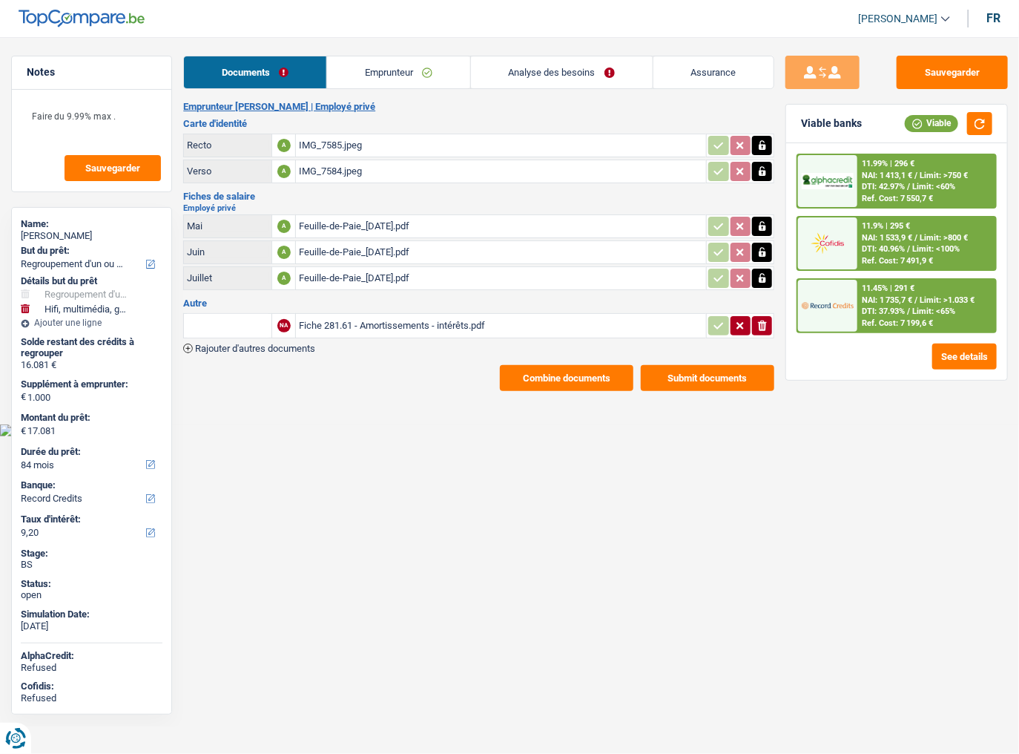
click at [582, 381] on button "Combine documents" at bounding box center [567, 378] width 134 height 26
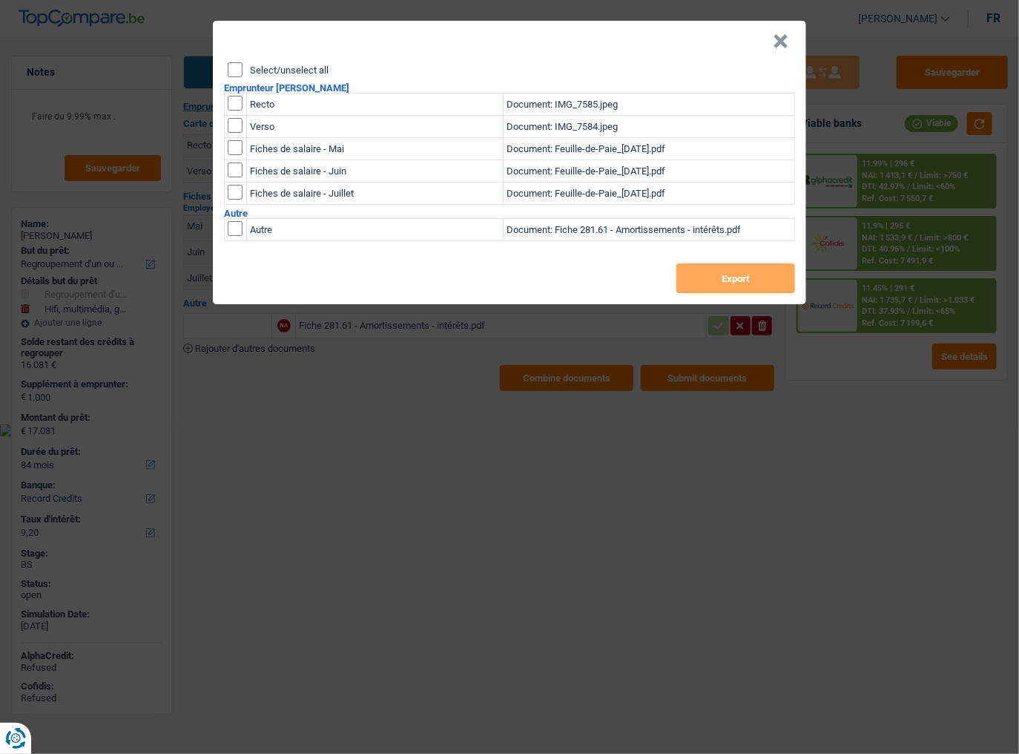
click at [230, 65] on input "Select/unselect all" at bounding box center [235, 69] width 15 height 15
checkbox input "true"
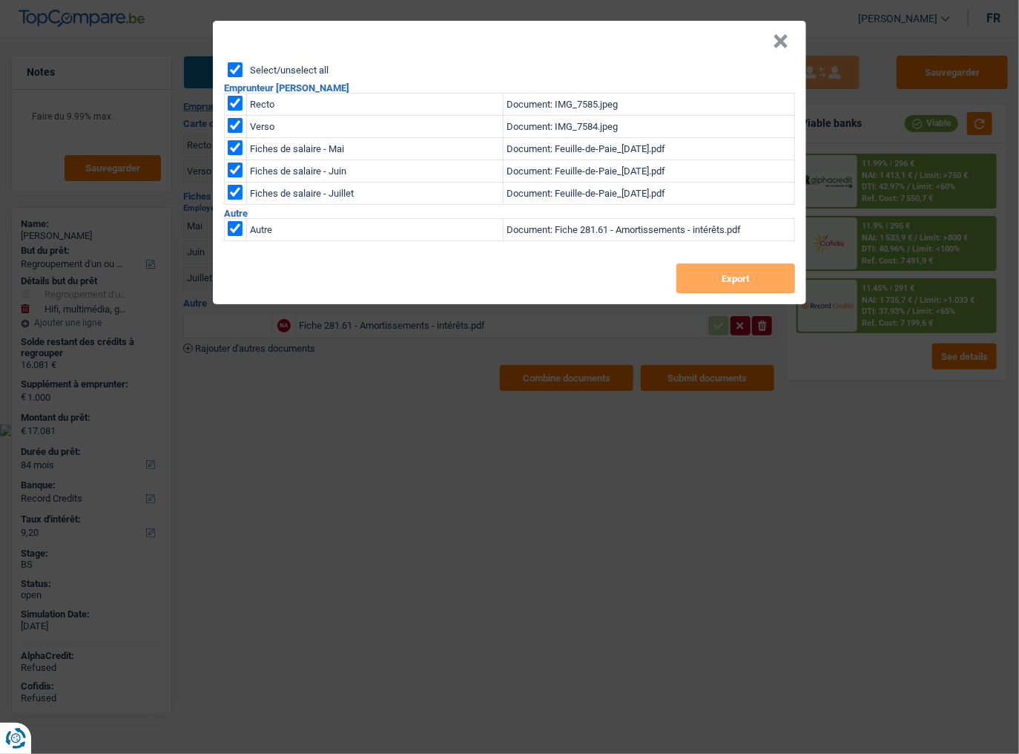
checkbox input "true"
click at [231, 230] on input "checkbox" at bounding box center [235, 228] width 15 height 15
checkbox input "false"
click at [725, 272] on button "Export" at bounding box center [736, 278] width 119 height 30
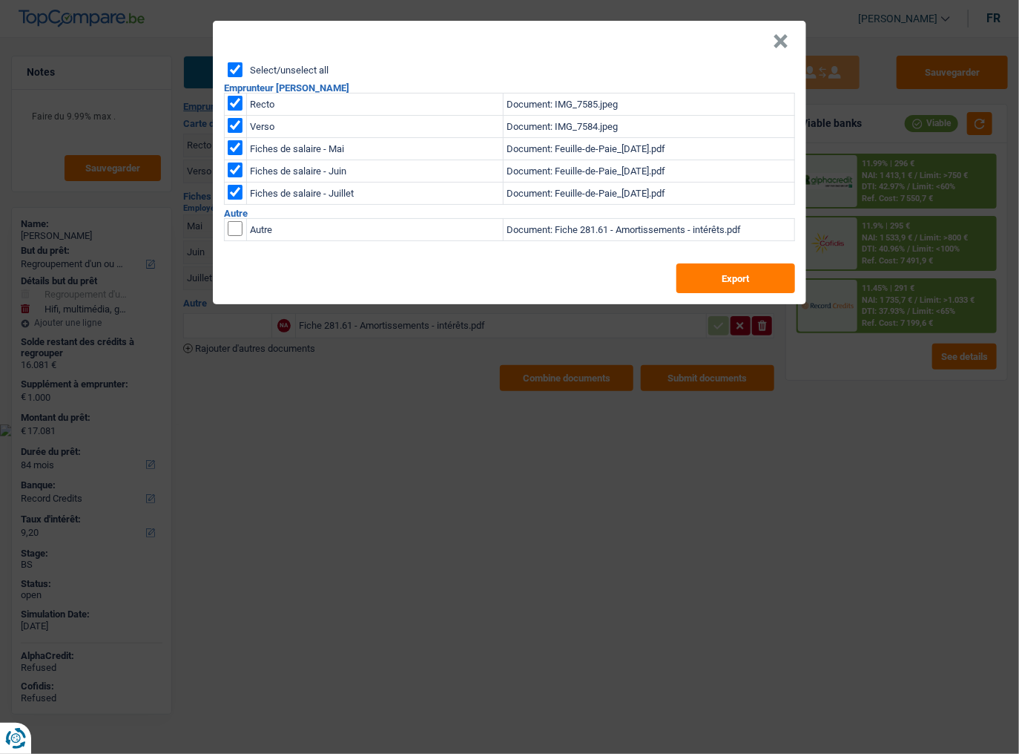
click at [668, 13] on div "× Select/unselect all Emprunteur Nicolas Lacoste Recto Document: IMG_7585.jpeg …" at bounding box center [509, 377] width 1019 height 754
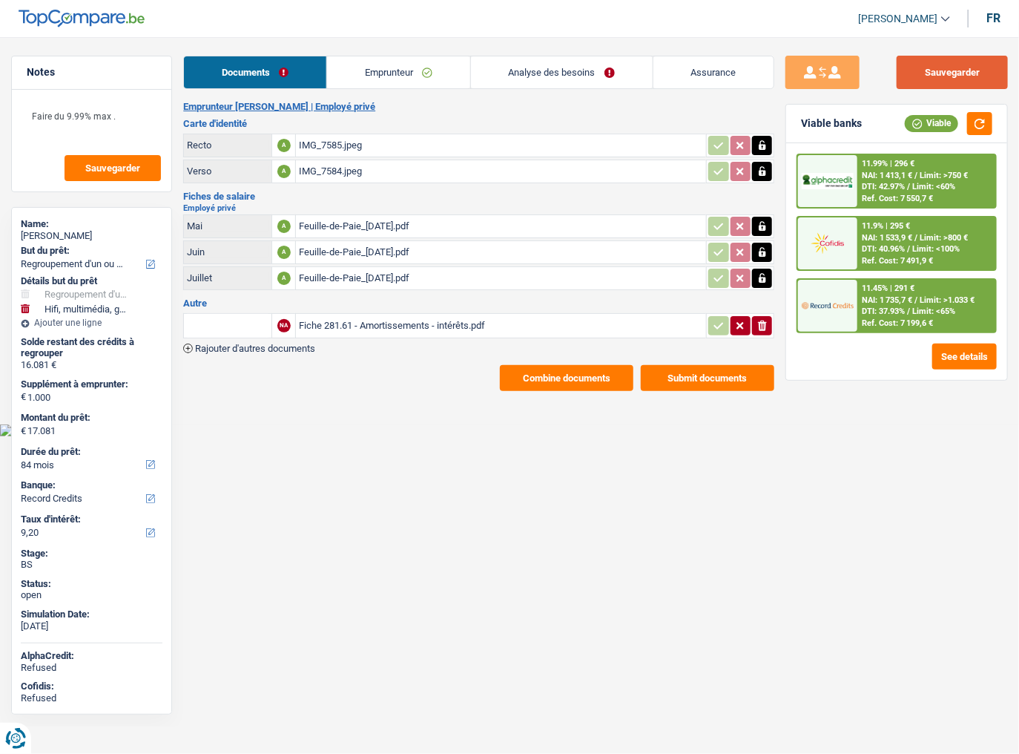
click at [958, 74] on button "Sauvegarder" at bounding box center [952, 72] width 111 height 33
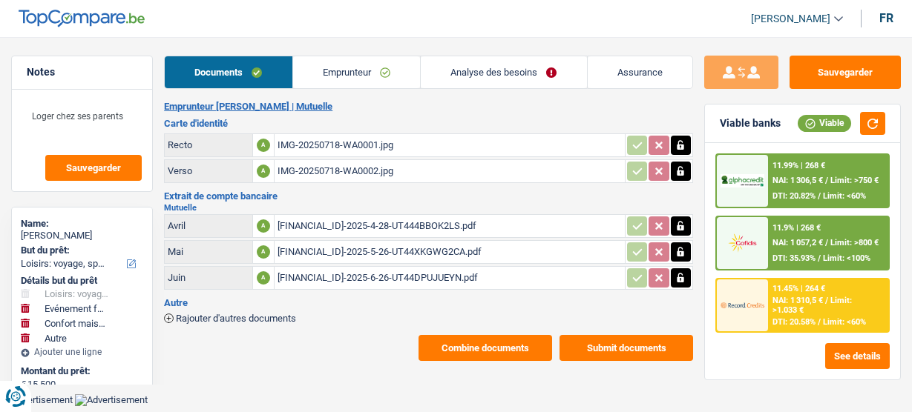
select select "hobbies"
select select "familyEvent"
select select "household"
select select "other"
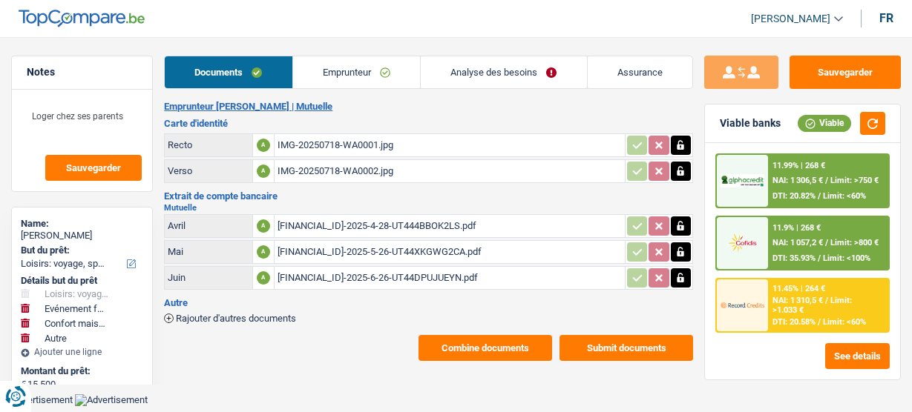
select select "84"
select select "record credits"
select select "84"
select select "hobbies"
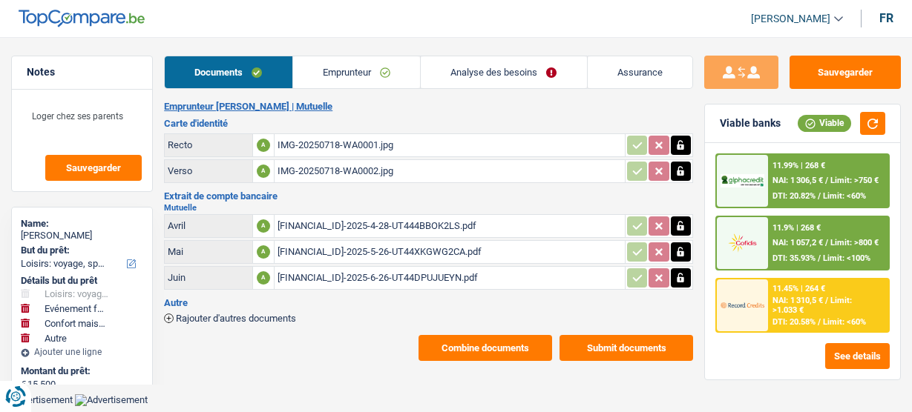
select select "hobbies"
select select "yes"
select select "familyEvent"
select select "yes"
select select "household"
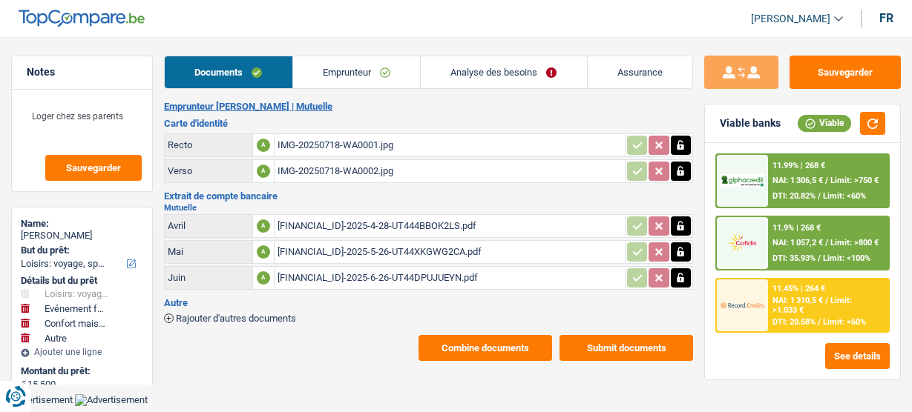
select select "yes"
select select "other"
select select "84"
click at [361, 73] on link "Emprunteur" at bounding box center [356, 72] width 127 height 32
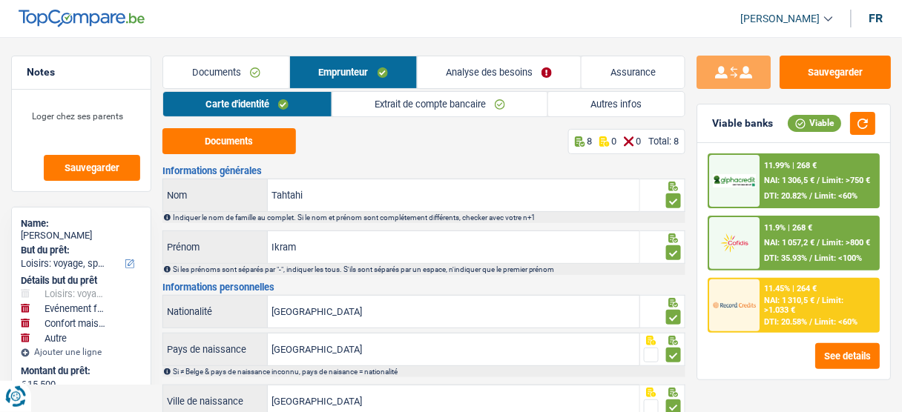
click at [510, 72] on link "Analyse des besoins" at bounding box center [500, 72] width 164 height 32
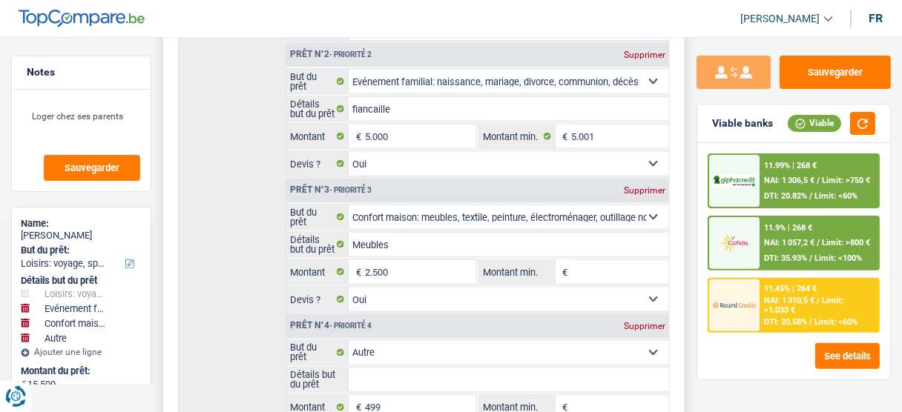
scroll to position [415, 0]
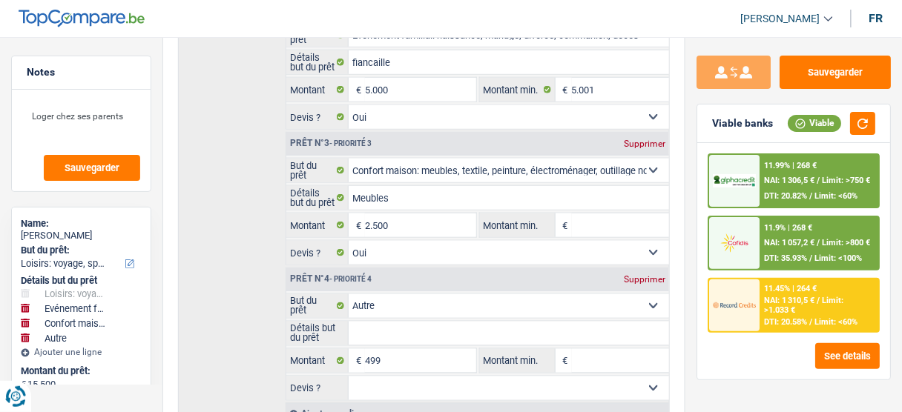
click at [770, 181] on span "NAI: 1 306,5 €" at bounding box center [790, 181] width 50 height 10
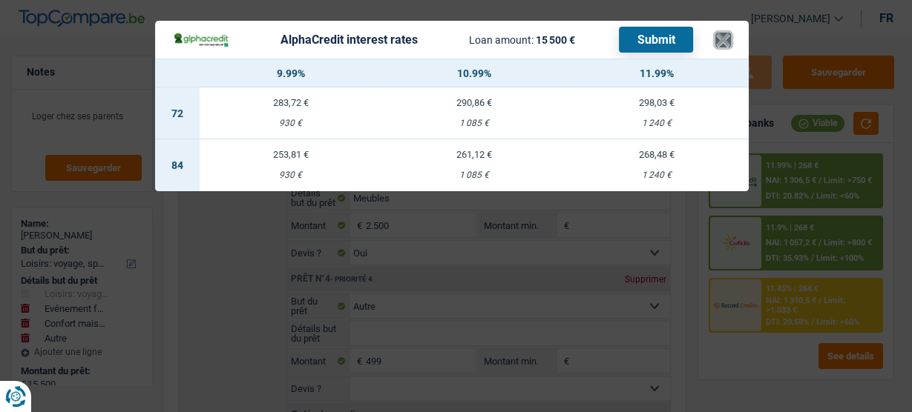
click at [717, 36] on button "×" at bounding box center [723, 40] width 16 height 15
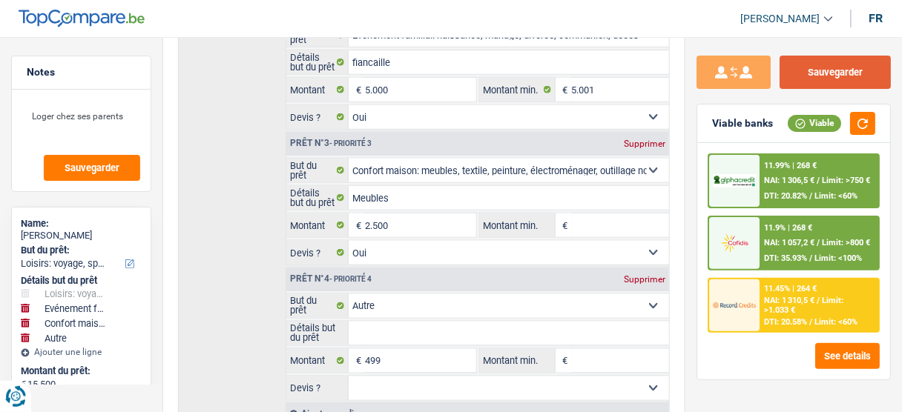
click at [815, 73] on button "Sauvegarder" at bounding box center [835, 72] width 111 height 33
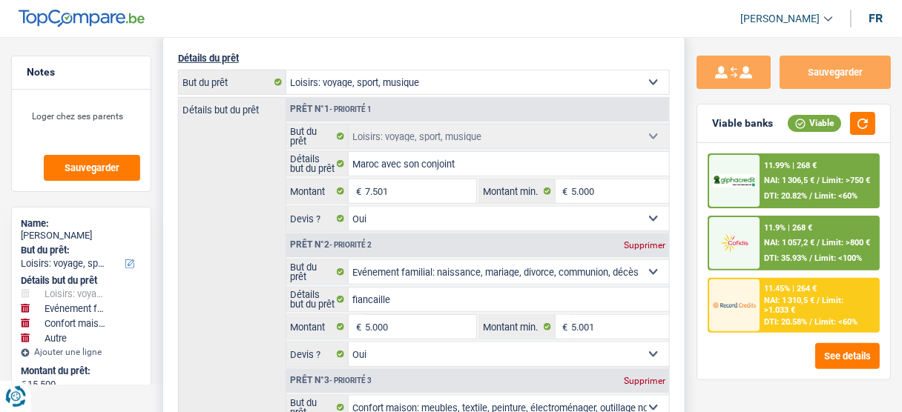
scroll to position [0, 0]
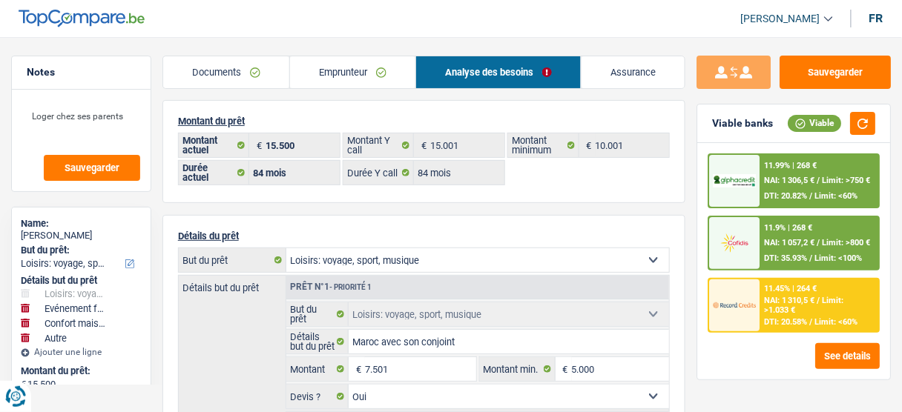
click at [209, 86] on link "Documents" at bounding box center [226, 72] width 126 height 32
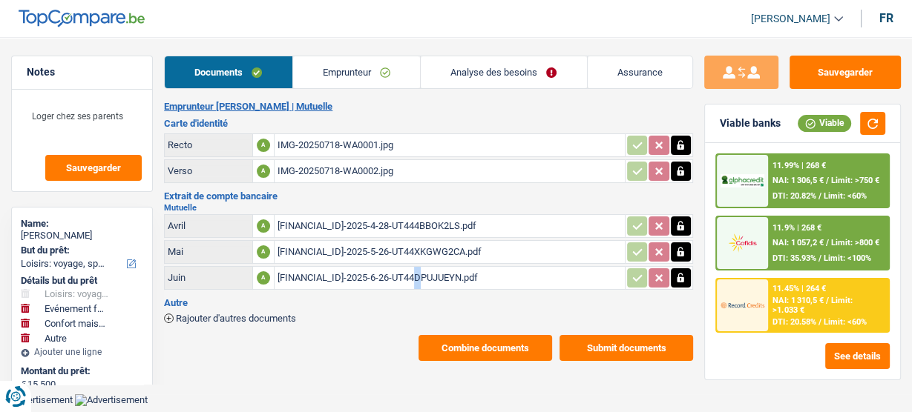
click at [323, 273] on div "BE16001359219974-2025-6-26-UT44DPUJUEYN.pdf" at bounding box center [449, 278] width 344 height 22
click at [376, 73] on link "Emprunteur" at bounding box center [356, 72] width 127 height 32
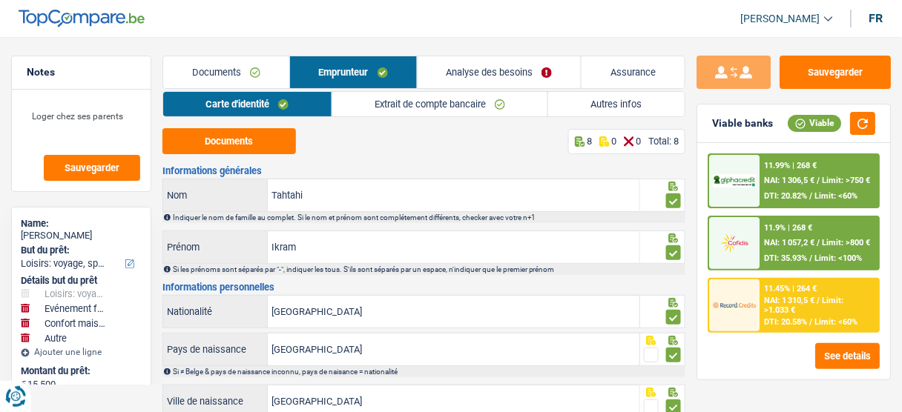
click at [470, 97] on link "Extrait de compte bancaire" at bounding box center [440, 104] width 216 height 24
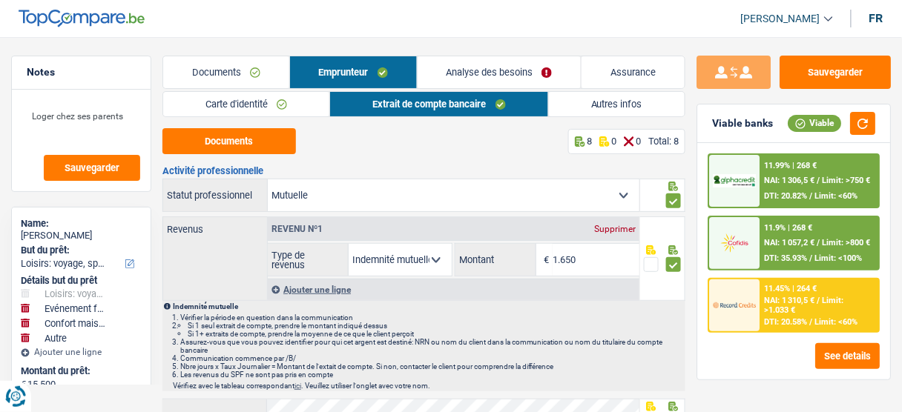
click at [579, 94] on link "Autres infos" at bounding box center [617, 104] width 136 height 24
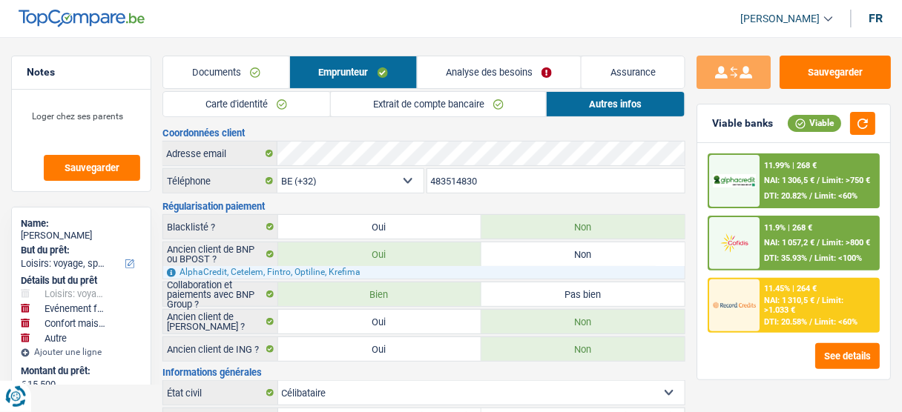
click at [407, 104] on link "Extrait de compte bancaire" at bounding box center [439, 104] width 216 height 24
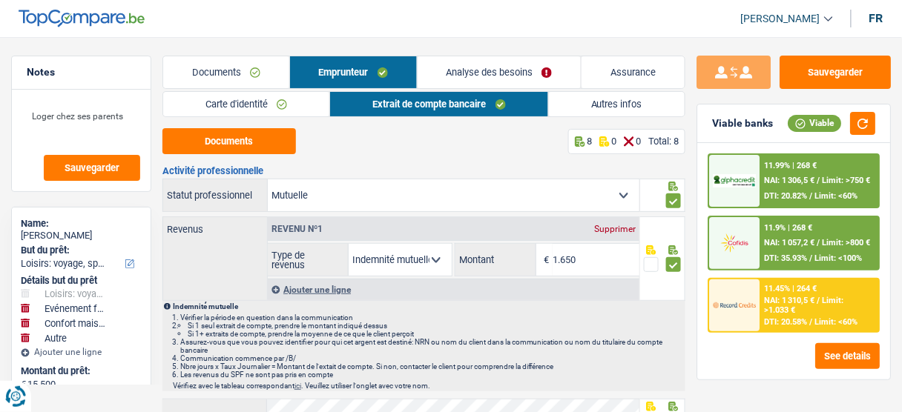
click at [254, 79] on link "Documents" at bounding box center [226, 72] width 126 height 32
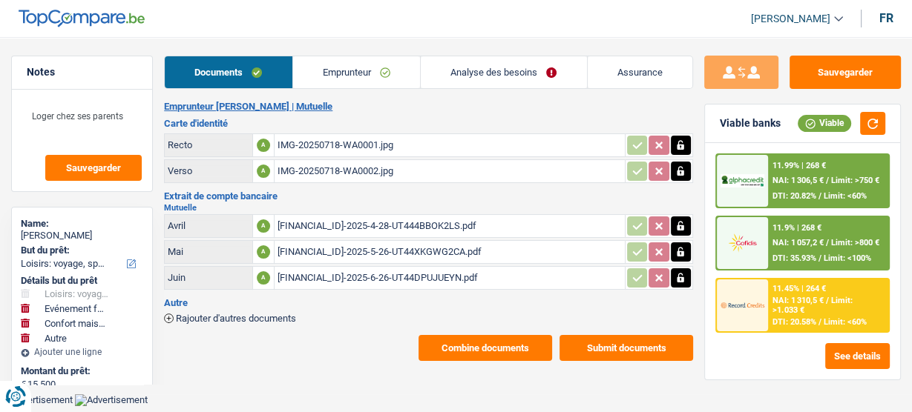
click at [320, 231] on div "BE16001359219974-2025-4-28-UT444BBOK2LS.pdf" at bounding box center [449, 226] width 344 height 22
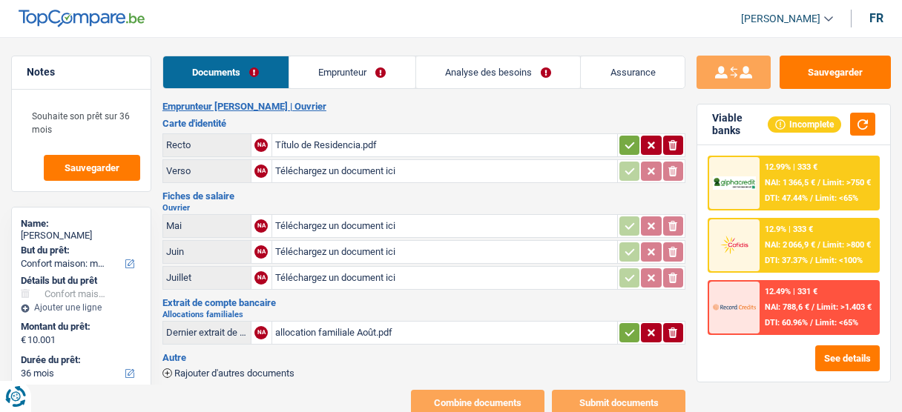
select select "household"
select select "36"
select select "alphacredit"
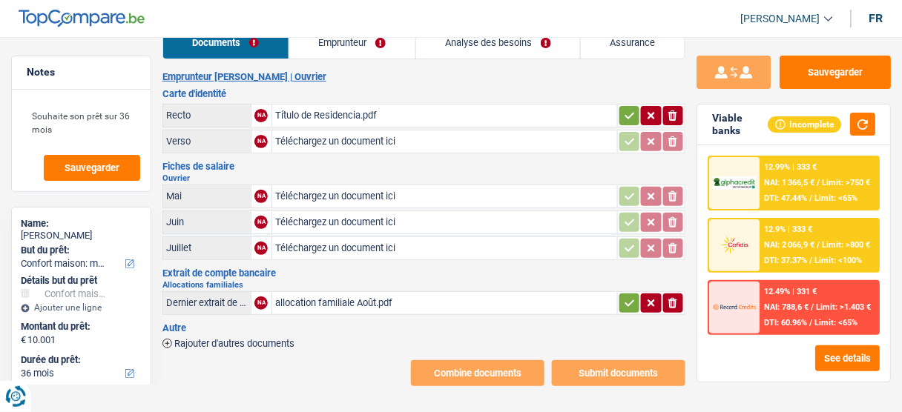
scroll to position [30, 0]
click at [349, 299] on div "allocation familiale Août.pdf" at bounding box center [444, 303] width 339 height 22
click at [852, 75] on button "Sauvegarder" at bounding box center [835, 72] width 111 height 33
click at [858, 70] on button "Sauvegarder" at bounding box center [835, 72] width 111 height 33
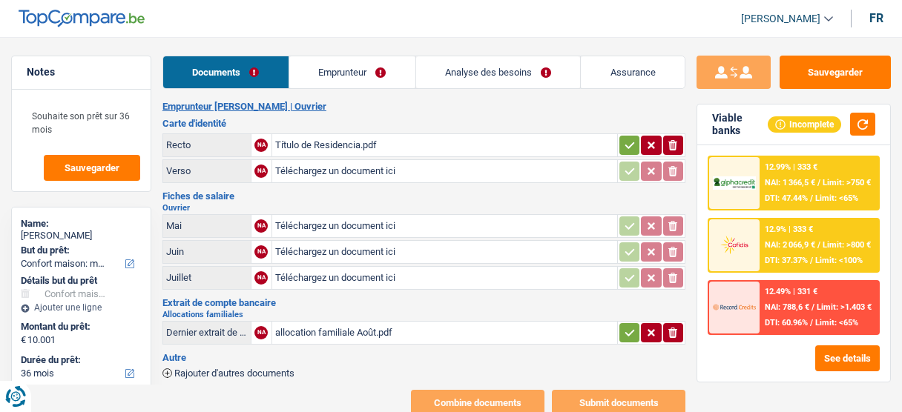
select select "household"
select select "36"
select select "alphacredit"
click at [356, 66] on link "Emprunteur" at bounding box center [352, 72] width 126 height 32
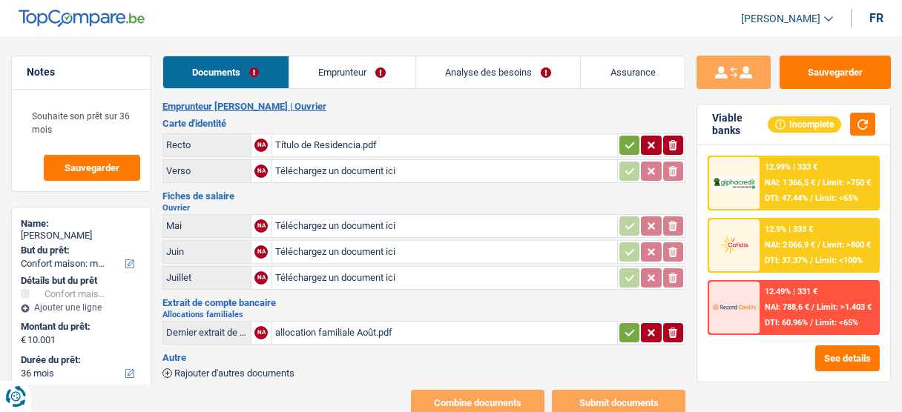
select select "household"
select select "36"
select select "alphacredit"
select select "32"
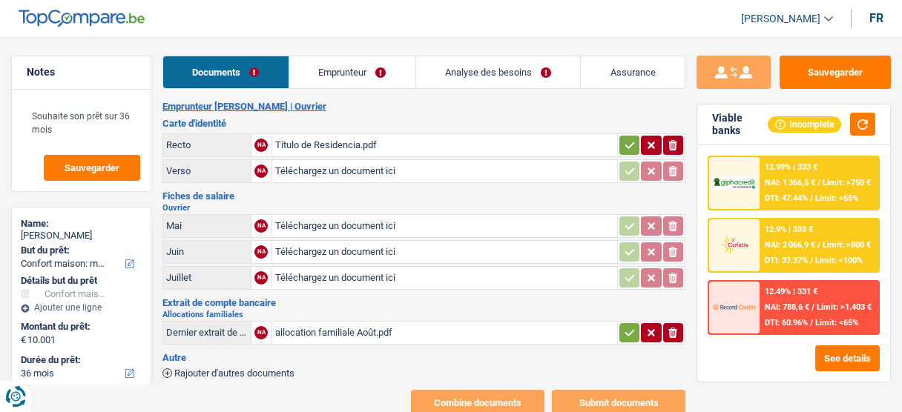
select select "ownerWithoutMortgage"
select select "cardOrCredit"
select select "mortgage"
select select "360"
click at [513, 62] on link "Analyse des besoins" at bounding box center [498, 72] width 165 height 32
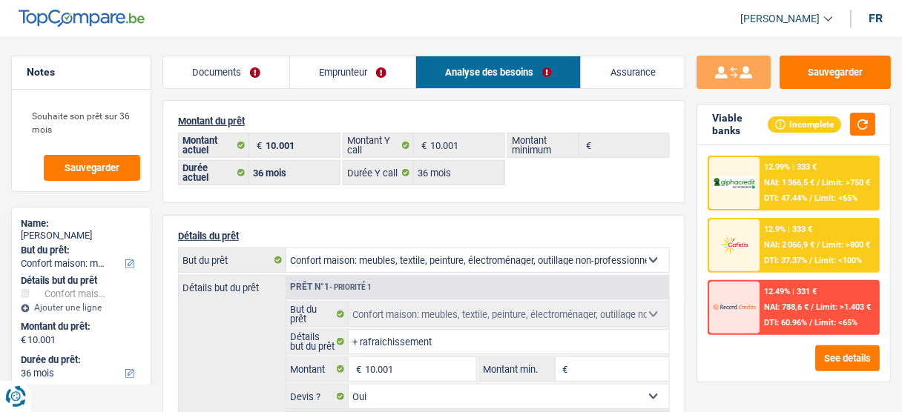
click at [320, 76] on link "Emprunteur" at bounding box center [352, 72] width 125 height 32
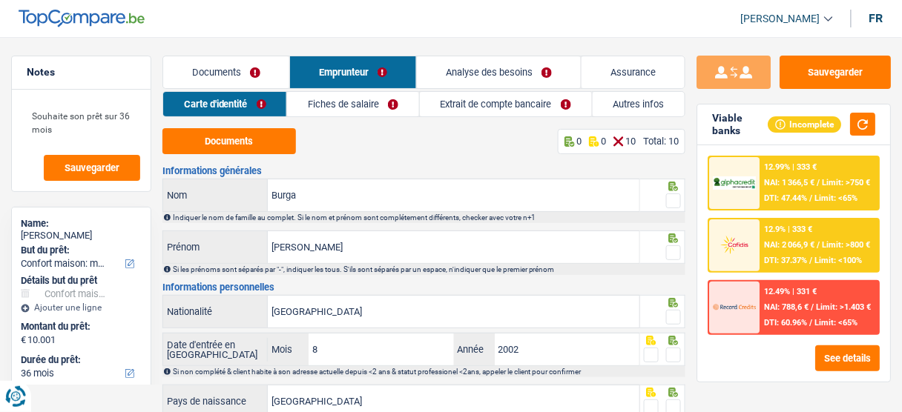
click at [602, 110] on link "Autres infos" at bounding box center [639, 104] width 93 height 24
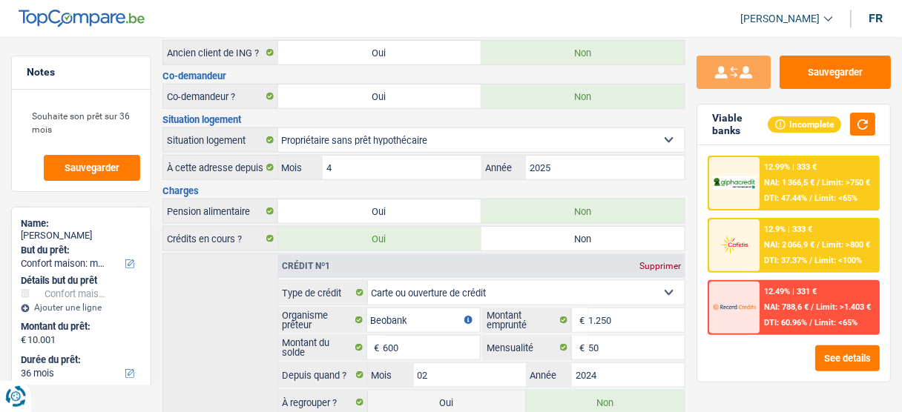
scroll to position [297, 0]
click at [809, 79] on button "Sauvegarder" at bounding box center [835, 72] width 111 height 33
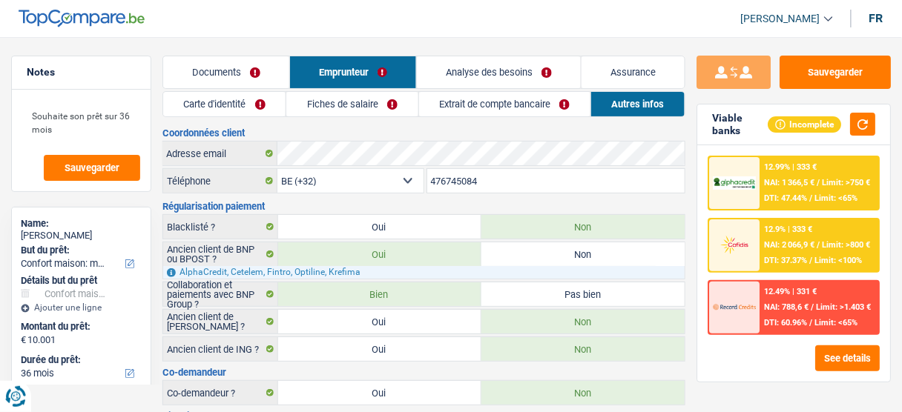
scroll to position [0, 0]
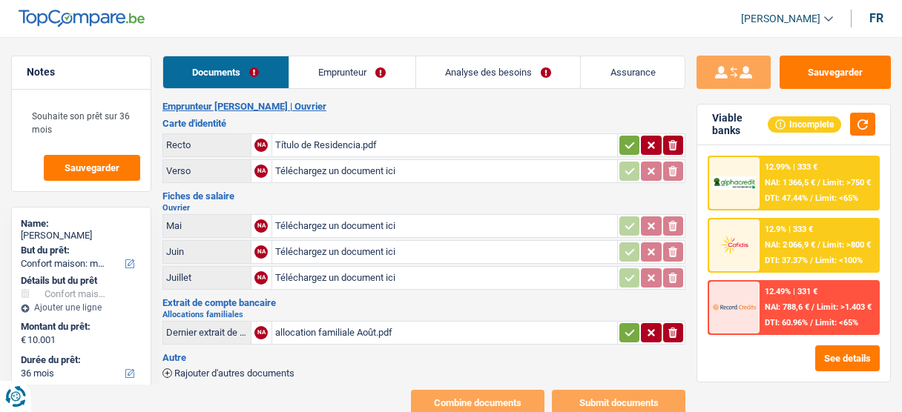
select select "household"
select select "36"
select select "alphacredit"
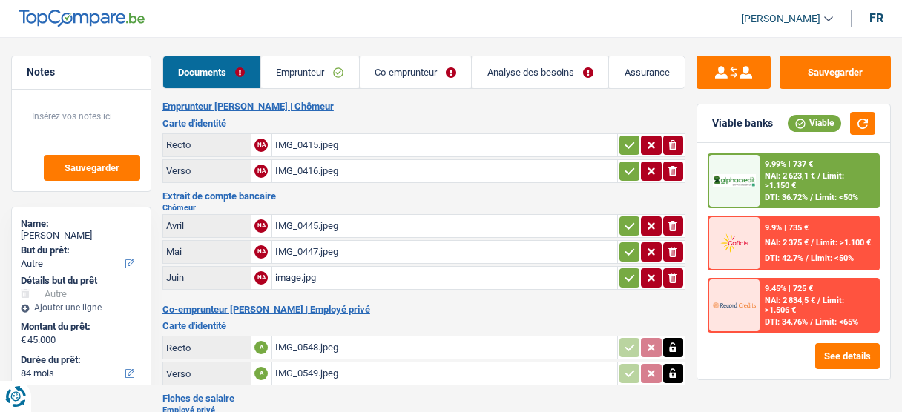
select select "other"
select select "84"
select select "record credits"
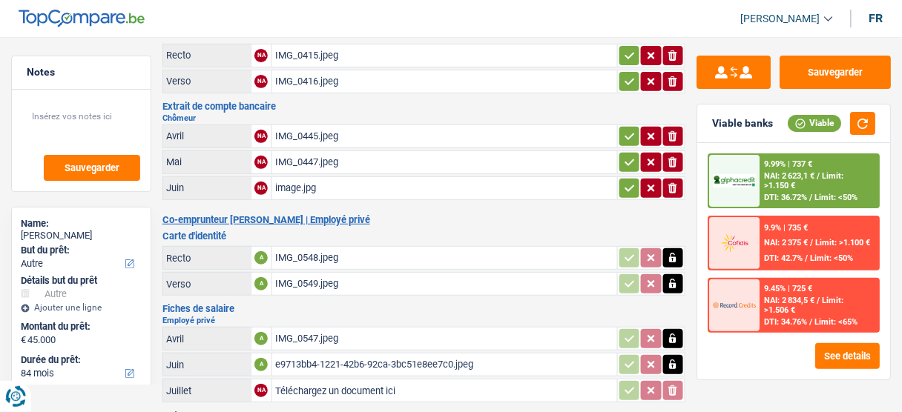
scroll to position [174, 0]
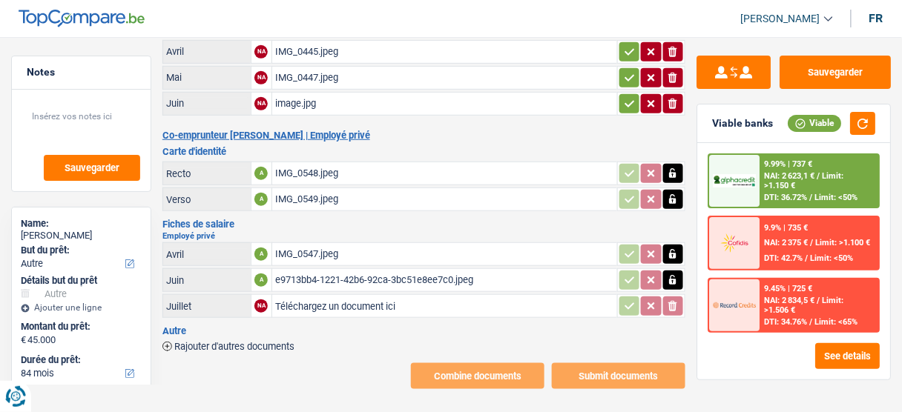
click at [363, 270] on div "e9713bb4-1221-42b6-92ca-3bc51e8ee7c0.jpeg" at bounding box center [444, 280] width 339 height 22
click at [329, 243] on div "IMG_0547.jpeg" at bounding box center [444, 254] width 339 height 22
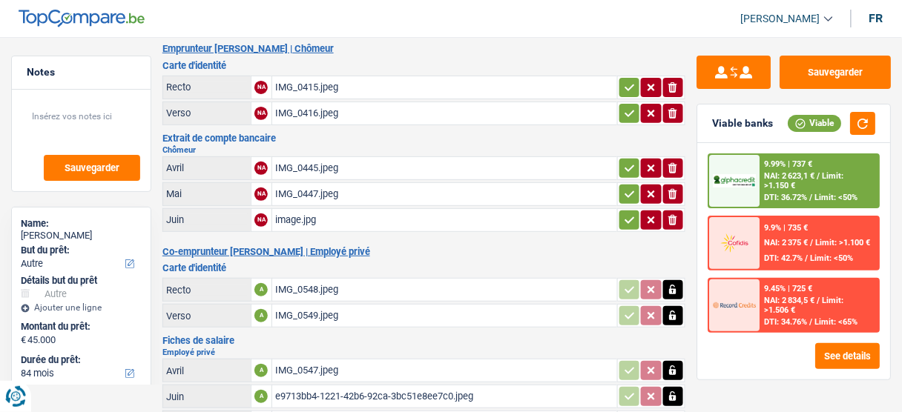
scroll to position [56, 0]
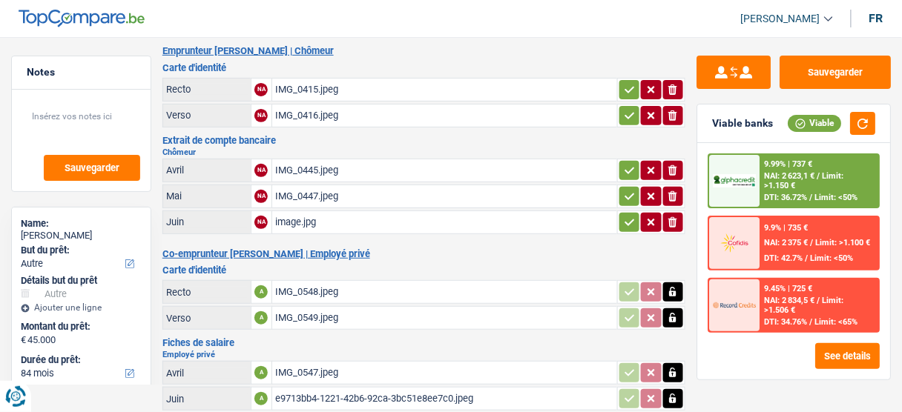
click at [323, 216] on div "image.jpg" at bounding box center [444, 222] width 339 height 22
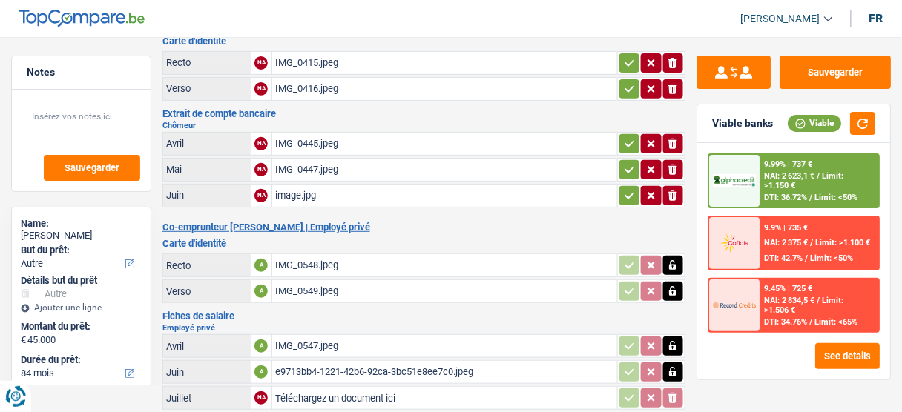
scroll to position [174, 0]
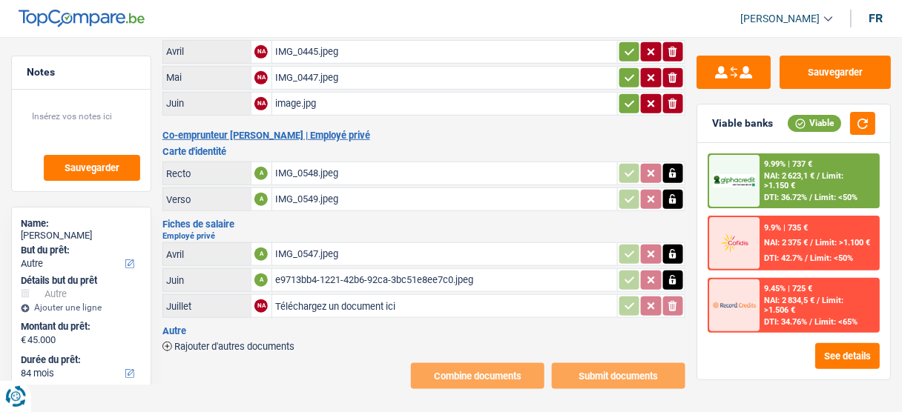
click at [436, 138] on div "Emprunteur Audric Dehan | Chômeur Carte d'identité Recto NA IMG_0415.jpeg ionic…" at bounding box center [423, 158] width 523 height 463
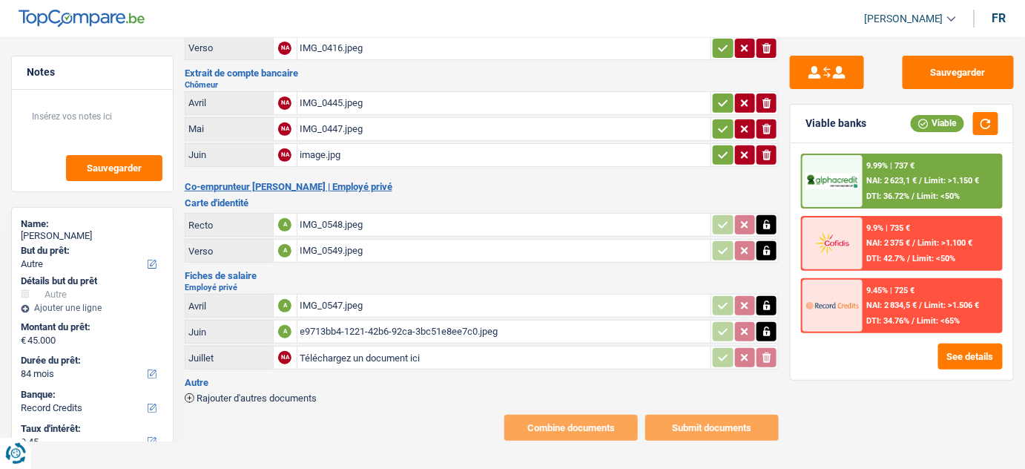
click at [356, 323] on div "e9713bb4-1221-42b6-92ca-3bc51e8ee7c0.jpeg" at bounding box center [504, 331] width 408 height 22
click at [355, 359] on input "Téléchargez un document ici" at bounding box center [504, 357] width 408 height 22
type input "C:\fakepath\c0ebe9f9-a4f6-4011-9f94-467ff0a2e6de.jpeg"
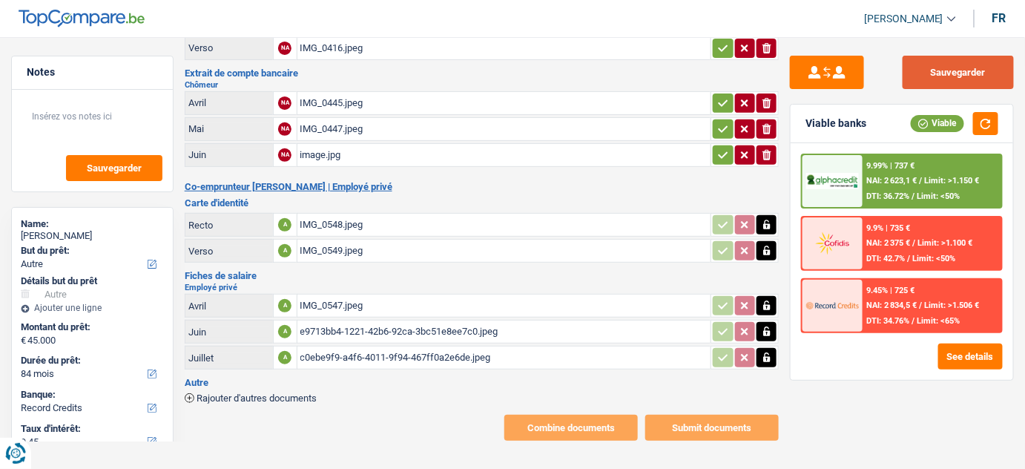
scroll to position [0, 0]
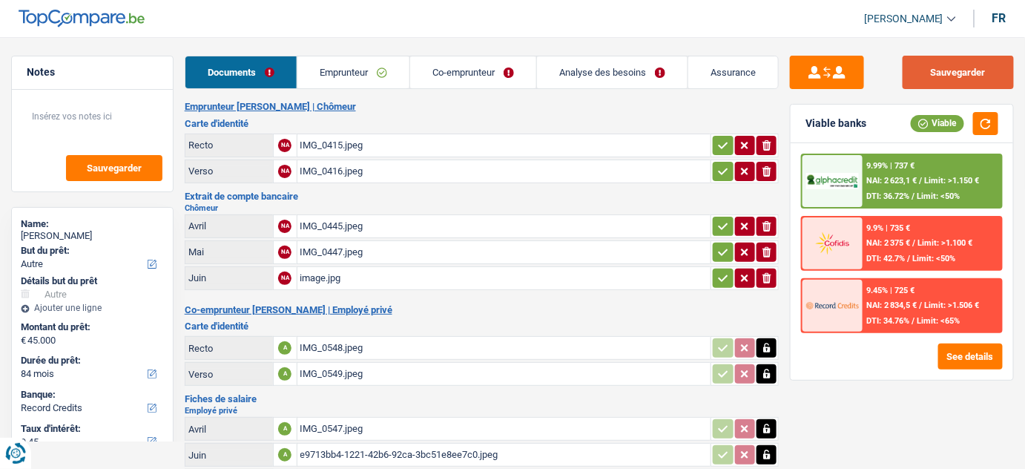
click at [901, 64] on button "Sauvegarder" at bounding box center [958, 72] width 111 height 33
click at [346, 81] on link "Emprunteur" at bounding box center [353, 72] width 112 height 32
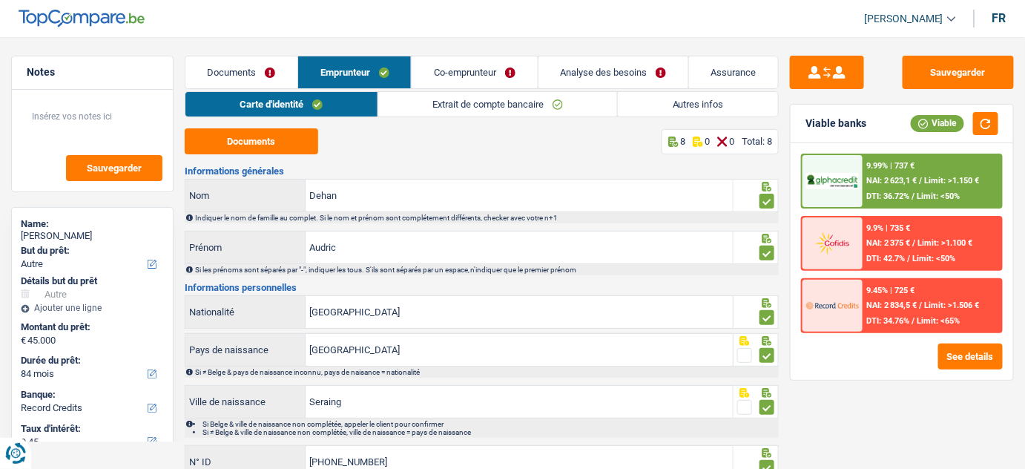
click at [220, 74] on link "Documents" at bounding box center [241, 72] width 112 height 32
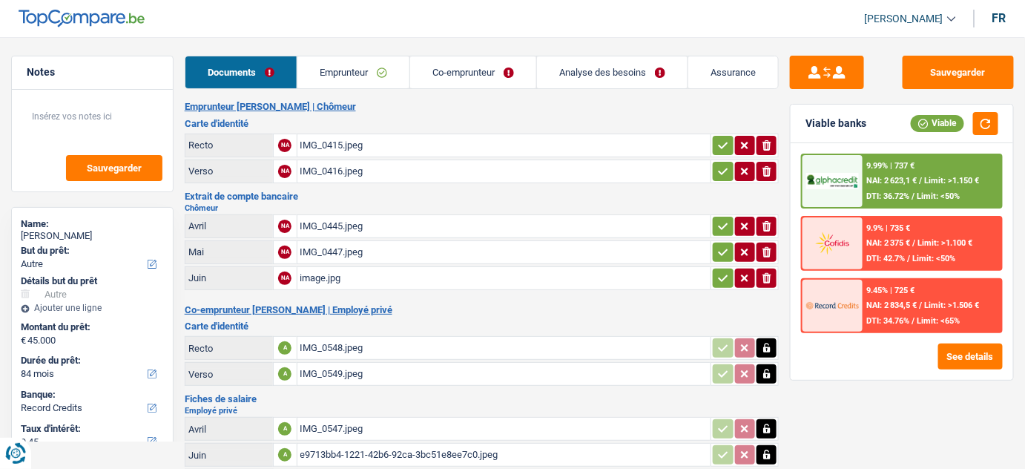
click at [330, 77] on link "Emprunteur" at bounding box center [353, 72] width 112 height 32
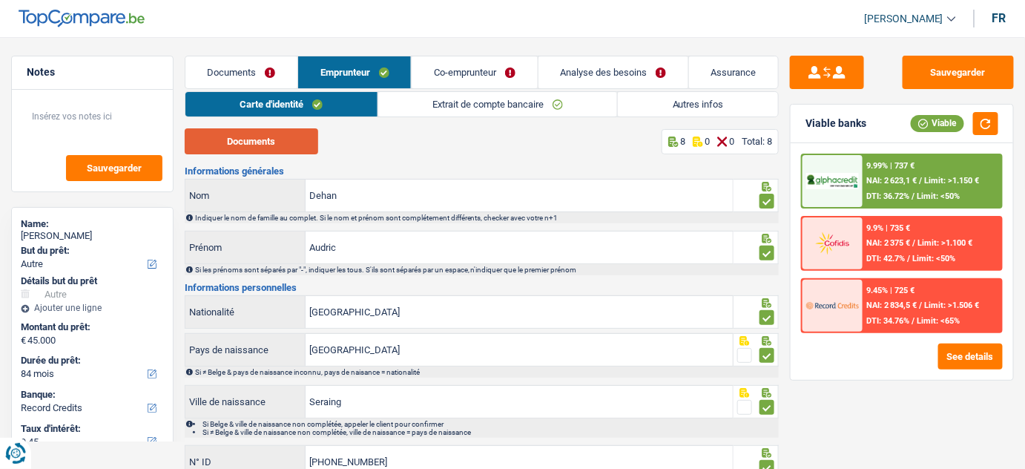
click at [269, 135] on button "Documents" at bounding box center [252, 141] width 134 height 26
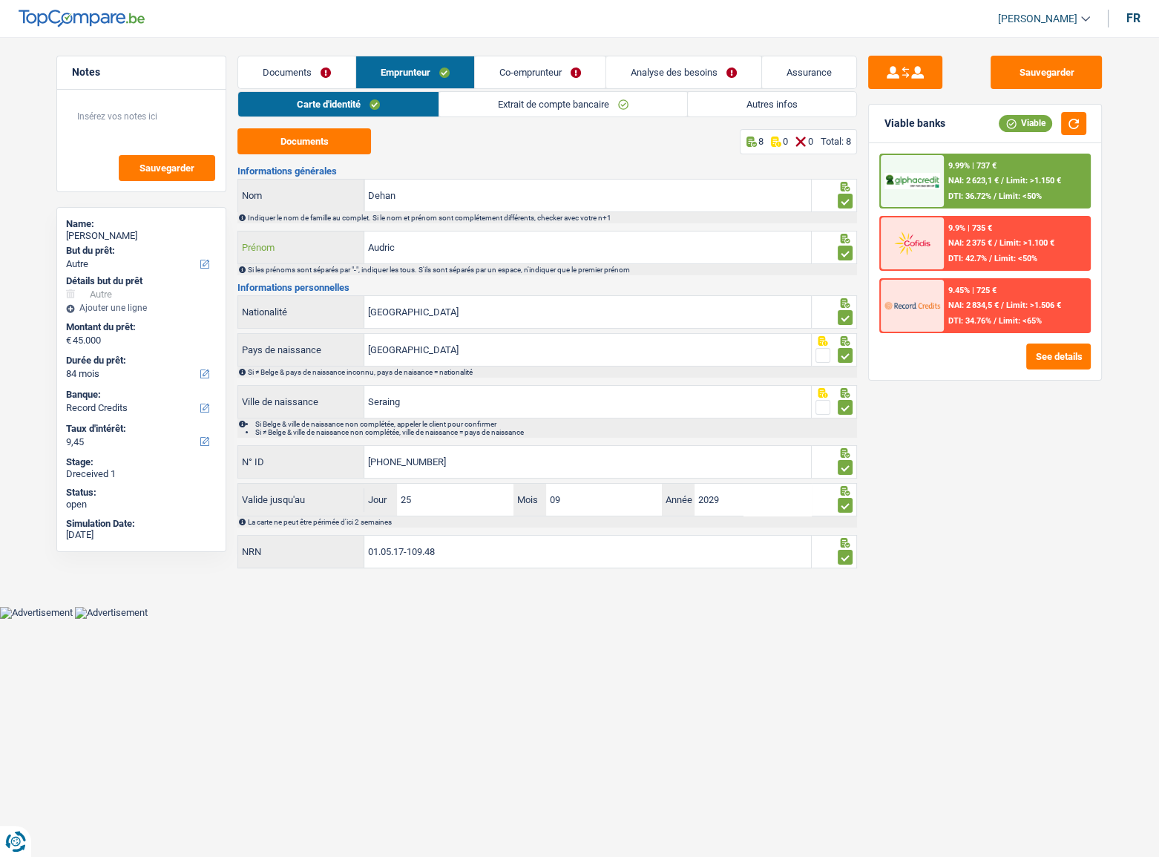
click at [414, 252] on input "Audric" at bounding box center [587, 247] width 447 height 32
click at [407, 245] on input "Audric" at bounding box center [587, 247] width 447 height 32
type input "Audric"
click at [378, 192] on input "Dehan" at bounding box center [587, 196] width 447 height 32
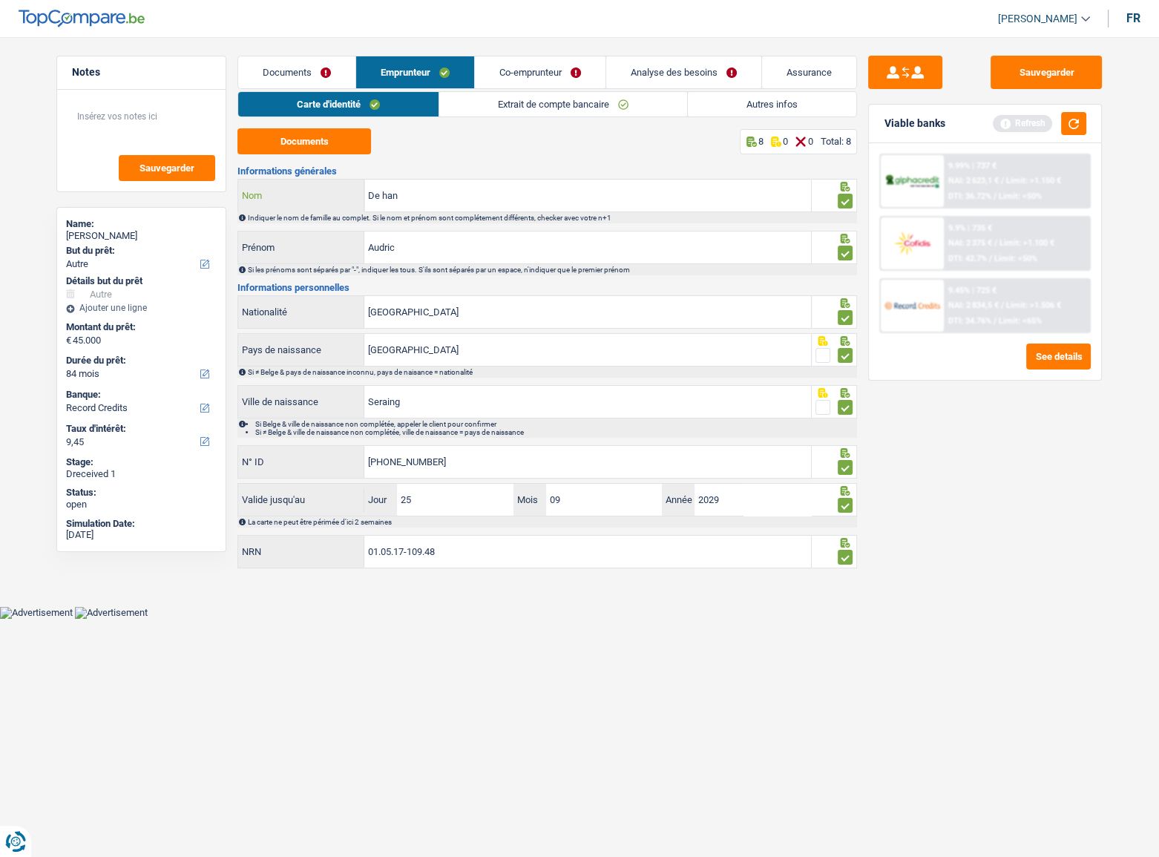
type input "De han"
click at [548, 102] on link "Extrait de compte bancaire" at bounding box center [563, 104] width 248 height 24
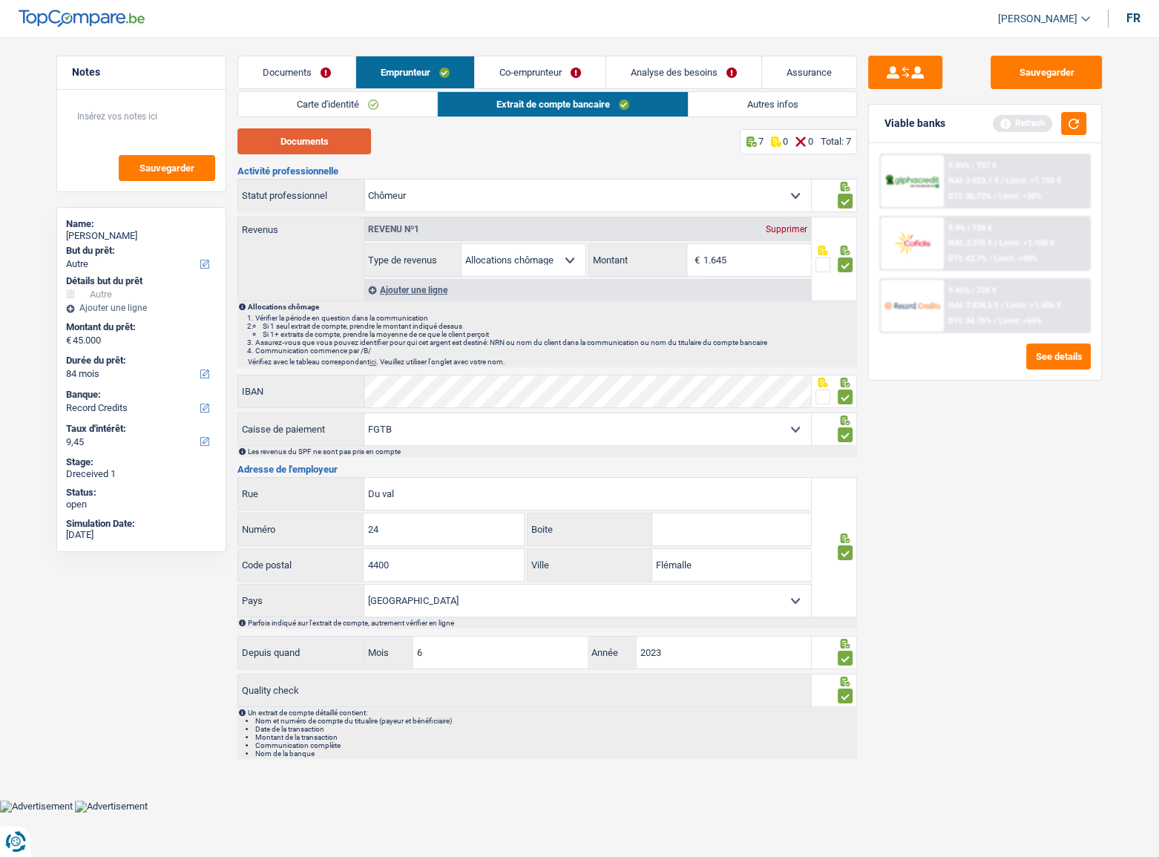
click at [254, 148] on button "Documents" at bounding box center [304, 141] width 134 height 26
drag, startPoint x: 125, startPoint y: 77, endPoint x: 1082, endPoint y: 541, distance: 1062.7
click at [901, 412] on div "Sauvegarder Viable banks Refresh 9.99% | 737 € NAI: 2 623,1 € / Limit: >1.150 €…" at bounding box center [985, 443] width 256 height 774
click at [671, 68] on link "Analyse des besoins" at bounding box center [683, 72] width 155 height 32
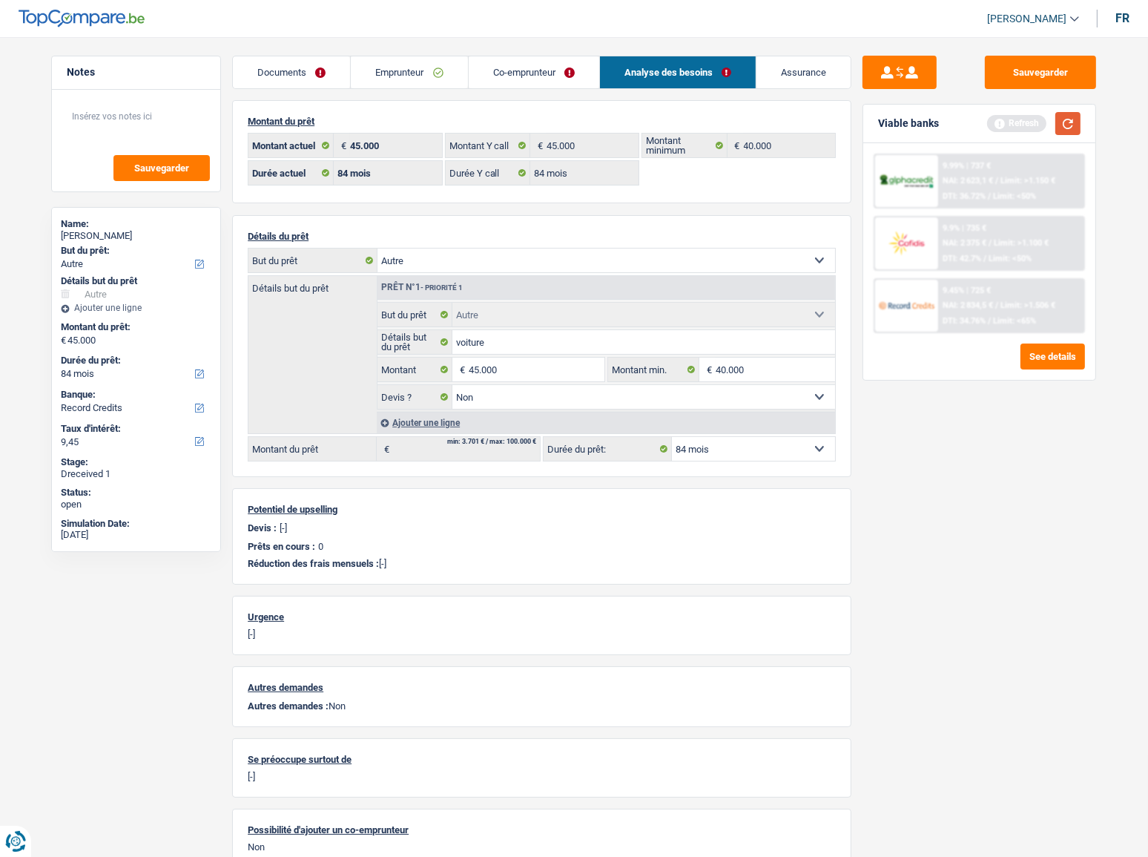
click at [901, 126] on button "button" at bounding box center [1068, 123] width 25 height 23
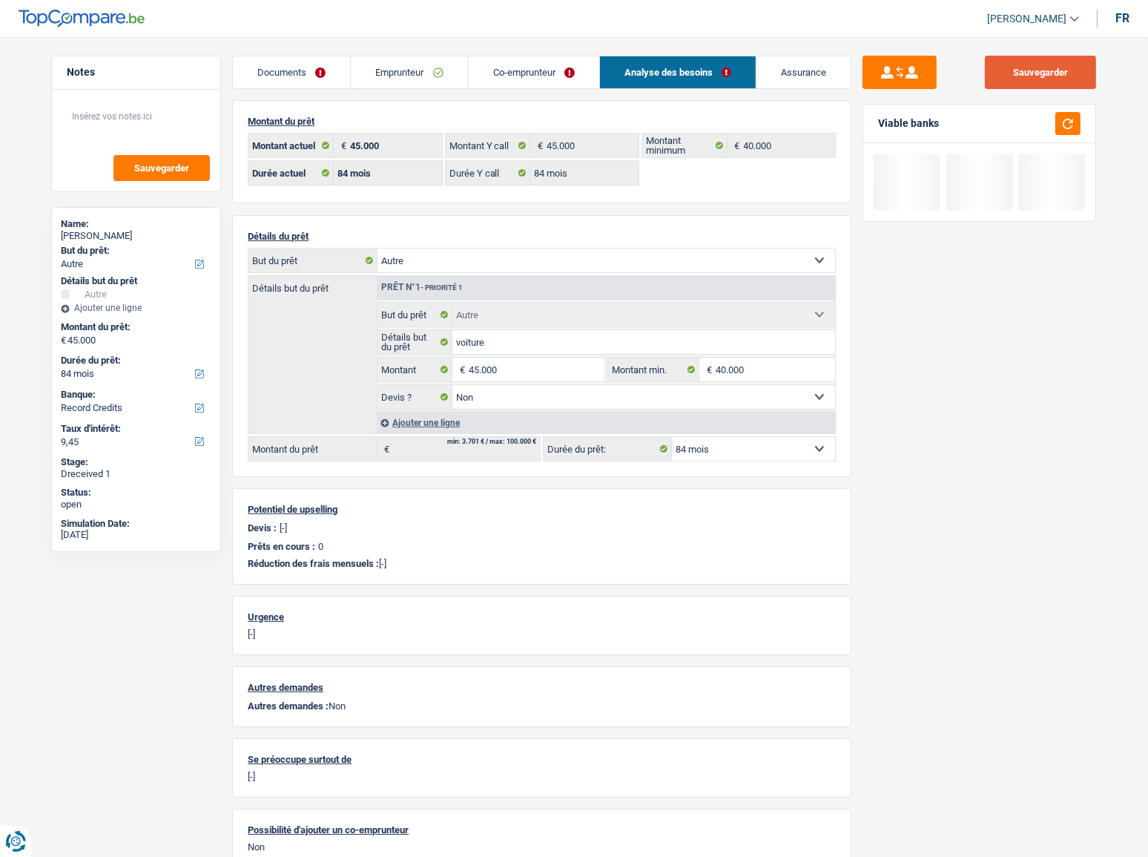
click at [901, 77] on button "Sauvegarder" at bounding box center [1040, 72] width 111 height 33
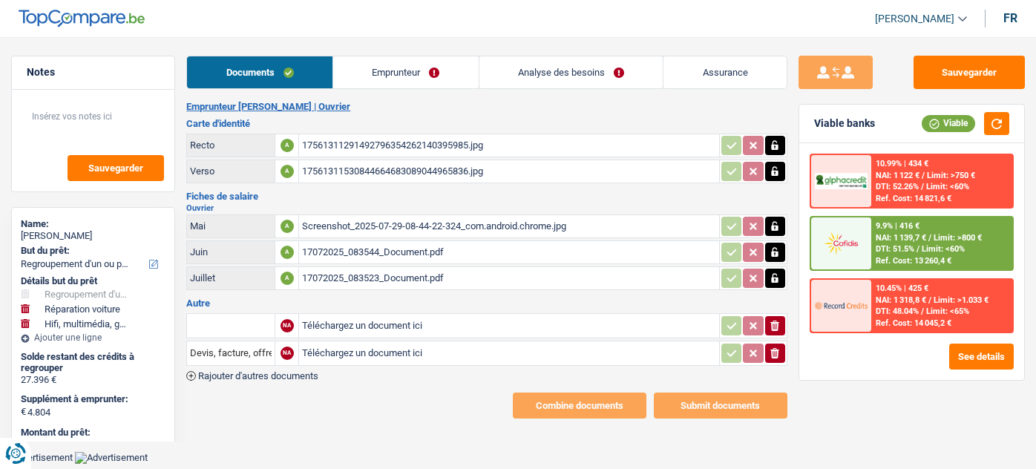
select select "refinancing"
select select "carRepair"
select select "tech"
select select "120"
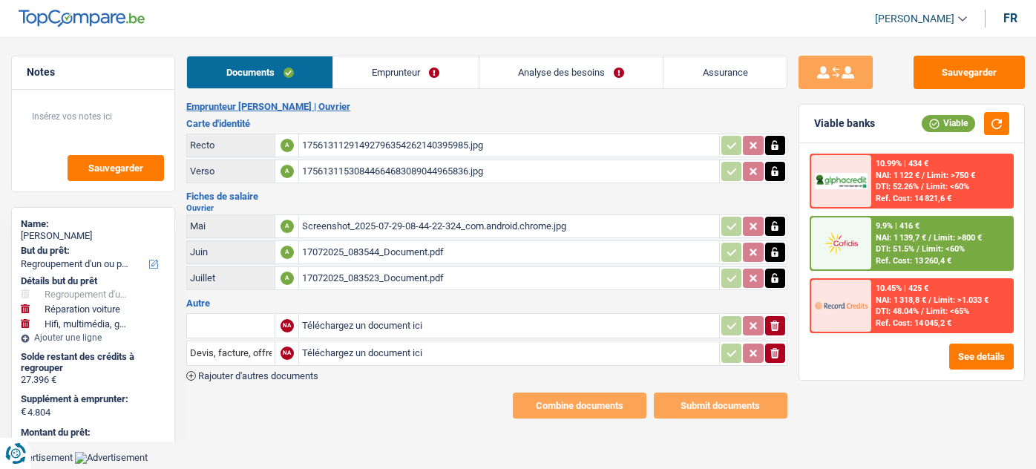
select select "cofidis"
click at [381, 151] on div "17561311291492796354262140395985.jpg" at bounding box center [508, 145] width 413 height 22
click at [404, 223] on div "Screenshot_2025-07-29-08-44-22-324_com.android.chrome.jpg" at bounding box center [508, 226] width 413 height 22
click at [401, 76] on link "Emprunteur" at bounding box center [405, 72] width 145 height 32
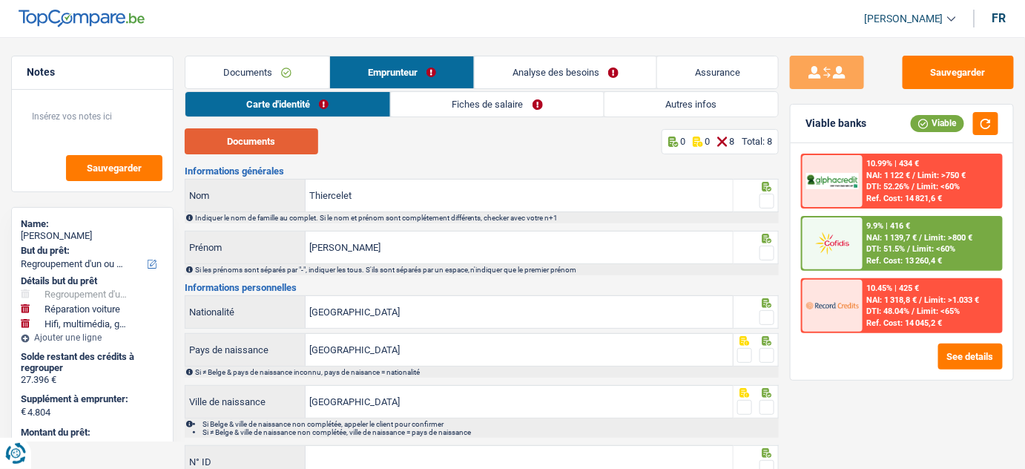
click at [251, 144] on button "Documents" at bounding box center [252, 141] width 134 height 26
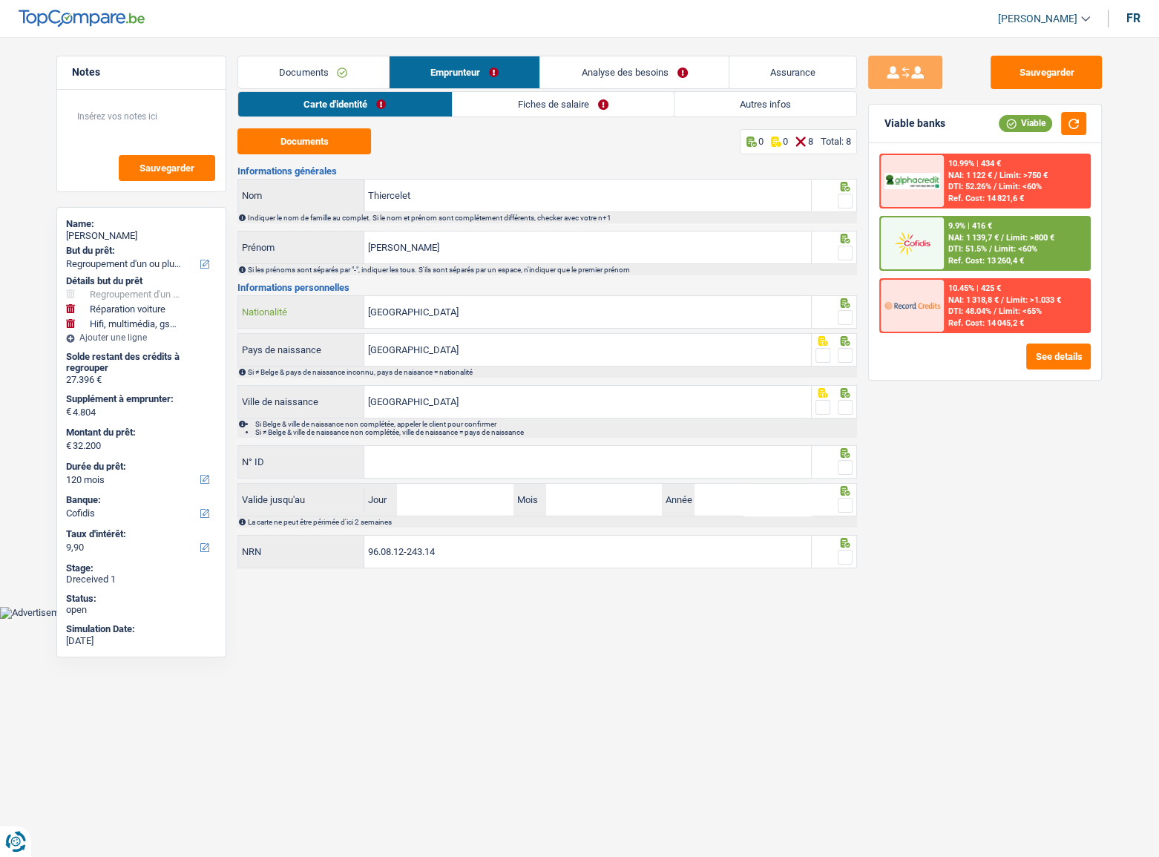
click at [426, 318] on input "[GEOGRAPHIC_DATA]" at bounding box center [587, 312] width 447 height 32
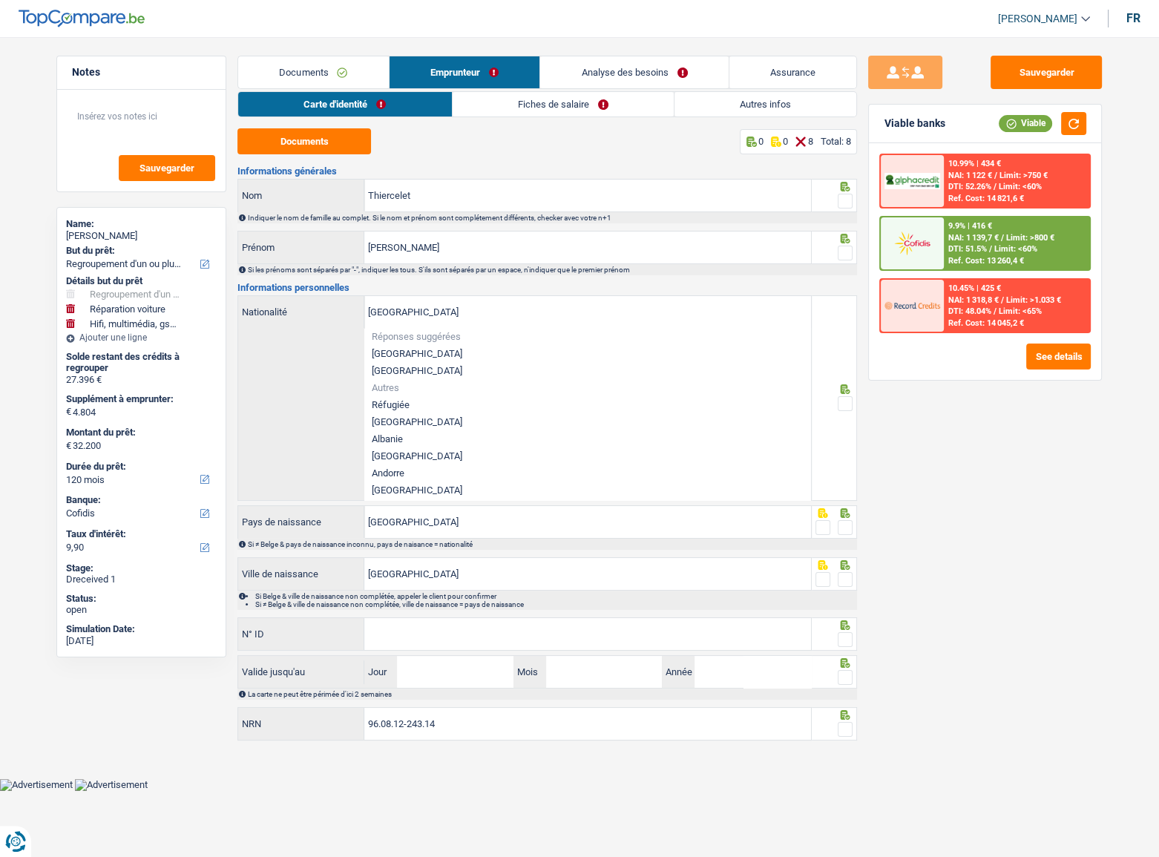
click at [441, 288] on h3 "Informations personnelles" at bounding box center [546, 288] width 619 height 10
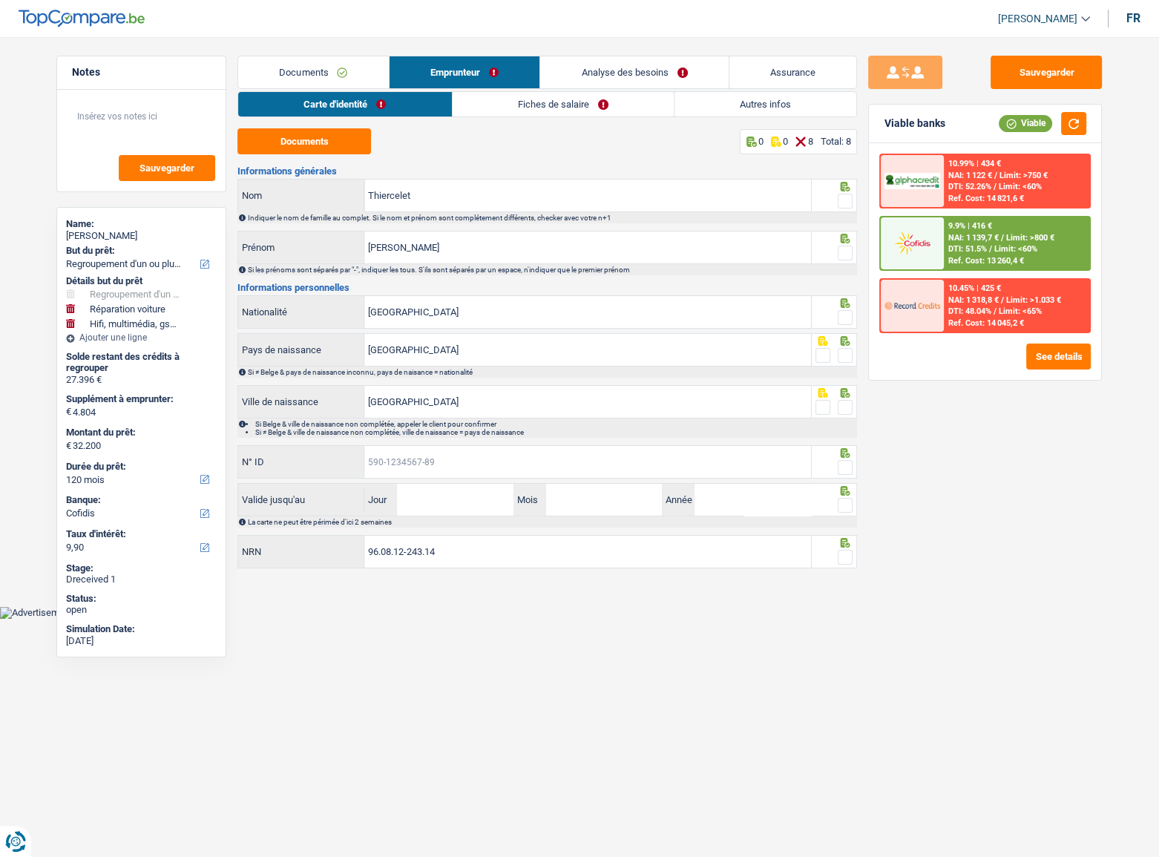
click at [400, 460] on input "N° ID" at bounding box center [587, 462] width 447 height 32
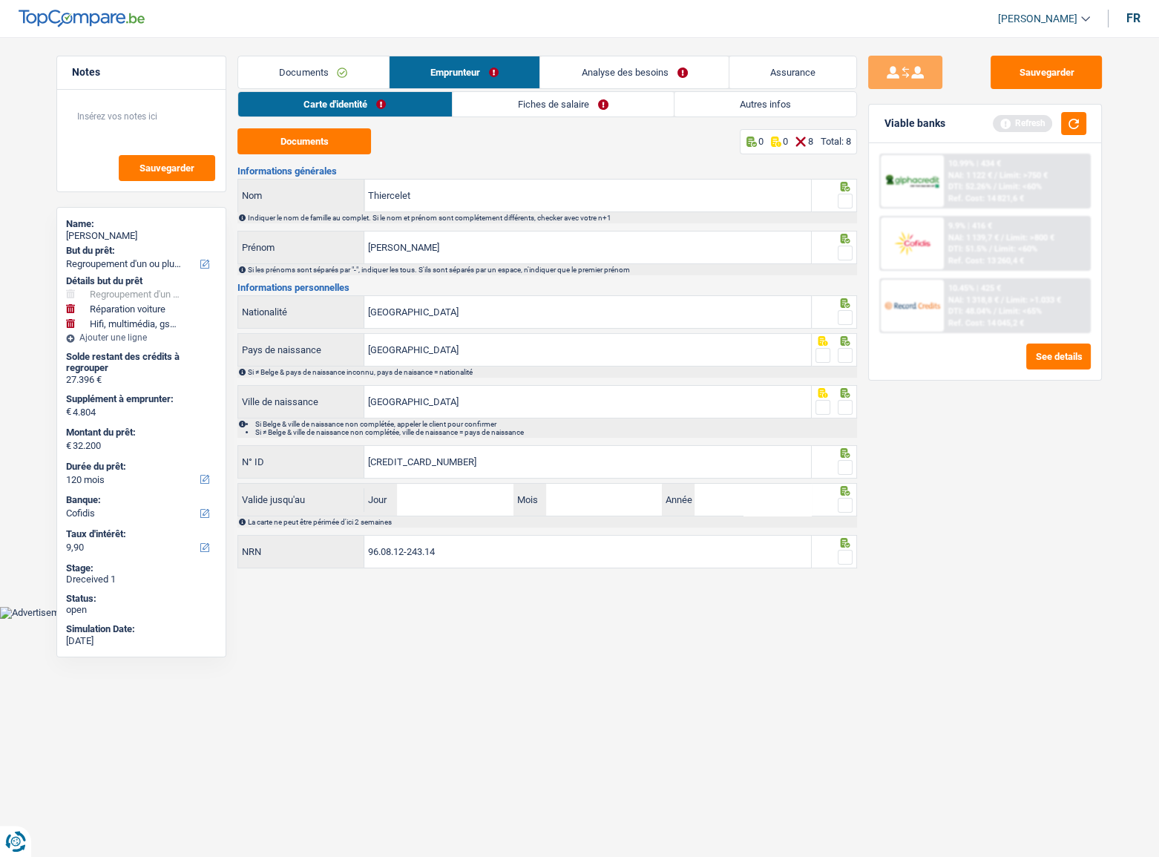
type input "[CREDIT_CARD_NUMBER]"
click at [418, 468] on input "Jour" at bounding box center [455, 500] width 116 height 32
type input "13"
type input "07"
click at [606, 468] on input "96.08.12-243.14" at bounding box center [587, 552] width 447 height 32
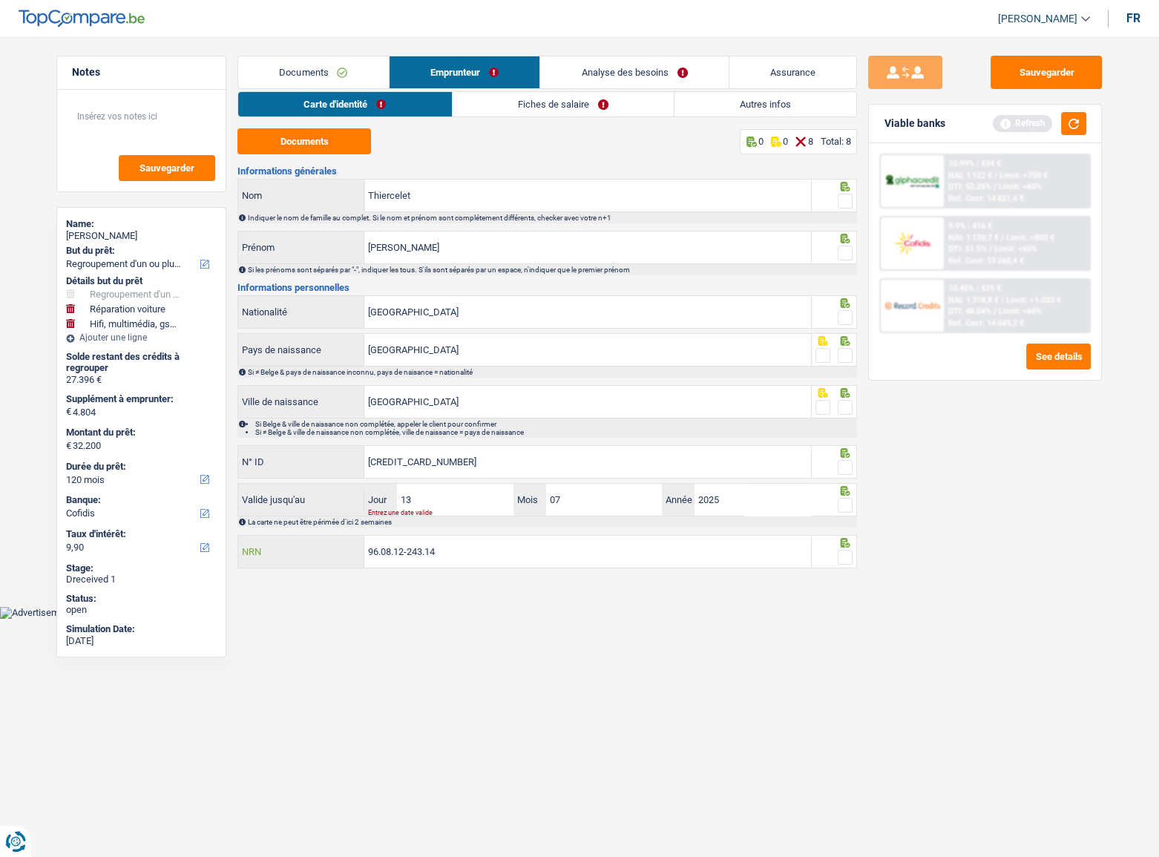
click at [461, 468] on input "96.08.12-243.14" at bounding box center [587, 552] width 447 height 32
click at [461, 468] on input "13" at bounding box center [455, 500] width 116 height 32
click at [634, 468] on input "07" at bounding box center [604, 500] width 116 height 32
click at [466, 468] on input "13" at bounding box center [455, 500] width 116 height 32
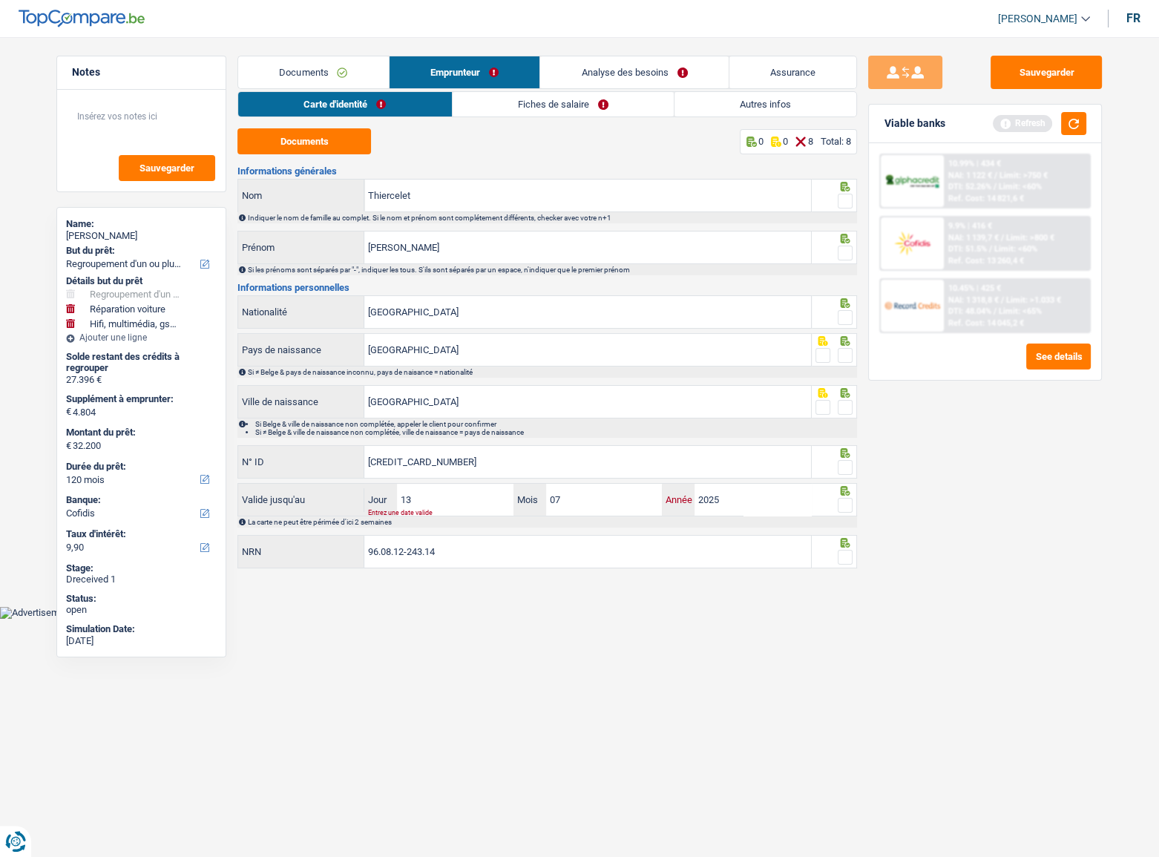
click at [722, 468] on input "2025" at bounding box center [752, 500] width 116 height 32
type input "2028"
click at [698, 468] on div "96.08.12-243.14 NRN" at bounding box center [524, 553] width 574 height 36
click at [835, 468] on fieldset at bounding box center [834, 557] width 38 height 19
click at [846, 468] on span at bounding box center [845, 557] width 15 height 15
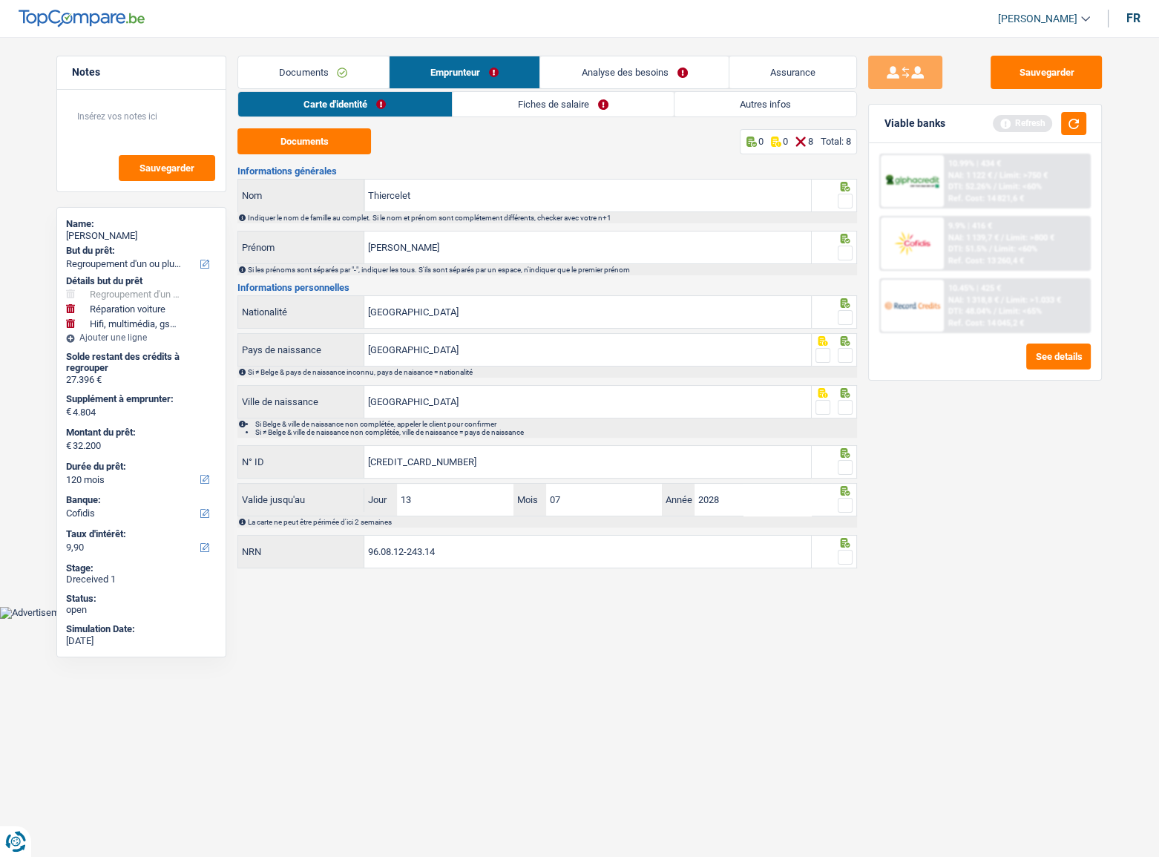
click at [0, 0] on input "radio" at bounding box center [0, 0] width 0 height 0
click at [848, 468] on span at bounding box center [845, 505] width 15 height 15
click at [0, 0] on input "radio" at bounding box center [0, 0] width 0 height 0
click at [844, 465] on span at bounding box center [845, 467] width 15 height 15
click at [0, 0] on input "radio" at bounding box center [0, 0] width 0 height 0
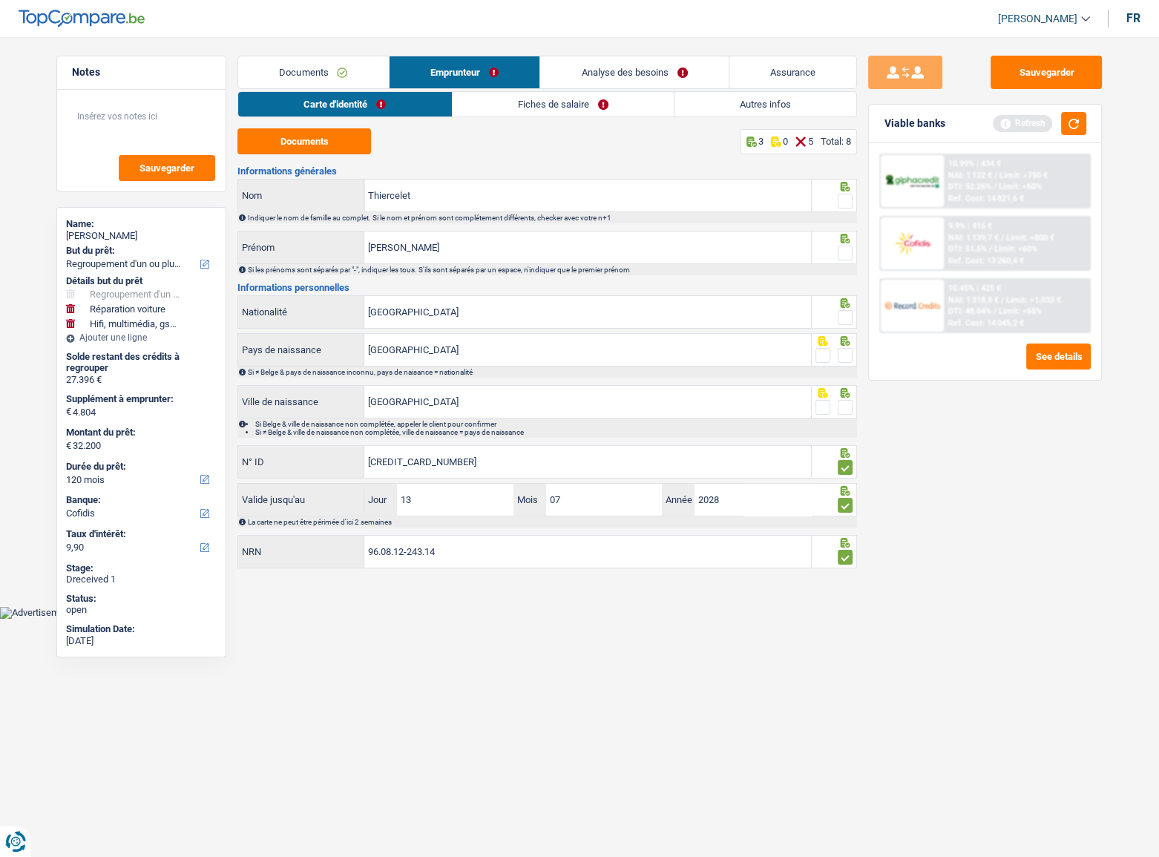
click at [844, 407] on span at bounding box center [845, 407] width 15 height 15
click at [0, 0] on input "radio" at bounding box center [0, 0] width 0 height 0
click at [846, 358] on span at bounding box center [845, 355] width 15 height 15
click at [0, 0] on input "radio" at bounding box center [0, 0] width 0 height 0
click at [848, 317] on span at bounding box center [845, 317] width 15 height 15
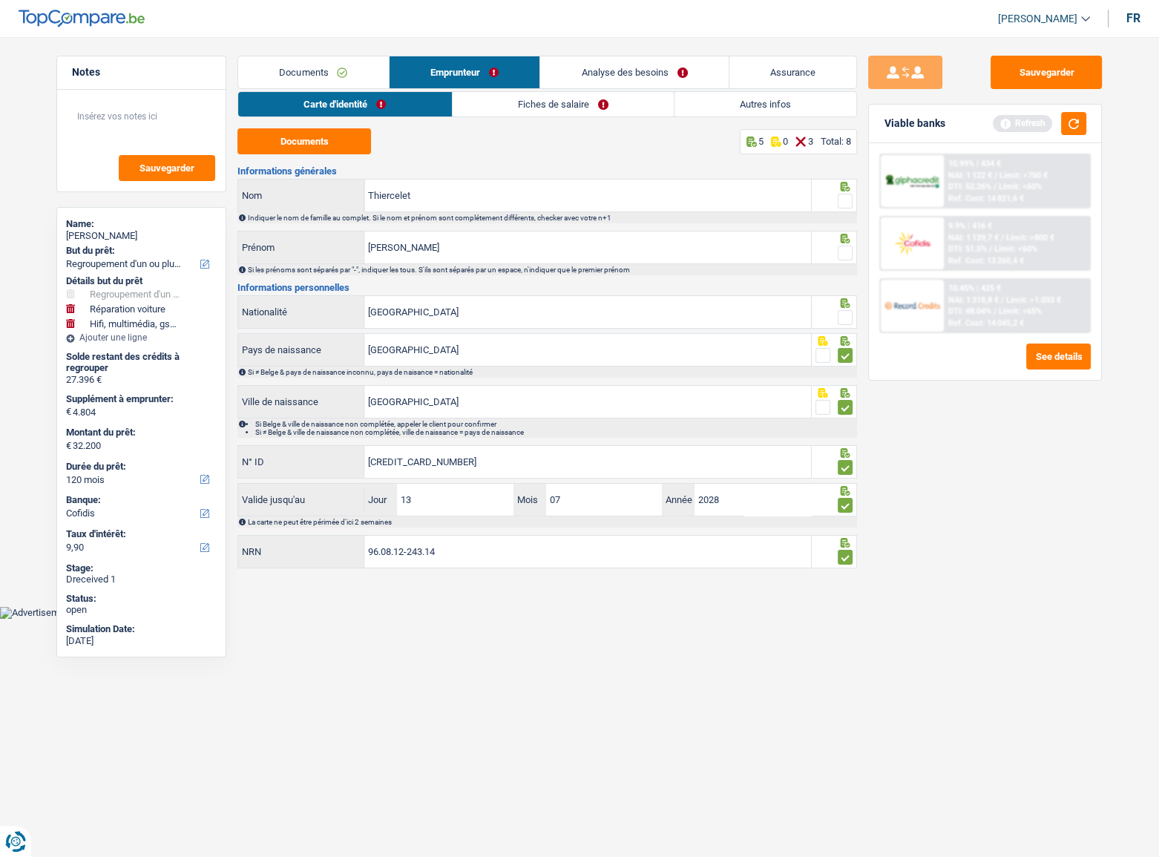
click at [0, 0] on input "radio" at bounding box center [0, 0] width 0 height 0
click at [846, 256] on span at bounding box center [845, 253] width 15 height 15
click at [0, 0] on input "radio" at bounding box center [0, 0] width 0 height 0
click at [841, 194] on span at bounding box center [845, 201] width 15 height 15
click at [0, 0] on input "radio" at bounding box center [0, 0] width 0 height 0
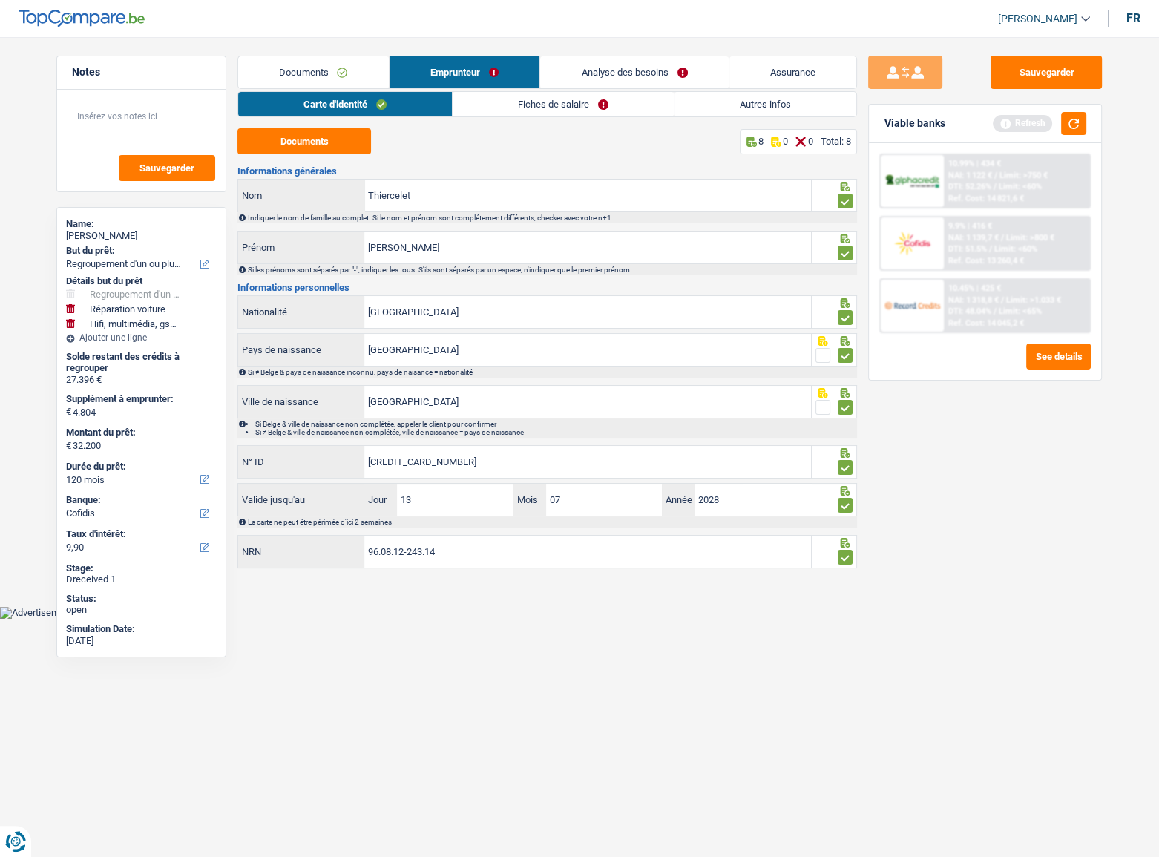
click at [559, 112] on link "Fiches de salaire" at bounding box center [563, 104] width 221 height 24
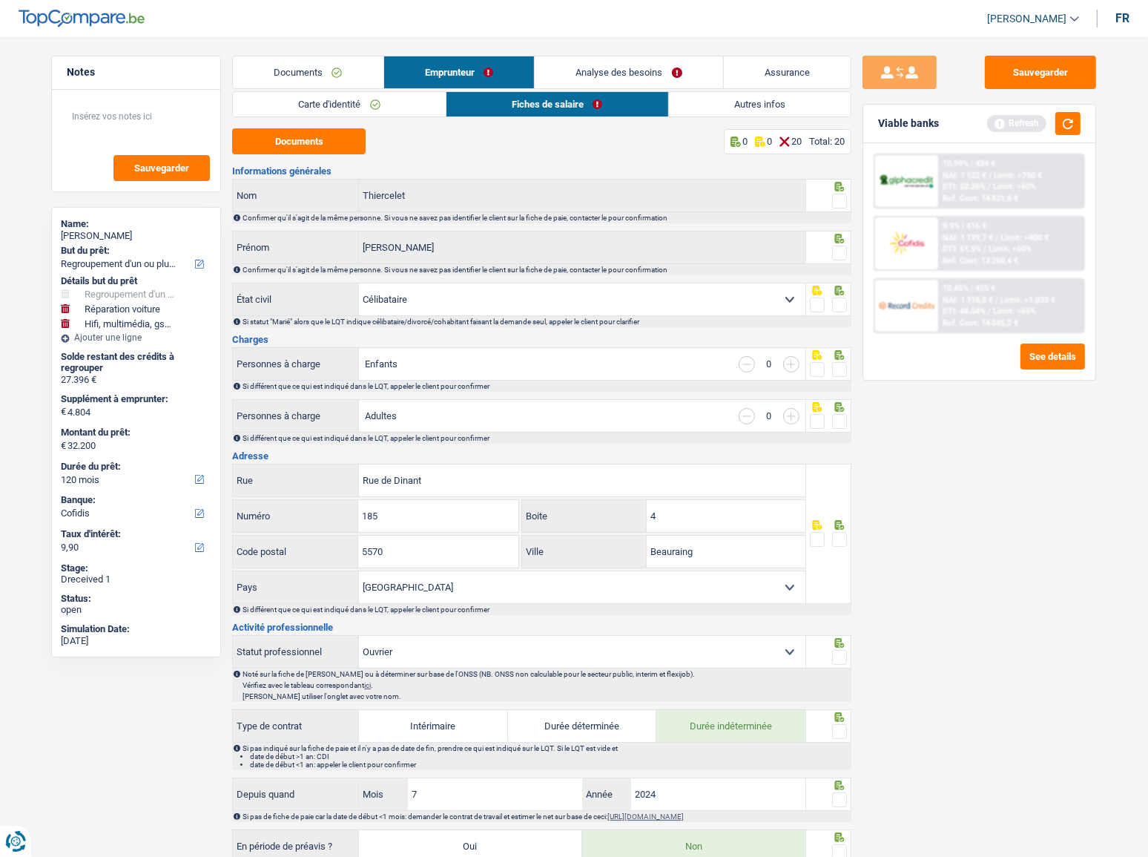
scroll to position [67, 0]
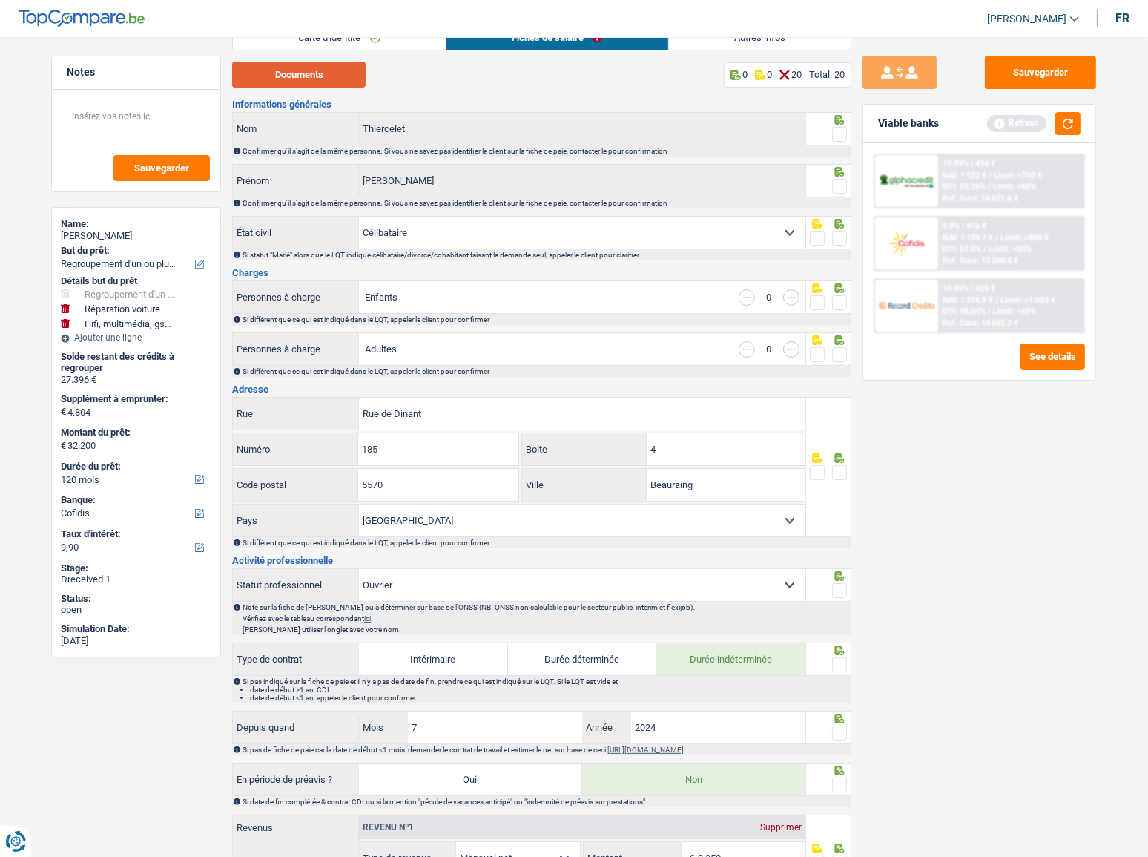
click at [341, 74] on button "Documents" at bounding box center [299, 75] width 134 height 26
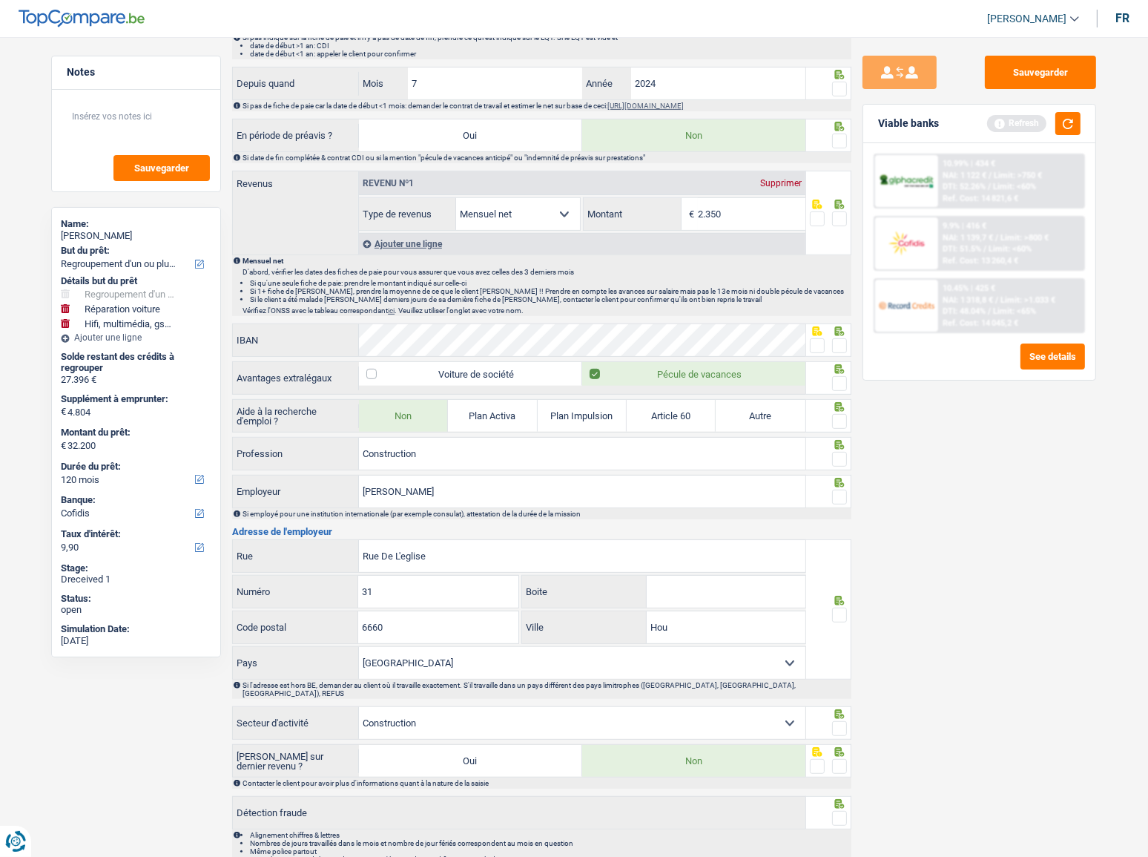
scroll to position [742, 0]
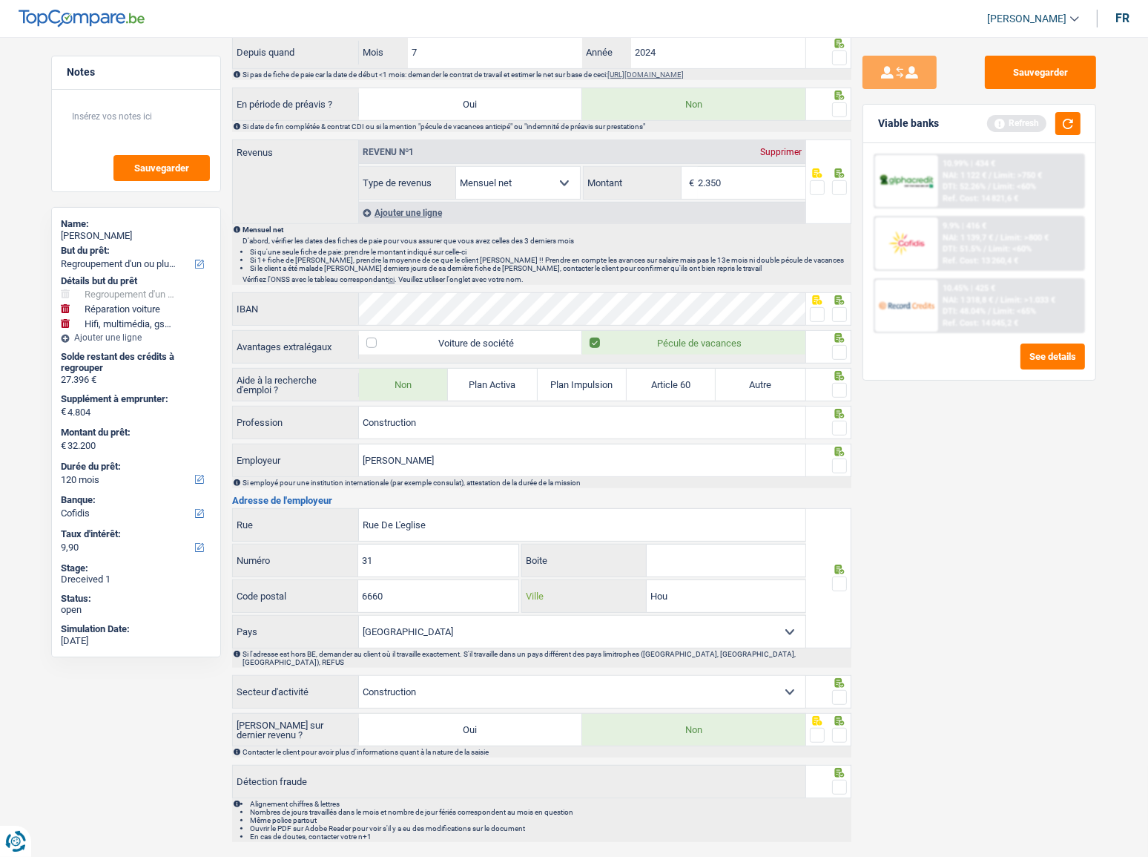
click at [714, 468] on input "Hou" at bounding box center [726, 596] width 159 height 32
click at [933, 468] on div "Sauvegarder Viable banks Refresh 10.99% | 434 € NAI: 1 122 € / Limit: >750 € DT…" at bounding box center [980, 443] width 256 height 774
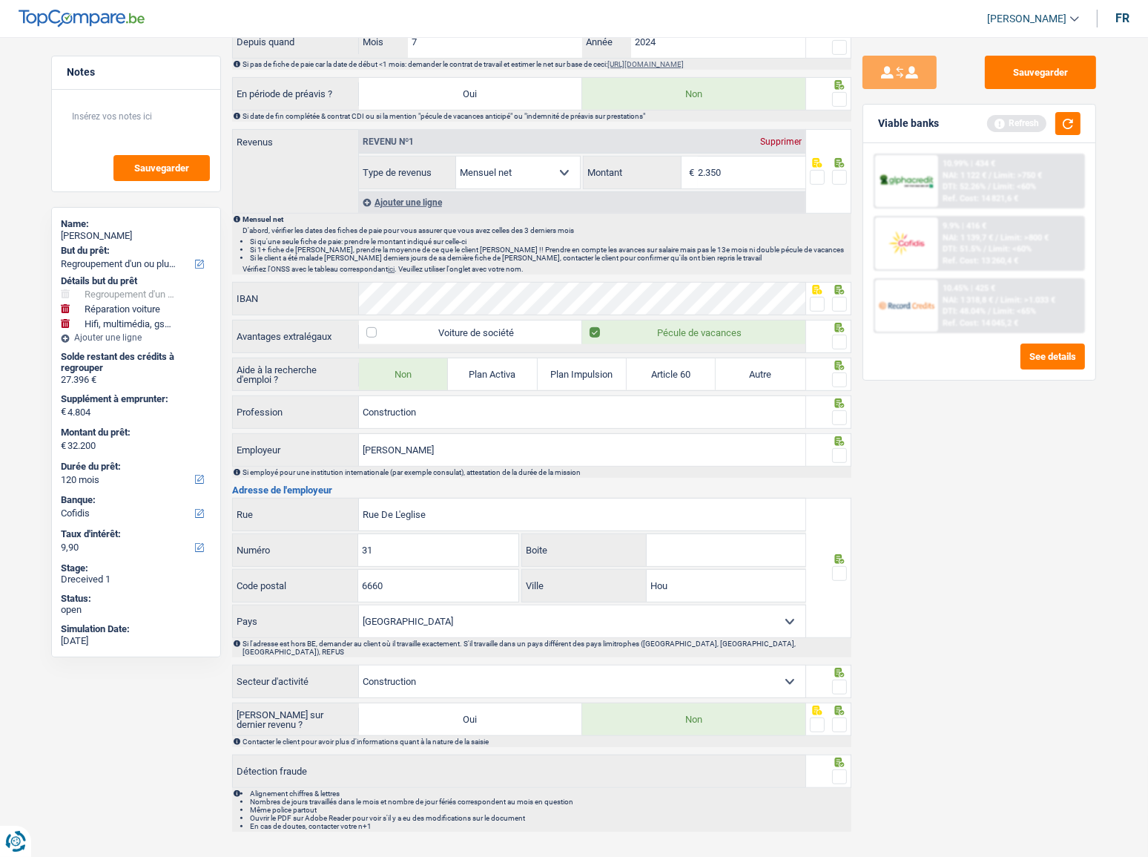
scroll to position [756, 0]
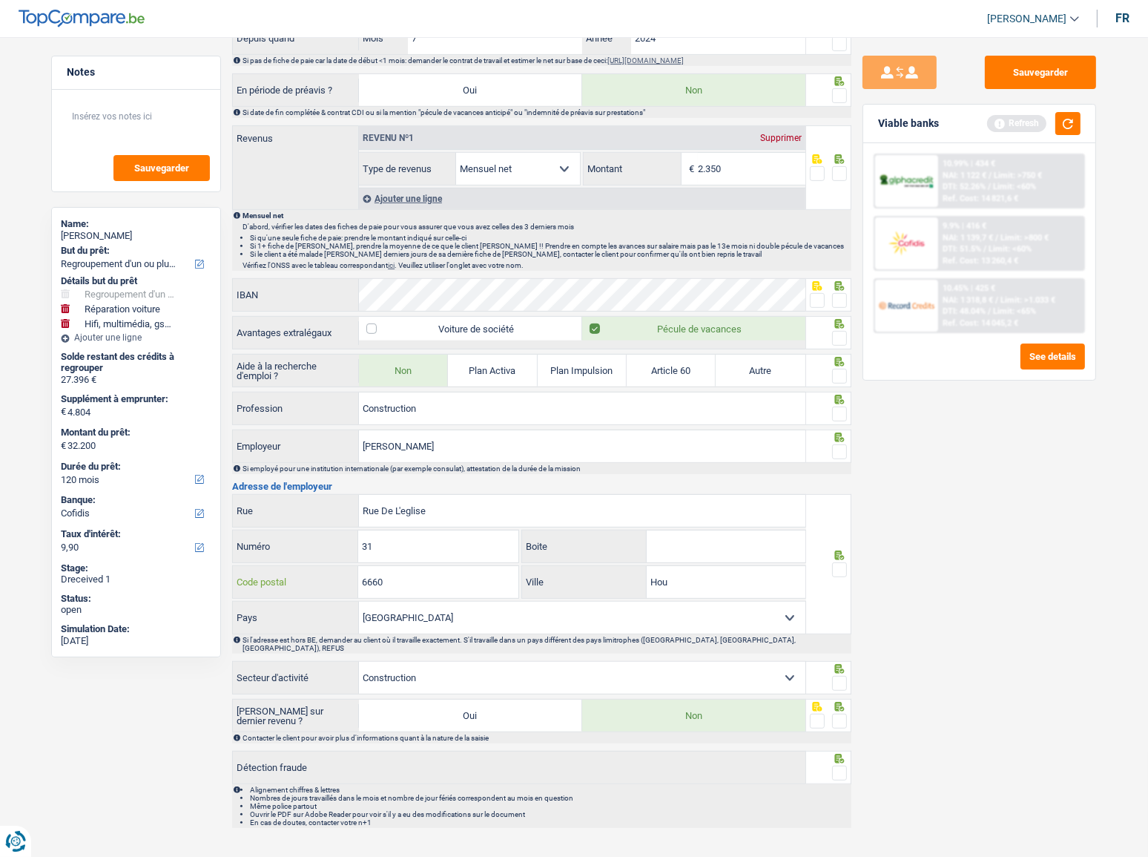
drag, startPoint x: 393, startPoint y: 584, endPoint x: 360, endPoint y: 581, distance: 33.5
click at [360, 468] on input "6660" at bounding box center [438, 582] width 160 height 32
type input "5560"
click at [697, 468] on input "Hou" at bounding box center [726, 582] width 159 height 32
type input "Houyet"
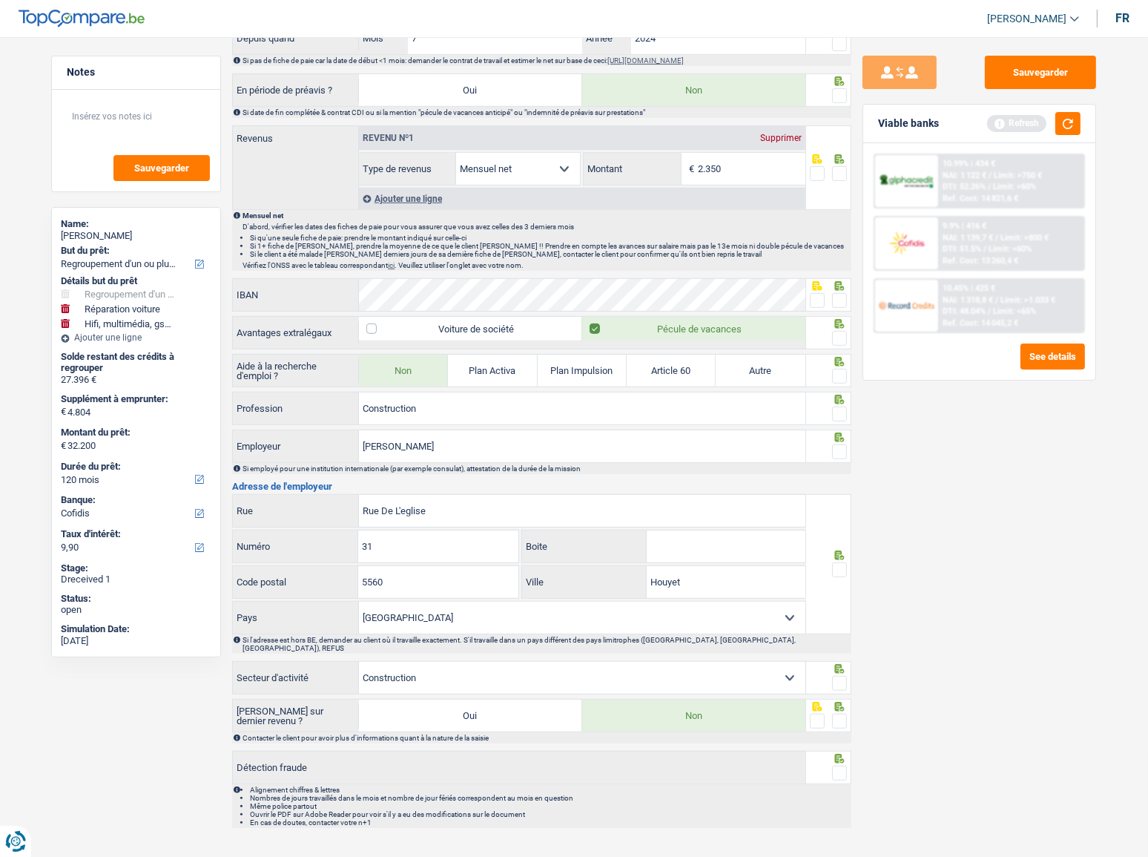
click at [846, 468] on span at bounding box center [839, 569] width 15 height 15
click at [0, 0] on input "radio" at bounding box center [0, 0] width 0 height 0
click at [838, 413] on span at bounding box center [839, 414] width 15 height 15
click at [0, 0] on input "radio" at bounding box center [0, 0] width 0 height 0
click at [842, 444] on span at bounding box center [839, 451] width 15 height 15
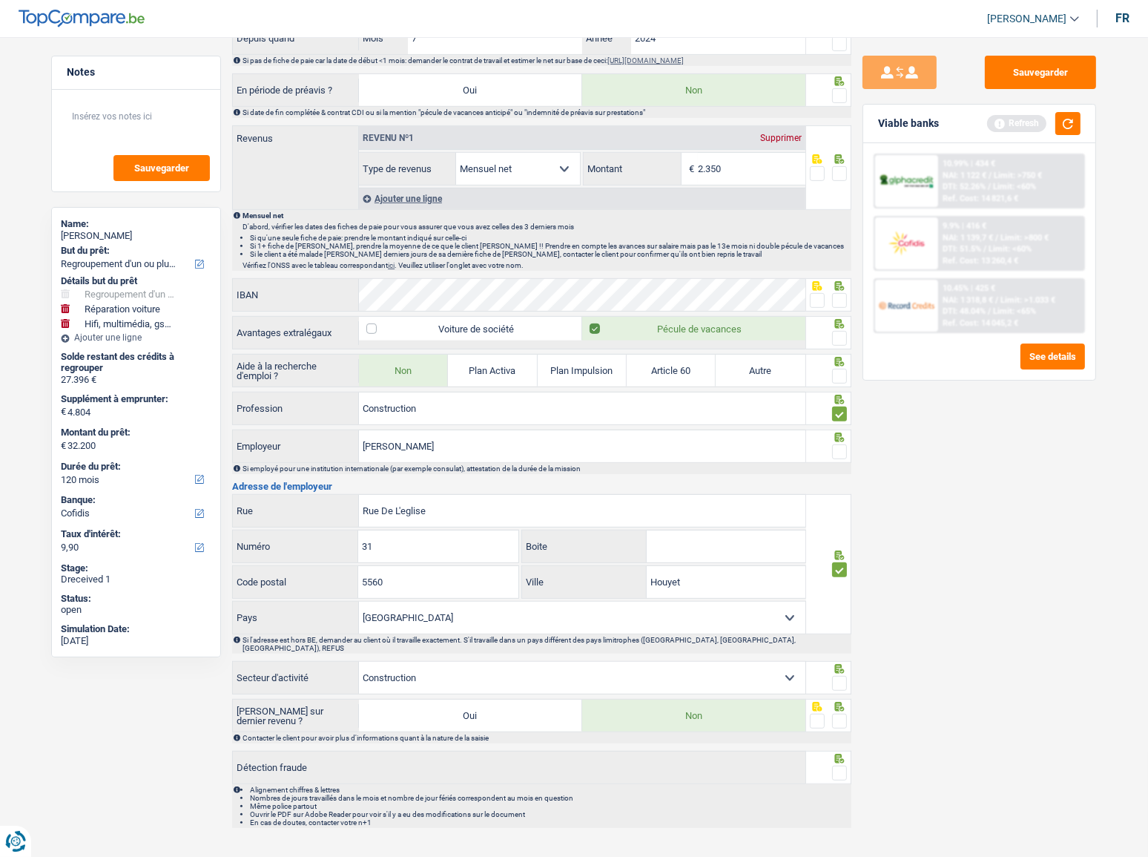
click at [0, 0] on input "radio" at bounding box center [0, 0] width 0 height 0
click at [484, 362] on label "Plan Activa" at bounding box center [492, 371] width 89 height 32
click at [484, 362] on input "Plan Activa" at bounding box center [492, 371] width 89 height 32
radio input "true"
select select "unemployment"
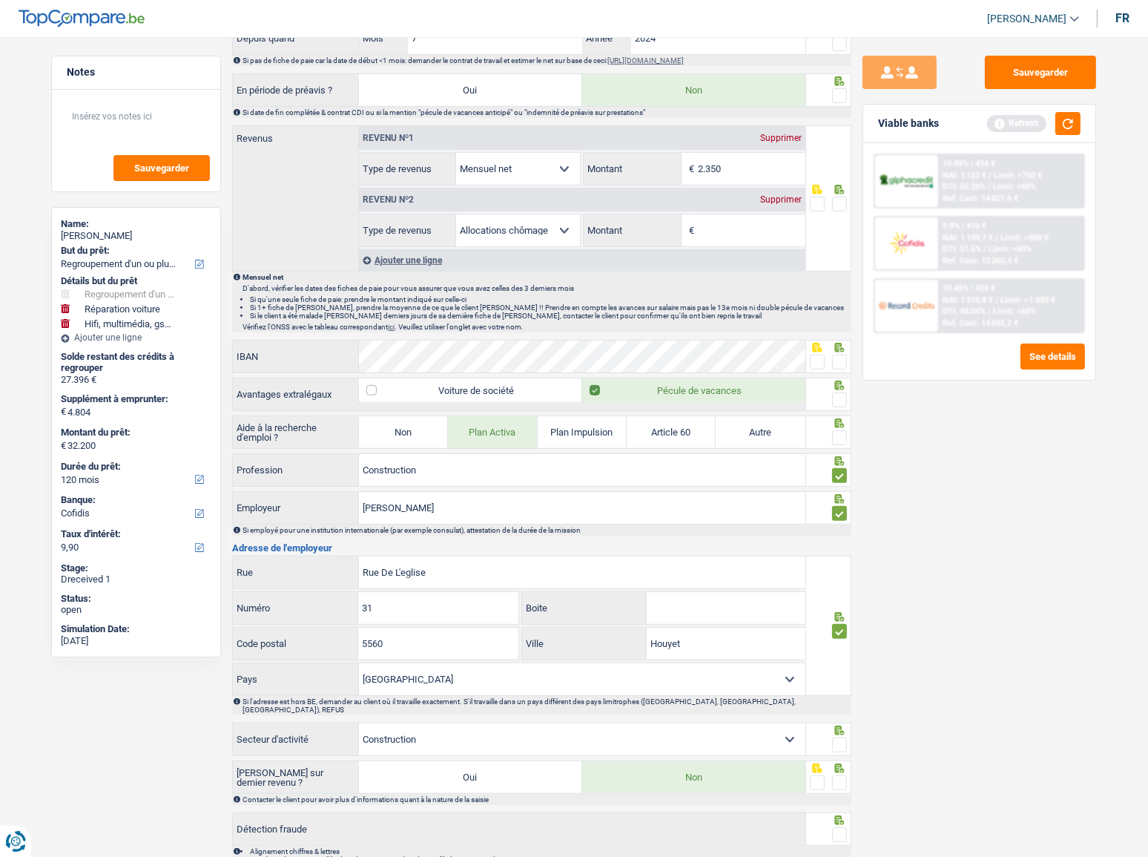
click at [437, 427] on label "Non" at bounding box center [403, 432] width 89 height 32
click at [437, 427] on input "Non" at bounding box center [403, 432] width 89 height 32
radio input "true"
click at [838, 433] on span at bounding box center [839, 437] width 15 height 15
click at [0, 0] on input "radio" at bounding box center [0, 0] width 0 height 0
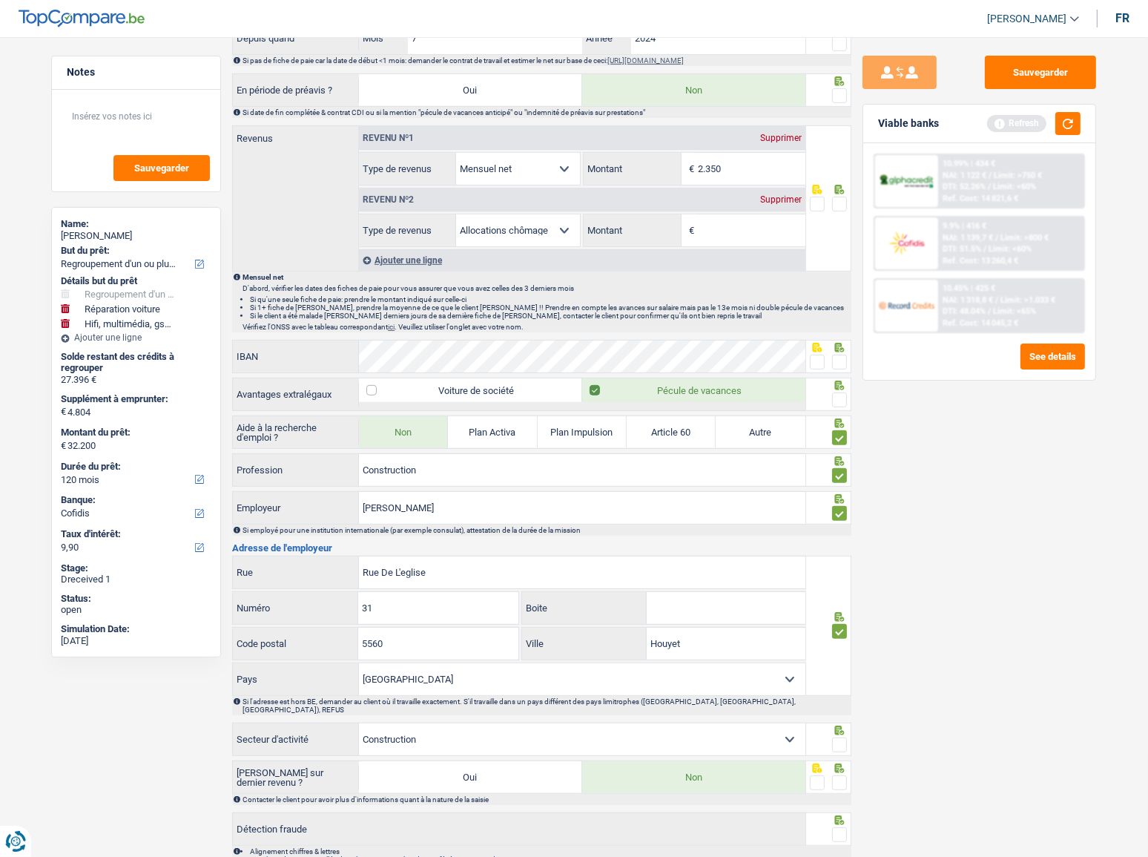
click at [840, 360] on span at bounding box center [839, 362] width 15 height 15
click at [0, 0] on input "radio" at bounding box center [0, 0] width 0 height 0
click at [841, 397] on span at bounding box center [839, 399] width 15 height 15
click at [0, 0] on input "radio" at bounding box center [0, 0] width 0 height 0
click at [734, 168] on input "2.350" at bounding box center [752, 169] width 108 height 32
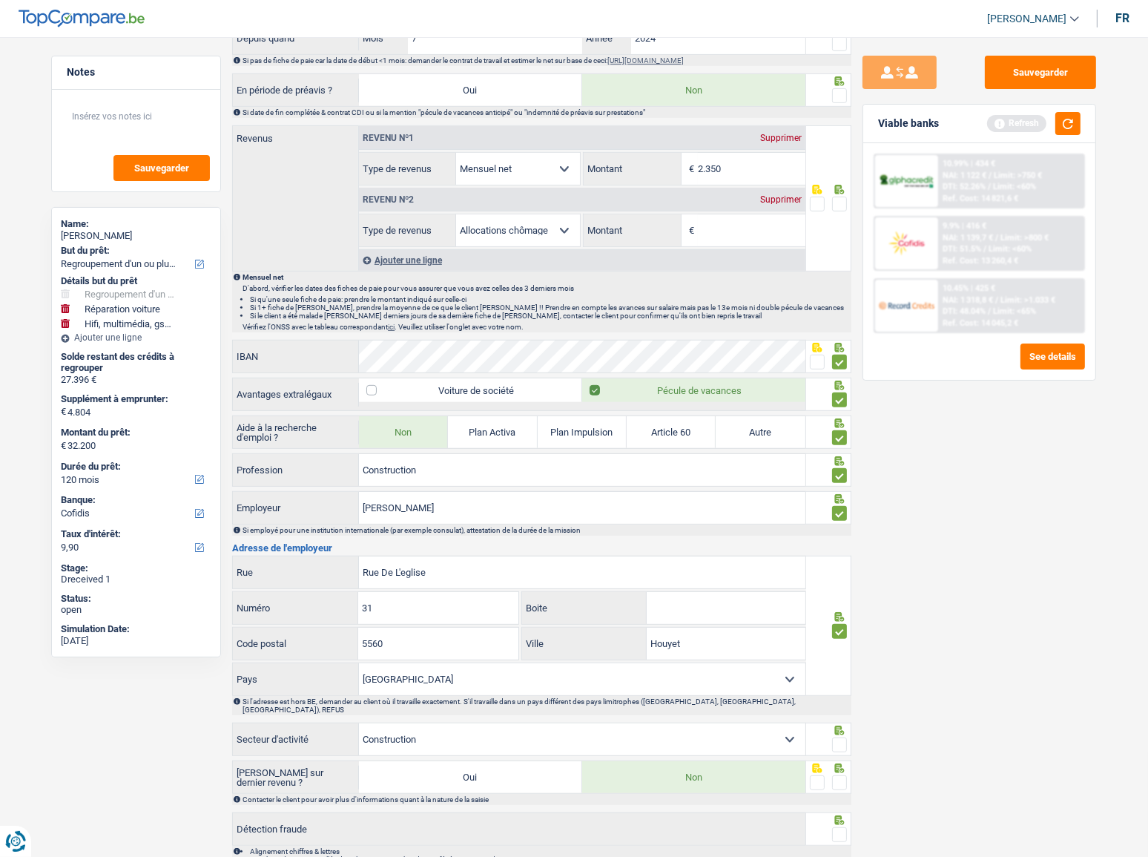
drag, startPoint x: 734, startPoint y: 168, endPoint x: 589, endPoint y: 179, distance: 145.8
click at [589, 179] on div "2.350 € Montant" at bounding box center [694, 169] width 221 height 32
type input "2.282"
click at [766, 239] on input "Montant" at bounding box center [752, 230] width 108 height 32
click at [743, 235] on input "Montant" at bounding box center [752, 230] width 108 height 32
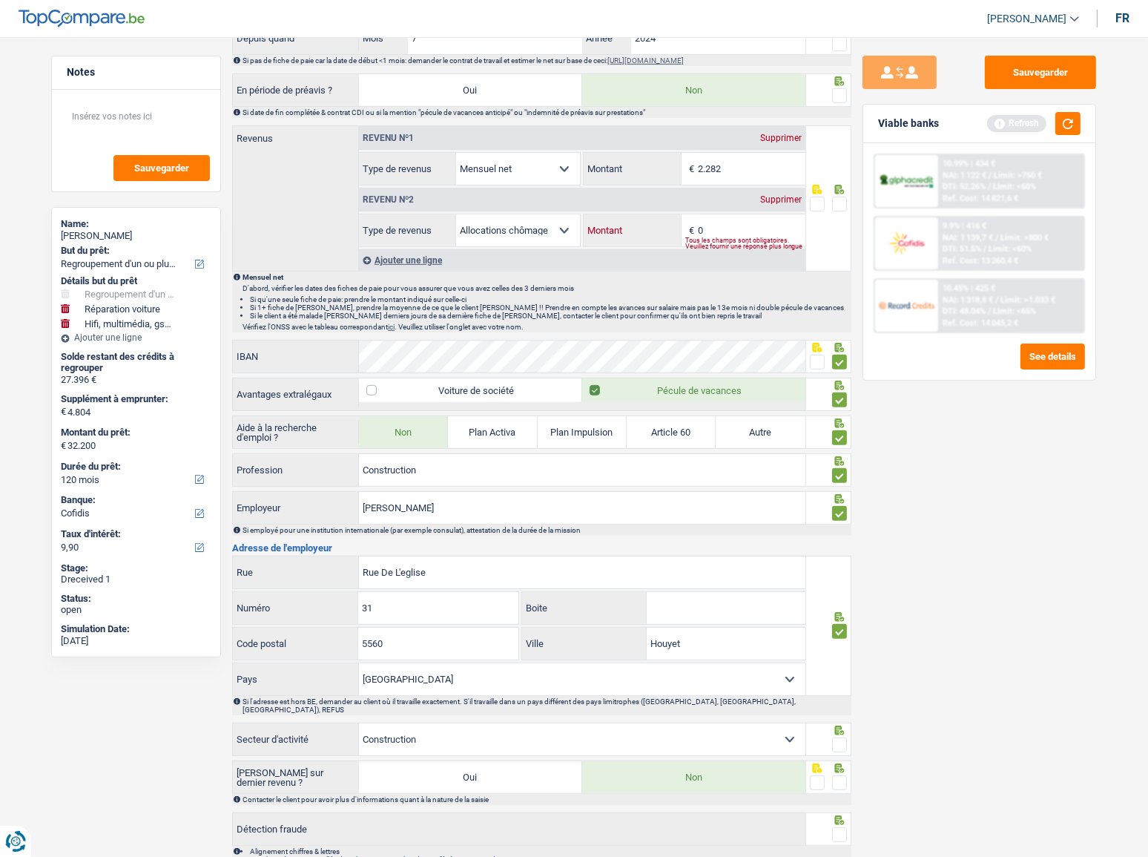
type input "0"
click at [838, 208] on span at bounding box center [839, 204] width 15 height 15
click at [0, 0] on input "radio" at bounding box center [0, 0] width 0 height 0
click at [741, 240] on div "Tous les champs sont obligatoires. Veuillez fournir une réponse plus longue" at bounding box center [745, 243] width 120 height 6
click at [790, 198] on div "Supprimer" at bounding box center [781, 199] width 49 height 9
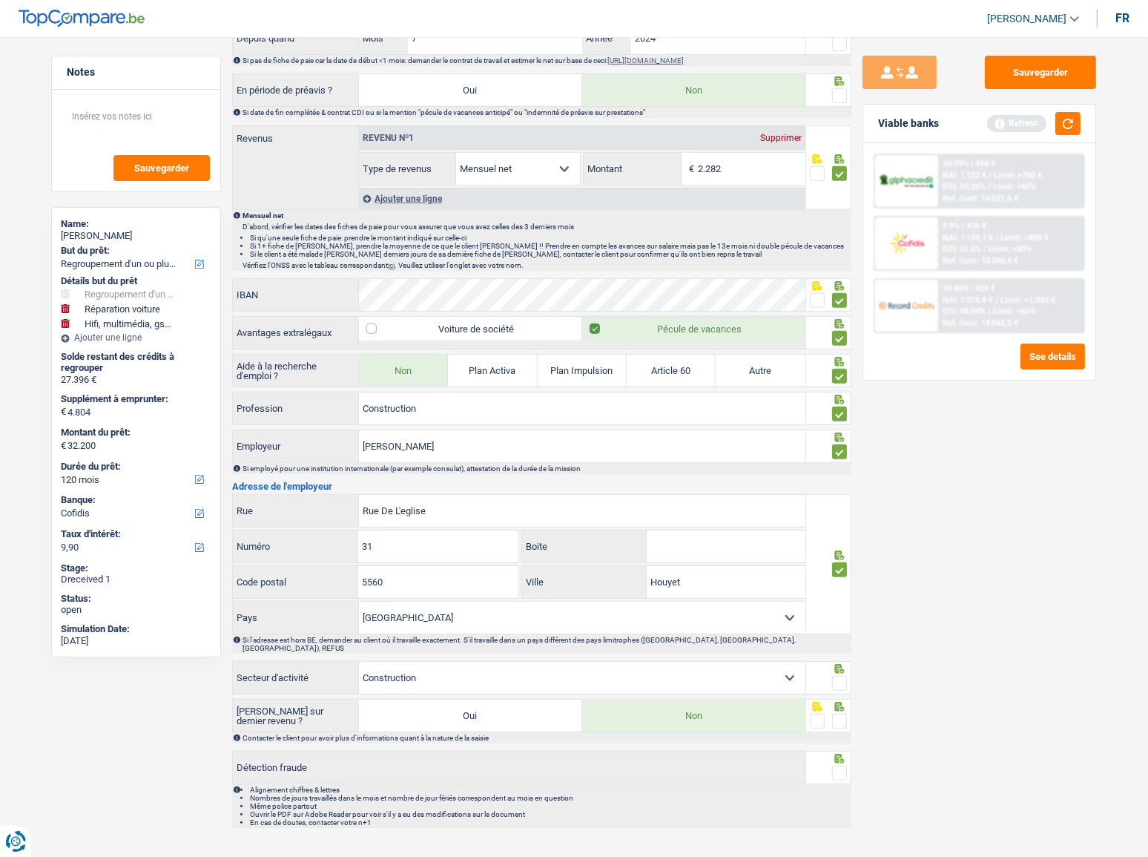
click at [841, 468] on span at bounding box center [839, 683] width 15 height 15
click at [0, 0] on input "radio" at bounding box center [0, 0] width 0 height 0
click at [841, 468] on span at bounding box center [839, 721] width 15 height 15
click at [0, 0] on input "radio" at bounding box center [0, 0] width 0 height 0
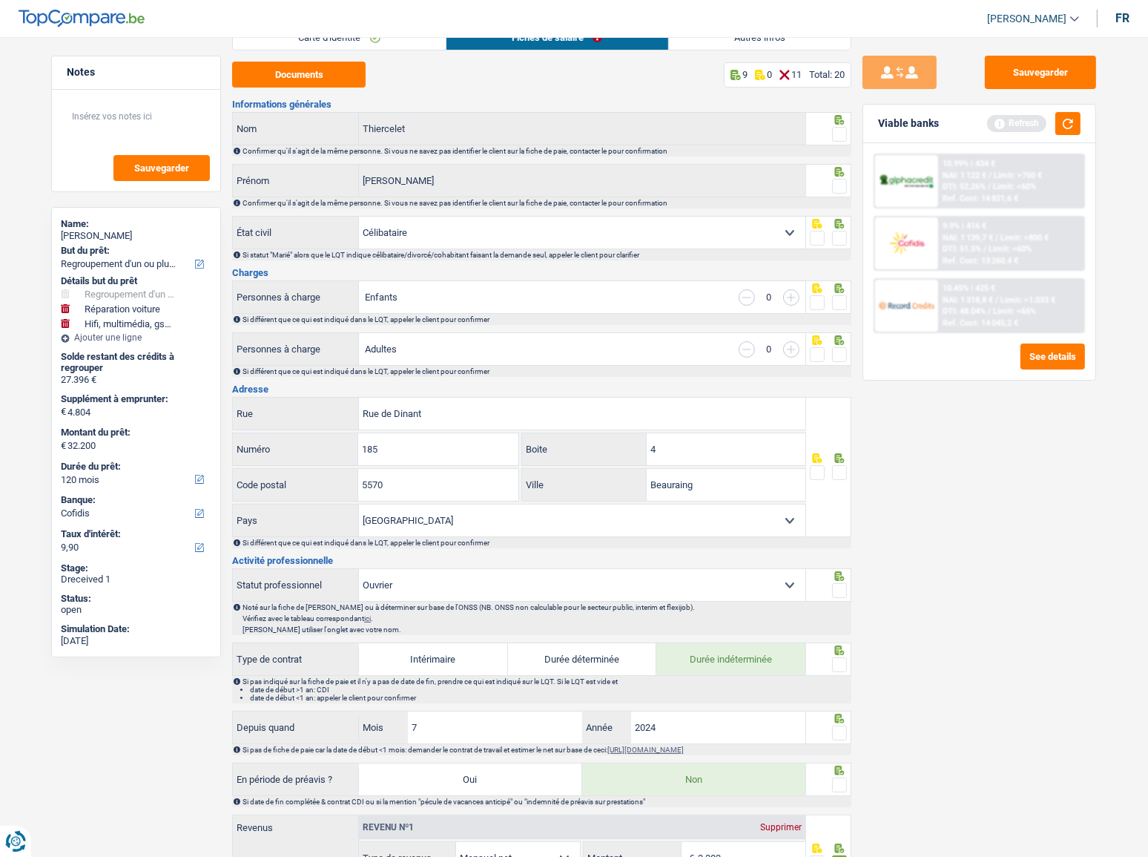
scroll to position [269, 0]
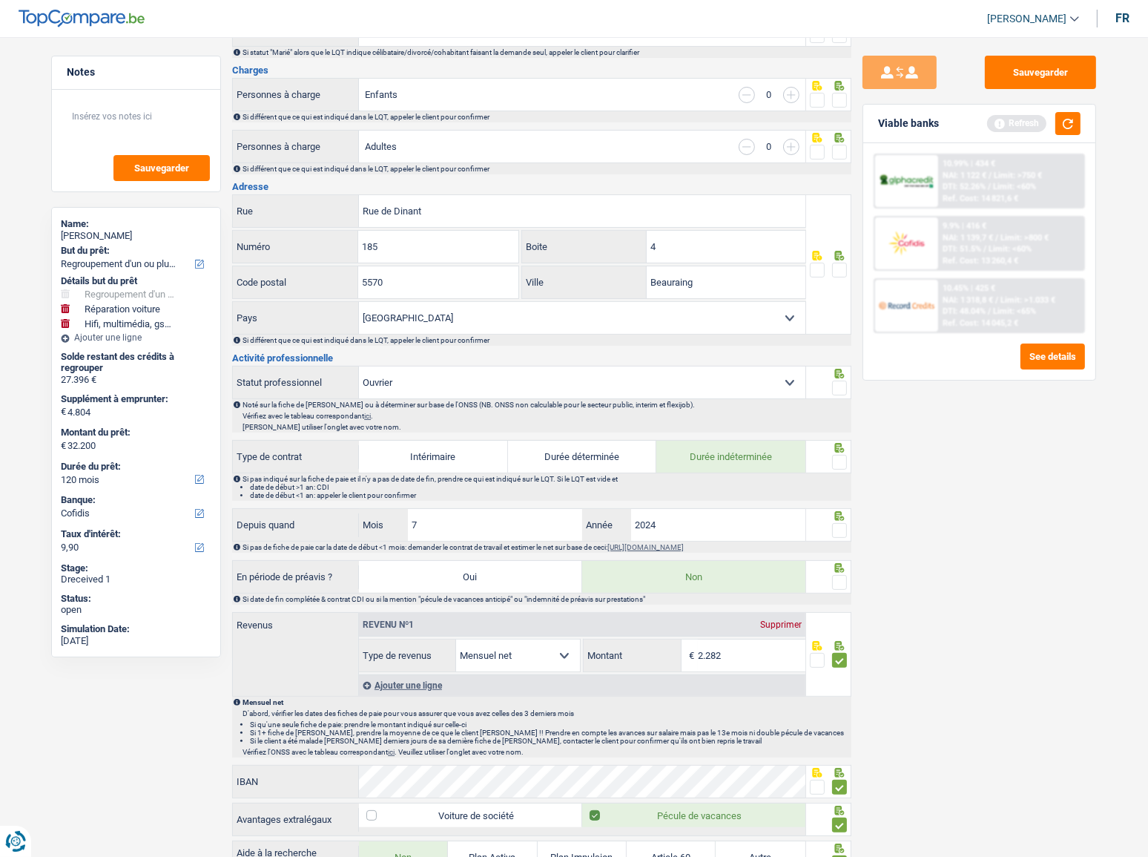
click at [842, 468] on div at bounding box center [839, 531] width 15 height 19
click at [842, 468] on span at bounding box center [839, 530] width 15 height 15
click at [0, 0] on input "radio" at bounding box center [0, 0] width 0 height 0
click at [836, 456] on span at bounding box center [839, 462] width 15 height 15
click at [0, 0] on input "radio" at bounding box center [0, 0] width 0 height 0
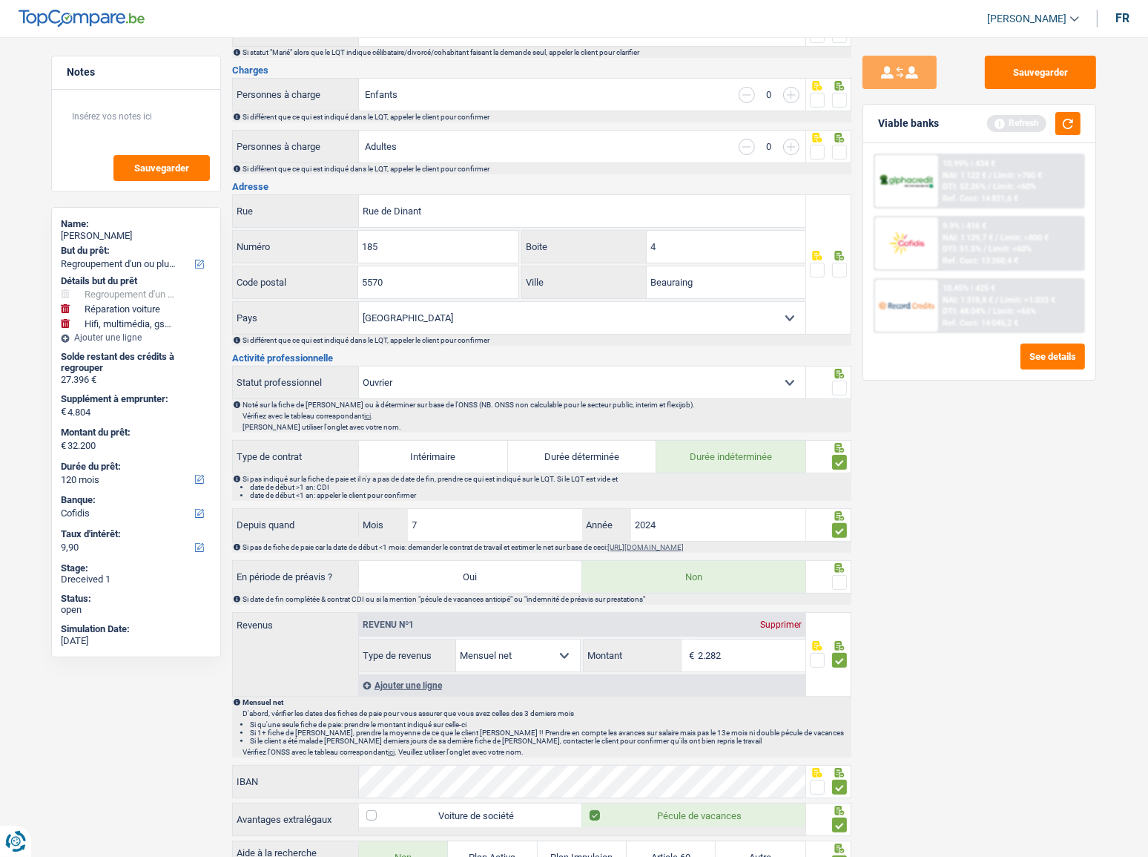
click at [845, 386] on span at bounding box center [839, 388] width 15 height 15
click at [0, 0] on input "radio" at bounding box center [0, 0] width 0 height 0
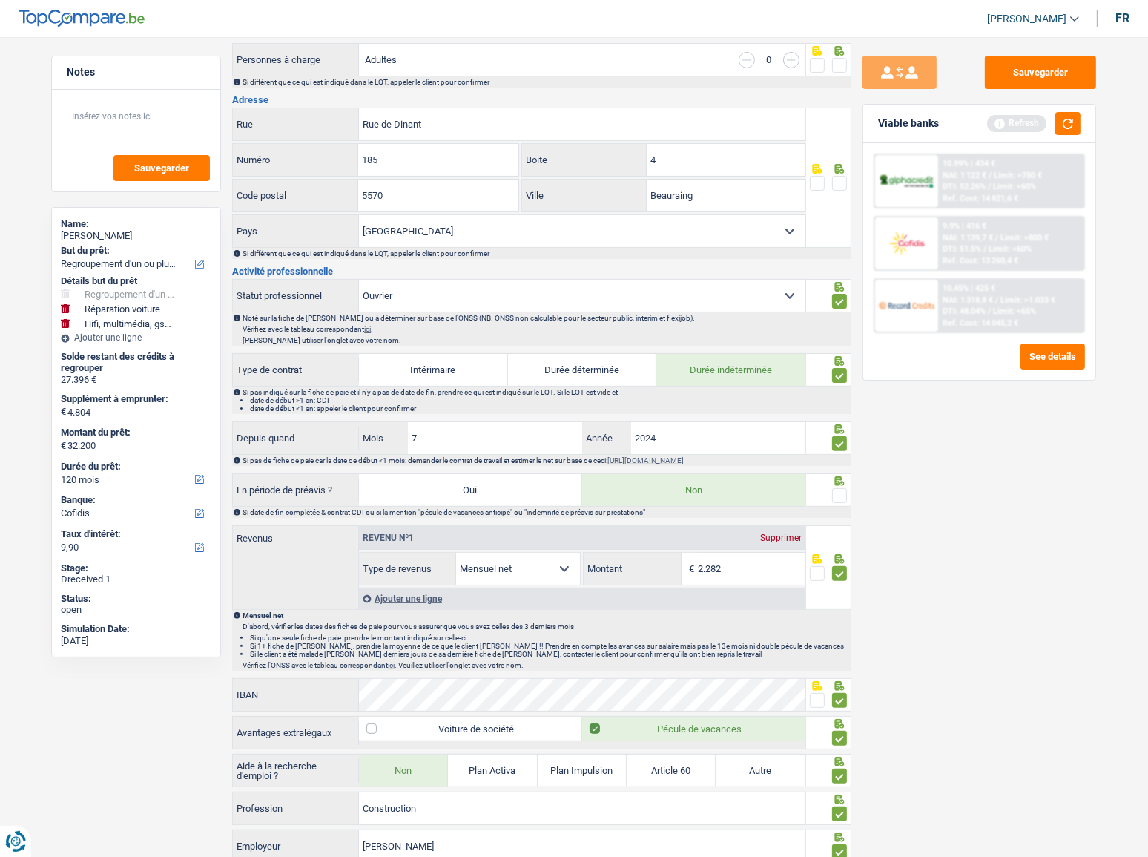
scroll to position [472, 0]
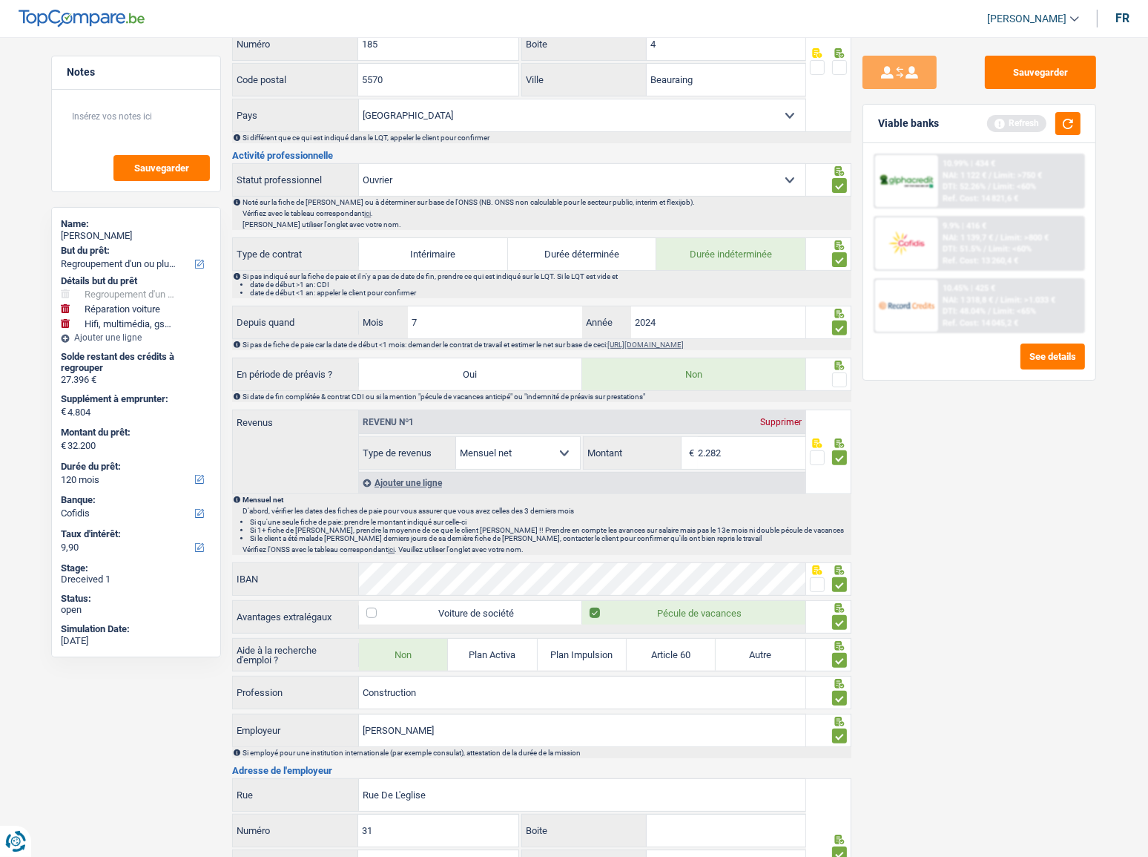
click at [838, 381] on span at bounding box center [839, 379] width 15 height 15
click at [0, 0] on input "radio" at bounding box center [0, 0] width 0 height 0
drag, startPoint x: 479, startPoint y: 690, endPoint x: 370, endPoint y: 664, distance: 112.1
click at [341, 468] on div "Construction Profession" at bounding box center [519, 693] width 573 height 32
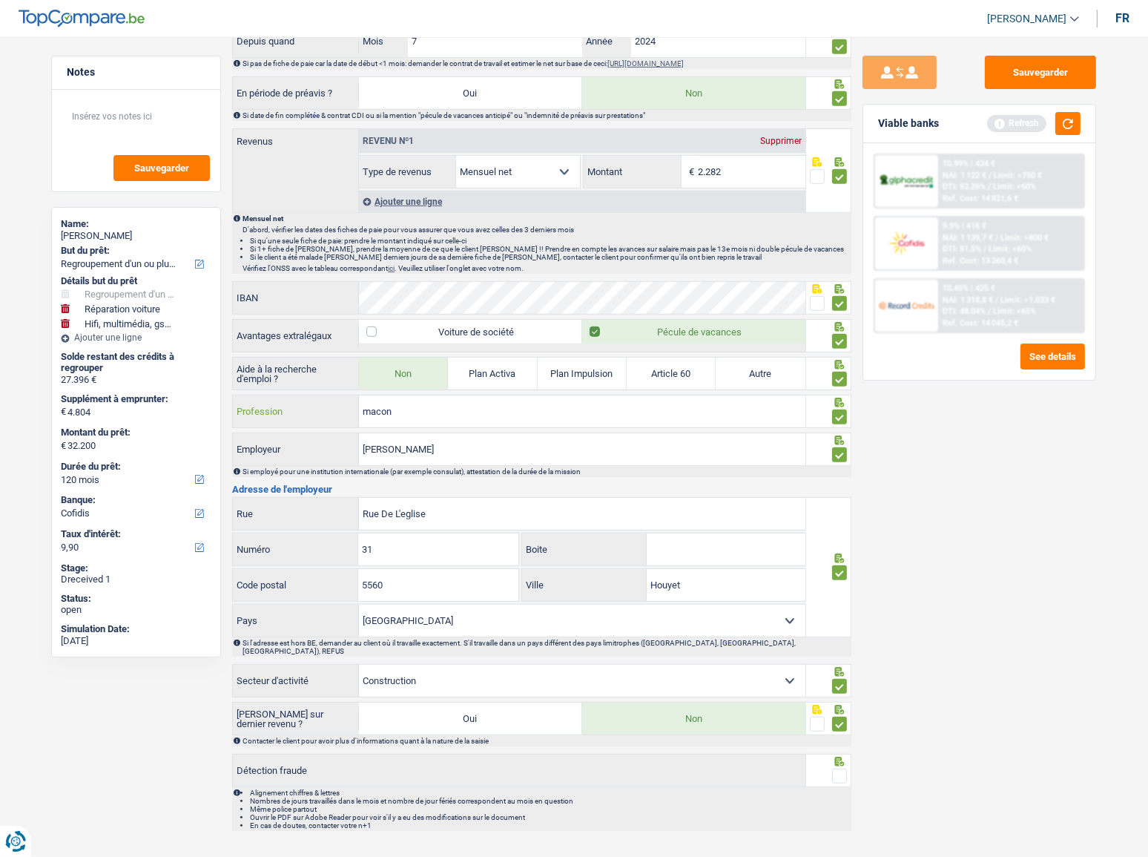
scroll to position [756, 0]
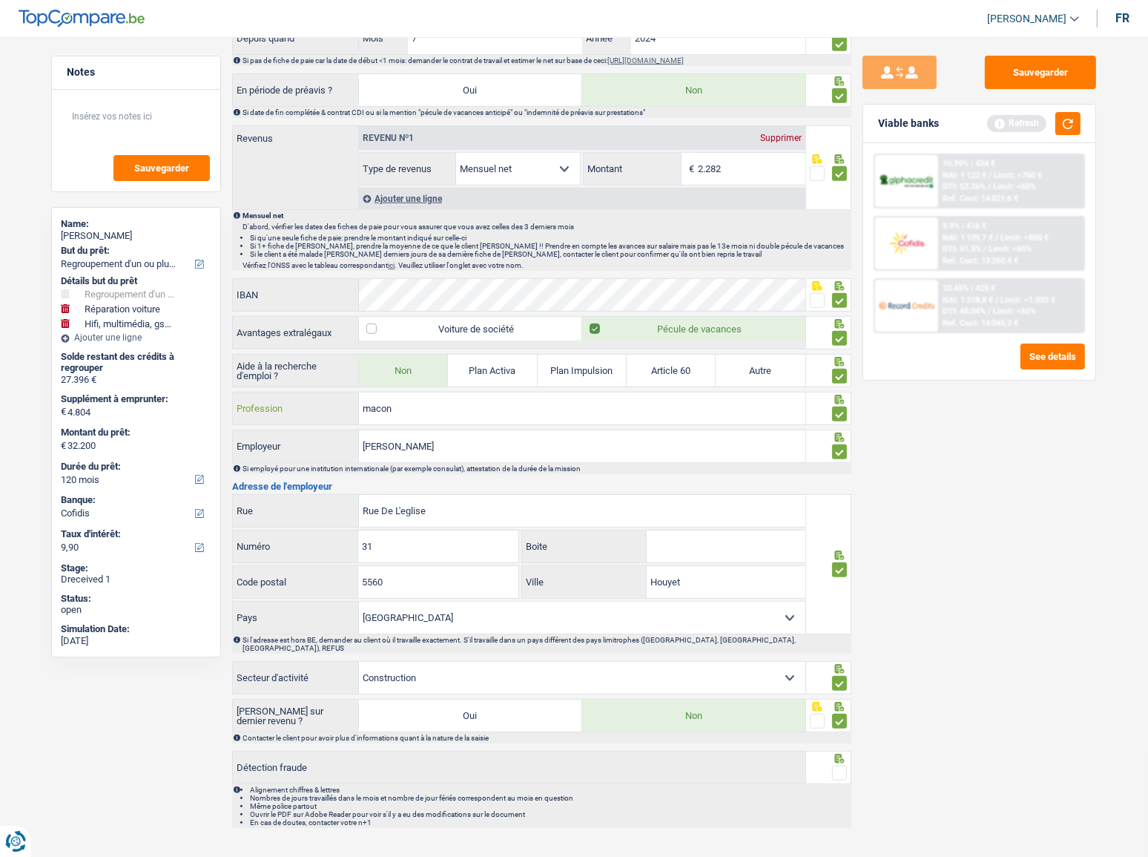
type input "macon"
click at [624, 415] on input "macon" at bounding box center [582, 408] width 447 height 32
click at [593, 436] on input "Rouard augustin" at bounding box center [582, 446] width 447 height 32
drag, startPoint x: 586, startPoint y: 440, endPoint x: 350, endPoint y: 445, distance: 236.0
click at [350, 445] on div "Rouard augustin Employeur" at bounding box center [519, 446] width 573 height 32
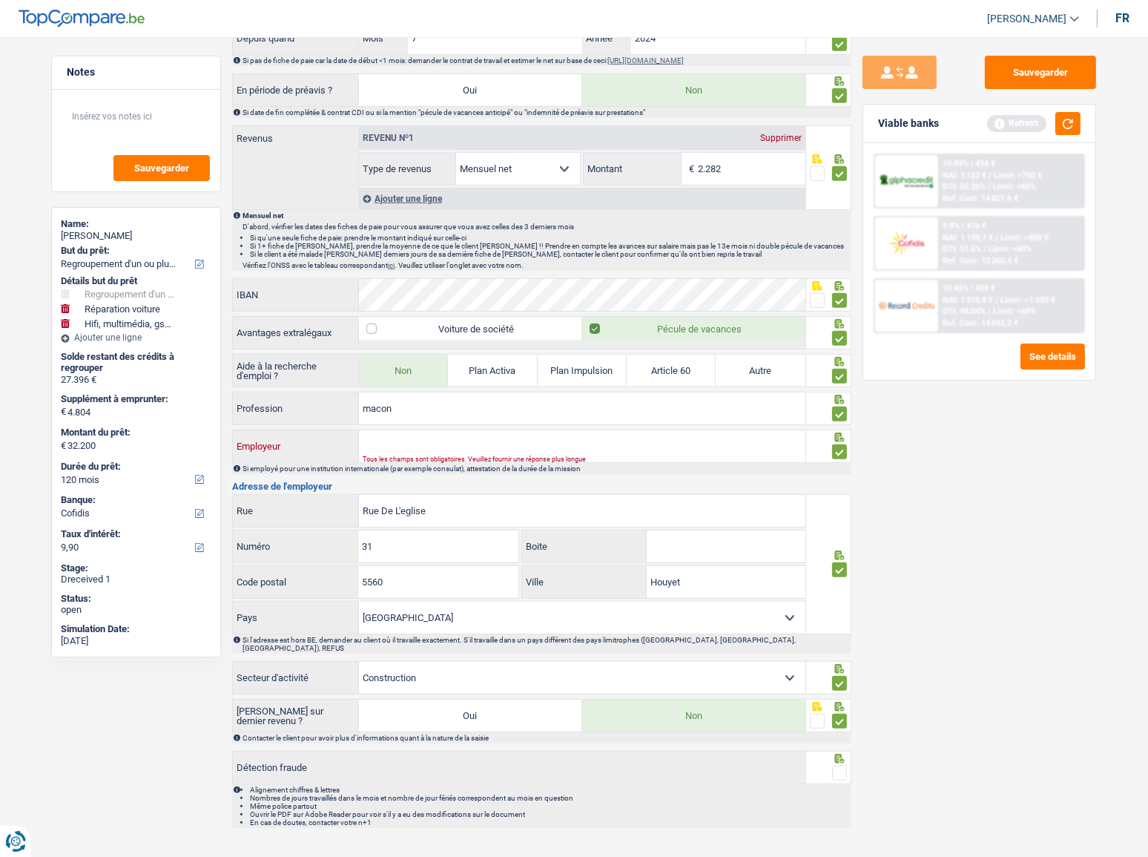
type input "v"
click at [399, 440] on input "v" at bounding box center [582, 446] width 447 height 32
paste input "ENTR. GEN. DE CONSTR. ROUARD AUGUSTIN SPRL"
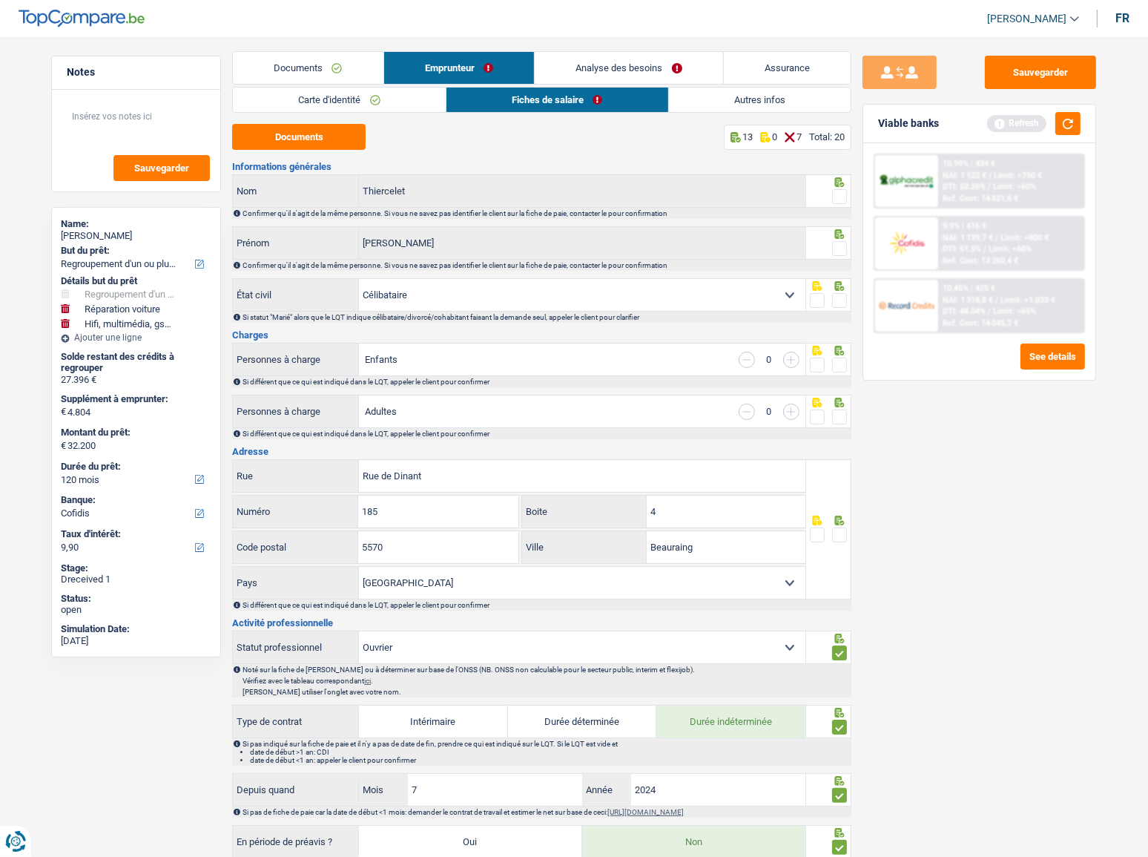
scroll to position [0, 0]
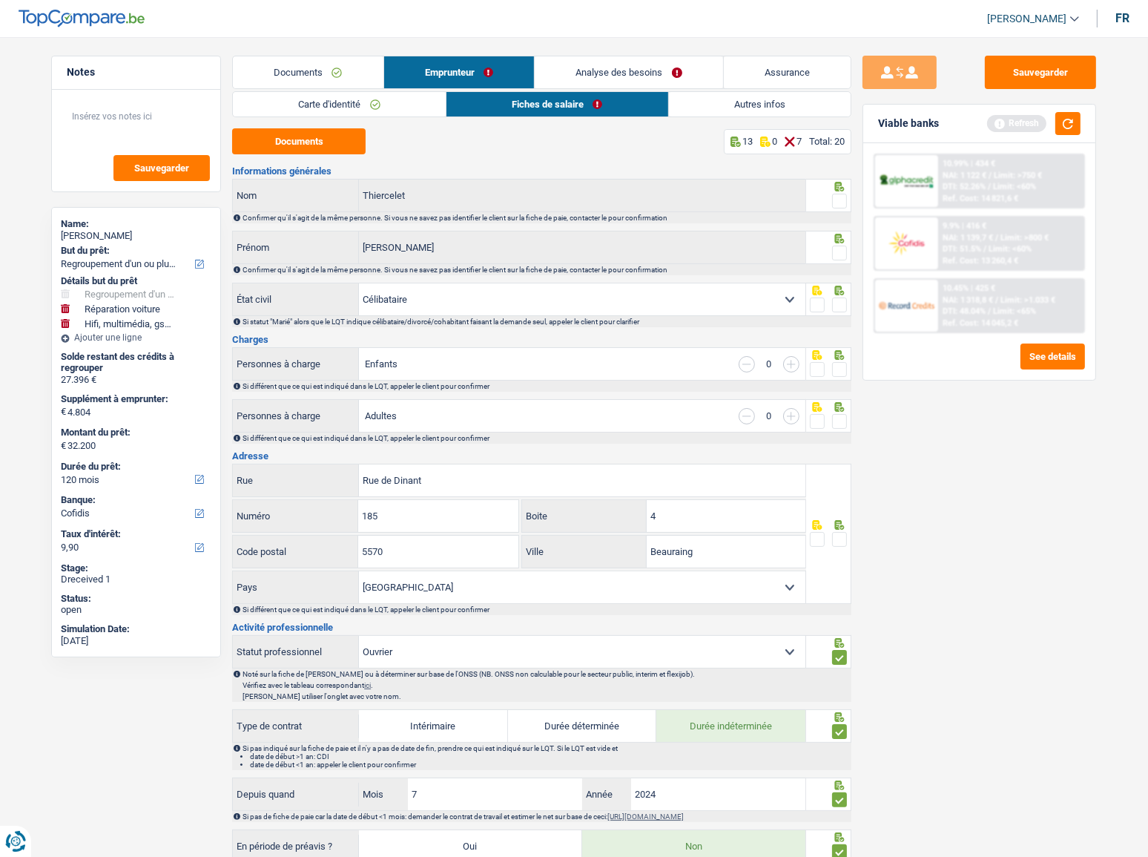
type input "ENTR. GEN. DE CONSTR. ROUARD AUGUSTIN"
click at [461, 73] on link "Emprunteur" at bounding box center [459, 72] width 151 height 32
click at [838, 201] on span at bounding box center [839, 201] width 15 height 15
click at [0, 0] on input "radio" at bounding box center [0, 0] width 0 height 0
click at [837, 251] on span at bounding box center [839, 253] width 15 height 15
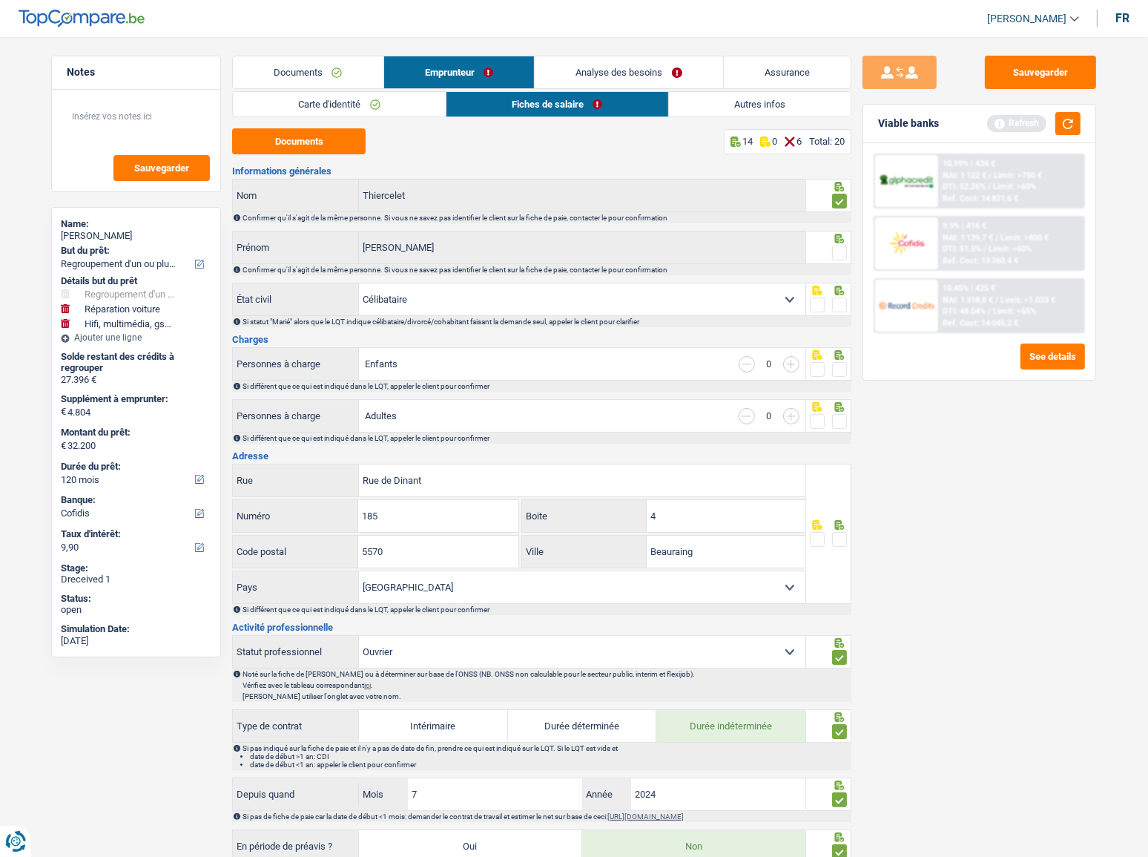
click at [0, 0] on input "radio" at bounding box center [0, 0] width 0 height 0
click at [844, 307] on span at bounding box center [839, 304] width 15 height 15
click at [0, 0] on input "radio" at bounding box center [0, 0] width 0 height 0
click at [839, 372] on span at bounding box center [839, 369] width 15 height 15
click at [0, 0] on input "radio" at bounding box center [0, 0] width 0 height 0
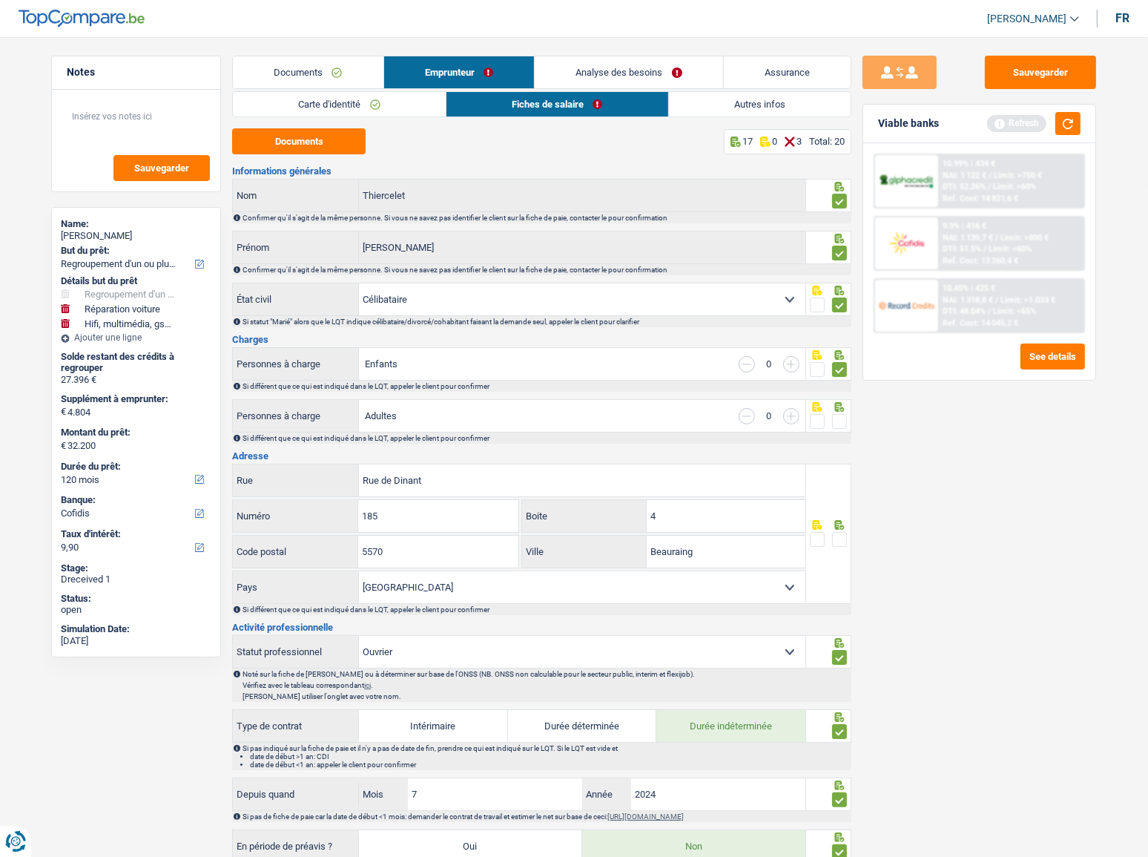
click at [835, 422] on span at bounding box center [839, 421] width 15 height 15
click at [0, 0] on input "radio" at bounding box center [0, 0] width 0 height 0
click at [848, 468] on div at bounding box center [829, 534] width 46 height 140
click at [843, 468] on span at bounding box center [839, 539] width 15 height 15
click at [0, 0] on input "radio" at bounding box center [0, 0] width 0 height 0
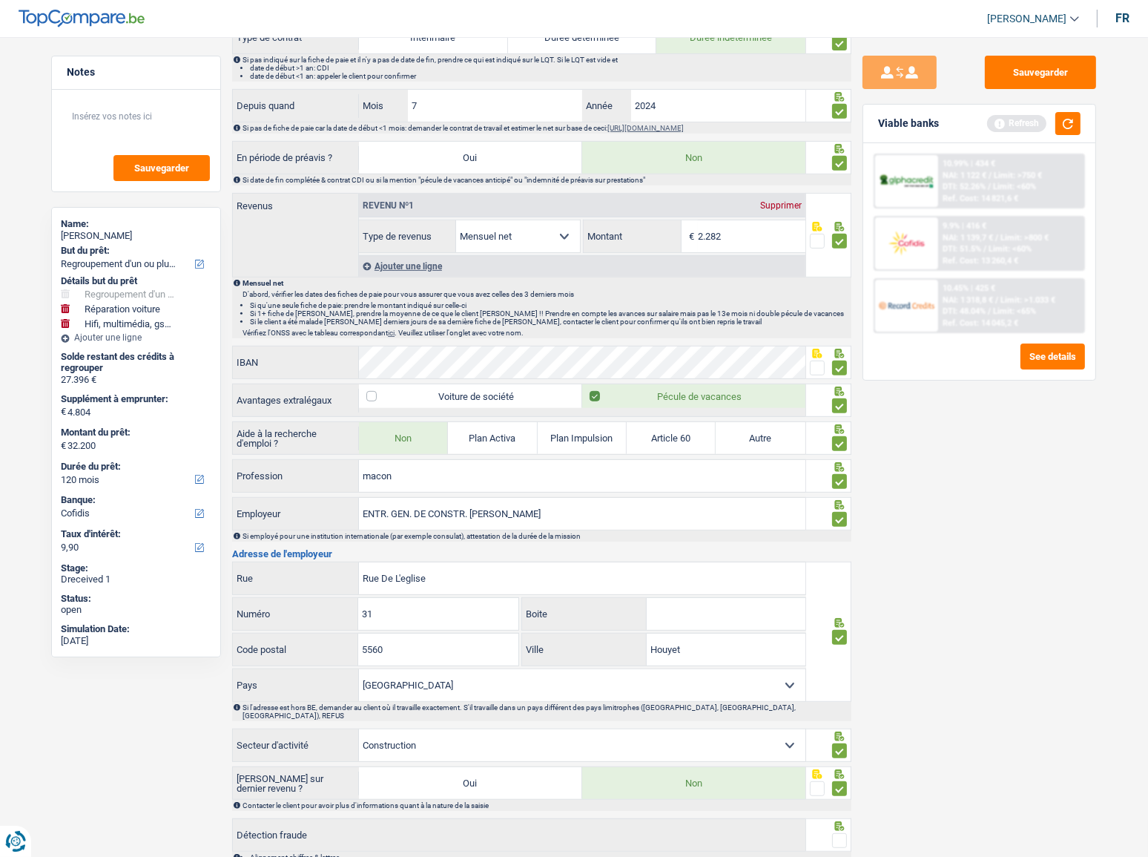
scroll to position [756, 0]
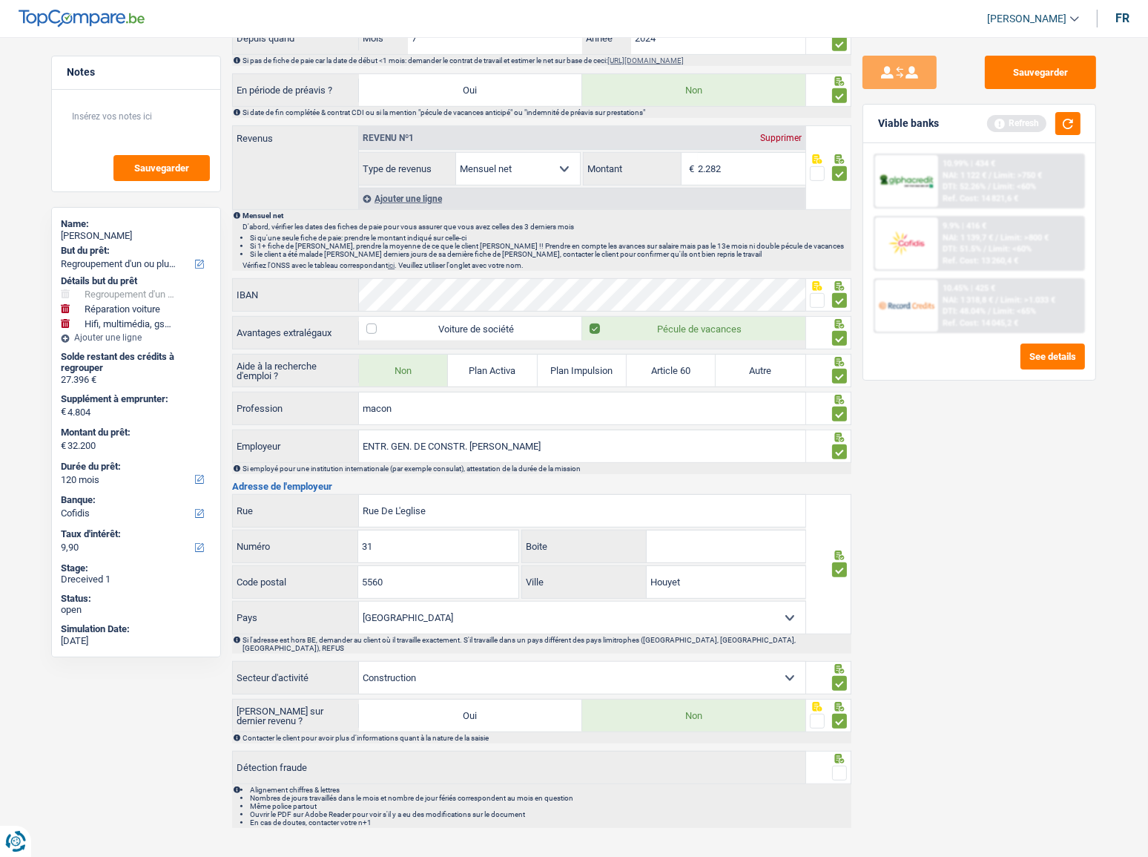
click at [841, 468] on span at bounding box center [839, 773] width 15 height 15
click at [0, 0] on input "radio" at bounding box center [0, 0] width 0 height 0
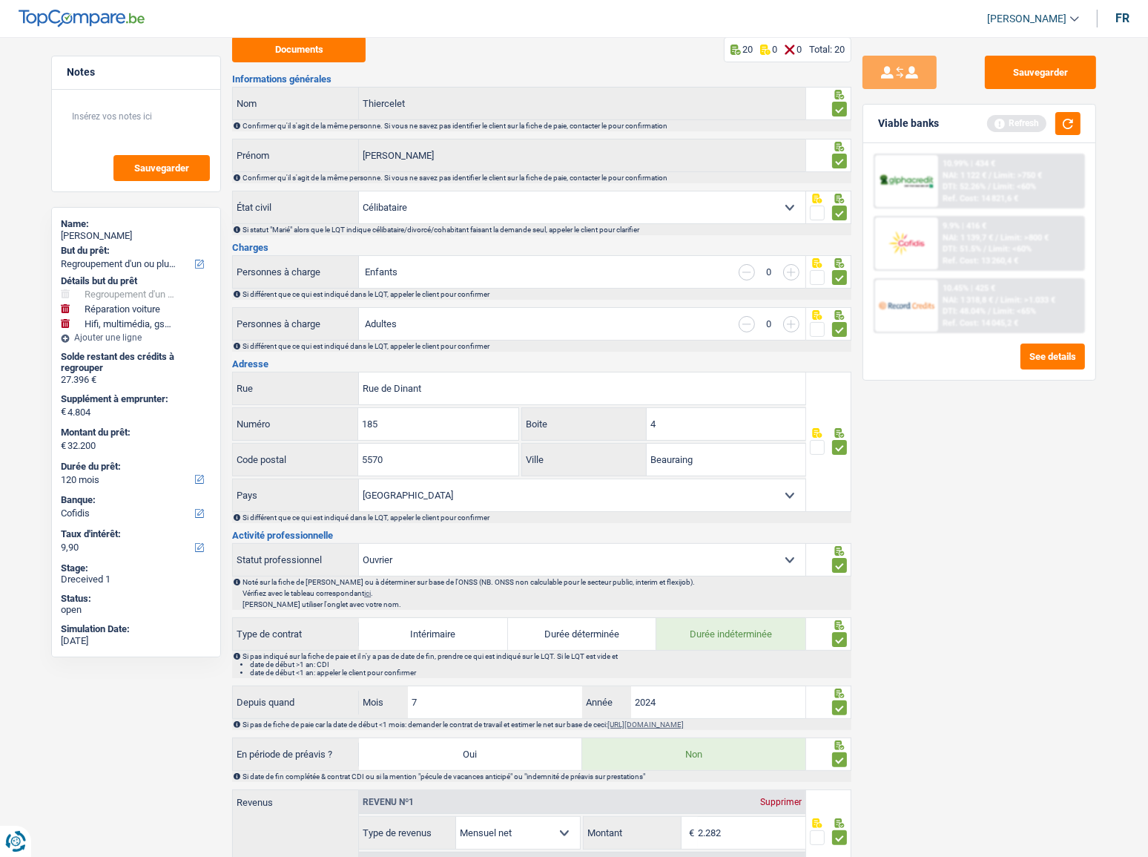
scroll to position [0, 0]
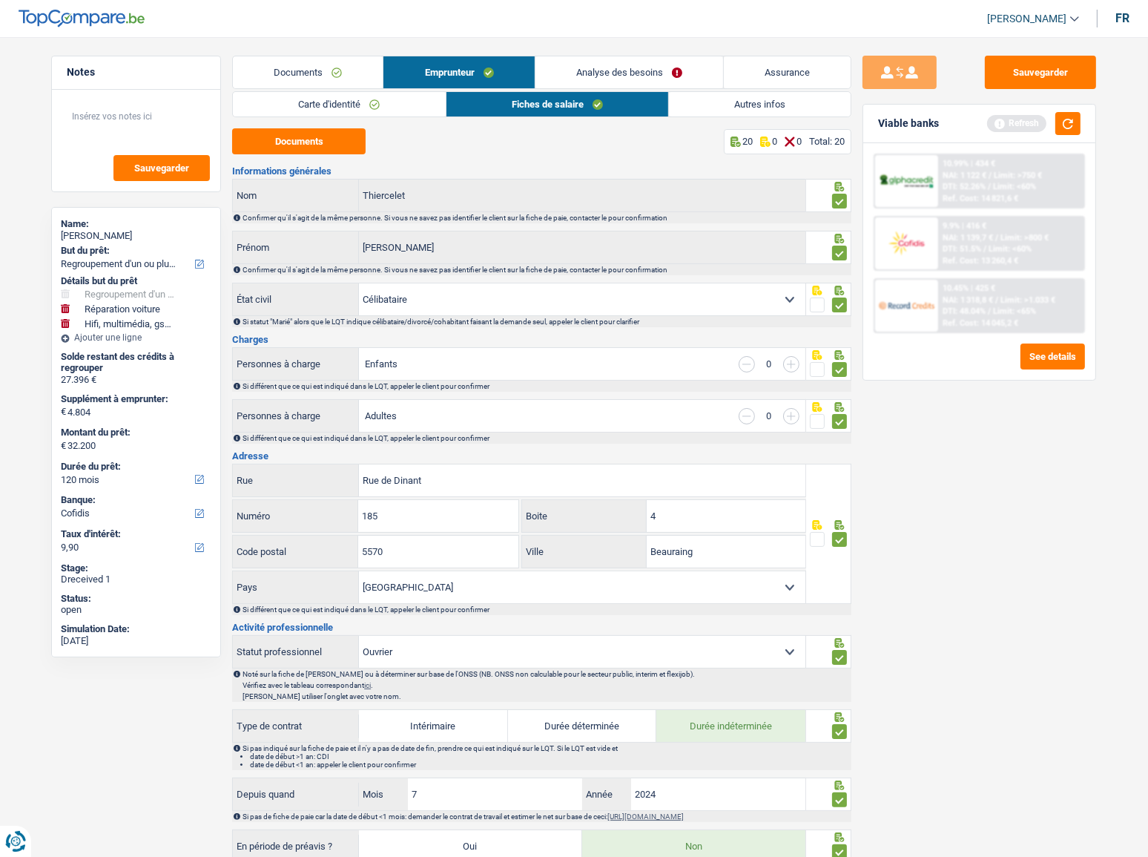
click at [598, 75] on link "Analyse des besoins" at bounding box center [630, 72] width 188 height 32
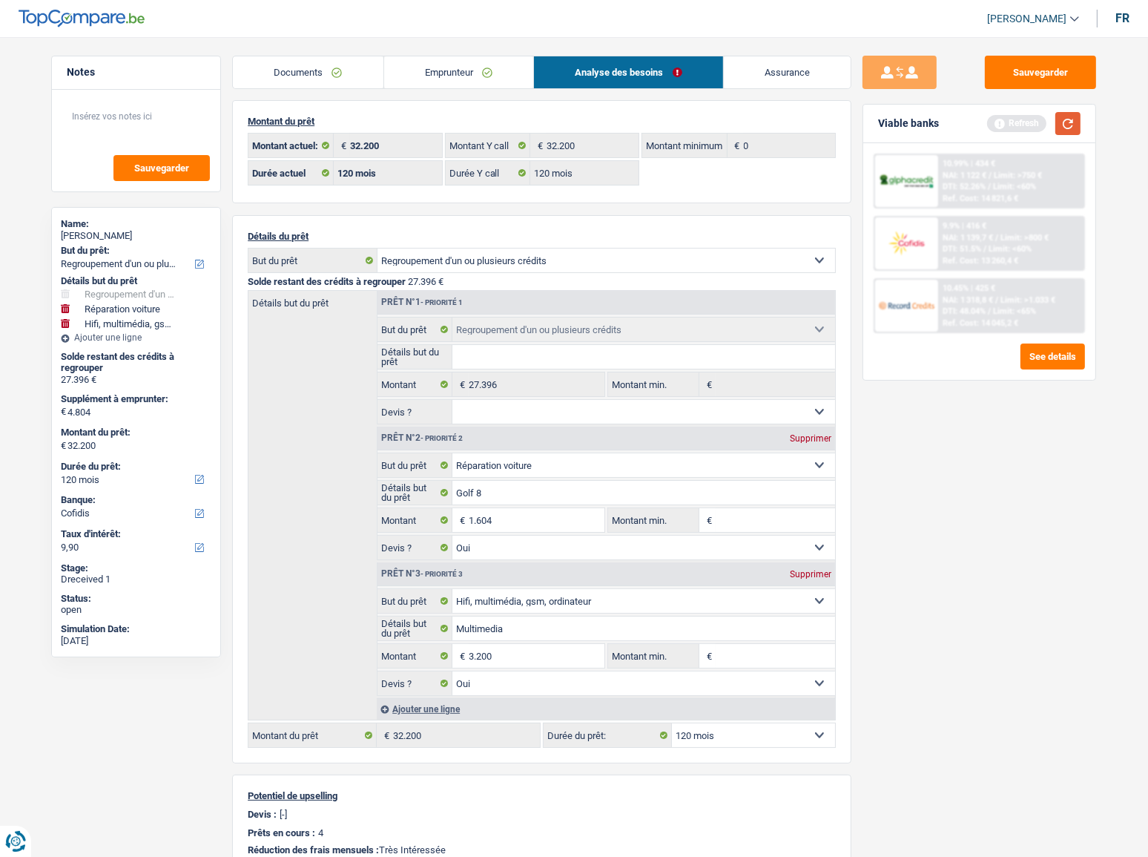
click at [1035, 122] on button "button" at bounding box center [1068, 123] width 25 height 23
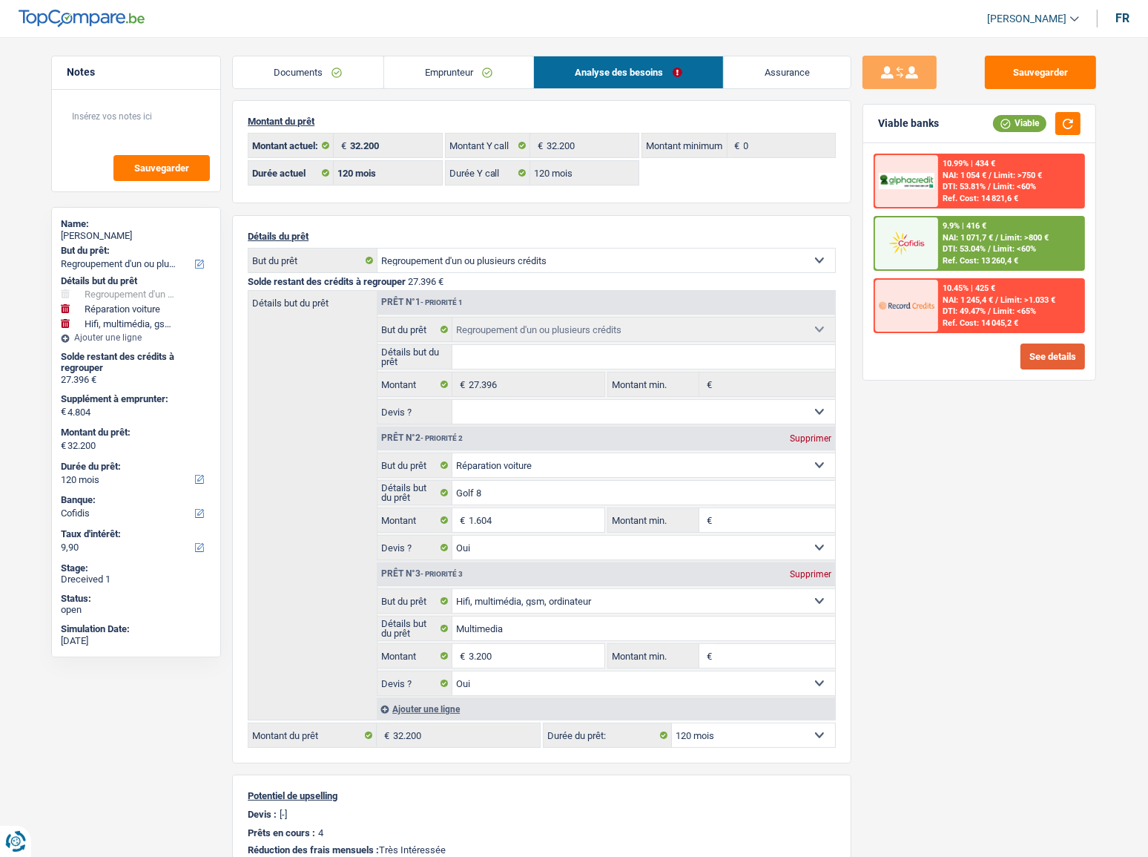
click at [1035, 349] on button "See details" at bounding box center [1053, 356] width 65 height 26
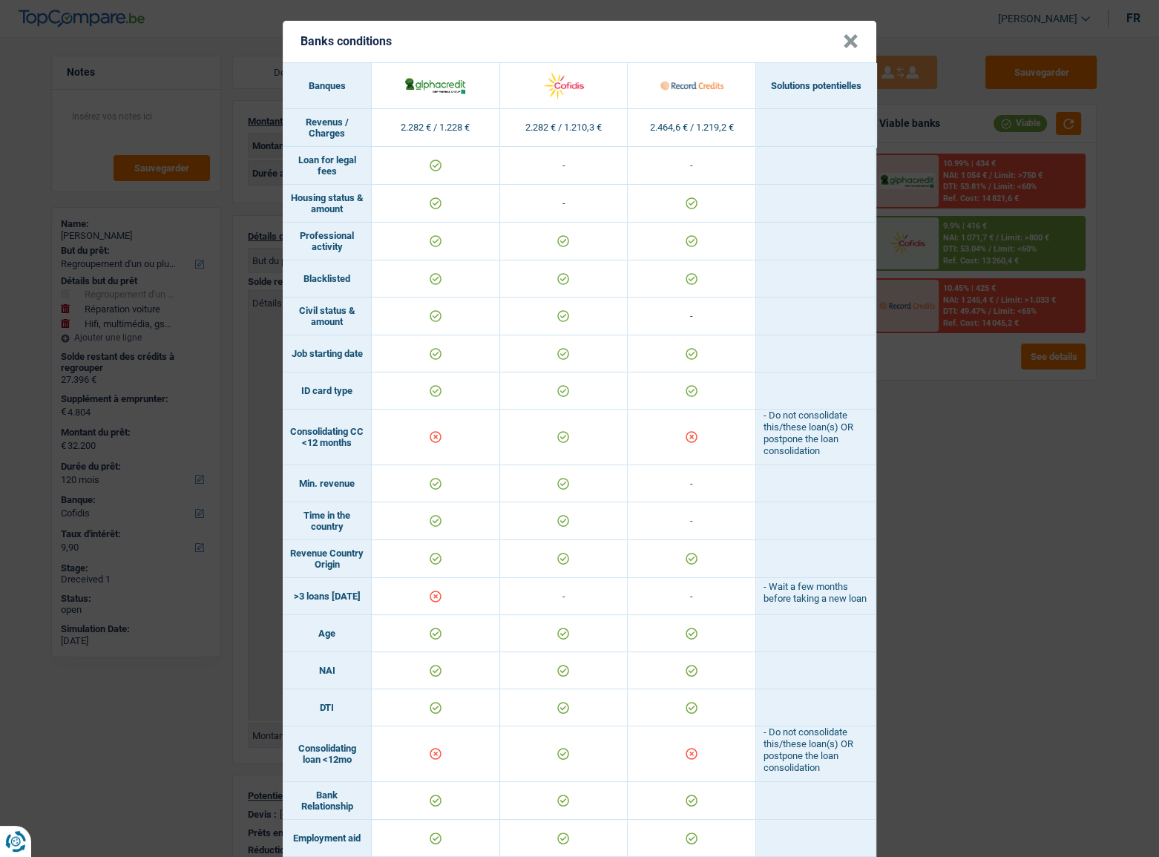
click at [846, 42] on button "×" at bounding box center [851, 41] width 16 height 15
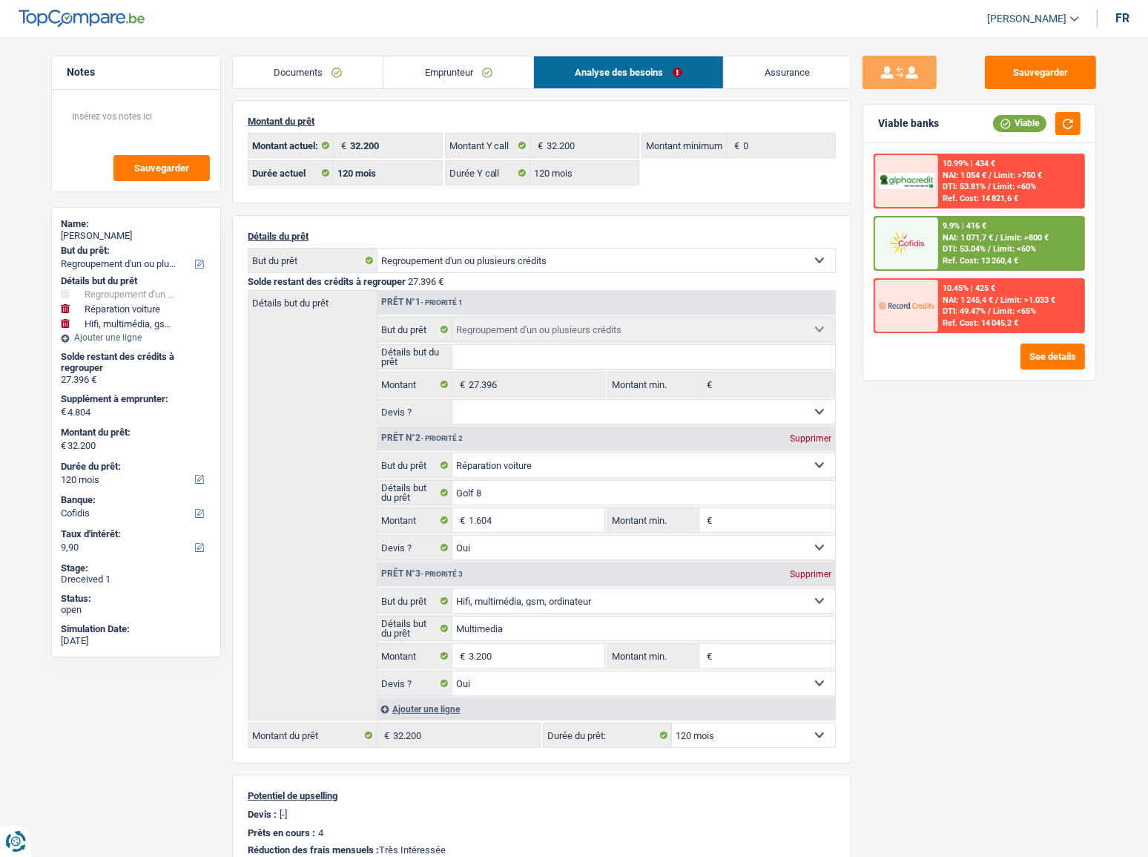
click at [440, 80] on link "Emprunteur" at bounding box center [459, 72] width 150 height 32
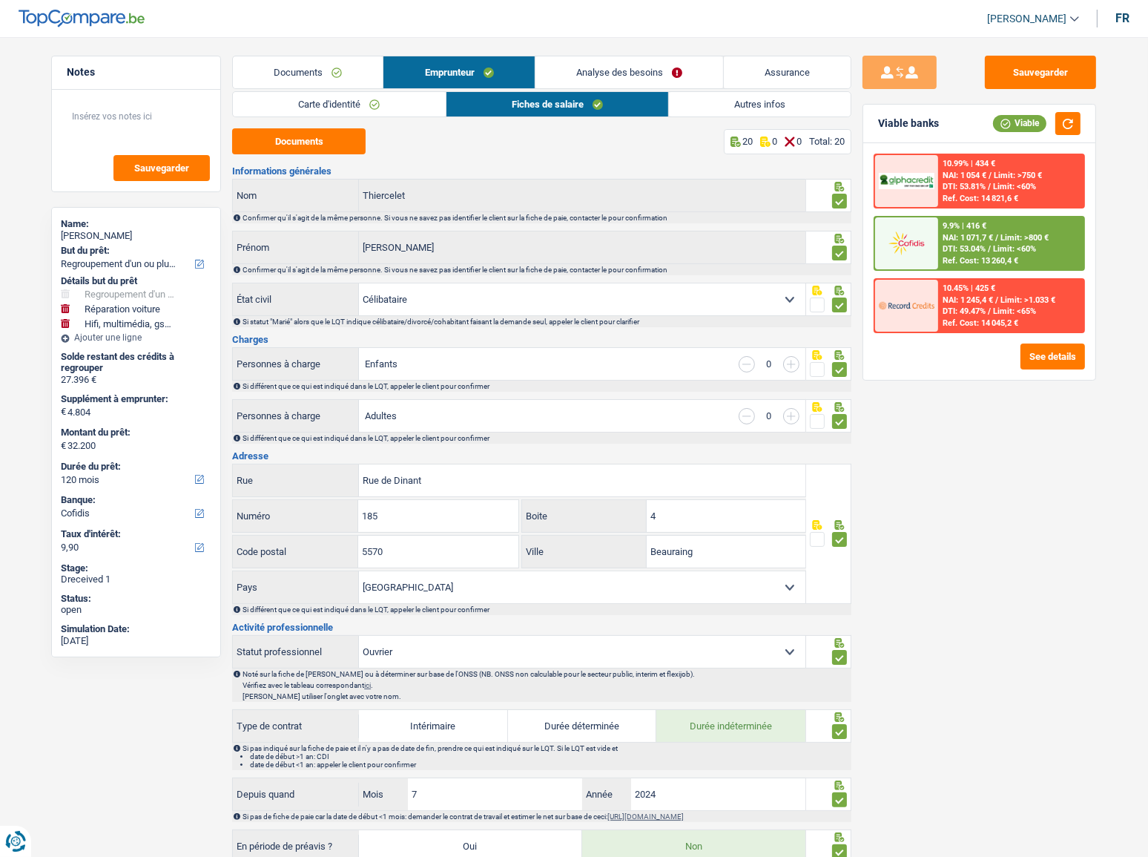
click at [765, 118] on div "Carte d'identité Fiches de salaire Autres infos Documents 8 0 0 Total: 8 Inform…" at bounding box center [541, 837] width 619 height 1493
click at [760, 108] on link "Autres infos" at bounding box center [760, 104] width 182 height 24
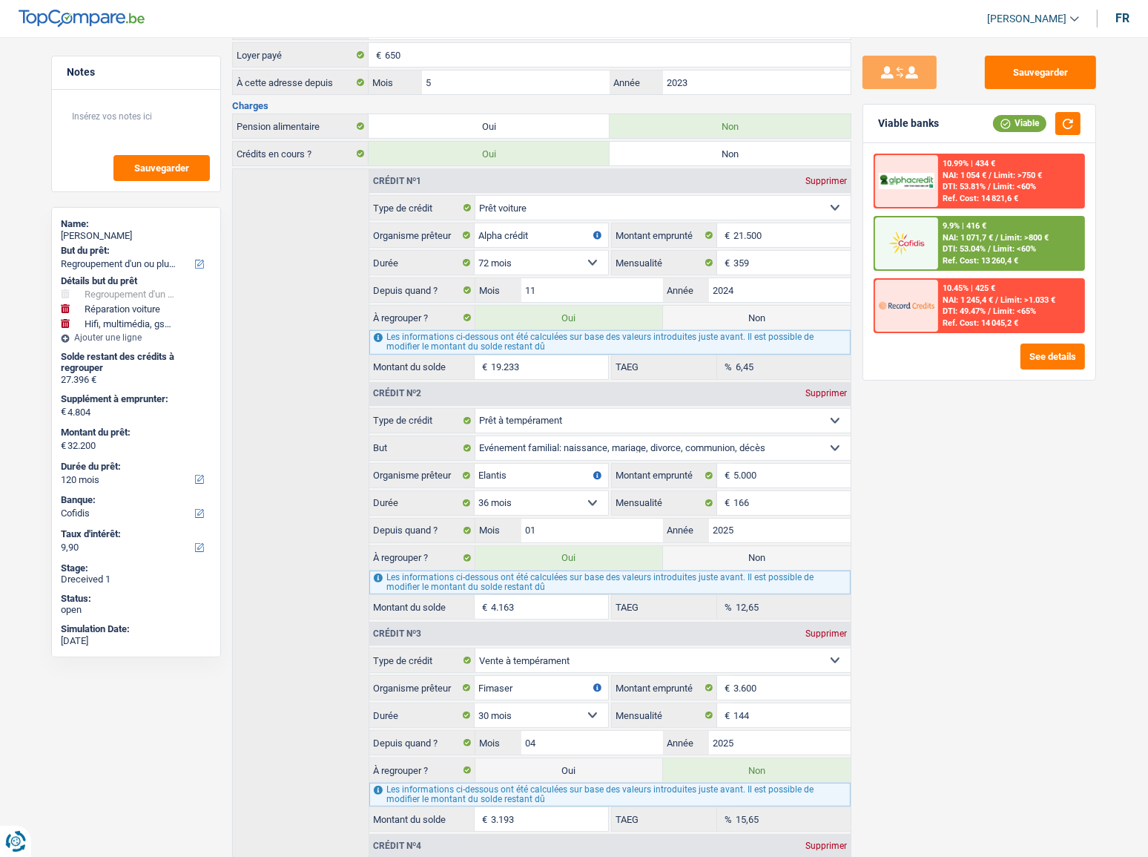
scroll to position [404, 0]
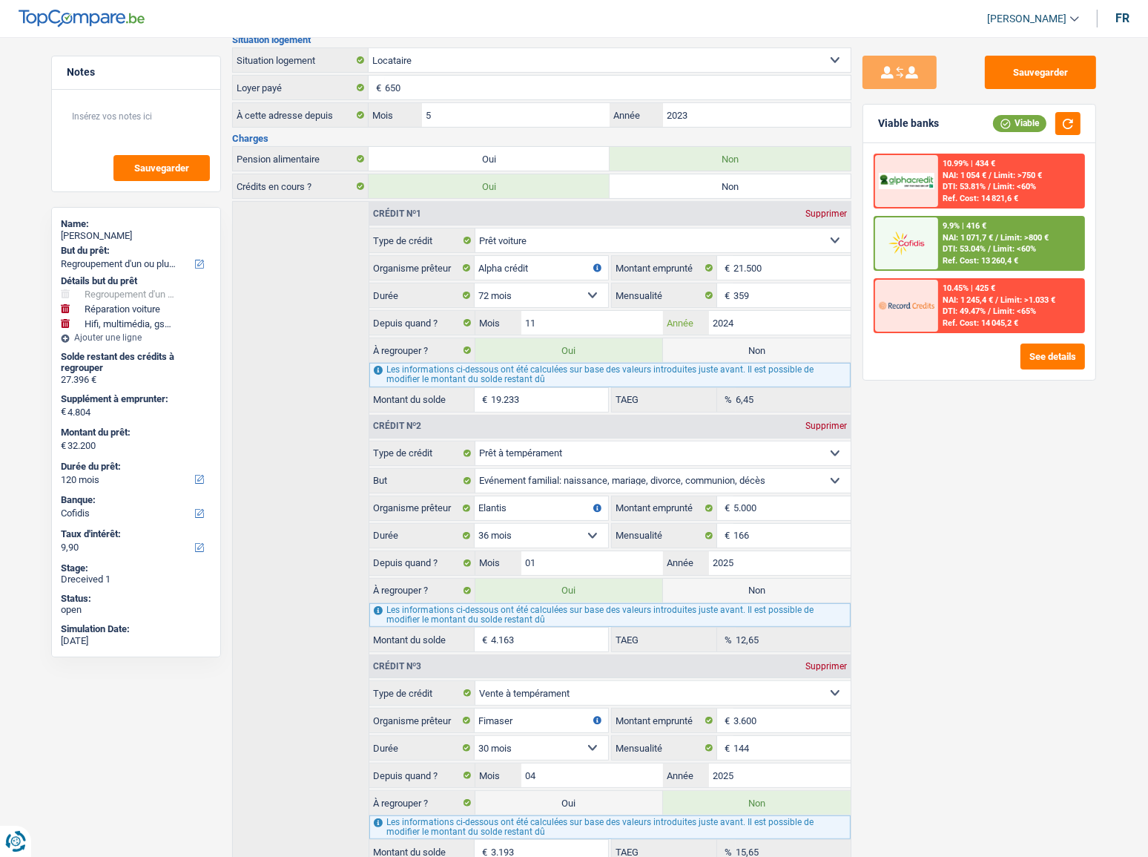
click at [747, 323] on input "2024" at bounding box center [780, 323] width 142 height 24
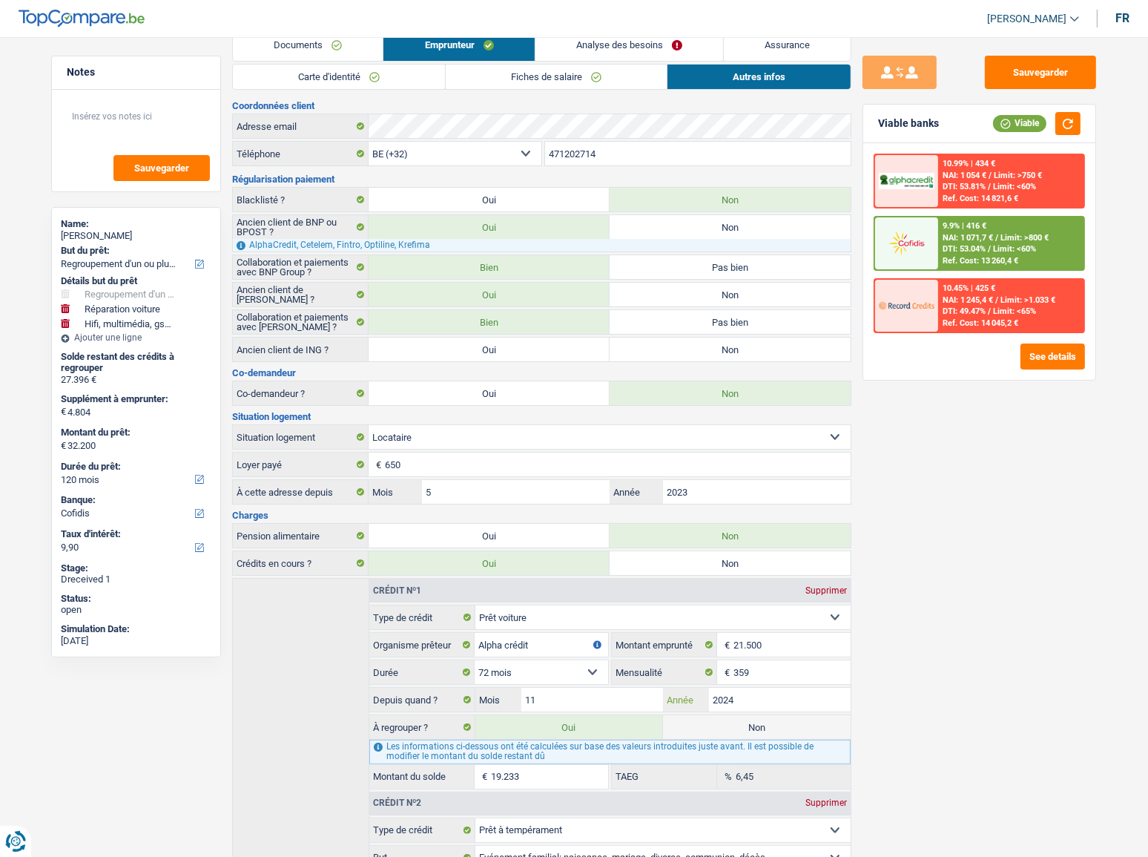
scroll to position [0, 0]
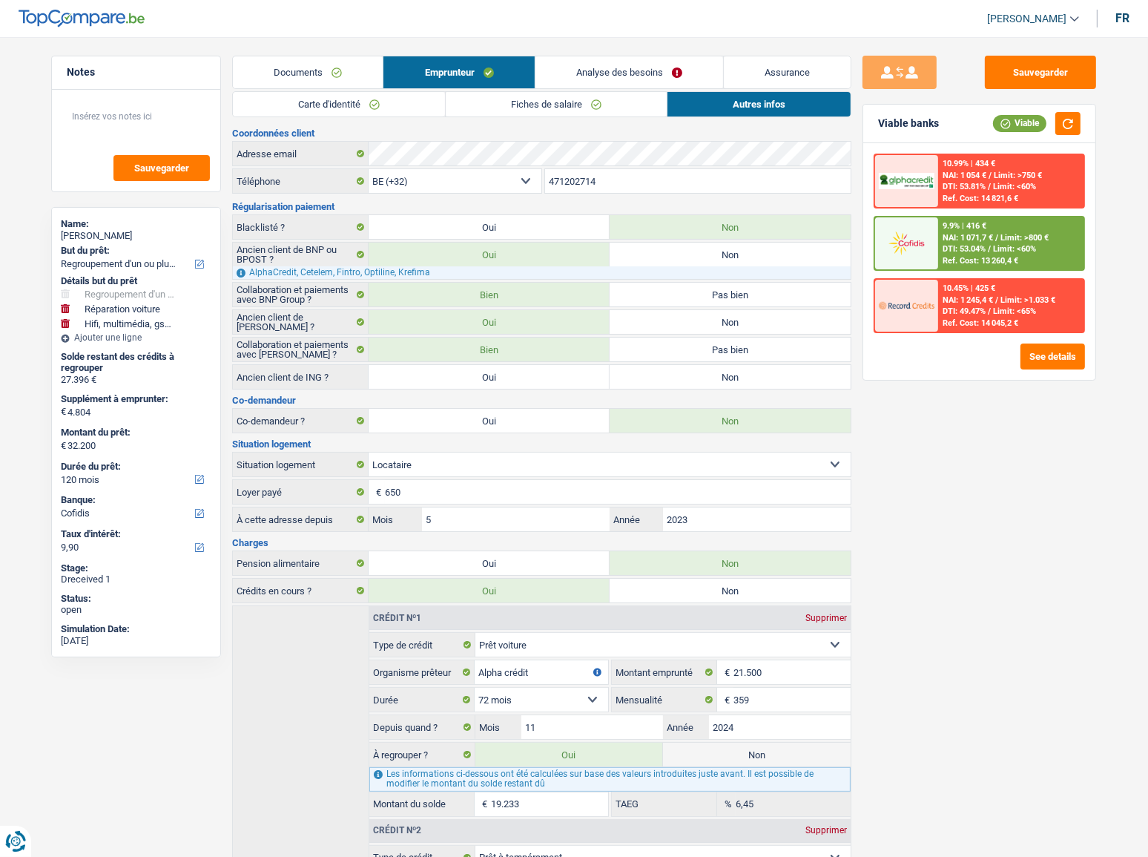
click at [581, 78] on link "Analyse des besoins" at bounding box center [630, 72] width 188 height 32
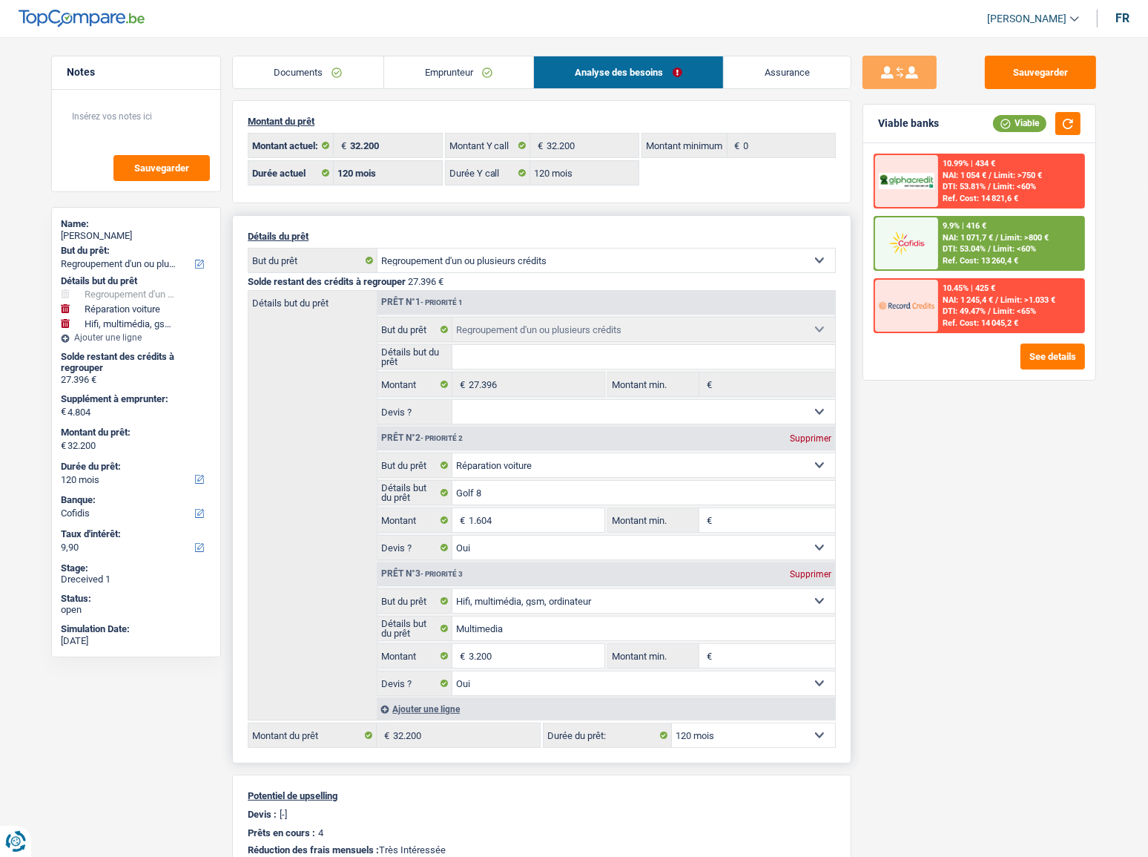
scroll to position [202, 0]
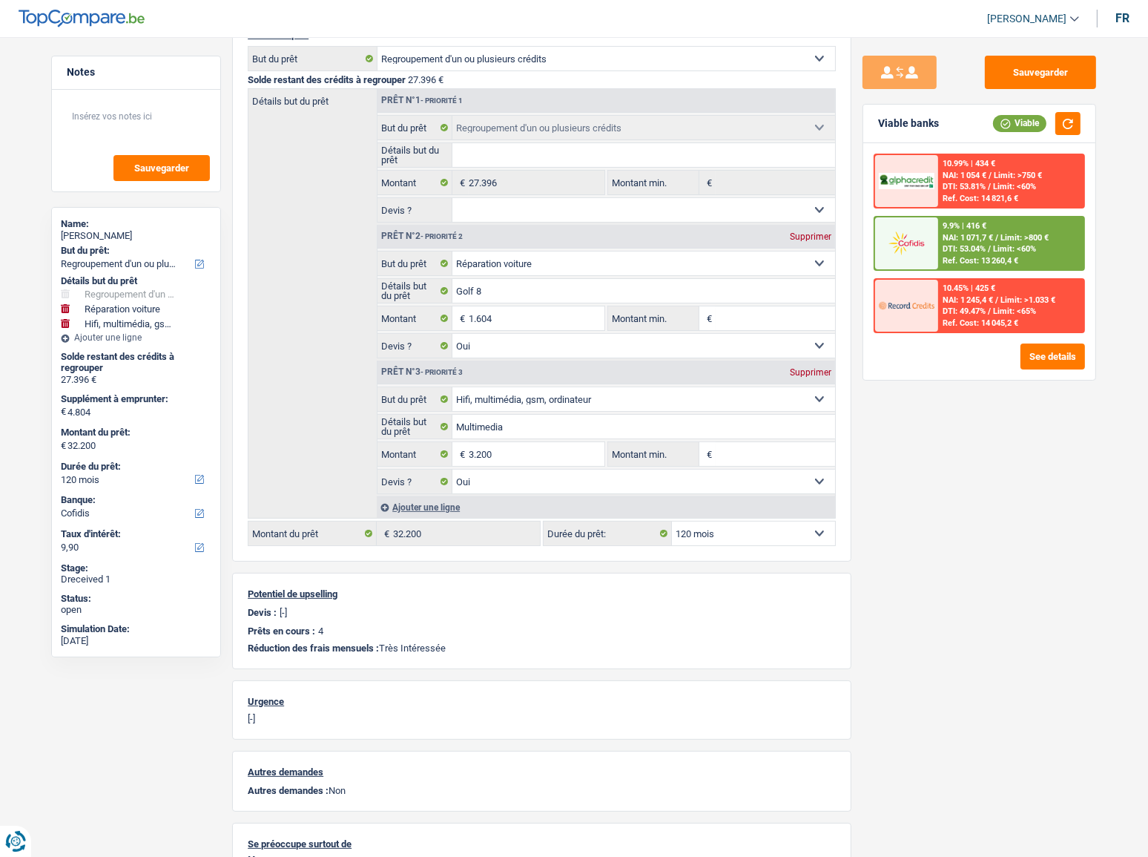
click at [996, 251] on span "Limit: <60%" at bounding box center [1014, 249] width 43 height 10
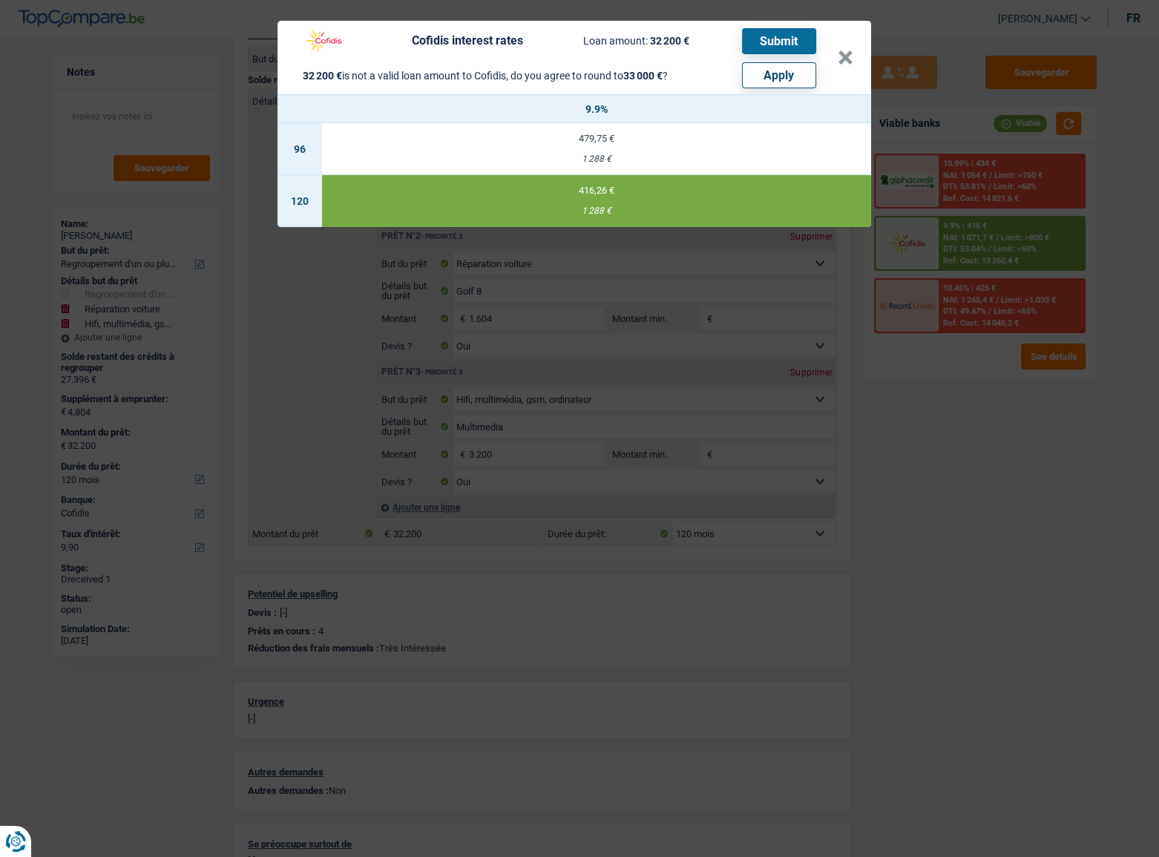
click at [767, 79] on button "Apply" at bounding box center [779, 75] width 74 height 26
type input "5.604"
type input "33.000"
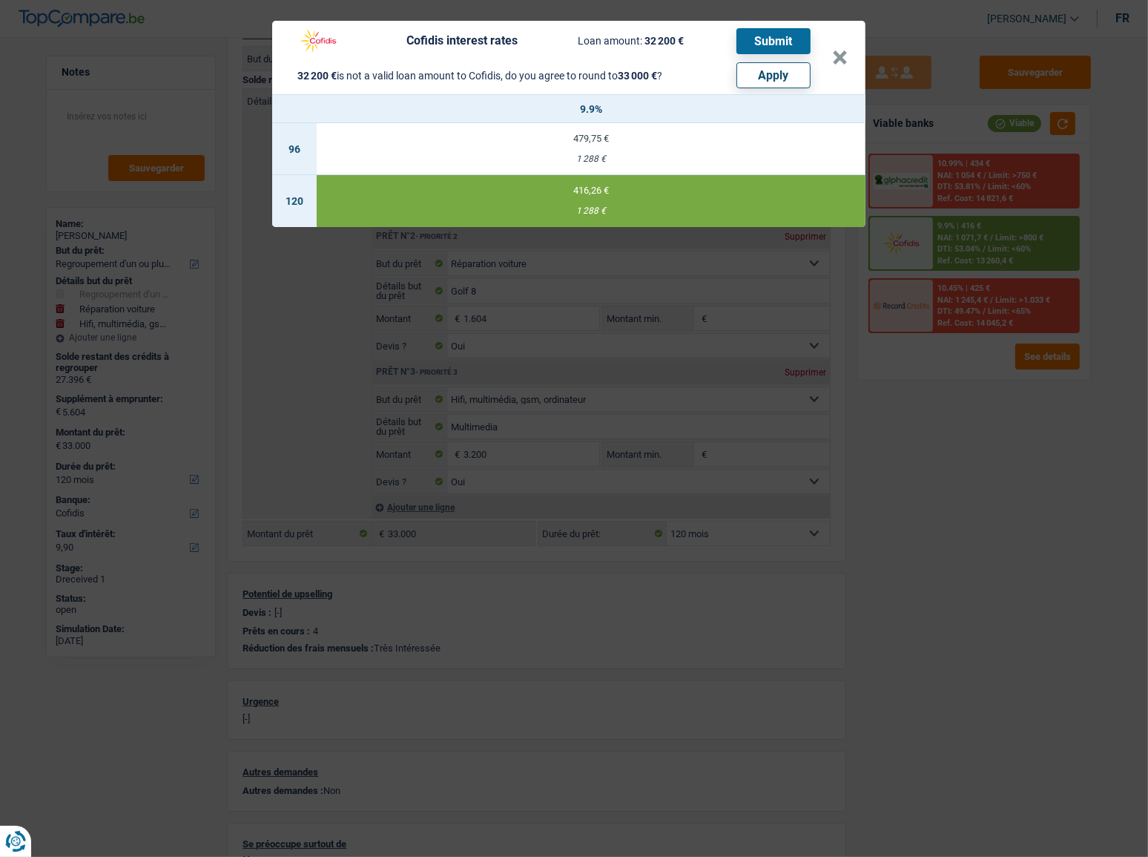
select select "other"
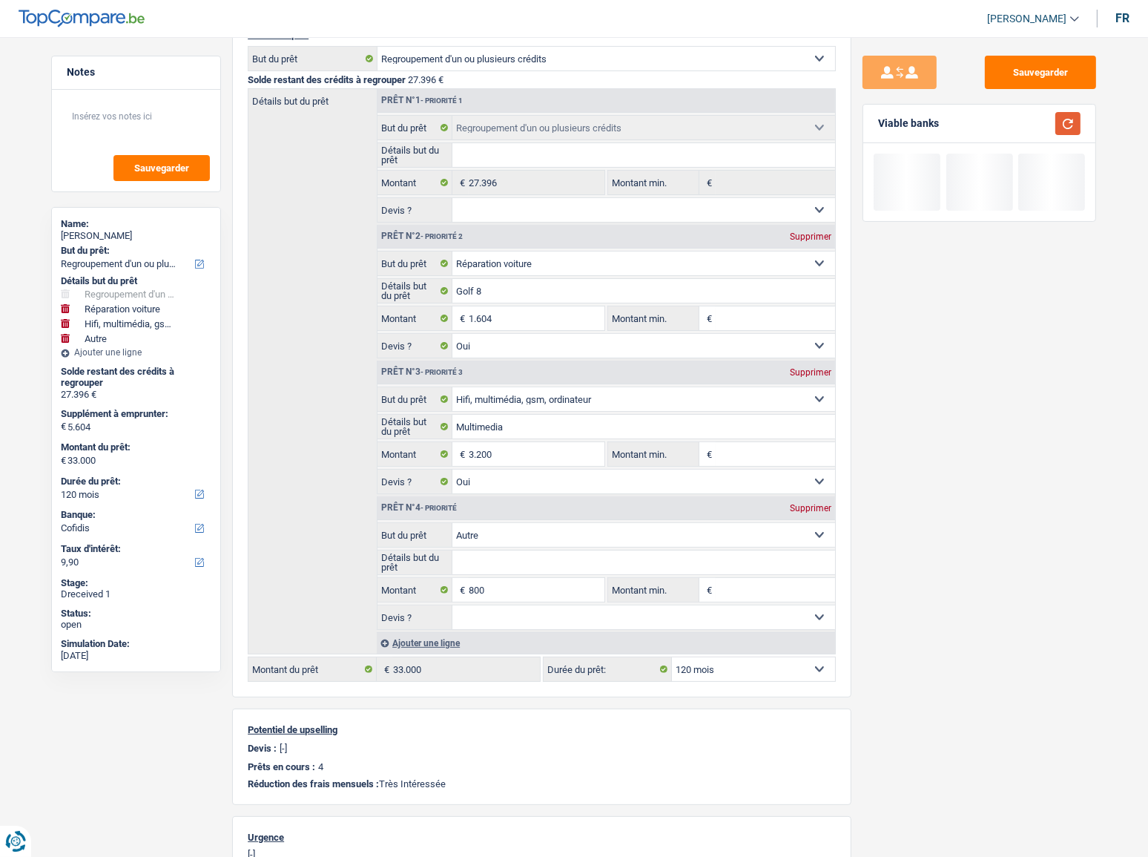
click at [1035, 124] on button "button" at bounding box center [1068, 123] width 25 height 23
click at [1035, 123] on button "button" at bounding box center [1068, 123] width 25 height 23
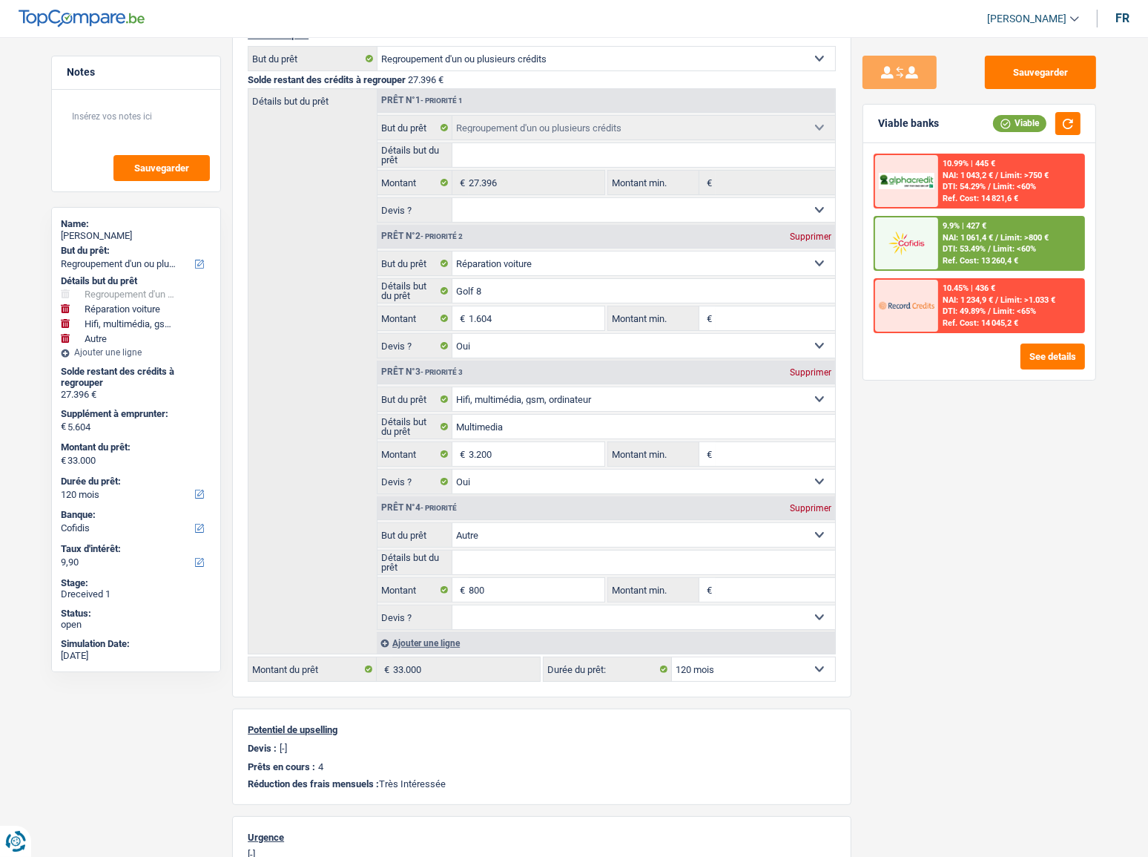
click at [1013, 237] on span "Limit: >800 €" at bounding box center [1025, 238] width 48 height 10
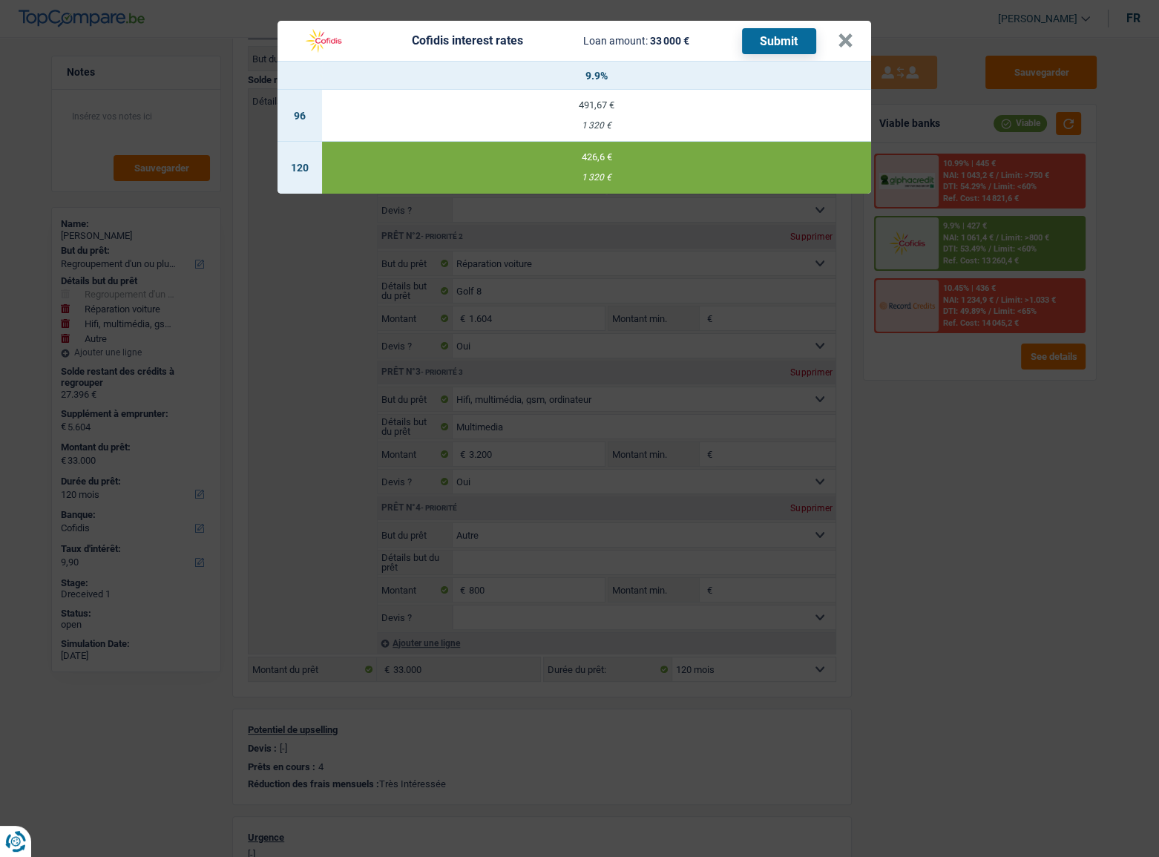
click at [777, 49] on button "Submit" at bounding box center [779, 41] width 74 height 26
click at [844, 39] on button "×" at bounding box center [846, 40] width 16 height 15
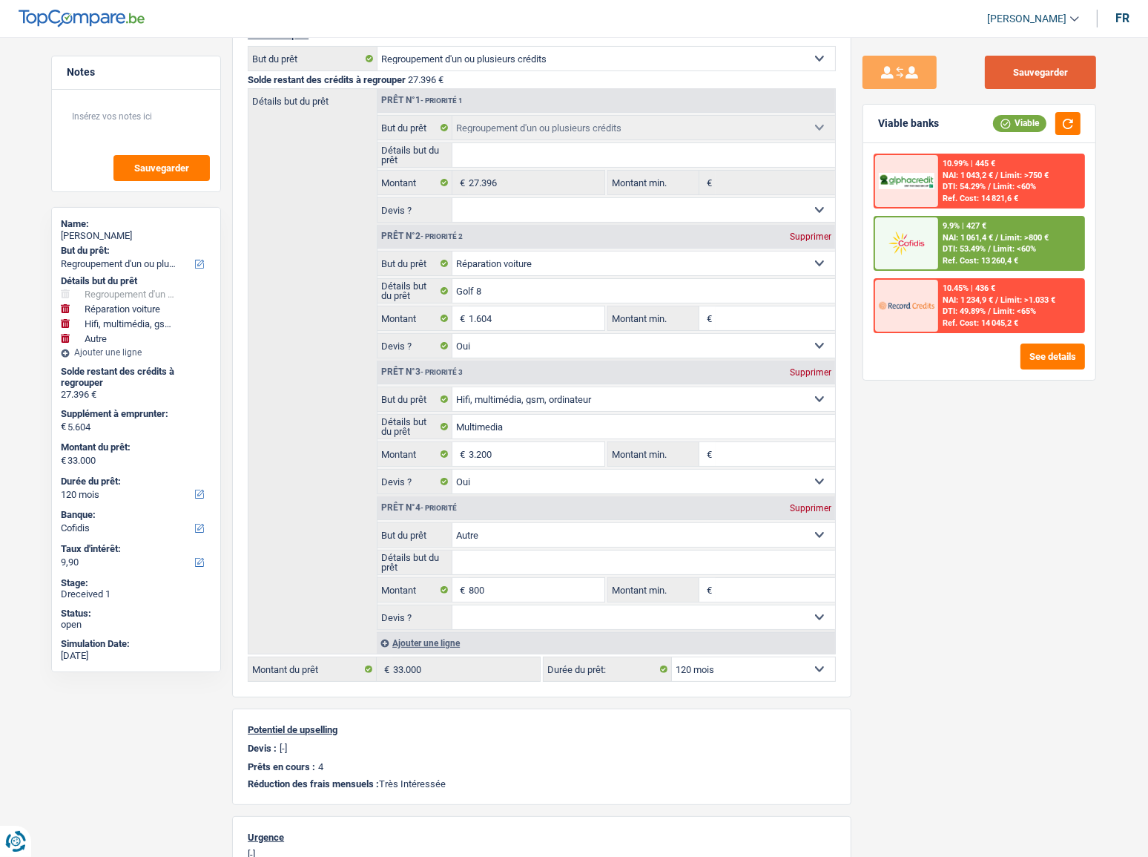
click at [1002, 69] on button "Sauvegarder" at bounding box center [1040, 72] width 111 height 33
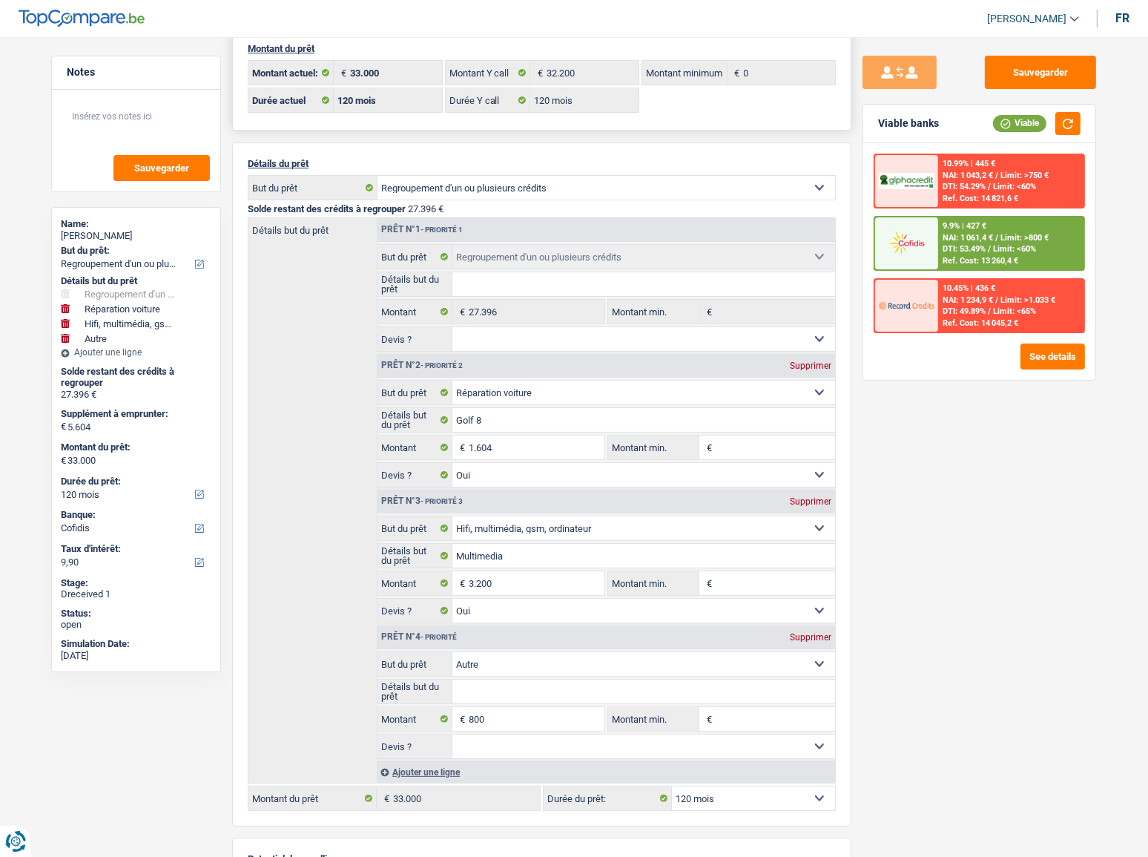
scroll to position [0, 0]
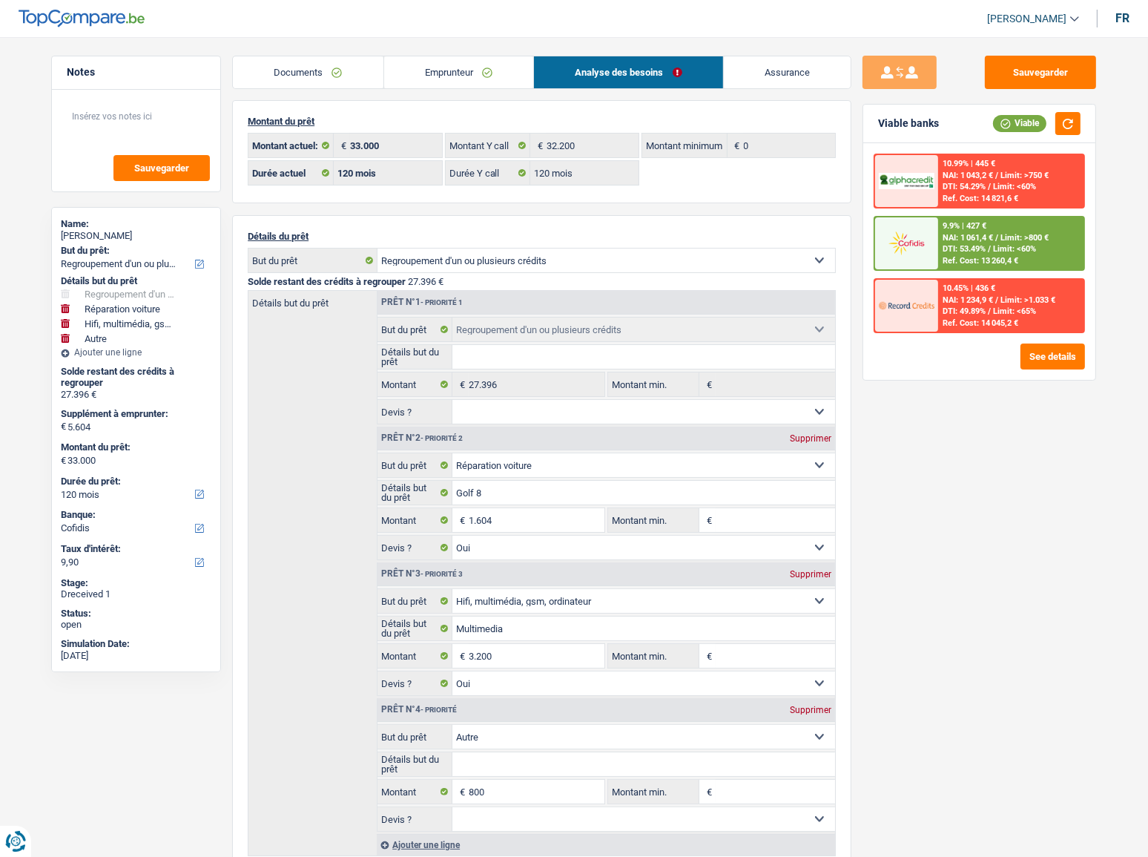
click at [433, 76] on link "Emprunteur" at bounding box center [459, 72] width 150 height 32
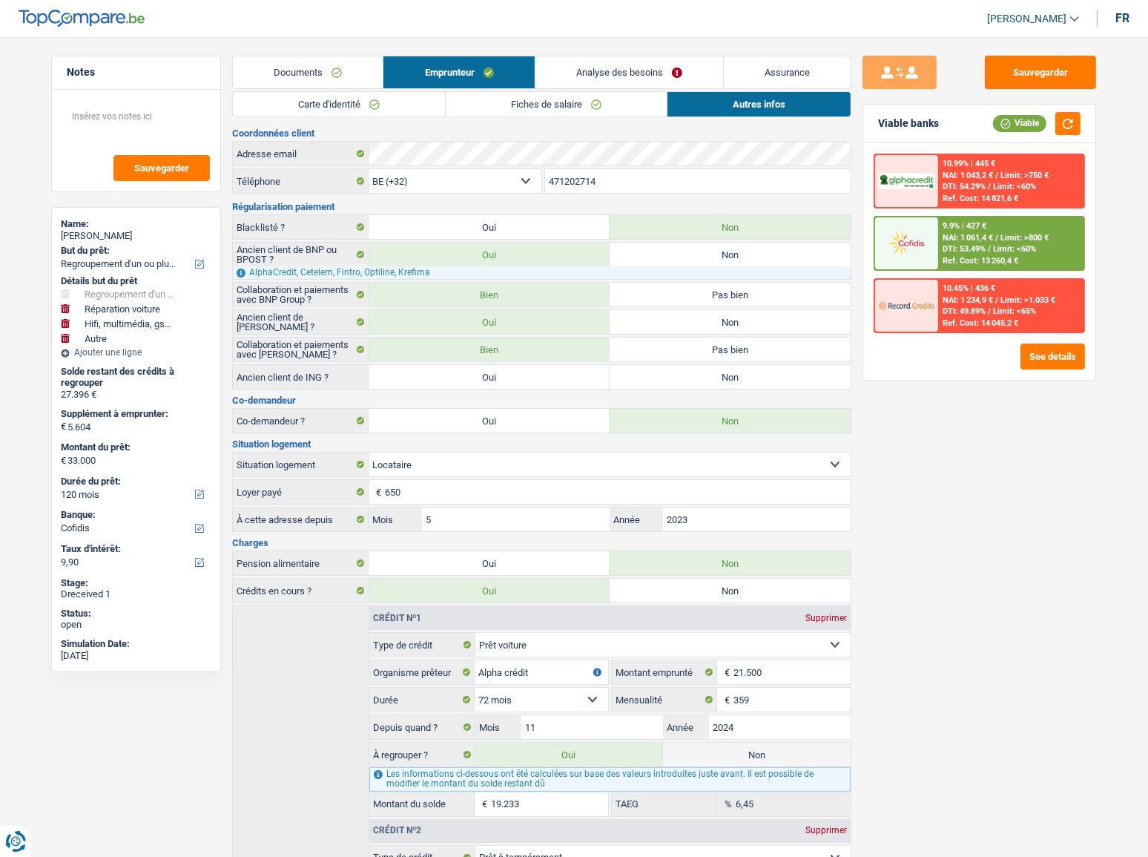
click at [657, 64] on link "Analyse des besoins" at bounding box center [630, 72] width 188 height 32
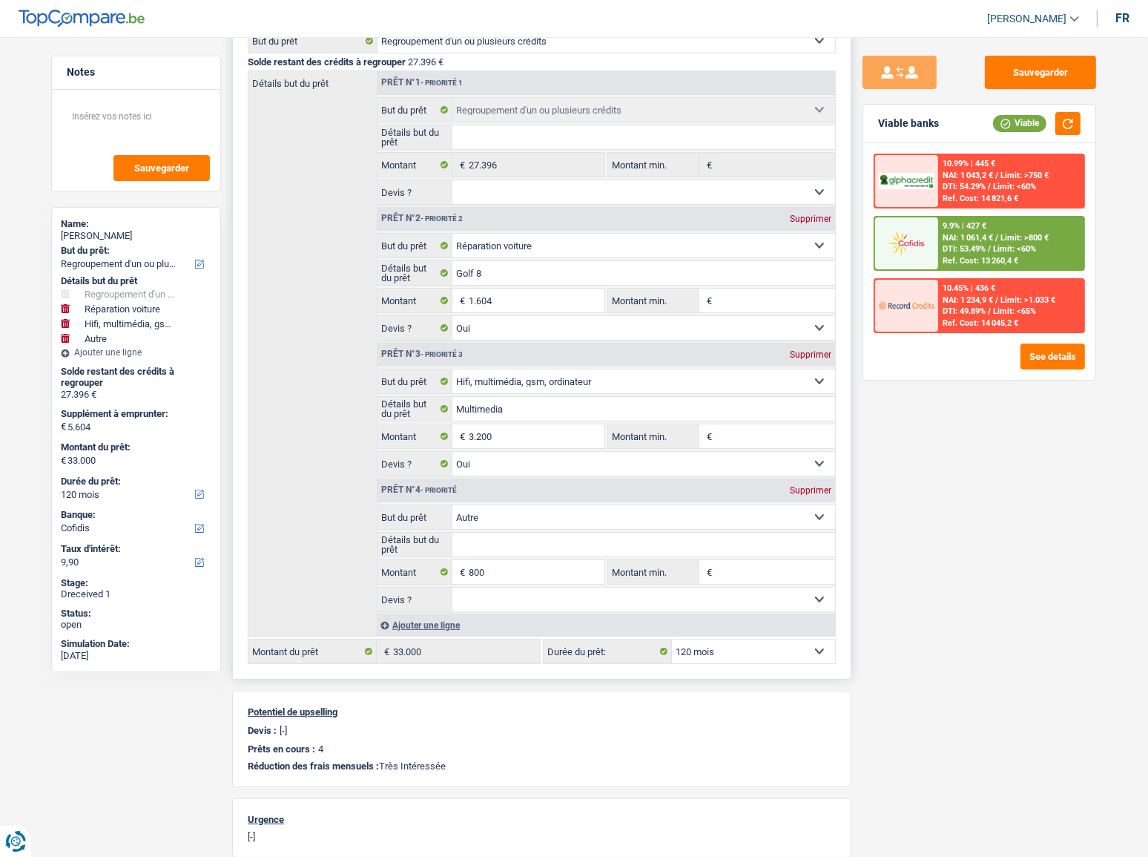
scroll to position [490, 0]
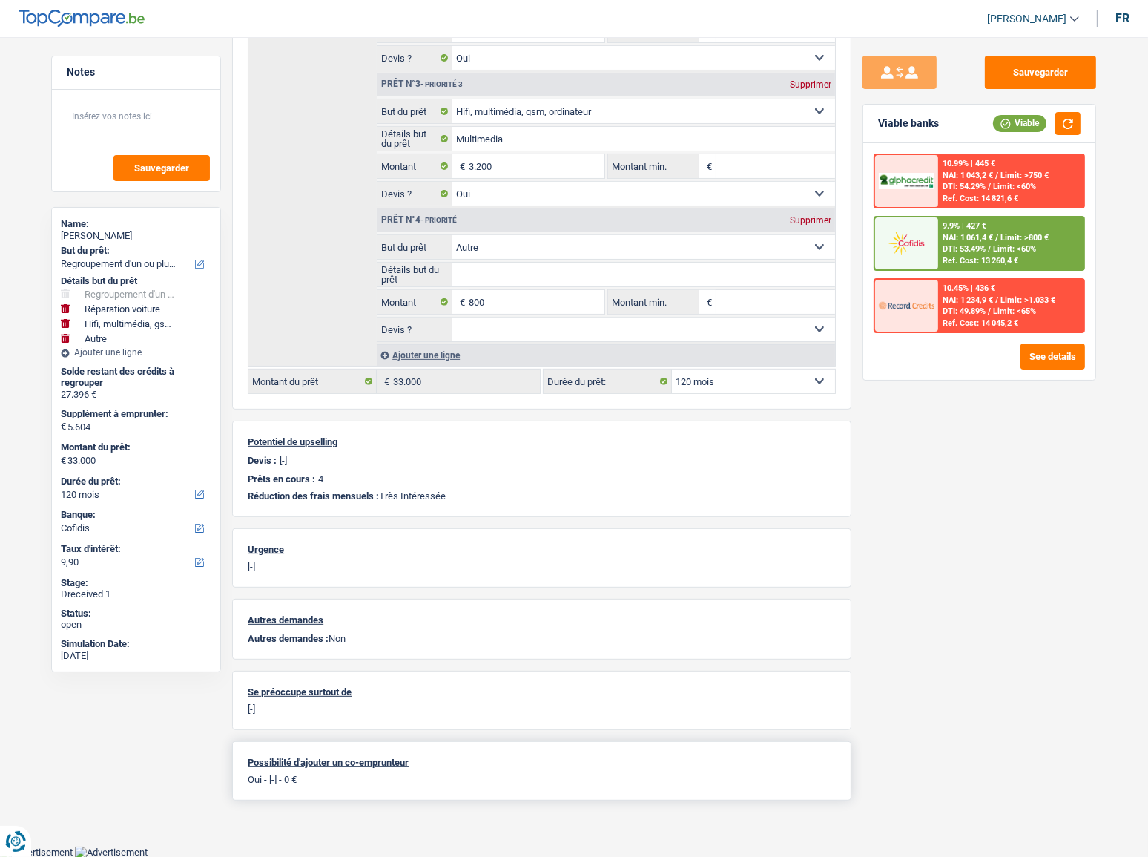
drag, startPoint x: 246, startPoint y: 777, endPoint x: 374, endPoint y: 790, distance: 128.3
click at [374, 468] on div "Possibilité d'ajouter un co-emprunteur Oui - [-] - 0 €" at bounding box center [541, 770] width 619 height 59
click at [299, 468] on p "Oui - [-] - 0 €" at bounding box center [542, 779] width 588 height 11
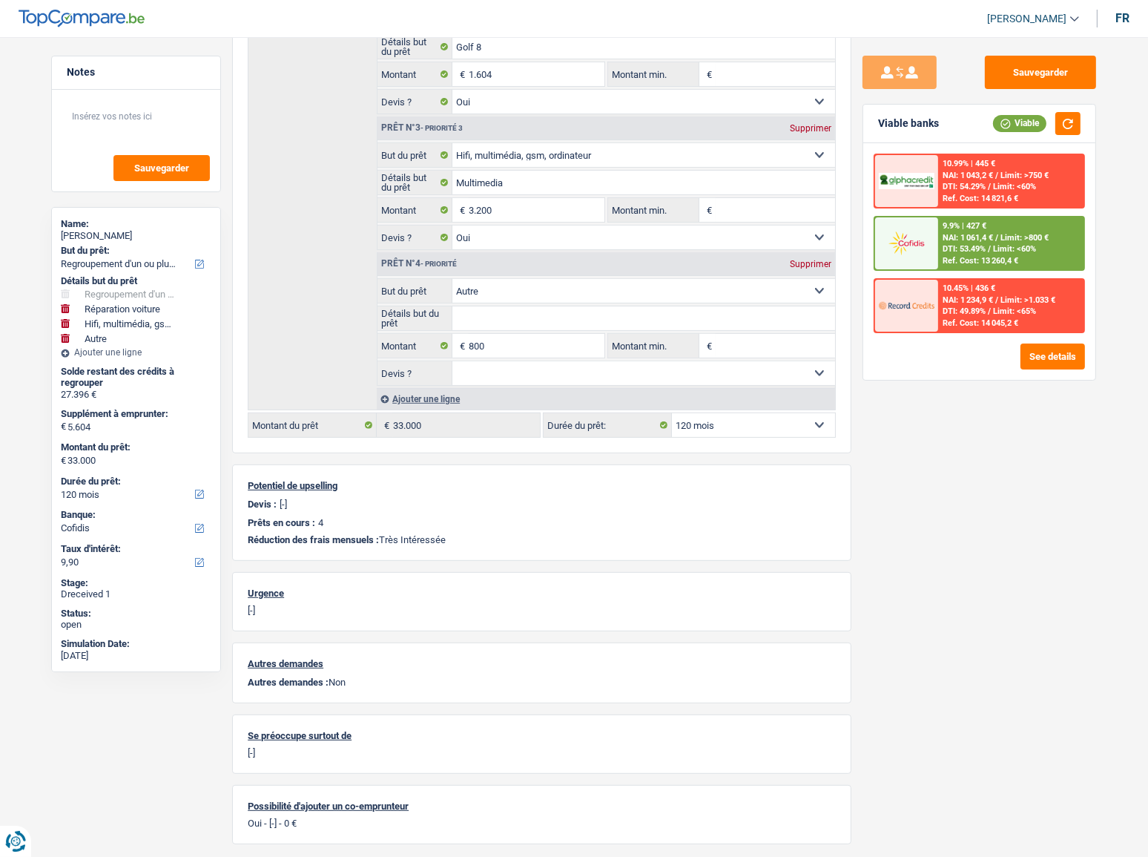
scroll to position [422, 0]
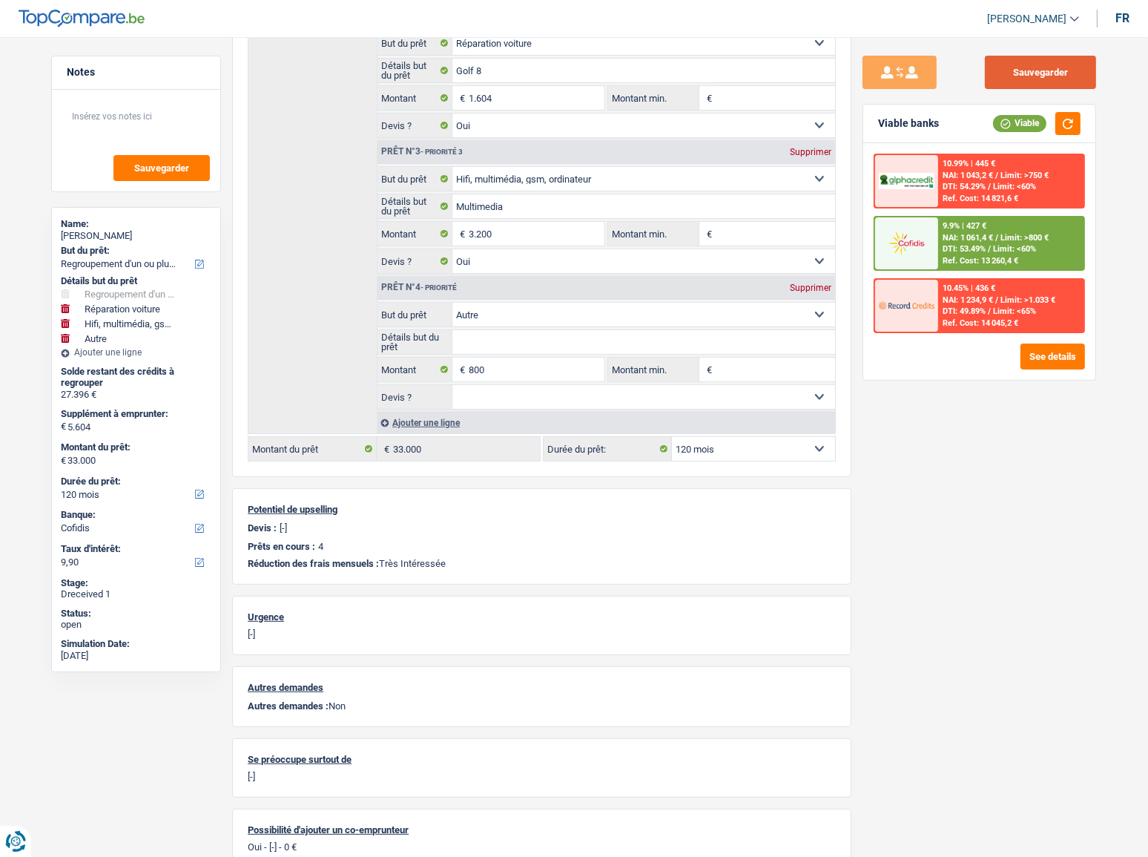
click at [1035, 62] on button "Sauvegarder" at bounding box center [1040, 72] width 111 height 33
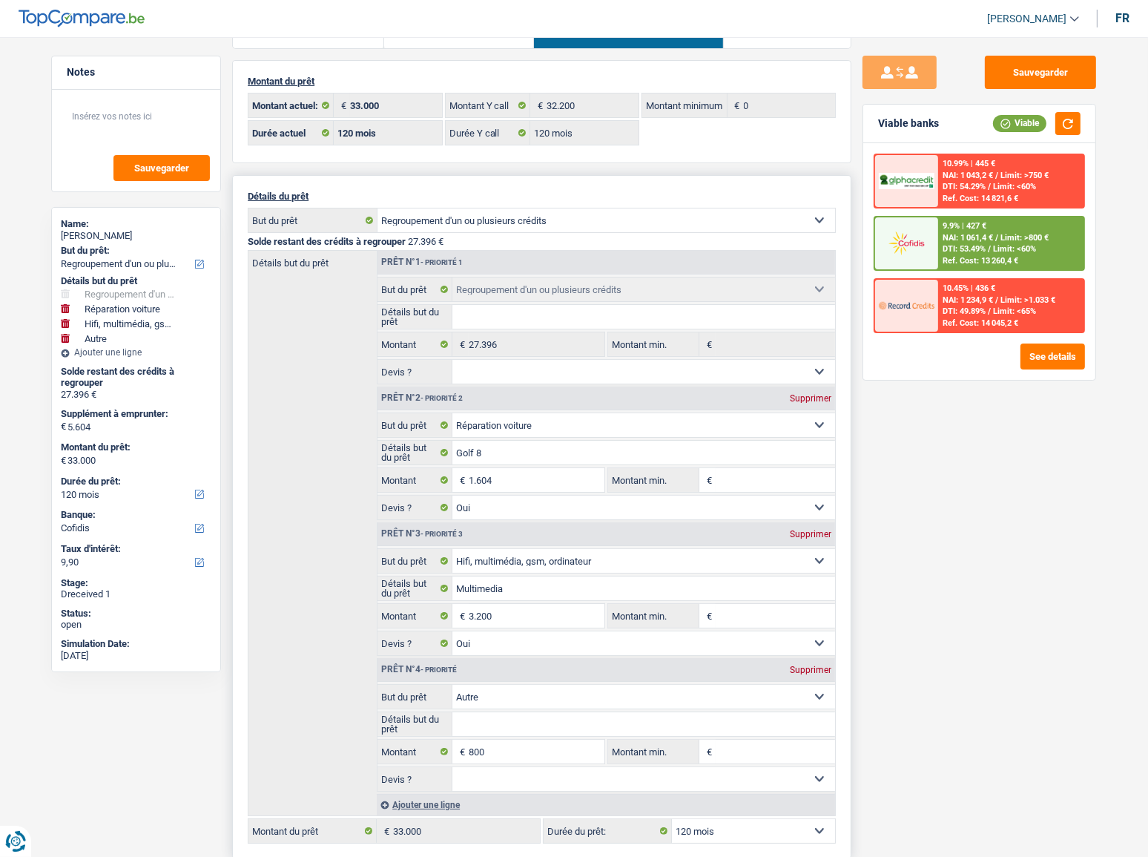
scroll to position [0, 0]
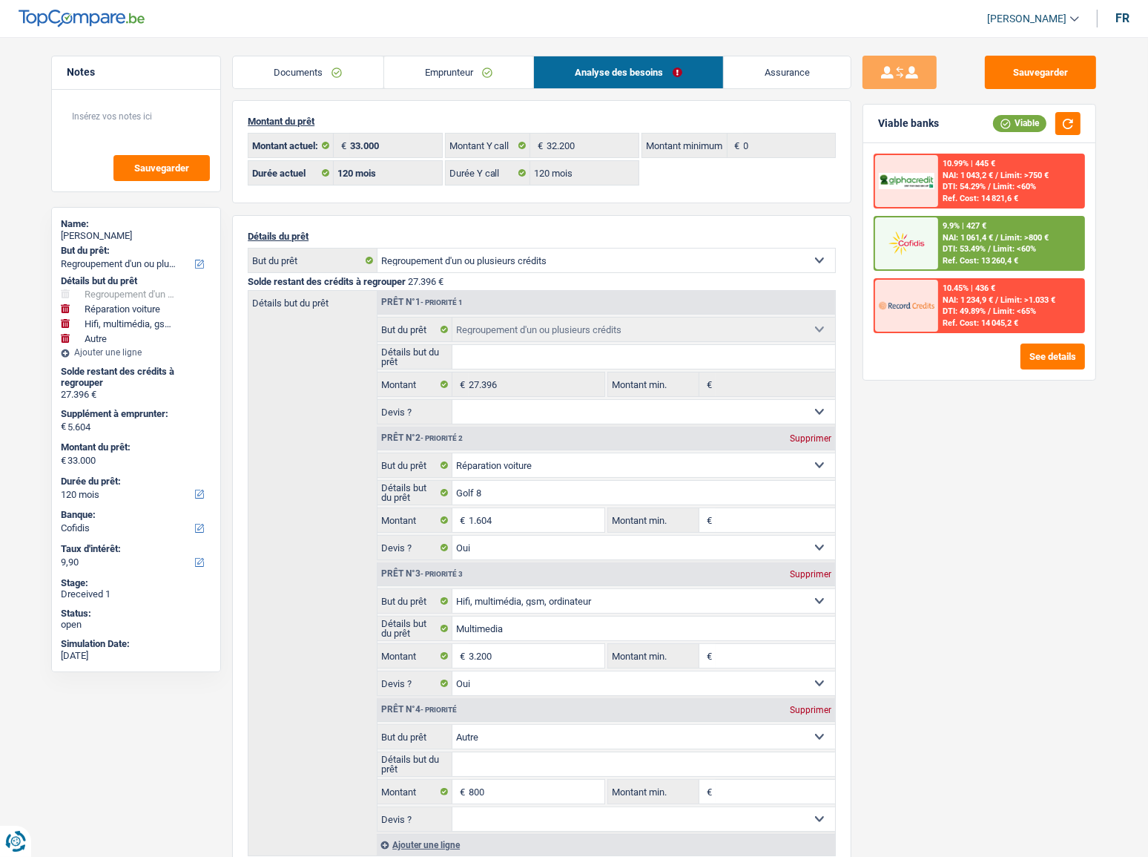
click at [453, 65] on link "Emprunteur" at bounding box center [459, 72] width 150 height 32
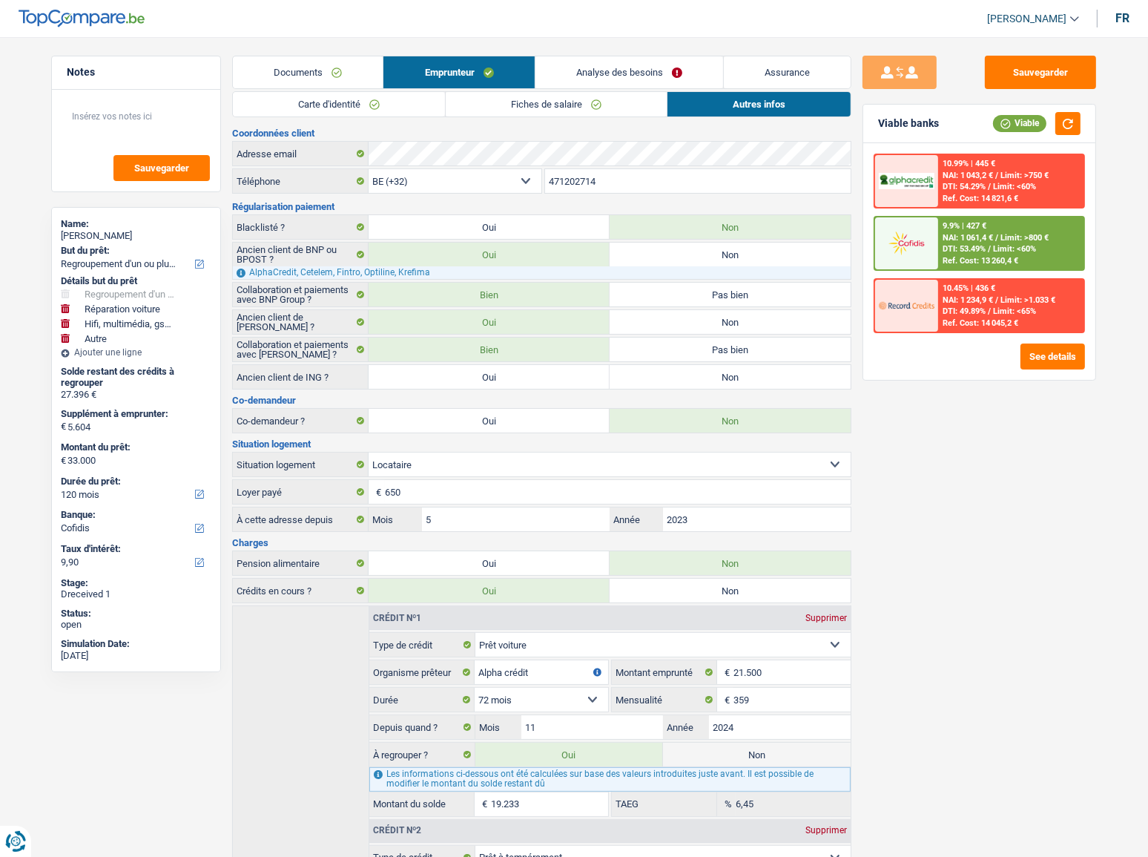
click at [586, 107] on link "Fiches de salaire" at bounding box center [556, 104] width 221 height 24
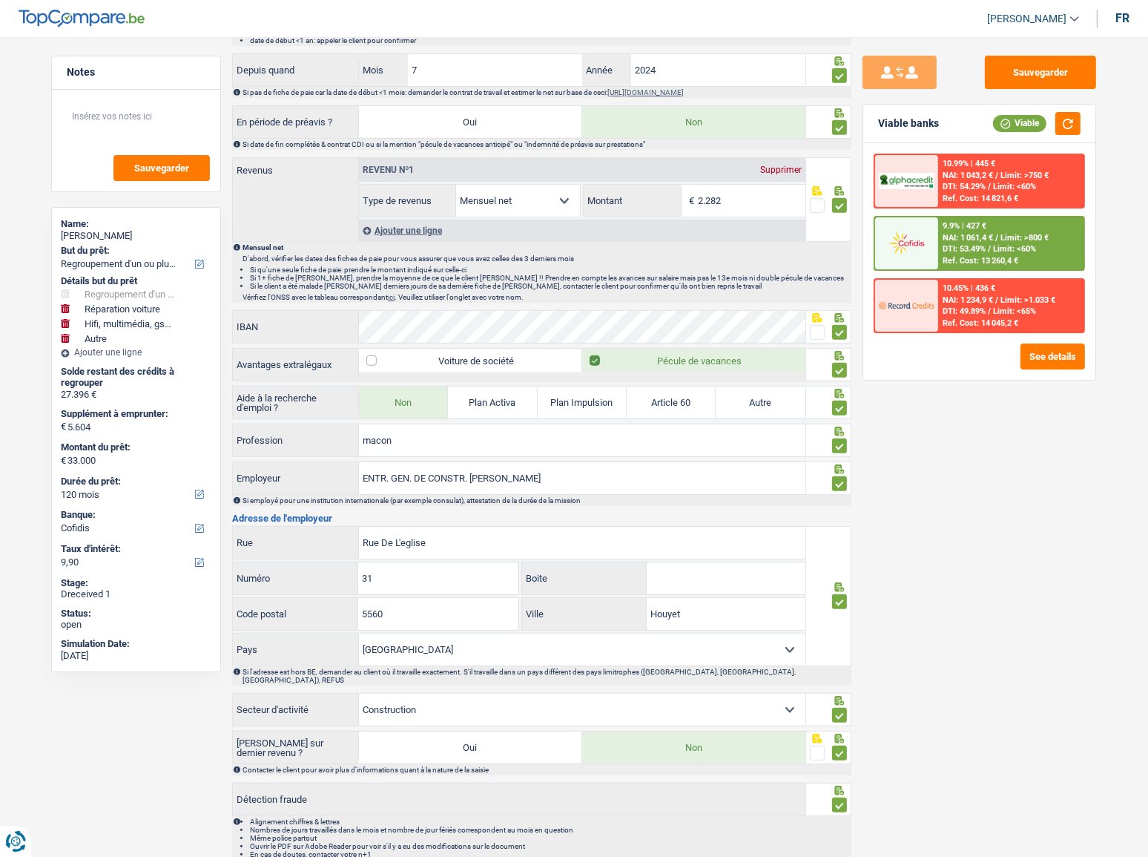
scroll to position [756, 0]
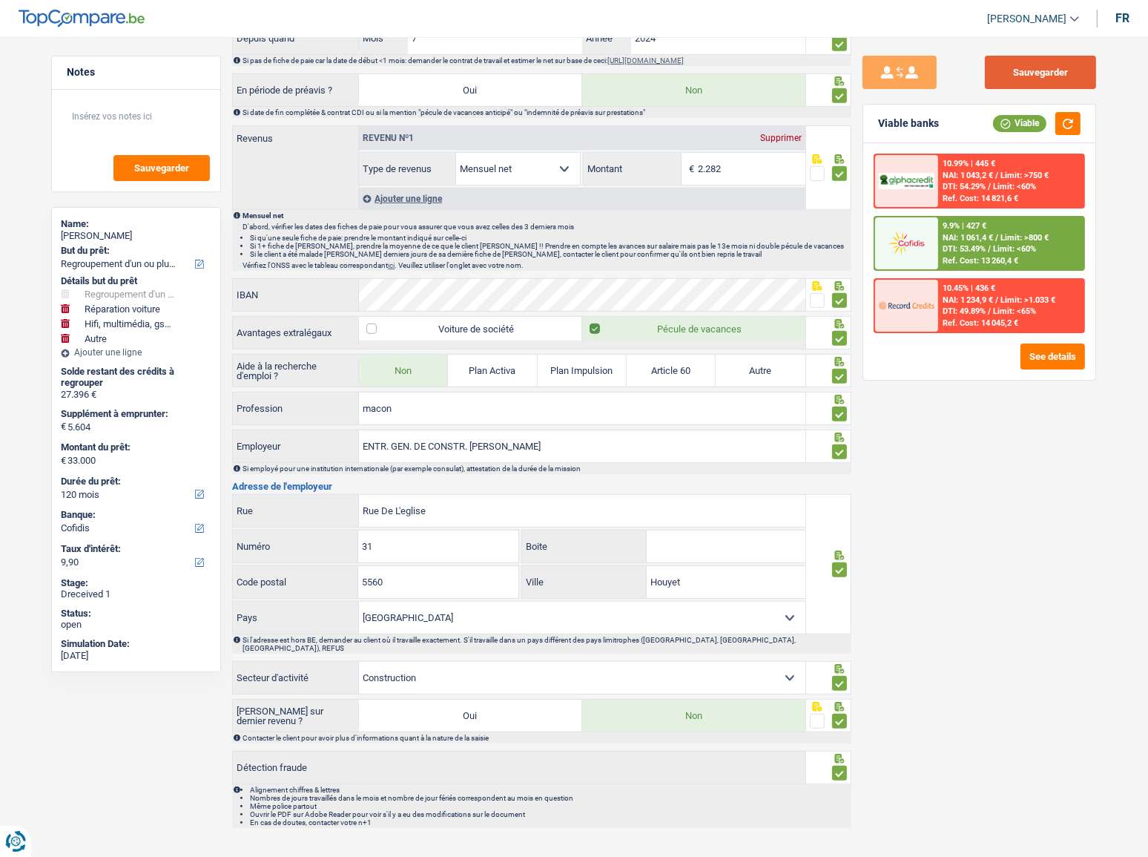
click at [1007, 74] on button "Sauvegarder" at bounding box center [1040, 72] width 111 height 33
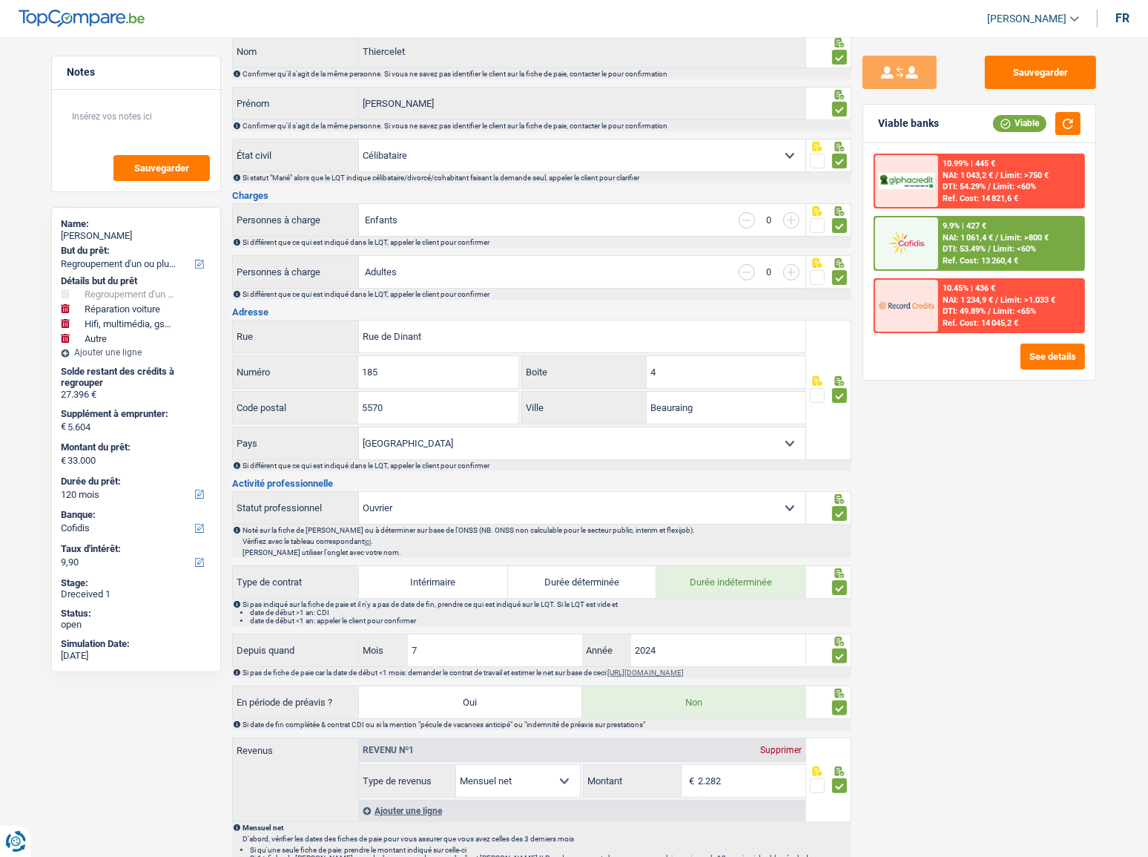
scroll to position [0, 0]
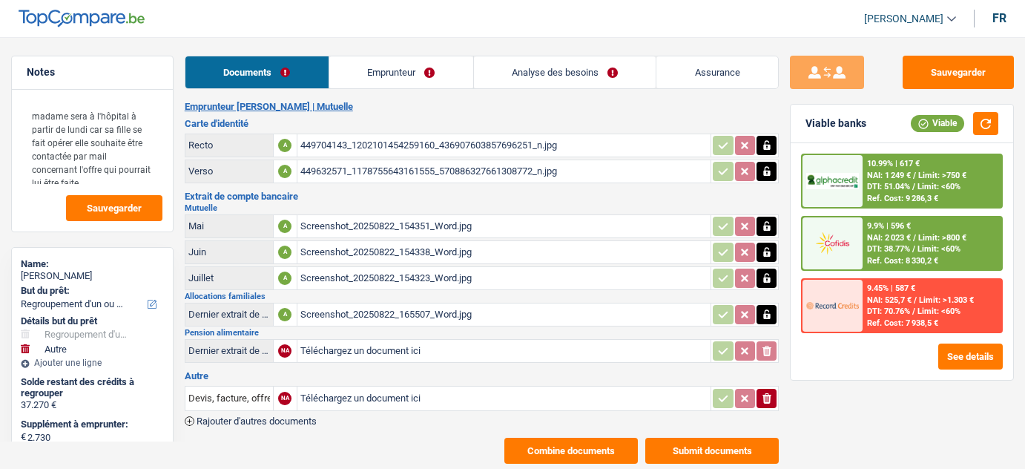
select select "refinancing"
select select "other"
select select "96"
select select "cofidis"
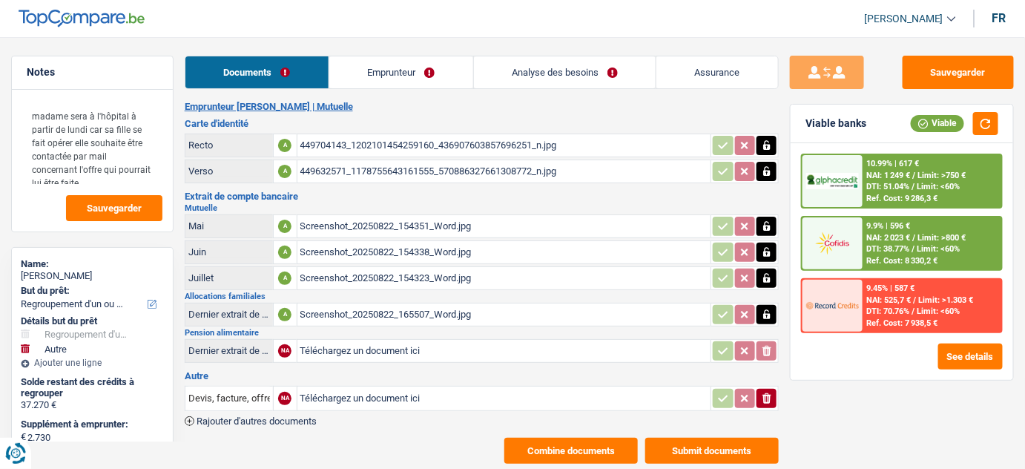
click at [398, 280] on div "Screenshot_20250822_154323_Word.jpg" at bounding box center [504, 278] width 408 height 22
click at [432, 249] on div "Screenshot_20250822_154338_Word.jpg" at bounding box center [504, 252] width 408 height 22
click at [769, 398] on icon "button" at bounding box center [767, 398] width 9 height 10
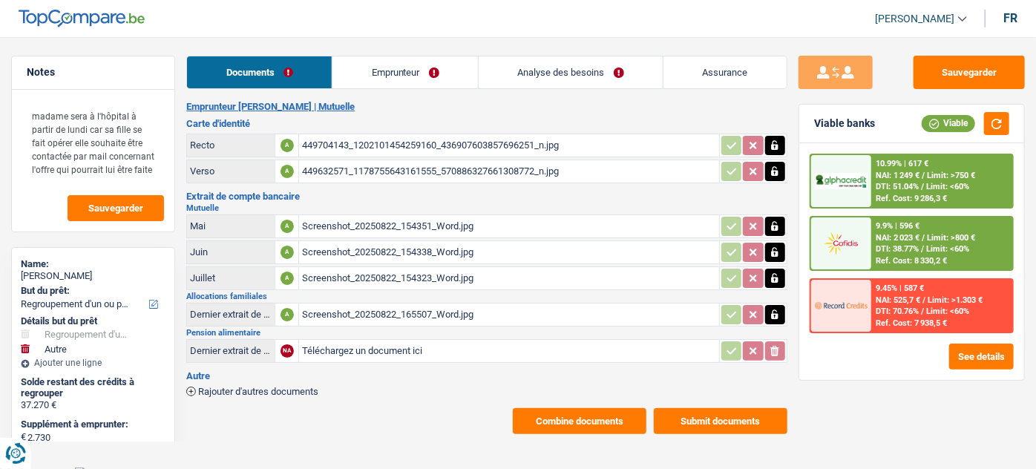
click at [372, 230] on div "Screenshot_20250822_154351_Word.jpg" at bounding box center [508, 226] width 413 height 22
click at [404, 62] on link "Emprunteur" at bounding box center [404, 72] width 145 height 32
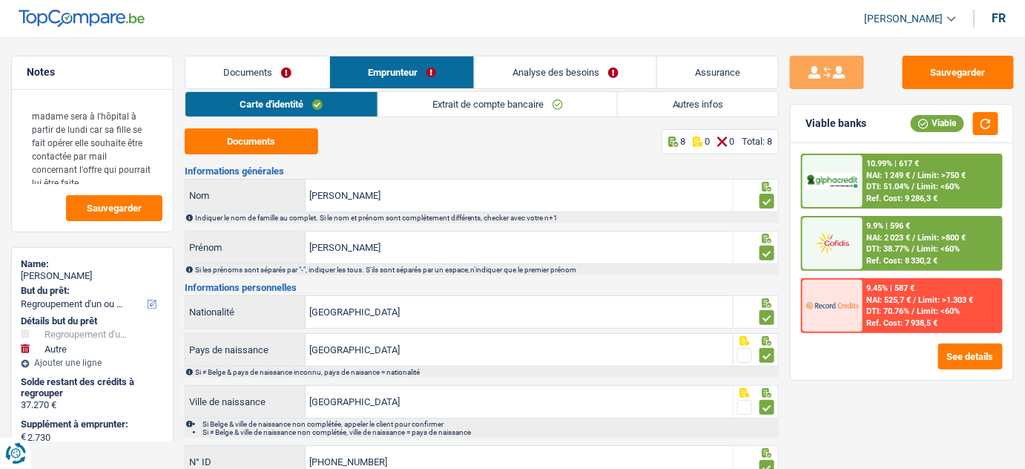
click at [601, 58] on link "Analyse des besoins" at bounding box center [566, 72] width 182 height 32
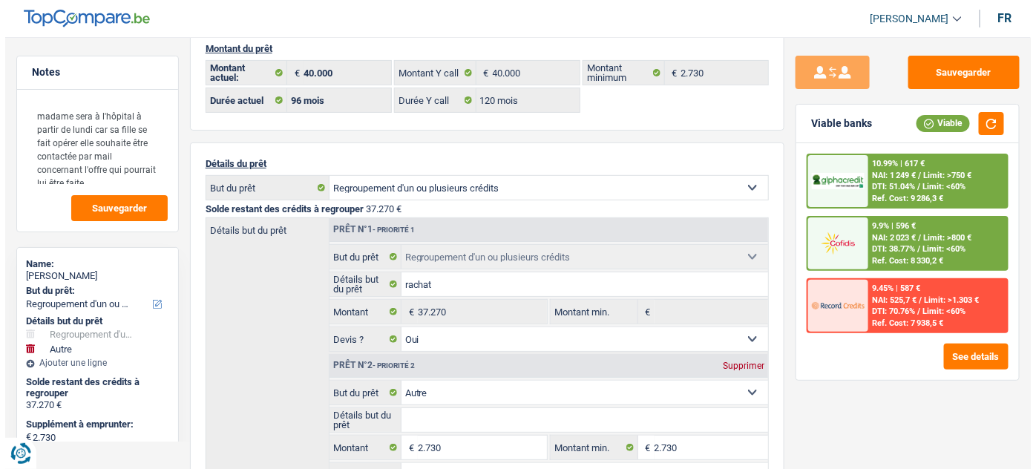
scroll to position [67, 0]
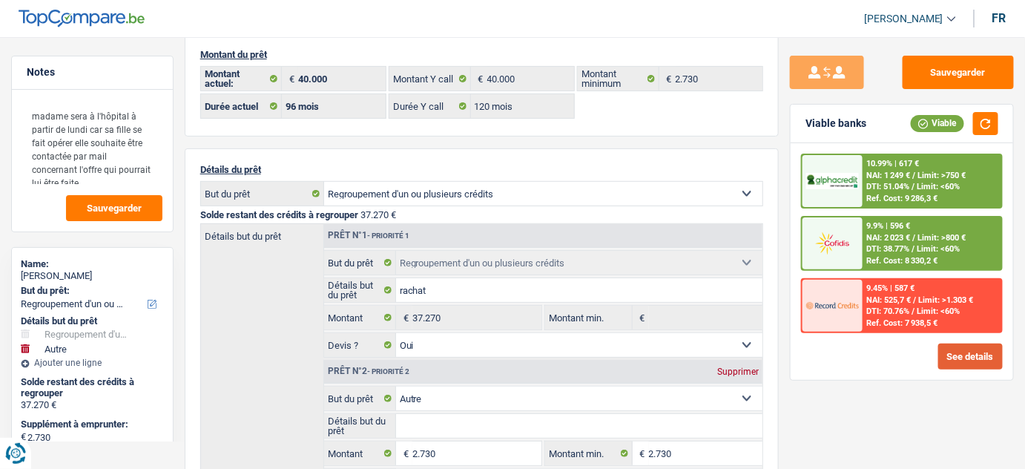
click at [956, 346] on button "See details" at bounding box center [970, 356] width 65 height 26
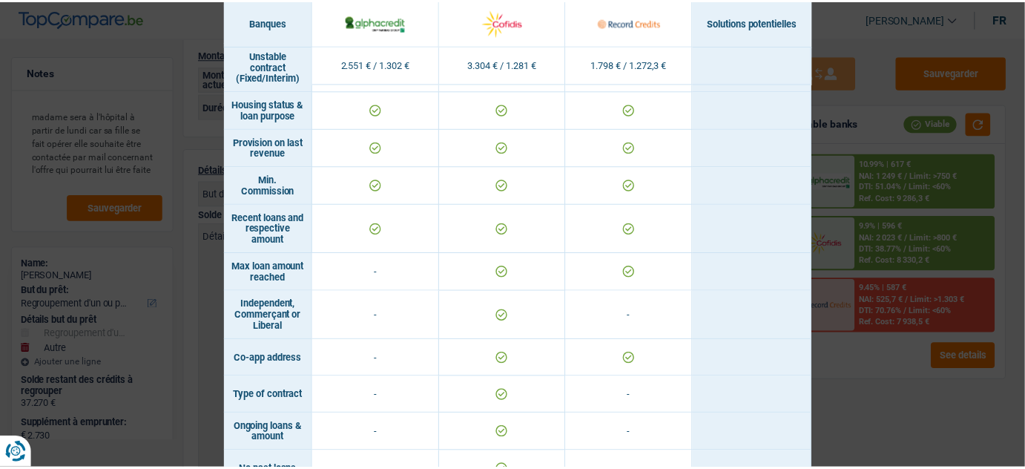
scroll to position [1127, 0]
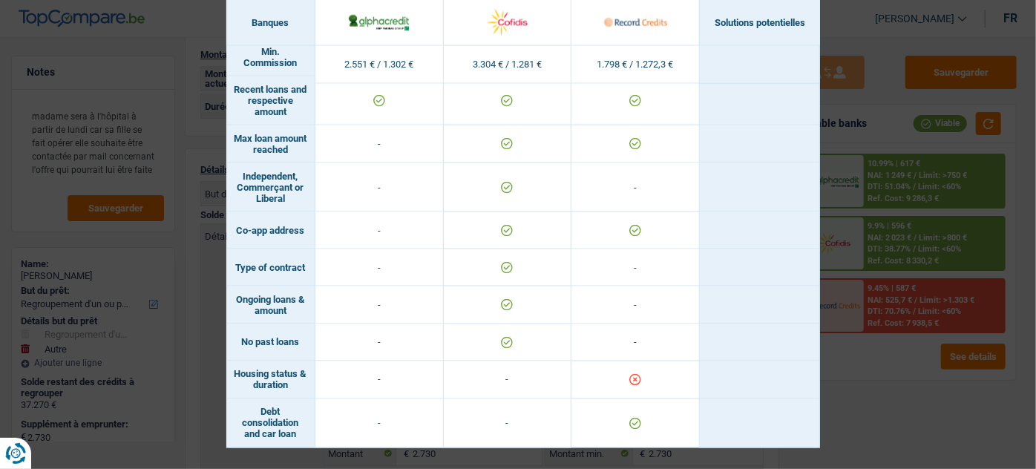
click at [864, 401] on div "Banks conditions × Banques Solutions potentielles Revenus / Charges 2.551 € / 1…" at bounding box center [518, 234] width 1036 height 469
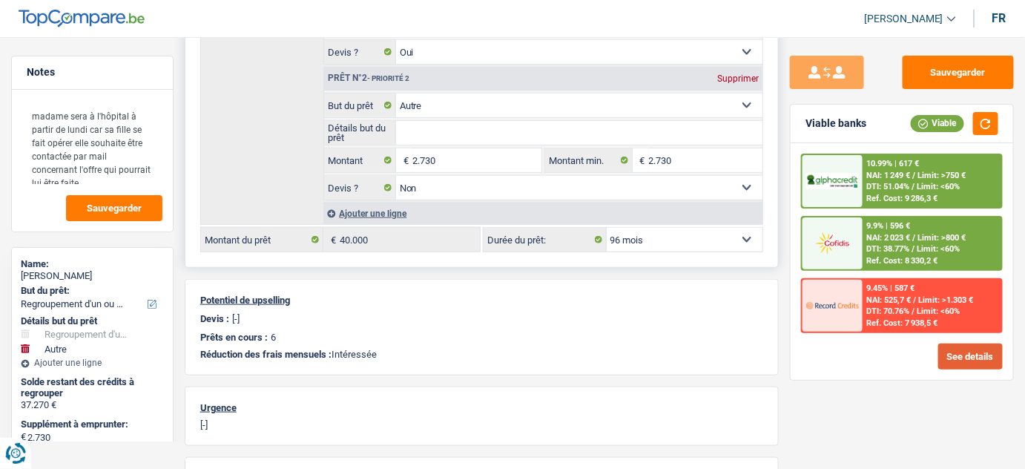
scroll to position [337, 0]
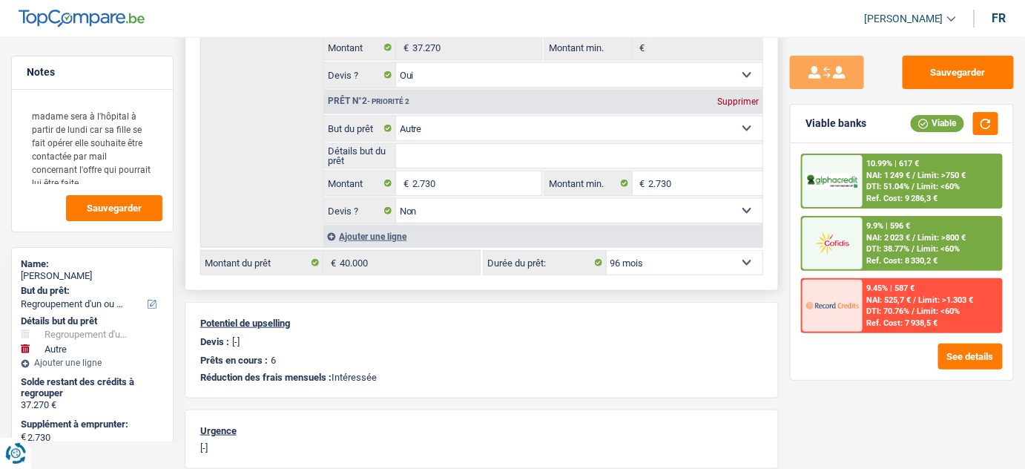
click at [685, 259] on select "12 mois 18 mois 24 mois 30 mois 36 mois 42 mois 48 mois 60 mois 72 mois 84 mois…" at bounding box center [685, 263] width 157 height 24
select select "84"
click at [607, 251] on select "12 mois 18 mois 24 mois 30 mois 36 mois 42 mois 48 mois 60 mois 72 mois 84 mois…" at bounding box center [685, 263] width 157 height 24
select select "84"
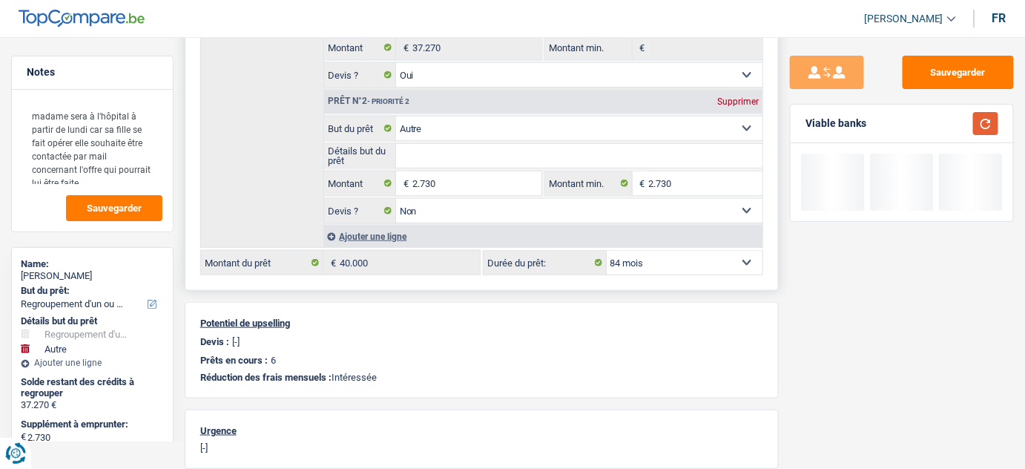
drag, startPoint x: 991, startPoint y: 122, endPoint x: 594, endPoint y: 232, distance: 411.8
click at [986, 123] on button "button" at bounding box center [985, 123] width 25 height 23
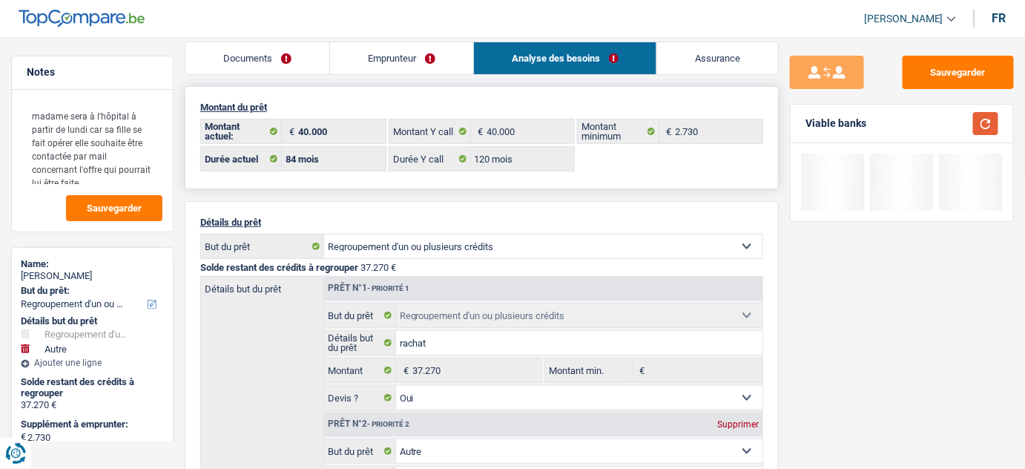
scroll to position [0, 0]
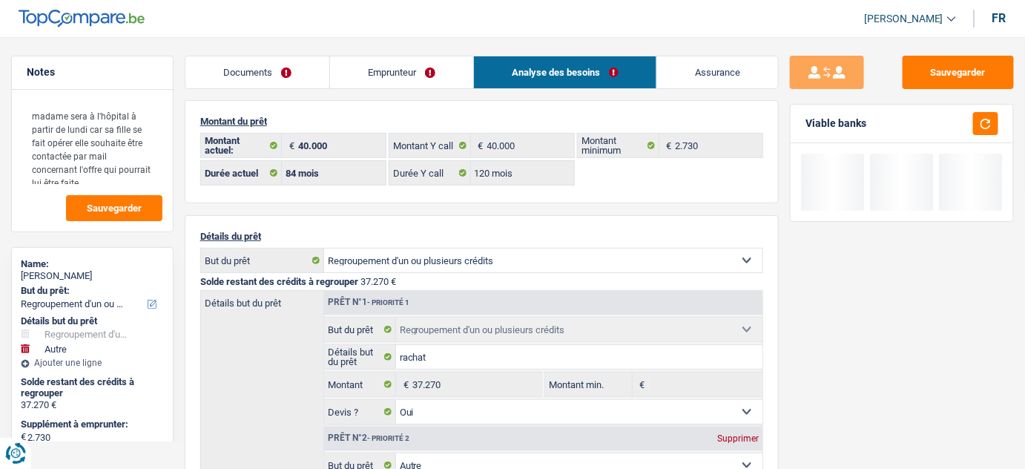
click at [423, 74] on link "Emprunteur" at bounding box center [401, 72] width 143 height 32
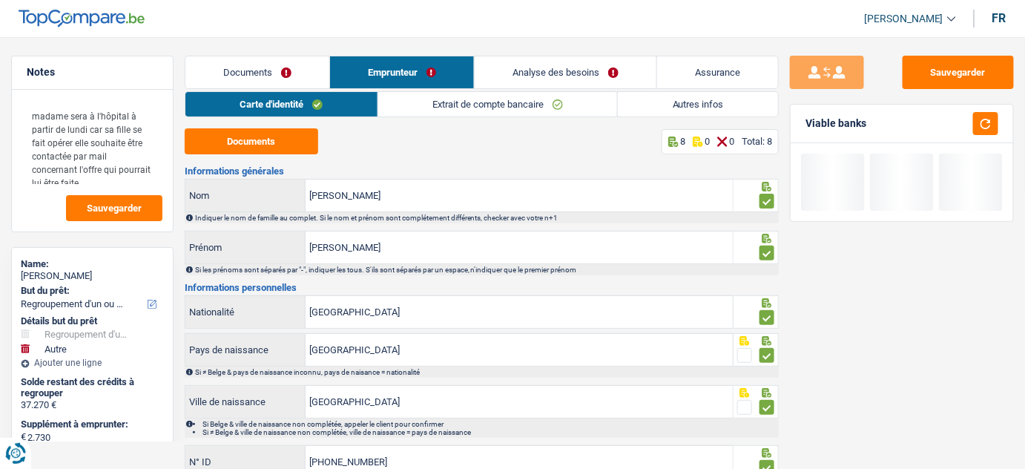
click at [502, 102] on link "Extrait de compte bancaire" at bounding box center [498, 104] width 240 height 24
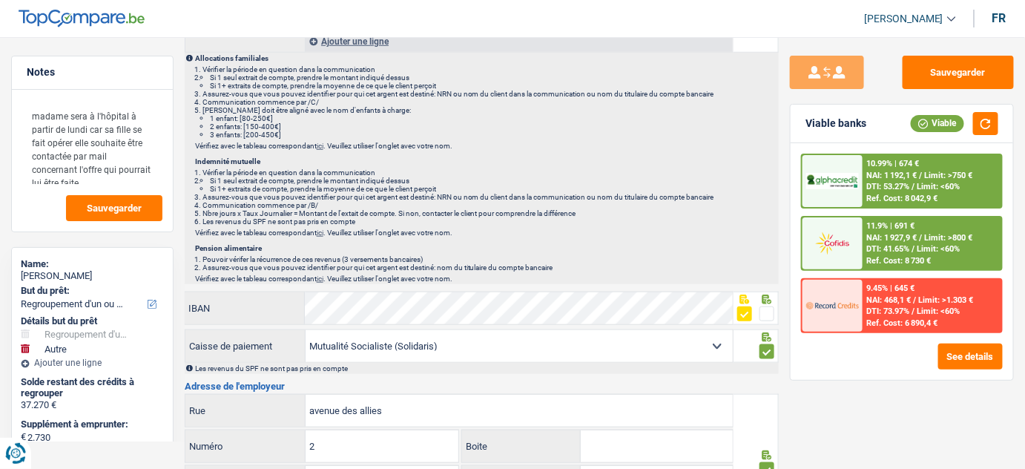
scroll to position [134, 0]
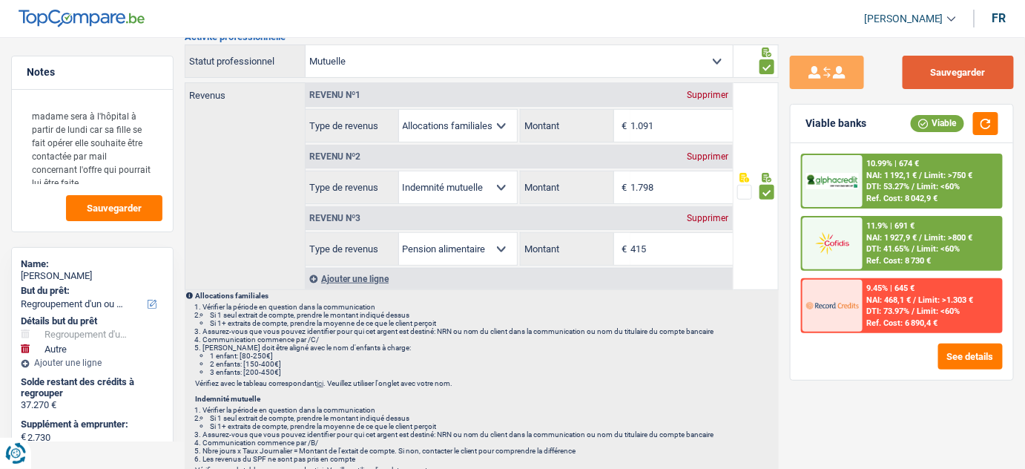
click at [945, 73] on button "Sauvegarder" at bounding box center [958, 72] width 111 height 33
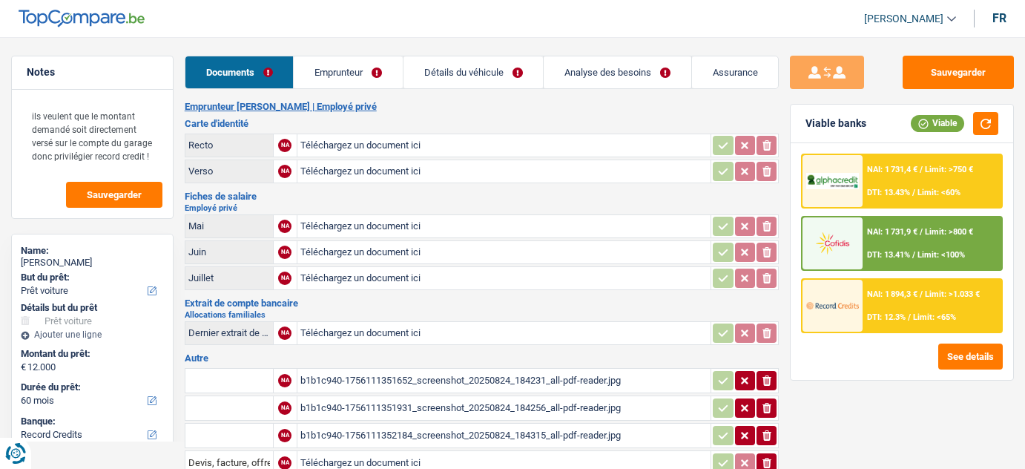
select select "car"
select select "60"
select select "record credits"
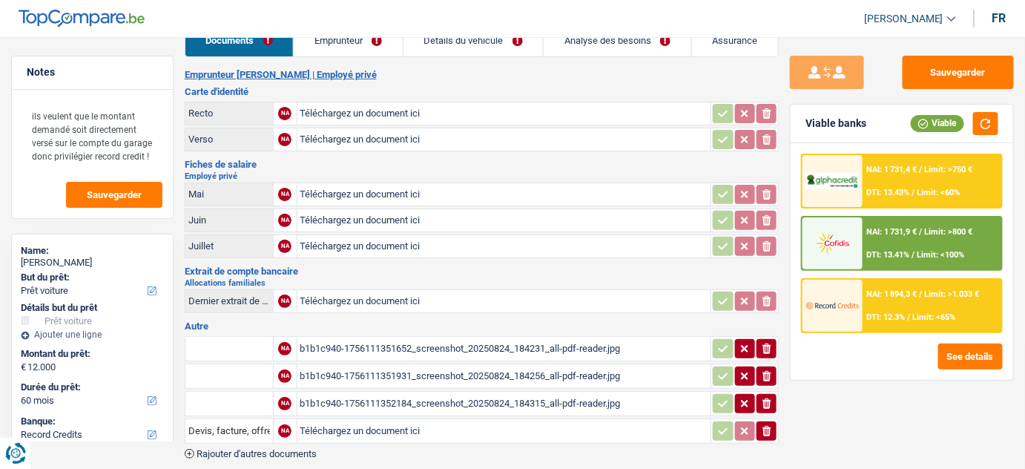
scroll to position [87, 0]
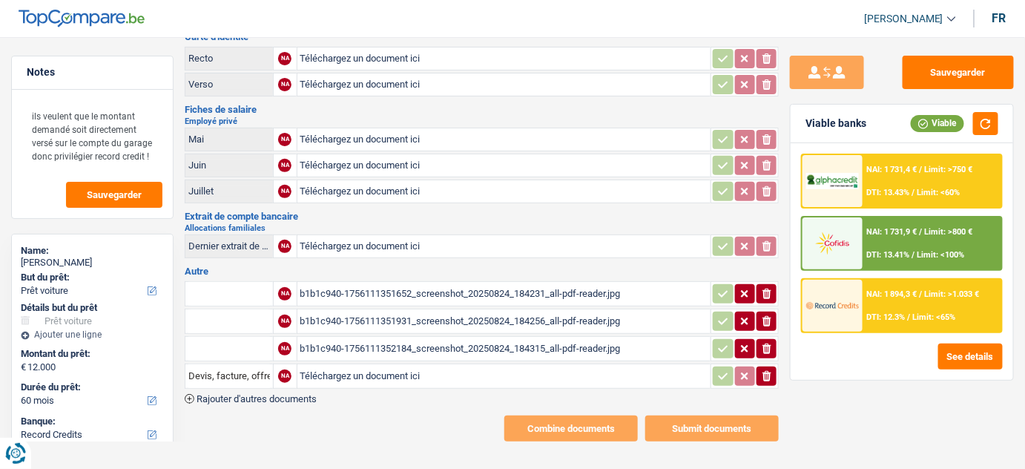
click at [393, 289] on div "b1b1c940-1756111351652_screenshot_20250824_184231_all-pdf-reader.jpg" at bounding box center [504, 294] width 408 height 22
click at [375, 138] on input "Téléchargez un document ici" at bounding box center [504, 139] width 408 height 22
type input "C:\fakepath\1.jpg"
click at [354, 128] on div "1.jpg" at bounding box center [504, 139] width 408 height 22
click at [774, 142] on button "button" at bounding box center [767, 139] width 20 height 19
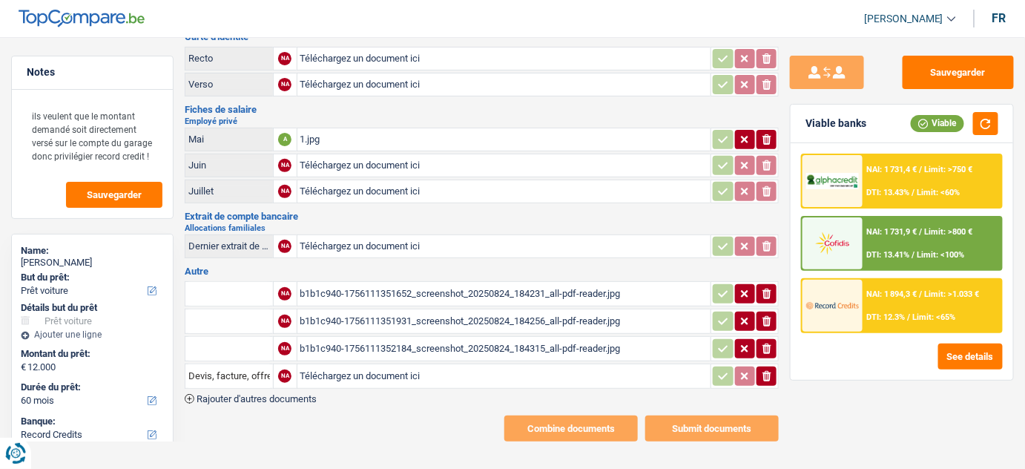
click at [769, 142] on icon "button" at bounding box center [767, 139] width 9 height 10
click at [491, 189] on input "Téléchargez un document ici" at bounding box center [504, 191] width 408 height 22
type input "C:\fakepath\1.jpg"
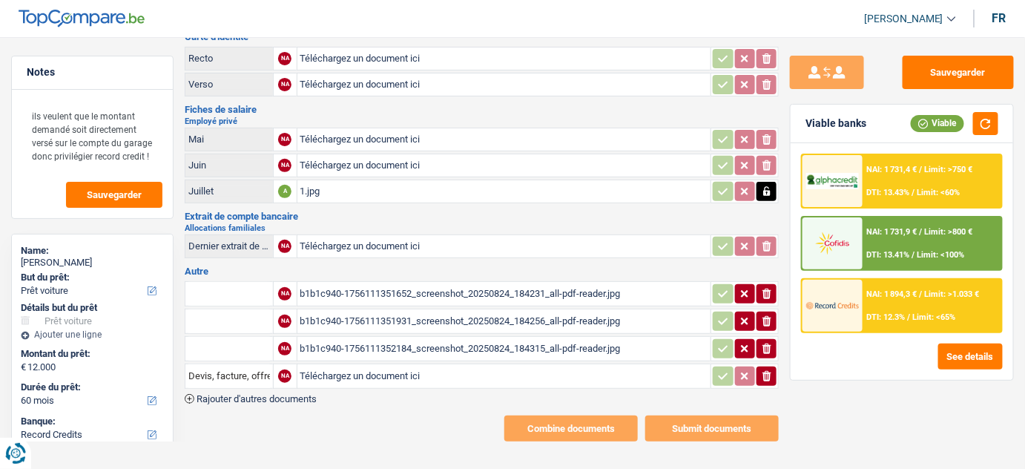
click at [356, 164] on input "Téléchargez un document ici" at bounding box center [504, 165] width 408 height 22
type input "C:\fakepath\2.jpg"
drag, startPoint x: 384, startPoint y: 138, endPoint x: 375, endPoint y: 133, distance: 9.7
click at [378, 134] on input "Téléchargez un document ici" at bounding box center [504, 139] width 408 height 22
type input "C:\fakepath\3.jpg"
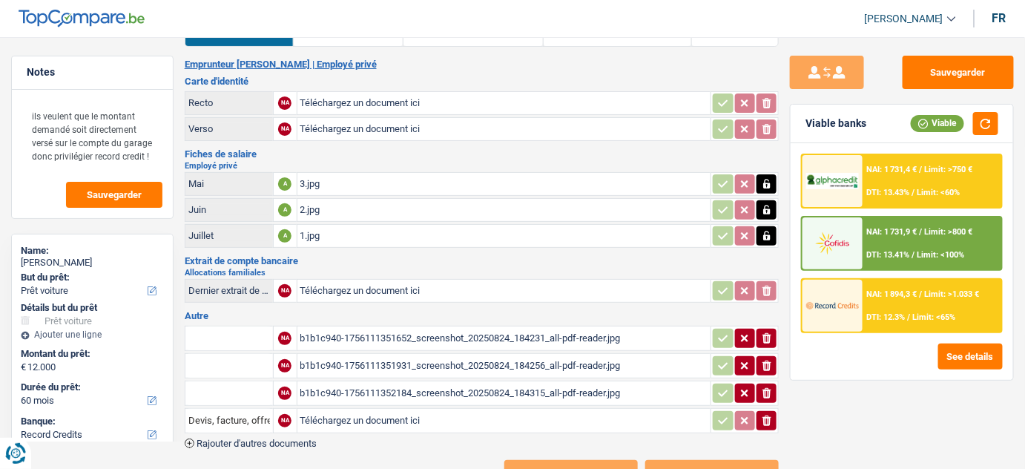
scroll to position [0, 0]
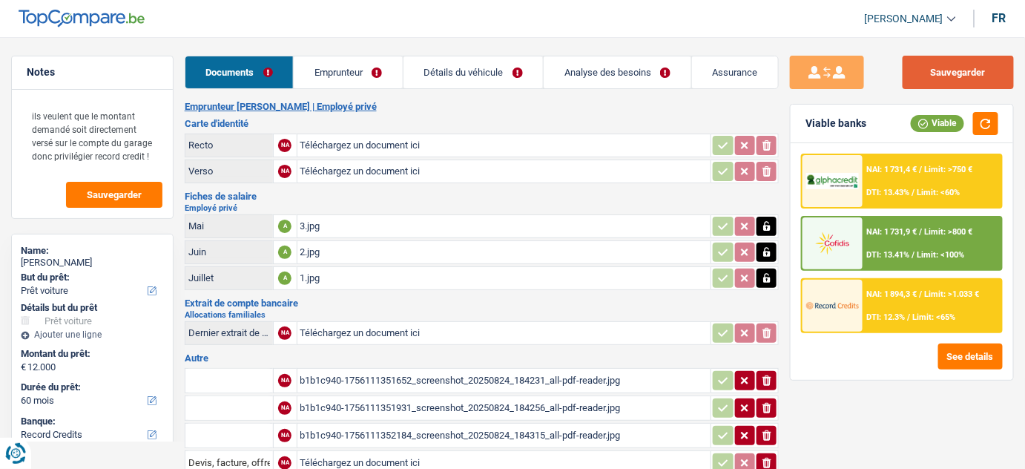
click at [941, 76] on button "Sauvegarder" at bounding box center [958, 72] width 111 height 33
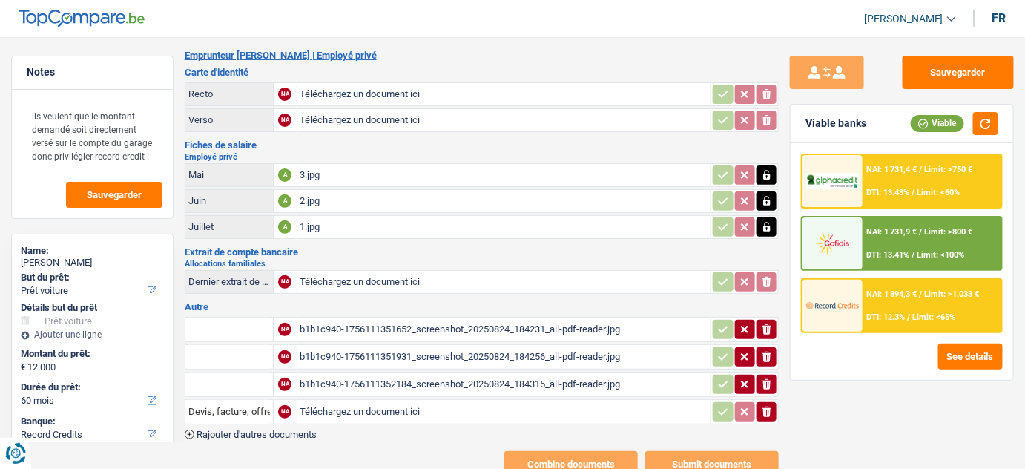
scroll to position [19, 0]
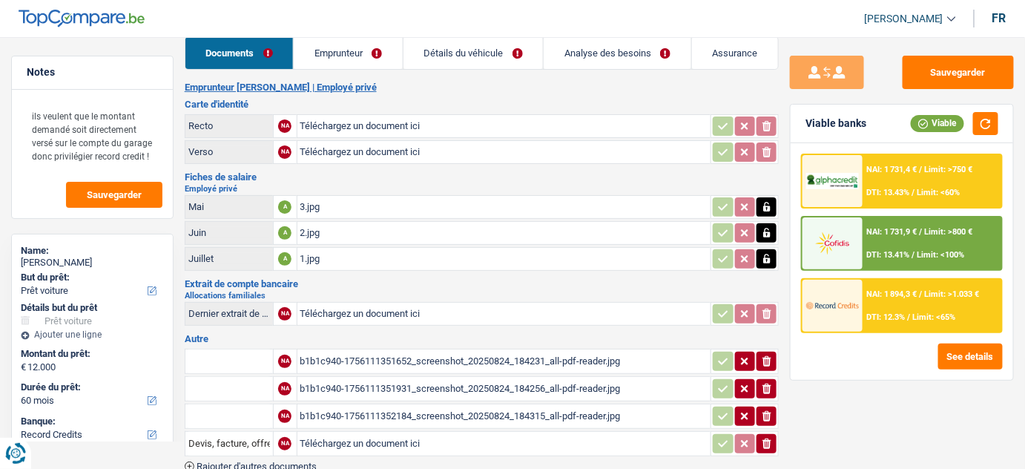
click at [334, 421] on div "b1b1c940-1756111352184_screenshot_20250824_184315_all-pdf-reader.jpg" at bounding box center [504, 416] width 408 height 22
click at [767, 358] on icon "button" at bounding box center [767, 361] width 9 height 10
click at [769, 381] on icon "ionicons-v5-e" at bounding box center [767, 388] width 12 height 15
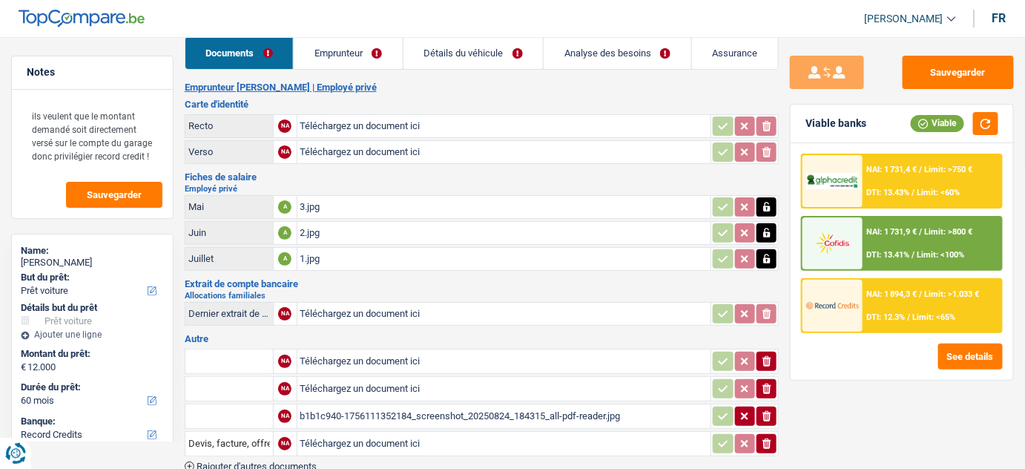
click at [768, 409] on icon "ionicons-v5-e" at bounding box center [767, 416] width 12 height 15
drag, startPoint x: 766, startPoint y: 433, endPoint x: 716, endPoint y: 249, distance: 190.8
click at [763, 436] on icon "ionicons-v5-e" at bounding box center [767, 443] width 12 height 15
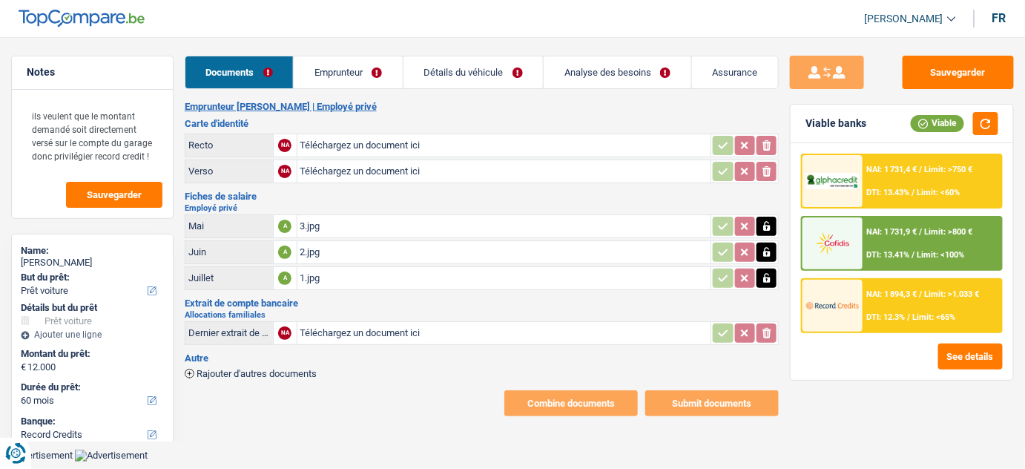
scroll to position [0, 0]
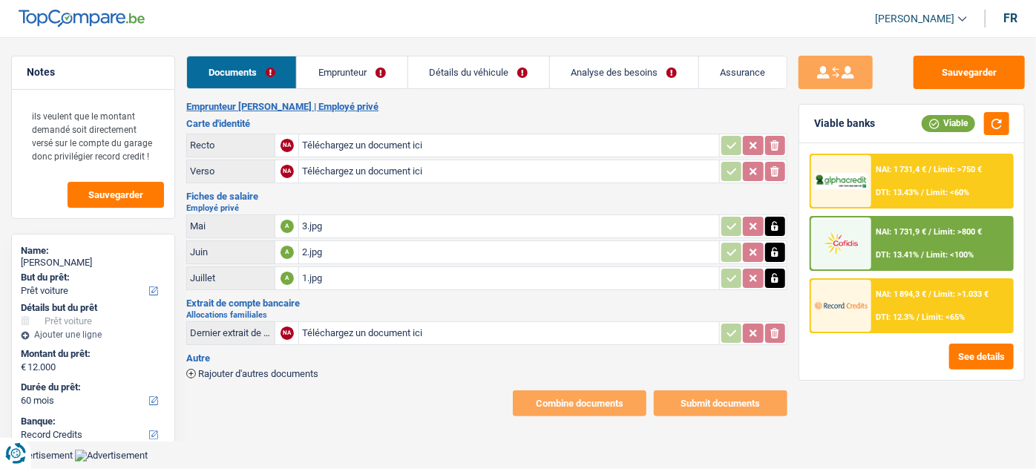
click at [516, 82] on link "Détails du véhicule" at bounding box center [478, 72] width 141 height 32
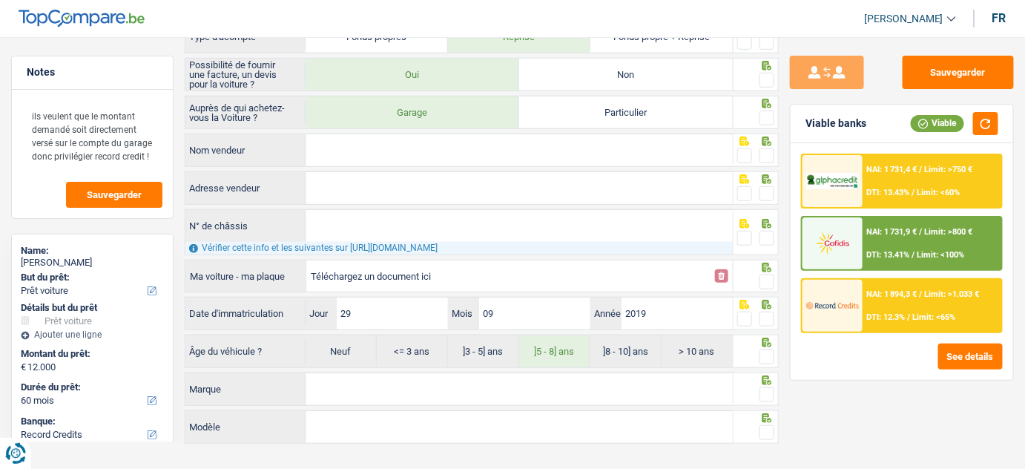
scroll to position [291, 0]
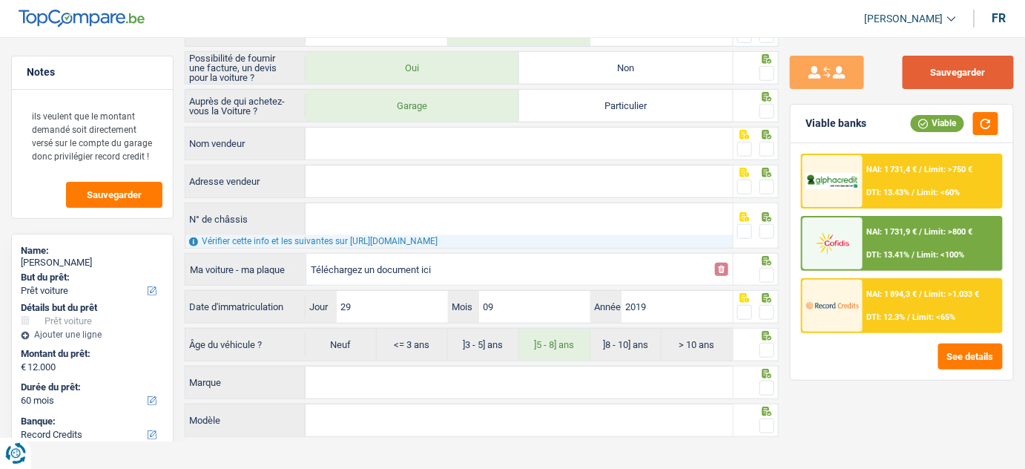
click at [973, 70] on button "Sauvegarder" at bounding box center [958, 72] width 111 height 33
click at [931, 70] on button "Sauvegarder" at bounding box center [958, 72] width 111 height 33
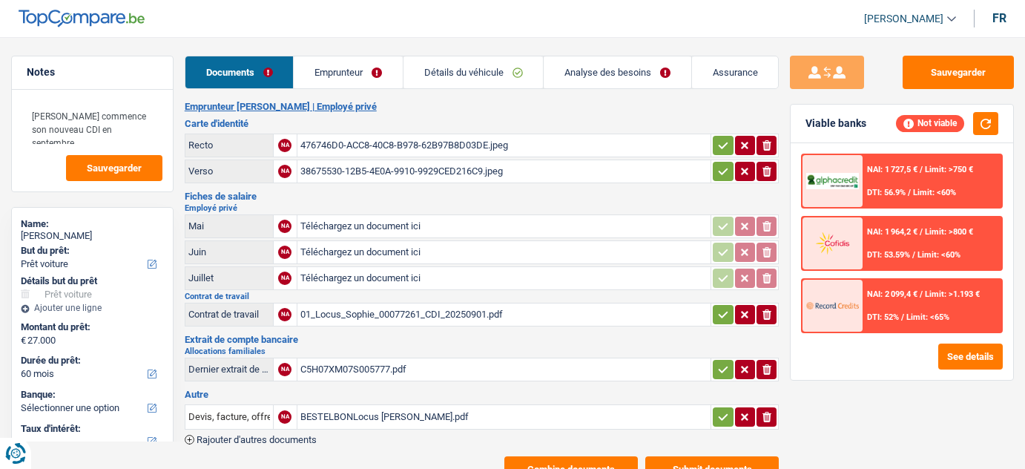
select select "car"
select select "60"
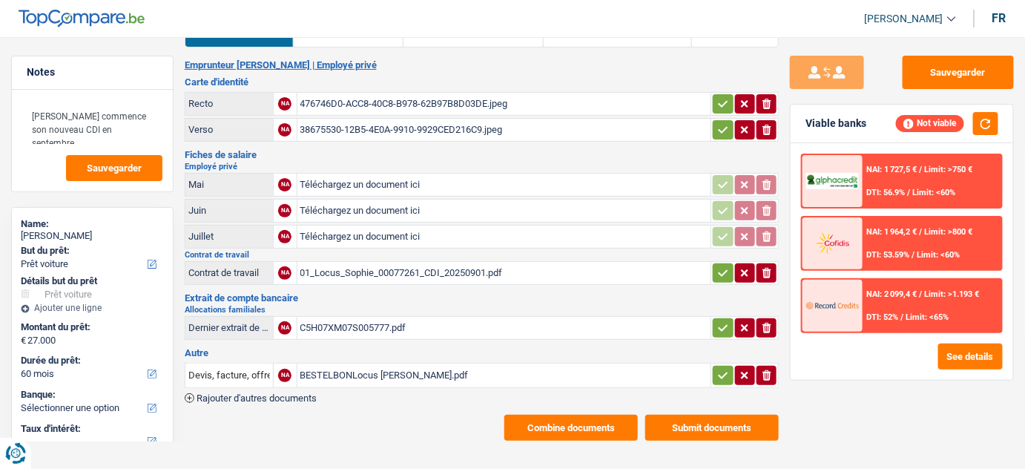
click at [397, 112] on div "476746D0-ACC8-40C8-B978-62B97B8D03DE.jpeg" at bounding box center [504, 104] width 408 height 22
click at [389, 272] on div "01_Locus_Sophie_00077261_CDI_20250901.pdf" at bounding box center [504, 273] width 408 height 22
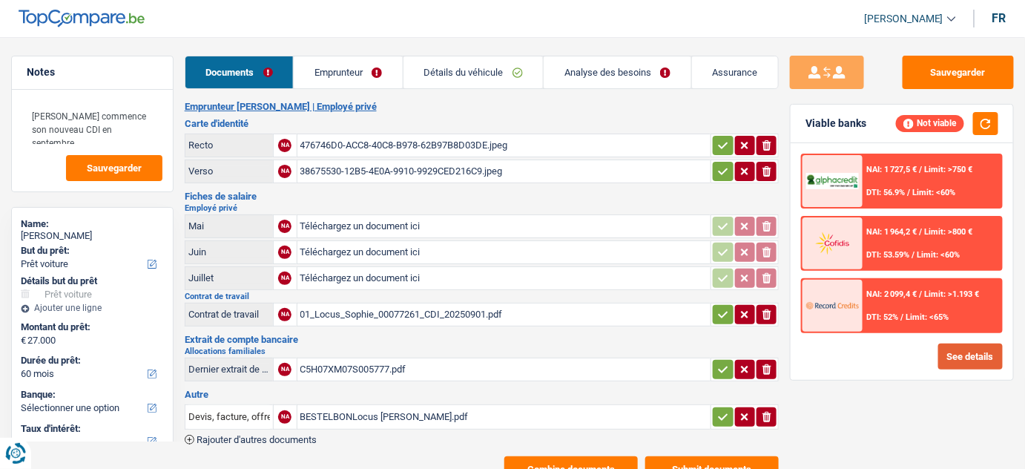
click at [958, 352] on button "See details" at bounding box center [970, 356] width 65 height 26
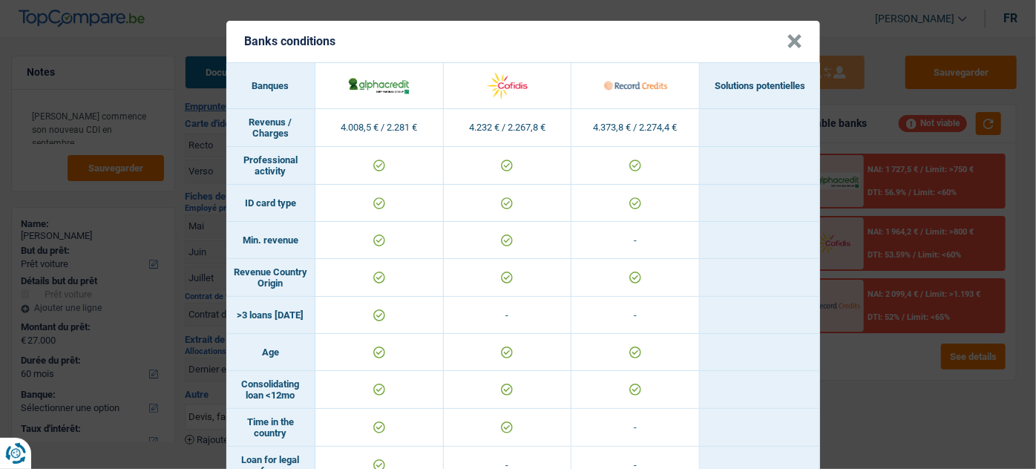
click at [797, 37] on header "Banks conditions ×" at bounding box center [522, 42] width 593 height 42
click at [786, 45] on button "×" at bounding box center [794, 41] width 16 height 15
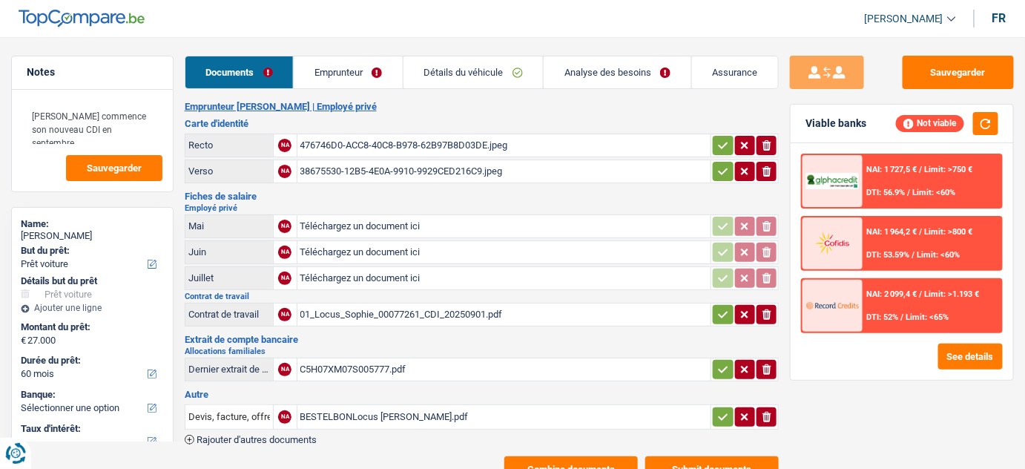
click at [373, 82] on link "Emprunteur" at bounding box center [348, 72] width 109 height 32
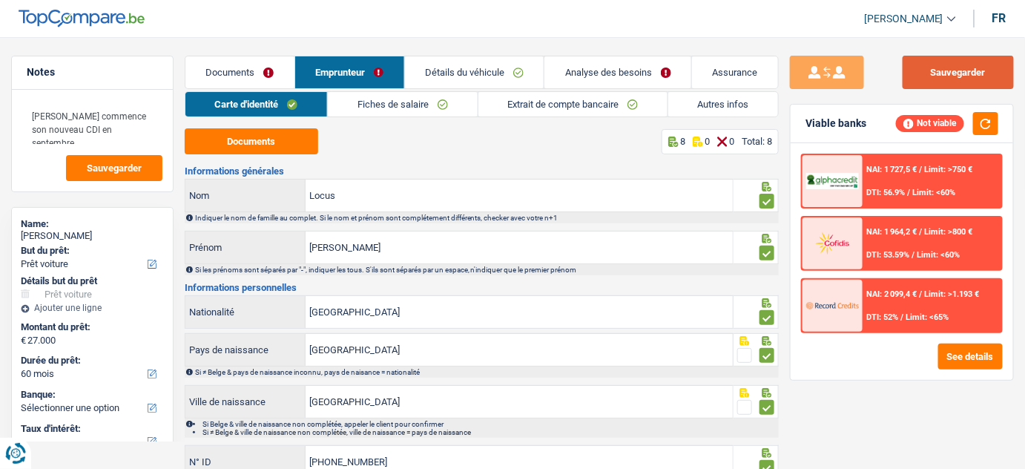
click at [918, 76] on button "Sauvegarder" at bounding box center [958, 72] width 111 height 33
click at [444, 102] on link "Fiches de salaire" at bounding box center [402, 104] width 149 height 24
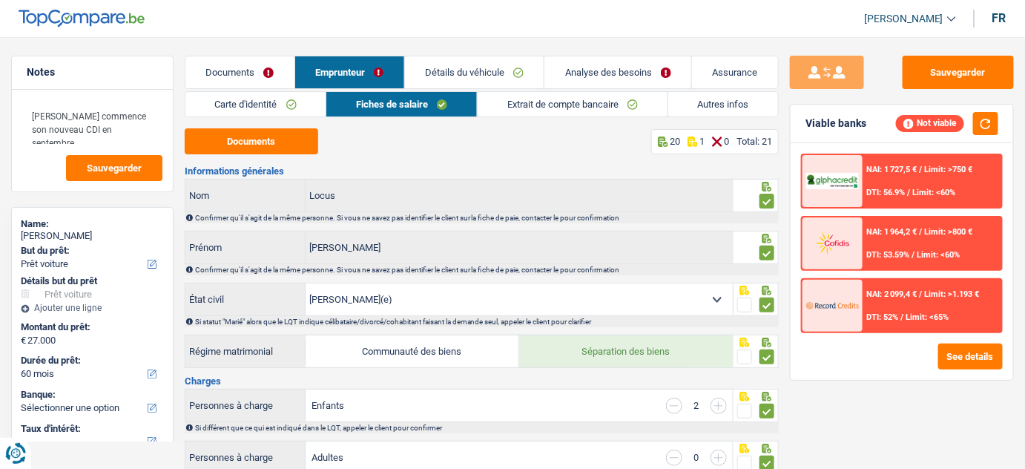
click at [556, 105] on link "Extrait de compte bancaire" at bounding box center [573, 104] width 190 height 24
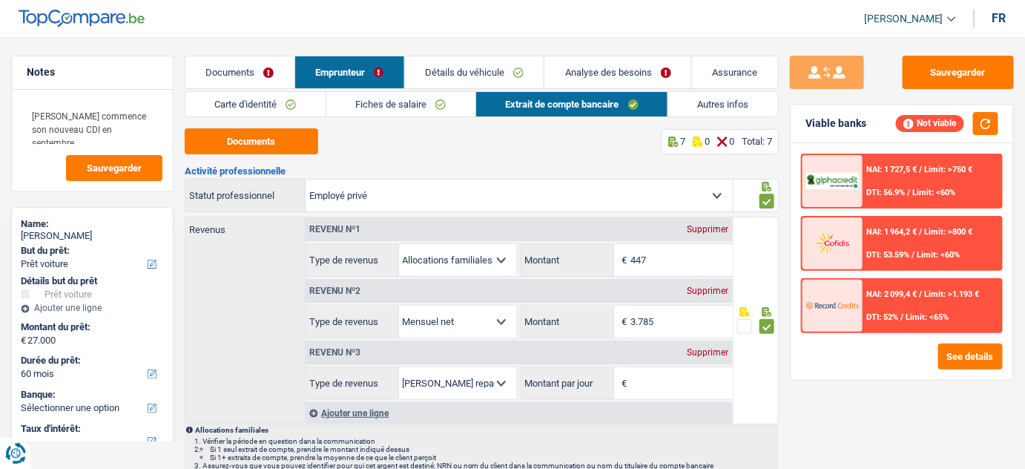
click at [718, 352] on div "Supprimer" at bounding box center [708, 352] width 49 height 9
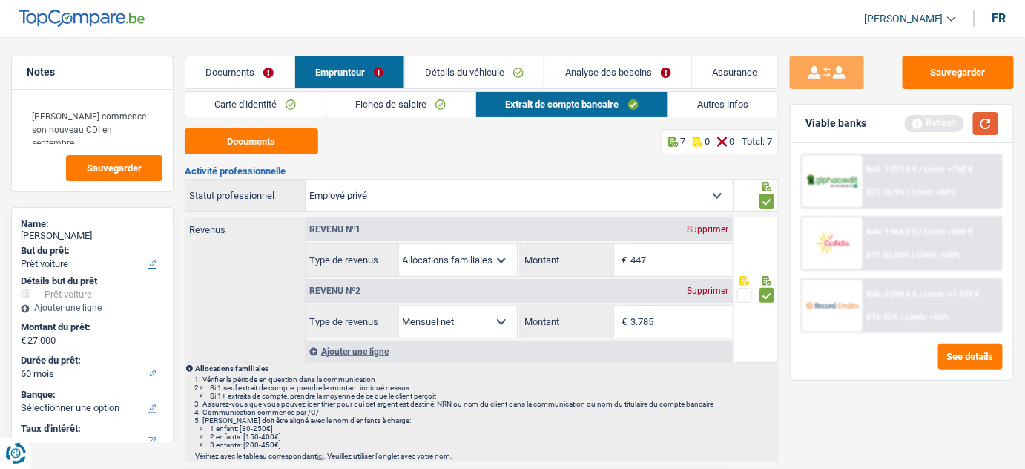
drag, startPoint x: 984, startPoint y: 125, endPoint x: 791, endPoint y: 95, distance: 195.3
click at [977, 124] on button "button" at bounding box center [985, 123] width 25 height 23
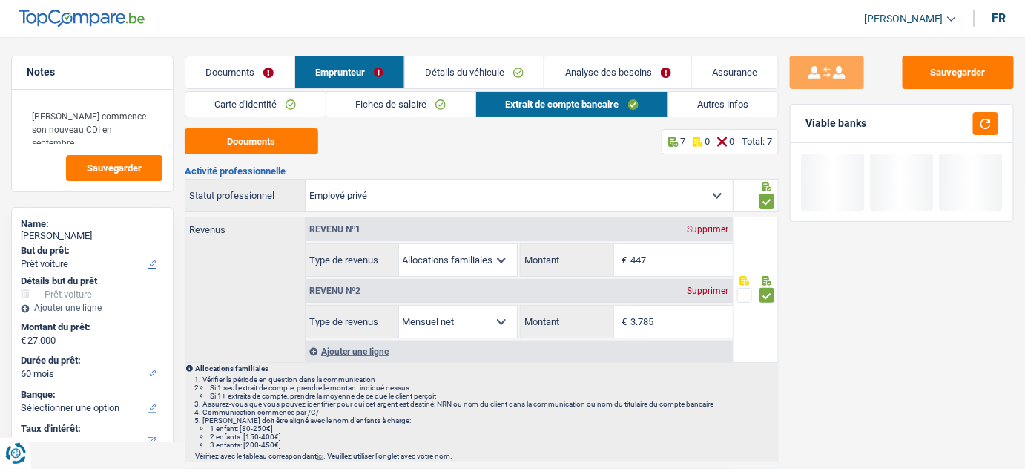
click at [480, 73] on link "Détails du véhicule" at bounding box center [474, 72] width 139 height 32
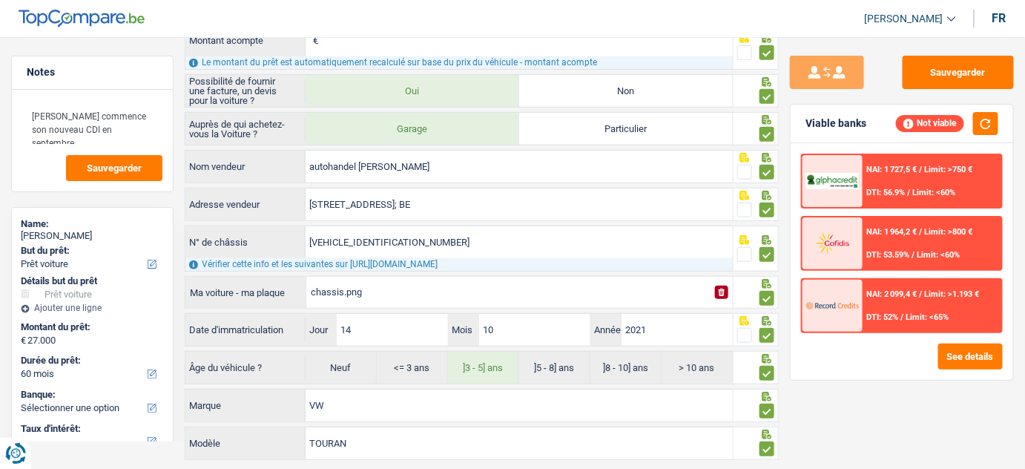
scroll to position [253, 0]
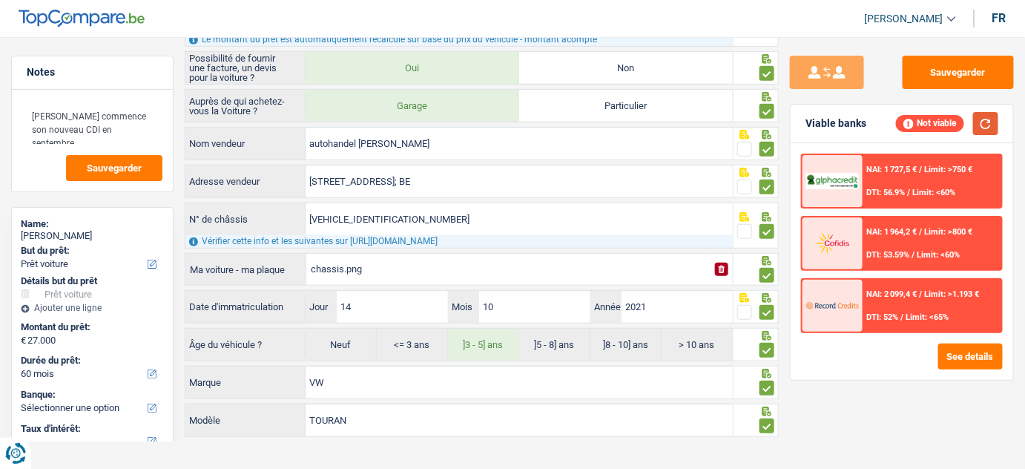
click at [977, 124] on button "button" at bounding box center [985, 123] width 25 height 23
click at [950, 69] on button "Sauvegarder" at bounding box center [958, 72] width 111 height 33
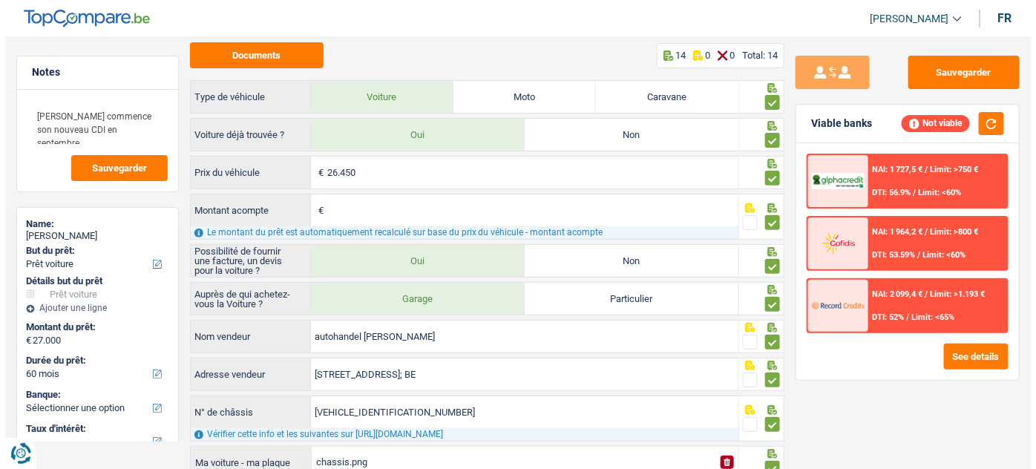
scroll to position [0, 0]
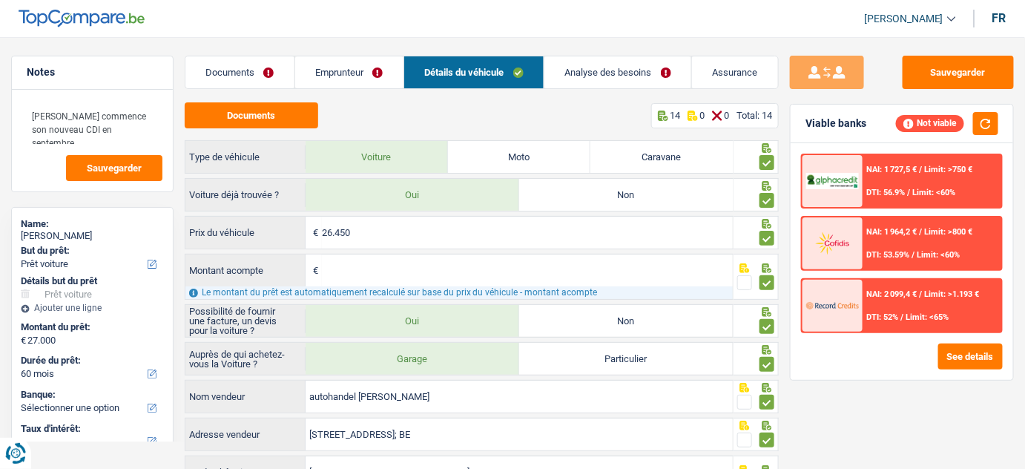
click at [370, 80] on link "Emprunteur" at bounding box center [349, 72] width 108 height 32
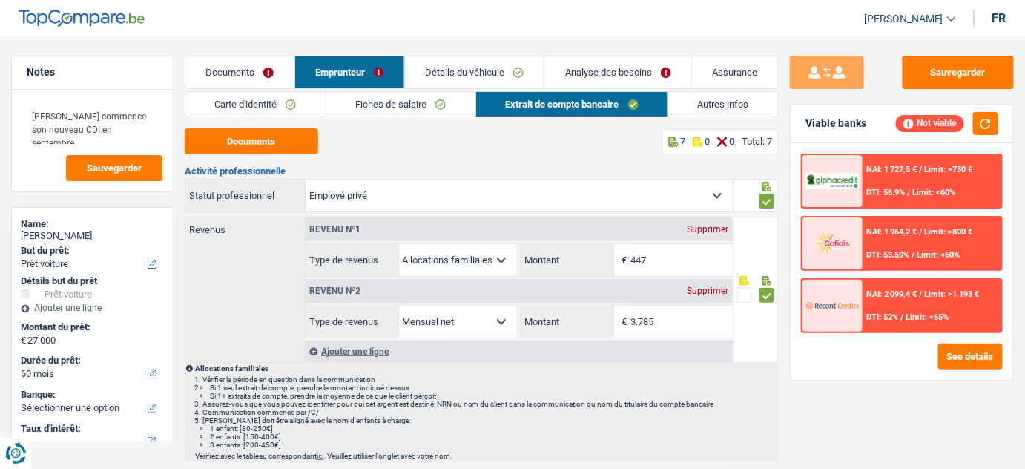
click at [463, 108] on link "Fiches de salaire" at bounding box center [400, 104] width 149 height 24
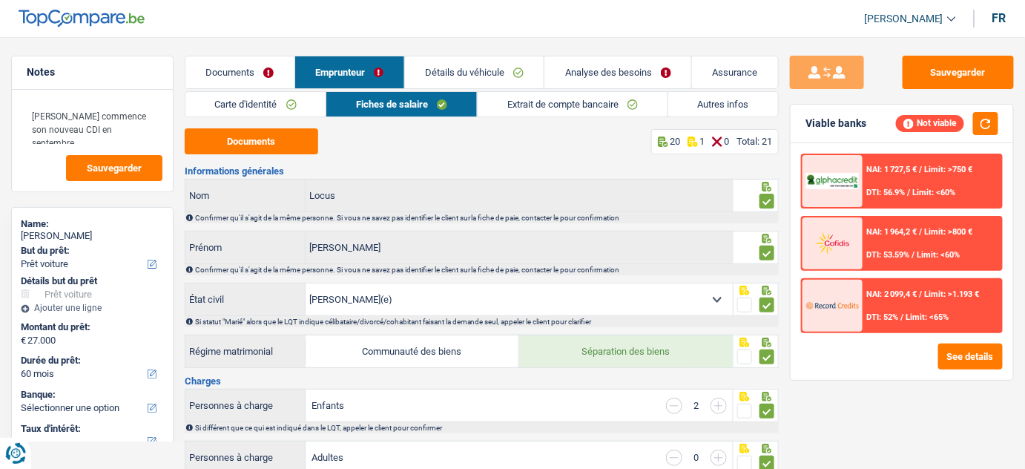
click at [590, 98] on link "Extrait de compte bancaire" at bounding box center [573, 104] width 190 height 24
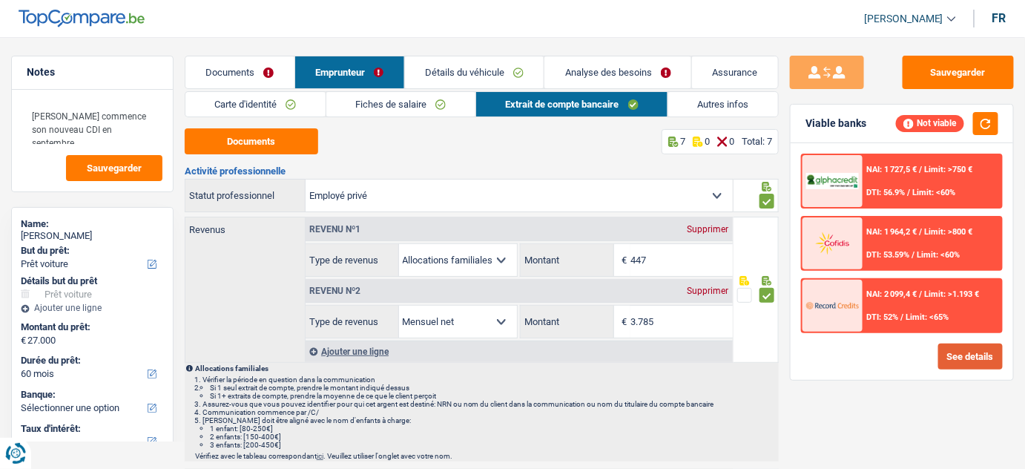
click at [970, 353] on button "See details" at bounding box center [970, 356] width 65 height 26
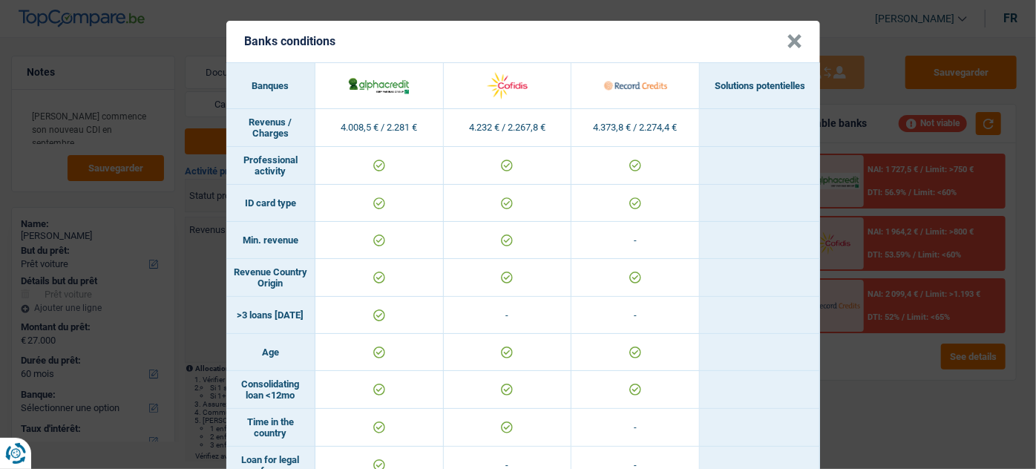
click at [787, 45] on button "×" at bounding box center [794, 41] width 16 height 15
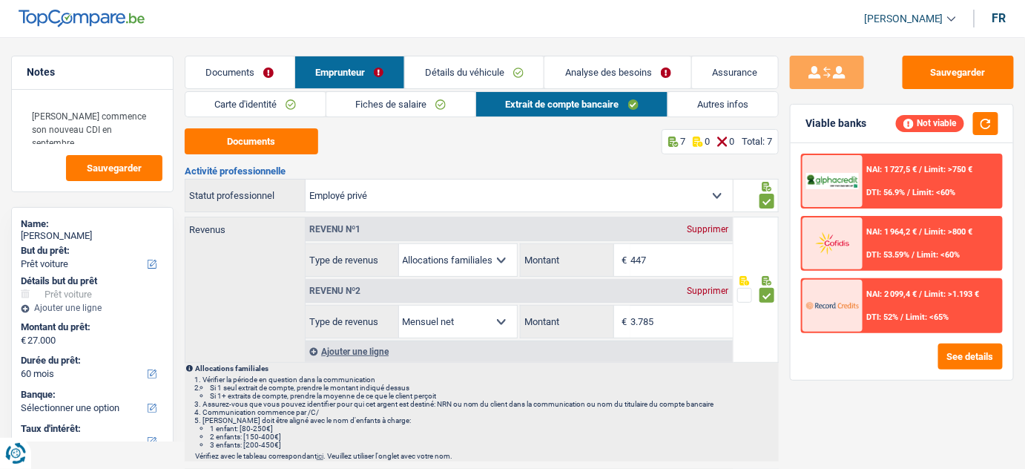
click at [493, 82] on link "Détails du véhicule" at bounding box center [474, 72] width 139 height 32
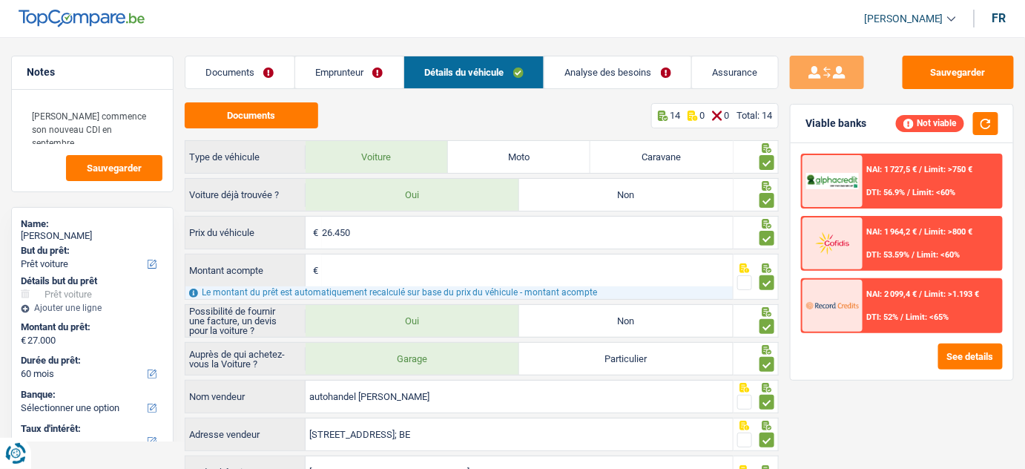
click at [352, 67] on link "Emprunteur" at bounding box center [349, 72] width 108 height 32
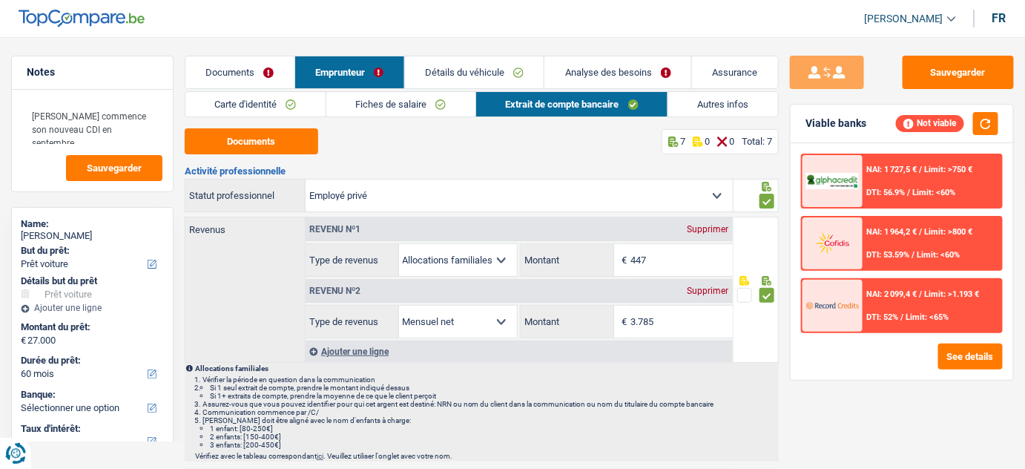
click at [466, 96] on link "Fiches de salaire" at bounding box center [400, 104] width 149 height 24
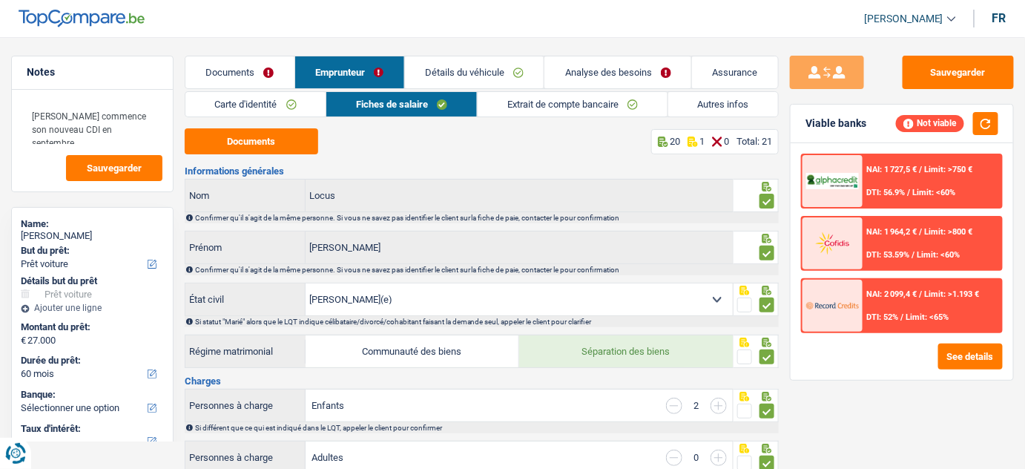
click at [492, 70] on link "Détails du véhicule" at bounding box center [474, 72] width 139 height 32
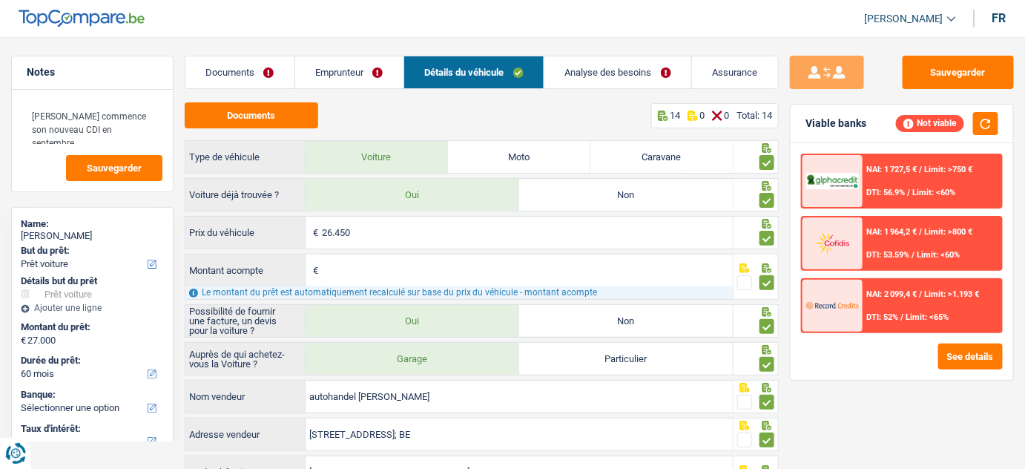
click at [350, 70] on link "Emprunteur" at bounding box center [349, 72] width 108 height 32
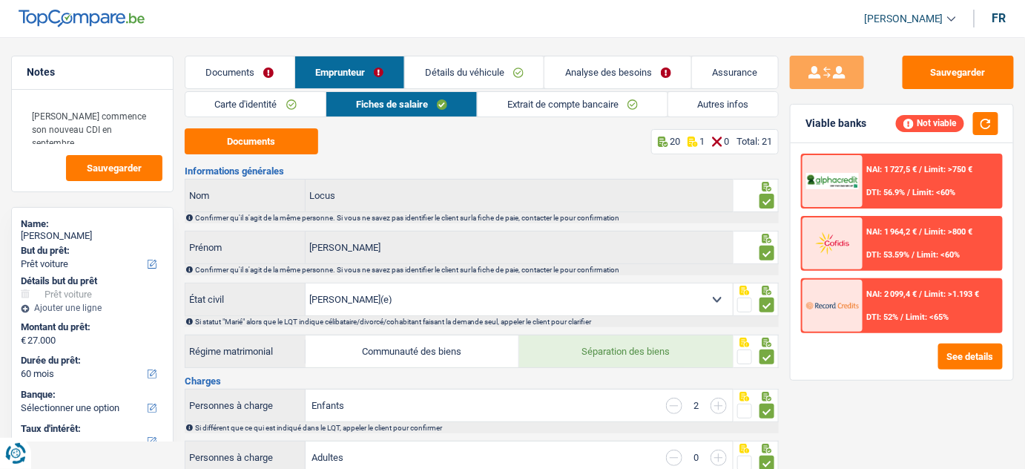
click at [520, 104] on link "Extrait de compte bancaire" at bounding box center [573, 104] width 190 height 24
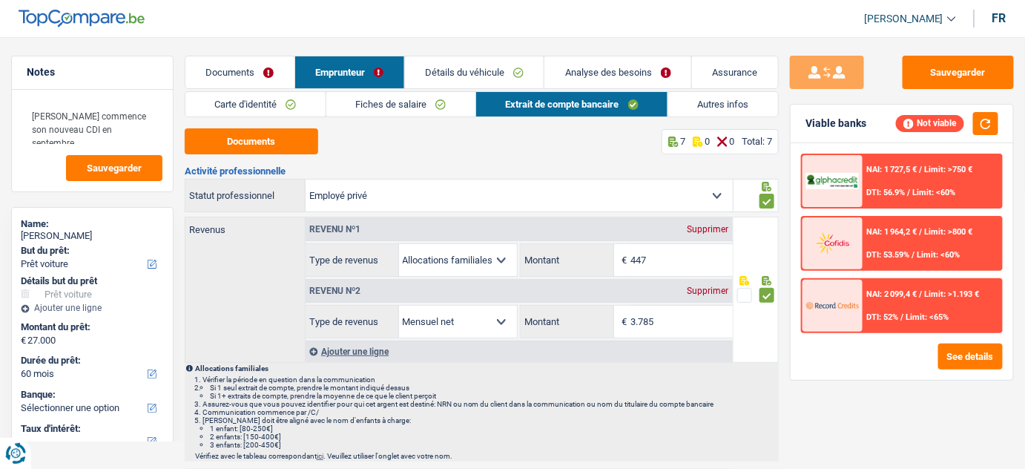
click at [717, 100] on link "Autres infos" at bounding box center [723, 104] width 110 height 24
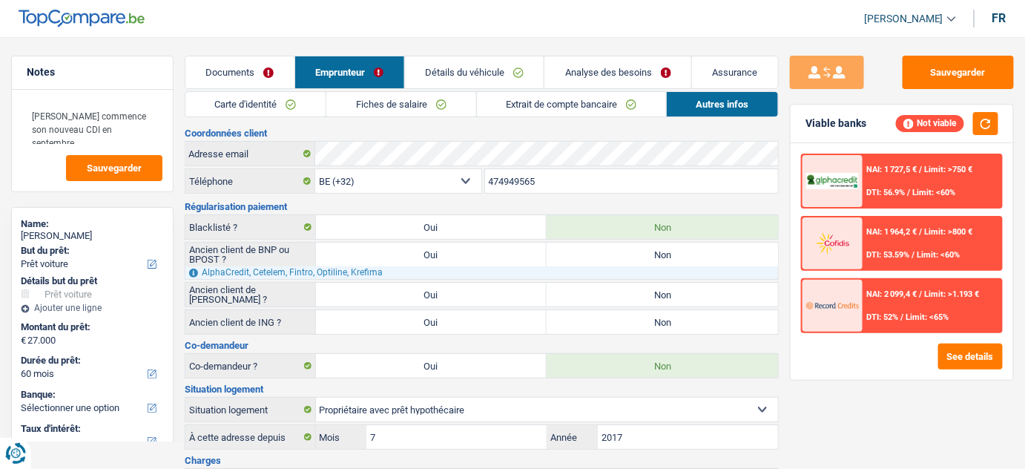
click at [502, 66] on link "Détails du véhicule" at bounding box center [474, 72] width 139 height 32
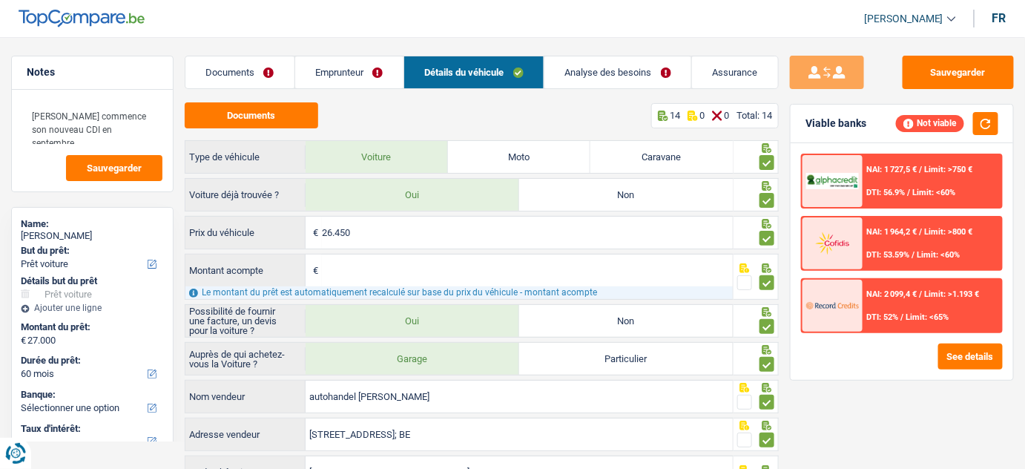
click at [334, 73] on link "Emprunteur" at bounding box center [349, 72] width 108 height 32
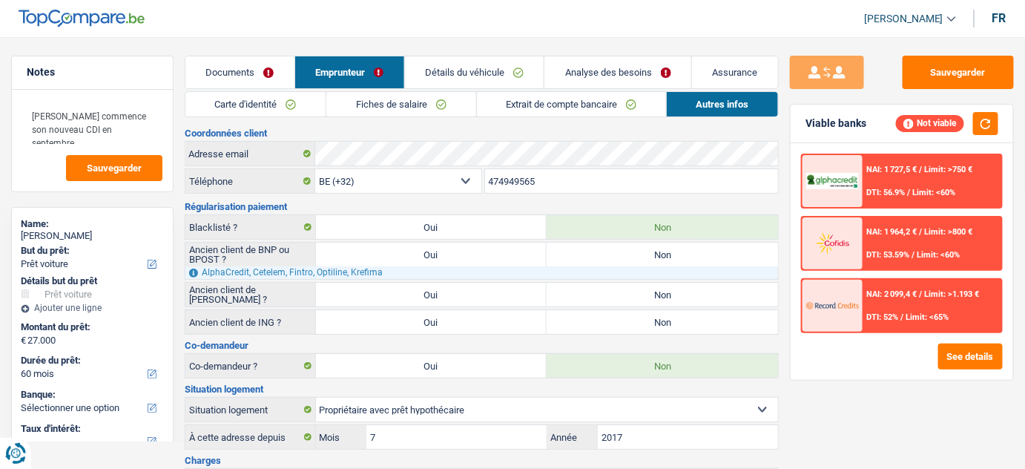
click at [420, 97] on link "Fiches de salaire" at bounding box center [400, 104] width 149 height 24
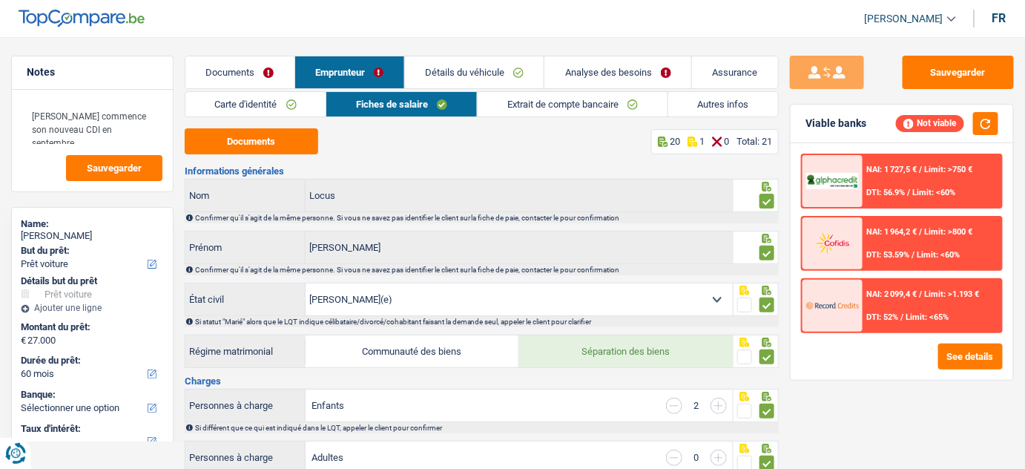
click at [518, 104] on link "Extrait de compte bancaire" at bounding box center [573, 104] width 190 height 24
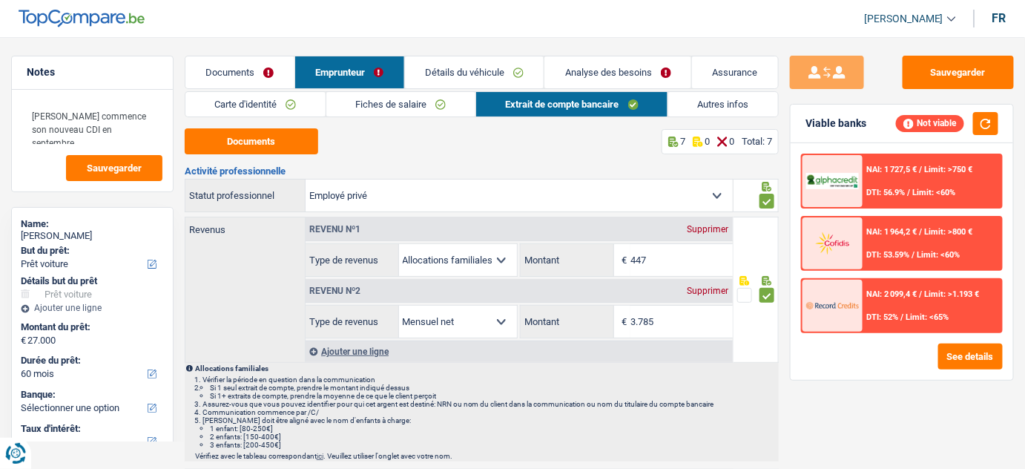
click at [698, 99] on link "Autres infos" at bounding box center [723, 104] width 110 height 24
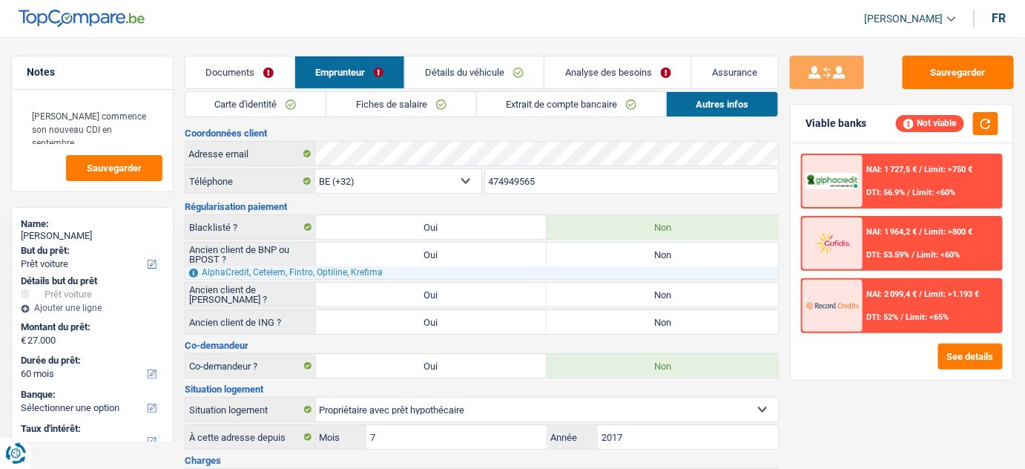
click at [470, 85] on link "Détails du véhicule" at bounding box center [474, 72] width 139 height 32
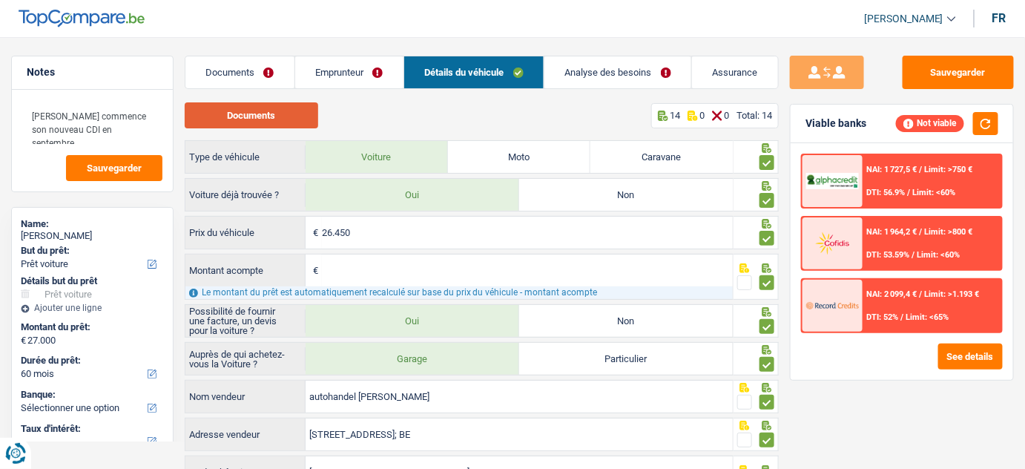
click at [239, 123] on button "Documents" at bounding box center [252, 115] width 134 height 26
click at [362, 70] on link "Emprunteur" at bounding box center [349, 72] width 108 height 32
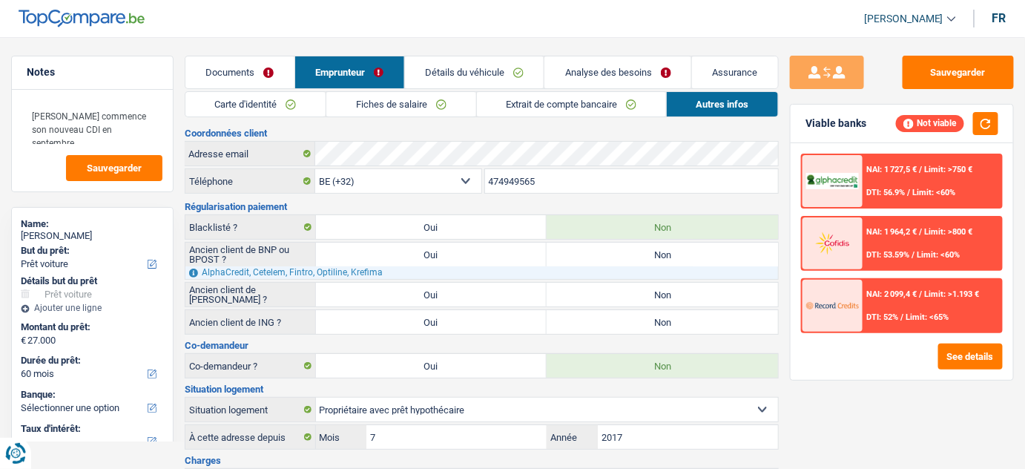
click at [272, 77] on link "Documents" at bounding box center [239, 72] width 109 height 32
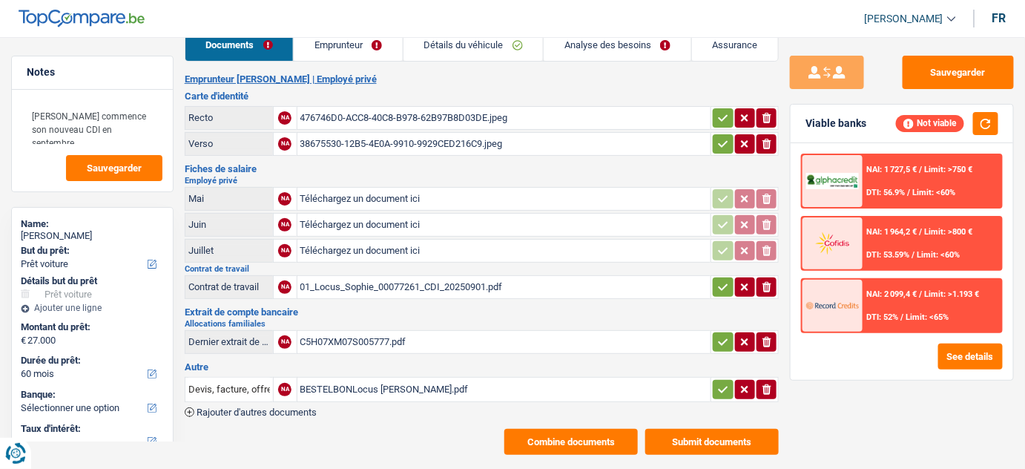
scroll to position [42, 0]
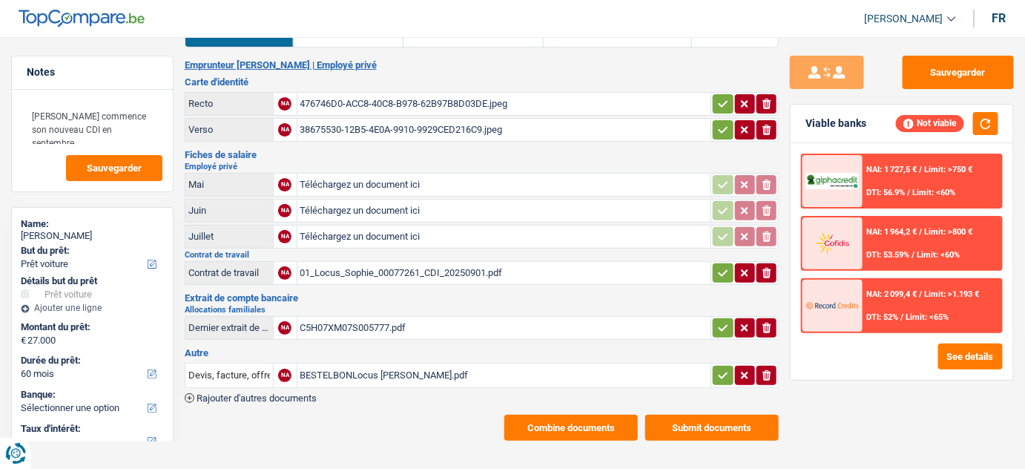
drag, startPoint x: 717, startPoint y: 322, endPoint x: 719, endPoint y: 302, distance: 20.1
click at [719, 322] on icon "button" at bounding box center [723, 327] width 12 height 15
click at [720, 272] on icon "button" at bounding box center [723, 273] width 12 height 15
click at [723, 372] on icon "button" at bounding box center [724, 375] width 10 height 7
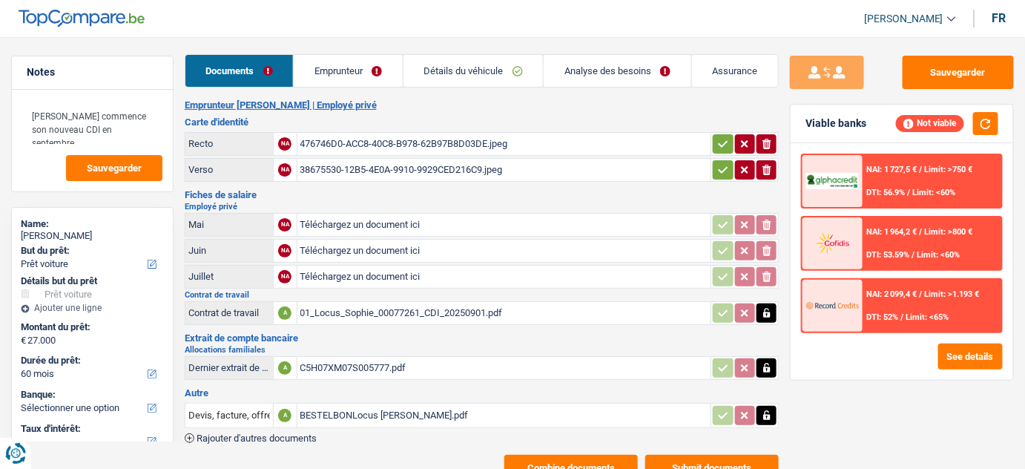
scroll to position [0, 0]
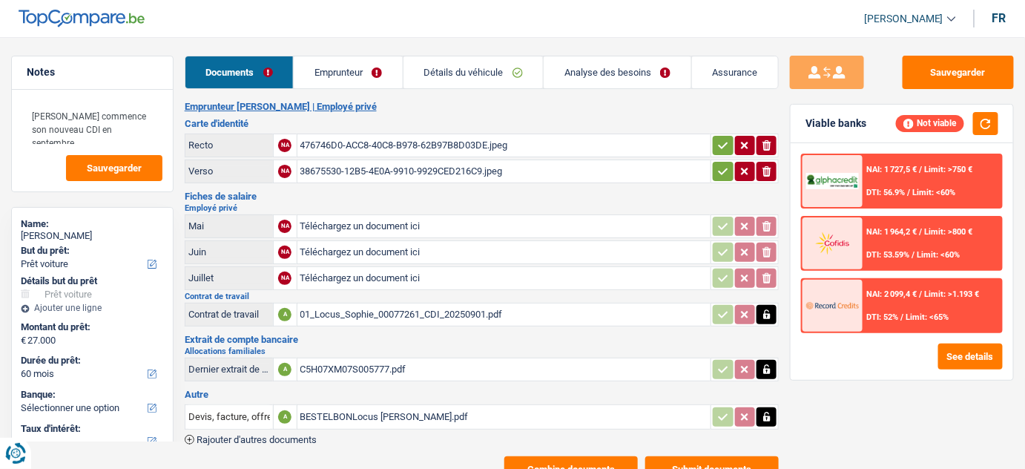
click at [371, 73] on link "Emprunteur" at bounding box center [348, 72] width 109 height 32
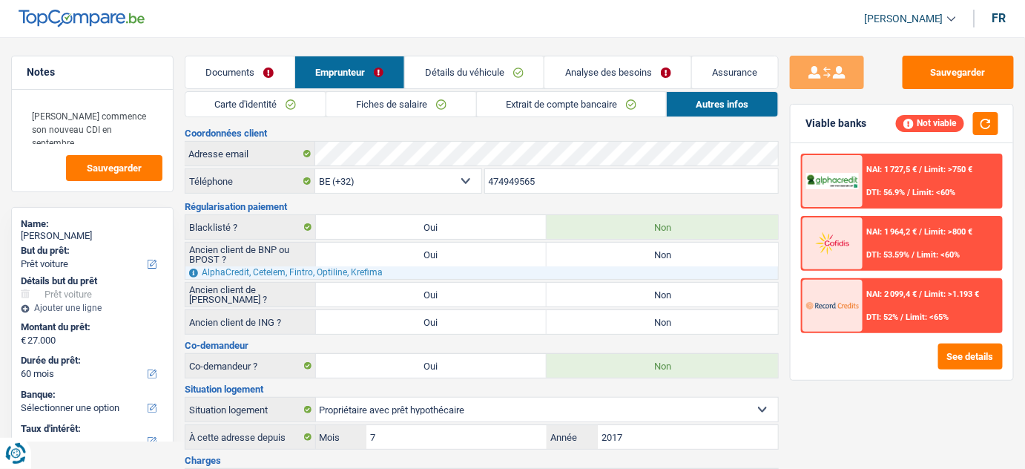
click at [505, 86] on link "Détails du véhicule" at bounding box center [474, 72] width 139 height 32
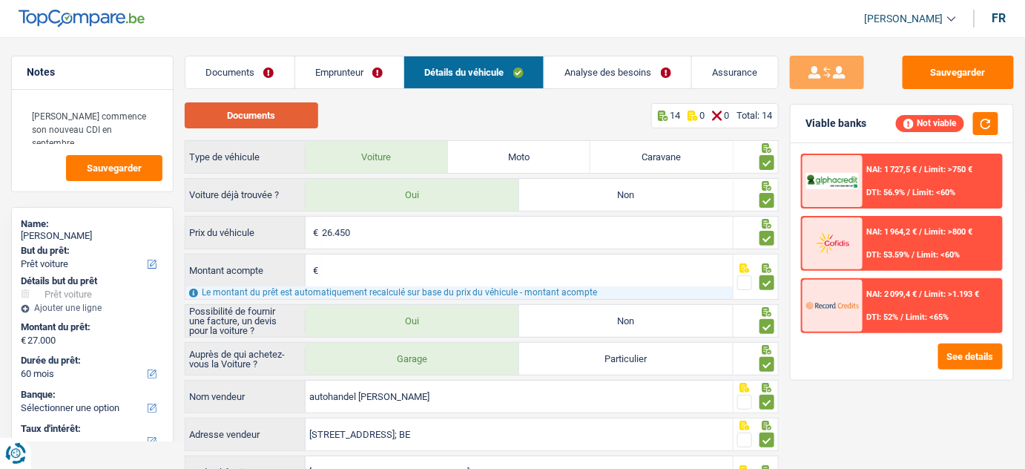
click at [296, 116] on button "Documents" at bounding box center [252, 115] width 134 height 26
click at [364, 70] on link "Emprunteur" at bounding box center [349, 72] width 108 height 32
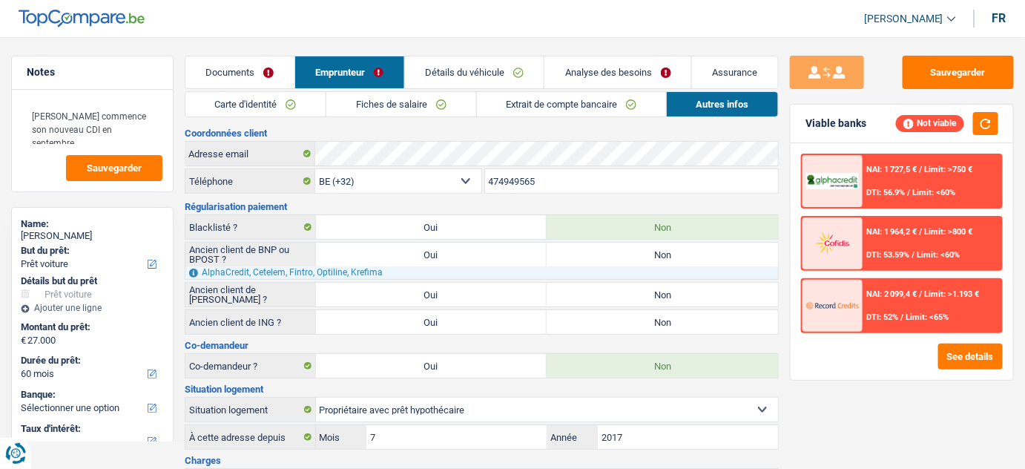
click at [465, 66] on link "Détails du véhicule" at bounding box center [474, 72] width 139 height 32
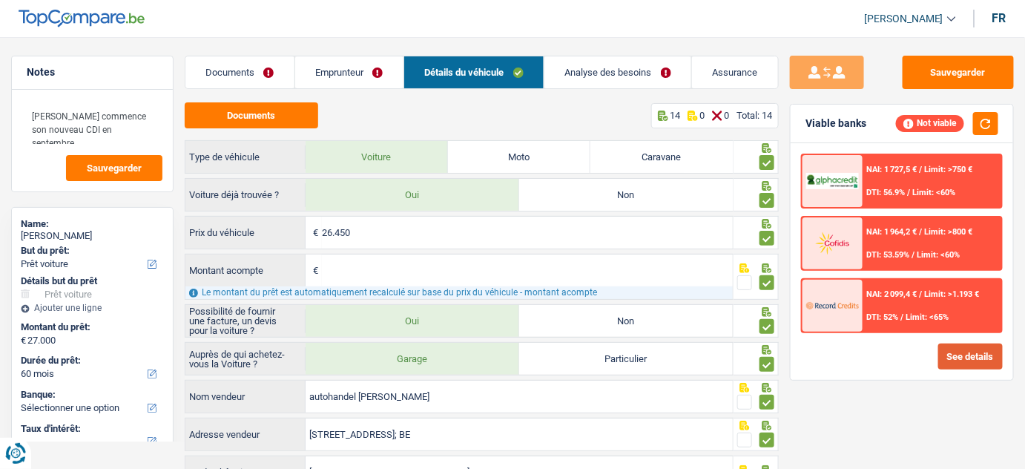
click at [959, 357] on button "See details" at bounding box center [970, 356] width 65 height 26
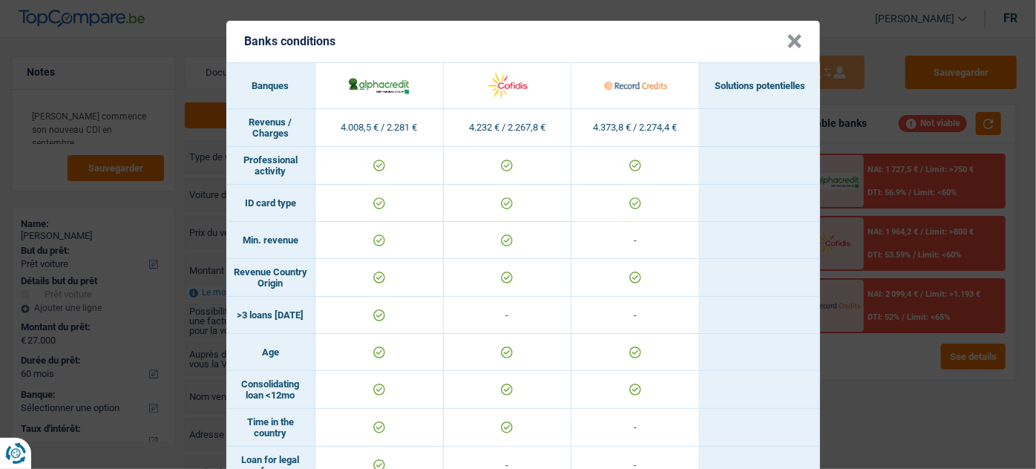
click at [798, 29] on header "Banks conditions ×" at bounding box center [522, 42] width 593 height 42
click at [797, 36] on button "×" at bounding box center [794, 41] width 16 height 15
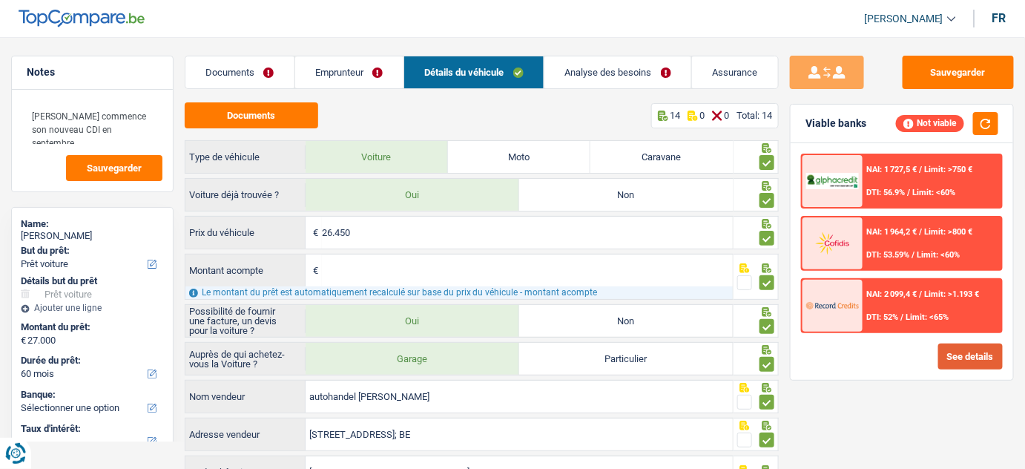
click at [958, 352] on button "See details" at bounding box center [970, 356] width 65 height 26
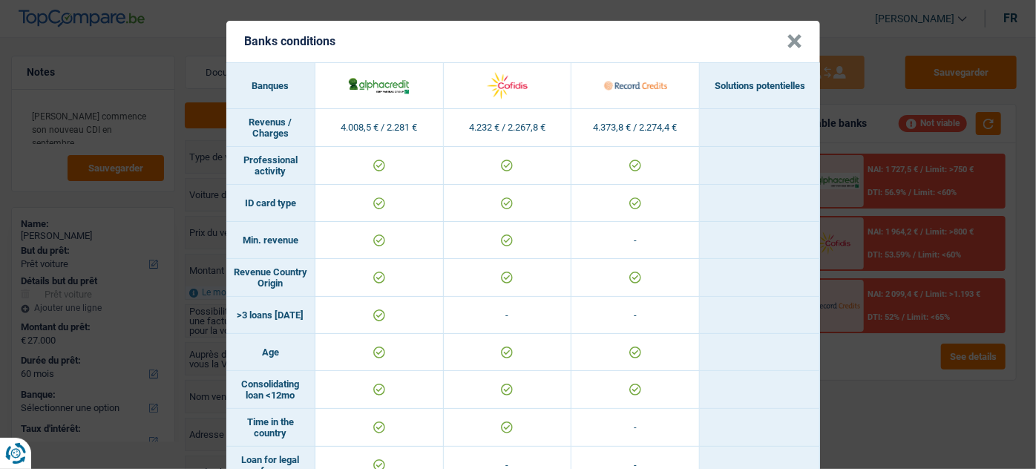
click at [795, 45] on button "×" at bounding box center [794, 41] width 16 height 15
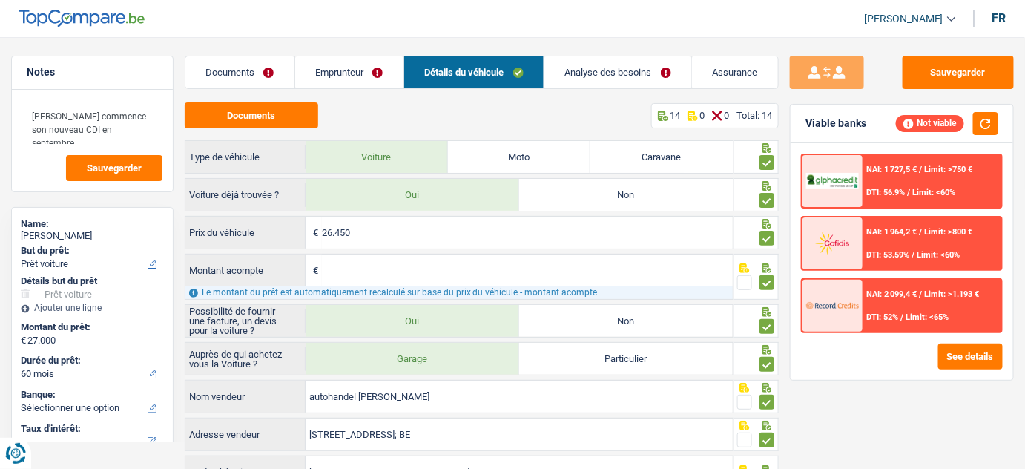
click at [261, 76] on link "Documents" at bounding box center [239, 72] width 109 height 32
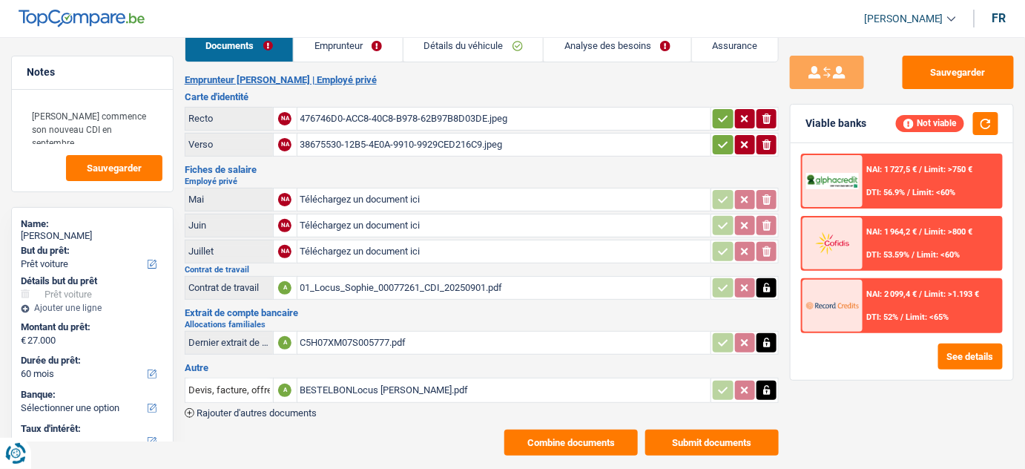
scroll to position [42, 0]
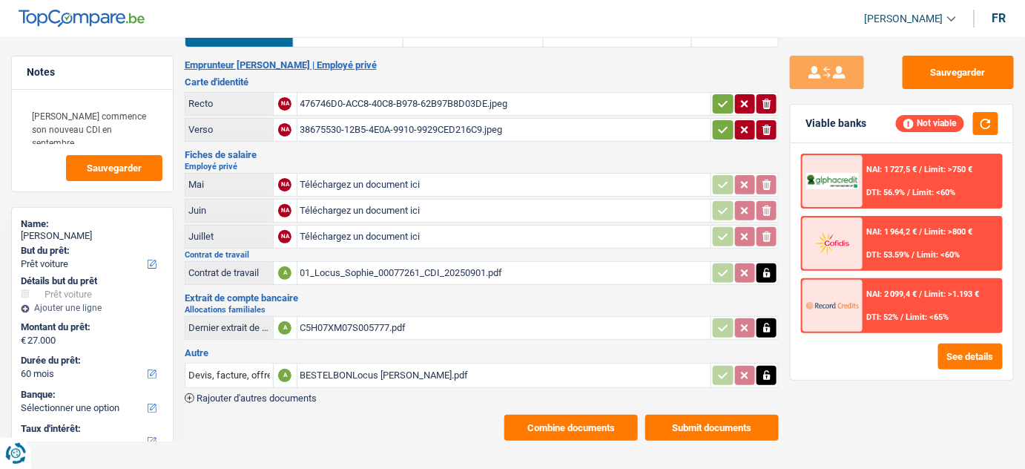
click at [571, 435] on button "Combine documents" at bounding box center [571, 428] width 134 height 26
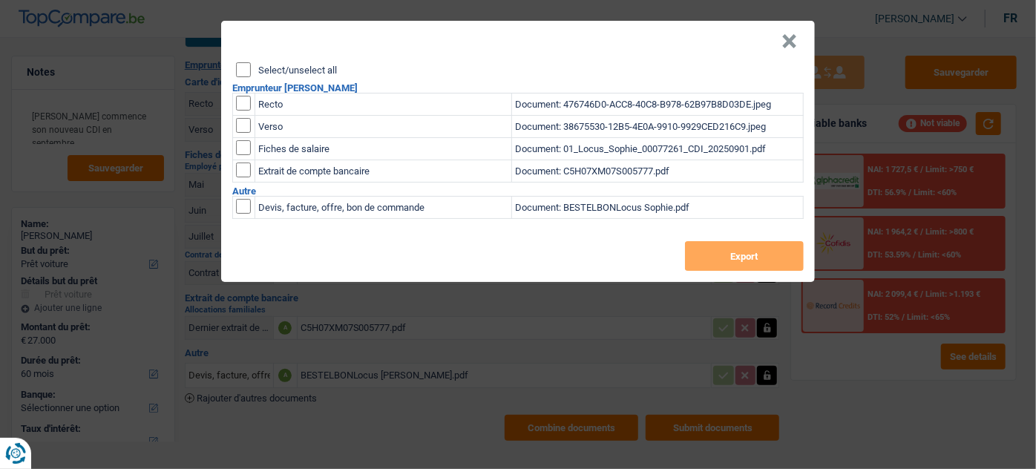
click at [245, 70] on input "Select/unselect all" at bounding box center [243, 69] width 15 height 15
checkbox input "true"
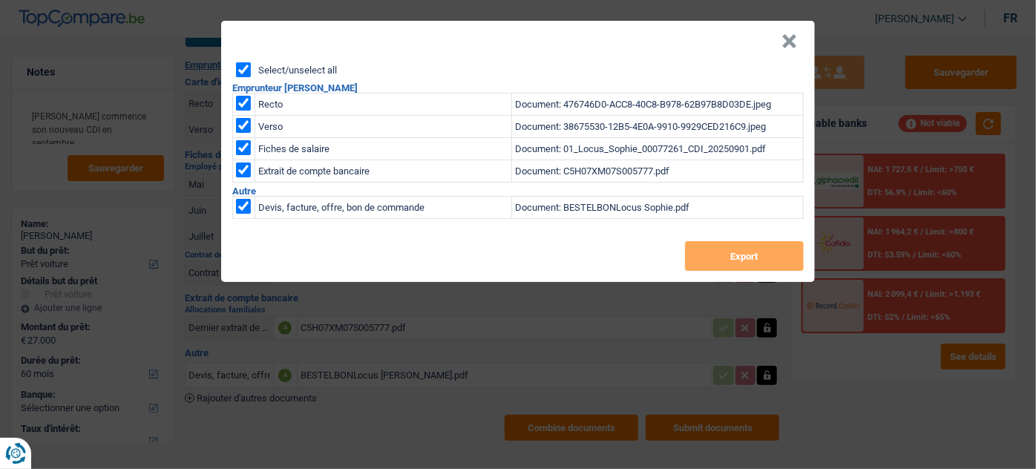
checkbox input "true"
click at [732, 250] on button "Export" at bounding box center [744, 256] width 119 height 30
drag, startPoint x: 790, startPoint y: 30, endPoint x: 656, endPoint y: 61, distance: 137.7
click at [777, 33] on header "×" at bounding box center [517, 42] width 593 height 42
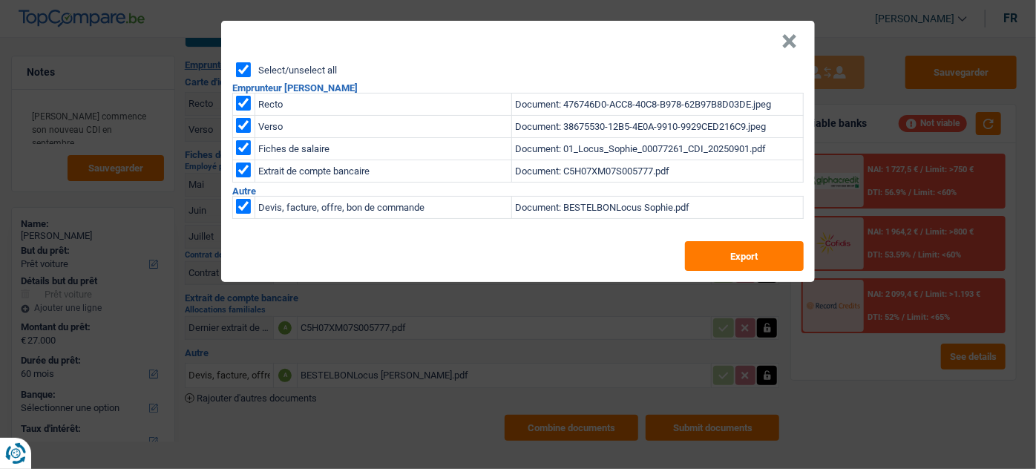
click at [787, 43] on button "×" at bounding box center [789, 41] width 16 height 15
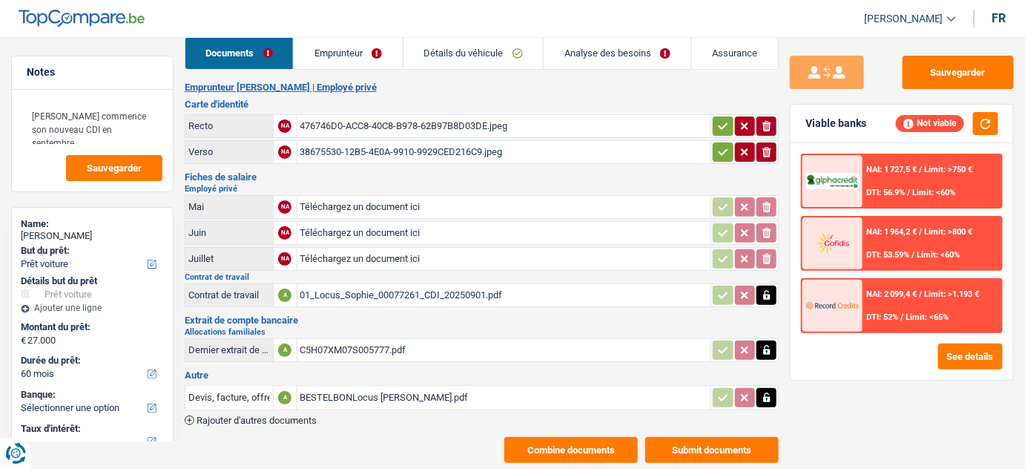
scroll to position [0, 0]
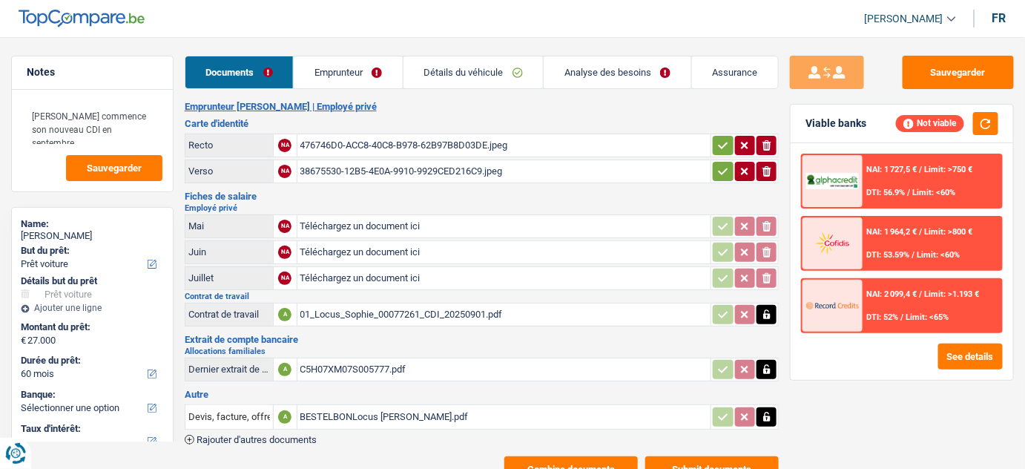
click at [343, 71] on link "Emprunteur" at bounding box center [348, 72] width 109 height 32
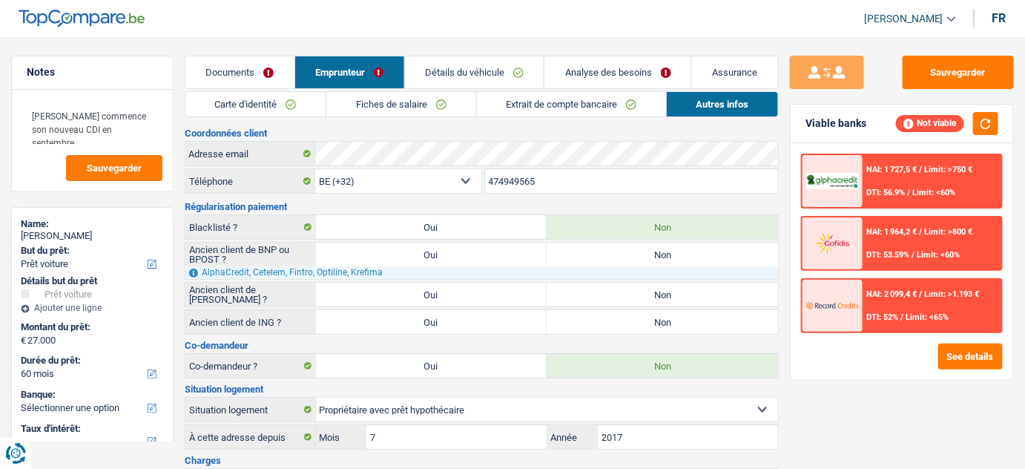
click at [300, 102] on link "Carte d'identité" at bounding box center [255, 104] width 140 height 24
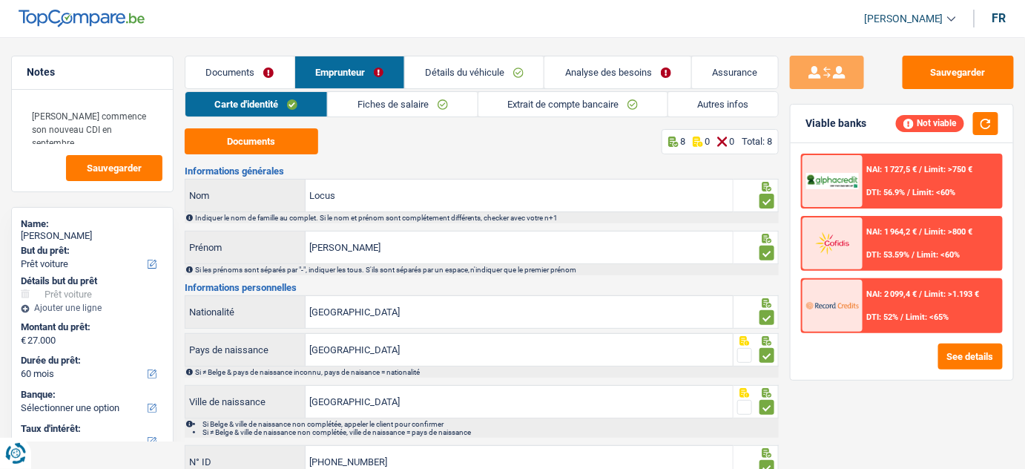
click at [468, 70] on link "Détails du véhicule" at bounding box center [474, 72] width 139 height 32
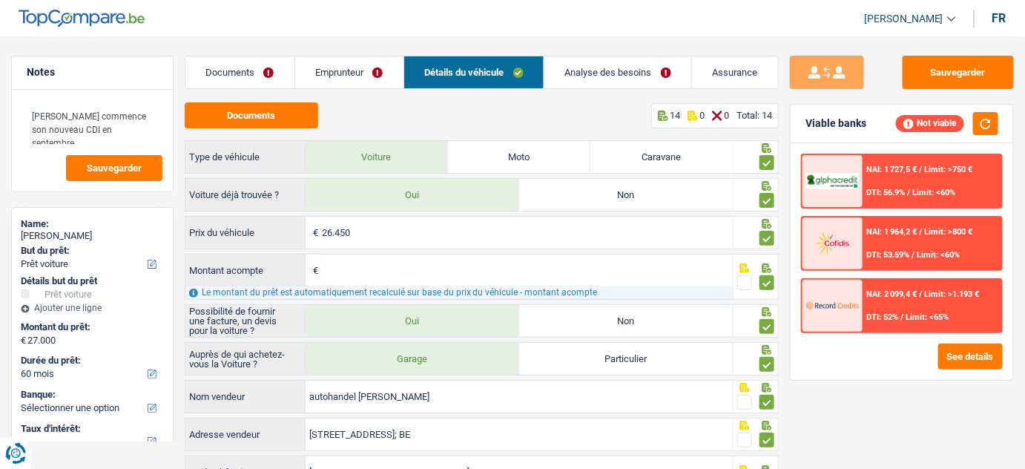
click at [565, 73] on link "Analyse des besoins" at bounding box center [618, 72] width 147 height 32
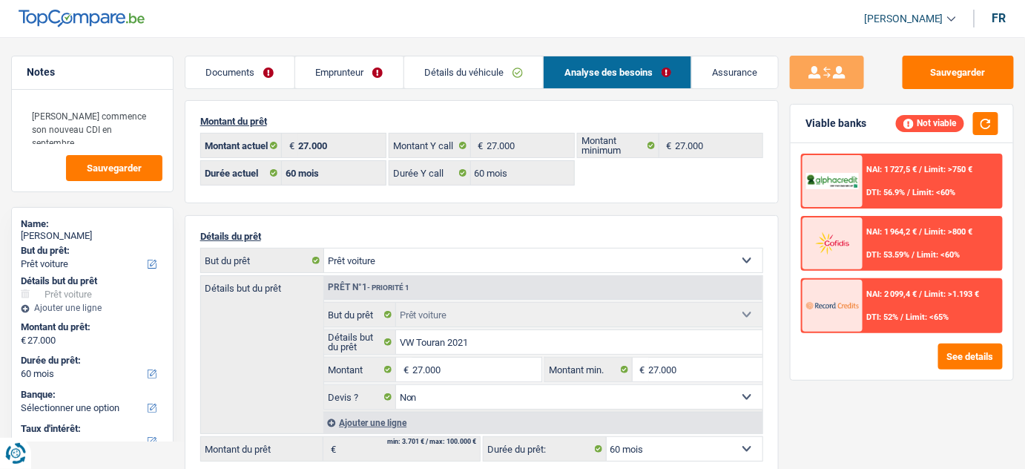
click at [880, 160] on div "NAI: 1 727,5 € / Limit: >750 € DTI: 56.9% / Limit: <60%" at bounding box center [932, 181] width 139 height 52
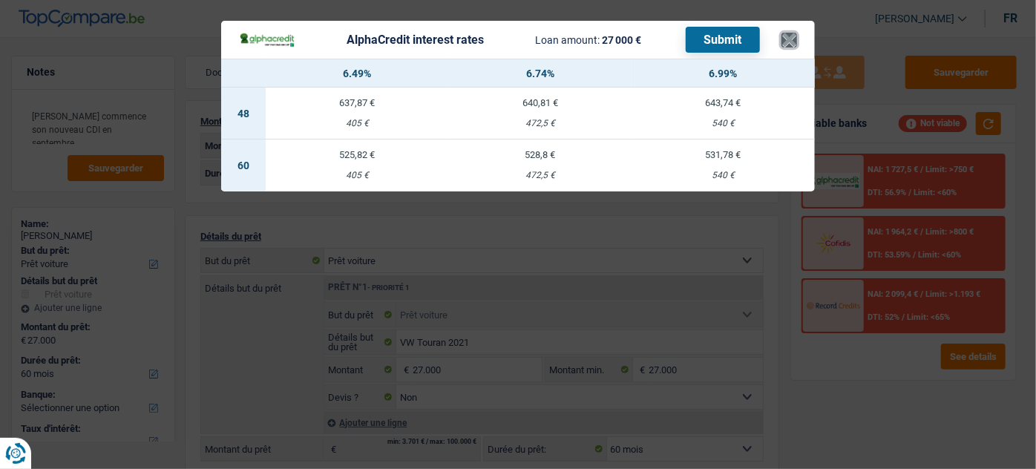
click at [781, 39] on button "×" at bounding box center [789, 40] width 16 height 15
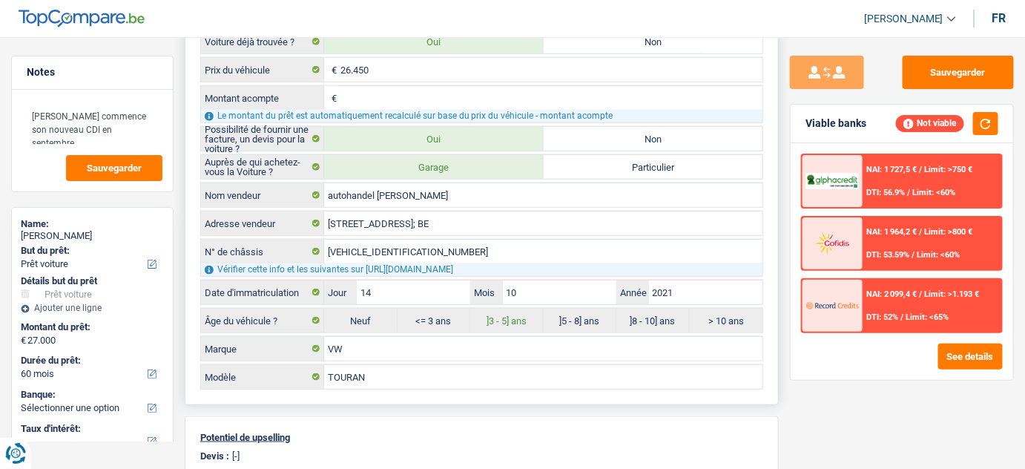
scroll to position [472, 0]
click at [841, 183] on img at bounding box center [832, 181] width 52 height 16
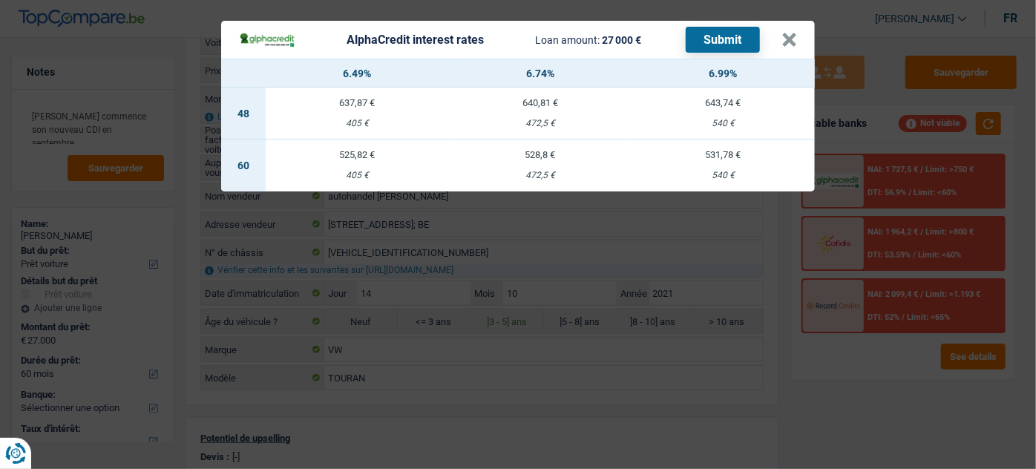
click at [536, 160] on div "528,8 €" at bounding box center [540, 155] width 183 height 10
select select "alphacredit"
type input "6,74"
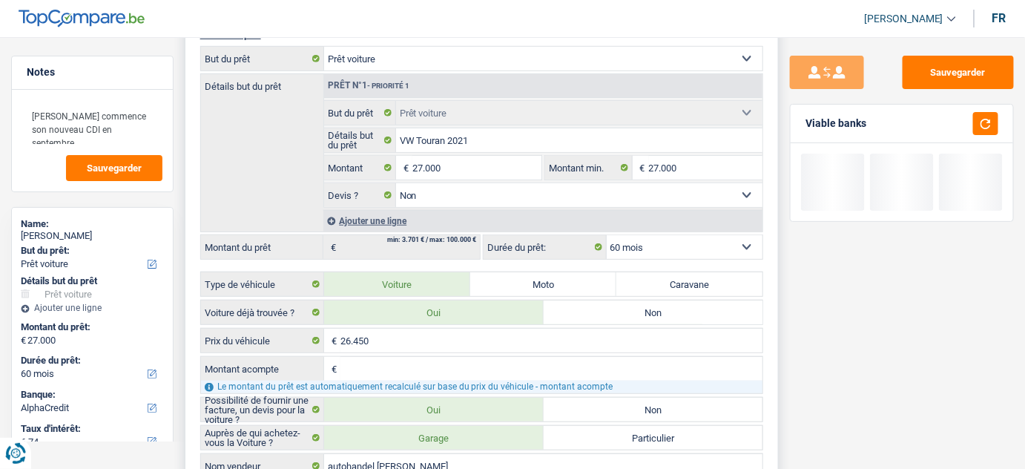
scroll to position [0, 0]
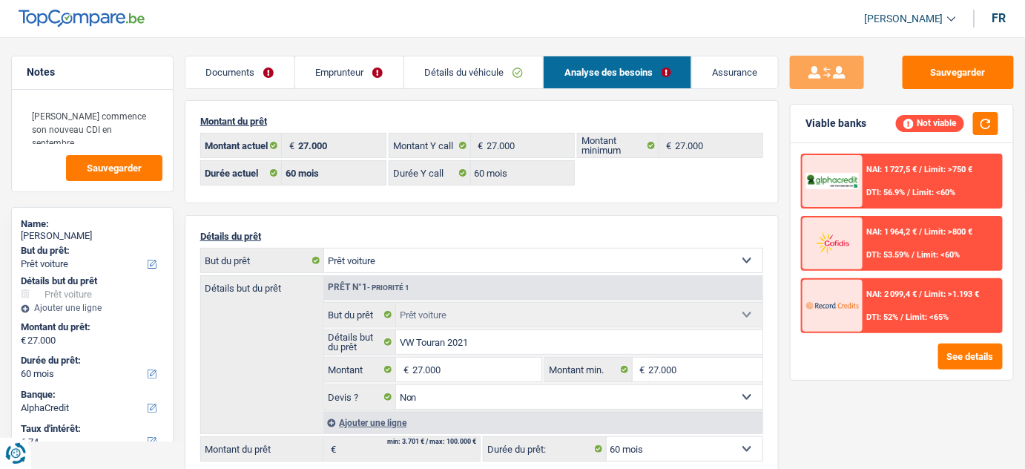
click at [847, 162] on div at bounding box center [832, 181] width 59 height 52
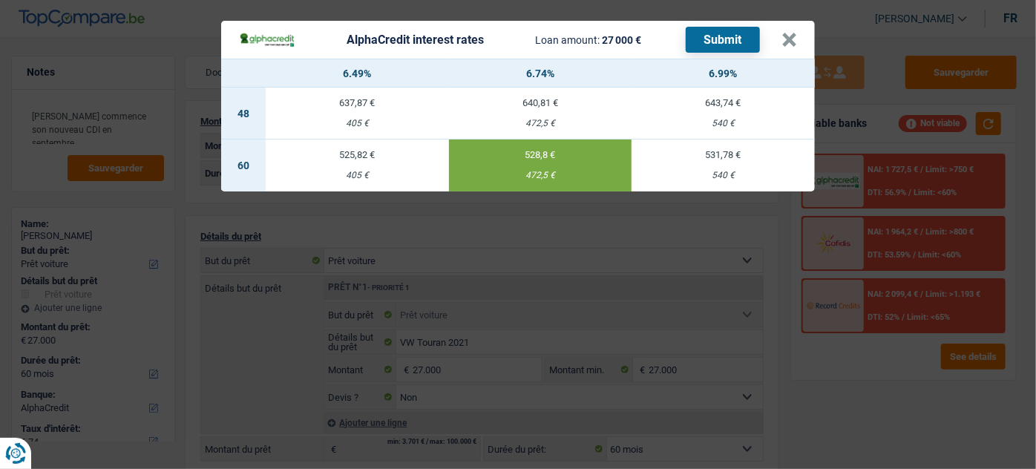
click at [730, 42] on button "Submit" at bounding box center [722, 40] width 74 height 26
click at [795, 37] on button "×" at bounding box center [789, 40] width 16 height 15
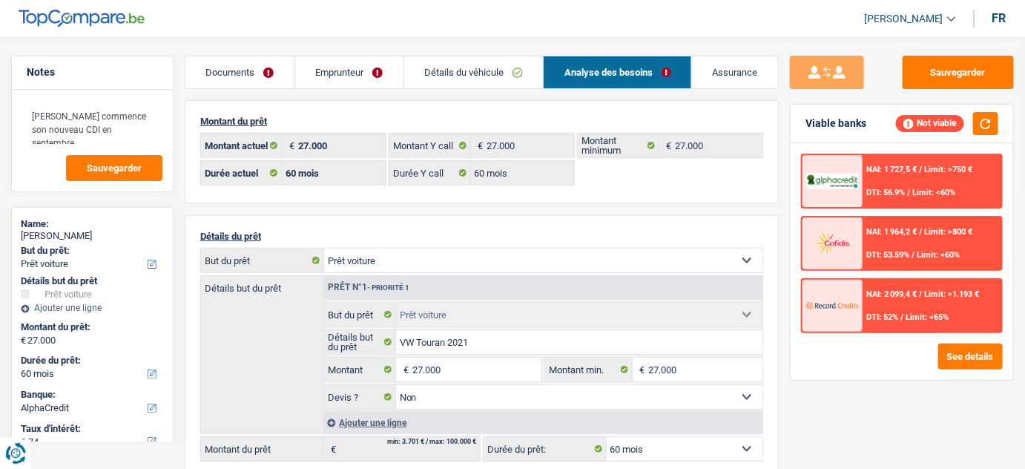
click at [438, 65] on link "Détails du véhicule" at bounding box center [473, 72] width 139 height 32
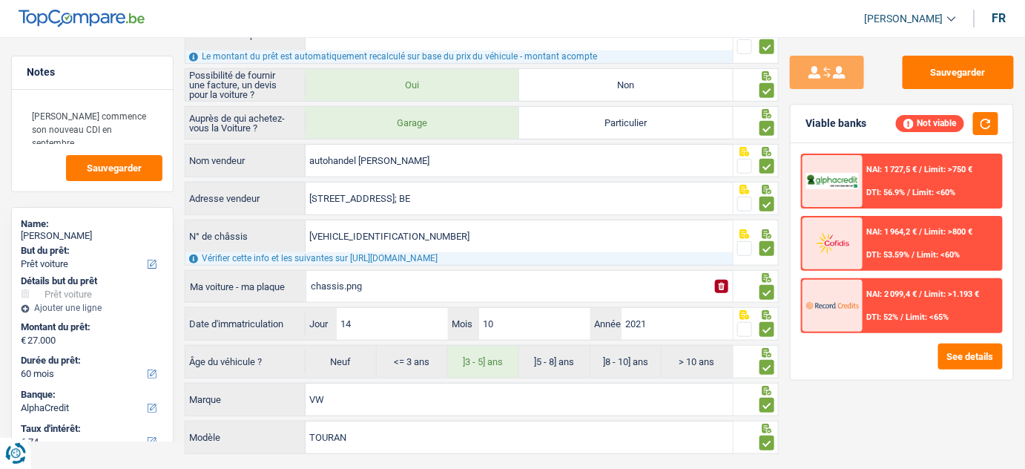
scroll to position [253, 0]
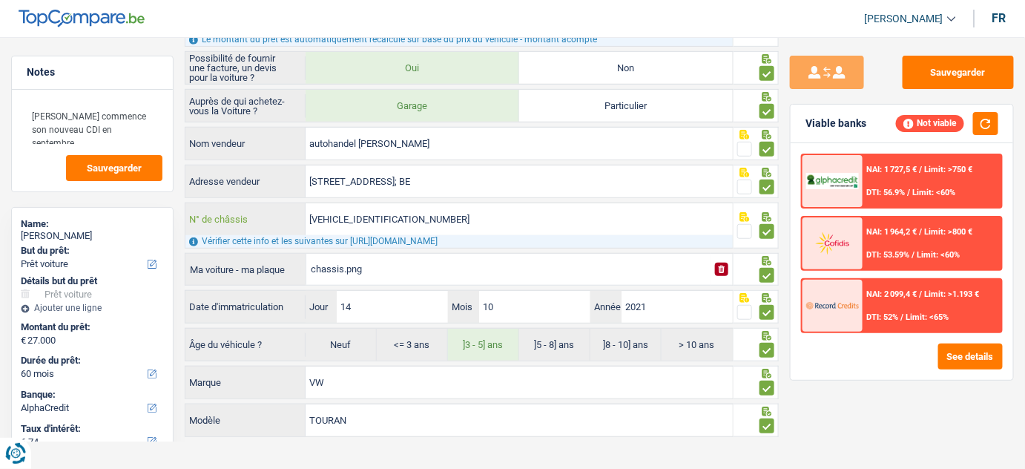
drag, startPoint x: 427, startPoint y: 211, endPoint x: 281, endPoint y: 217, distance: 146.3
click at [281, 217] on div "[VEHICLE_IDENTIFICATION_NUMBER] N° de châssis" at bounding box center [458, 219] width 547 height 32
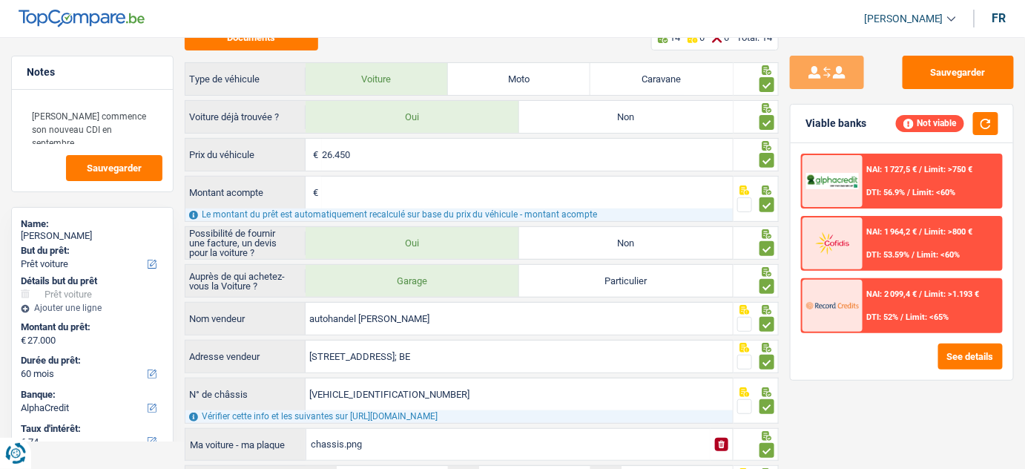
scroll to position [0, 0]
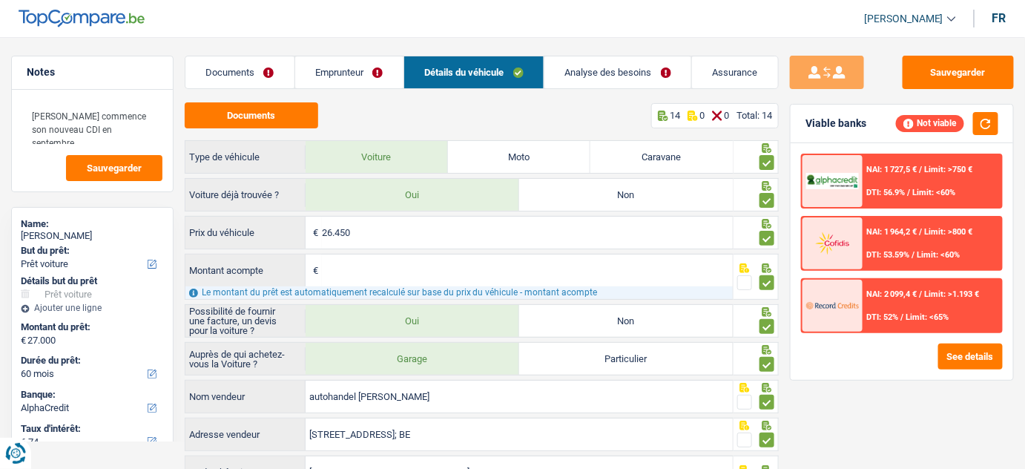
click at [226, 76] on link "Documents" at bounding box center [239, 72] width 109 height 32
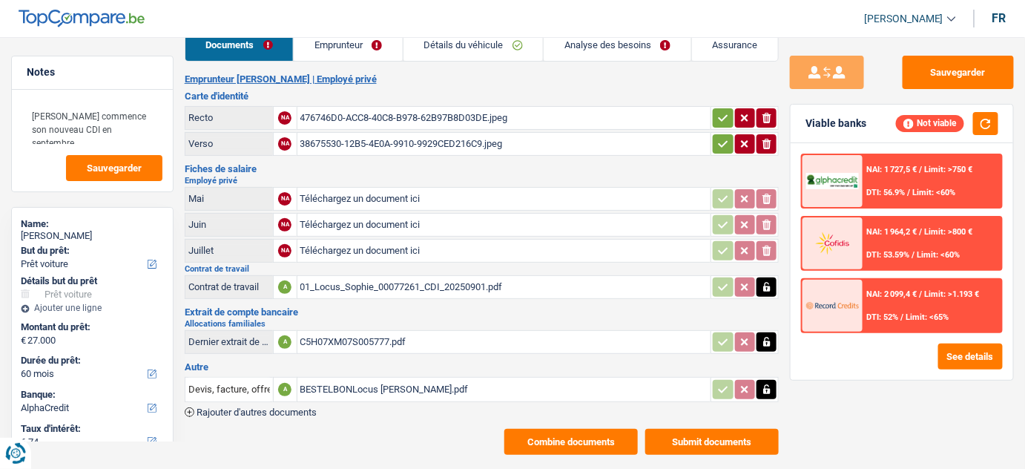
scroll to position [42, 0]
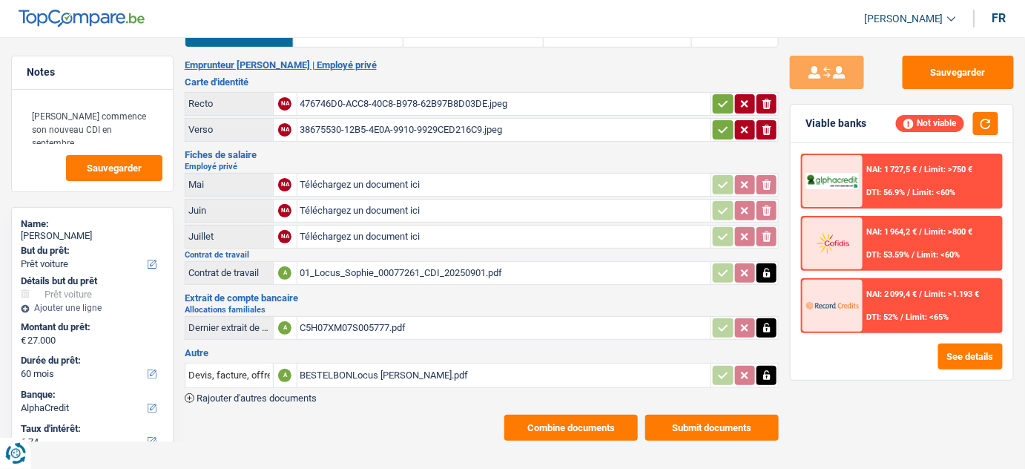
click at [382, 367] on div "BESTELBONLocus [PERSON_NAME].pdf" at bounding box center [504, 375] width 408 height 22
click at [924, 165] on div "NAI: 1 727,5 € / Limit: >750 €" at bounding box center [920, 170] width 106 height 10
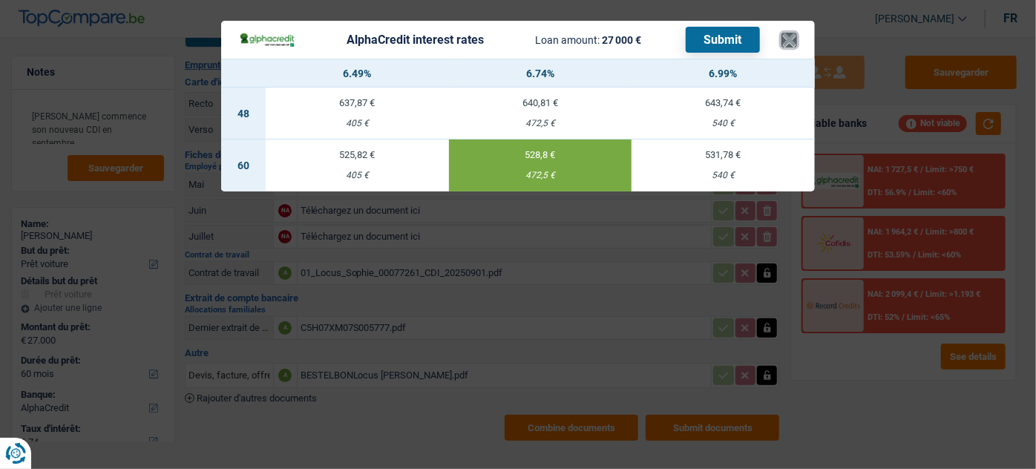
click at [786, 42] on button "×" at bounding box center [789, 40] width 16 height 15
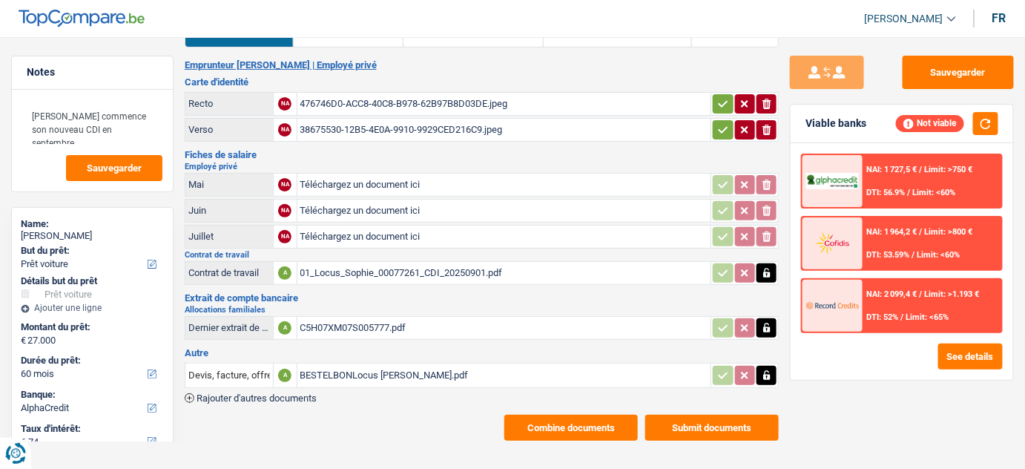
click at [361, 369] on div "BESTELBONLocus [PERSON_NAME].pdf" at bounding box center [504, 375] width 408 height 22
click at [884, 303] on div "NAI: 2 099,4 € / Limit: >1.193 € DTI: 52% / Limit: <65%" at bounding box center [932, 306] width 139 height 52
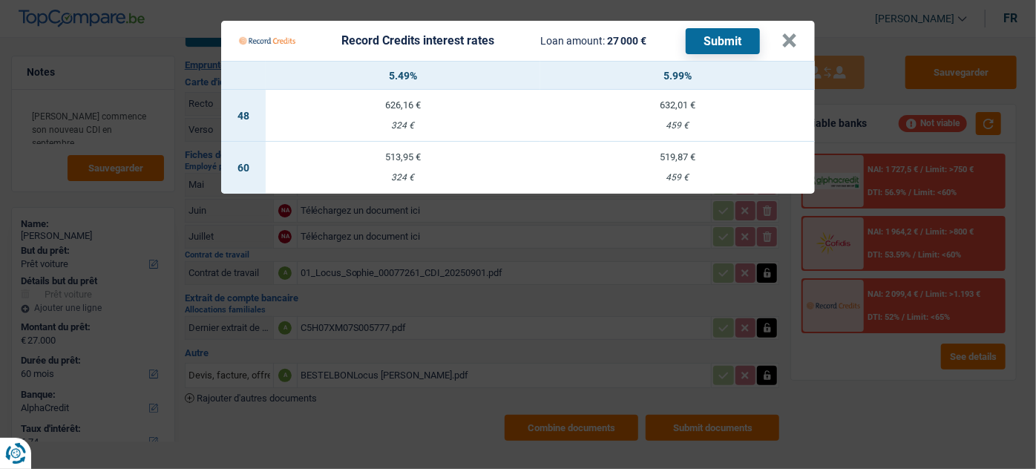
click at [660, 168] on td "519,87 € 459 €" at bounding box center [677, 168] width 274 height 52
select select "record credits"
type input "5,99"
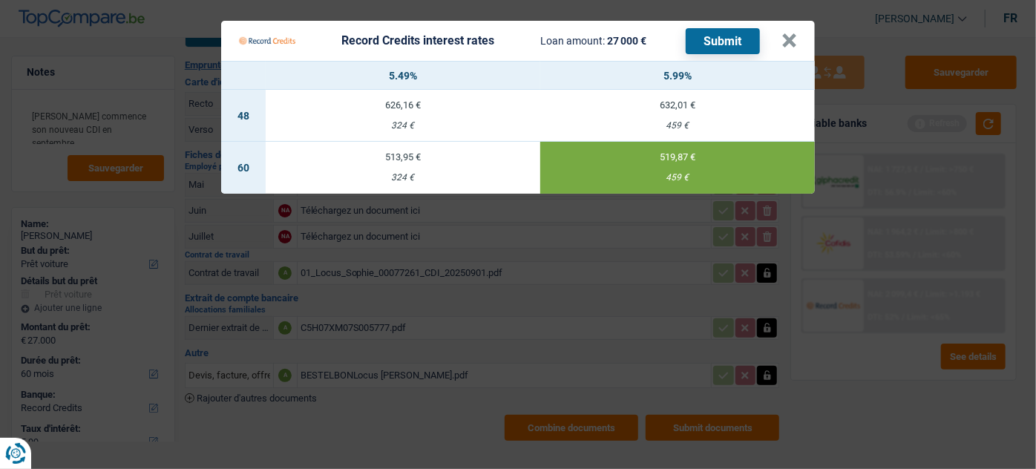
click at [731, 30] on button "Submit" at bounding box center [722, 41] width 74 height 26
click at [577, 39] on span "Loan amount:" at bounding box center [573, 41] width 65 height 12
click at [785, 41] on button "×" at bounding box center [789, 40] width 16 height 15
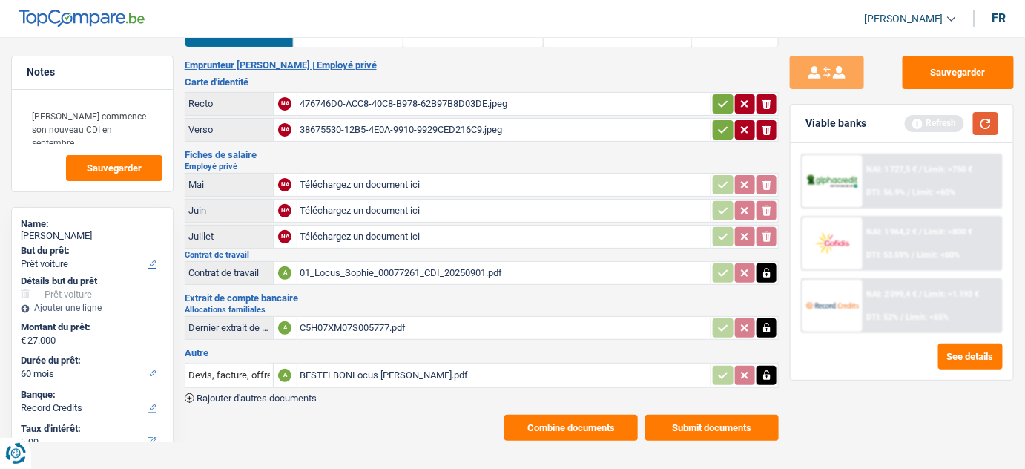
click at [981, 128] on button "button" at bounding box center [985, 123] width 25 height 23
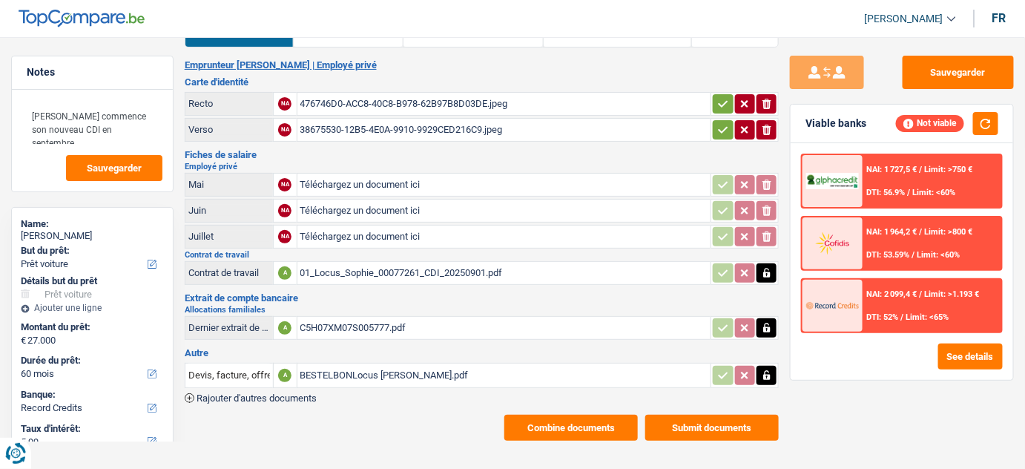
drag, startPoint x: 722, startPoint y: 105, endPoint x: 724, endPoint y: 124, distance: 19.4
click at [722, 105] on icon "button" at bounding box center [724, 103] width 10 height 7
click at [724, 124] on icon "button" at bounding box center [723, 129] width 12 height 15
click at [331, 326] on div "C5H07XM07S005777.pdf" at bounding box center [504, 328] width 408 height 22
click at [358, 365] on div "BESTELBONLocus [PERSON_NAME].pdf" at bounding box center [504, 375] width 408 height 22
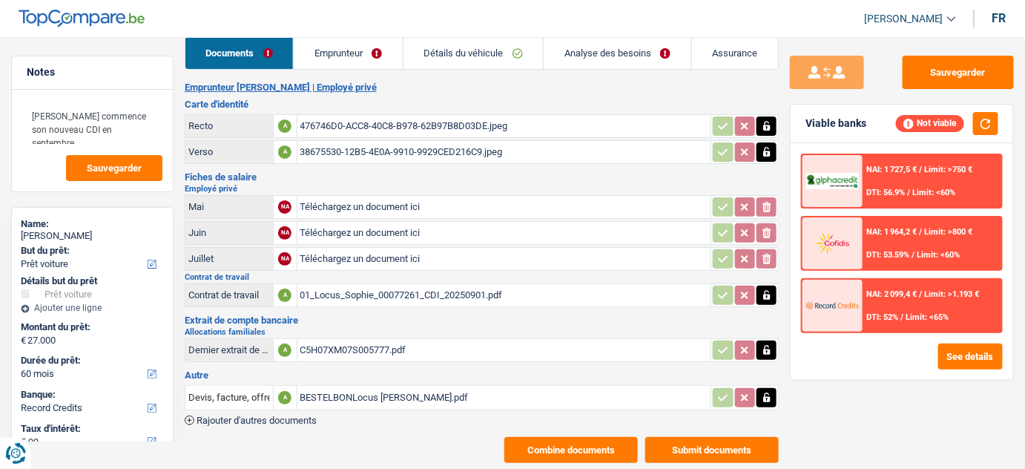
scroll to position [0, 0]
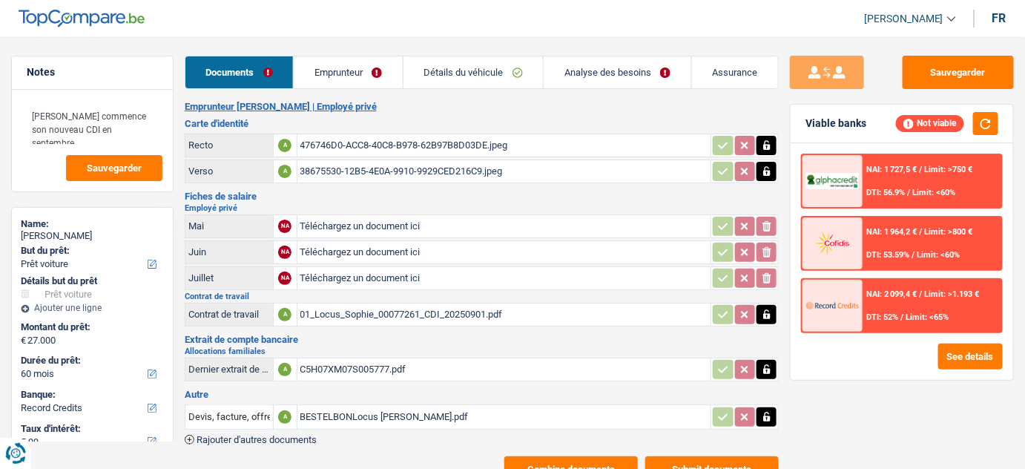
click at [350, 51] on main "Notes Madame commence son nouveau CDI en septembre Sauvegarder Name: [PERSON_NA…" at bounding box center [512, 268] width 1025 height 493
click at [364, 70] on link "Emprunteur" at bounding box center [348, 72] width 109 height 32
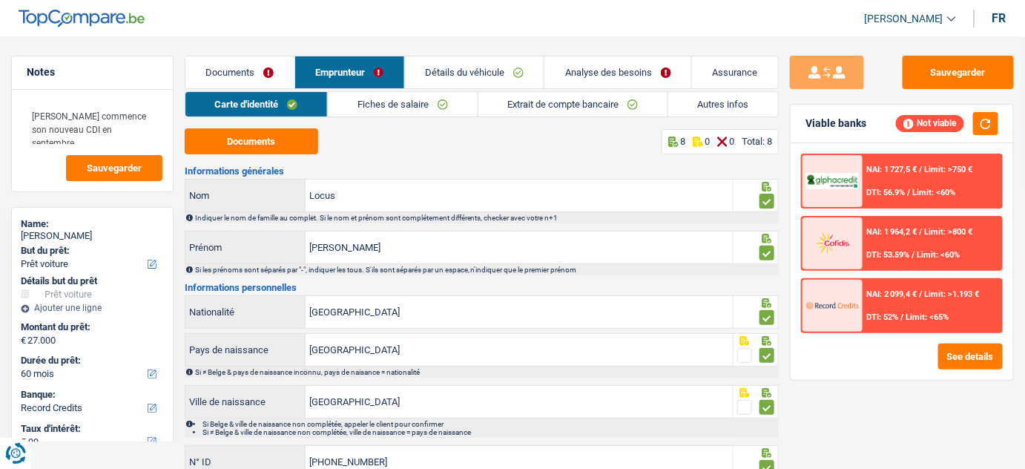
click at [415, 104] on link "Fiches de salaire" at bounding box center [402, 104] width 149 height 24
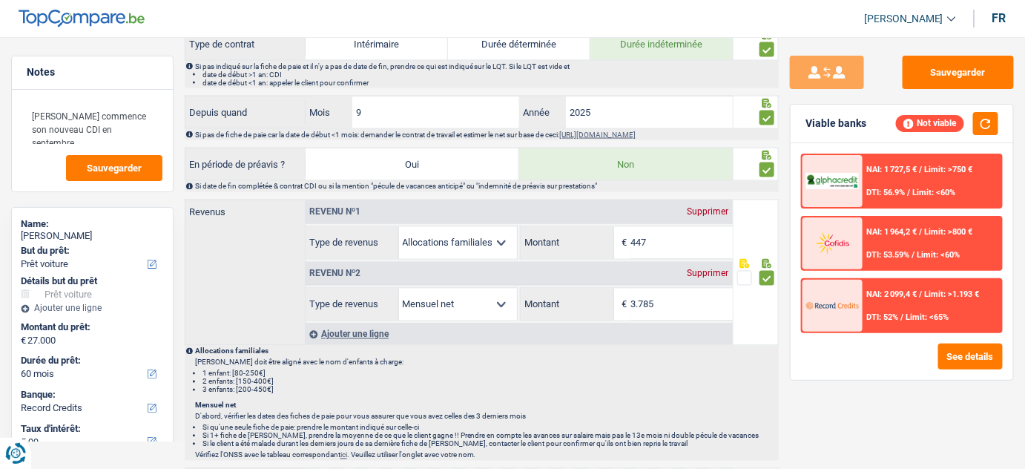
scroll to position [742, 0]
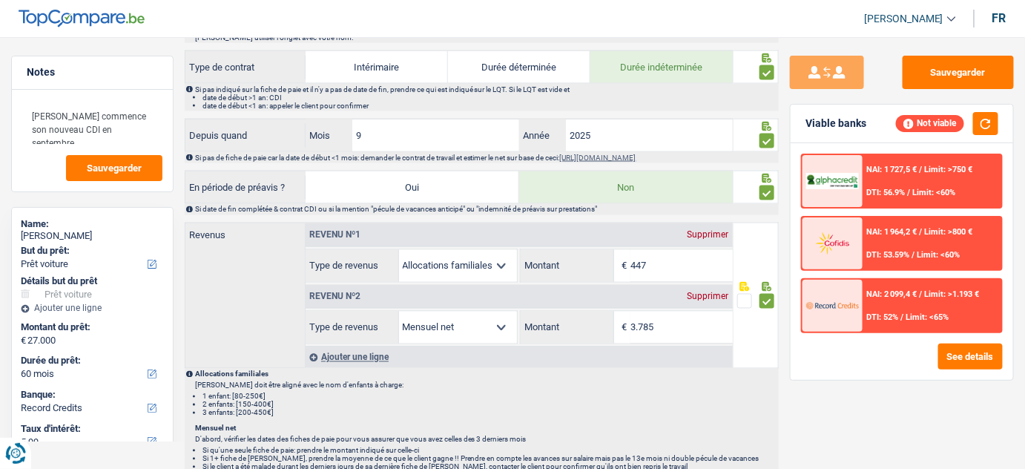
click at [628, 154] on link "[URL][DOMAIN_NAME]" at bounding box center [598, 158] width 76 height 8
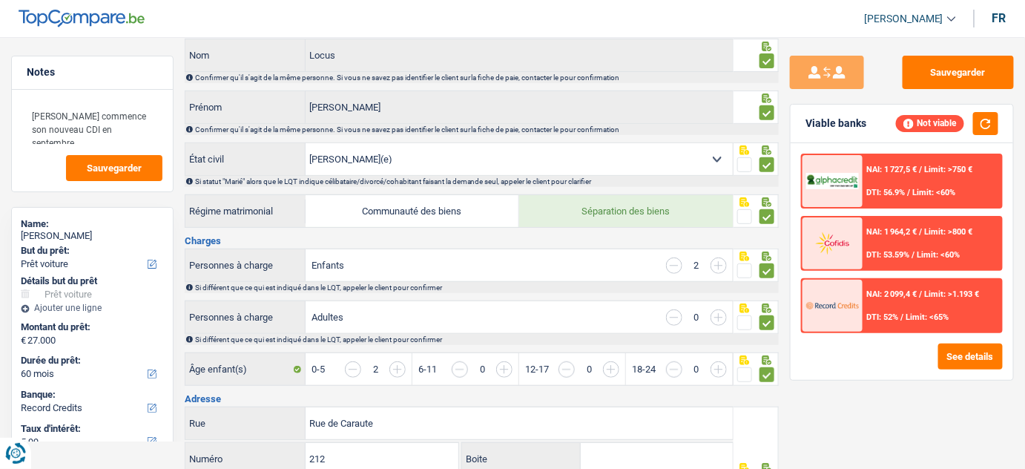
scroll to position [0, 0]
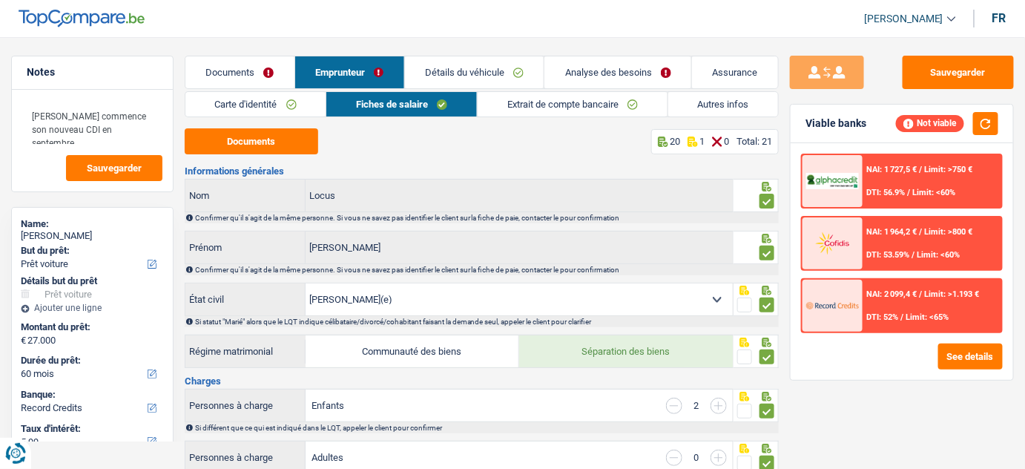
click at [283, 99] on link "Carte d'identité" at bounding box center [255, 104] width 141 height 24
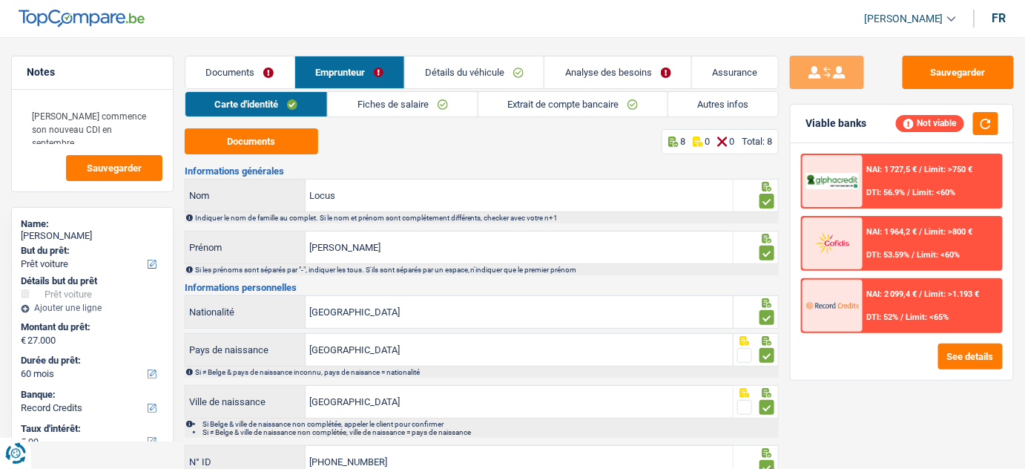
click at [430, 103] on link "Fiches de salaire" at bounding box center [402, 104] width 149 height 24
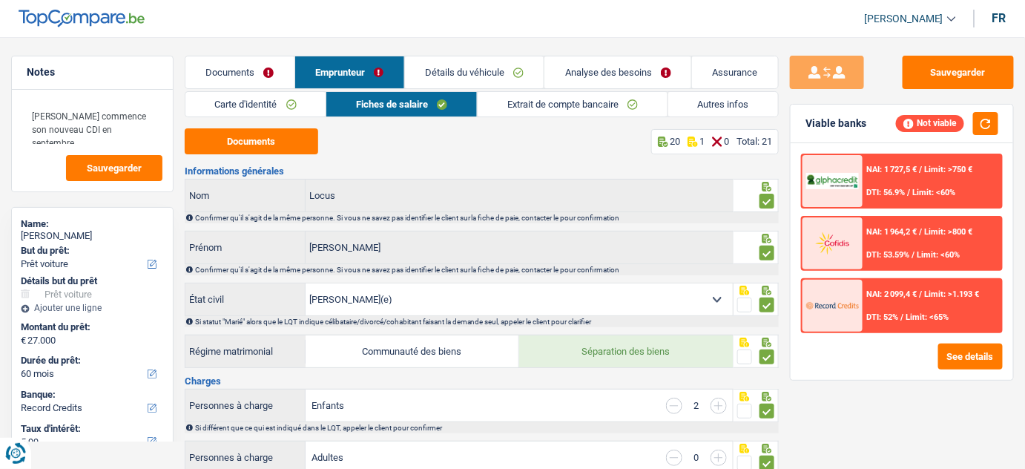
click at [266, 82] on link "Documents" at bounding box center [239, 72] width 109 height 32
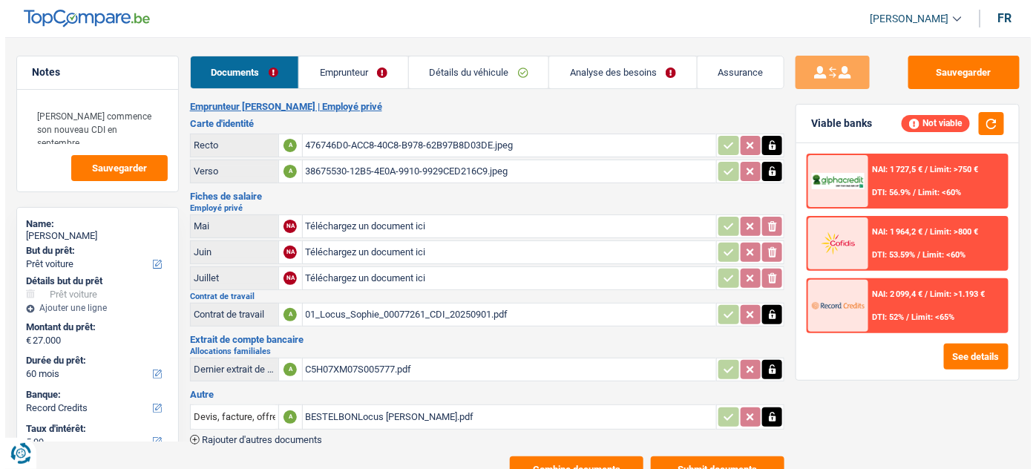
scroll to position [42, 0]
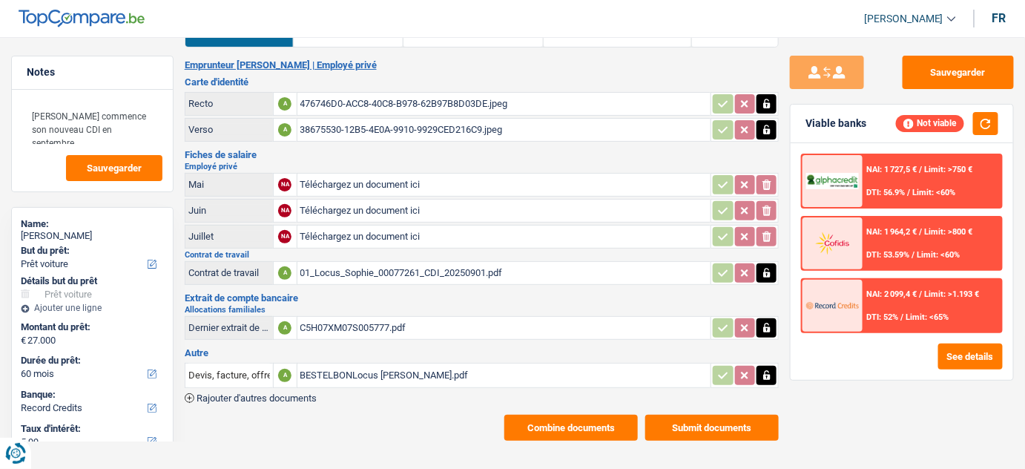
click at [354, 367] on div "BESTELBONLocus [PERSON_NAME].pdf" at bounding box center [504, 375] width 408 height 22
click at [386, 324] on div "C5H07XM07S005777.pdf" at bounding box center [504, 328] width 408 height 22
click at [358, 323] on div "C5H07XM07S005777.pdf" at bounding box center [504, 328] width 408 height 22
click at [318, 373] on div "BESTELBONLocus [PERSON_NAME].pdf" at bounding box center [504, 375] width 408 height 22
click at [983, 355] on button "See details" at bounding box center [970, 356] width 65 height 26
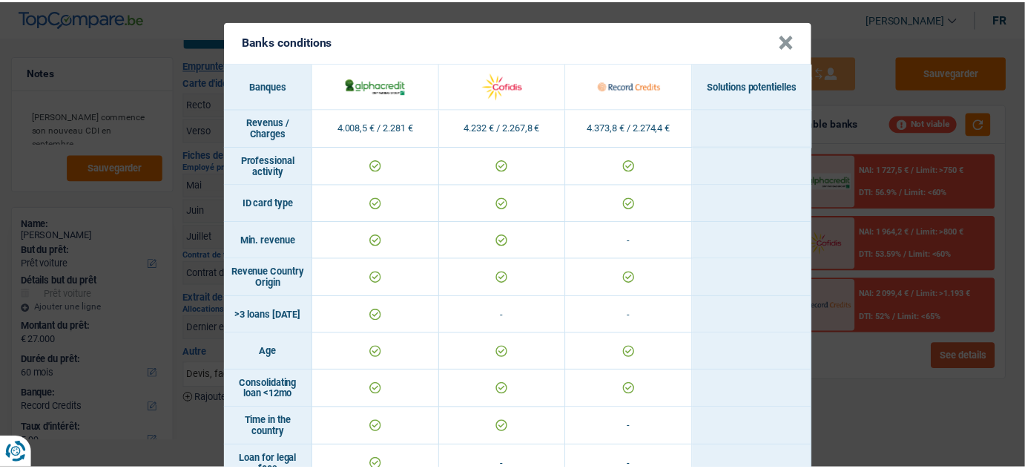
scroll to position [0, 0]
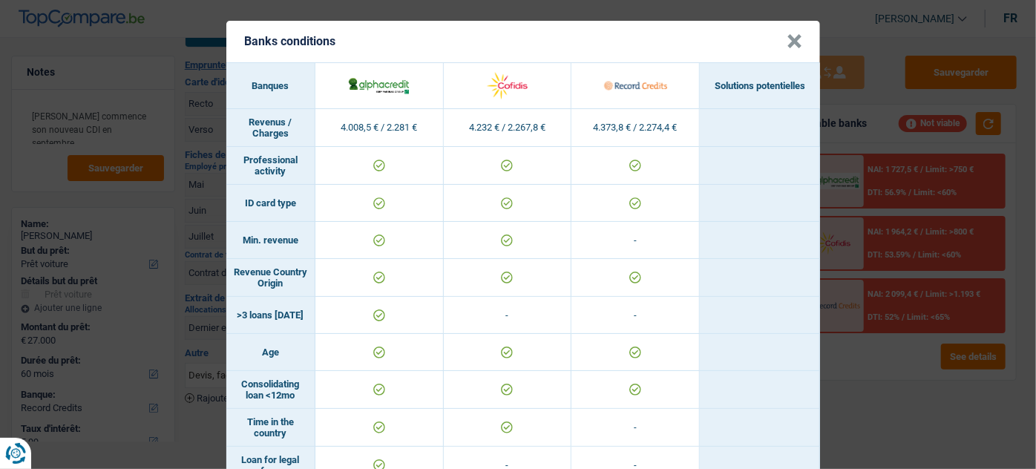
click at [786, 42] on button "×" at bounding box center [794, 41] width 16 height 15
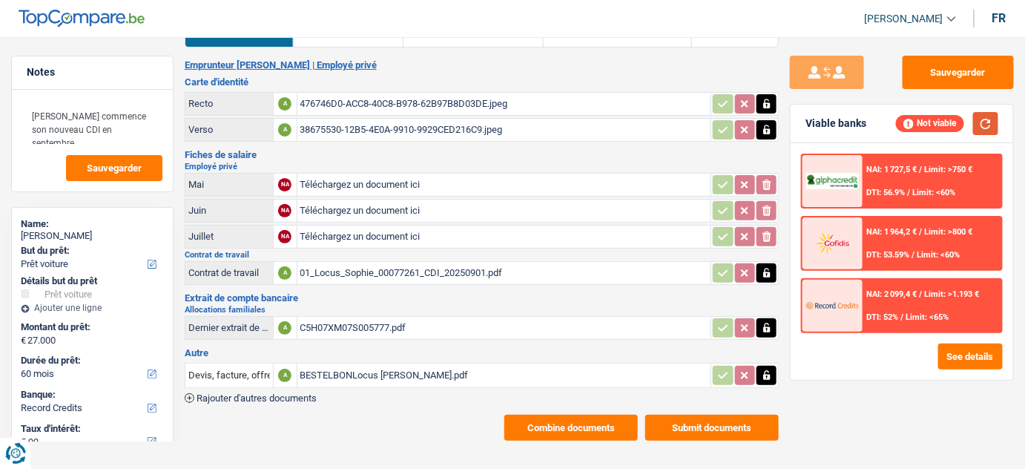
click at [983, 121] on button "button" at bounding box center [985, 123] width 25 height 23
click at [886, 183] on div "NAI: 1 727,5 € / Limit: >750 € DTI: 56.9% / Limit: <60%" at bounding box center [932, 181] width 139 height 52
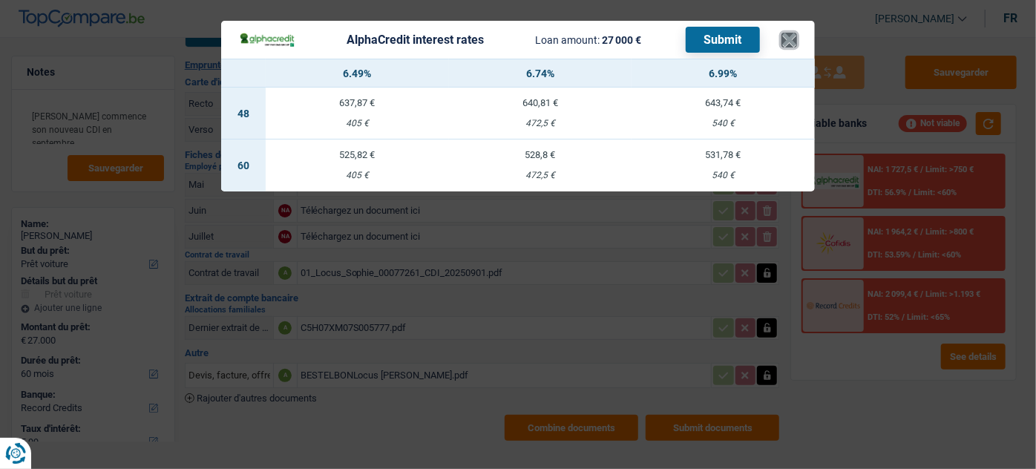
click at [791, 42] on button "×" at bounding box center [789, 40] width 16 height 15
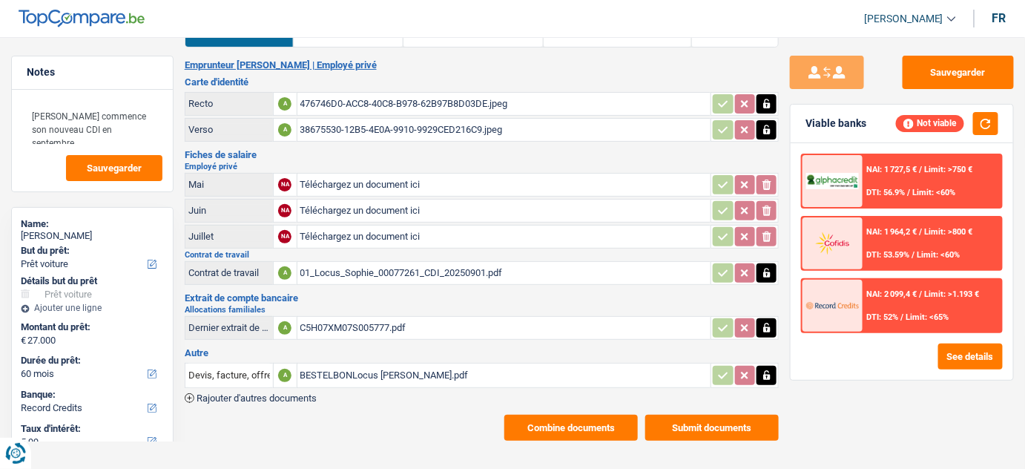
click at [576, 423] on button "Combine documents" at bounding box center [571, 428] width 134 height 26
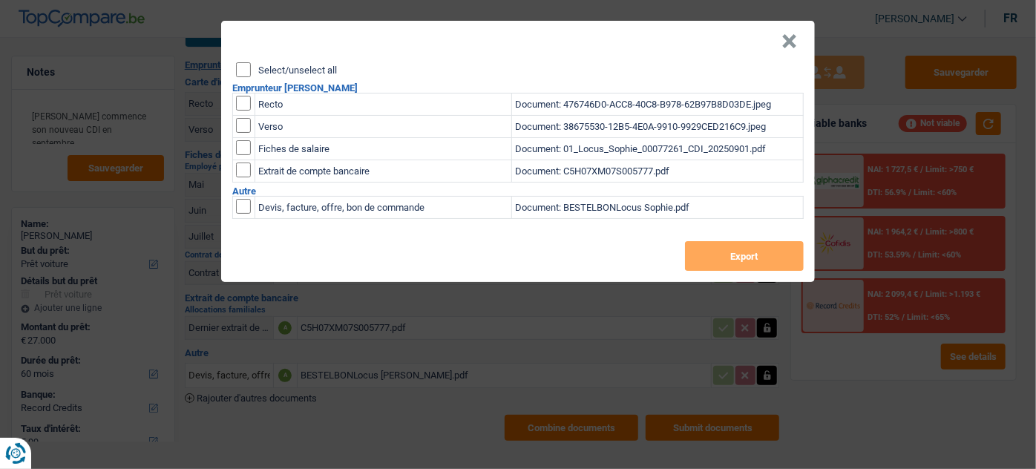
click at [246, 106] on input "checkbox" at bounding box center [243, 103] width 15 height 15
click at [245, 102] on input "checkbox" at bounding box center [243, 103] width 15 height 15
checkbox input "false"
click at [793, 47] on button "×" at bounding box center [789, 41] width 16 height 15
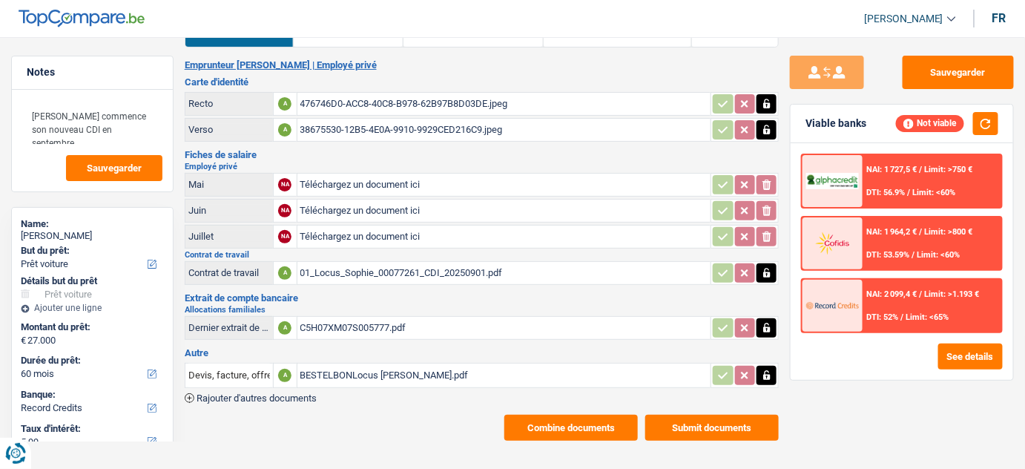
click at [470, 107] on div "476746D0-ACC8-40C8-B978-62B97B8D03DE.jpeg" at bounding box center [504, 104] width 408 height 22
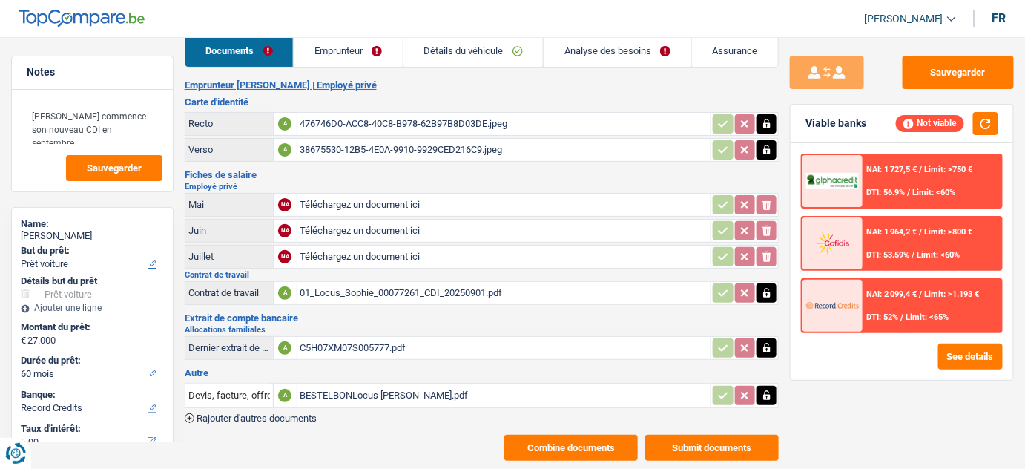
scroll to position [42, 0]
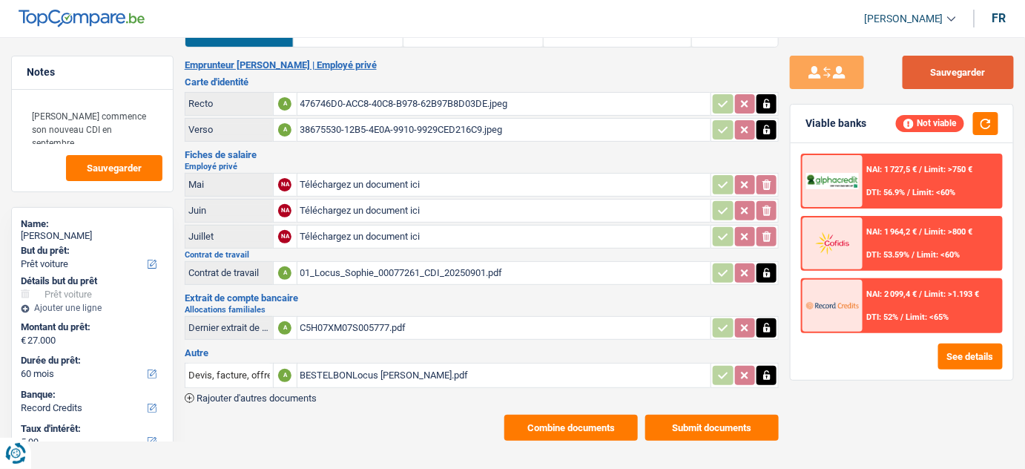
click at [936, 71] on button "Sauvegarder" at bounding box center [958, 72] width 111 height 33
